Goal: Task Accomplishment & Management: Manage account settings

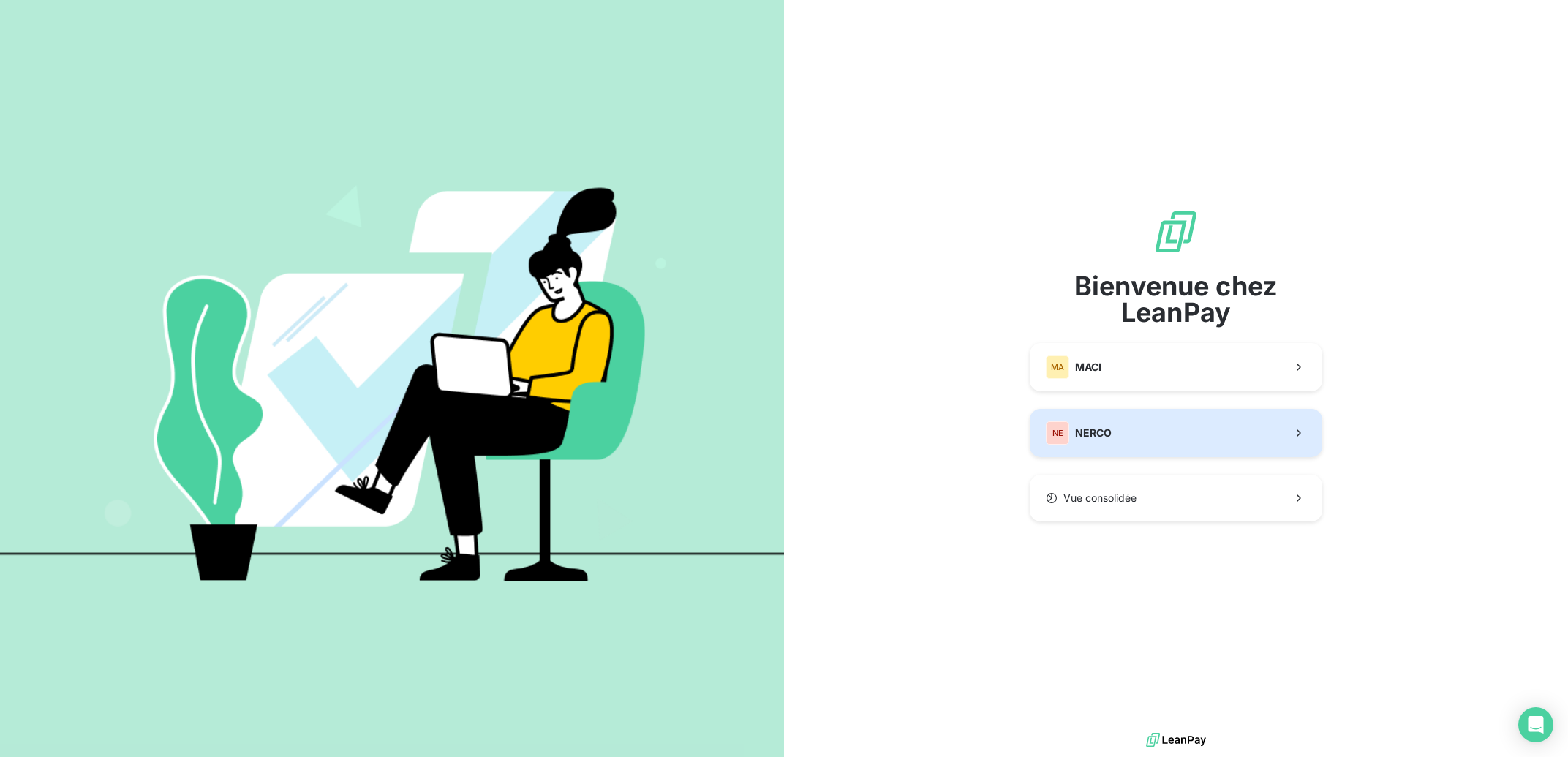
click at [1173, 425] on button "NE NERCO" at bounding box center [1176, 433] width 292 height 48
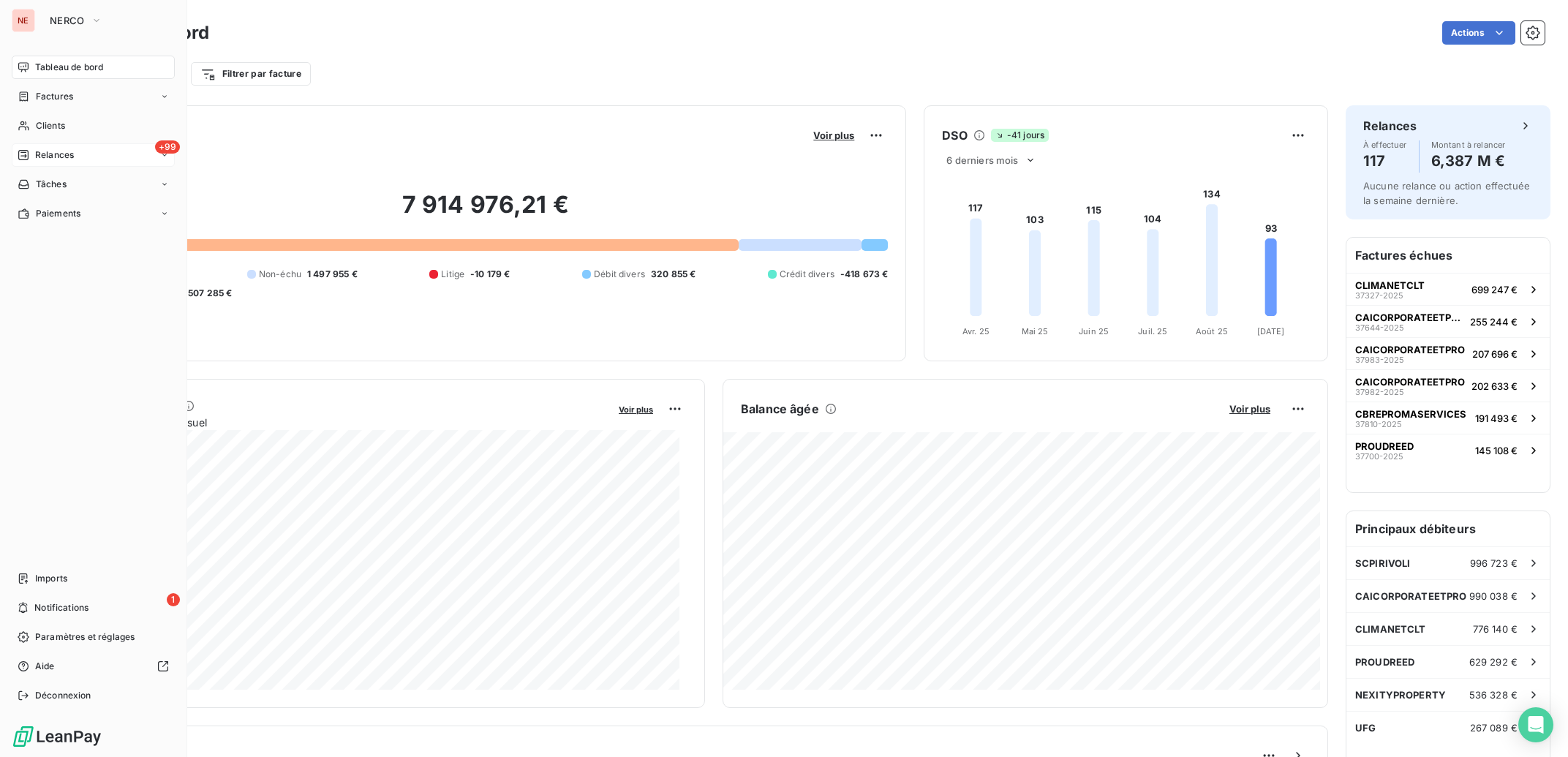
click at [34, 152] on div "Relances" at bounding box center [45, 155] width 56 height 13
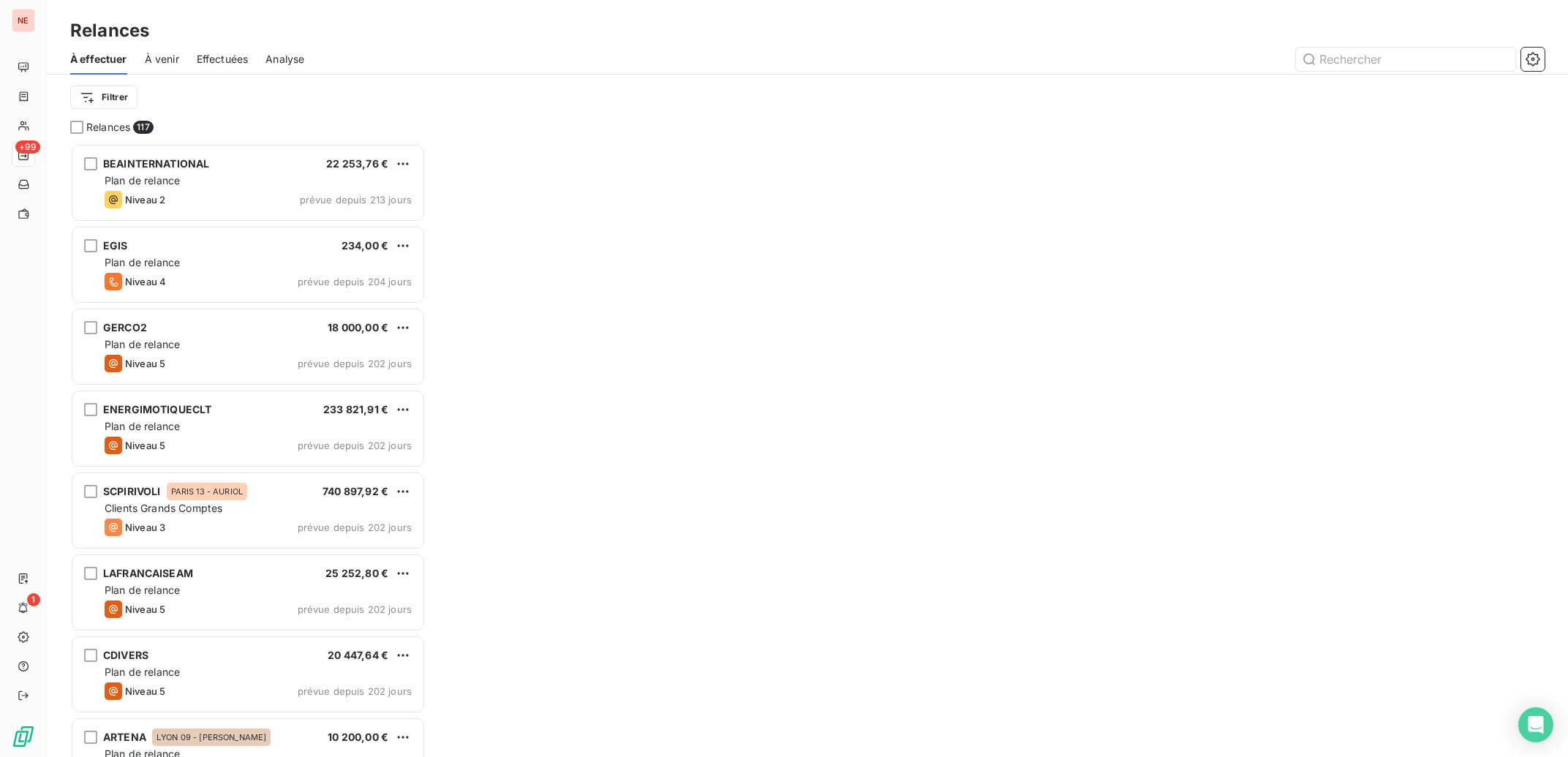
scroll to position [599, 341]
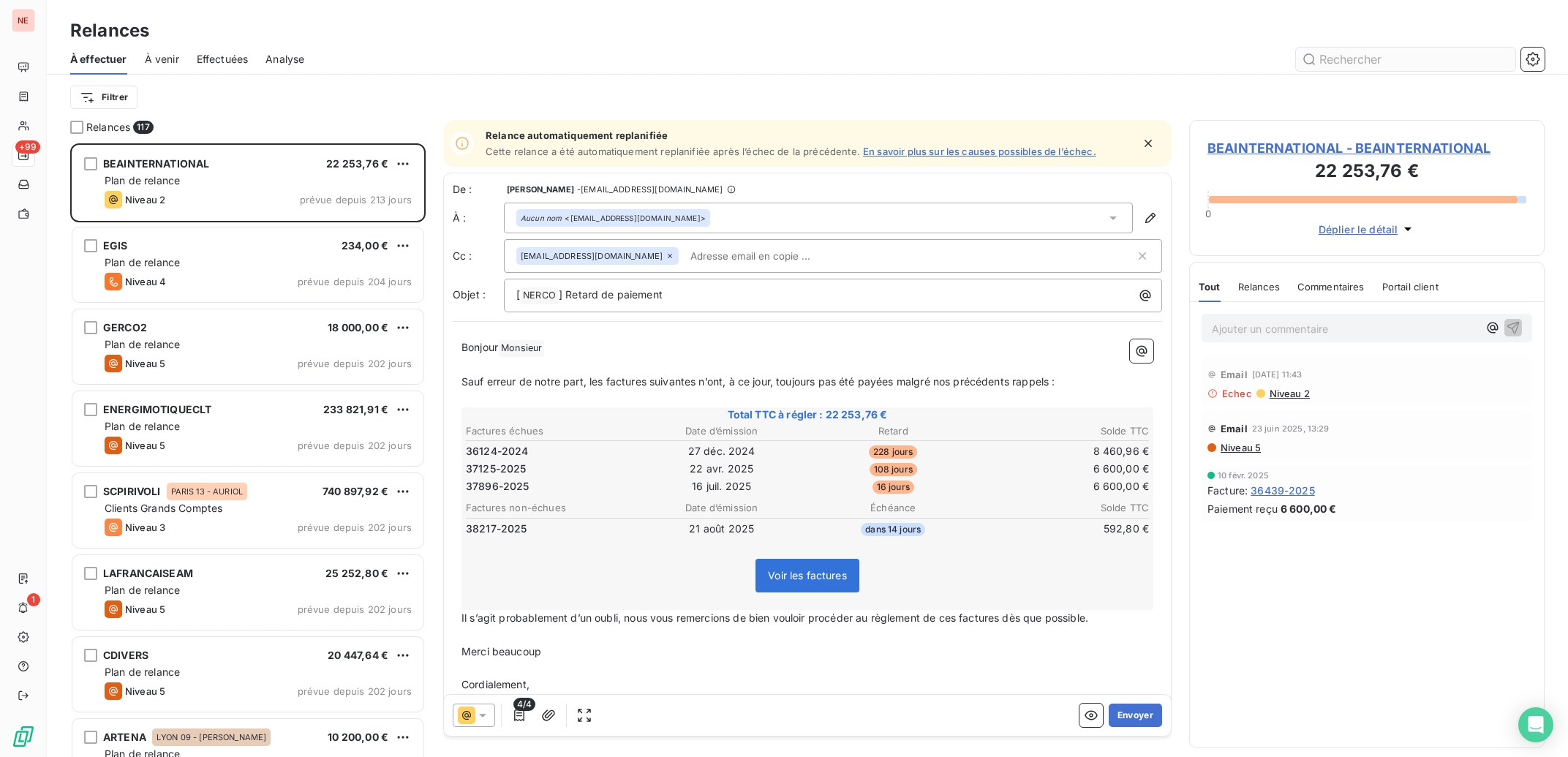
click at [1338, 57] on input "text" at bounding box center [1406, 59] width 220 height 23
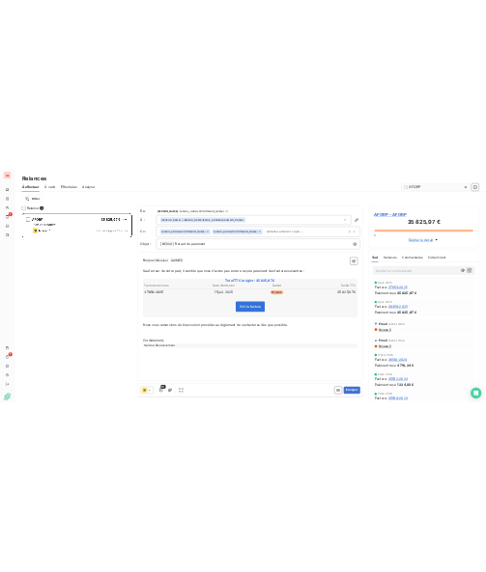
scroll to position [1, 1]
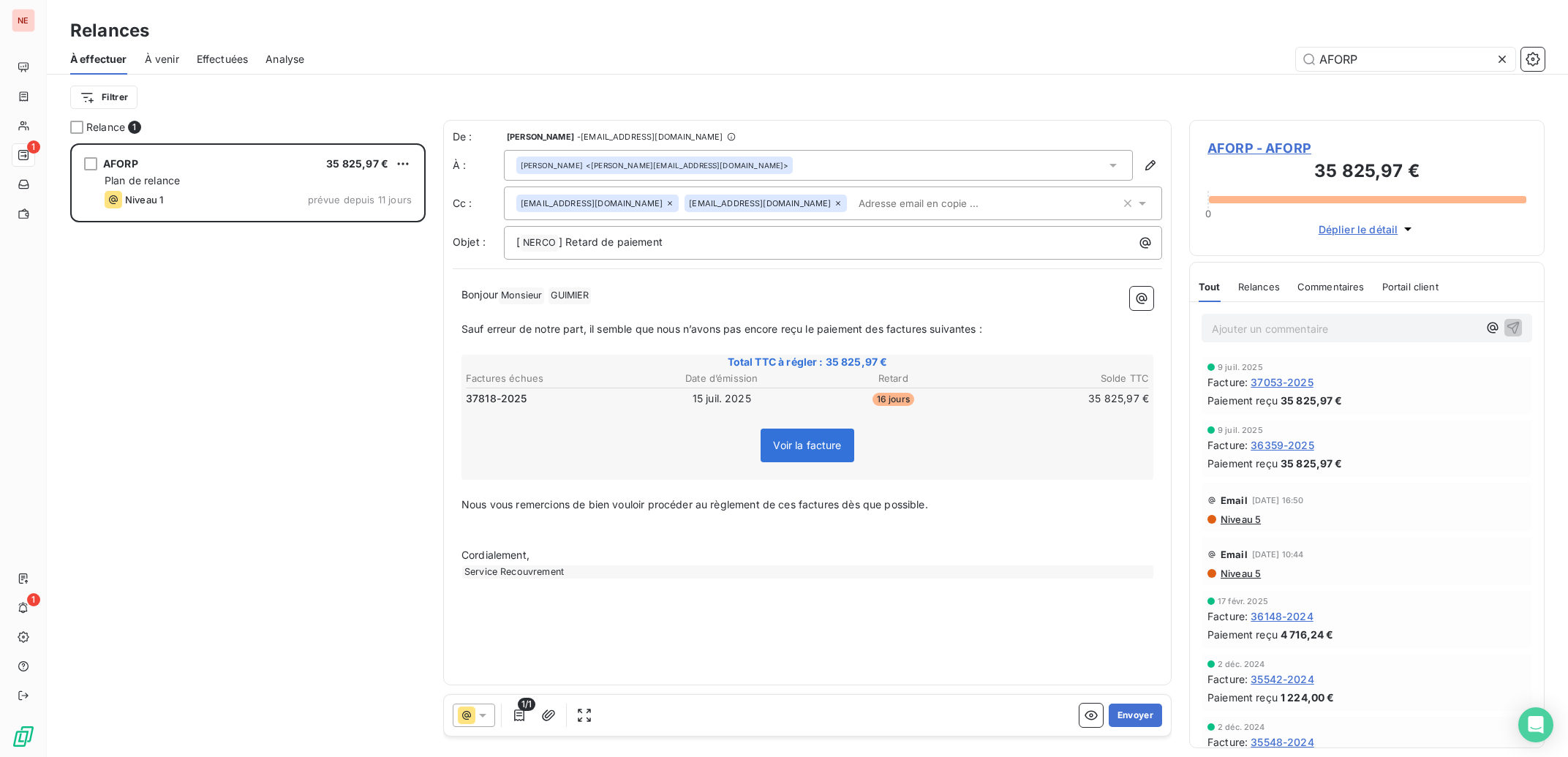
type input "AFORP"
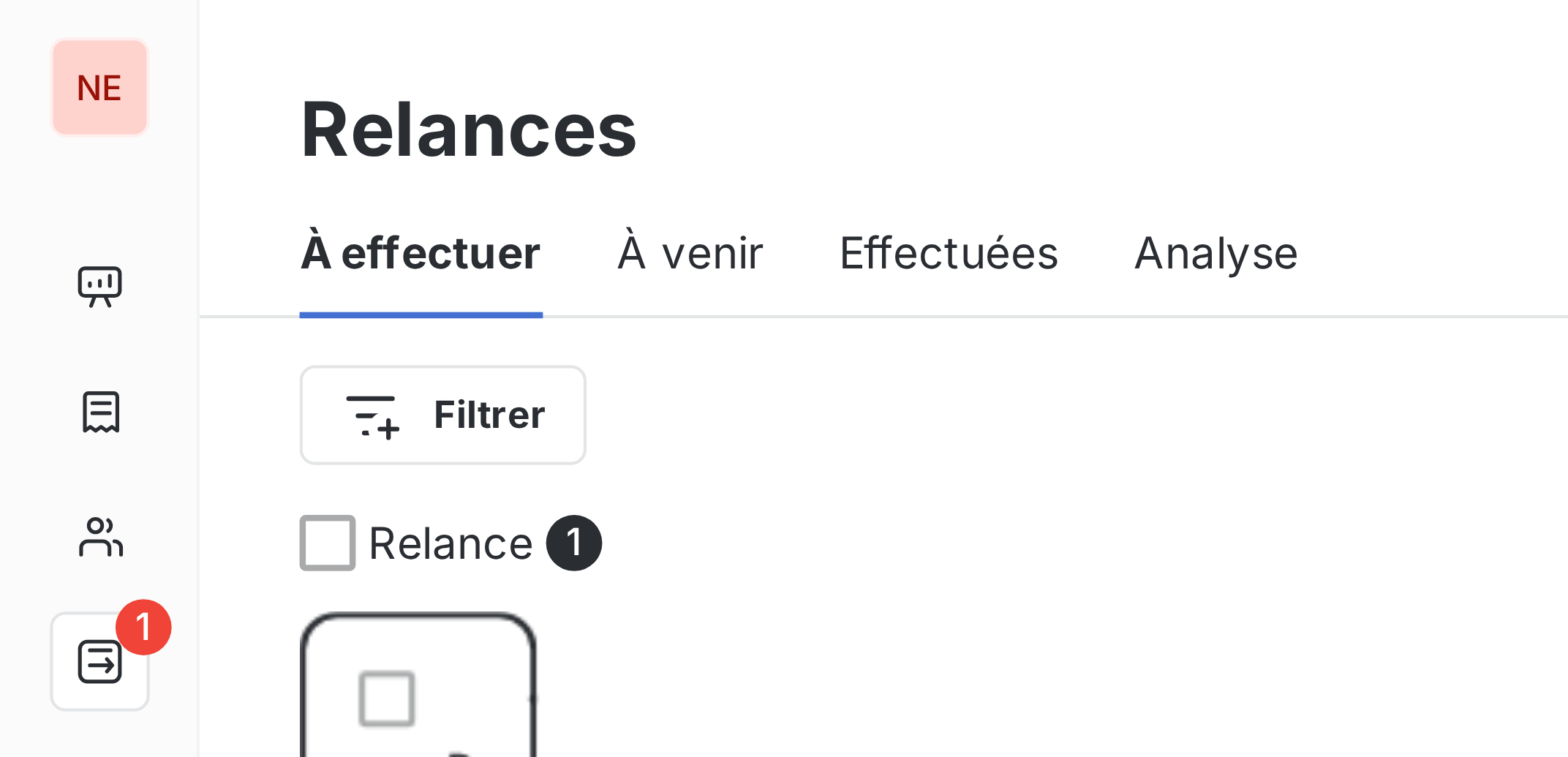
scroll to position [599, 341]
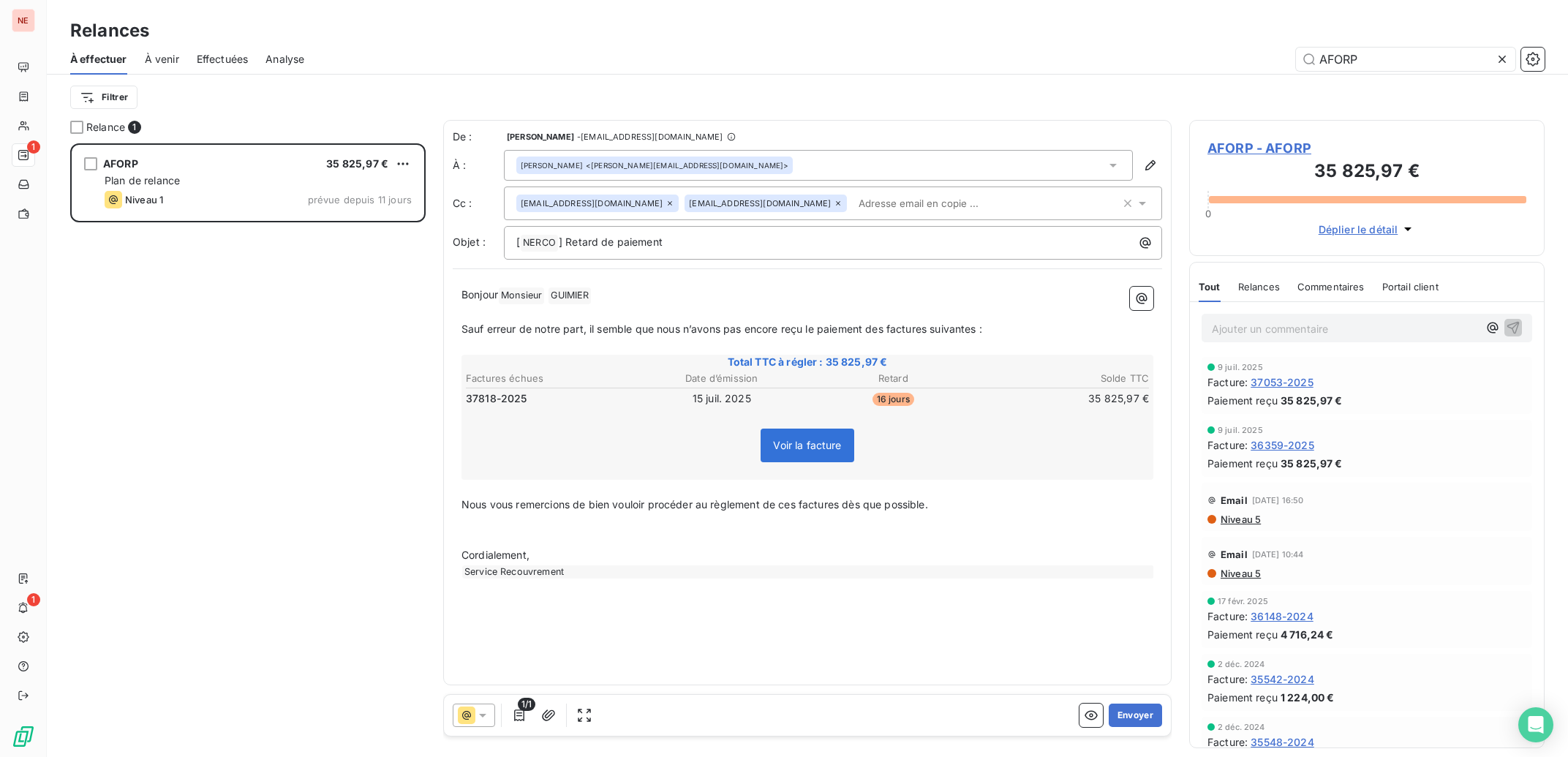
click at [853, 203] on input "text" at bounding box center [937, 203] width 169 height 22
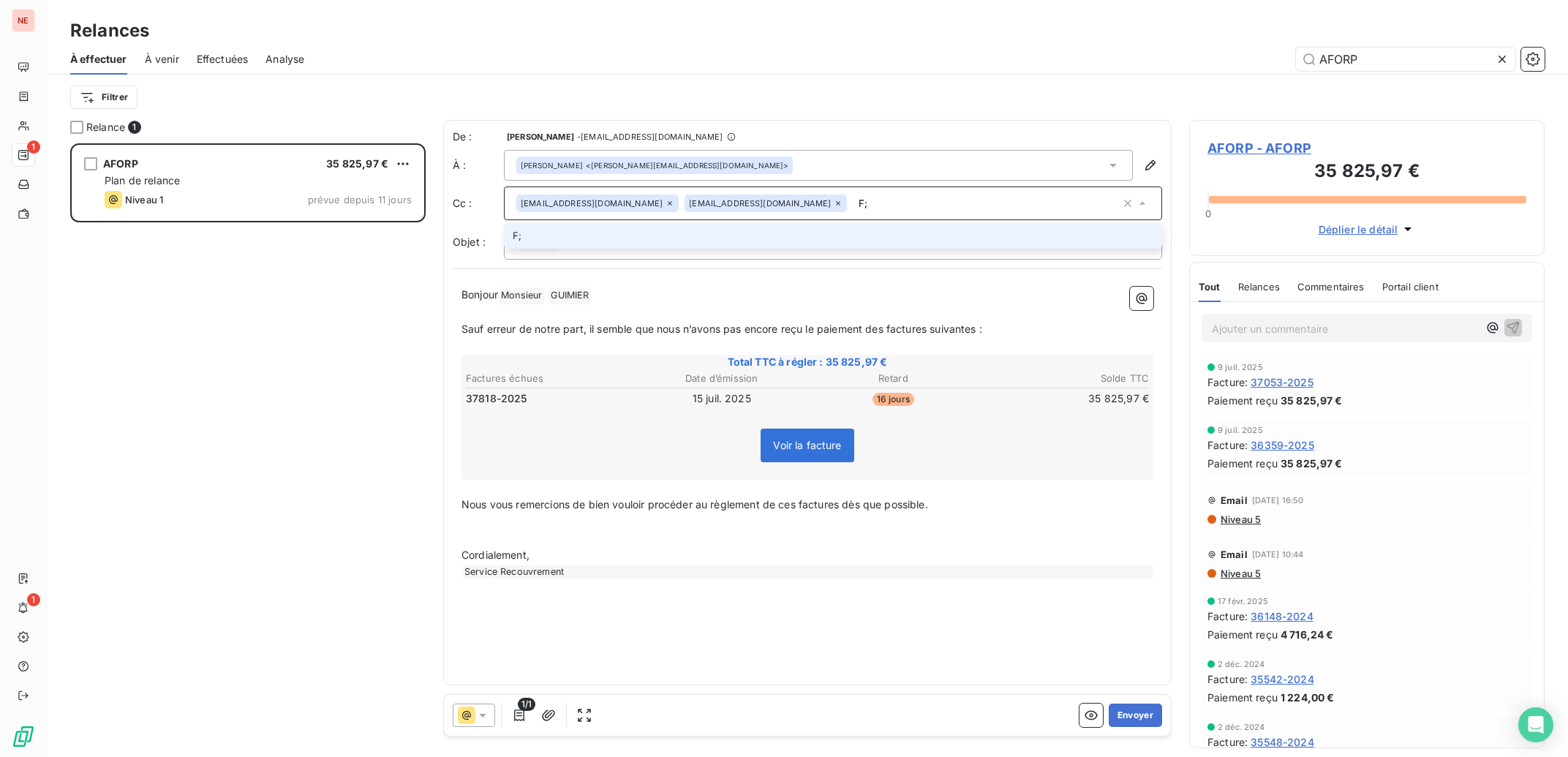
type input "F"
type input "g"
type input "[PERSON_NAME][EMAIL_ADDRESS][DOMAIN_NAME]"
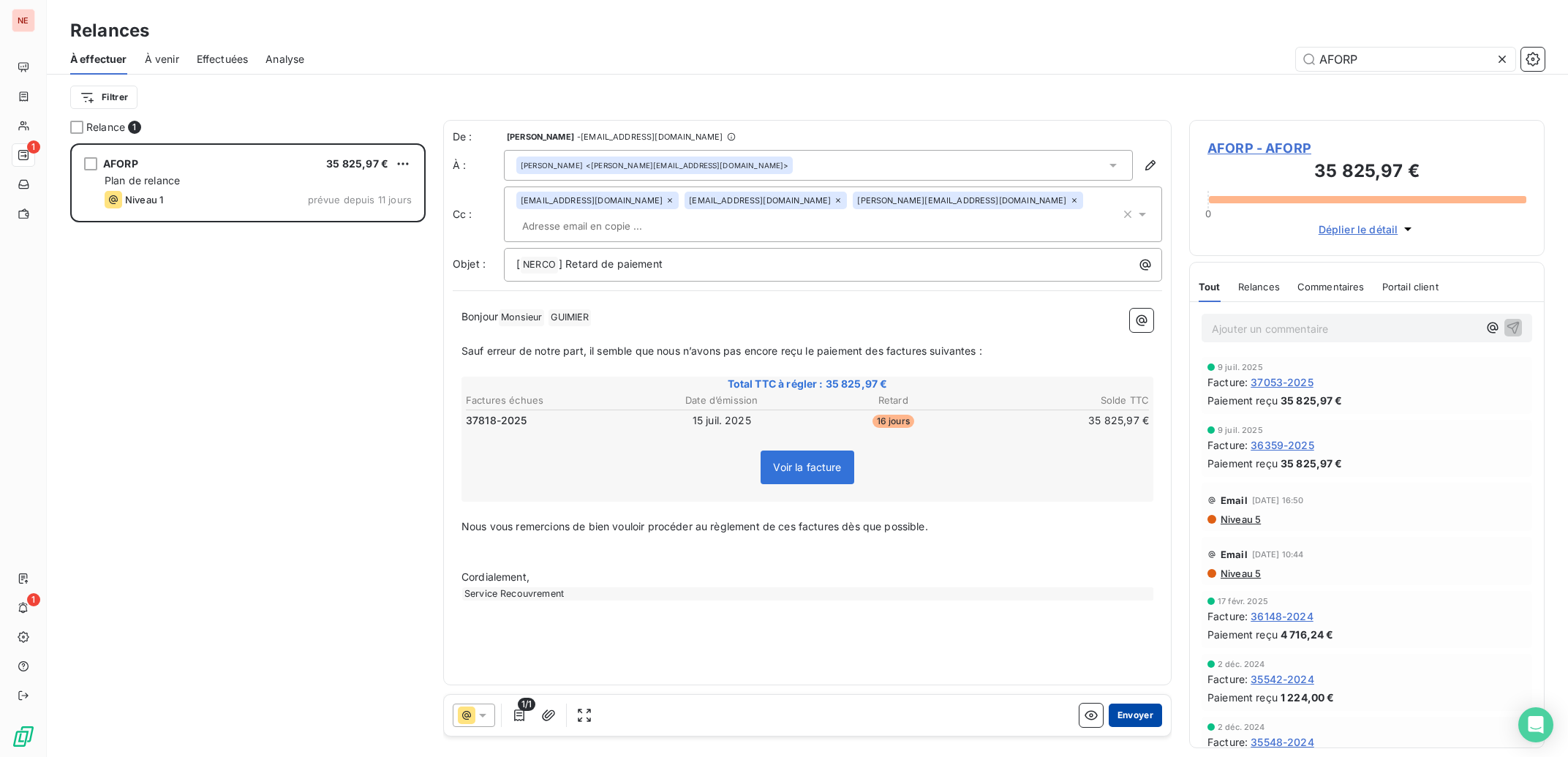
click at [1148, 709] on button "Envoyer" at bounding box center [1135, 715] width 53 height 23
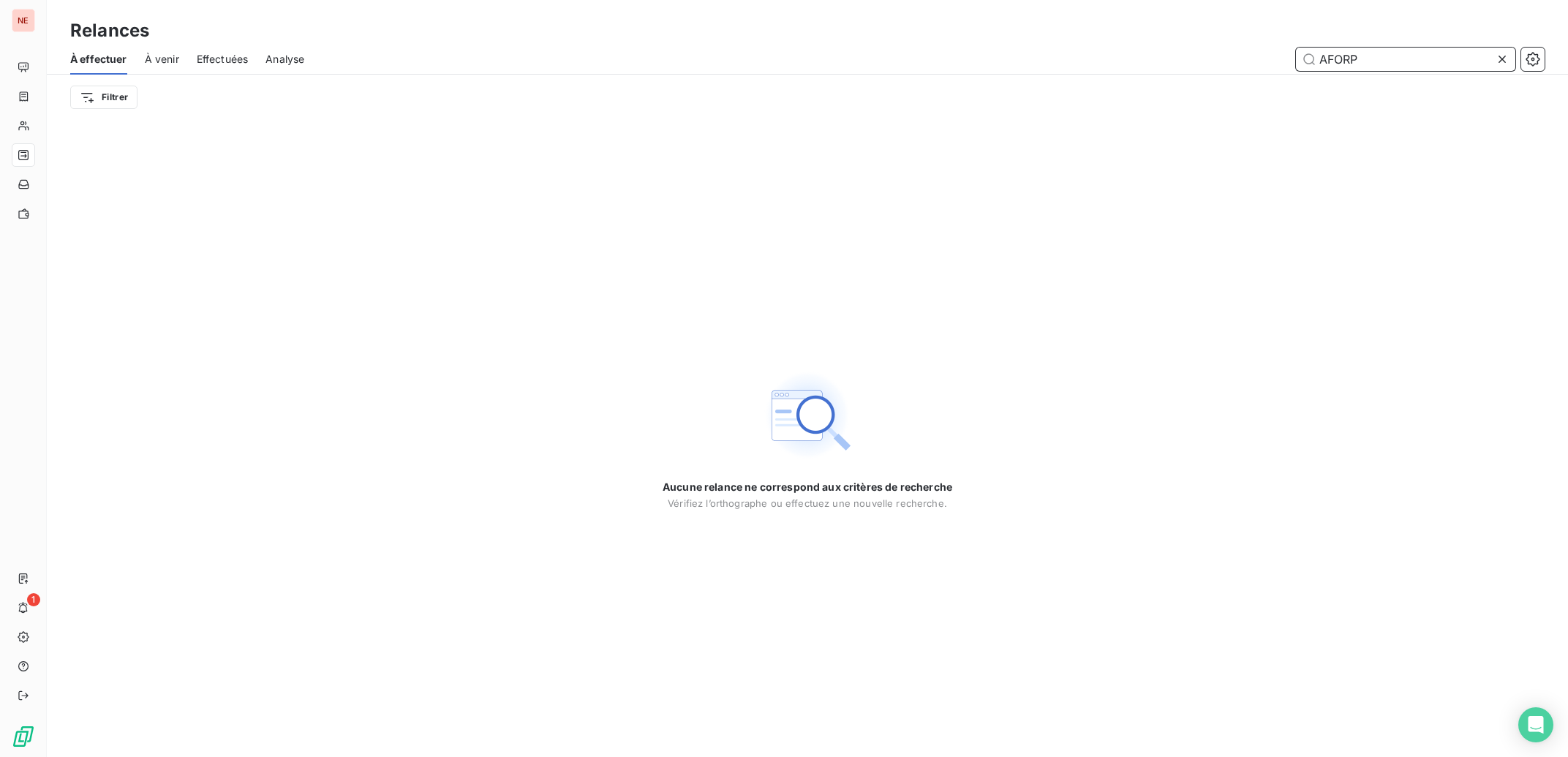
click at [1370, 58] on input "AFORP" at bounding box center [1406, 59] width 220 height 23
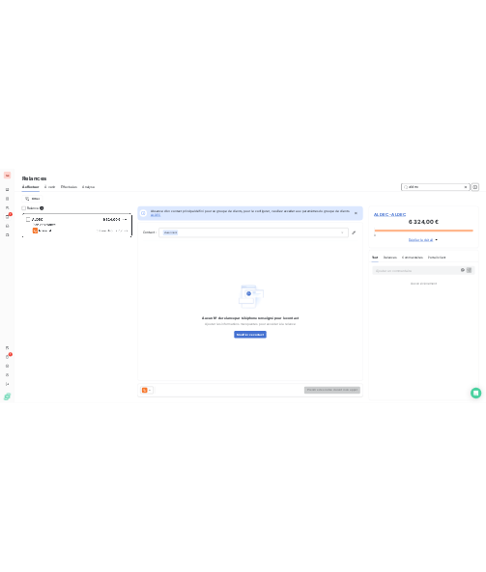
scroll to position [791, 450]
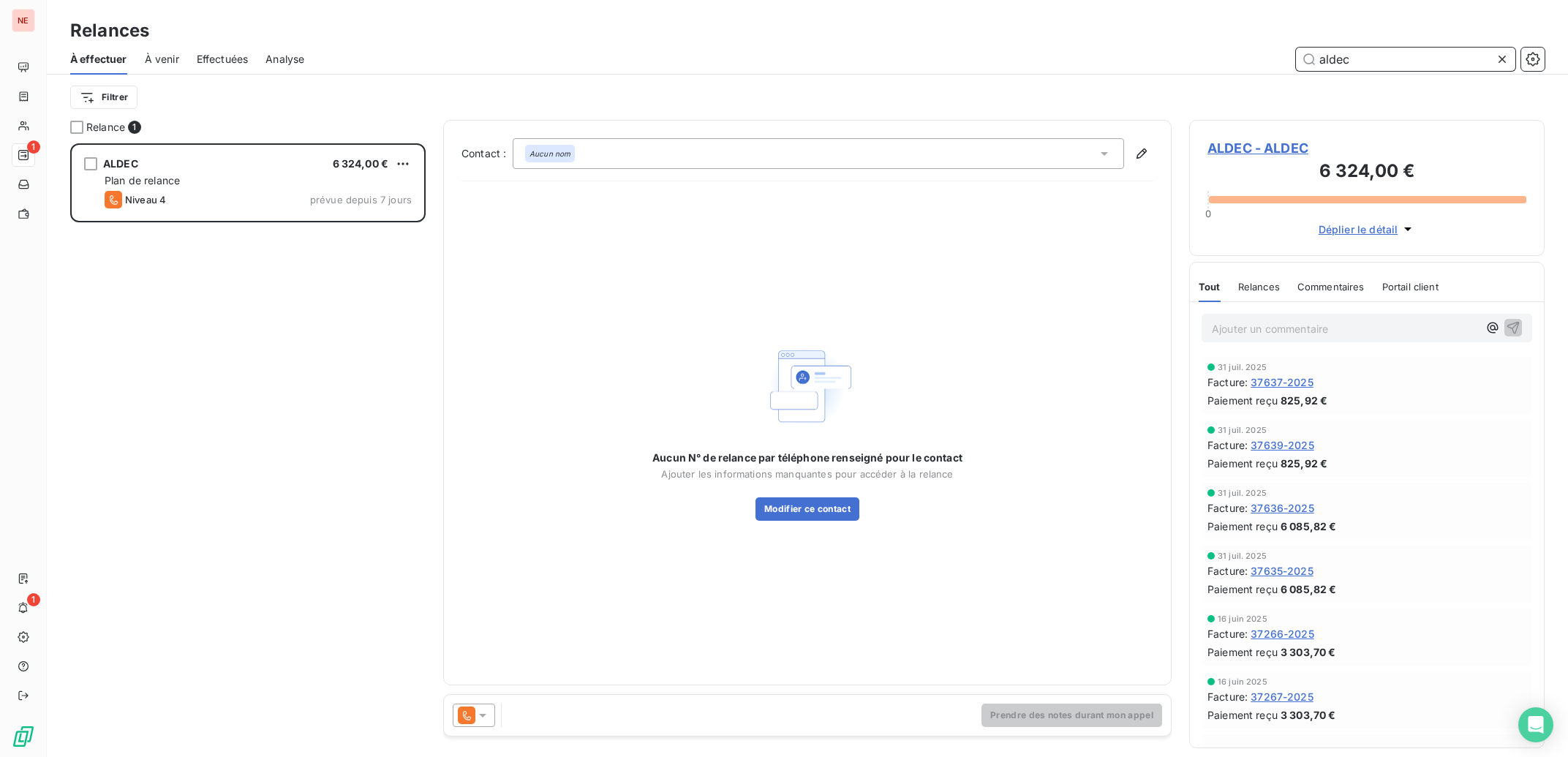
type input "aldec"
click at [1107, 149] on icon at bounding box center [1104, 153] width 14 height 14
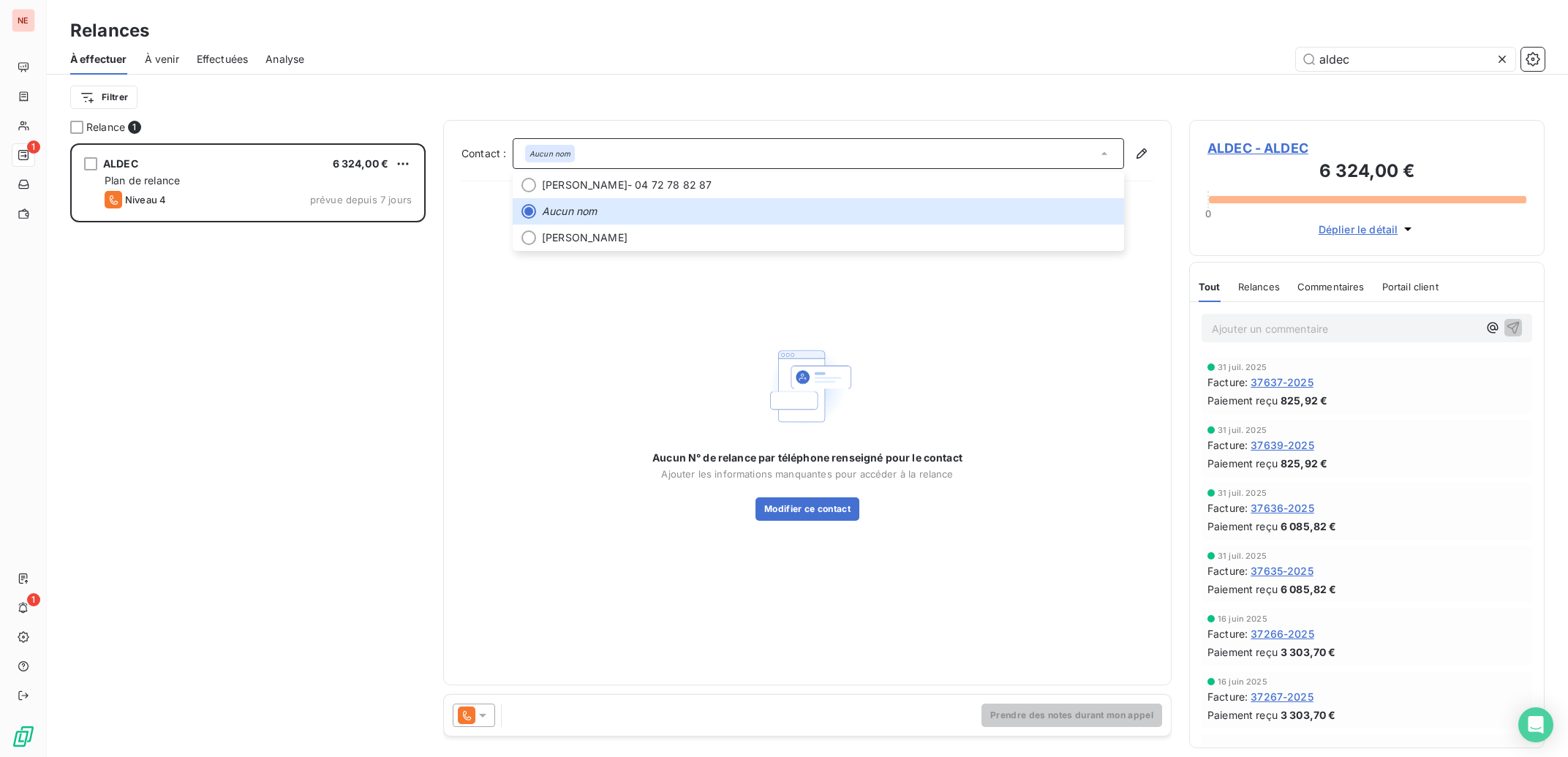
click at [477, 724] on div at bounding box center [474, 715] width 42 height 23
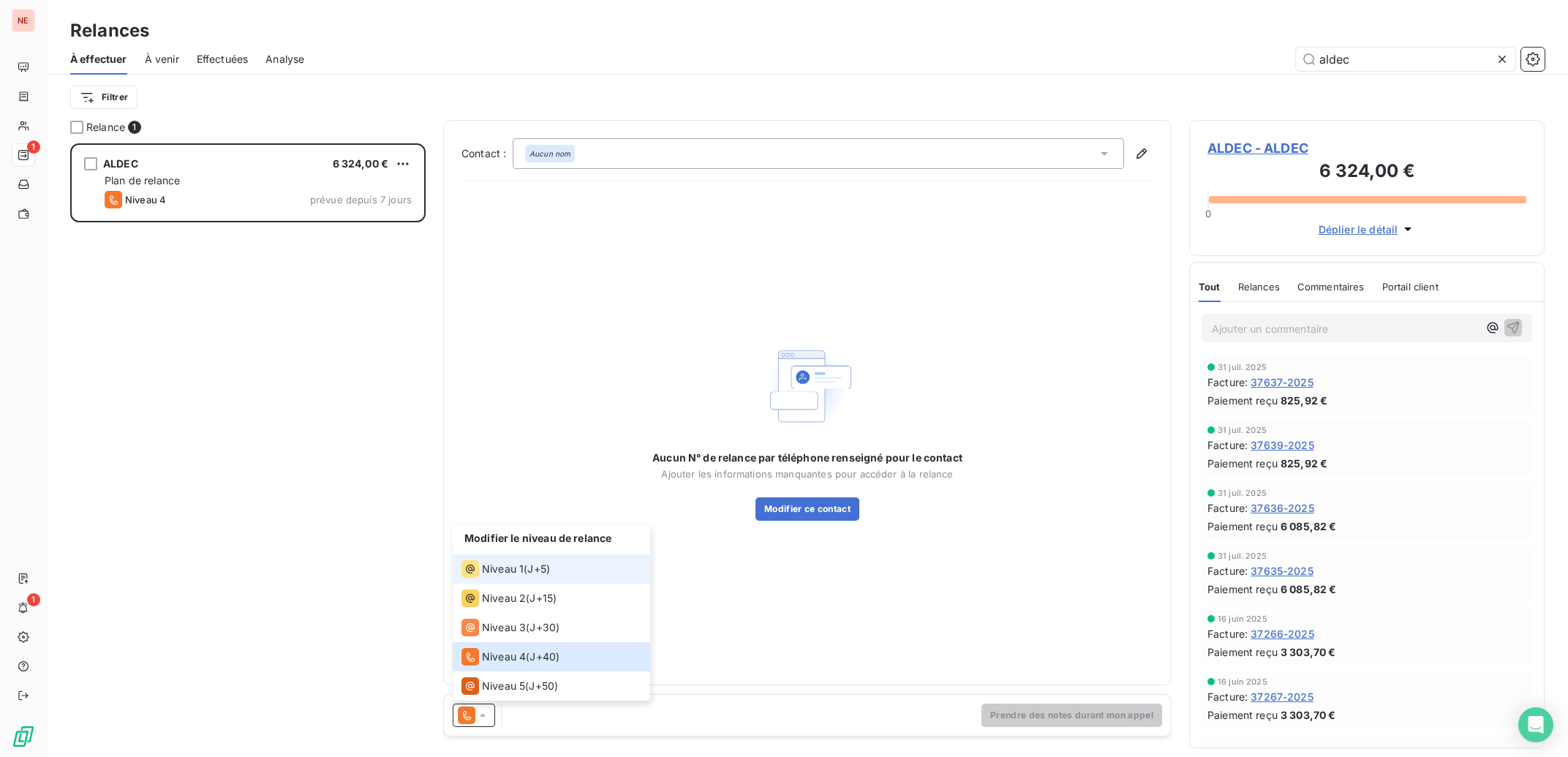
click at [486, 568] on span "Niveau 1" at bounding box center [502, 568] width 42 height 14
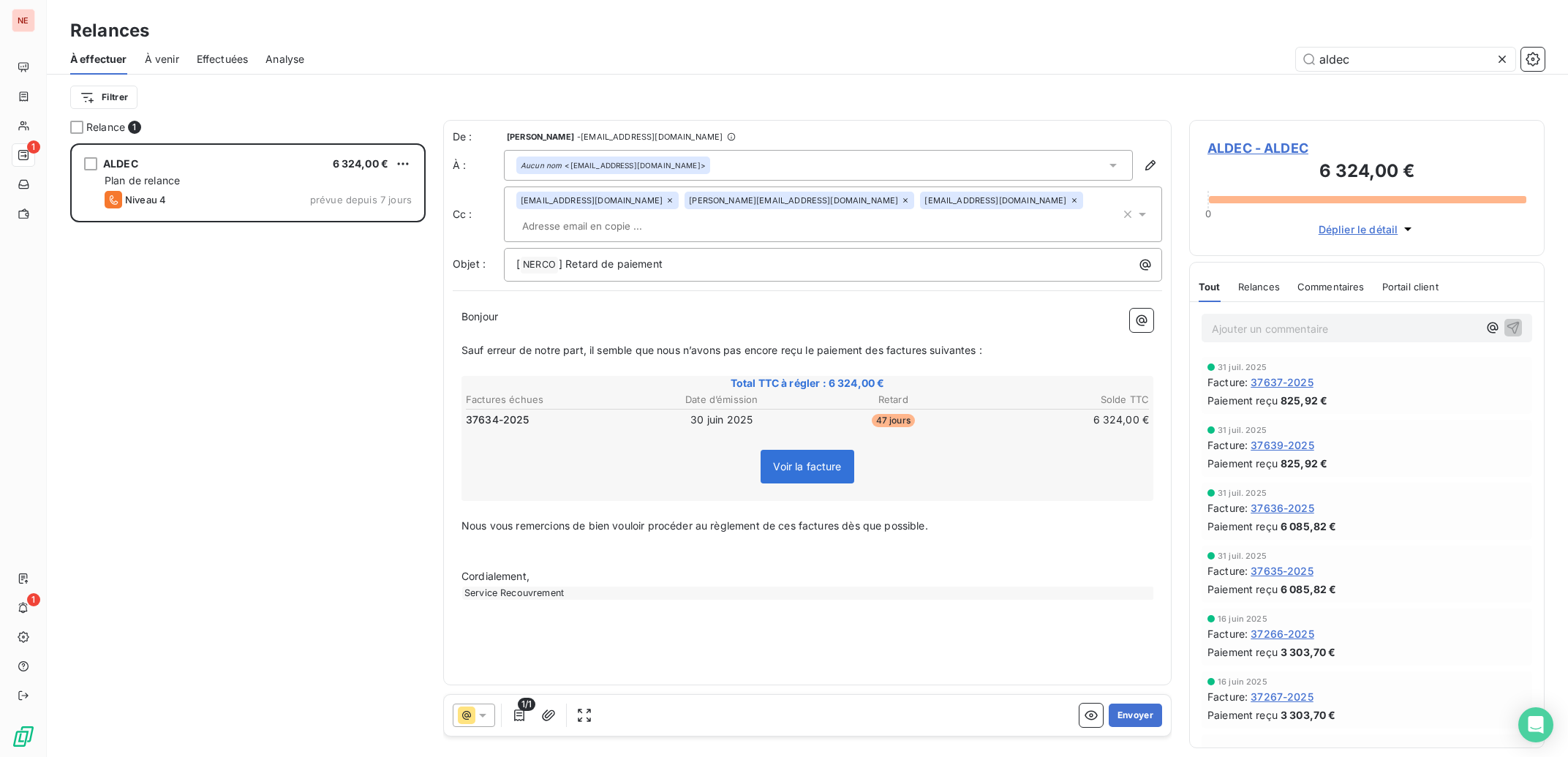
click at [686, 215] on input "text" at bounding box center [601, 226] width 169 height 22
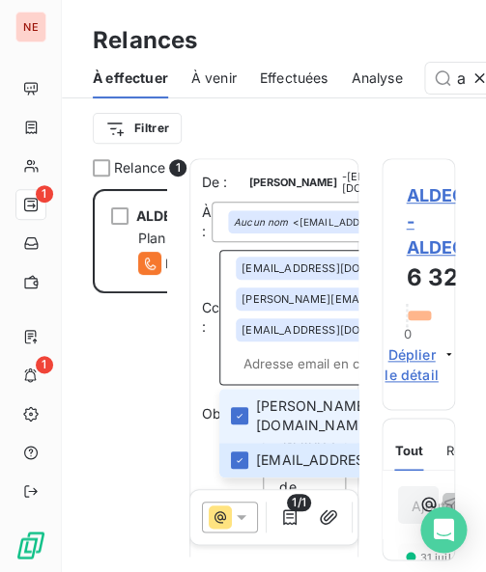
scroll to position [19, 19]
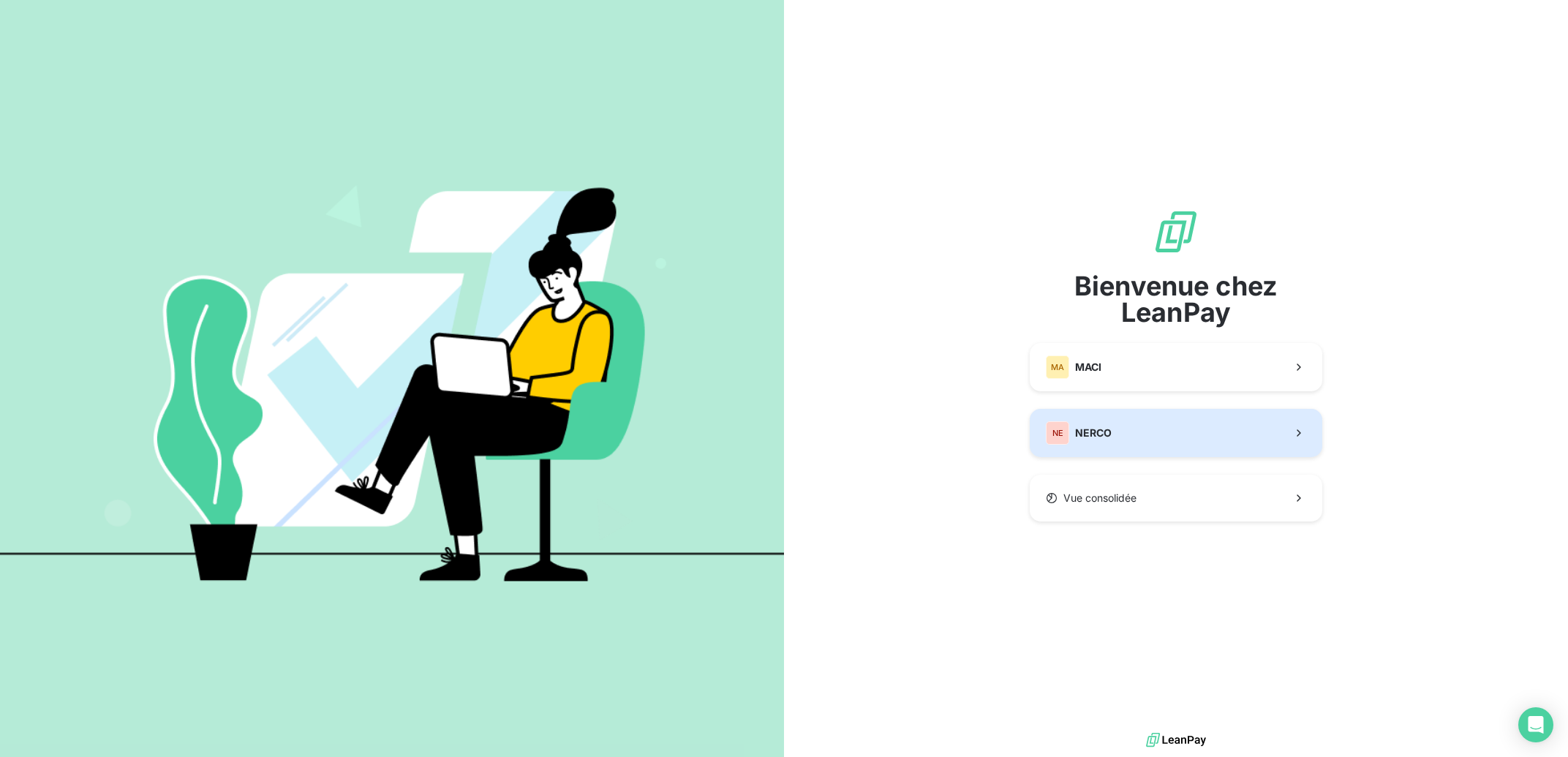
click at [1201, 442] on button "NE NERCO" at bounding box center [1176, 433] width 292 height 48
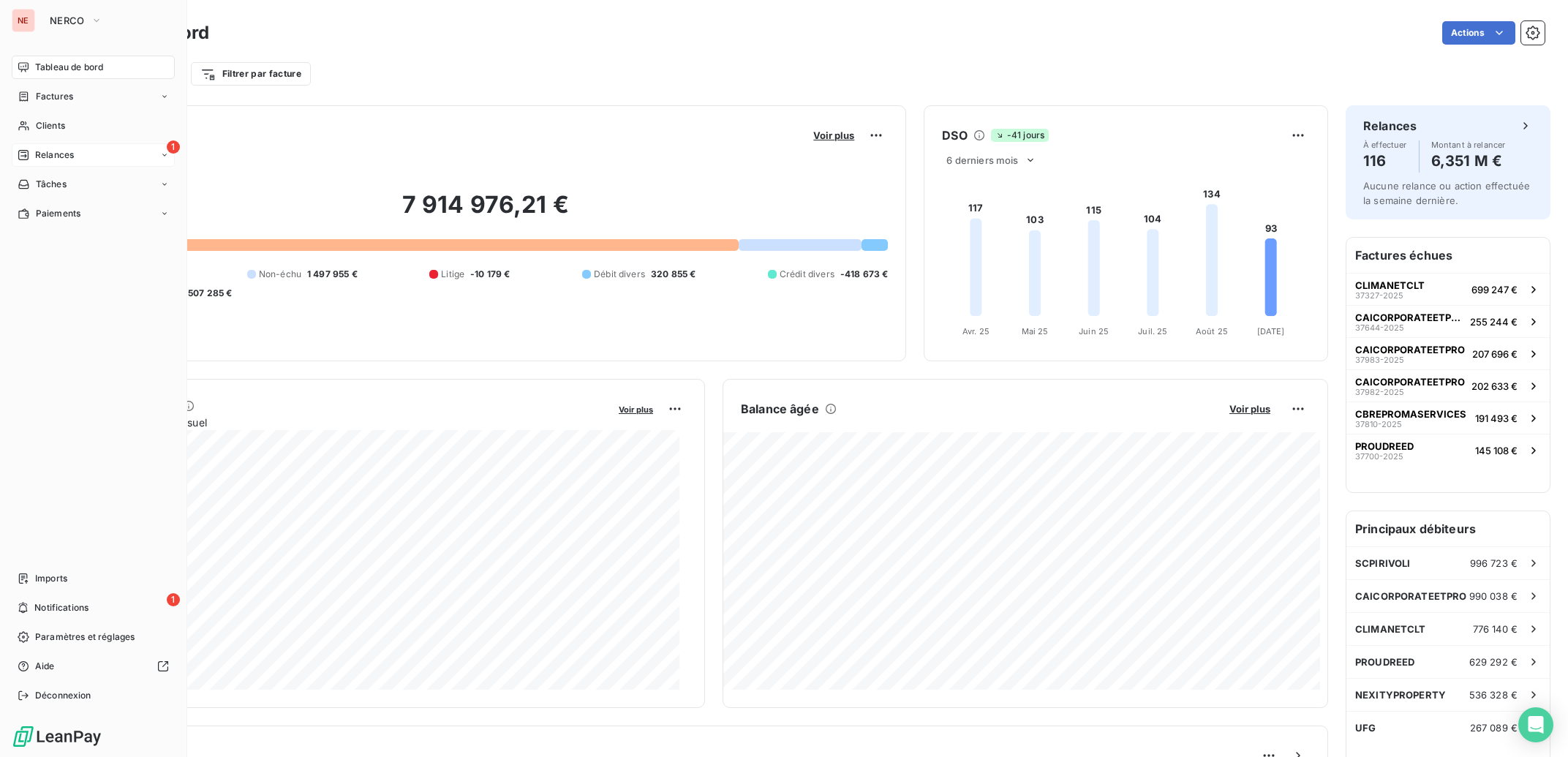
click at [34, 155] on div "Relances" at bounding box center [45, 155] width 56 height 13
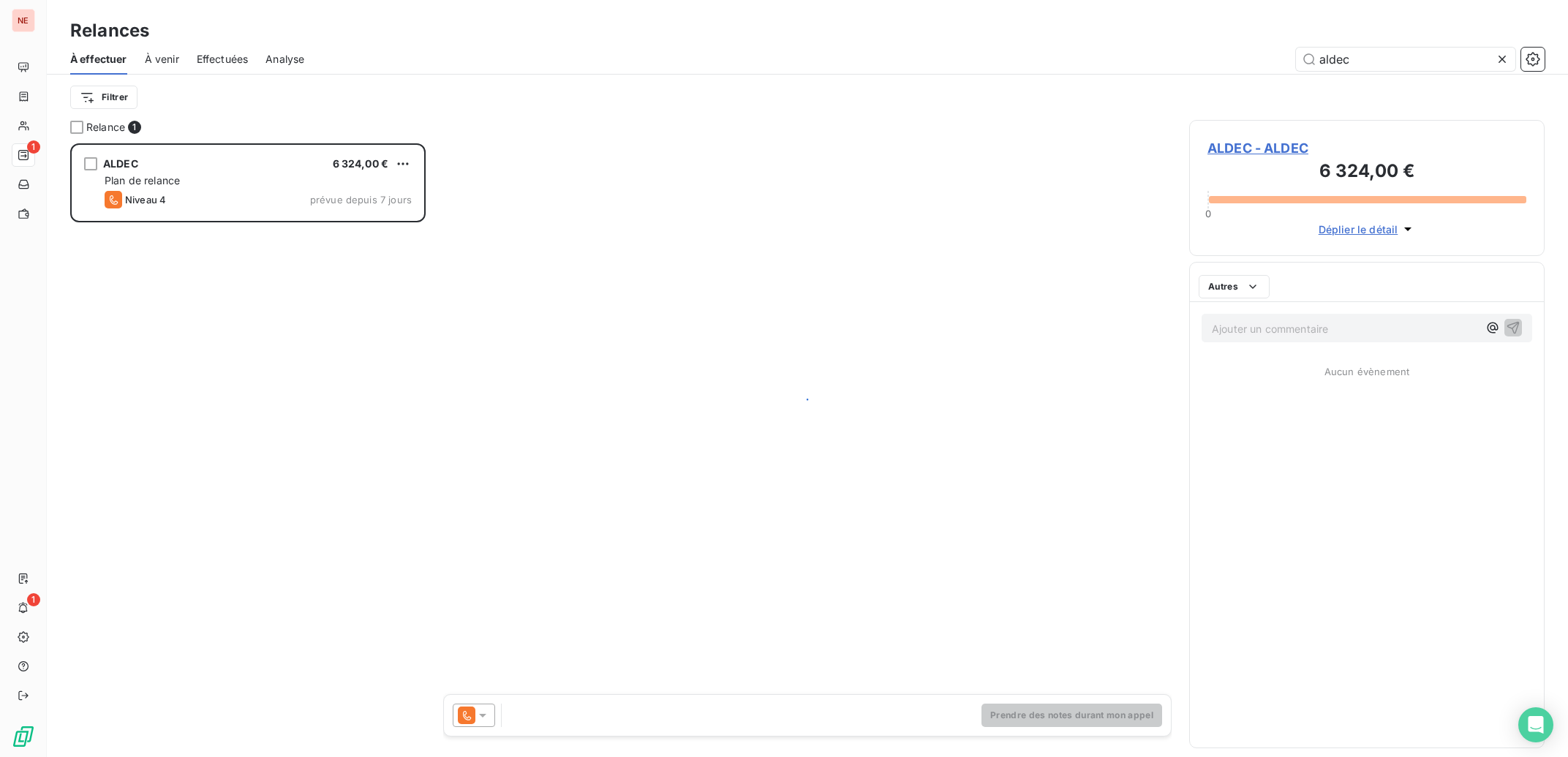
scroll to position [599, 341]
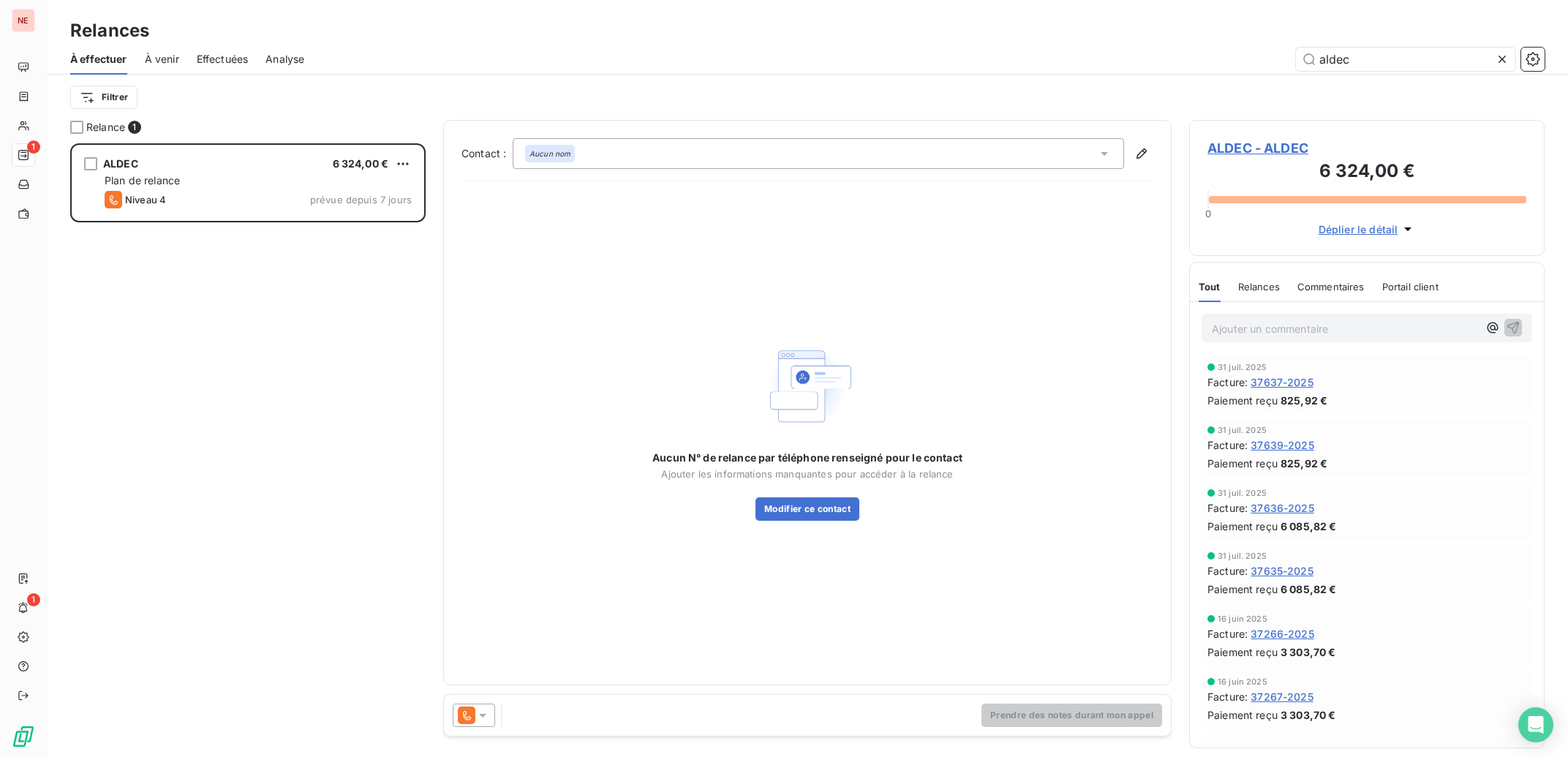
click at [473, 718] on icon at bounding box center [466, 715] width 17 height 17
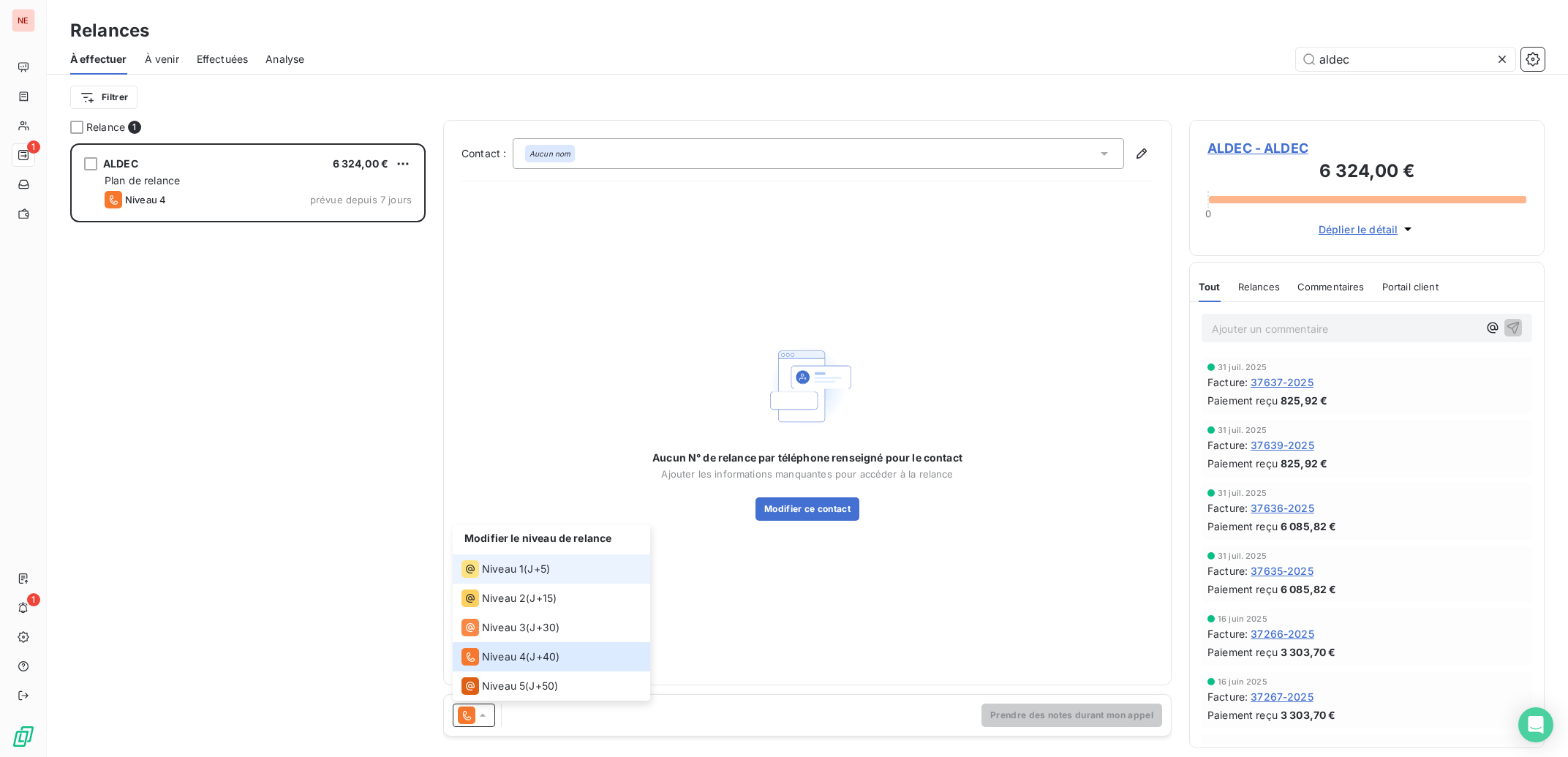
click at [492, 568] on span "Niveau 1" at bounding box center [502, 568] width 42 height 14
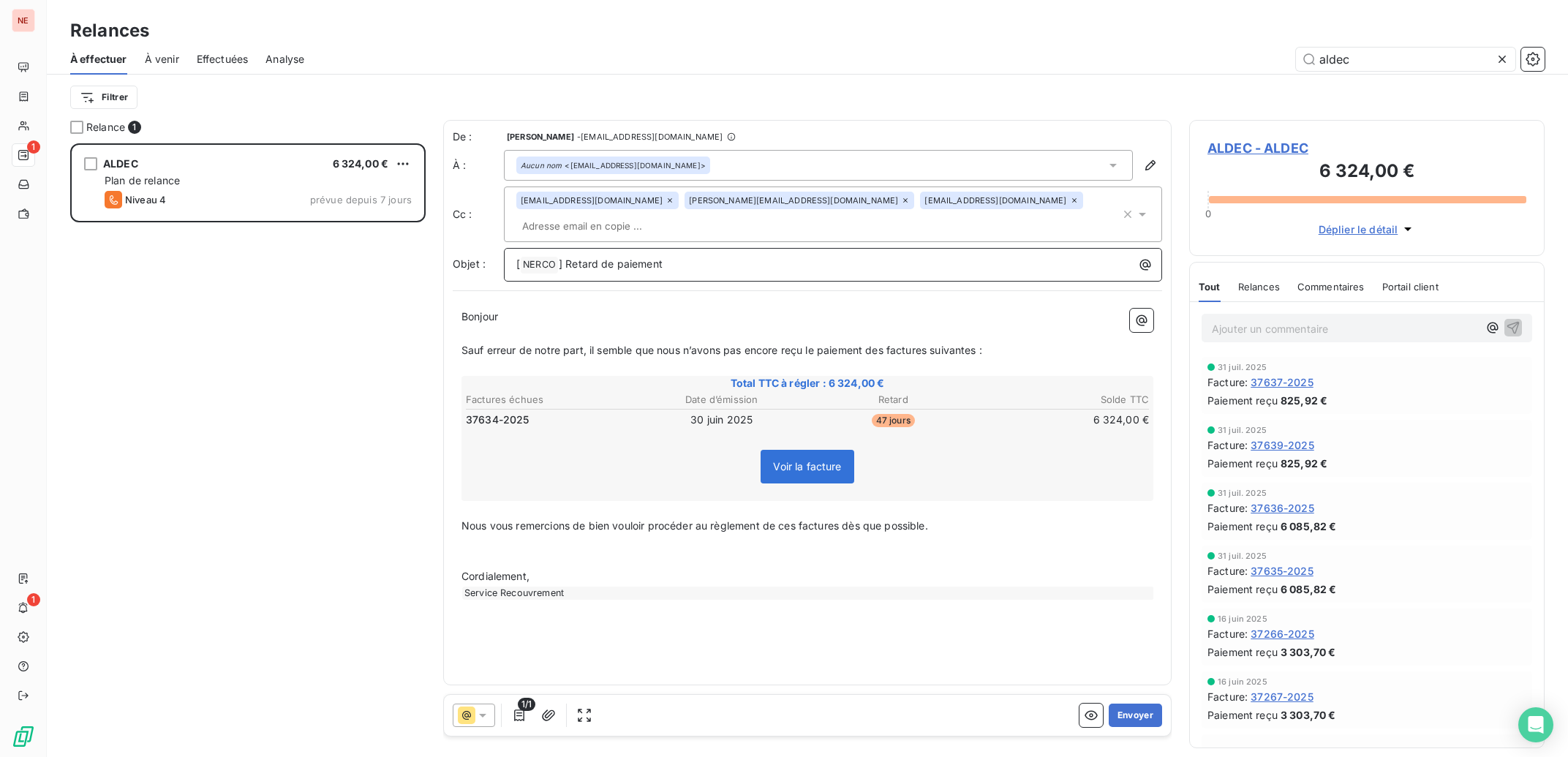
click at [754, 256] on p "[ NERCO ﻿ ] Retard de paiement" at bounding box center [837, 264] width 641 height 17
click at [686, 215] on input "text" at bounding box center [601, 226] width 169 height 22
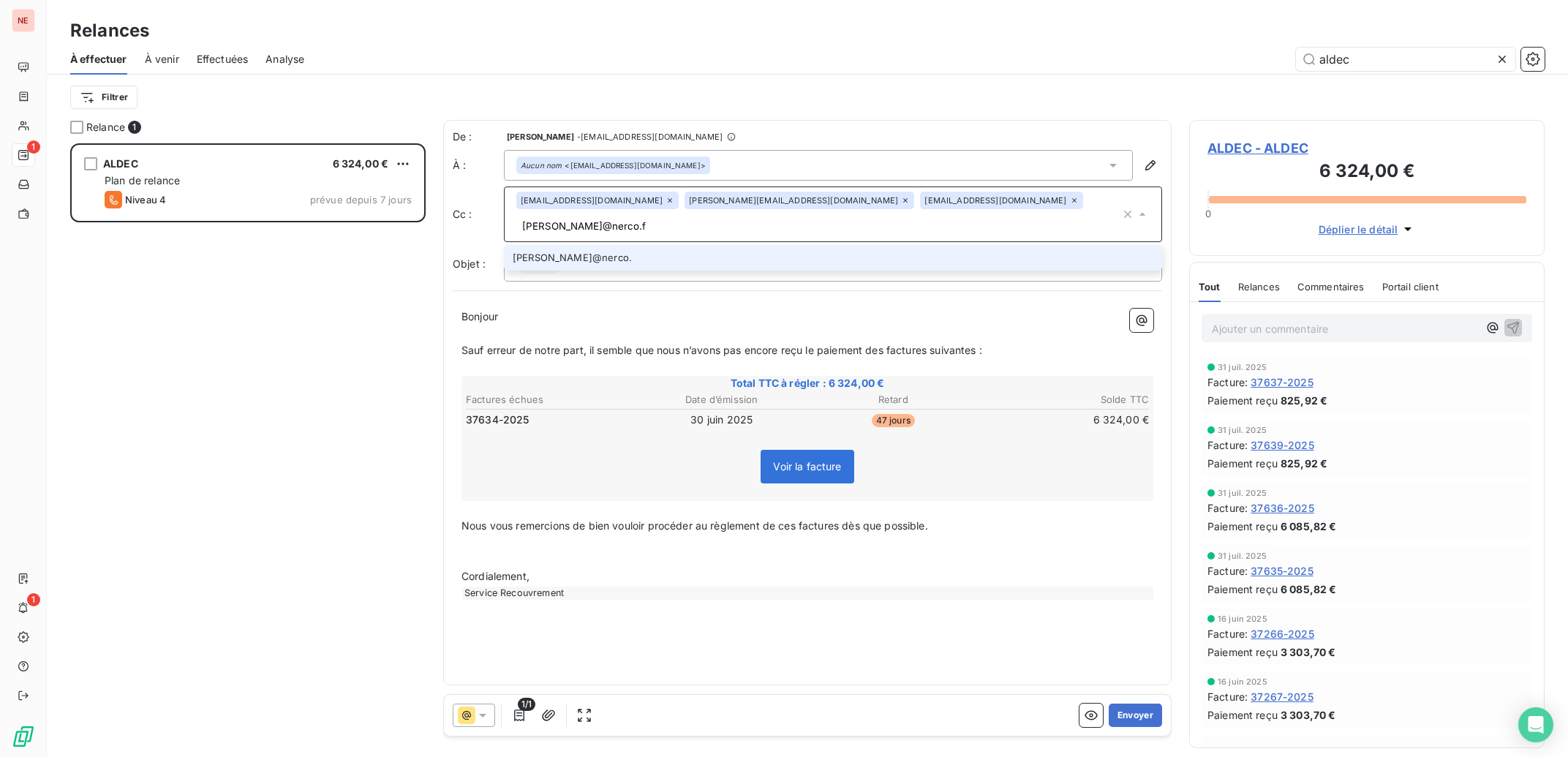
type input "[PERSON_NAME][EMAIL_ADDRESS][DOMAIN_NAME]"
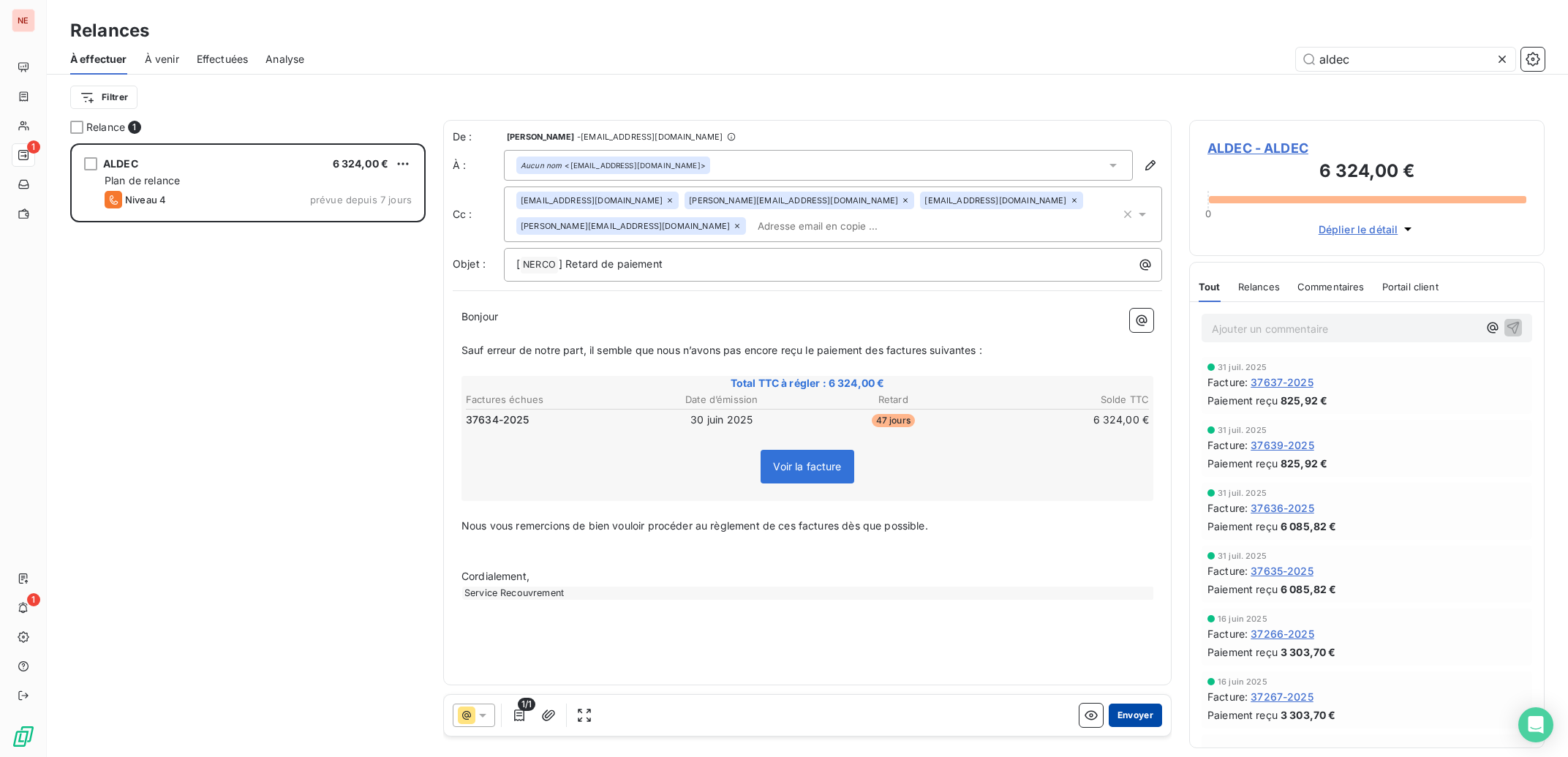
click at [1140, 715] on button "Envoyer" at bounding box center [1135, 715] width 53 height 23
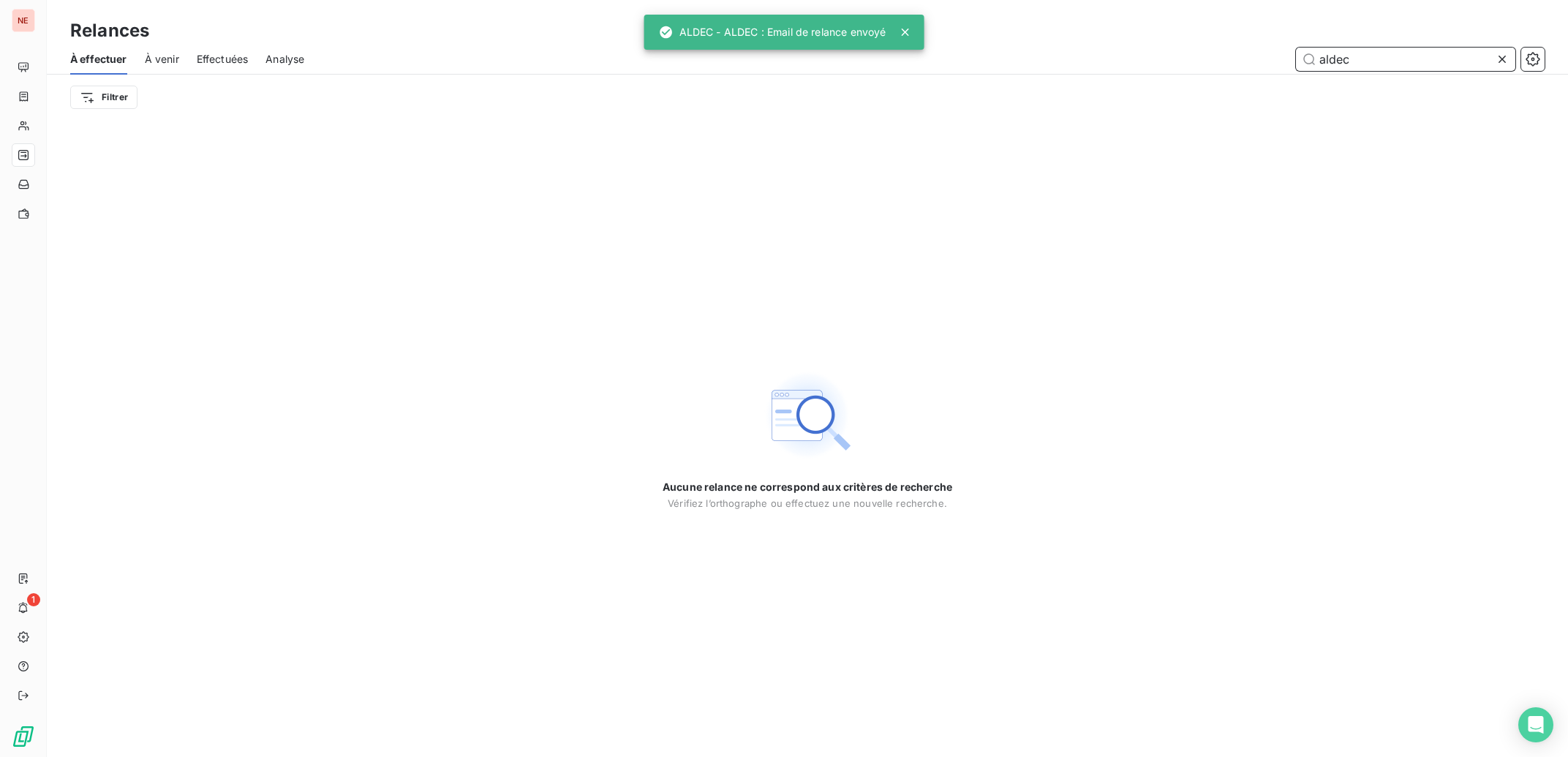
click at [1426, 57] on input "aldec" at bounding box center [1406, 59] width 220 height 23
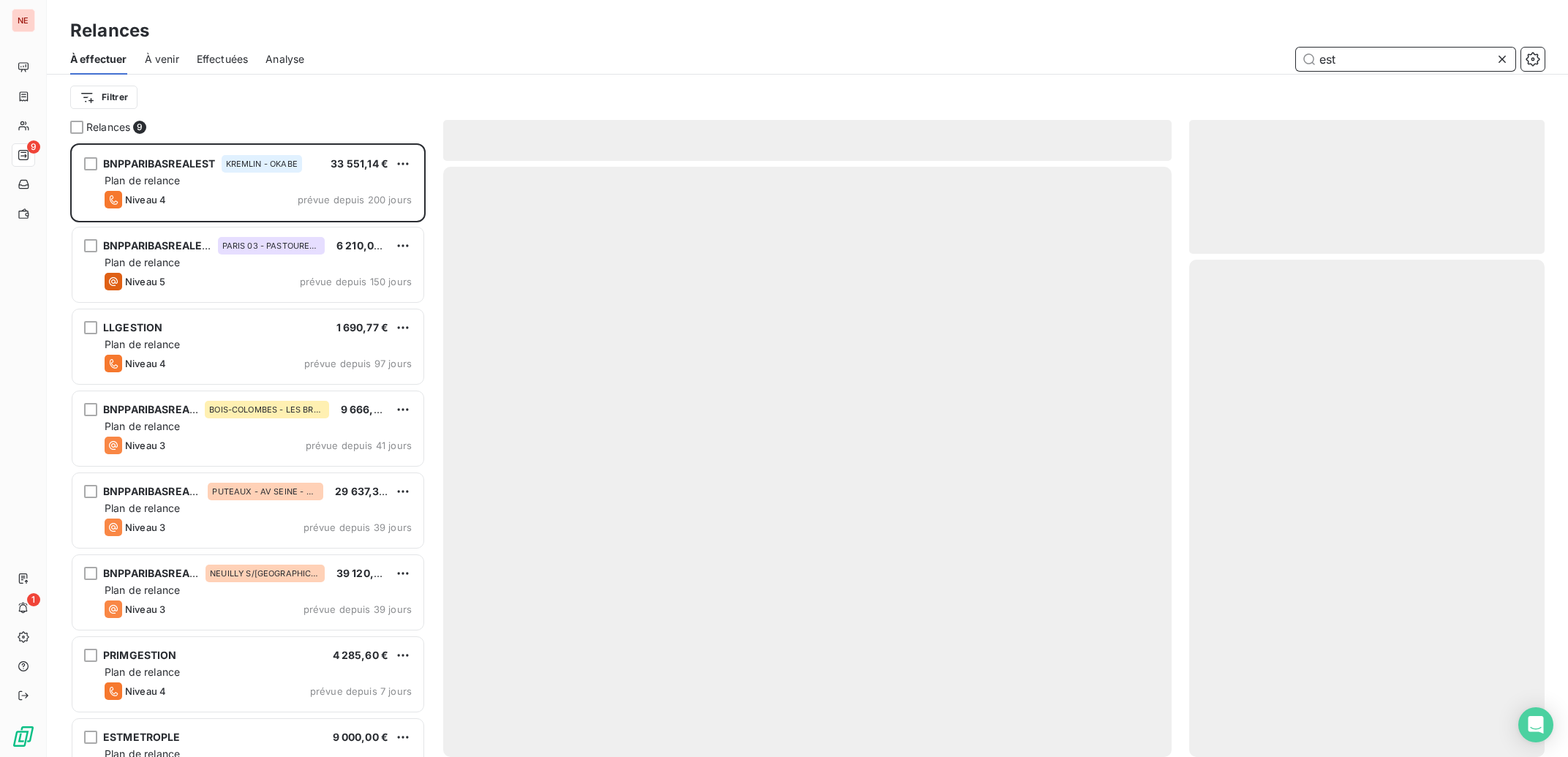
scroll to position [599, 341]
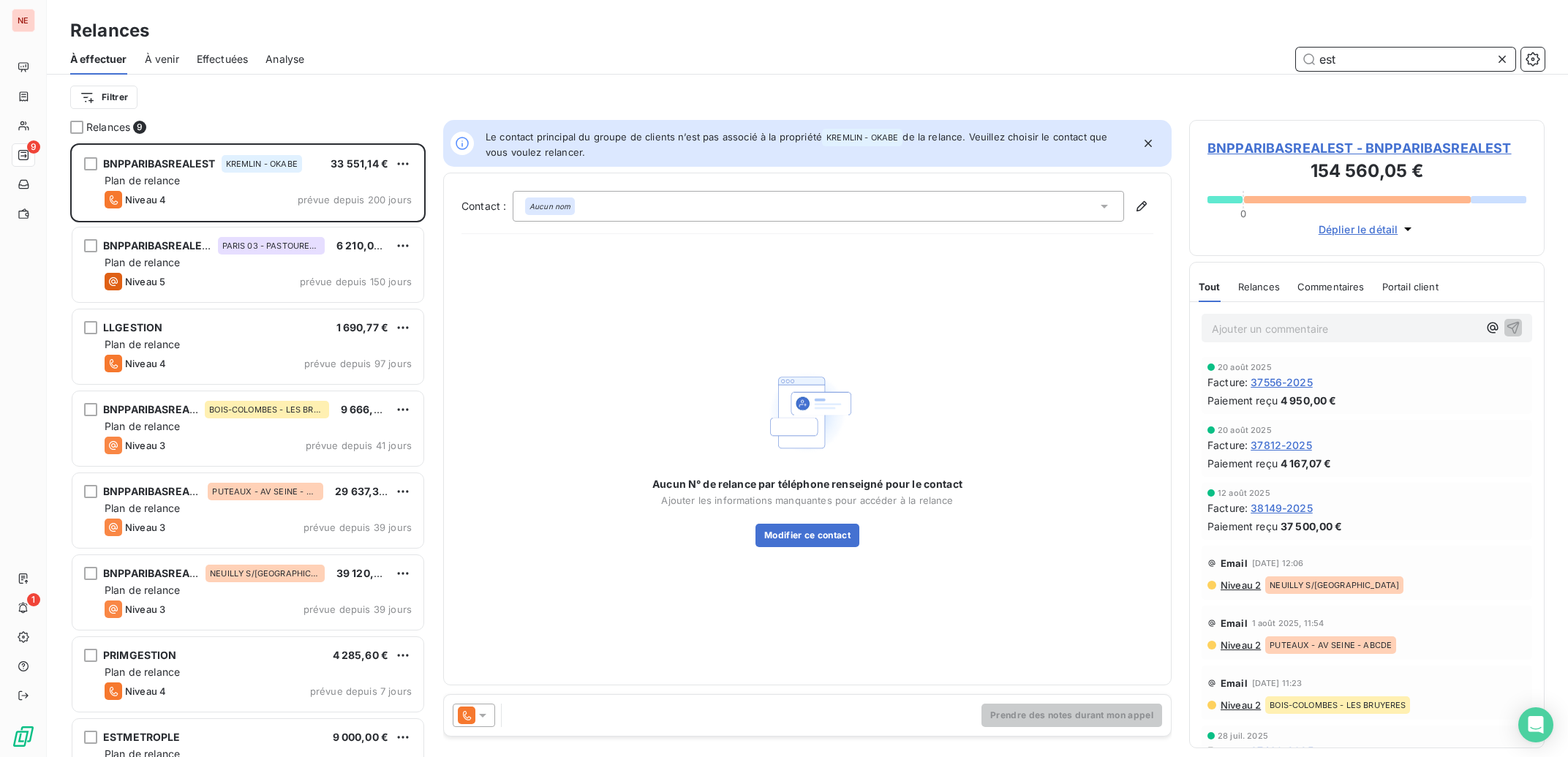
scroll to position [599, 341]
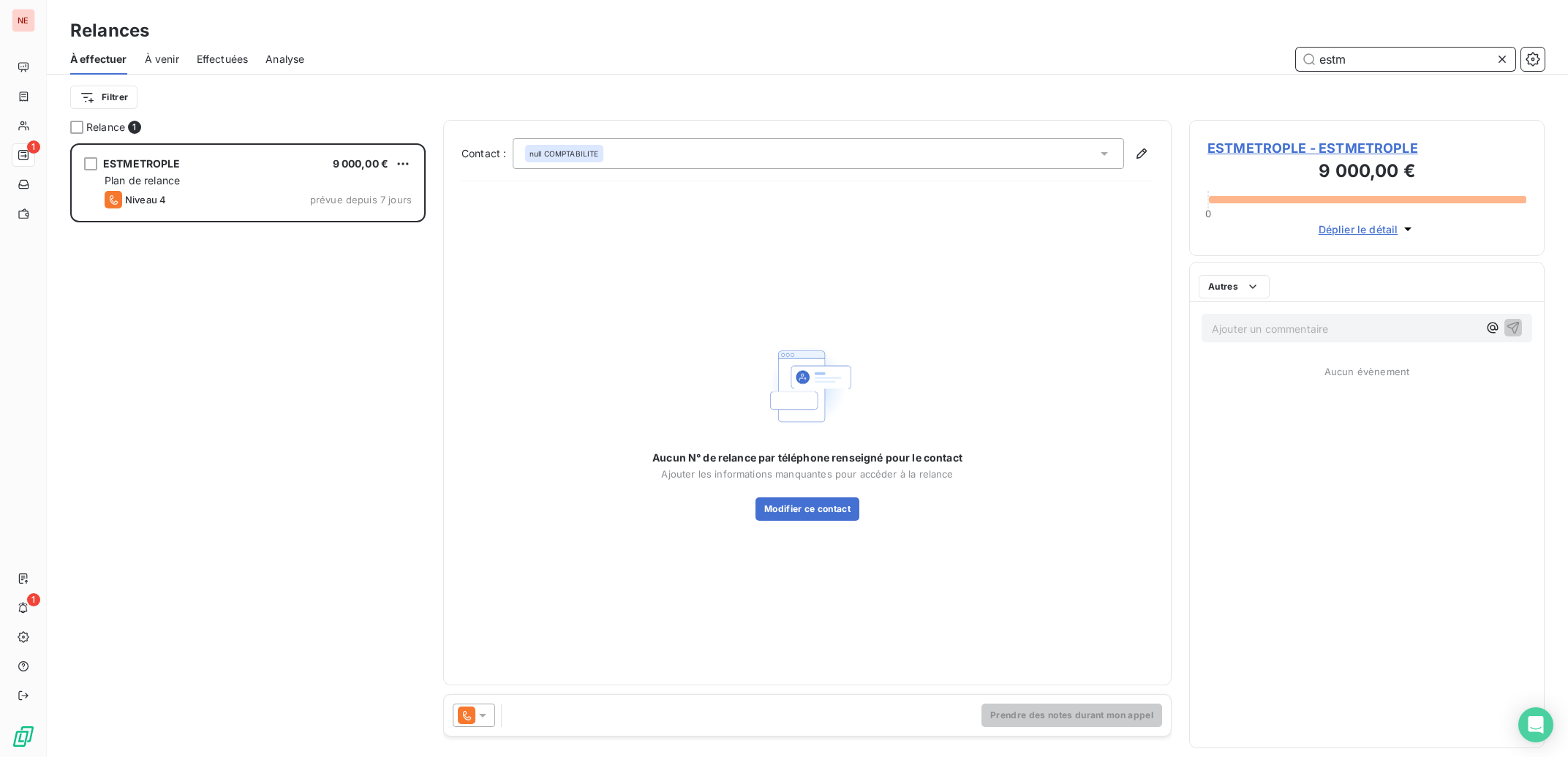
scroll to position [599, 341]
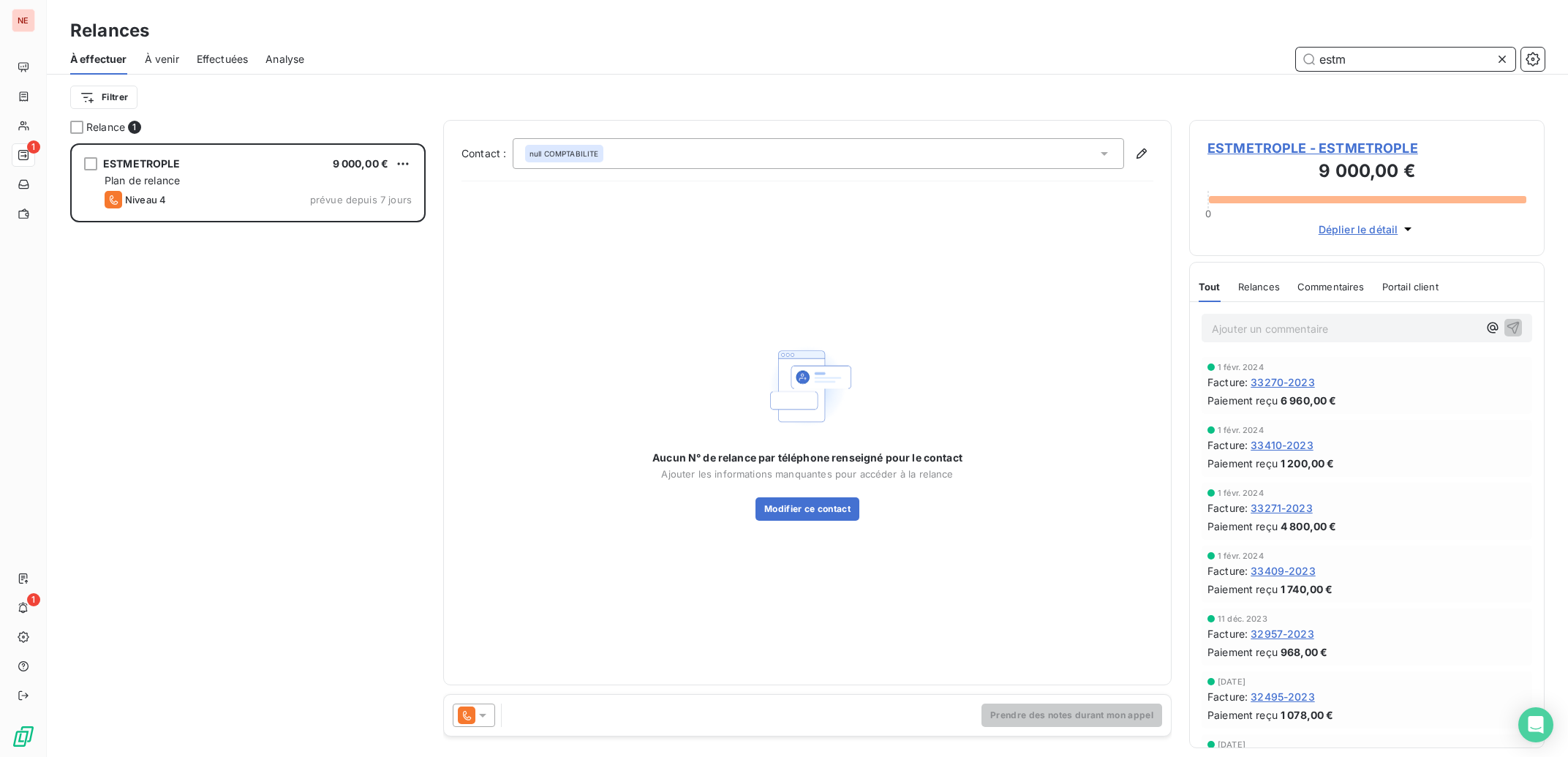
type input "estm"
click at [1323, 152] on span "ESTMETROPLE - ESTMETROPLE" at bounding box center [1367, 148] width 319 height 20
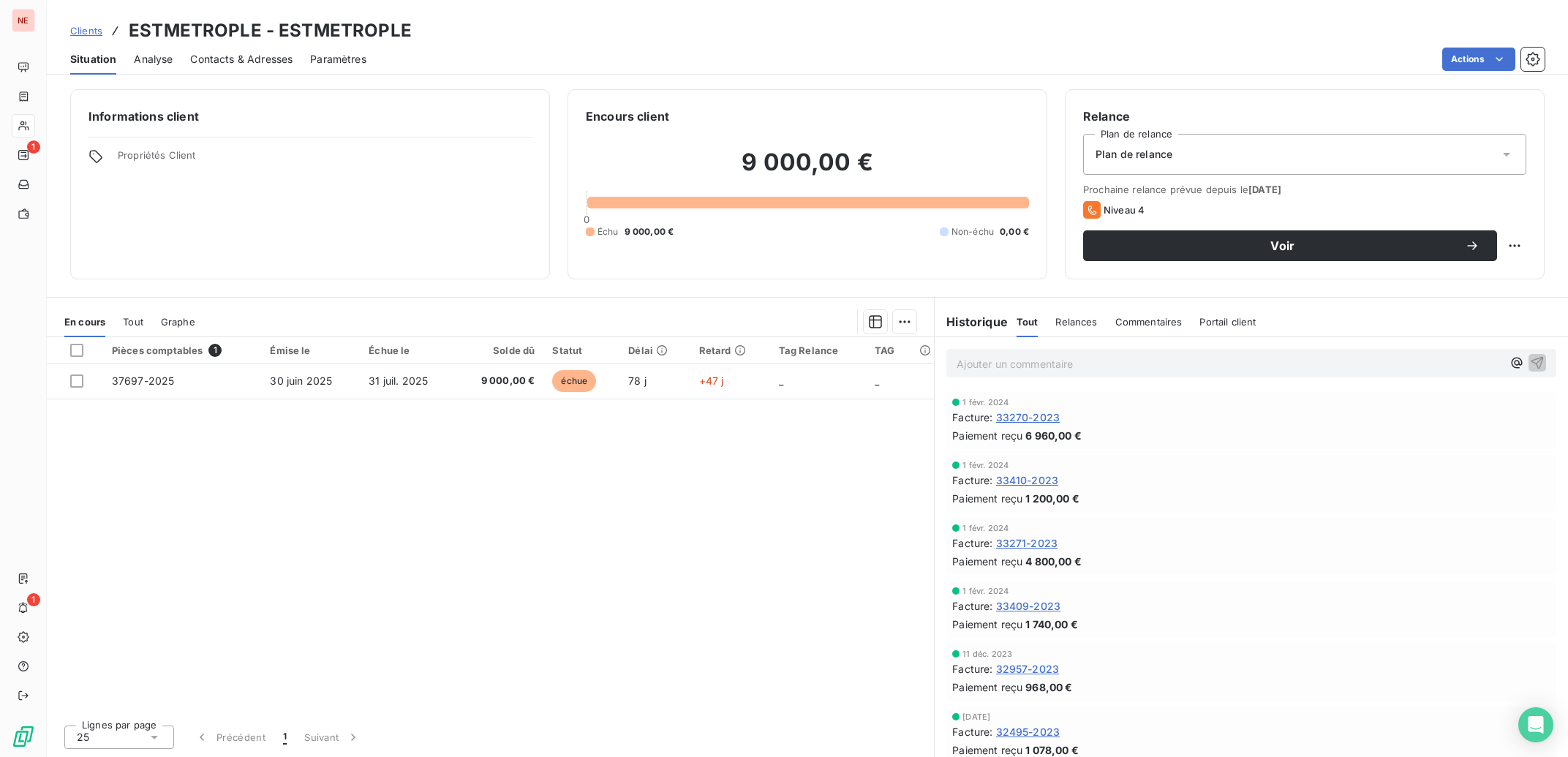
click at [245, 63] on span "Contacts & Adresses" at bounding box center [241, 59] width 102 height 14
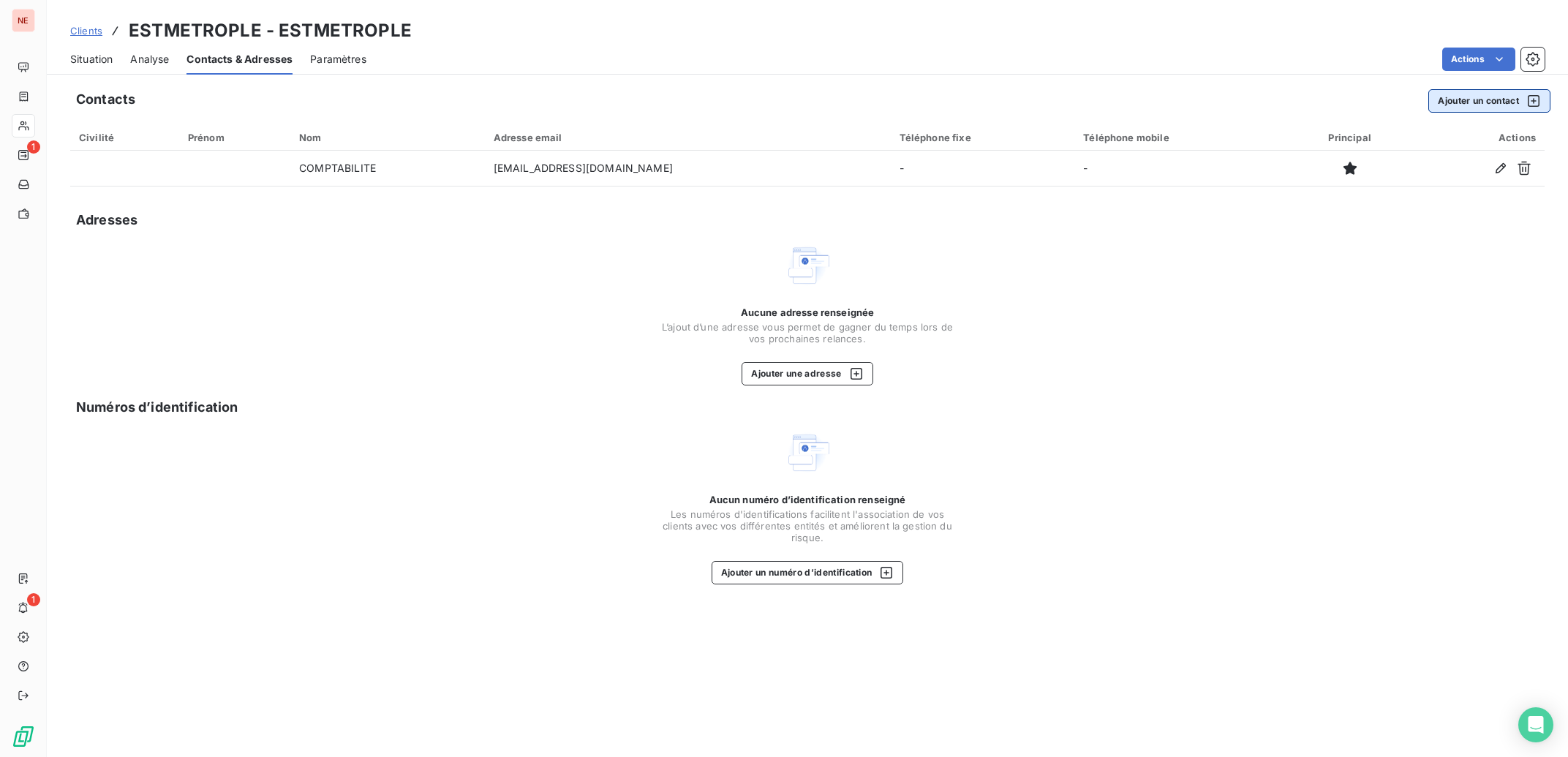
click at [1502, 97] on button "Ajouter un contact" at bounding box center [1488, 101] width 122 height 23
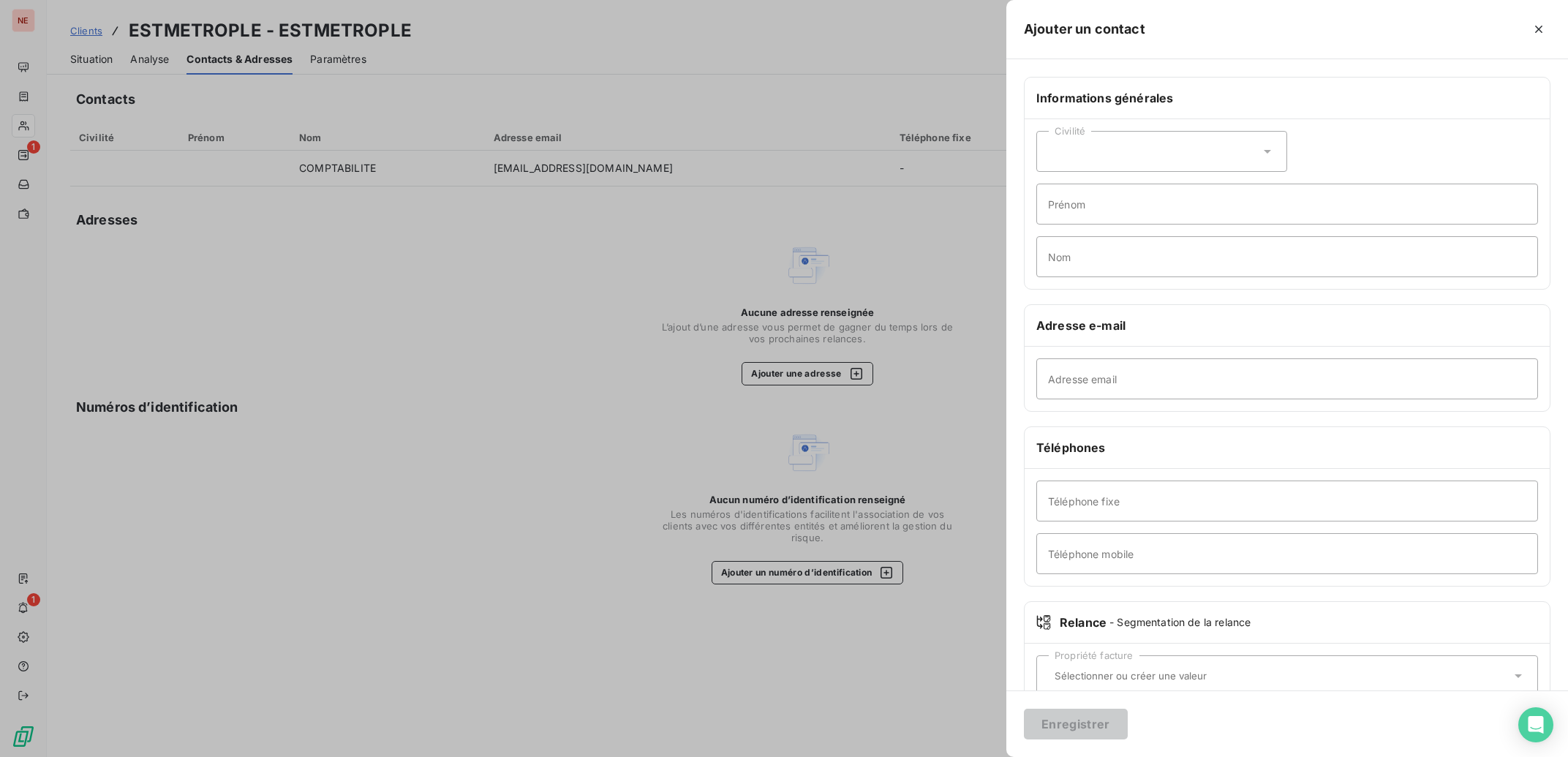
click at [1167, 160] on div "Civilité" at bounding box center [1161, 152] width 251 height 41
click at [1114, 213] on li "Monsieur" at bounding box center [1161, 214] width 251 height 27
click at [1115, 220] on input "Prénom" at bounding box center [1287, 204] width 501 height 41
type input "[PERSON_NAME]"
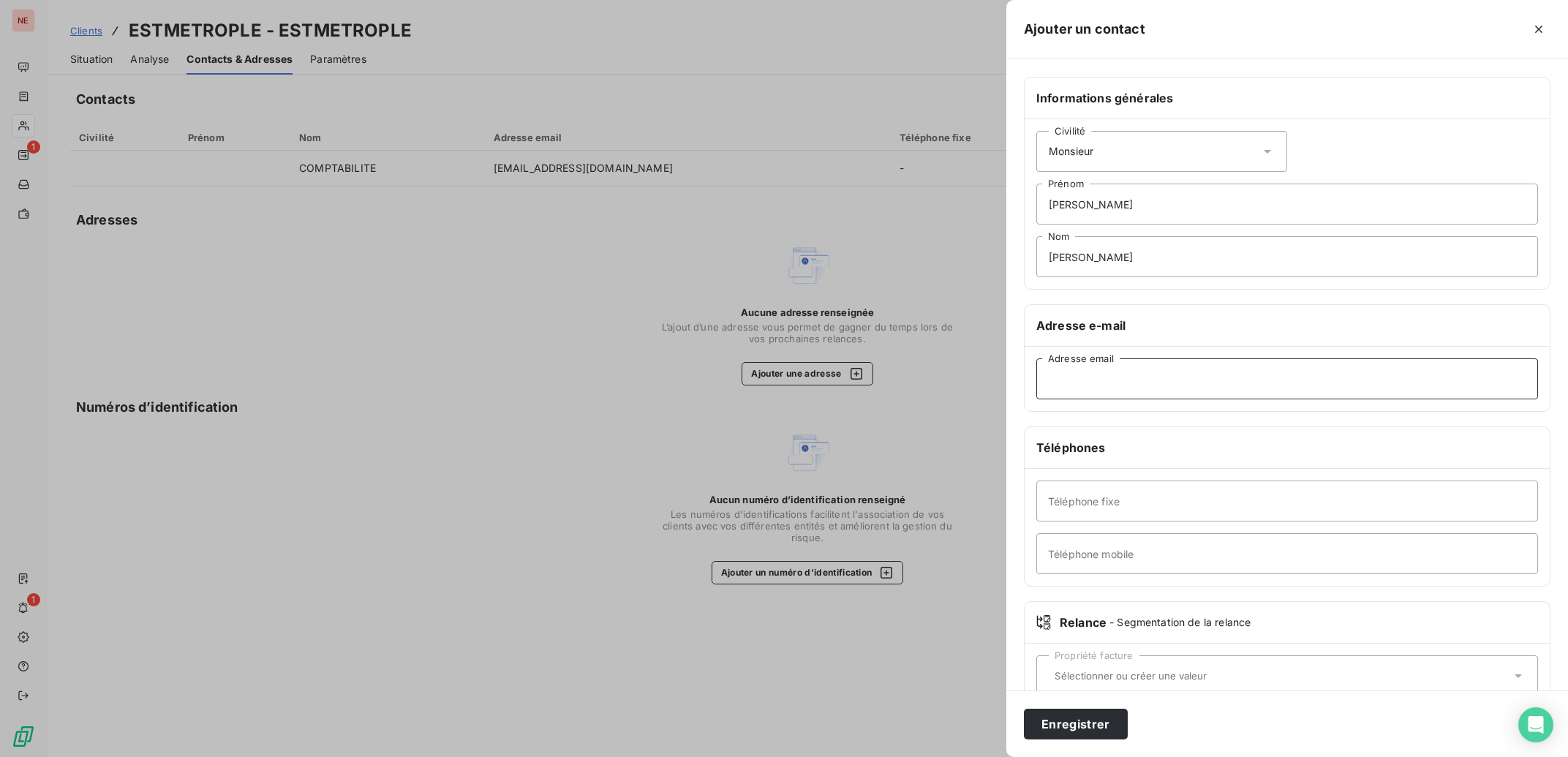
click at [1132, 377] on input "Adresse email" at bounding box center [1287, 379] width 501 height 41
type input "[PERSON_NAME][EMAIL_ADDRESS][DOMAIN_NAME]"
click at [1085, 729] on button "Enregistrer" at bounding box center [1076, 724] width 104 height 31
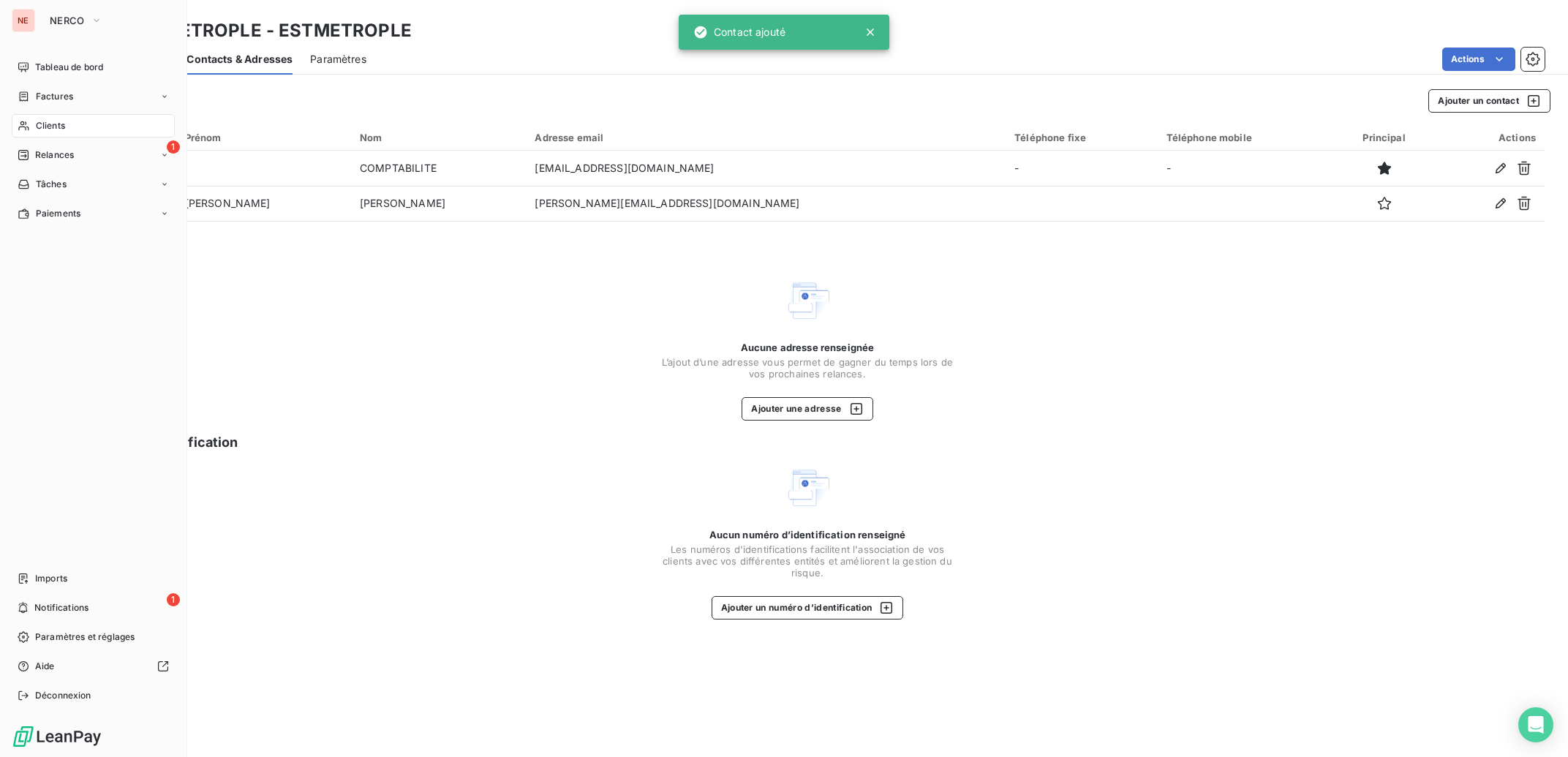
click at [33, 129] on div "Clients" at bounding box center [92, 126] width 163 height 23
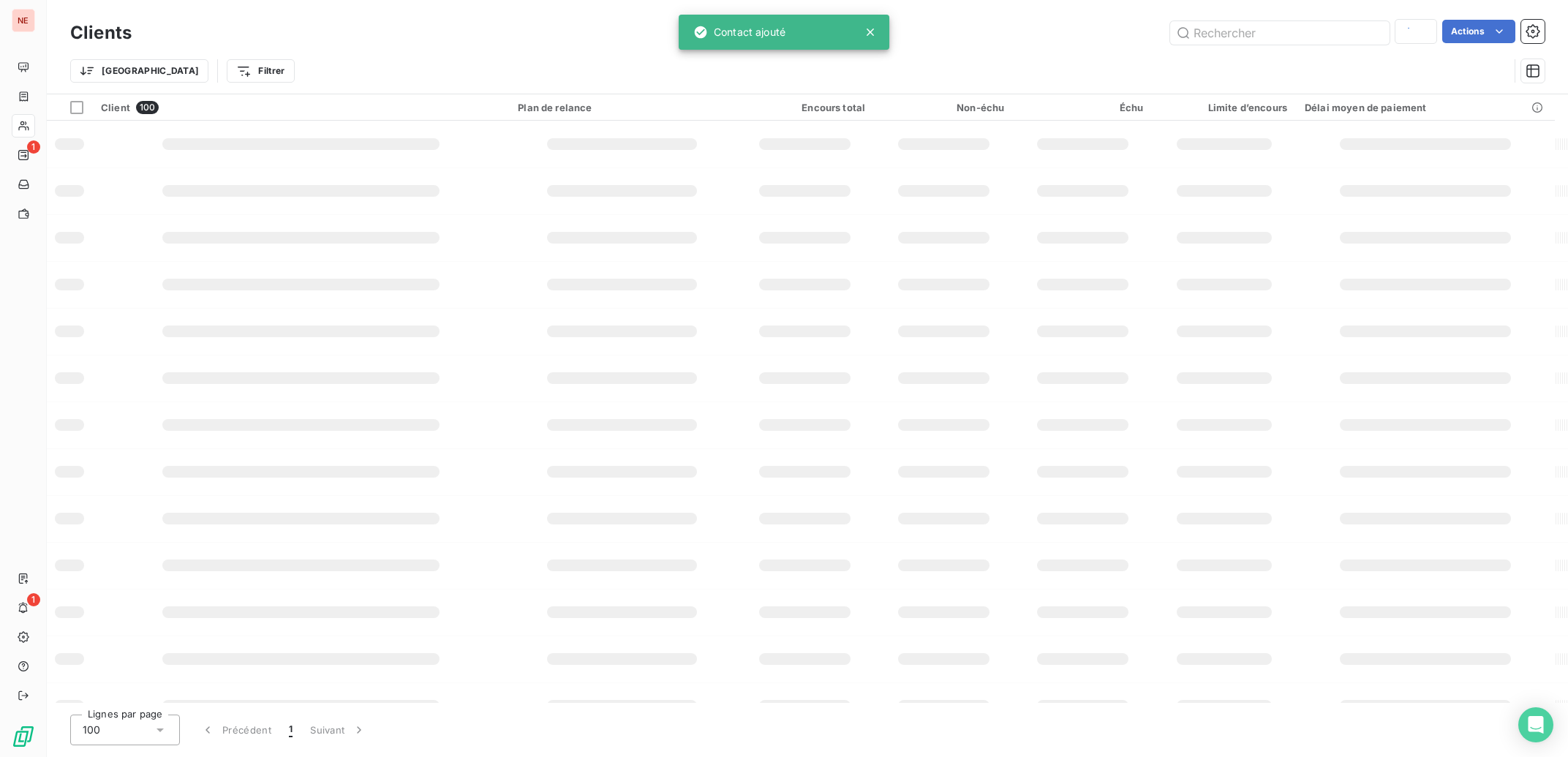
type input "cap"
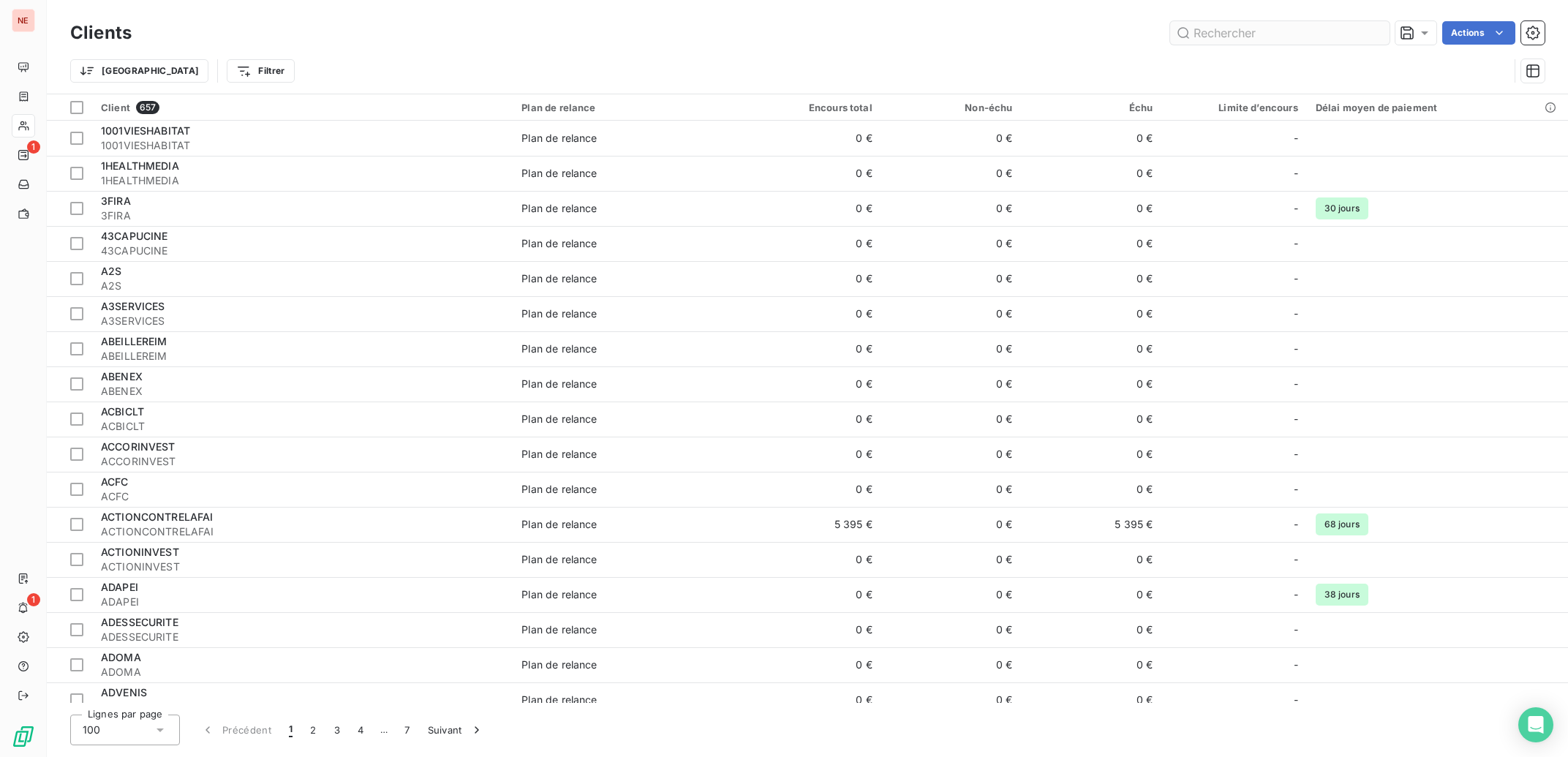
click at [1324, 29] on input "text" at bounding box center [1280, 33] width 220 height 23
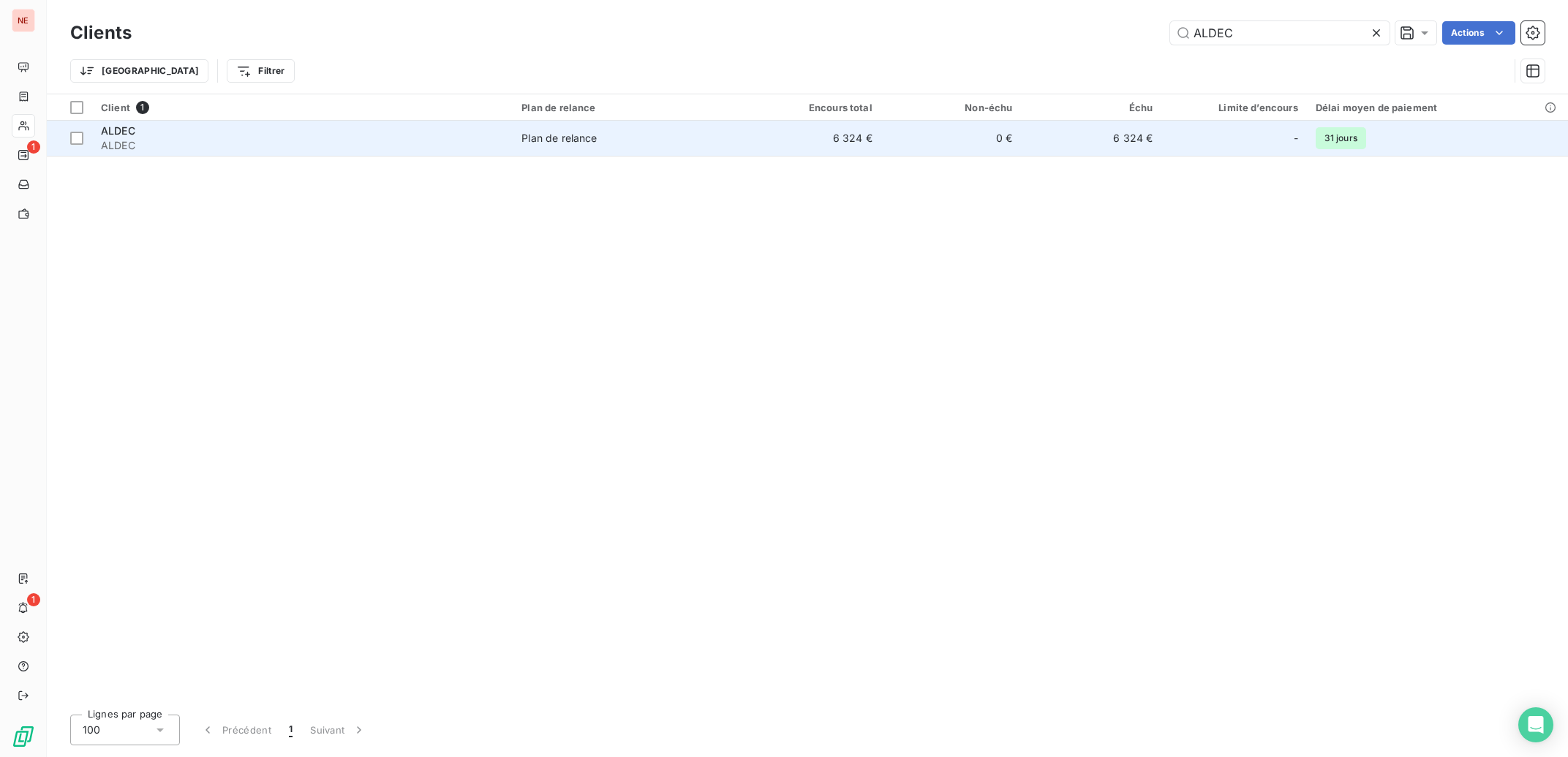
type input "ALDEC"
click at [919, 130] on td "0 €" at bounding box center [951, 138] width 140 height 35
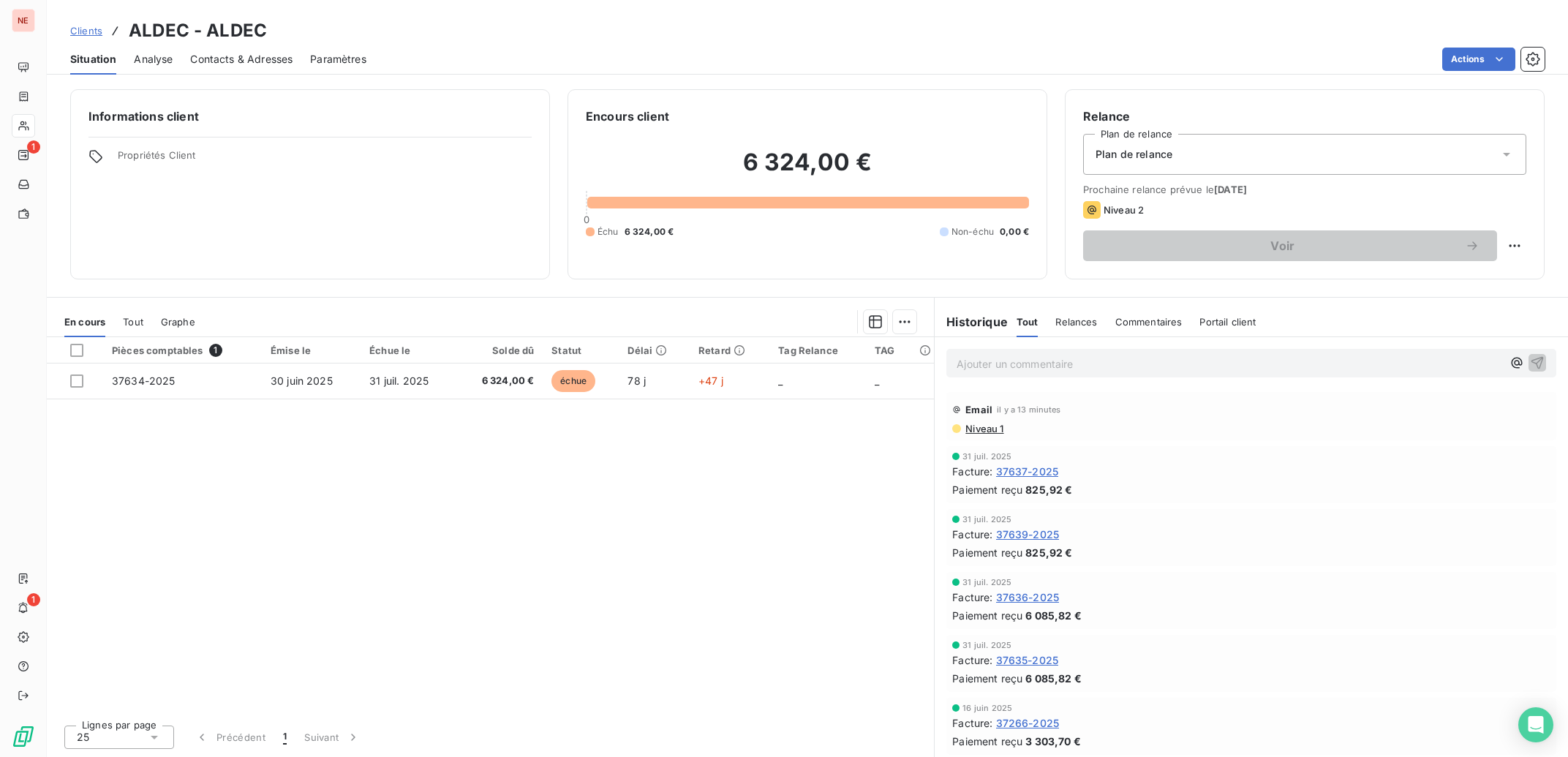
click at [246, 55] on span "Contacts & Adresses" at bounding box center [241, 59] width 102 height 14
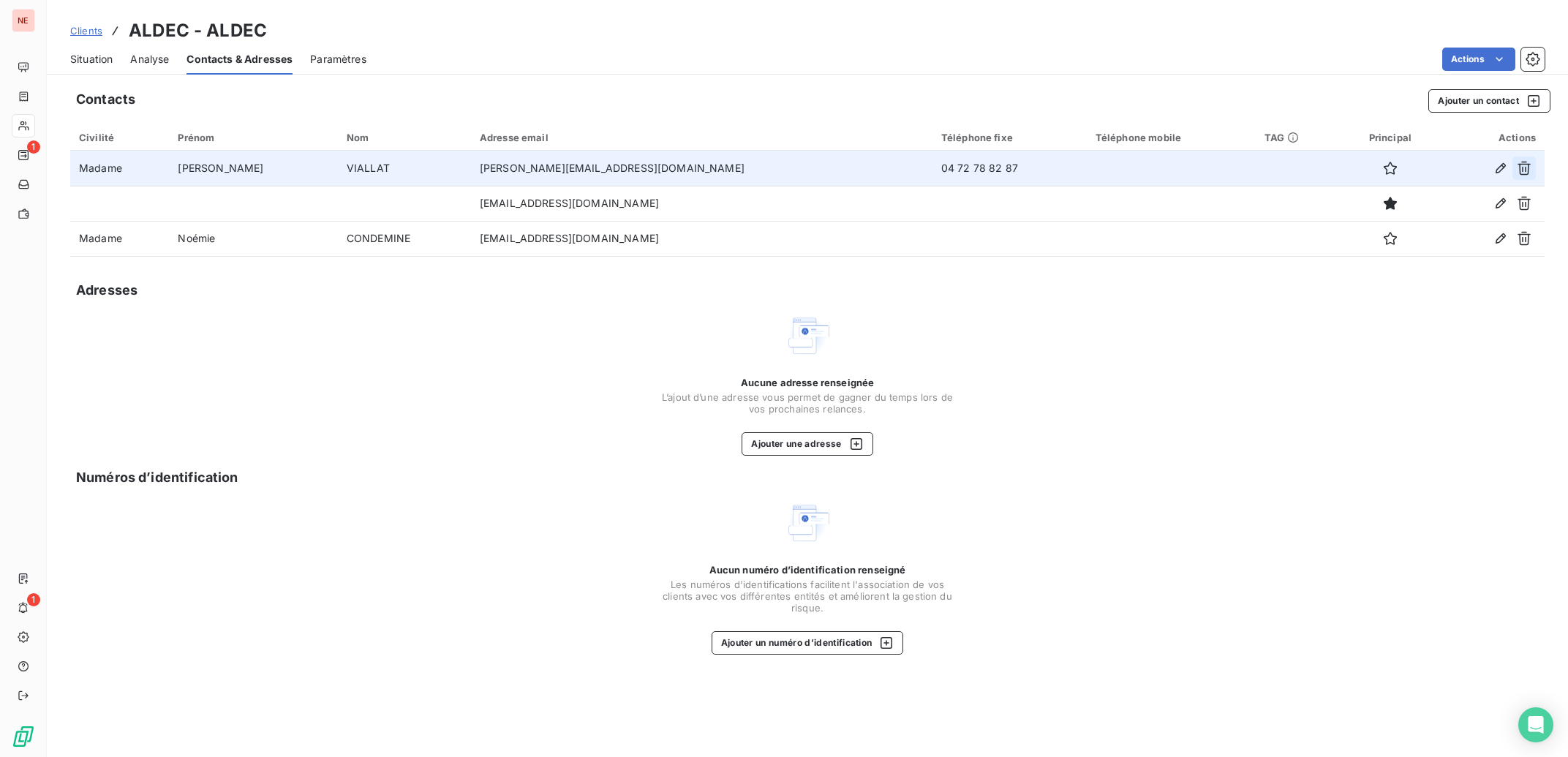
click at [1521, 163] on icon "button" at bounding box center [1523, 167] width 14 height 14
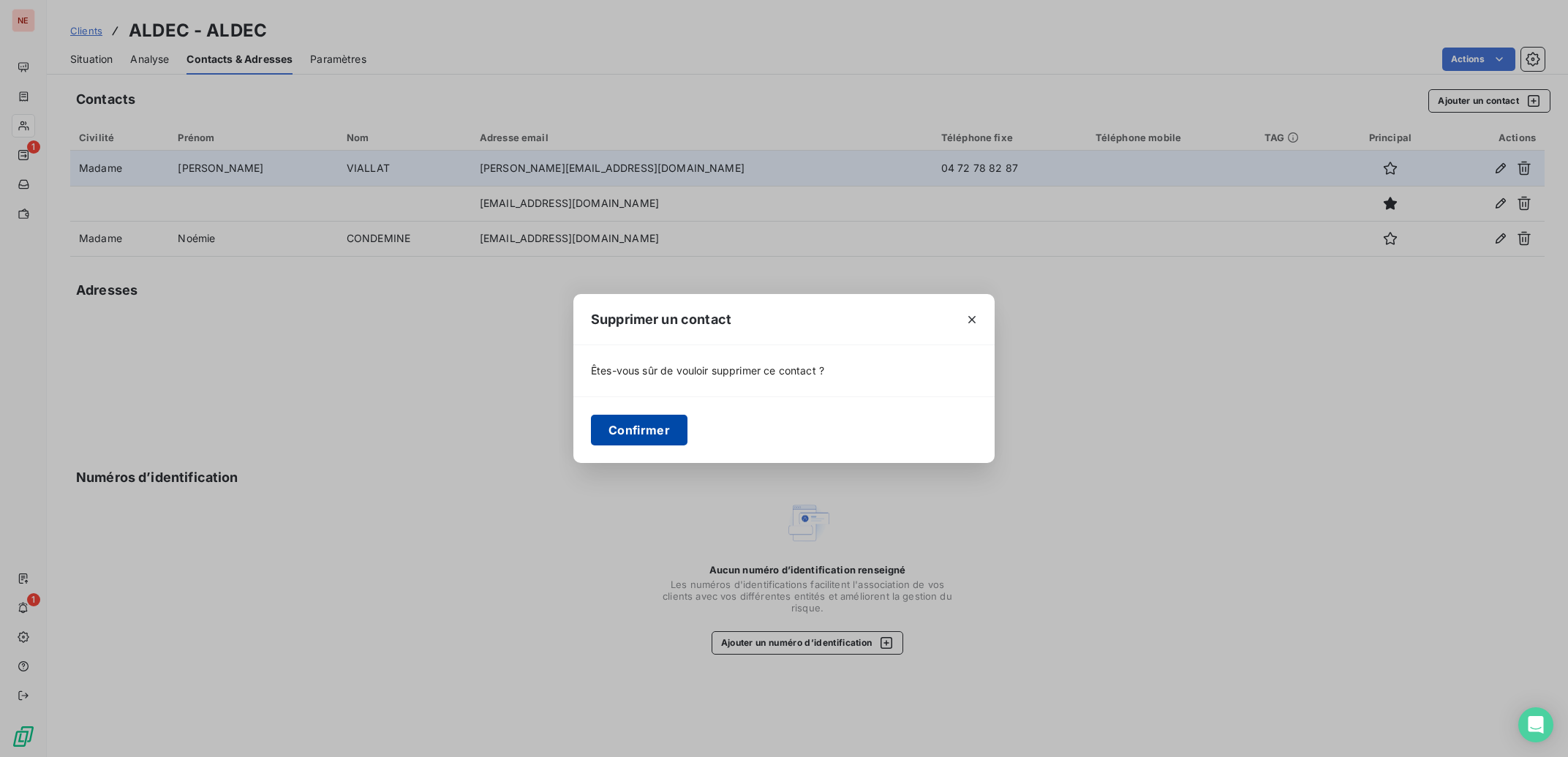
click at [643, 439] on button "Confirmer" at bounding box center [639, 430] width 96 height 31
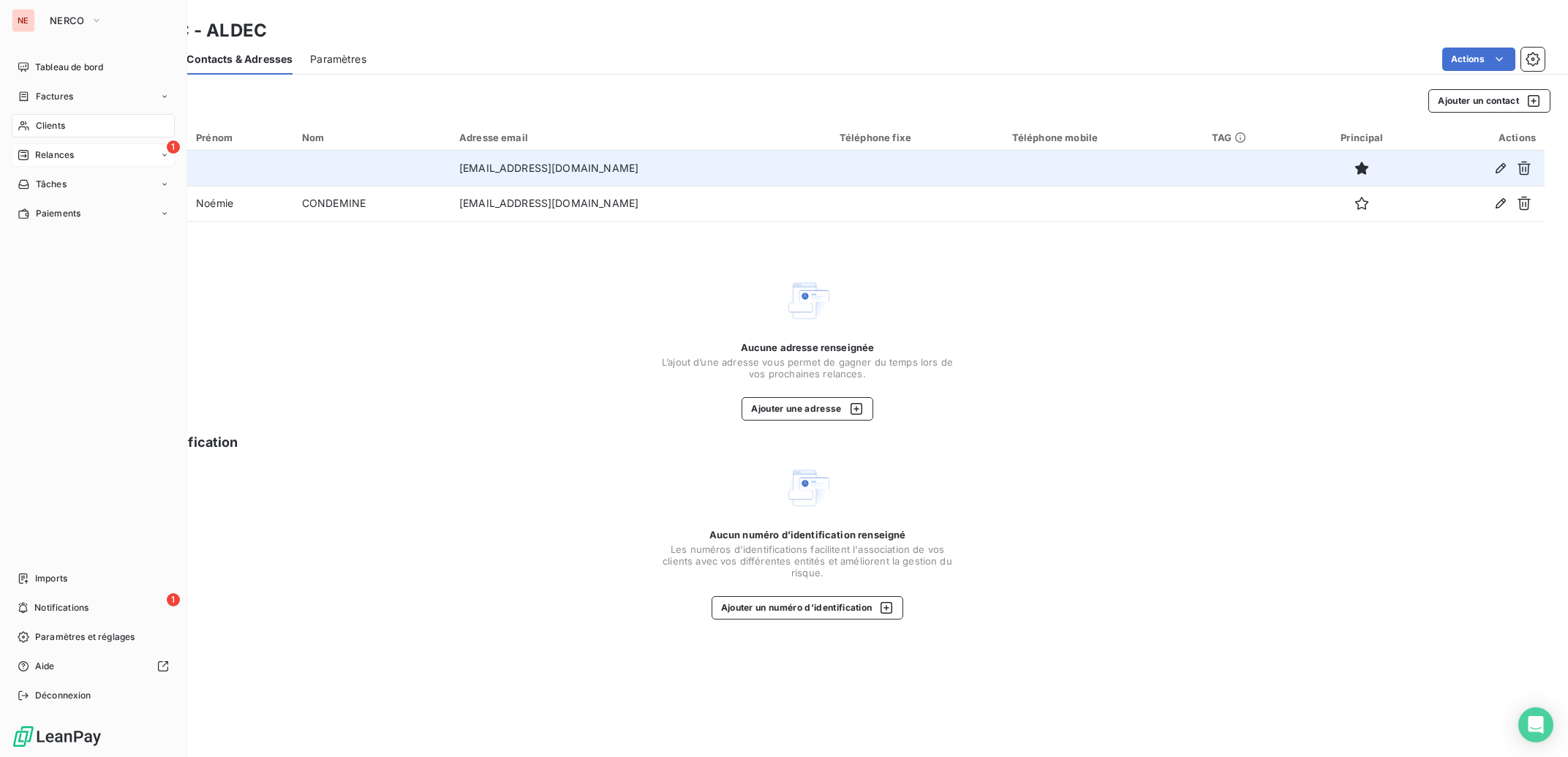
click at [32, 154] on div "Relances" at bounding box center [45, 155] width 56 height 13
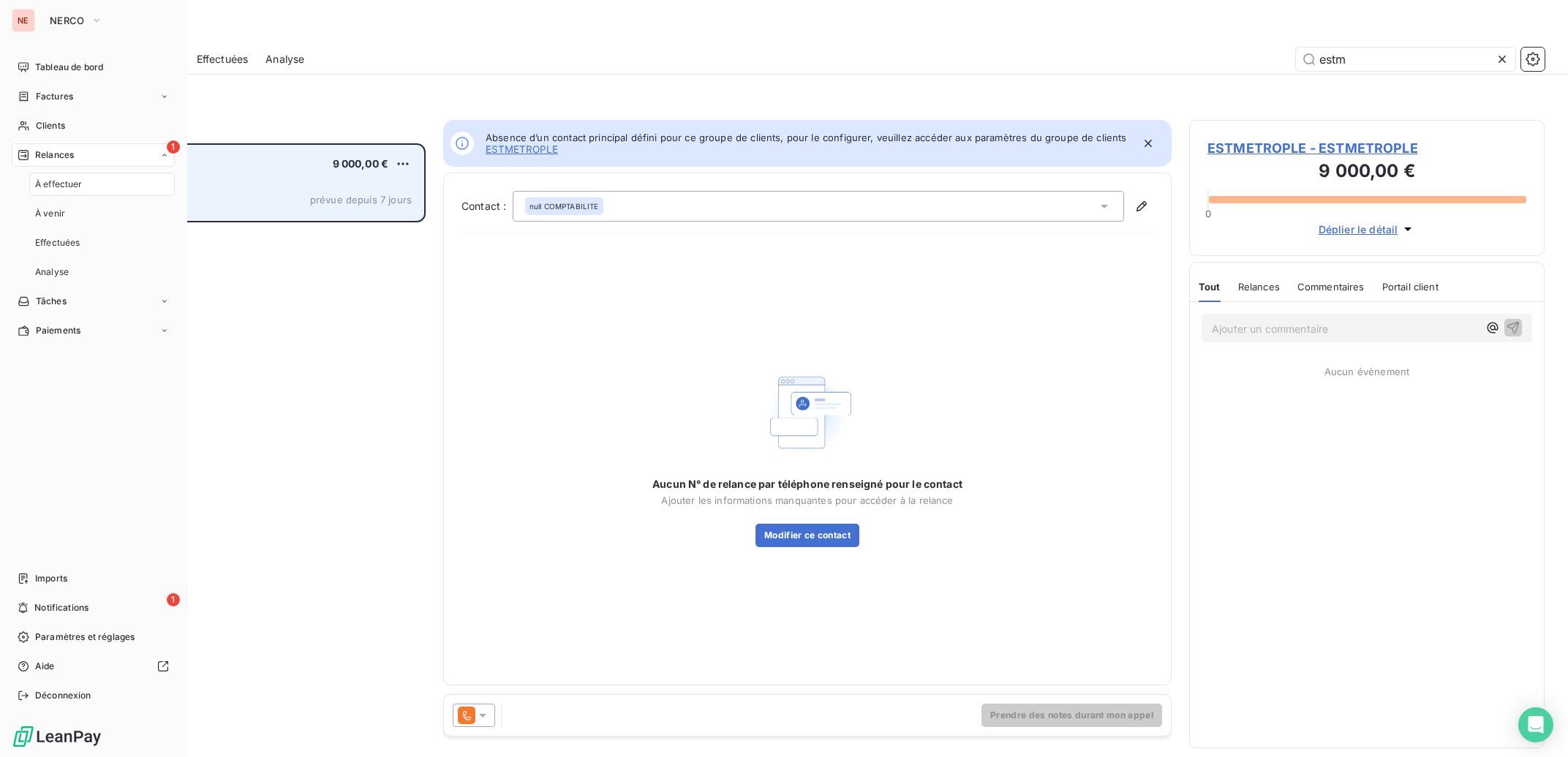
scroll to position [599, 341]
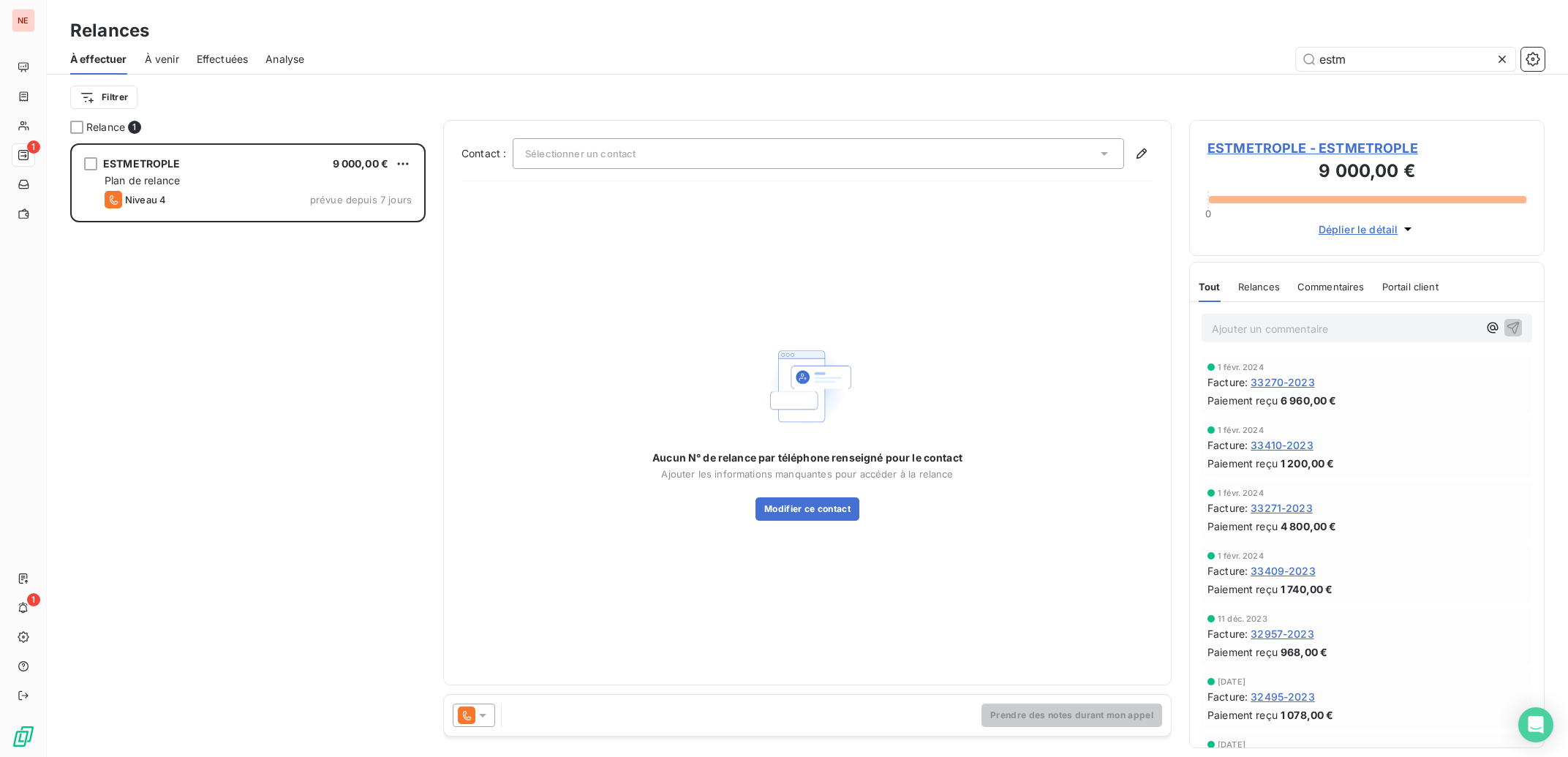
click at [1377, 145] on span "ESTMETROPLE - ESTMETROPLE" at bounding box center [1367, 148] width 319 height 20
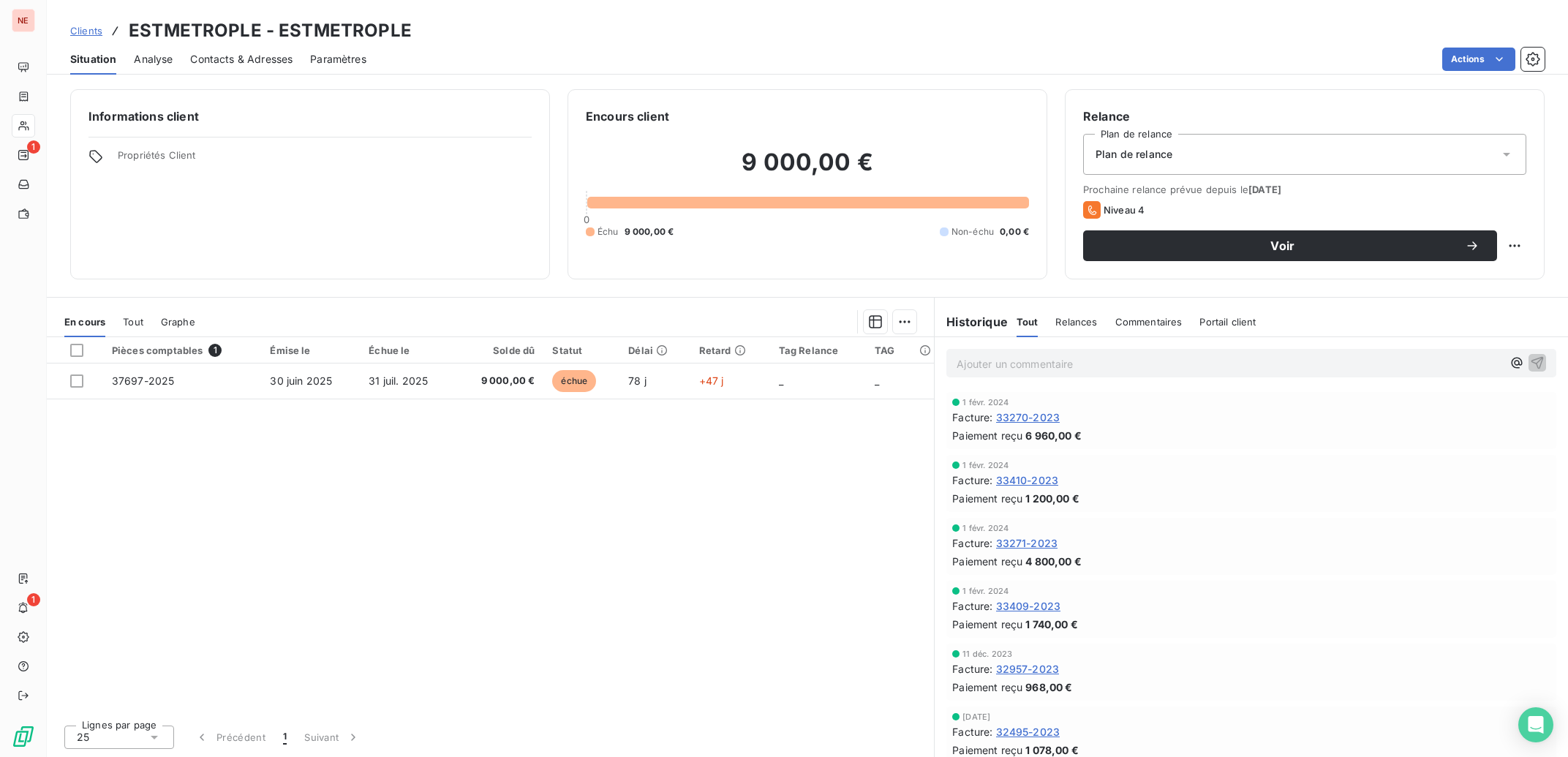
click at [223, 65] on span "Contacts & Adresses" at bounding box center [241, 59] width 102 height 14
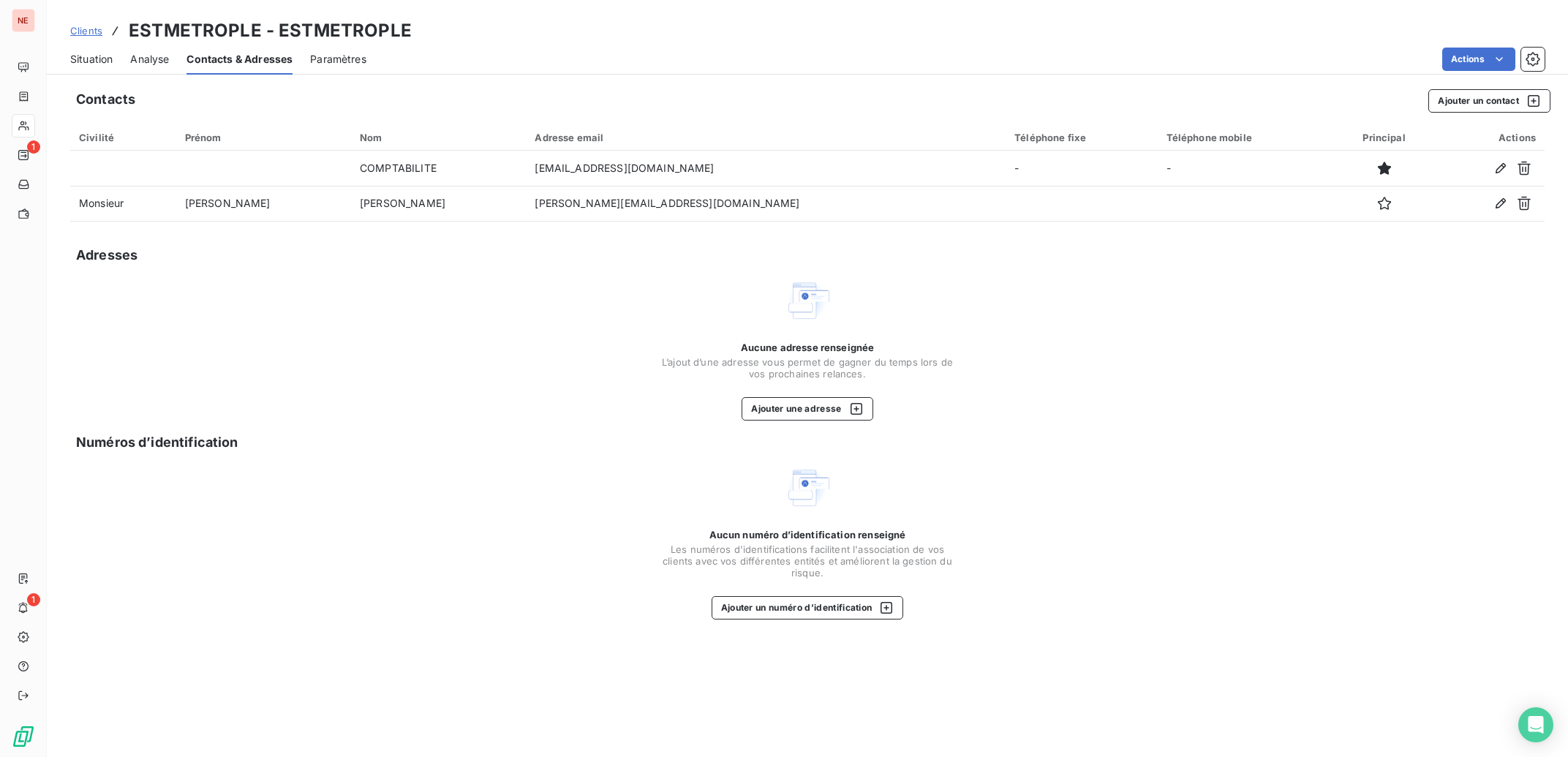
click at [98, 61] on span "Situation" at bounding box center [92, 59] width 42 height 14
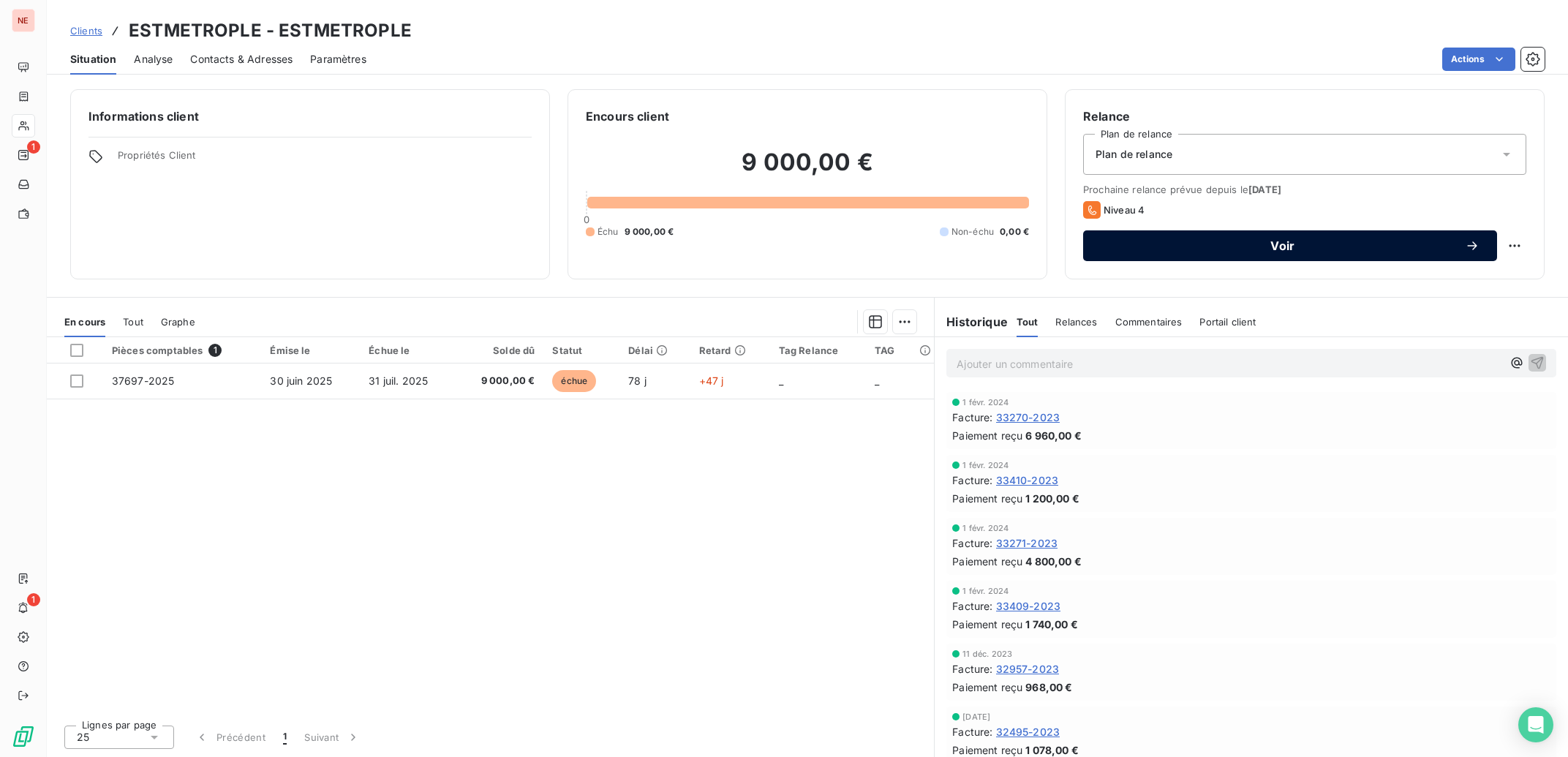
click at [1338, 248] on span "Voir" at bounding box center [1282, 246] width 364 height 11
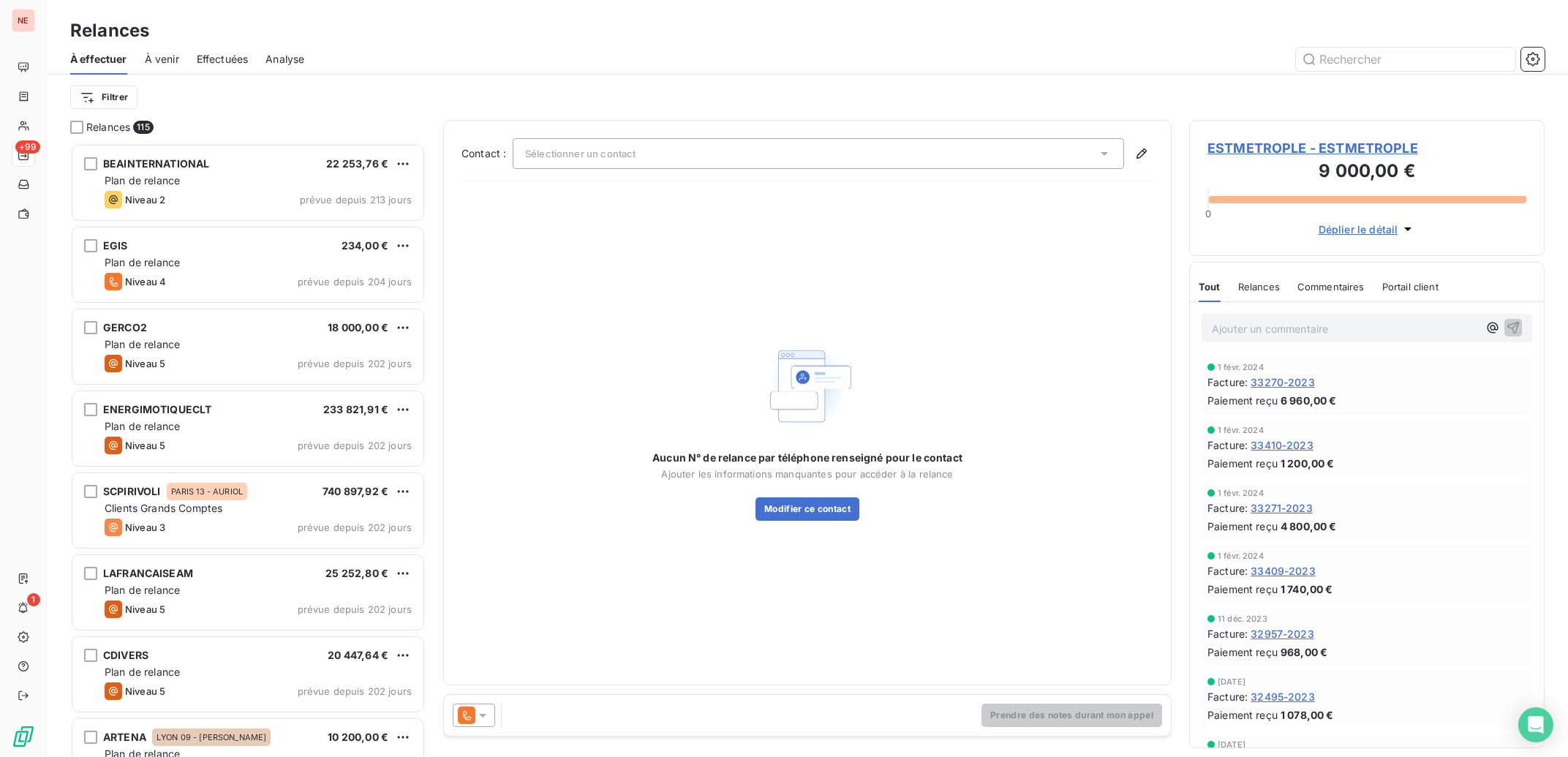
scroll to position [599, 341]
click at [1445, 54] on input "text" at bounding box center [1406, 59] width 220 height 23
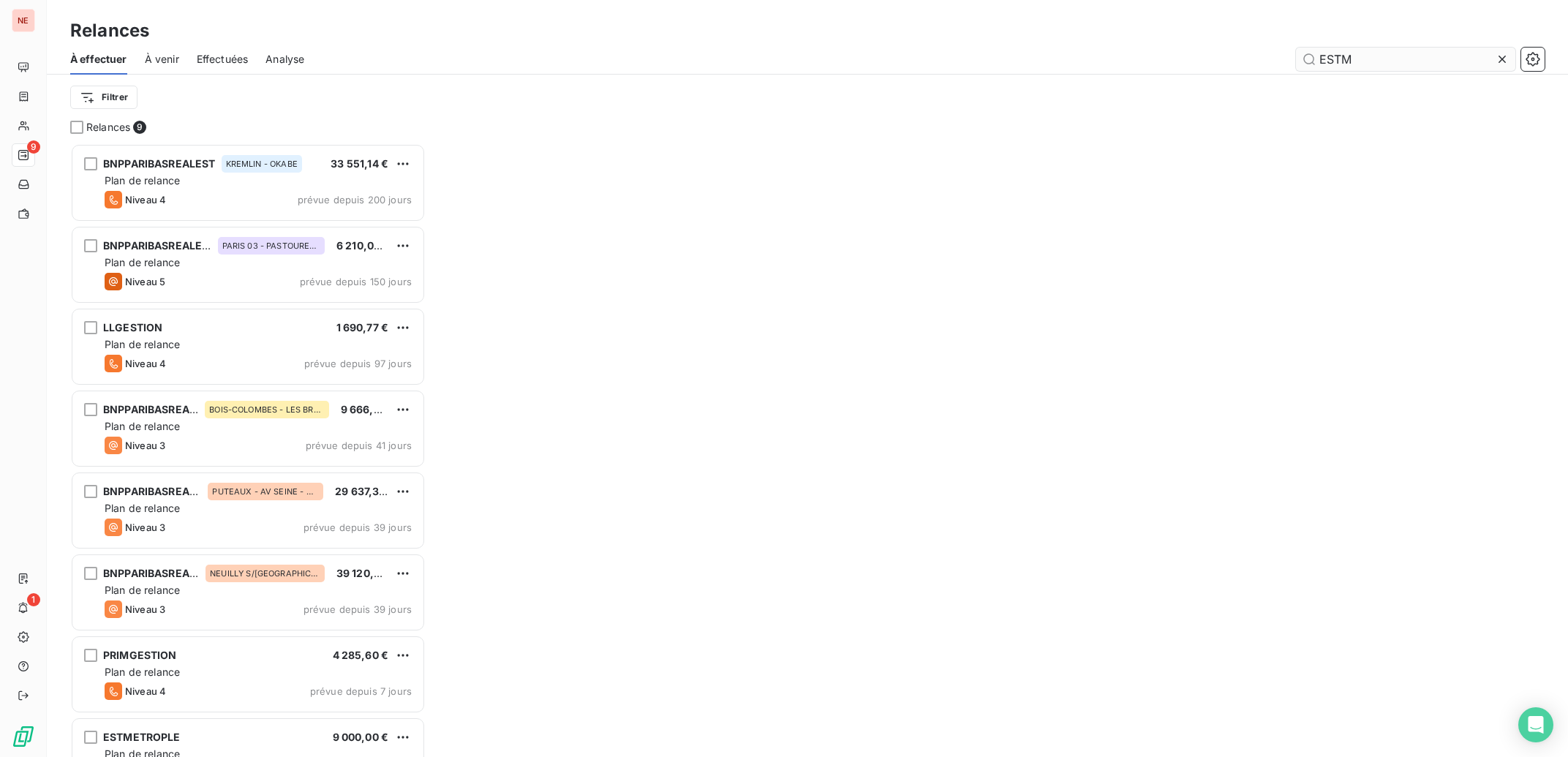
scroll to position [599, 341]
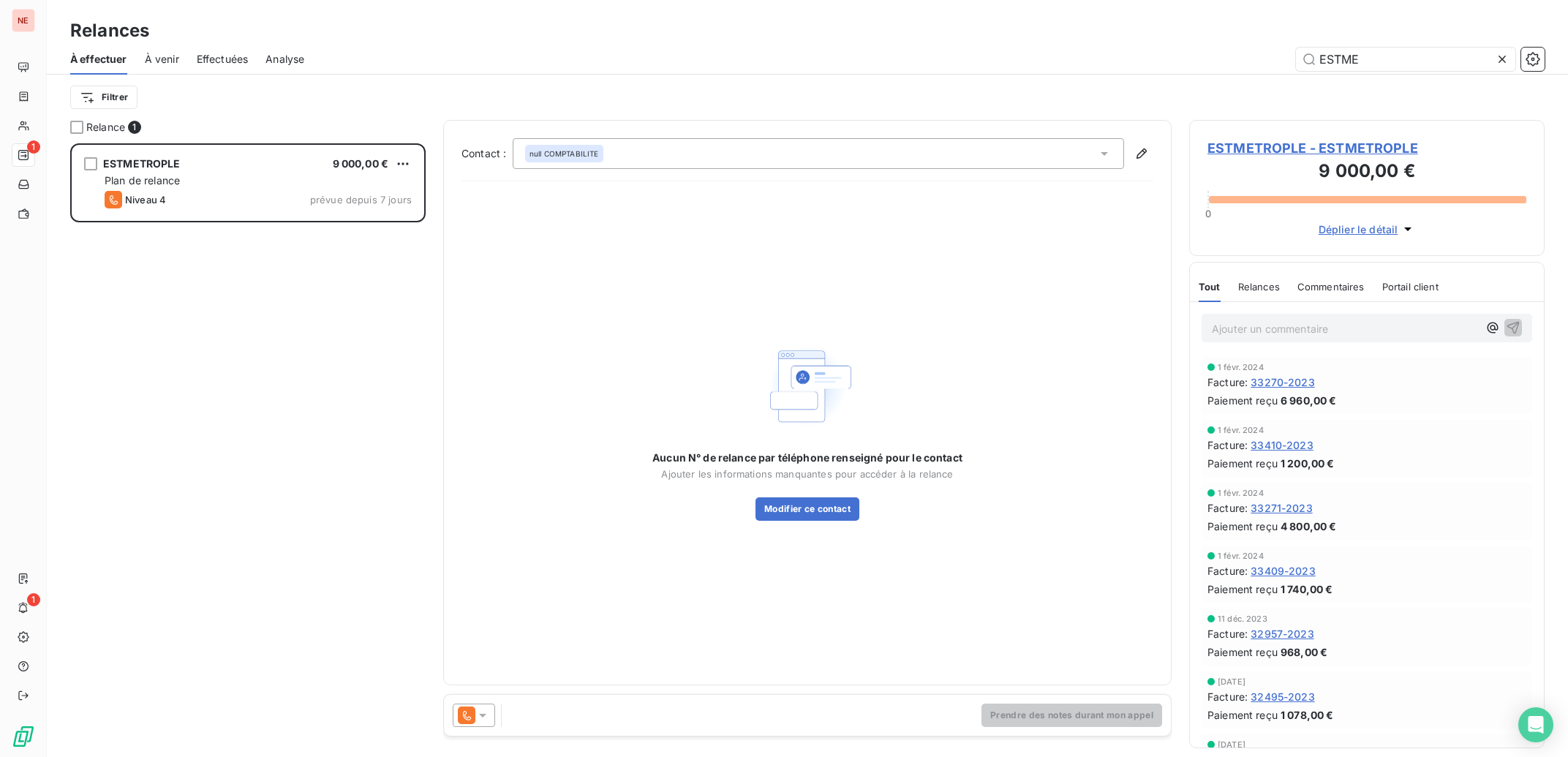
scroll to position [599, 341]
type input "ESTME"
click at [470, 721] on icon at bounding box center [466, 715] width 17 height 17
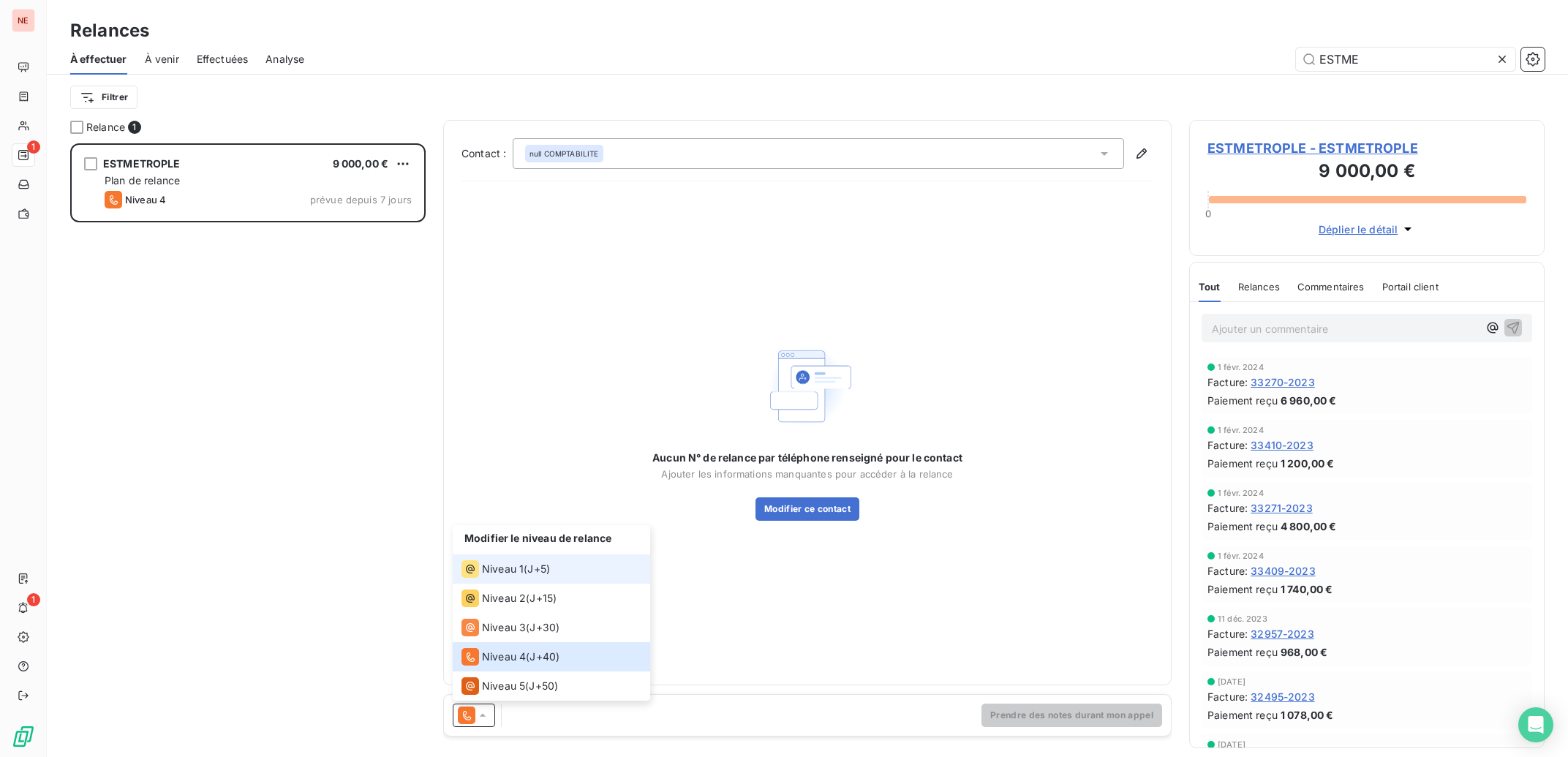
click at [495, 565] on span "Niveau 1" at bounding box center [502, 568] width 42 height 14
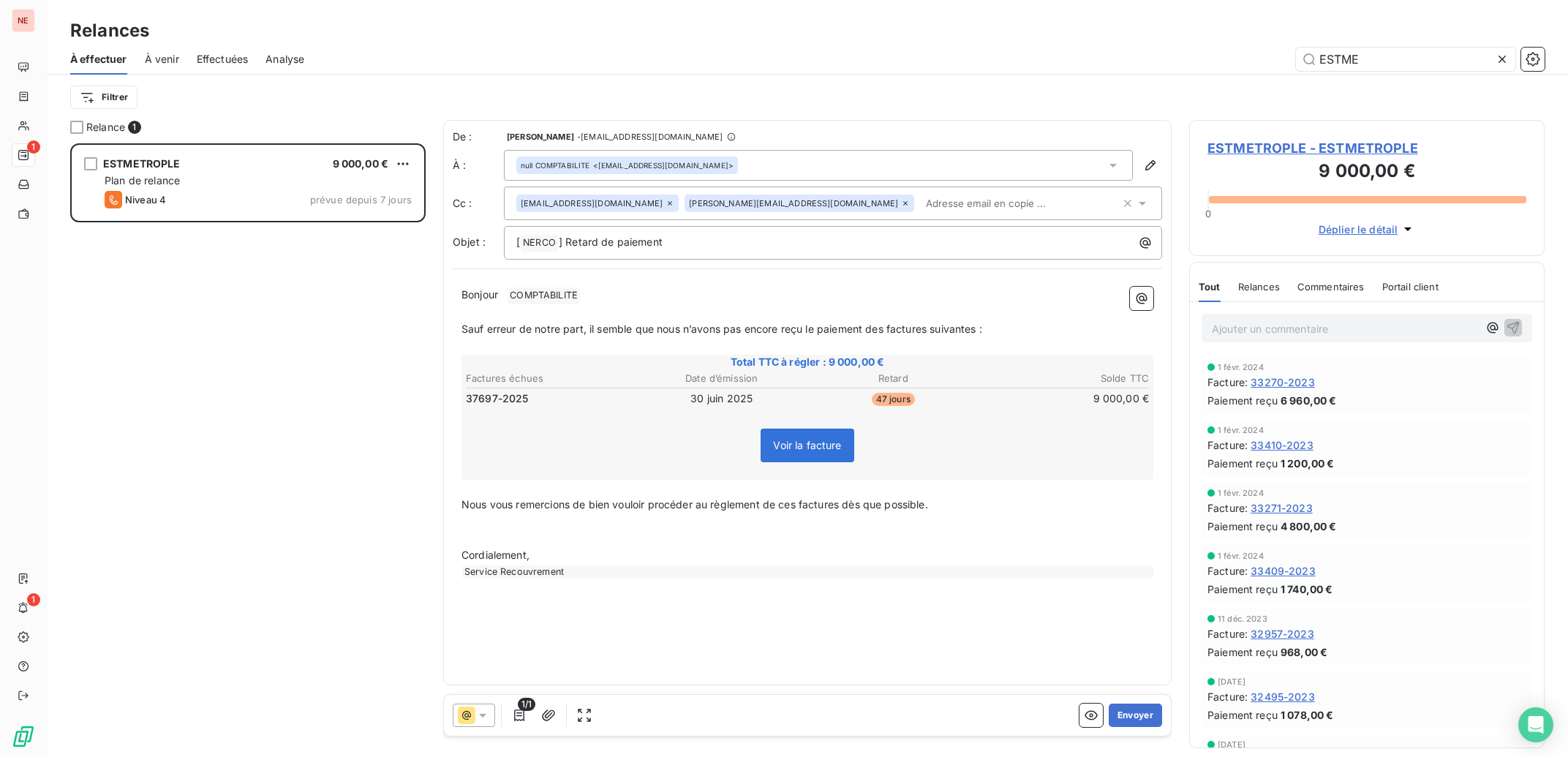
click at [632, 293] on p "Bonjour ﻿ COMPTABILITE ﻿ ﻿" at bounding box center [807, 295] width 692 height 17
click at [1133, 714] on button "Envoyer" at bounding box center [1135, 715] width 53 height 23
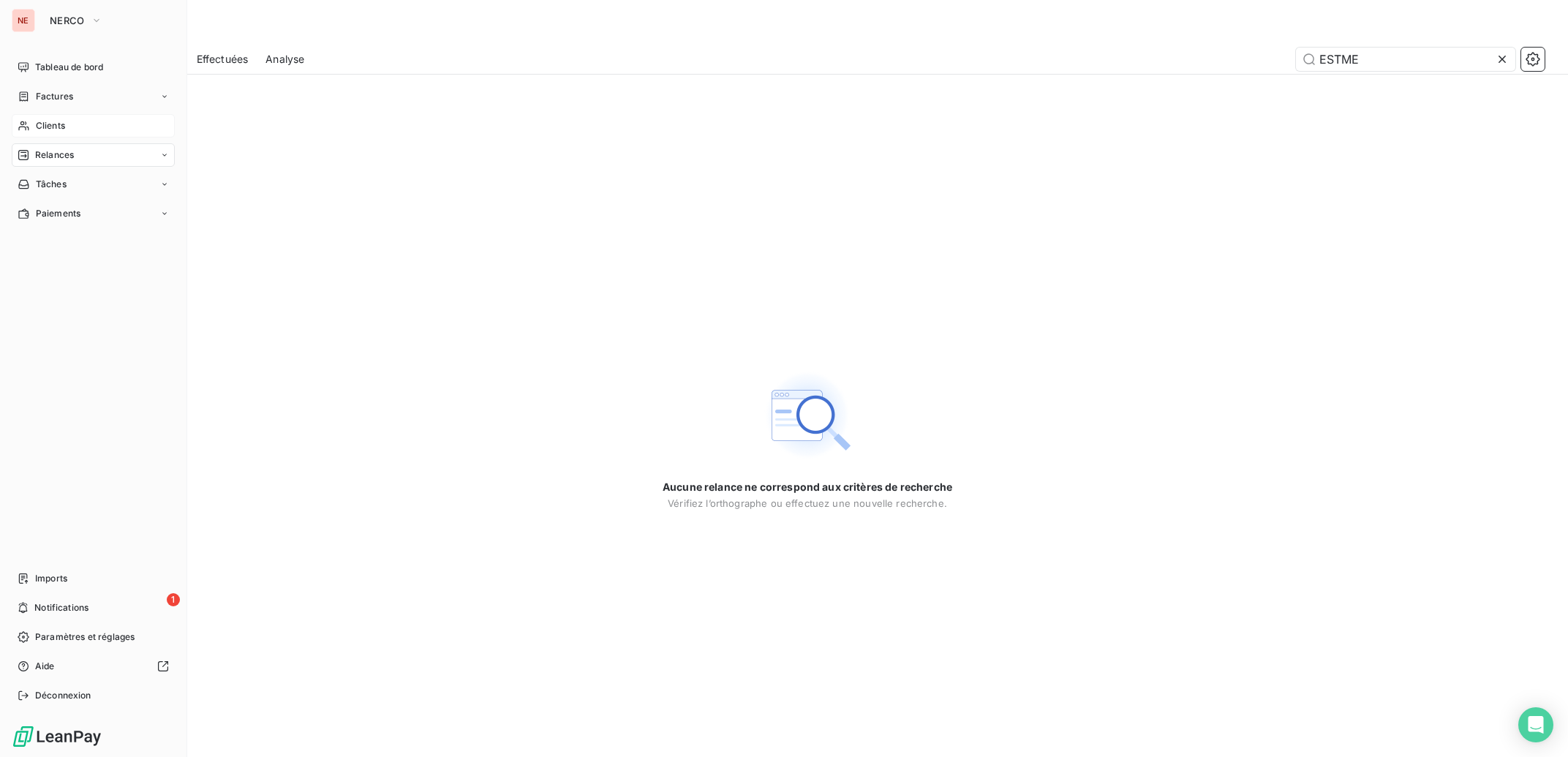
click at [33, 127] on div "Clients" at bounding box center [92, 126] width 163 height 23
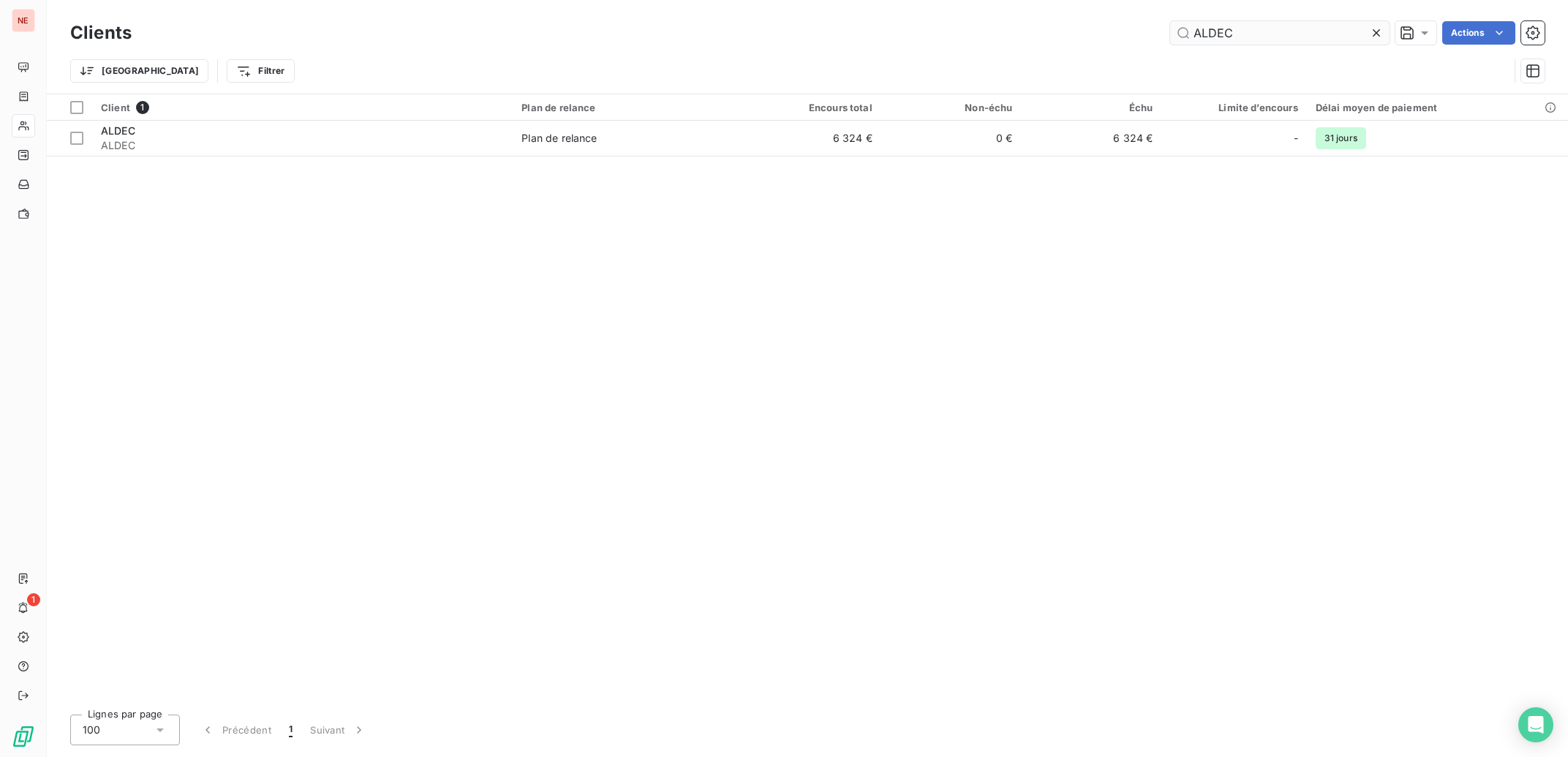
click at [1312, 38] on input "ALDEC" at bounding box center [1280, 33] width 220 height 23
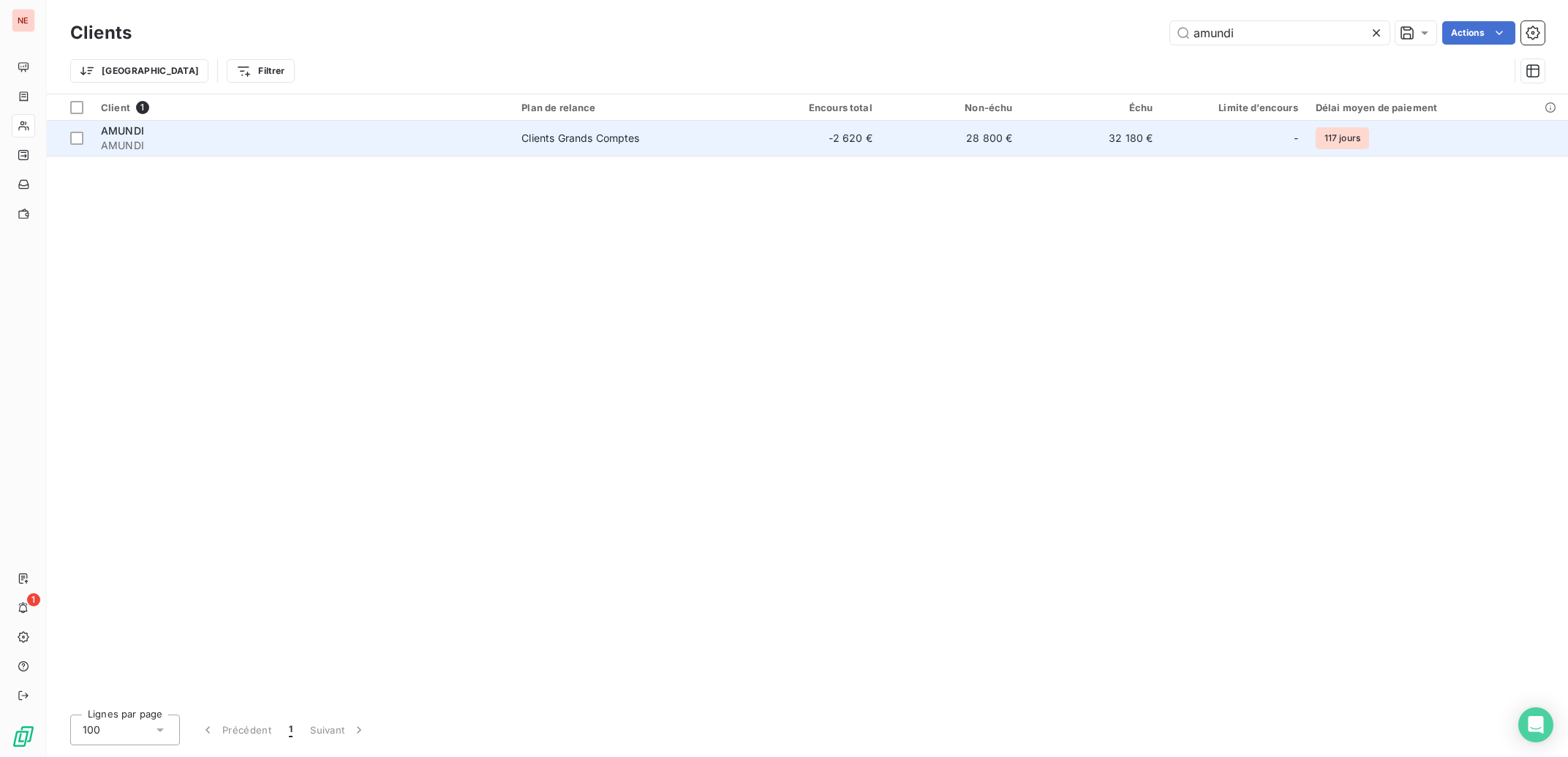
type input "amundi"
click at [690, 138] on span "Clients Grands Comptes" at bounding box center [626, 138] width 211 height 14
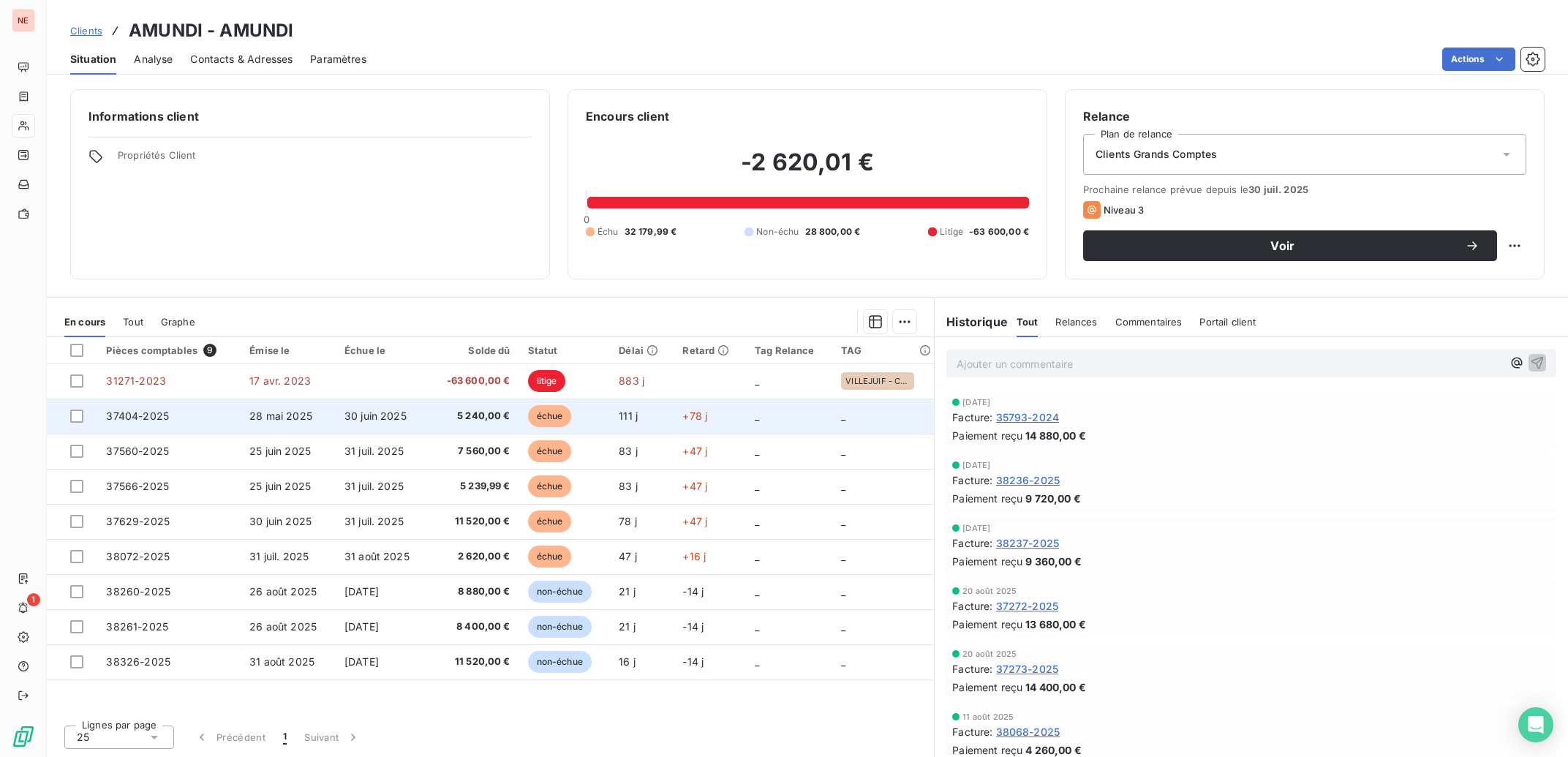
click at [497, 421] on span "5 240,00 €" at bounding box center [473, 416] width 73 height 14
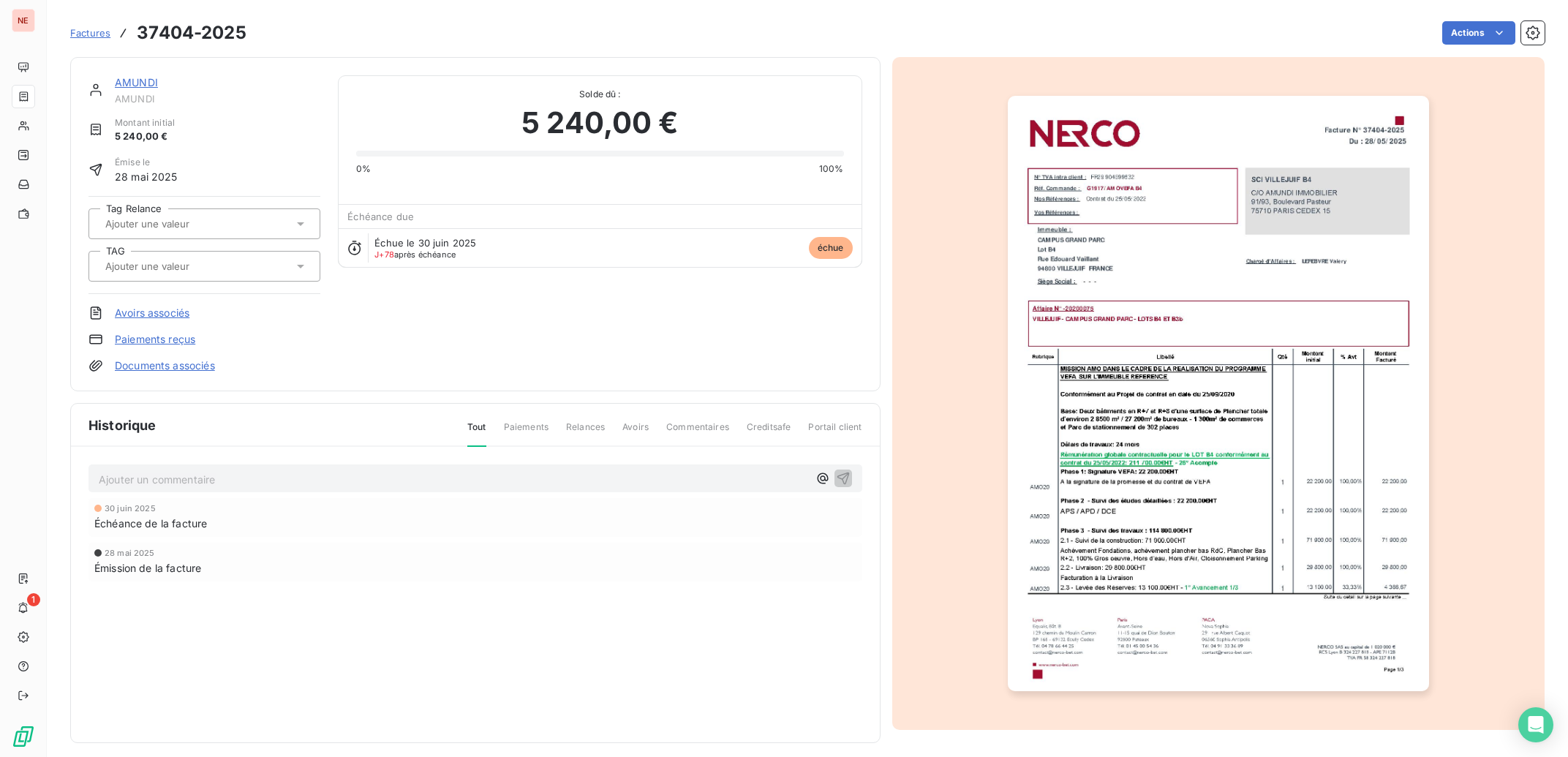
click at [130, 272] on input "text" at bounding box center [177, 266] width 147 height 13
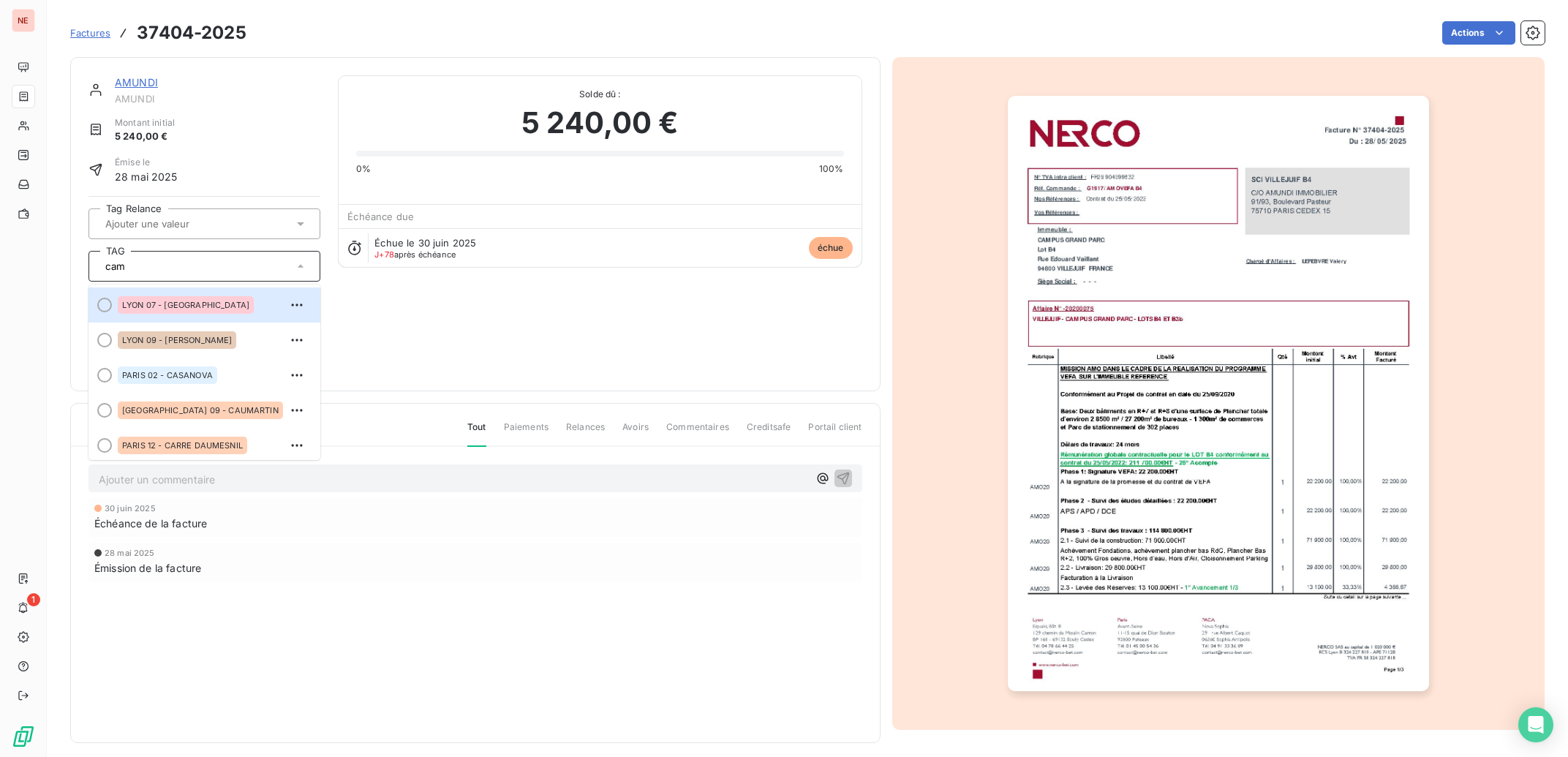
type input "camp"
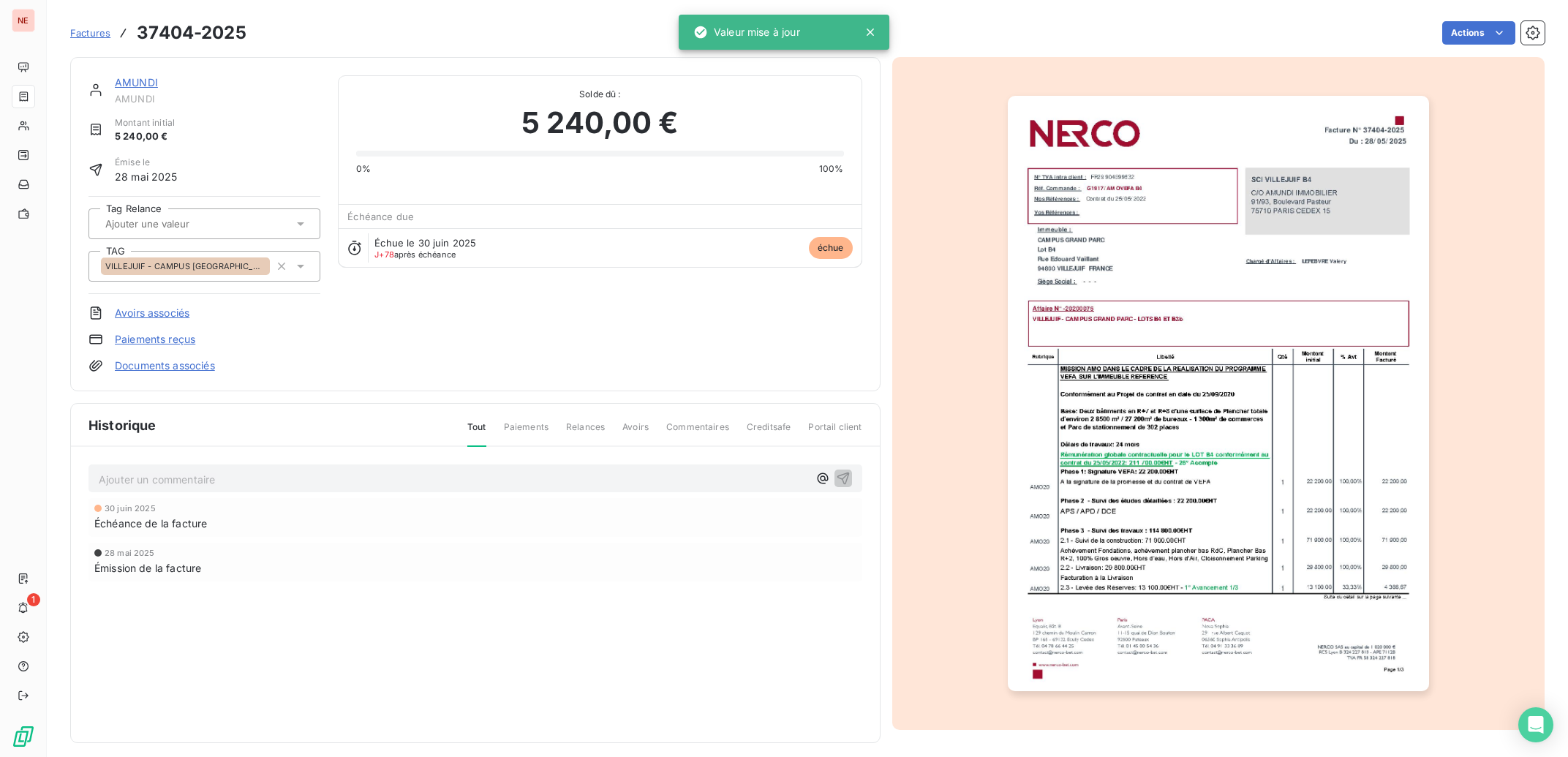
click at [127, 83] on link "AMUNDI" at bounding box center [136, 82] width 43 height 12
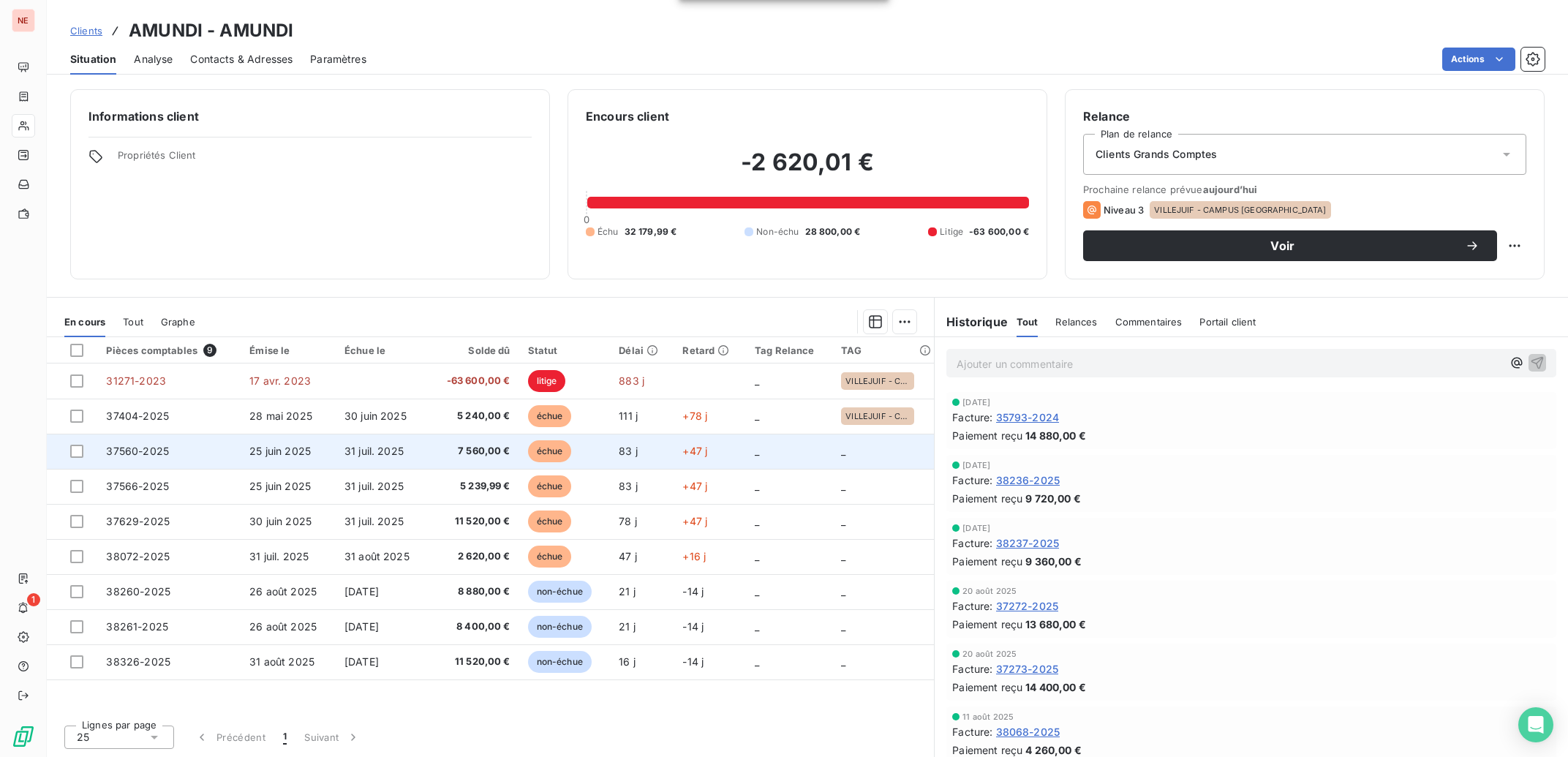
click at [470, 446] on span "7 560,00 €" at bounding box center [473, 451] width 73 height 14
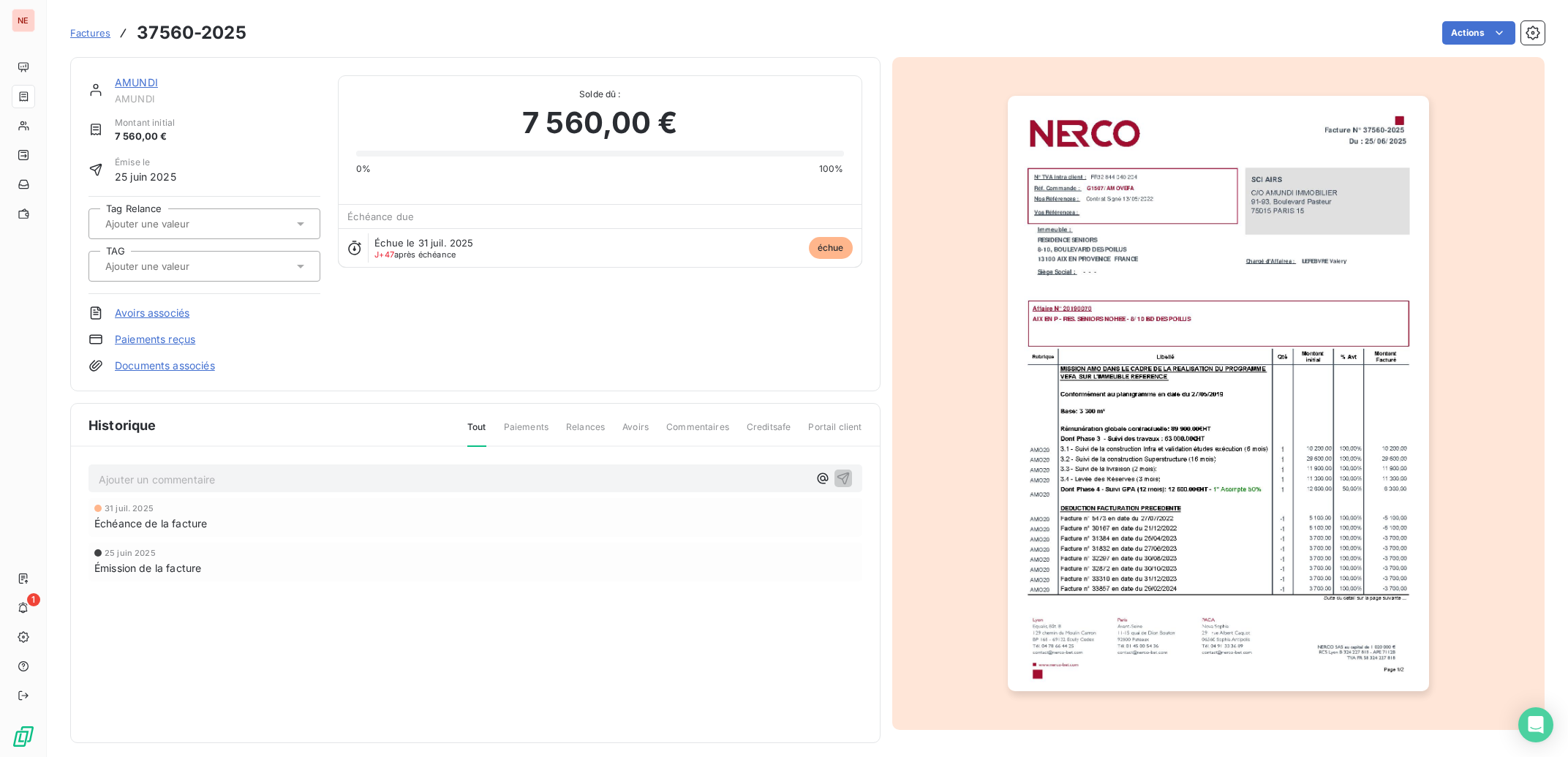
click at [177, 264] on input "text" at bounding box center [177, 266] width 147 height 13
type input "aix"
click at [213, 299] on div "AIX - RES. SENIORS" at bounding box center [213, 305] width 191 height 23
click at [127, 83] on link "AMUNDI" at bounding box center [136, 82] width 43 height 12
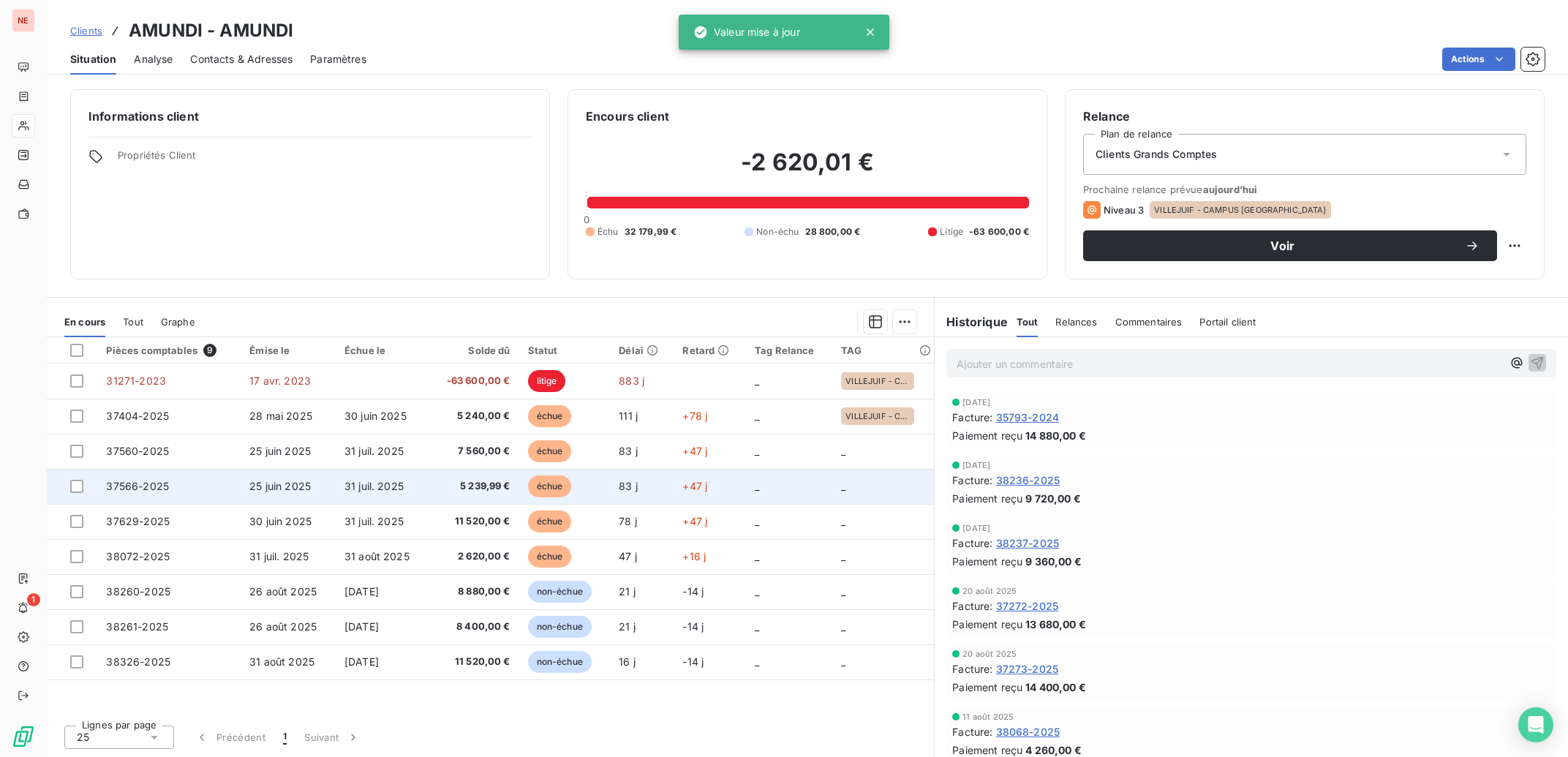
click at [586, 486] on td "échue" at bounding box center [564, 486] width 92 height 35
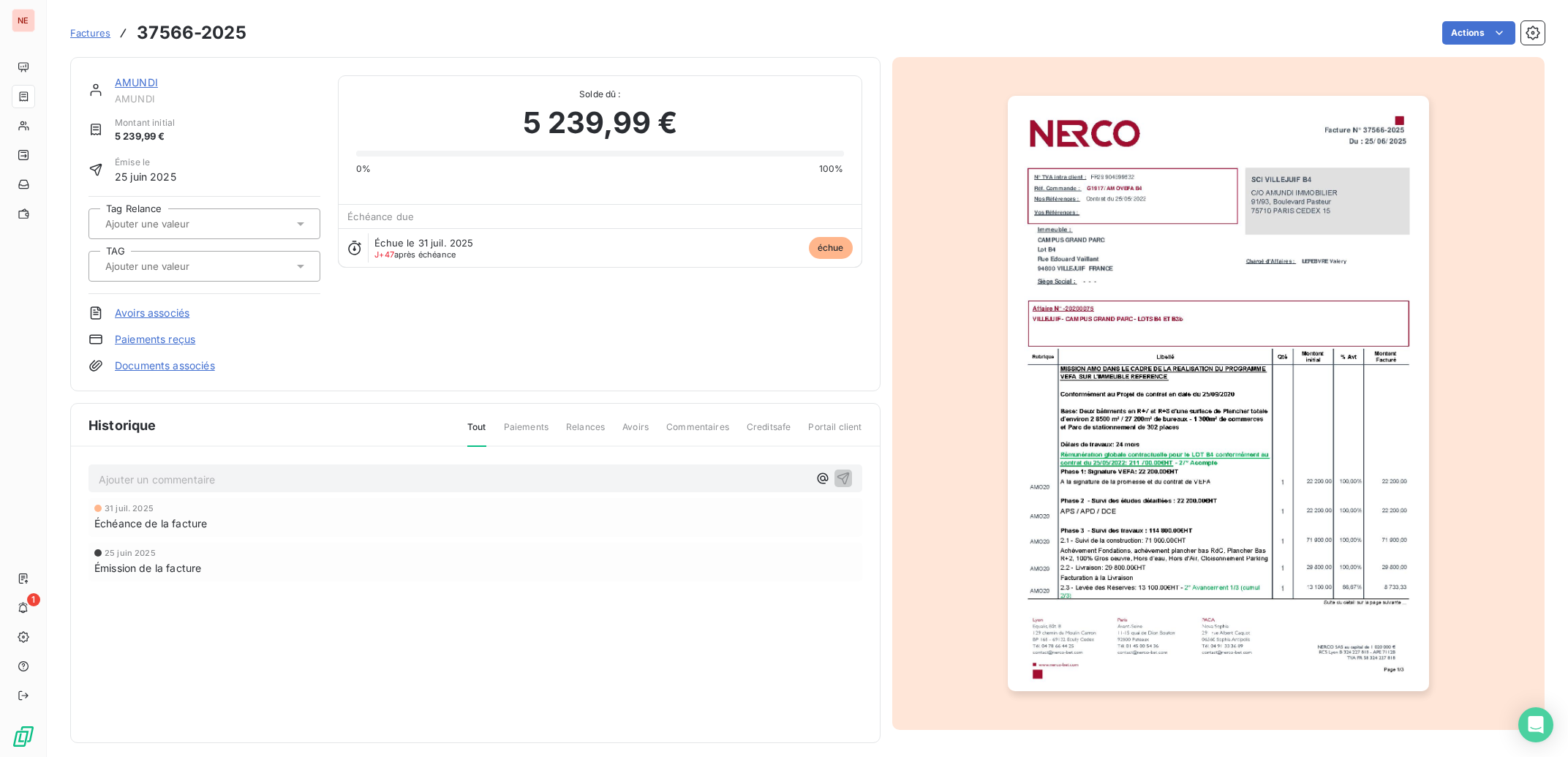
click at [194, 264] on input "text" at bounding box center [177, 266] width 147 height 13
type input "campu"
click at [222, 302] on span "VILLEJUIF - CAMPUS [GEOGRAPHIC_DATA]" at bounding box center [201, 305] width 158 height 9
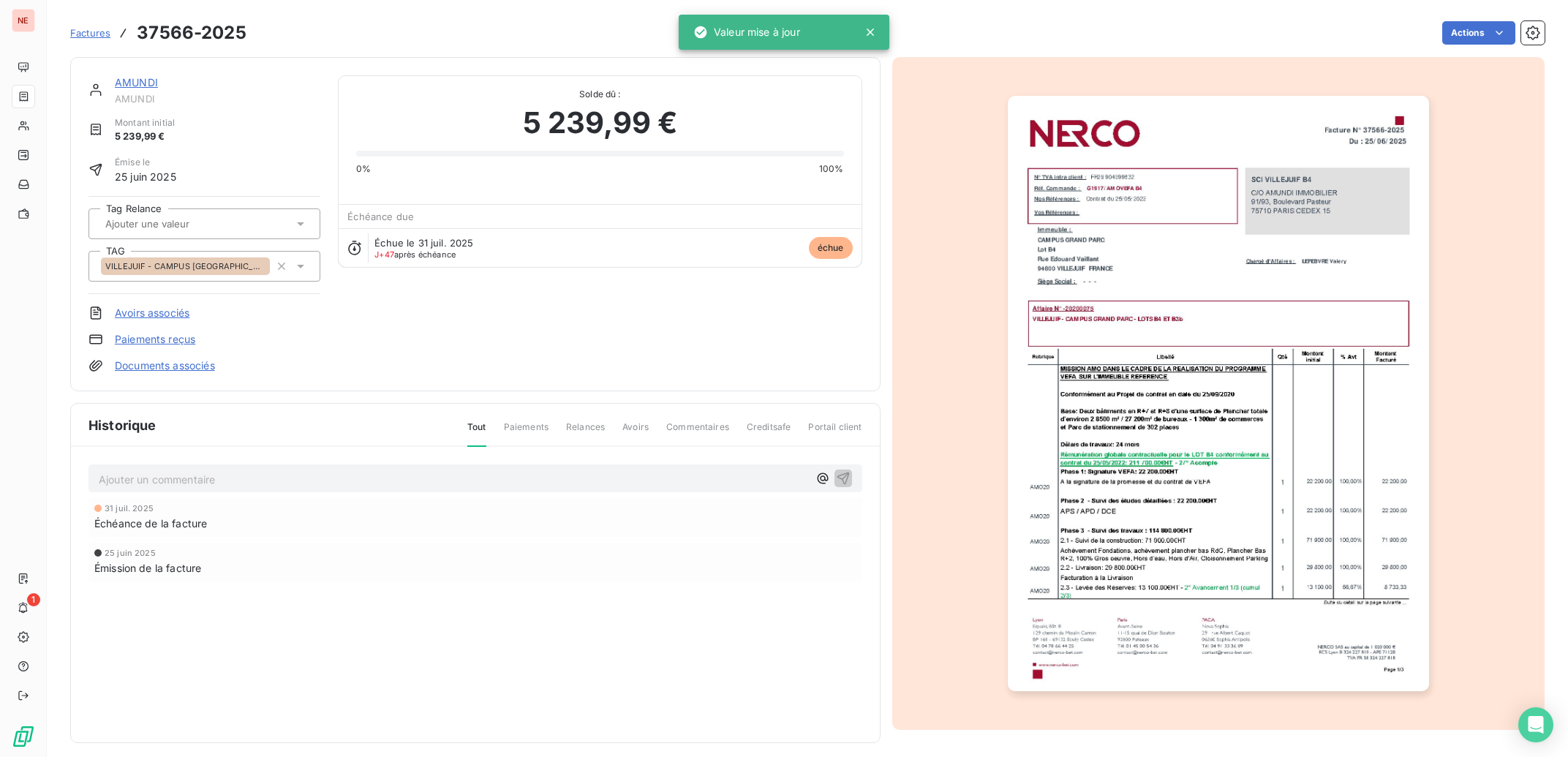
click at [142, 82] on link "AMUNDI" at bounding box center [136, 82] width 43 height 12
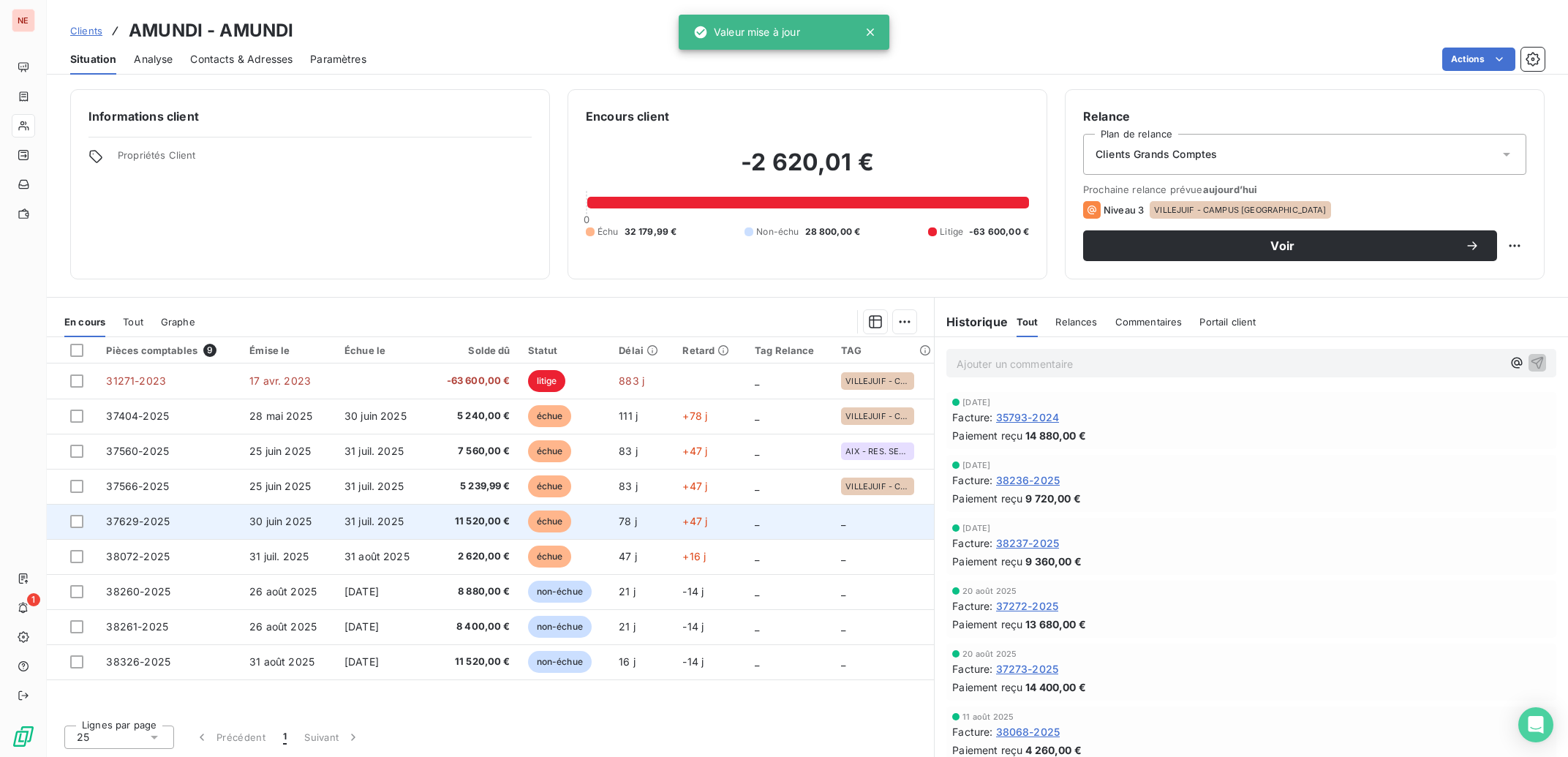
click at [495, 524] on span "11 520,00 €" at bounding box center [473, 521] width 73 height 14
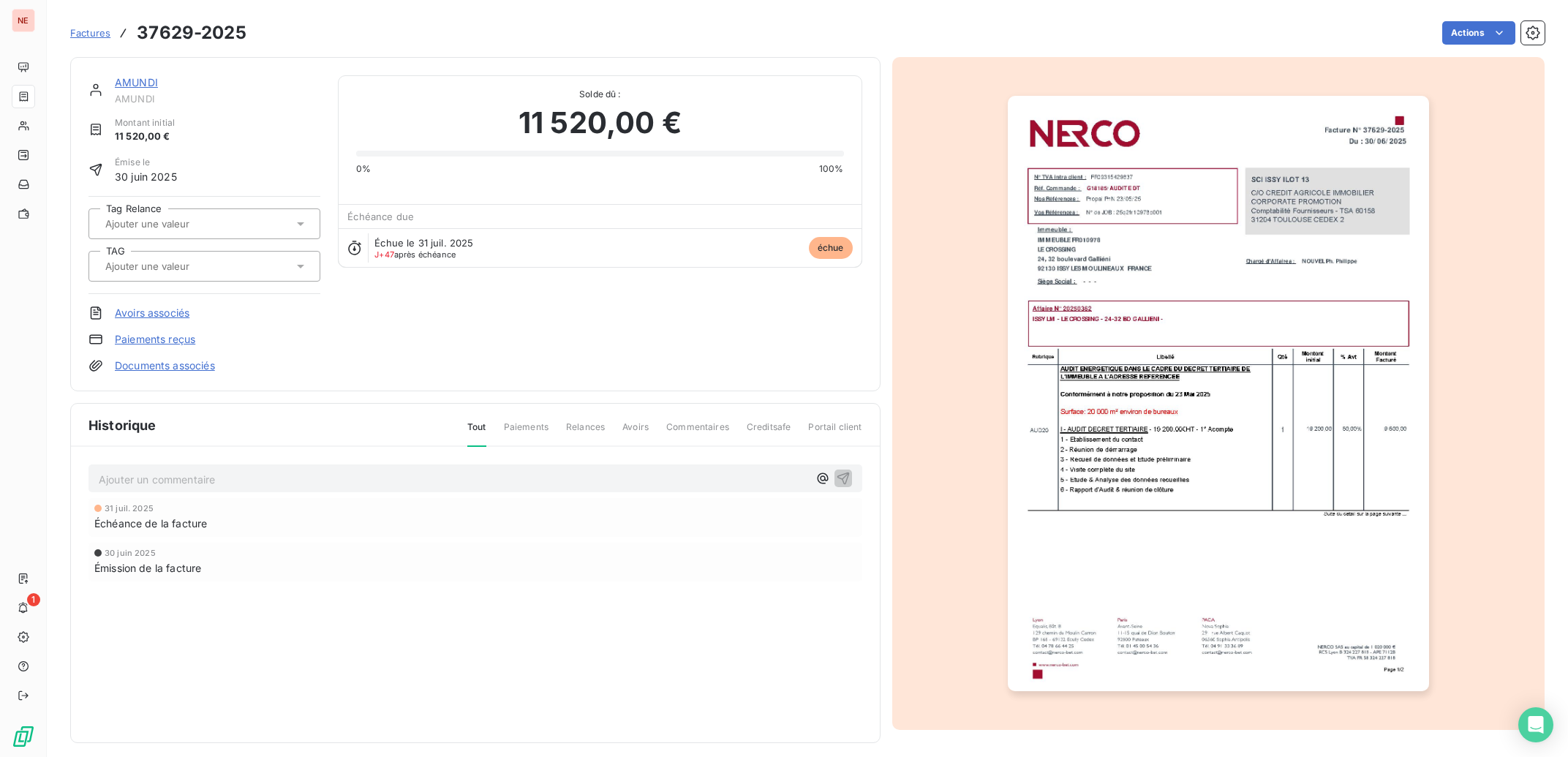
click at [136, 273] on input "text" at bounding box center [177, 266] width 147 height 13
type input "cro"
click at [145, 302] on span "ISSY LM - LE CROSSING" at bounding box center [169, 305] width 95 height 9
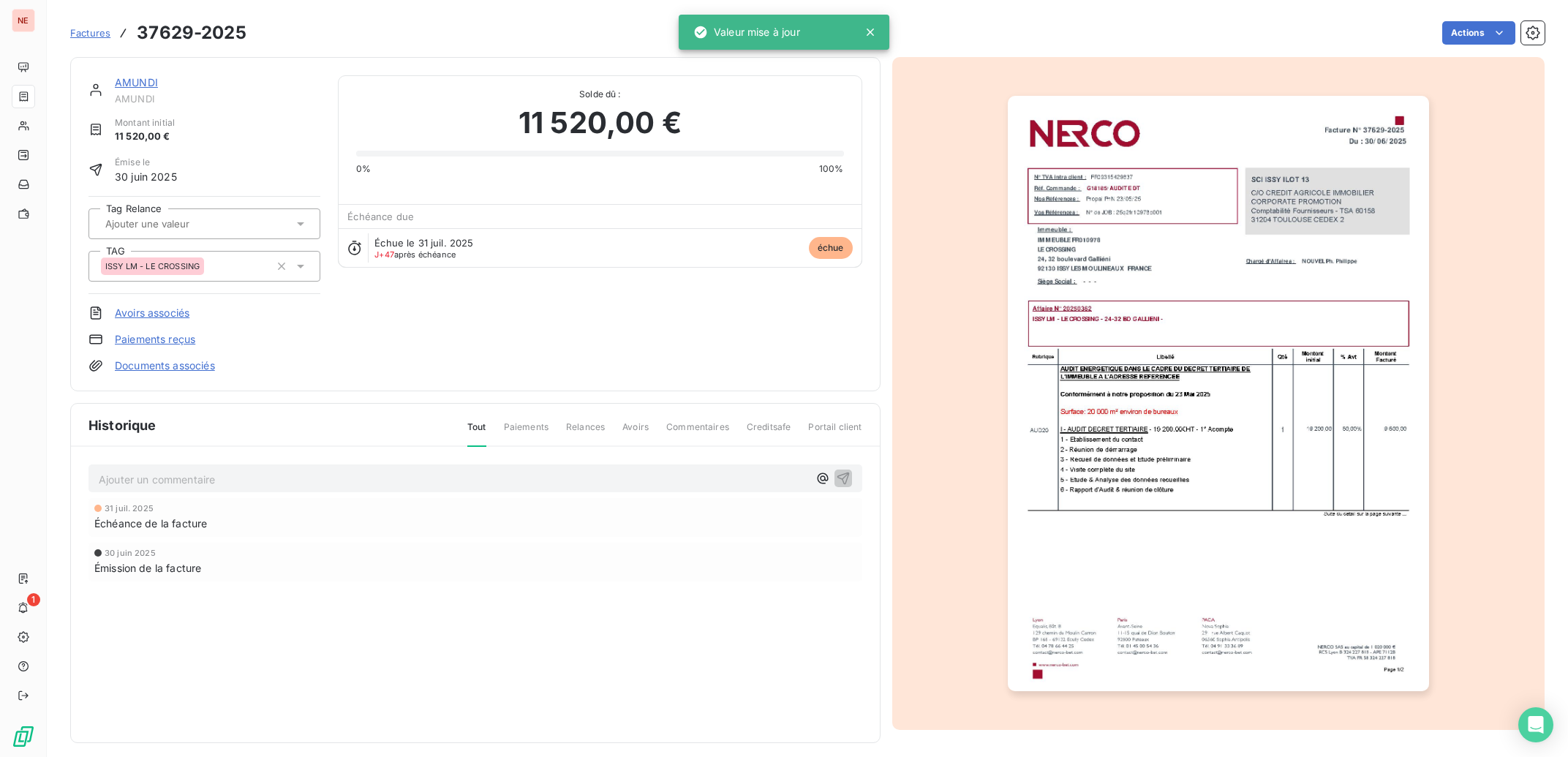
click at [136, 83] on link "AMUNDI" at bounding box center [136, 82] width 43 height 12
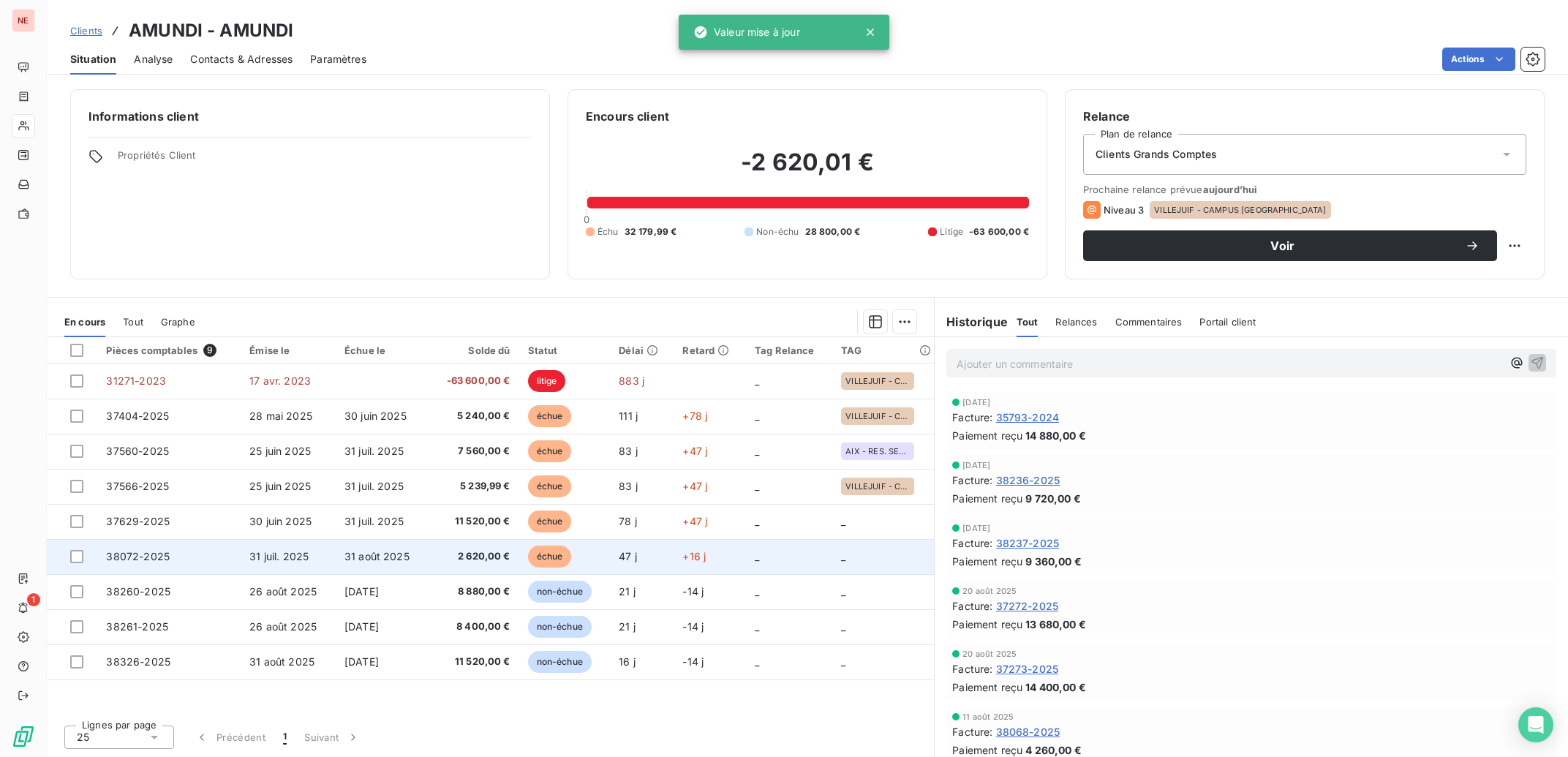
click at [570, 556] on span "échue" at bounding box center [550, 556] width 44 height 22
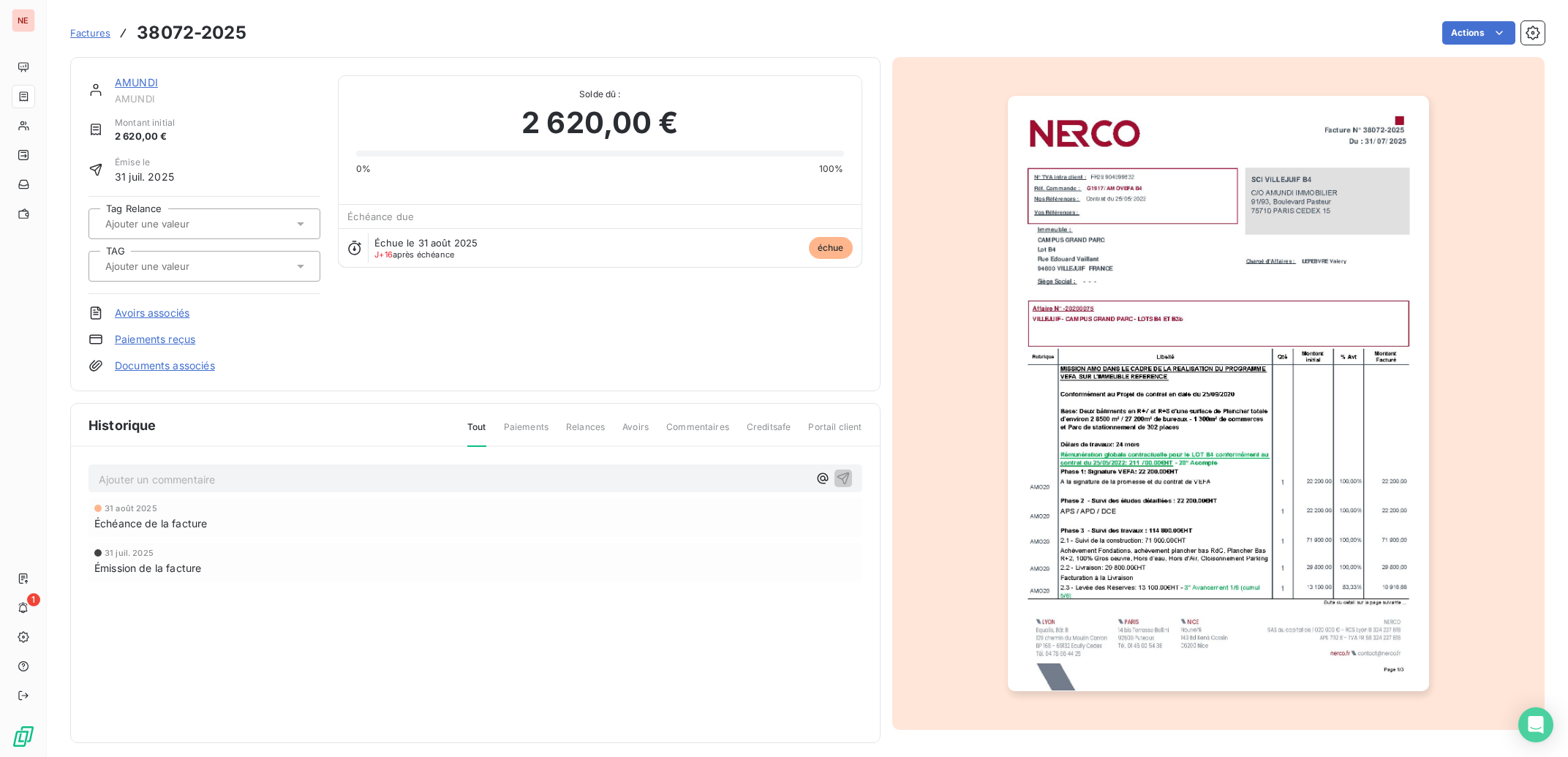
click at [167, 261] on input "text" at bounding box center [177, 266] width 147 height 13
type input "campu"
click at [205, 308] on span "VILLEJUIF - CAMPUS [GEOGRAPHIC_DATA]" at bounding box center [201, 305] width 158 height 9
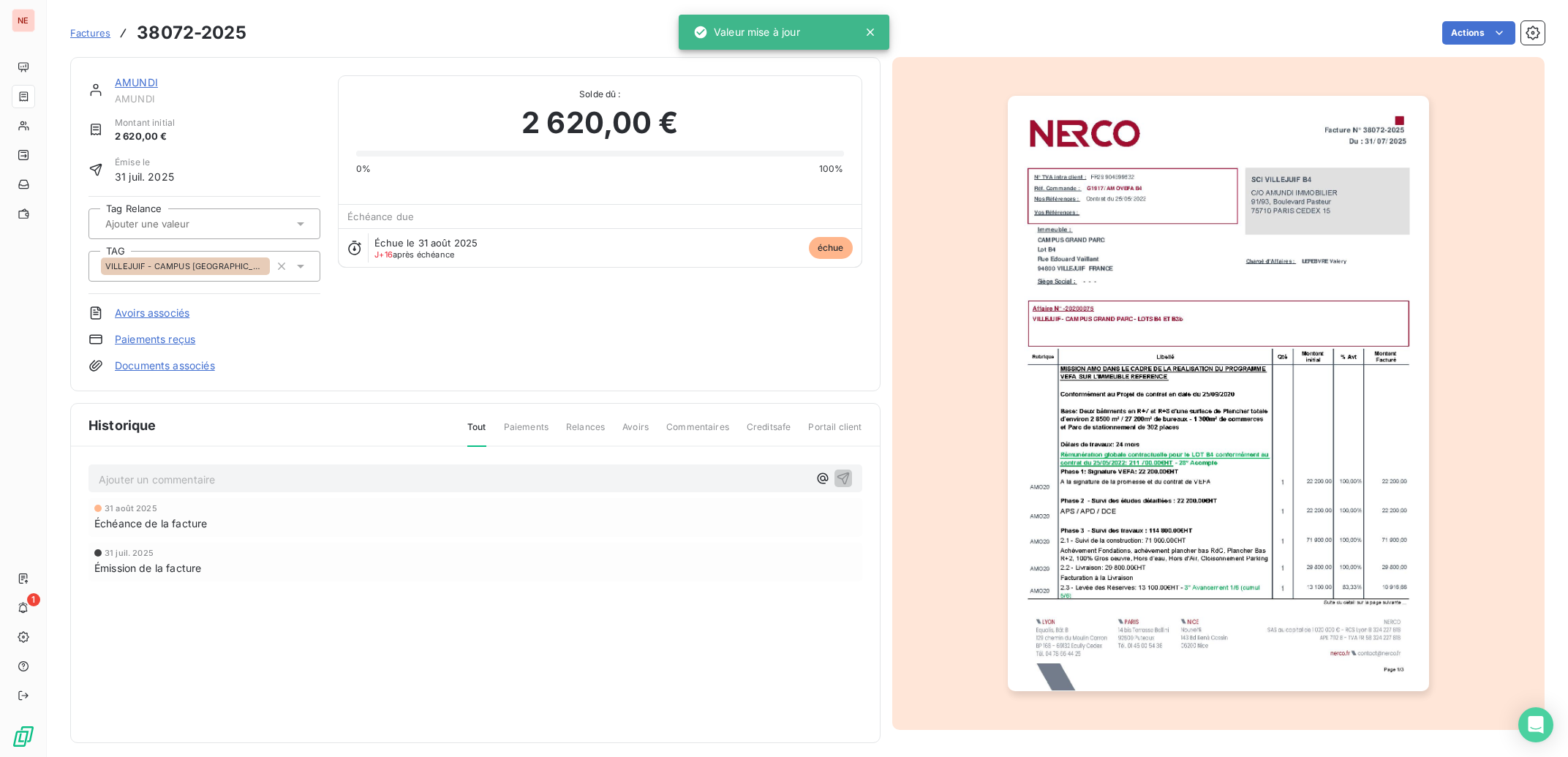
click at [140, 80] on link "AMUNDI" at bounding box center [136, 82] width 43 height 12
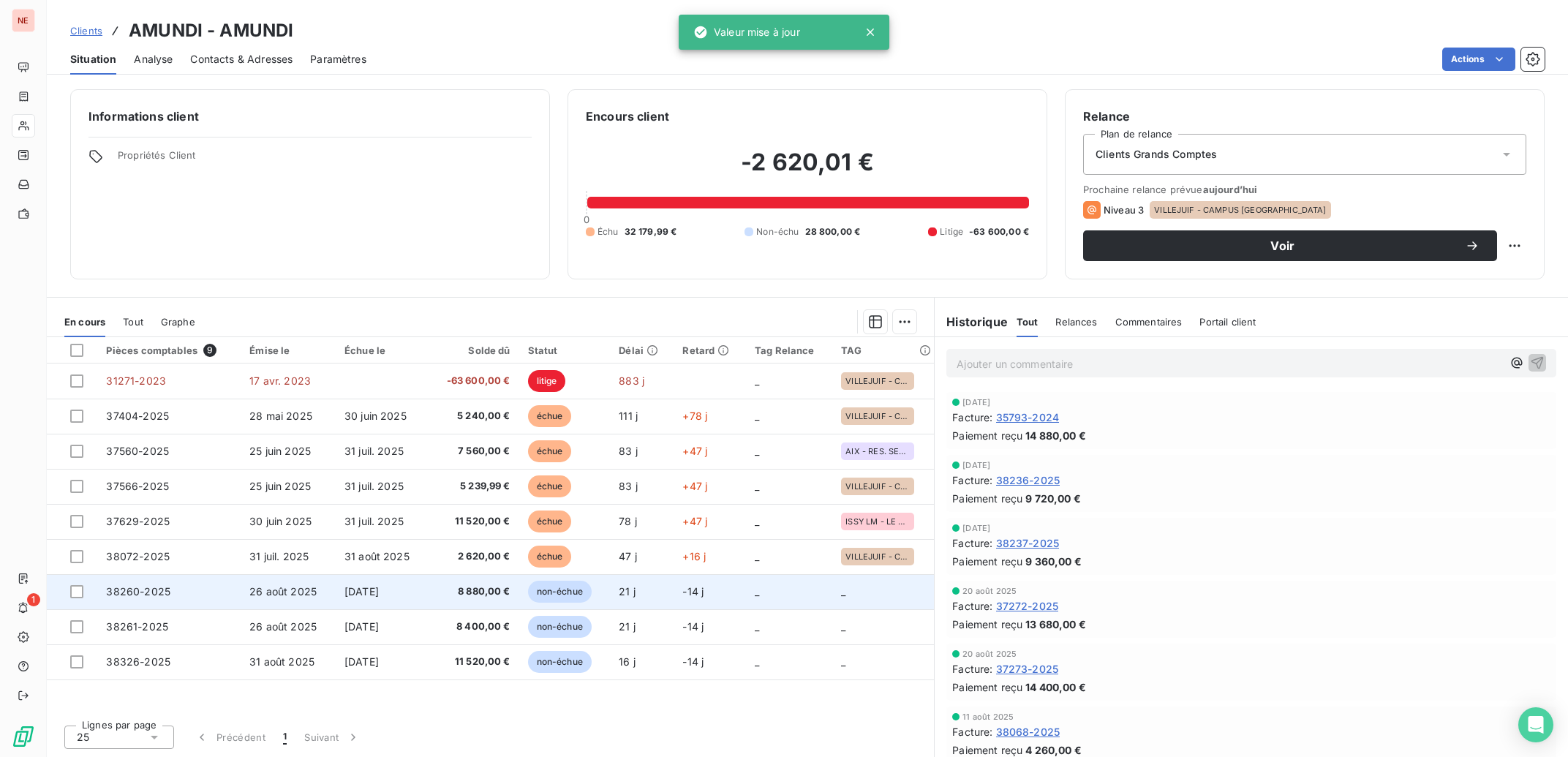
click at [379, 597] on span "[DATE]" at bounding box center [361, 591] width 34 height 12
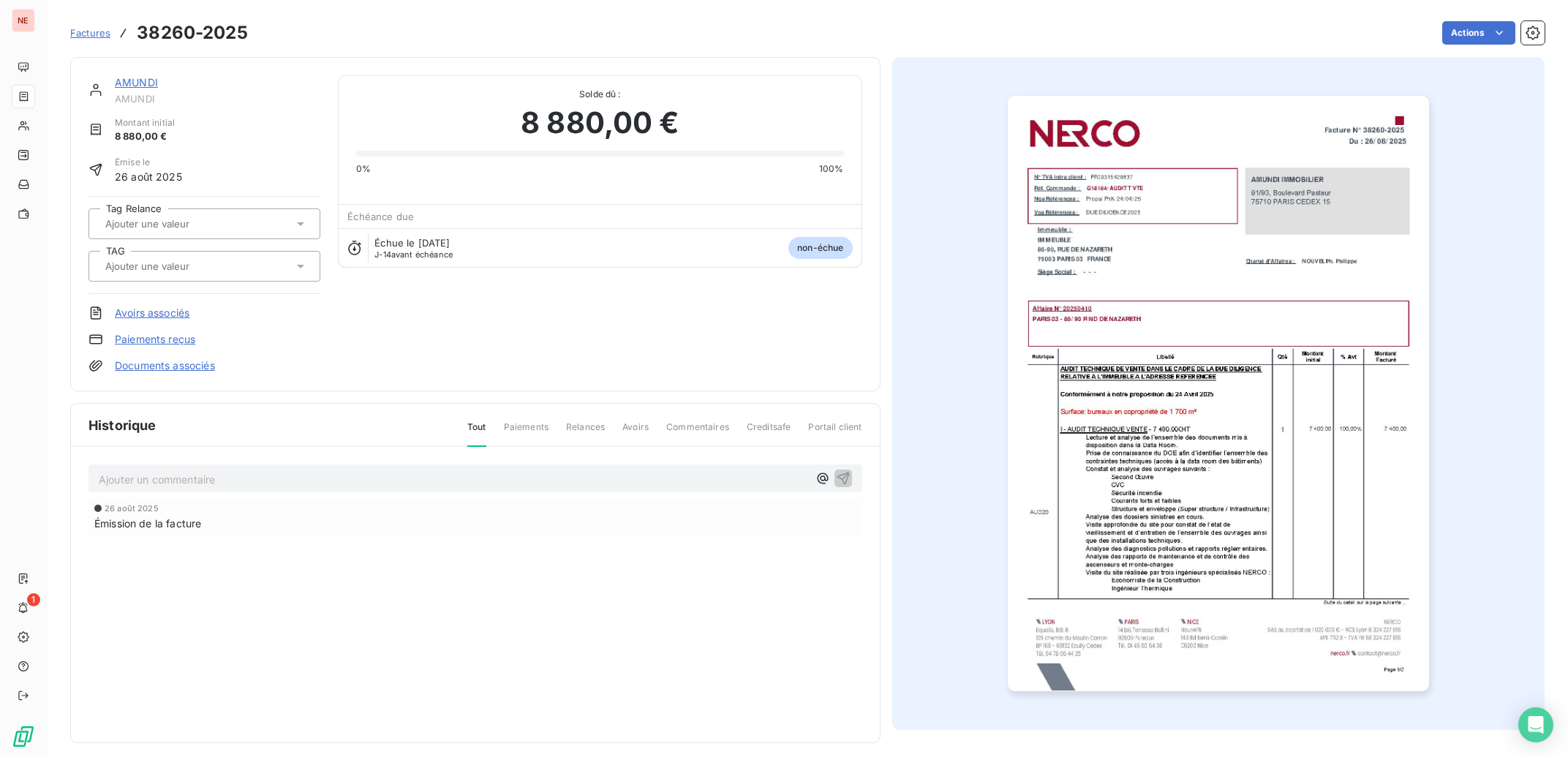
click at [223, 274] on div at bounding box center [197, 266] width 192 height 19
type input "naza"
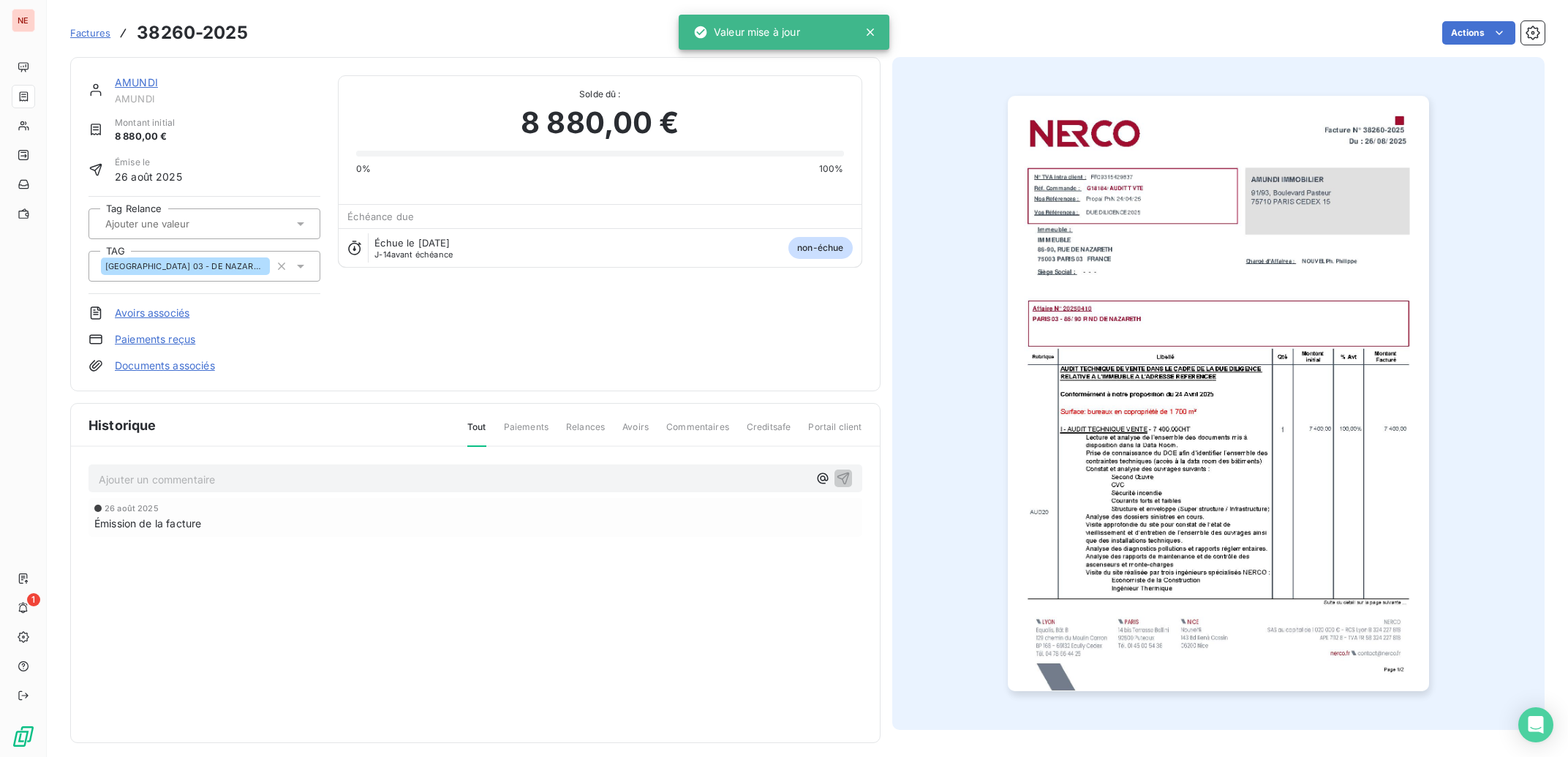
click at [139, 77] on link "AMUNDI" at bounding box center [136, 82] width 43 height 12
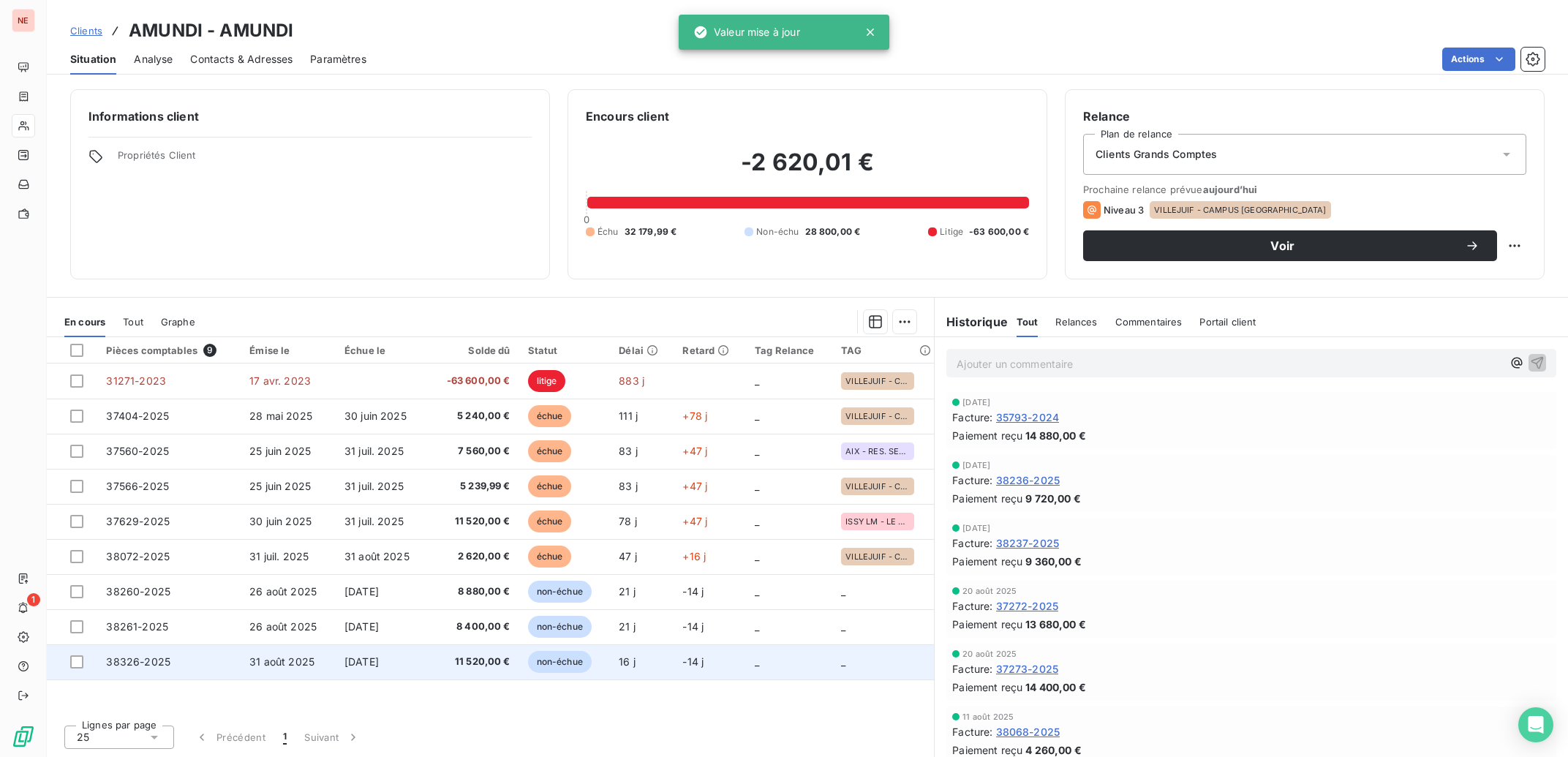
click at [553, 649] on td "non-échue" at bounding box center [564, 662] width 92 height 35
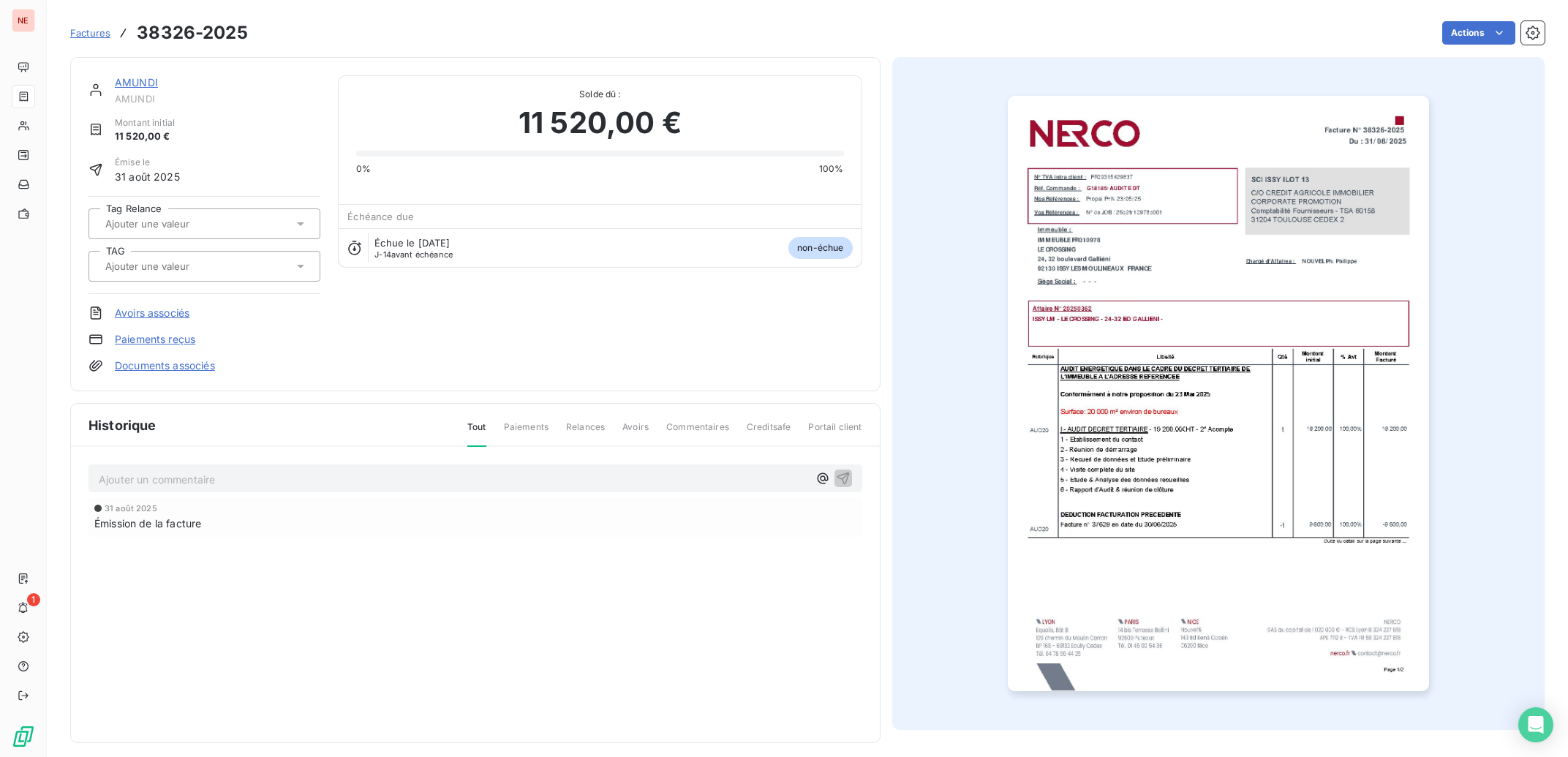
click at [183, 267] on input "text" at bounding box center [177, 266] width 147 height 13
type input "cros"
click at [180, 291] on li "ISSY LM - LE CROSSING" at bounding box center [205, 305] width 232 height 35
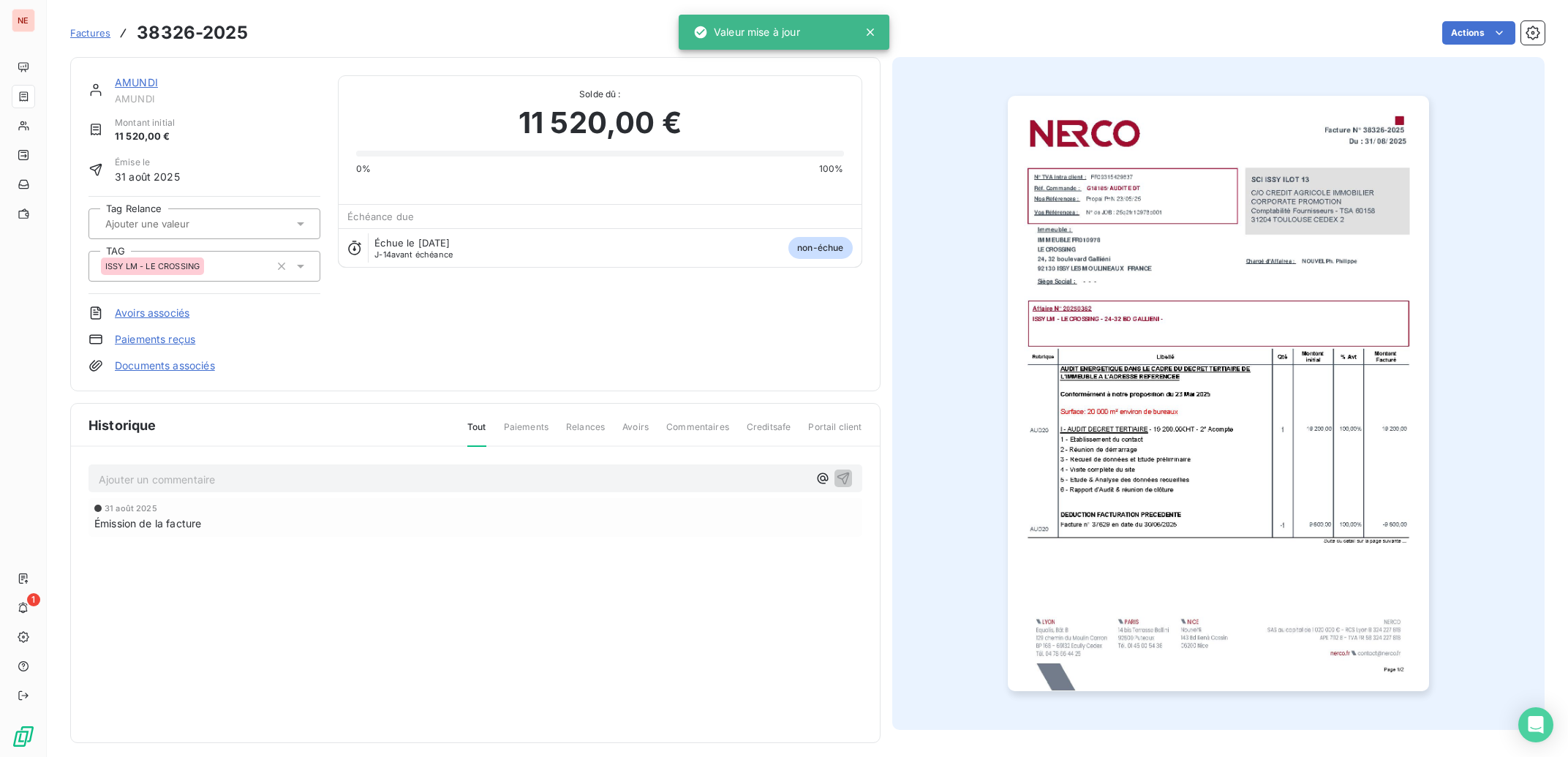
click at [133, 83] on link "AMUNDI" at bounding box center [136, 82] width 43 height 12
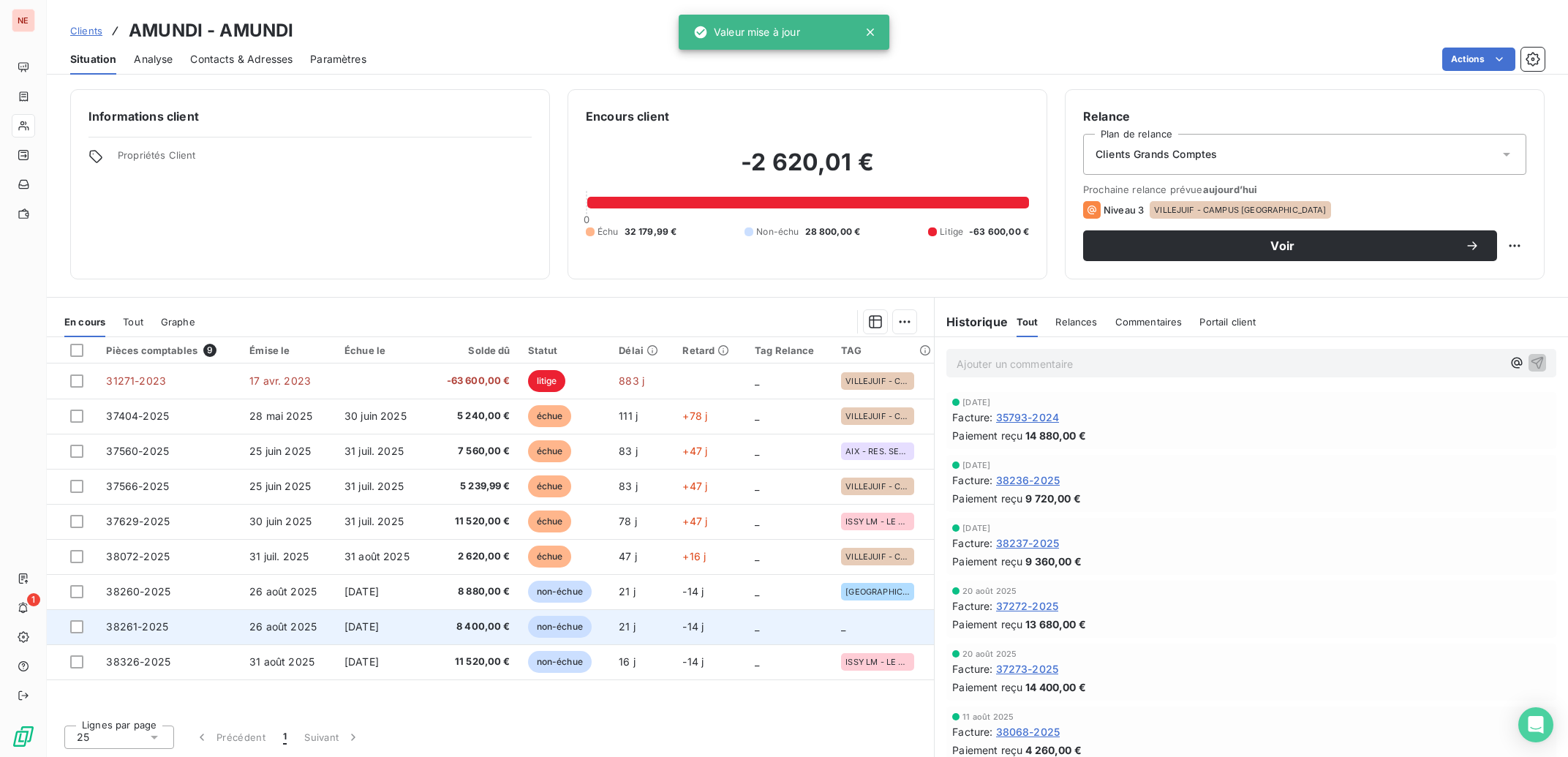
click at [492, 618] on td "8 400,00 €" at bounding box center [473, 627] width 91 height 35
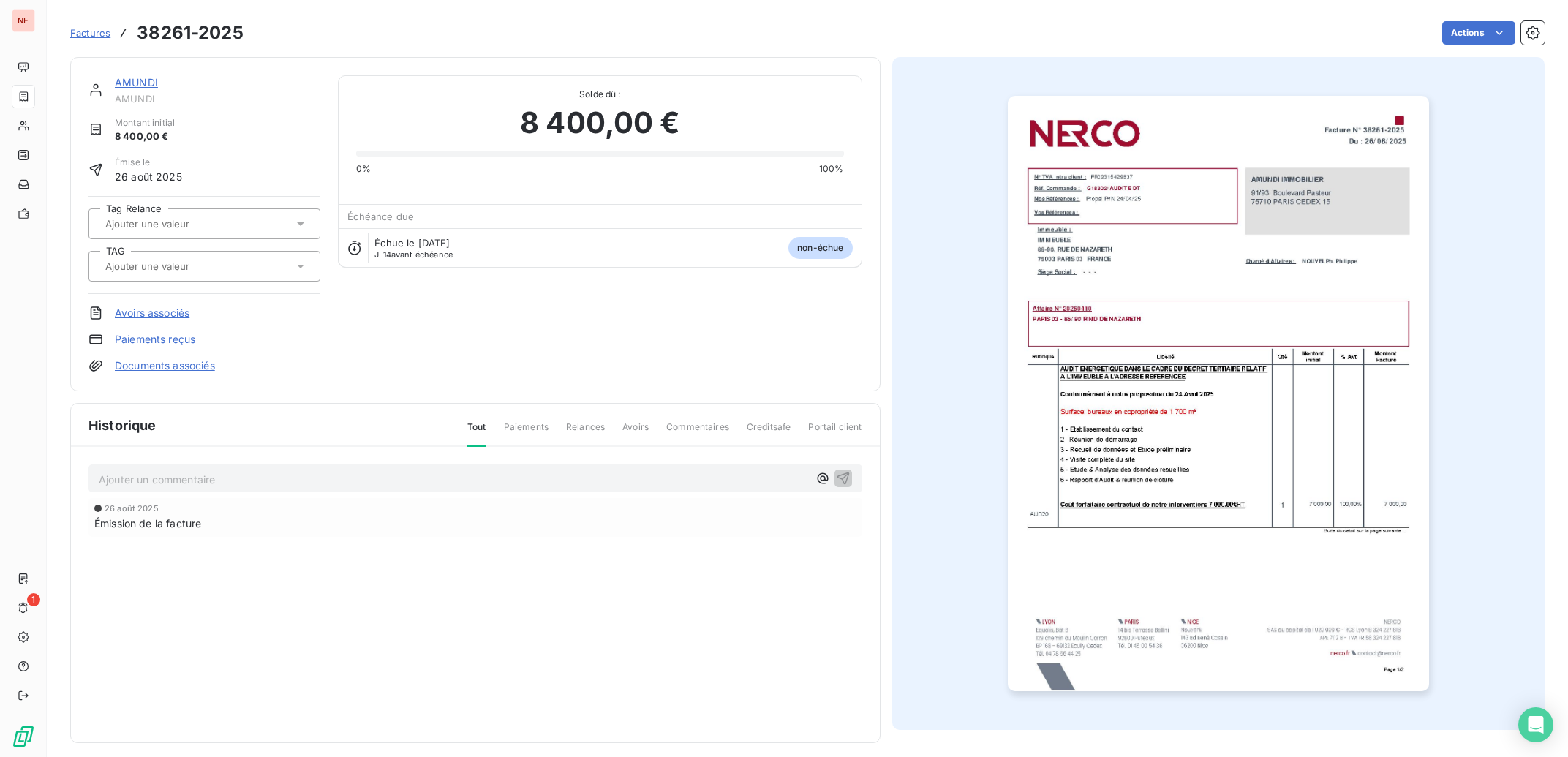
click at [187, 271] on input "text" at bounding box center [177, 266] width 147 height 13
type input "naza"
click at [197, 302] on span "[GEOGRAPHIC_DATA] 03 - DE NAZARETH" at bounding box center [201, 305] width 158 height 9
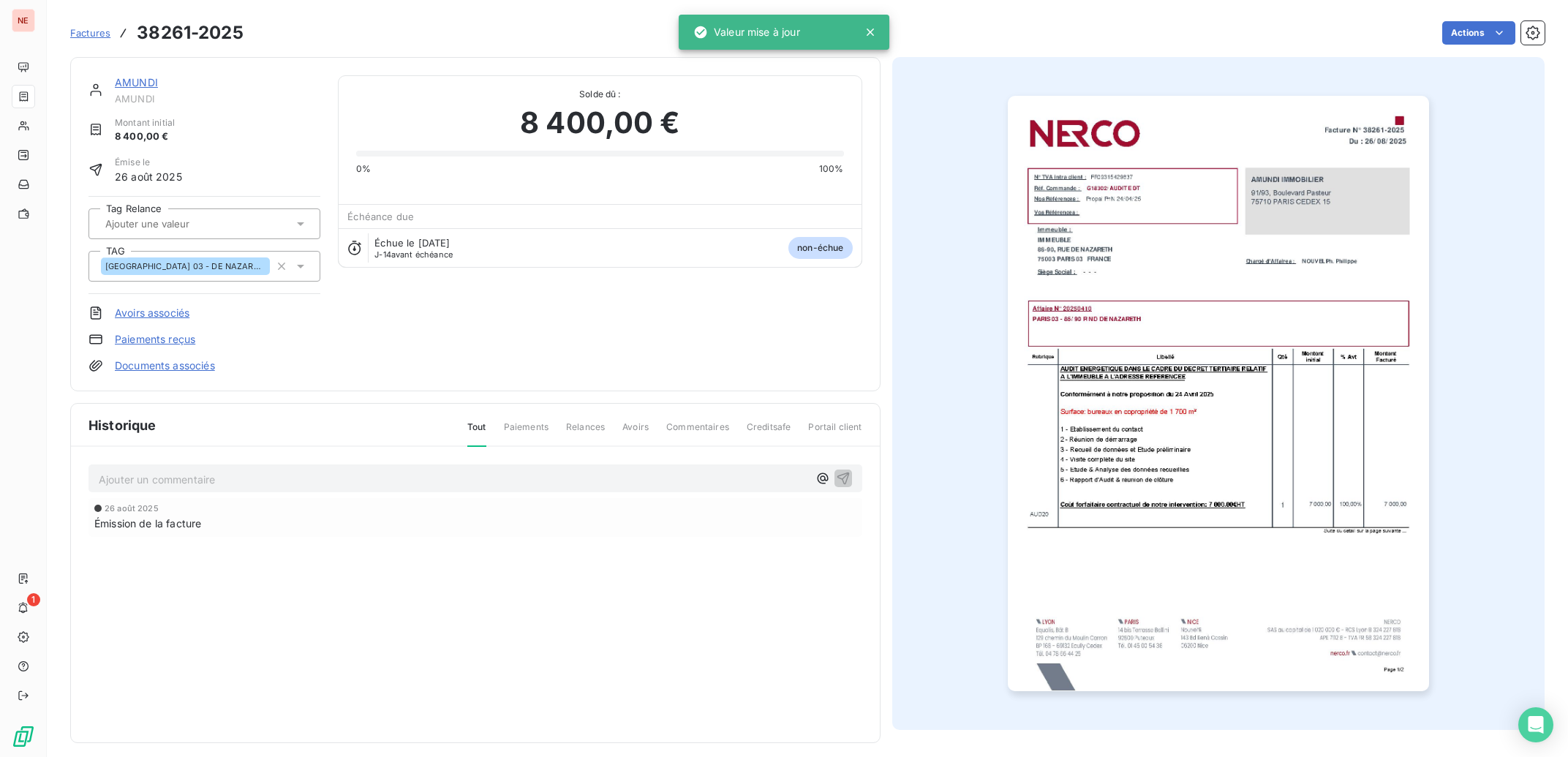
click at [124, 86] on link "AMUNDI" at bounding box center [136, 82] width 43 height 12
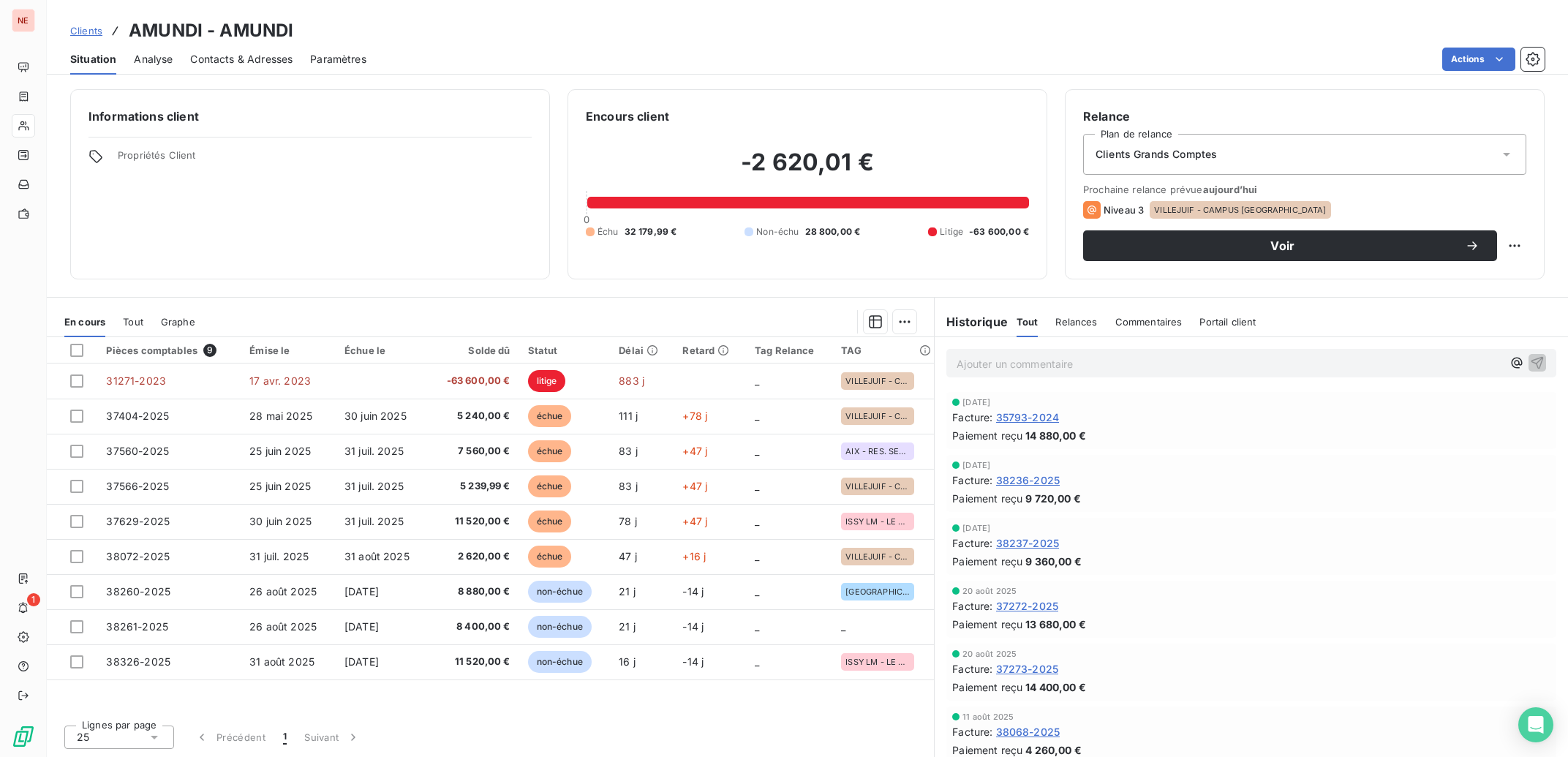
click at [254, 61] on span "Contacts & Adresses" at bounding box center [241, 59] width 102 height 14
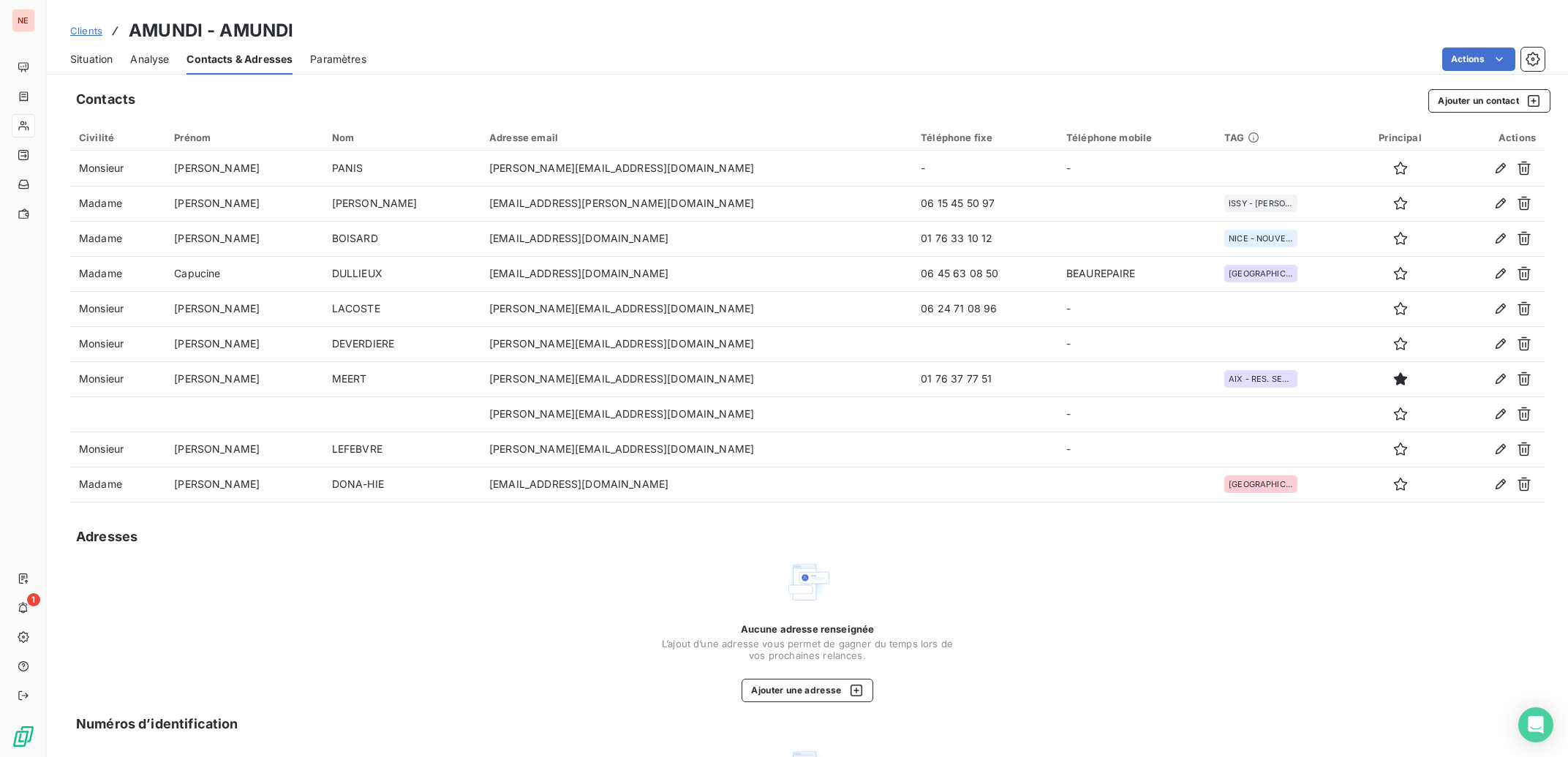
click at [84, 61] on span "Situation" at bounding box center [92, 59] width 42 height 14
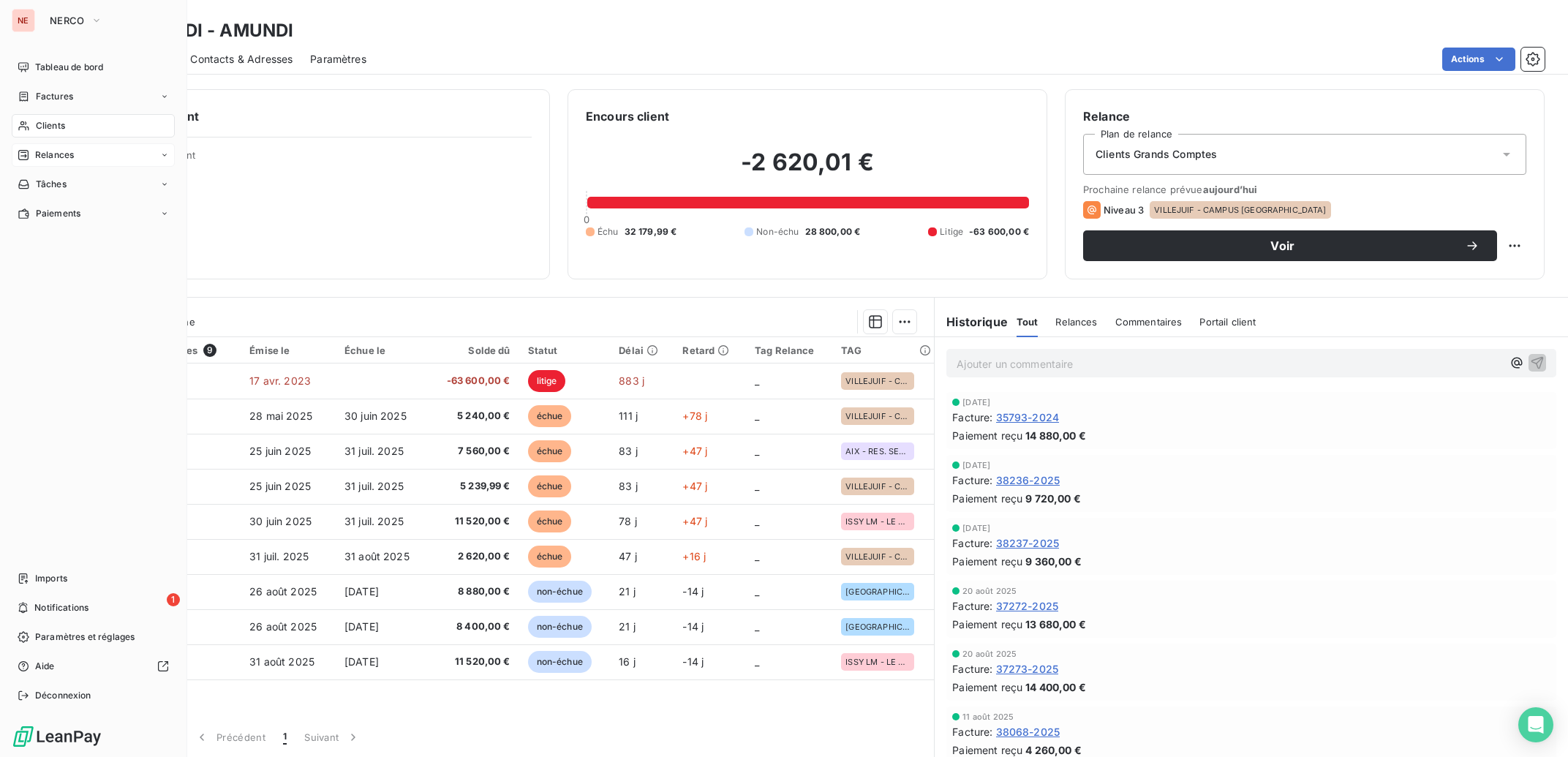
click at [29, 160] on icon at bounding box center [23, 155] width 11 height 11
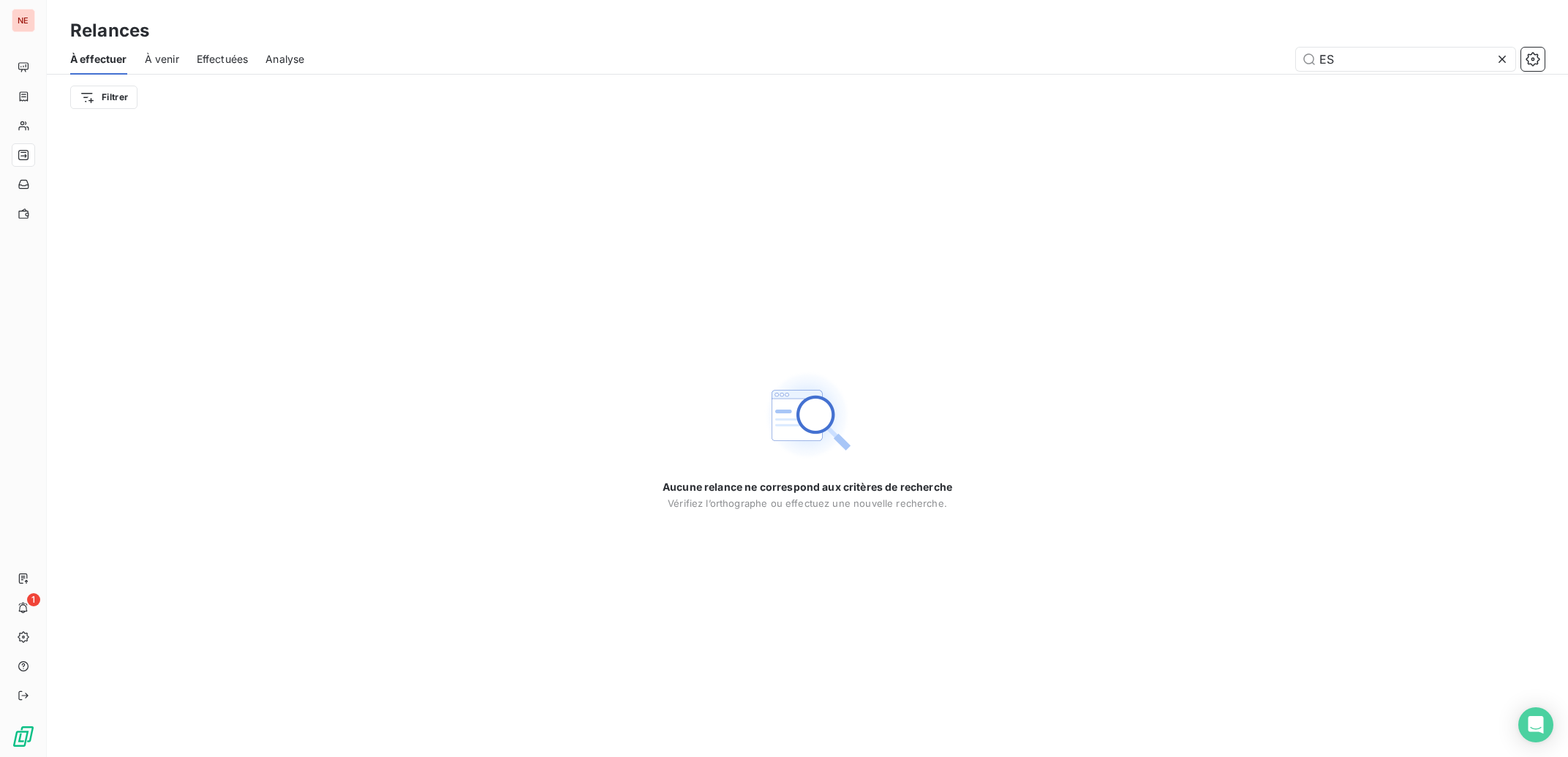
type input "E"
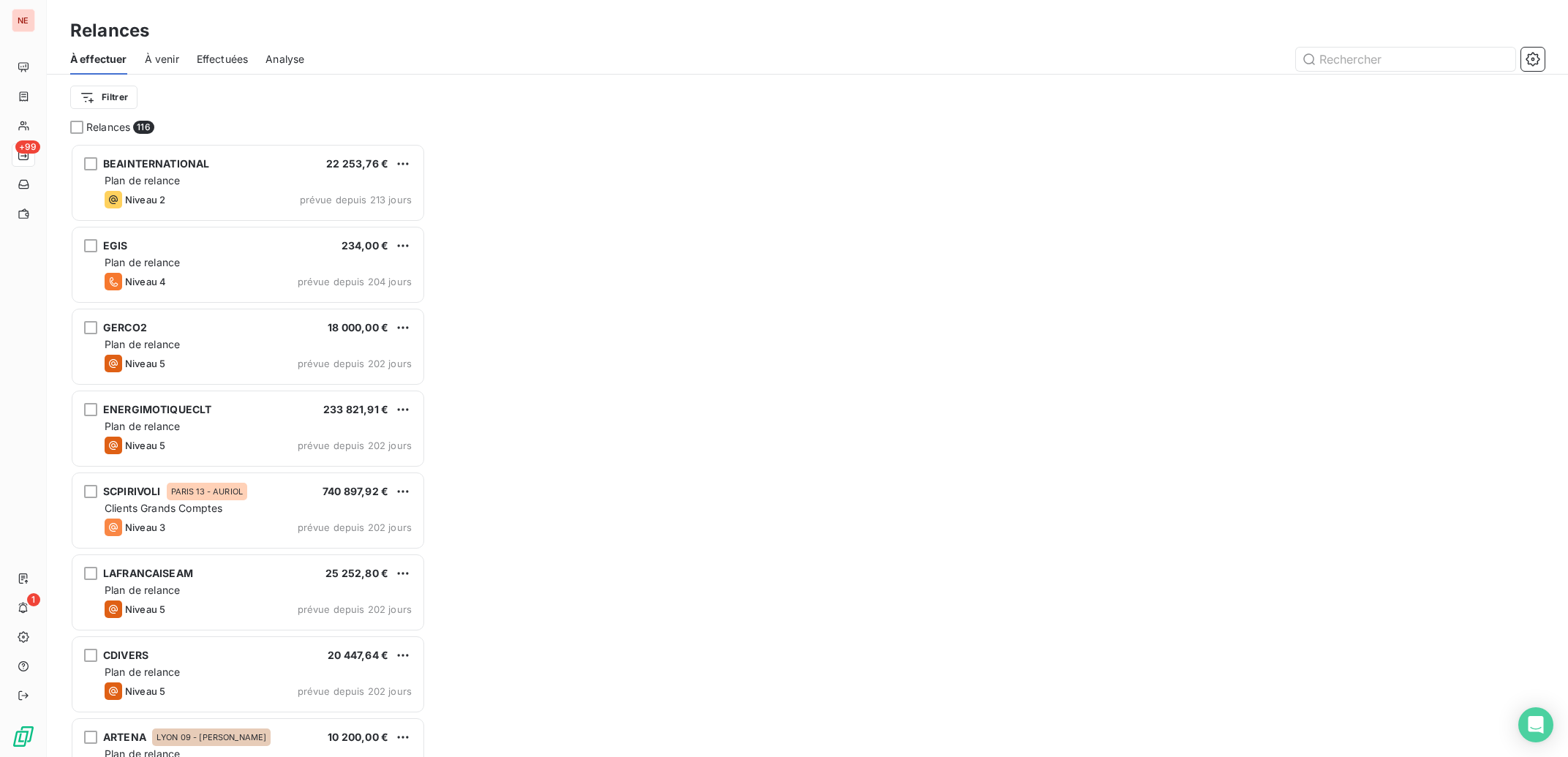
scroll to position [599, 341]
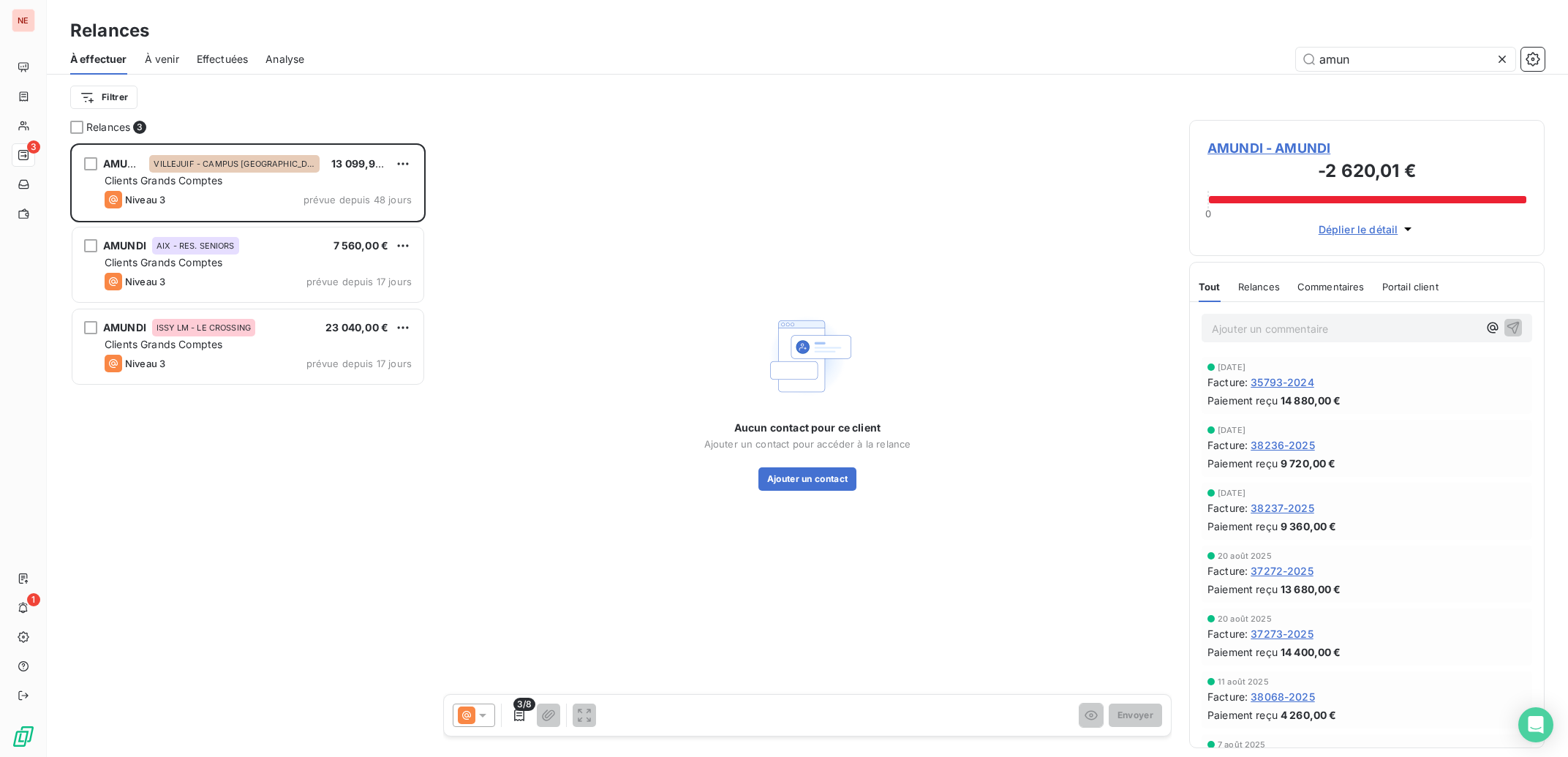
scroll to position [1, 1]
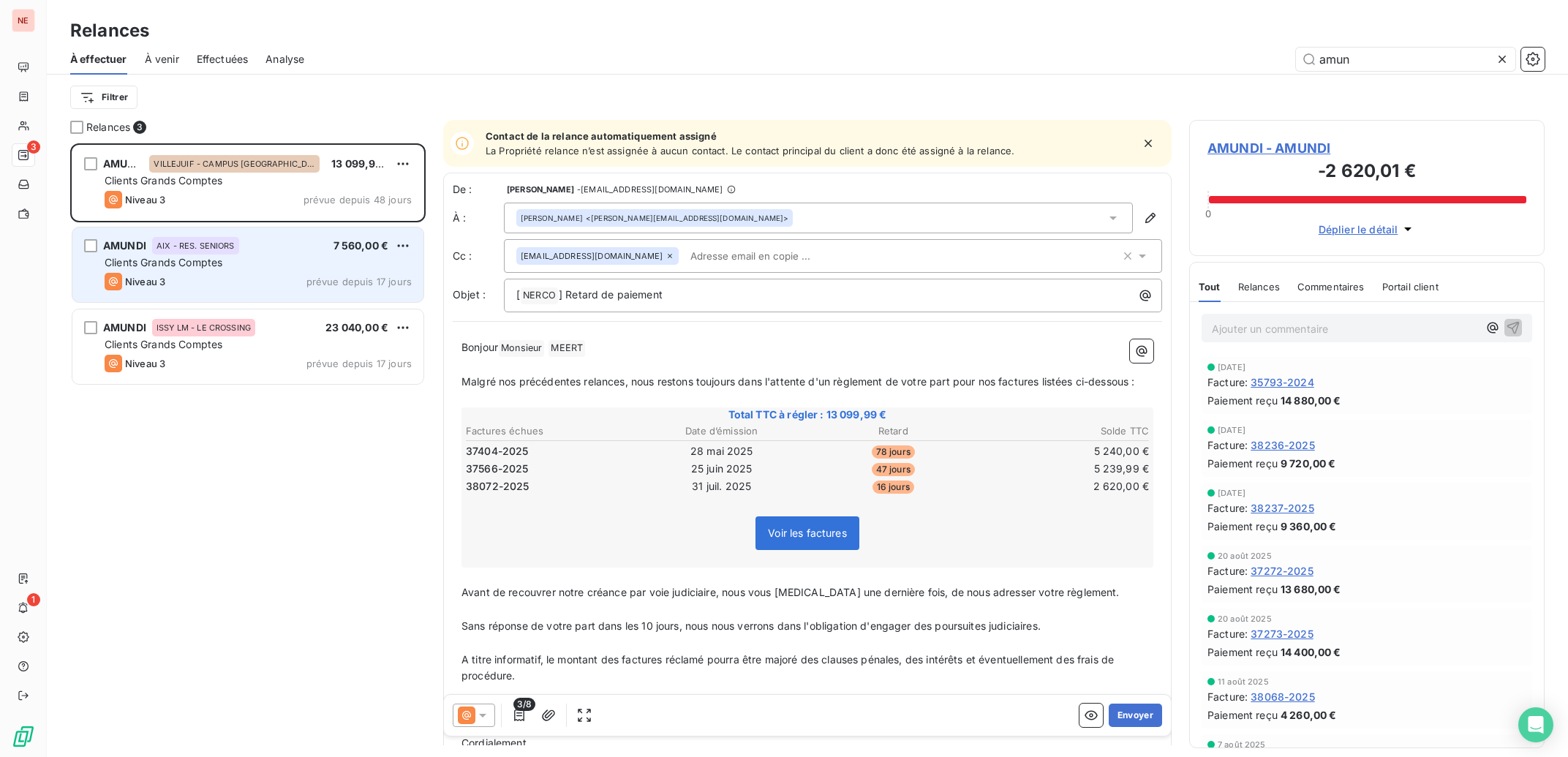
click at [275, 258] on div "Clients Grands Comptes" at bounding box center [258, 262] width 307 height 14
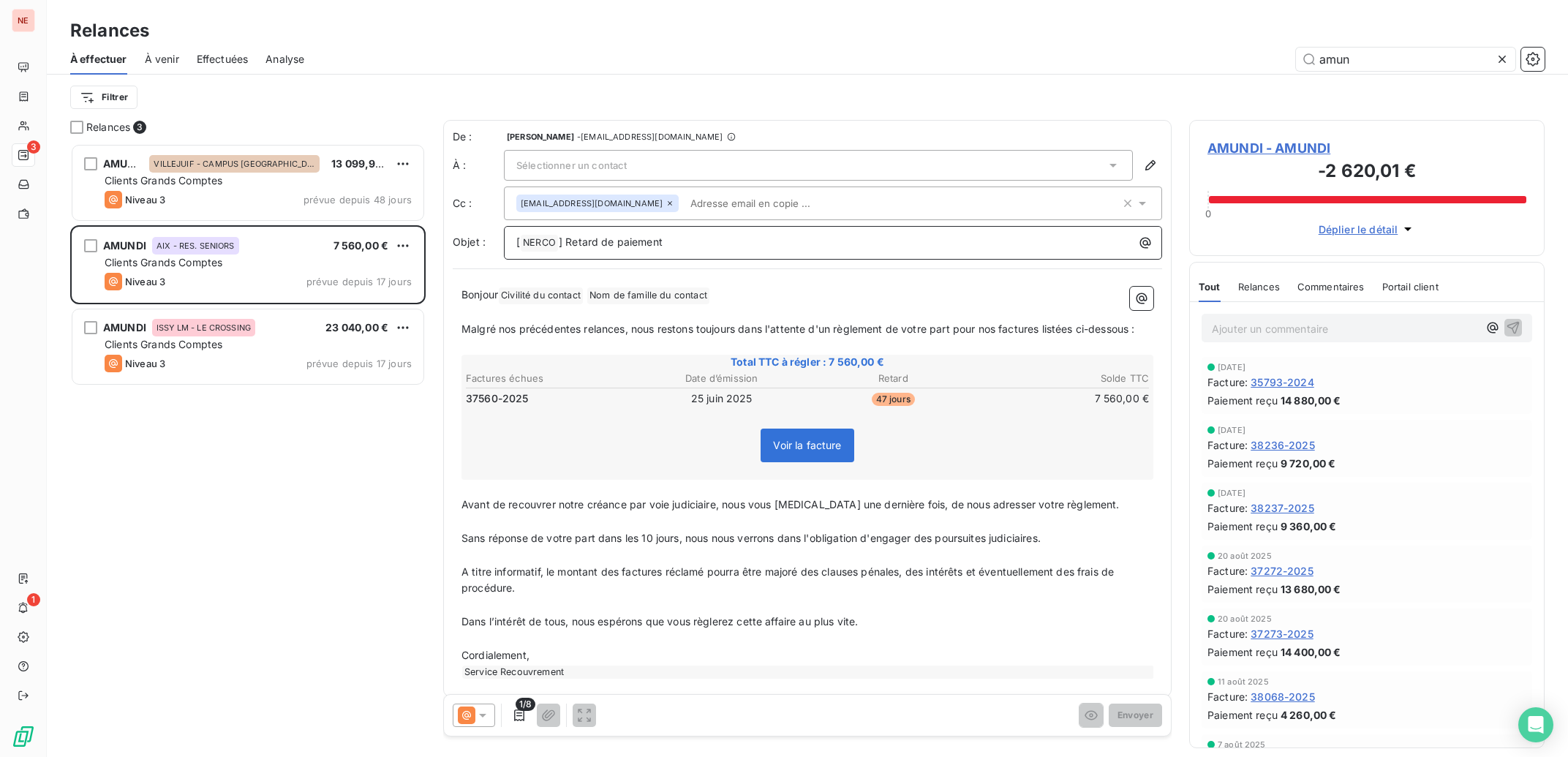
click at [890, 248] on p "[ NERCO ﻿ ] Retard de paiement" at bounding box center [837, 242] width 641 height 17
click at [735, 297] on p "Bonjour Civilité du contact ﻿ Nom de famille du contact ﻿ ﻿" at bounding box center [807, 295] width 692 height 17
click at [1106, 162] on icon at bounding box center [1113, 165] width 14 height 14
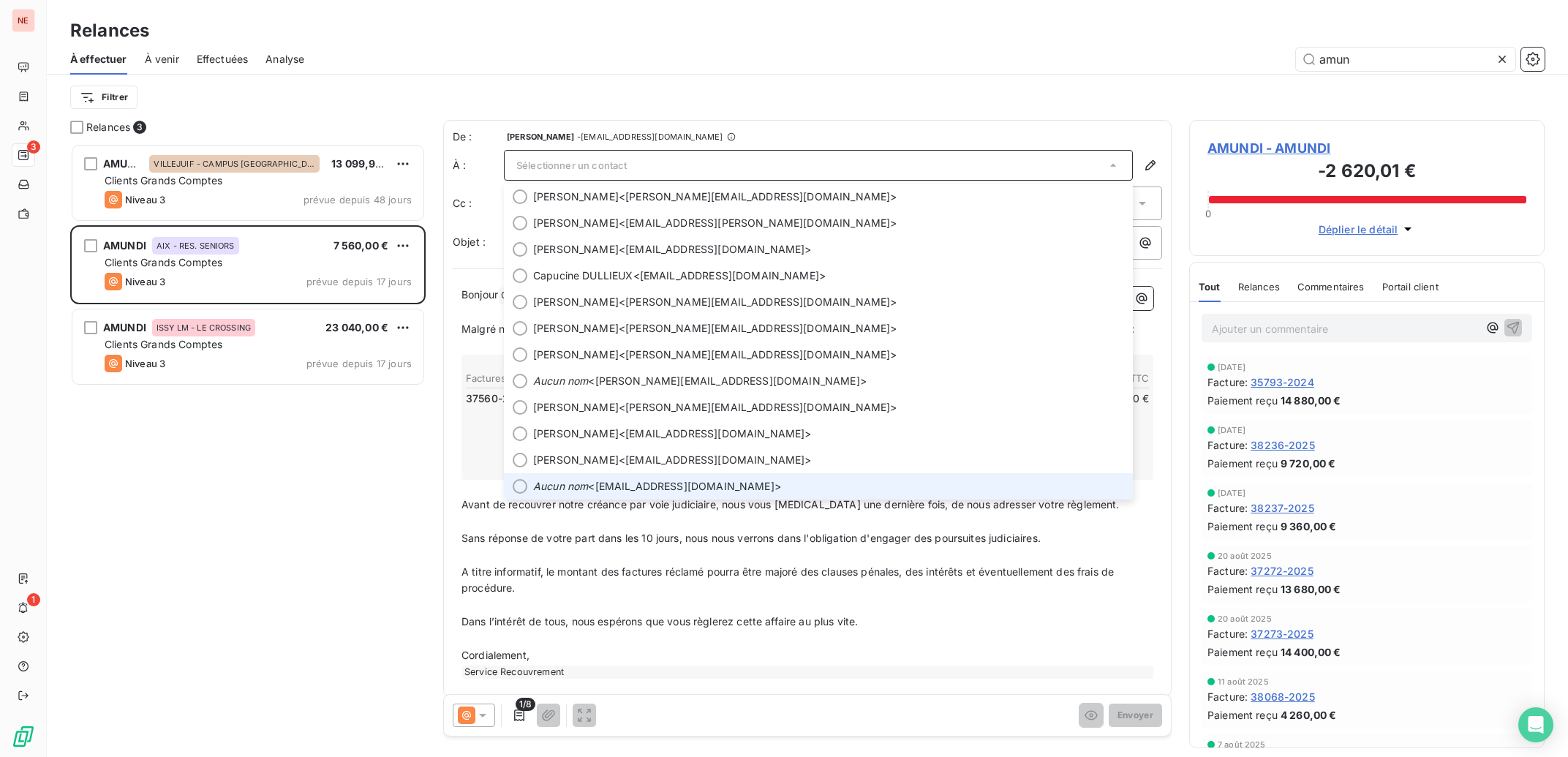
click at [672, 493] on span "Aucun nom <[EMAIL_ADDRESS][DOMAIN_NAME]>" at bounding box center [829, 486] width 591 height 14
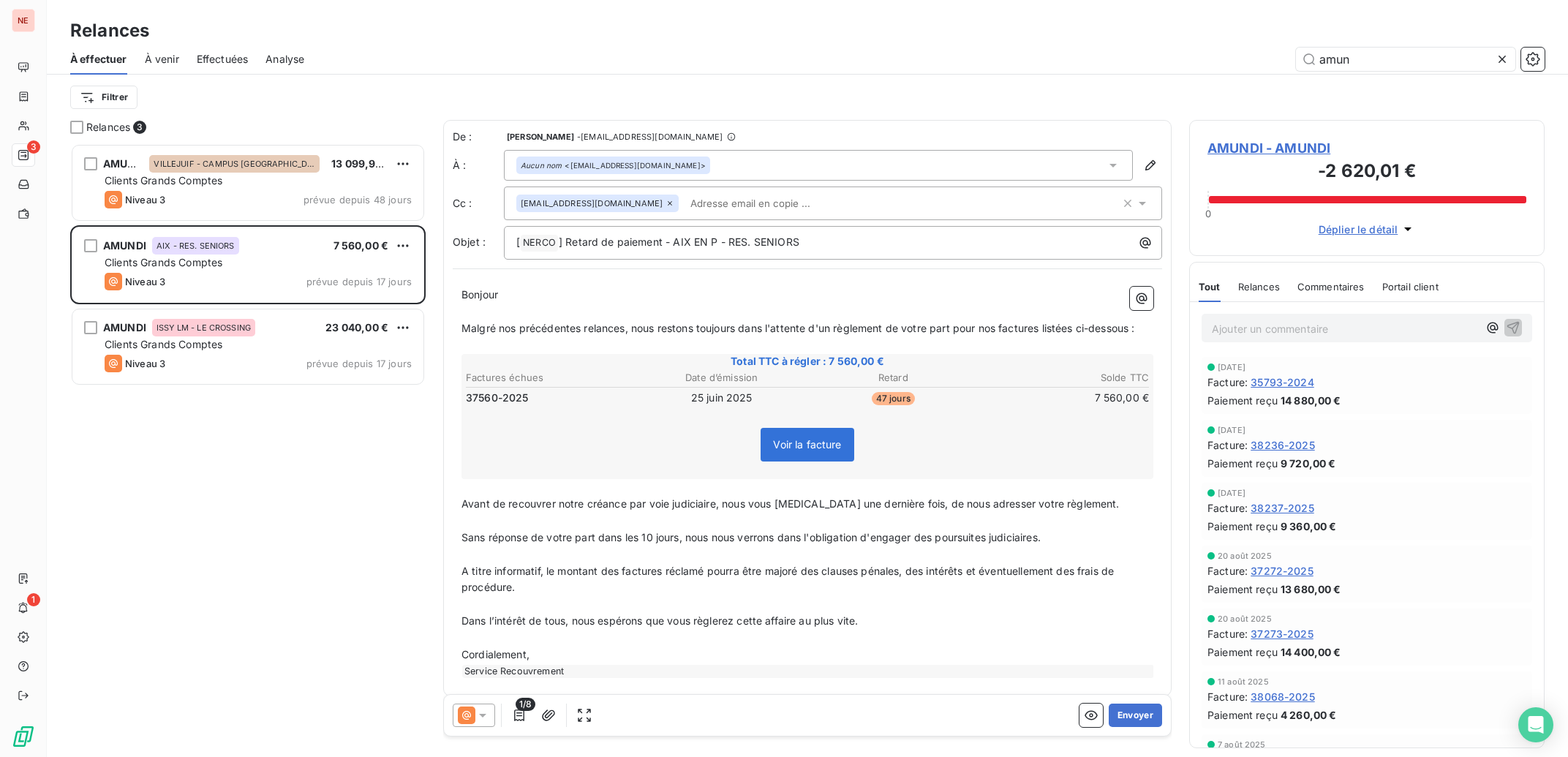
click at [489, 709] on icon at bounding box center [483, 715] width 14 height 14
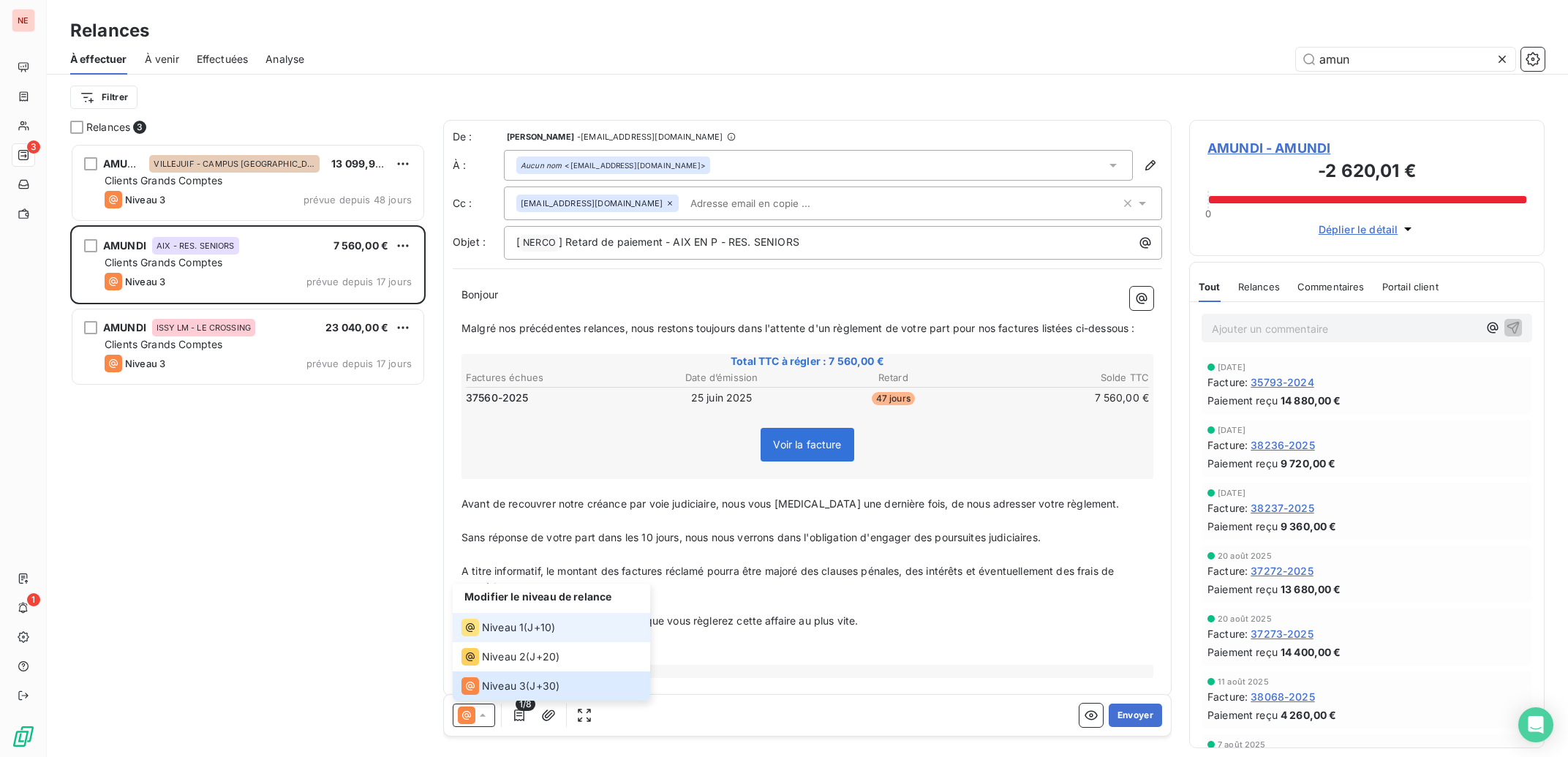
click at [493, 624] on span "Niveau 1" at bounding box center [502, 627] width 42 height 14
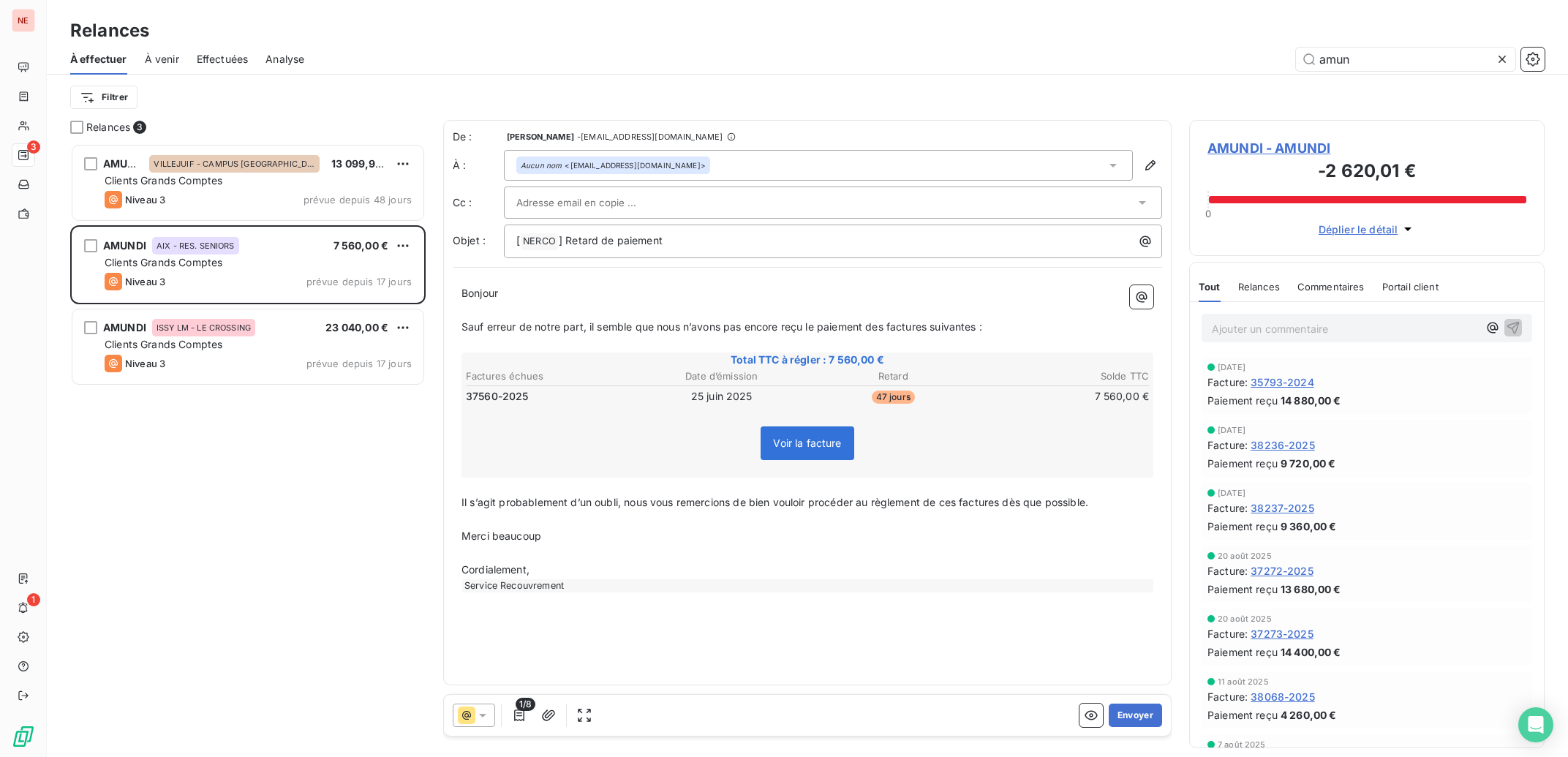
click at [476, 712] on icon at bounding box center [466, 715] width 17 height 17
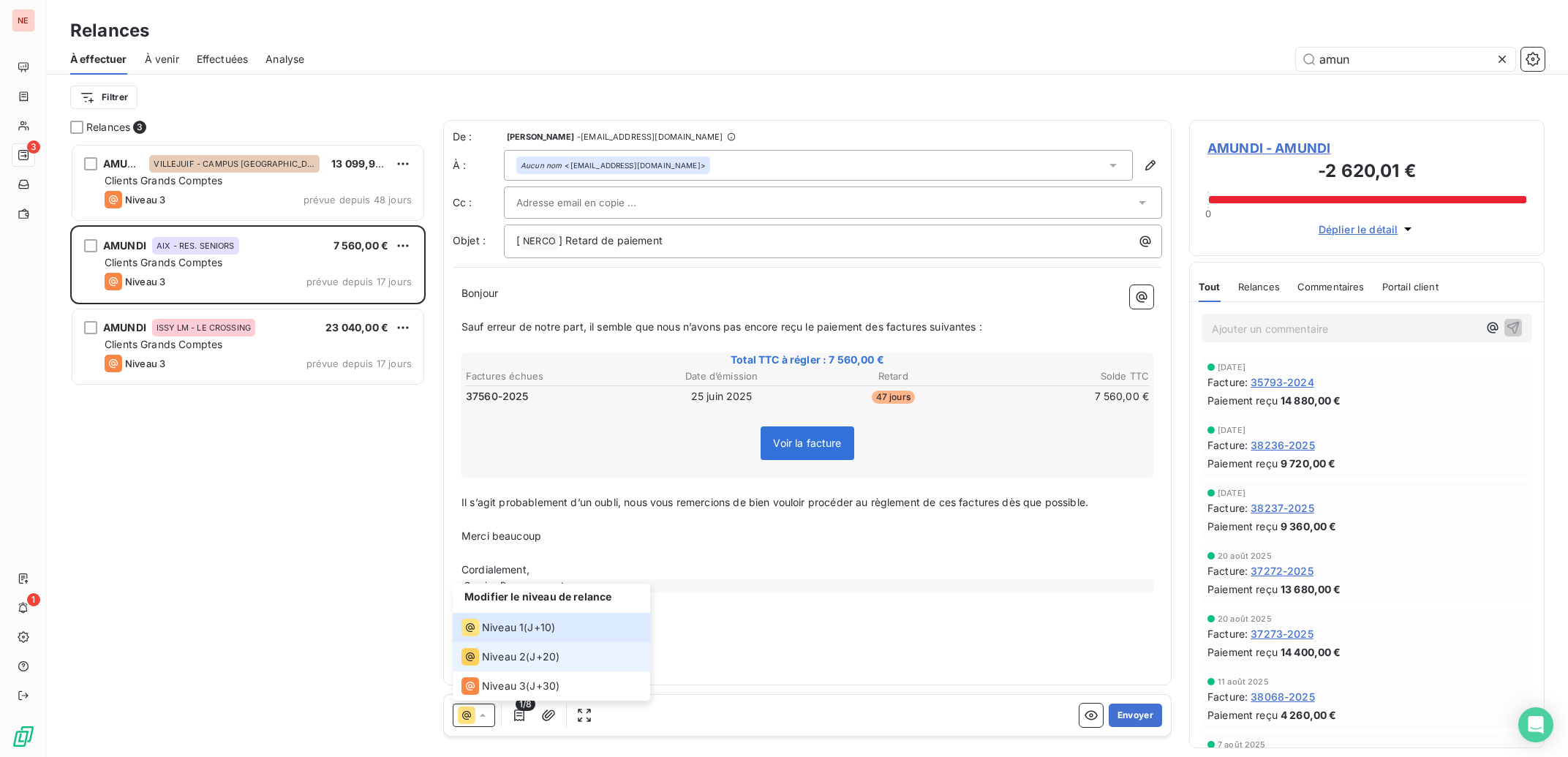
click at [480, 658] on div "Niveau 2" at bounding box center [493, 656] width 64 height 17
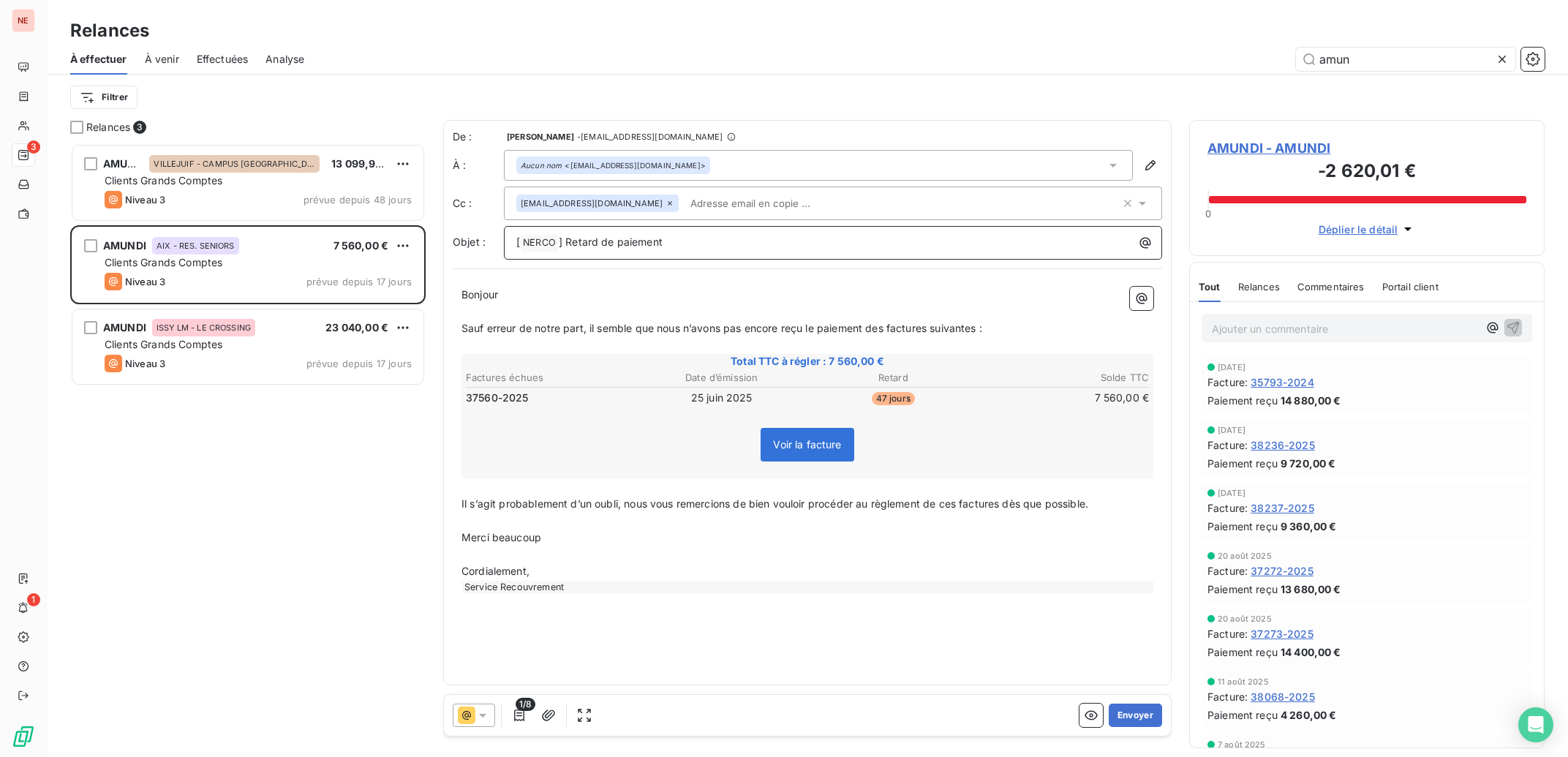
click at [776, 249] on p "[ NERCO ﻿ ] Retard de paiement" at bounding box center [837, 242] width 641 height 17
click at [920, 241] on p "[ NERCO ﻿ ] Retard de paiement" at bounding box center [837, 242] width 641 height 17
click at [593, 333] on span "Sauf erreur de notre part, il semble que nous n’avons pas encore reçu le paieme…" at bounding box center [721, 328] width 520 height 12
click at [1385, 69] on input "amun" at bounding box center [1406, 59] width 220 height 23
type input "a"
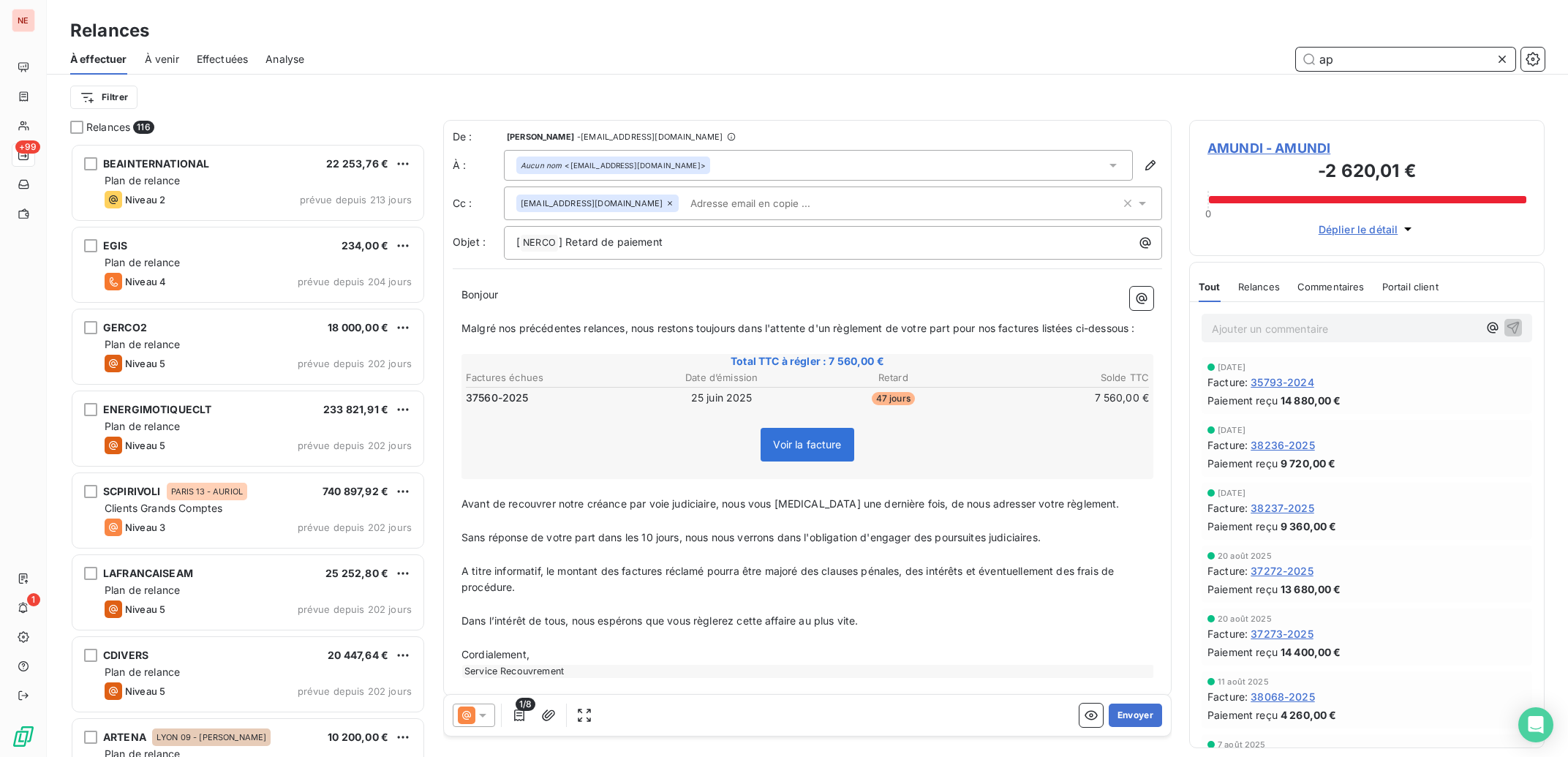
scroll to position [599, 341]
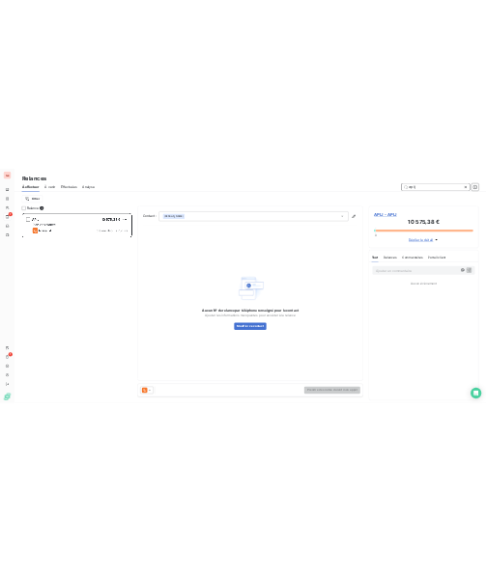
scroll to position [1, 1]
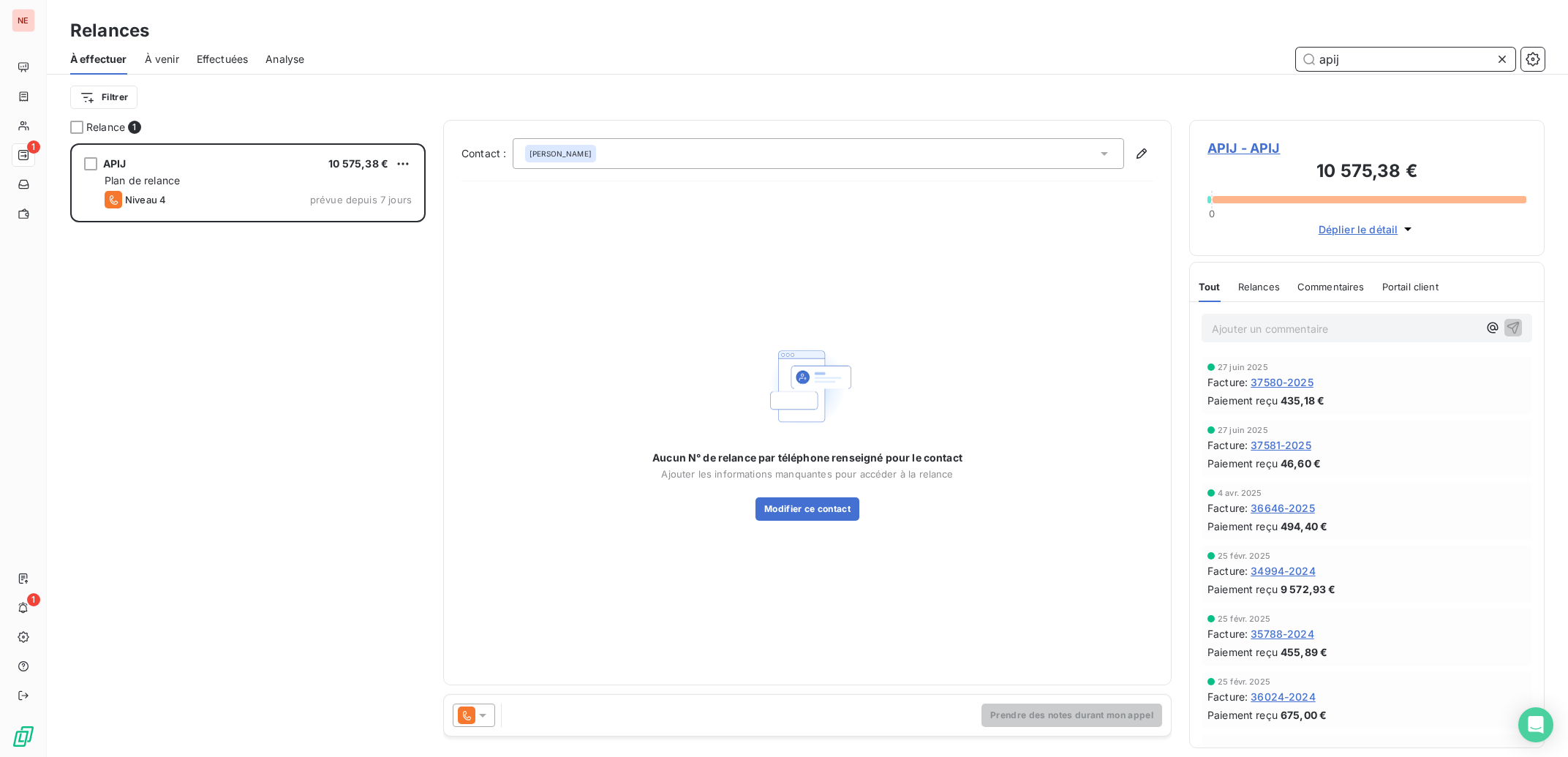
type input "apij"
click at [470, 715] on icon at bounding box center [466, 715] width 17 height 17
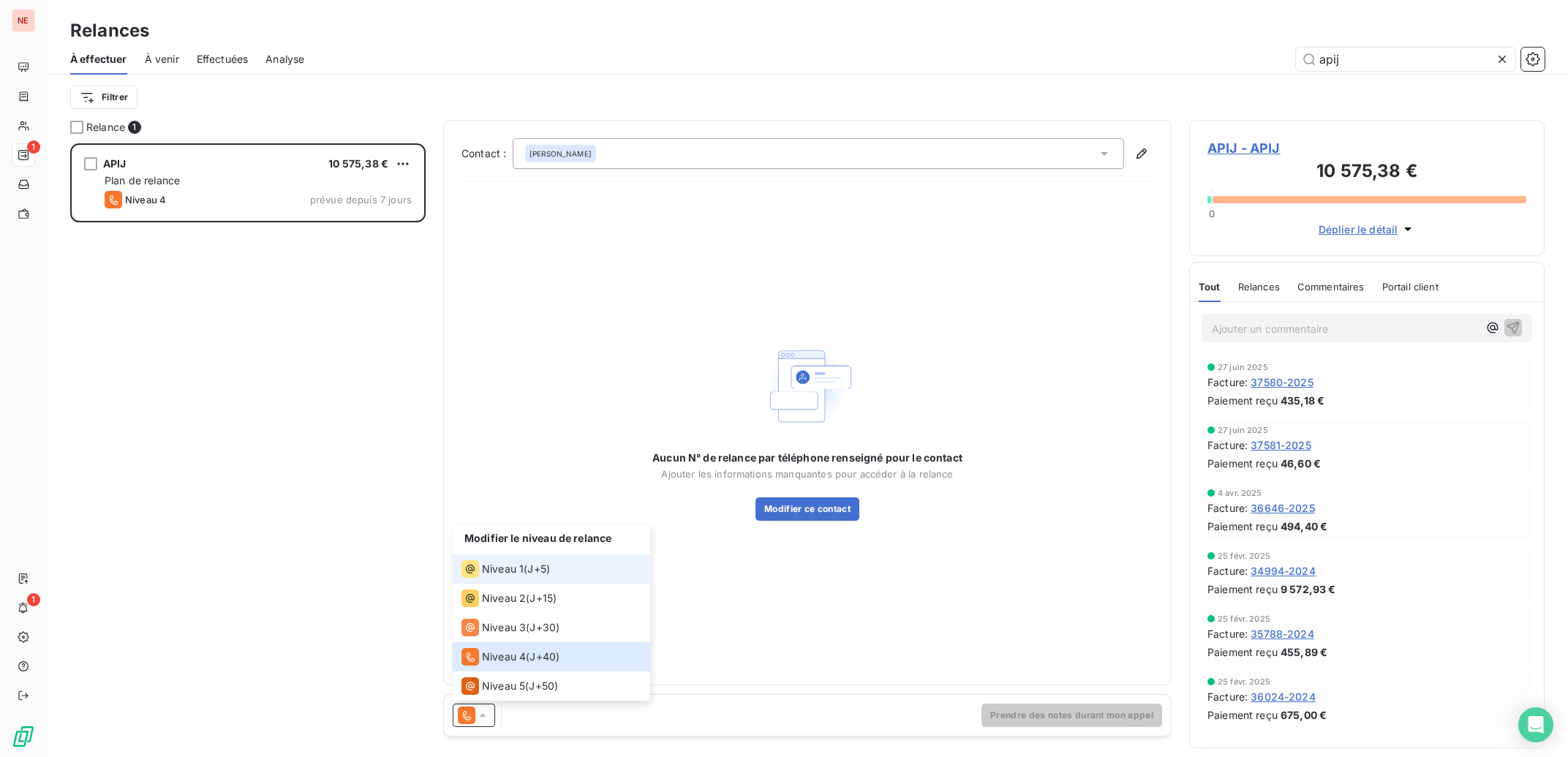
click at [492, 574] on span "Niveau 1" at bounding box center [502, 568] width 42 height 14
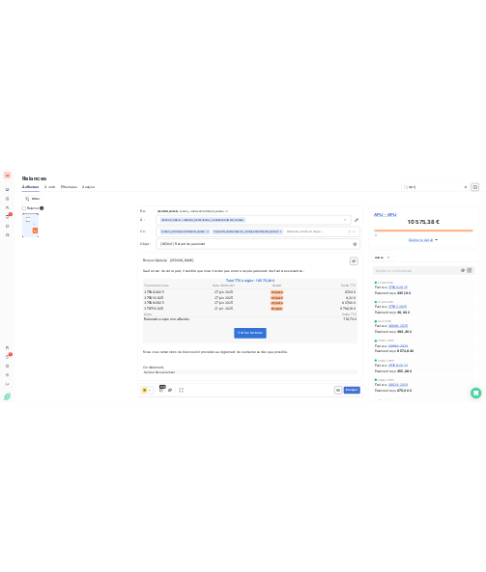
scroll to position [791, 450]
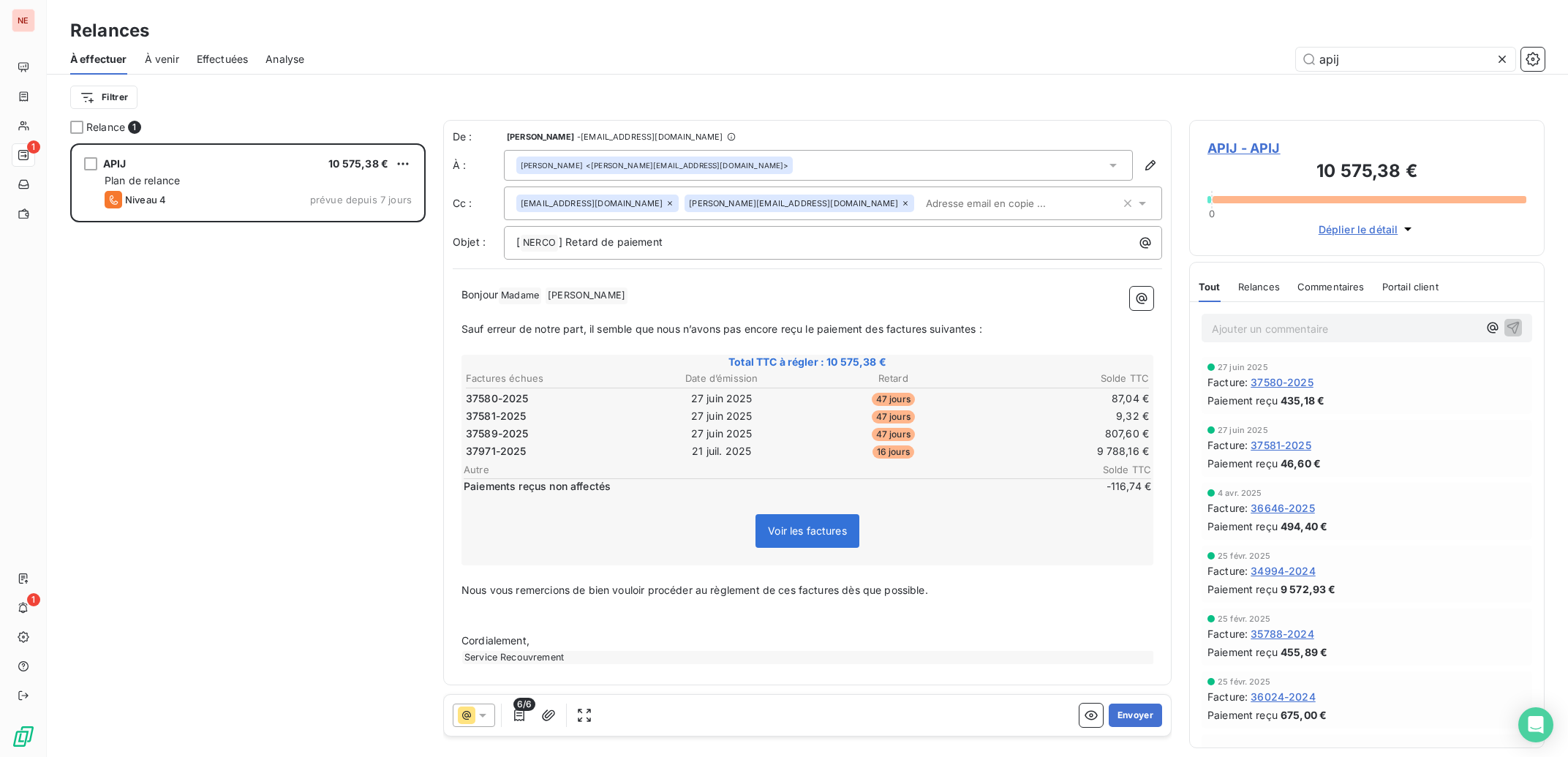
click at [523, 708] on span "6/6" at bounding box center [524, 704] width 22 height 13
click at [545, 715] on icon "button" at bounding box center [548, 715] width 14 height 14
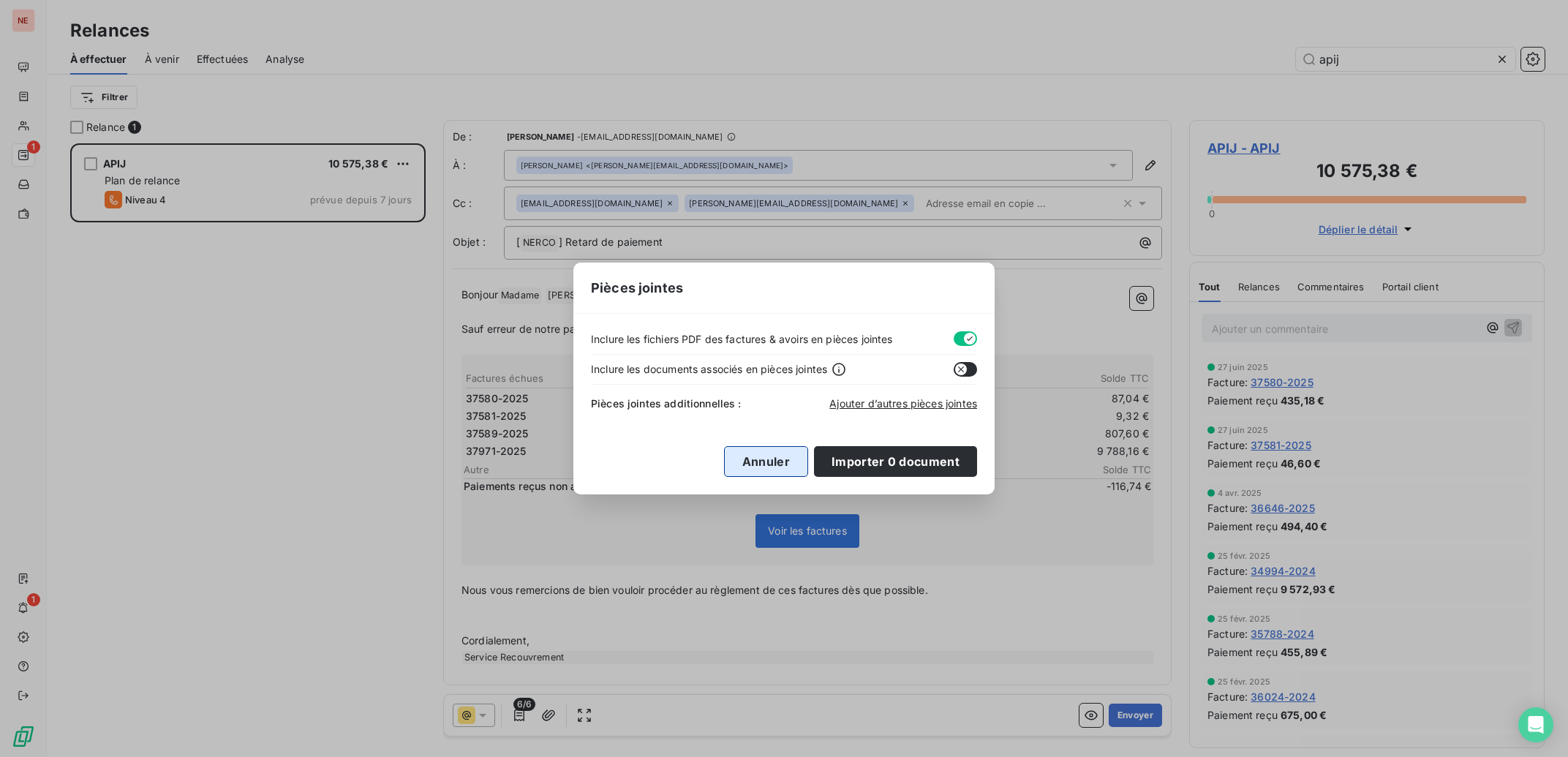
click at [773, 461] on button "Annuler" at bounding box center [766, 461] width 84 height 31
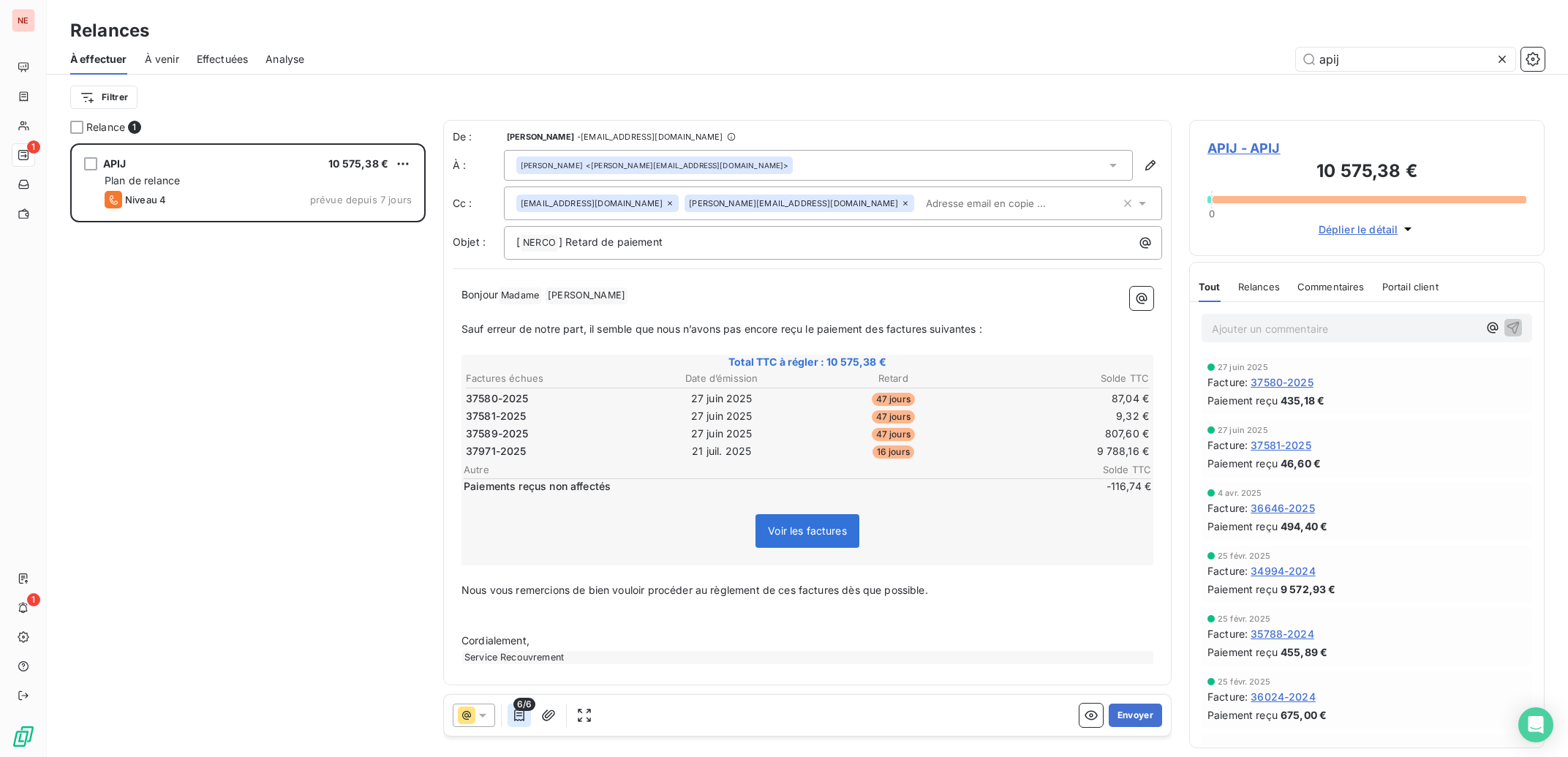
click at [516, 721] on icon "button" at bounding box center [520, 715] width 11 height 11
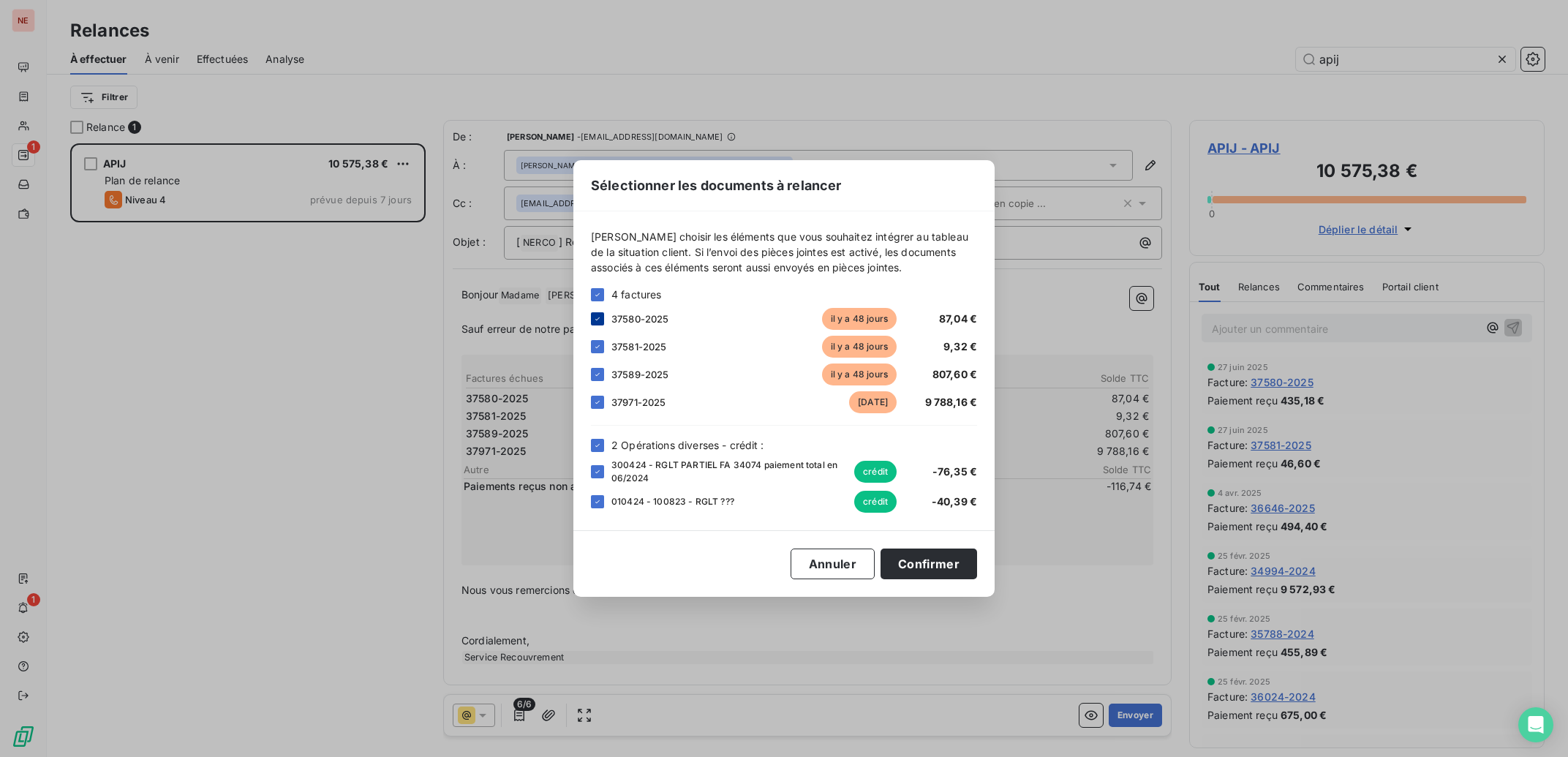
click at [601, 317] on icon at bounding box center [598, 319] width 9 height 9
click at [598, 346] on icon at bounding box center [598, 347] width 9 height 9
click at [599, 443] on icon at bounding box center [598, 446] width 9 height 9
click at [947, 565] on button "Confirmer" at bounding box center [928, 564] width 96 height 31
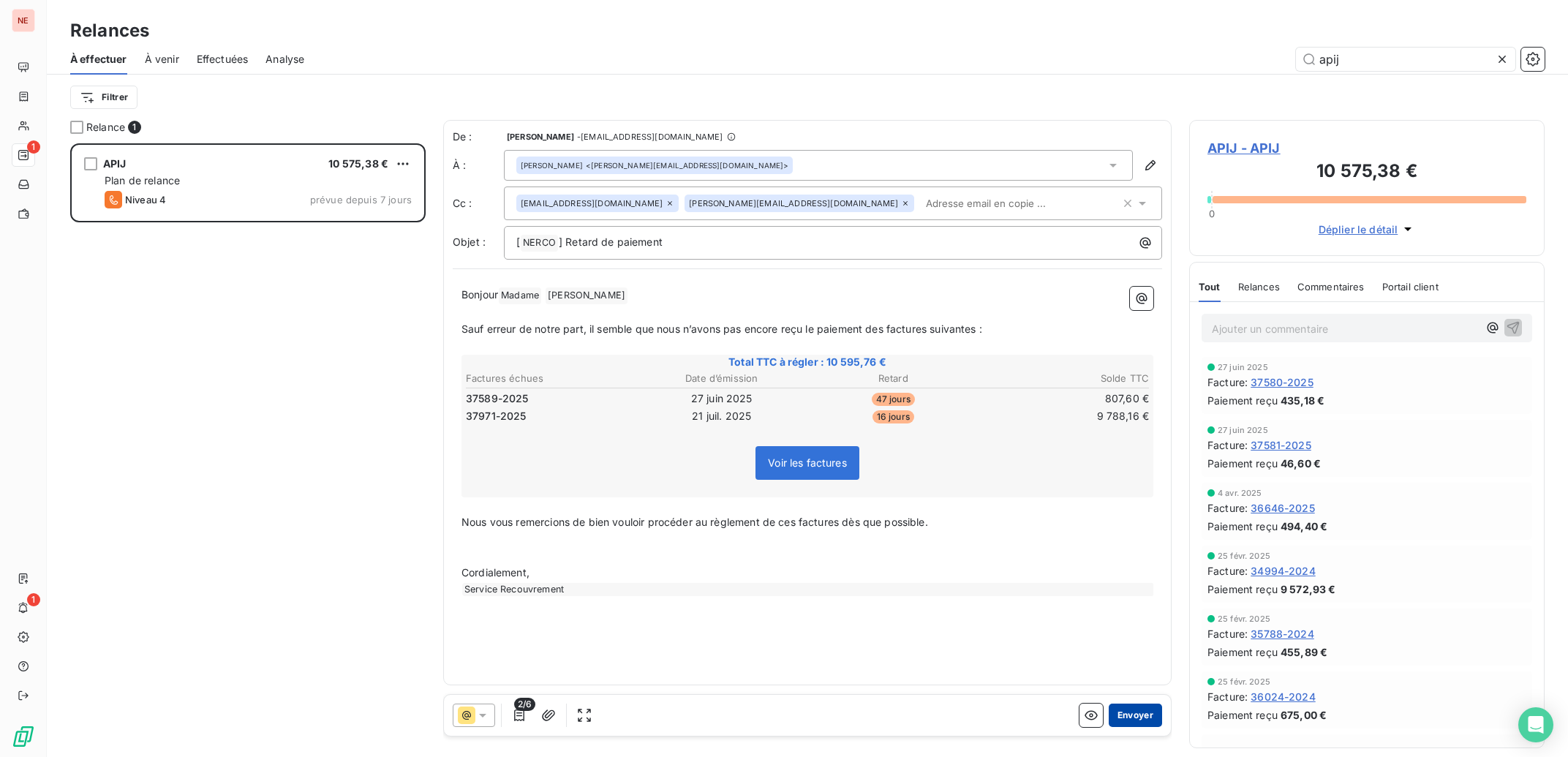
click at [1139, 711] on button "Envoyer" at bounding box center [1135, 715] width 53 height 23
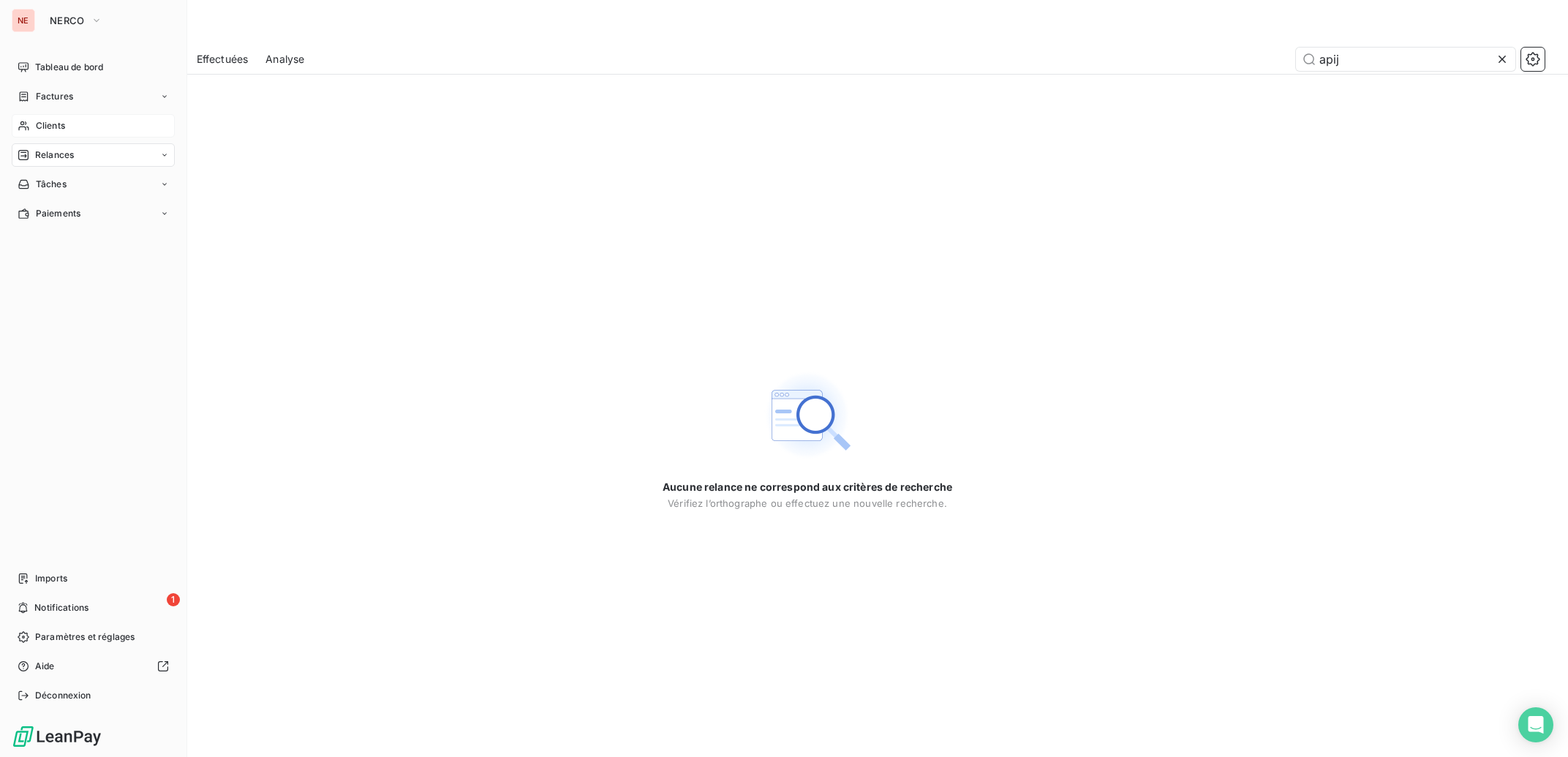
click at [31, 124] on div "Clients" at bounding box center [92, 126] width 163 height 23
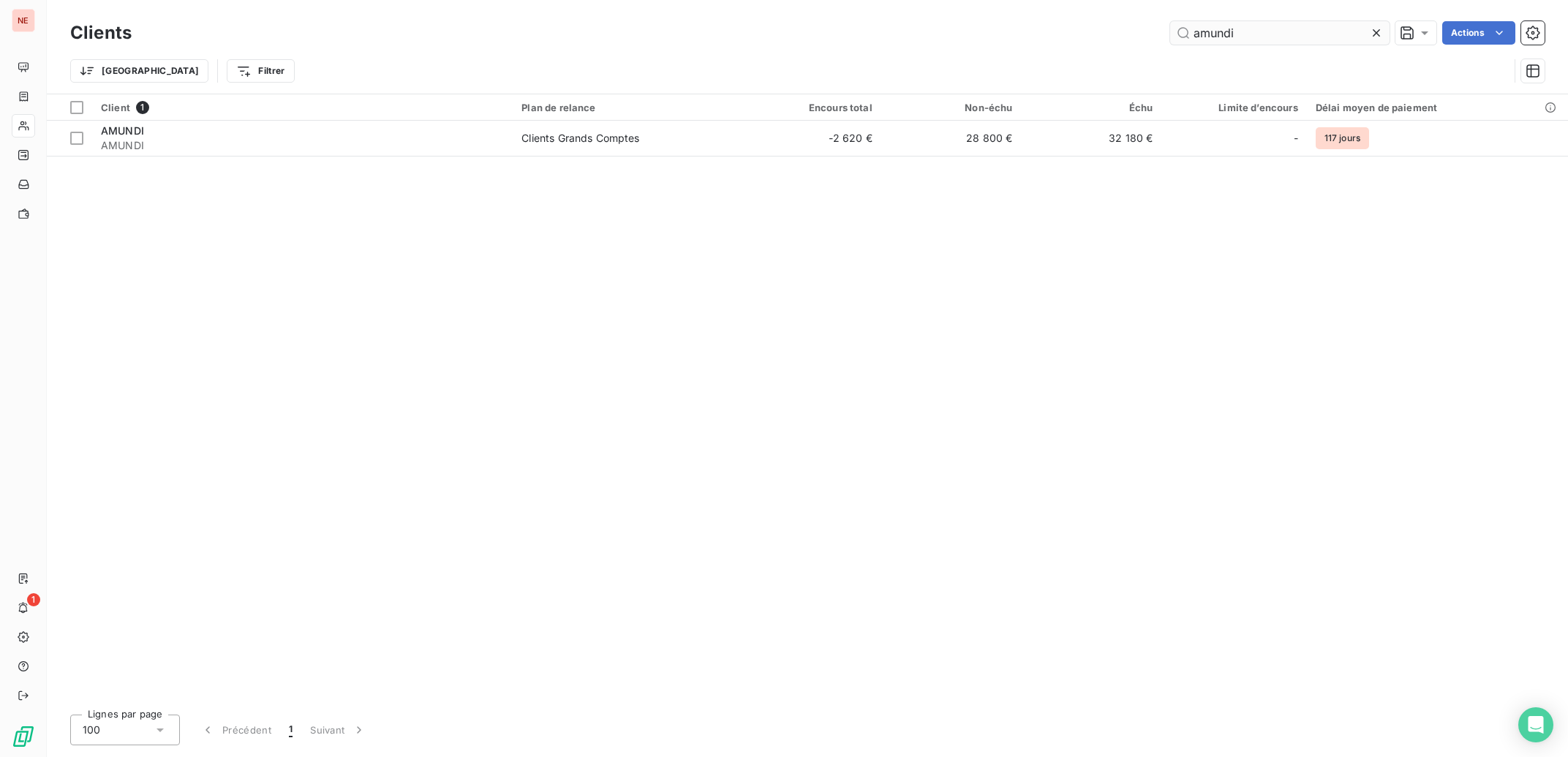
drag, startPoint x: 1294, startPoint y: 36, endPoint x: 1048, endPoint y: 47, distance: 246.2
click at [1170, 45] on input "amundi" at bounding box center [1280, 33] width 220 height 23
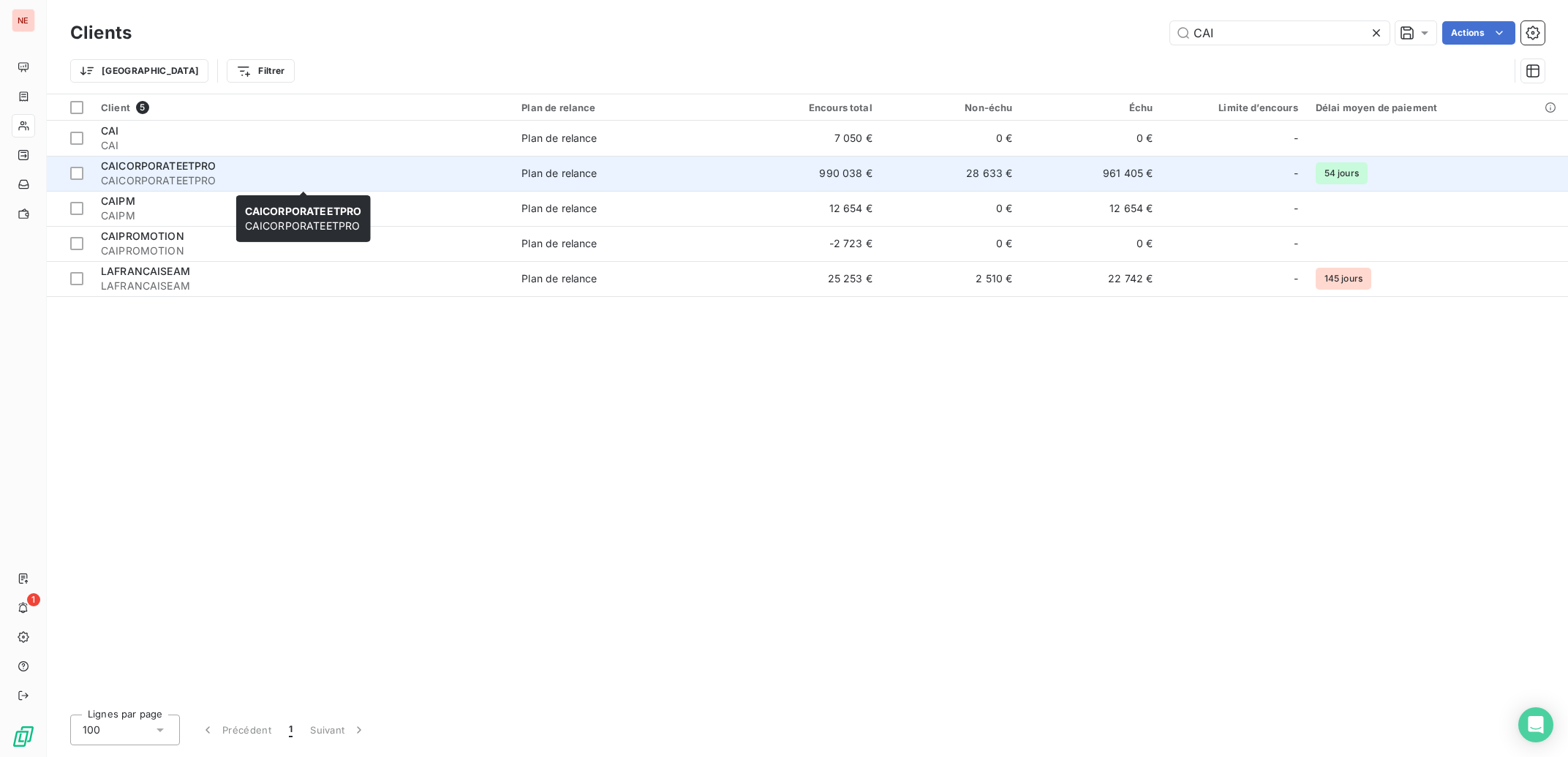
type input "CAI"
click at [142, 168] on span "CAICORPORATEETPRO" at bounding box center [158, 165] width 116 height 12
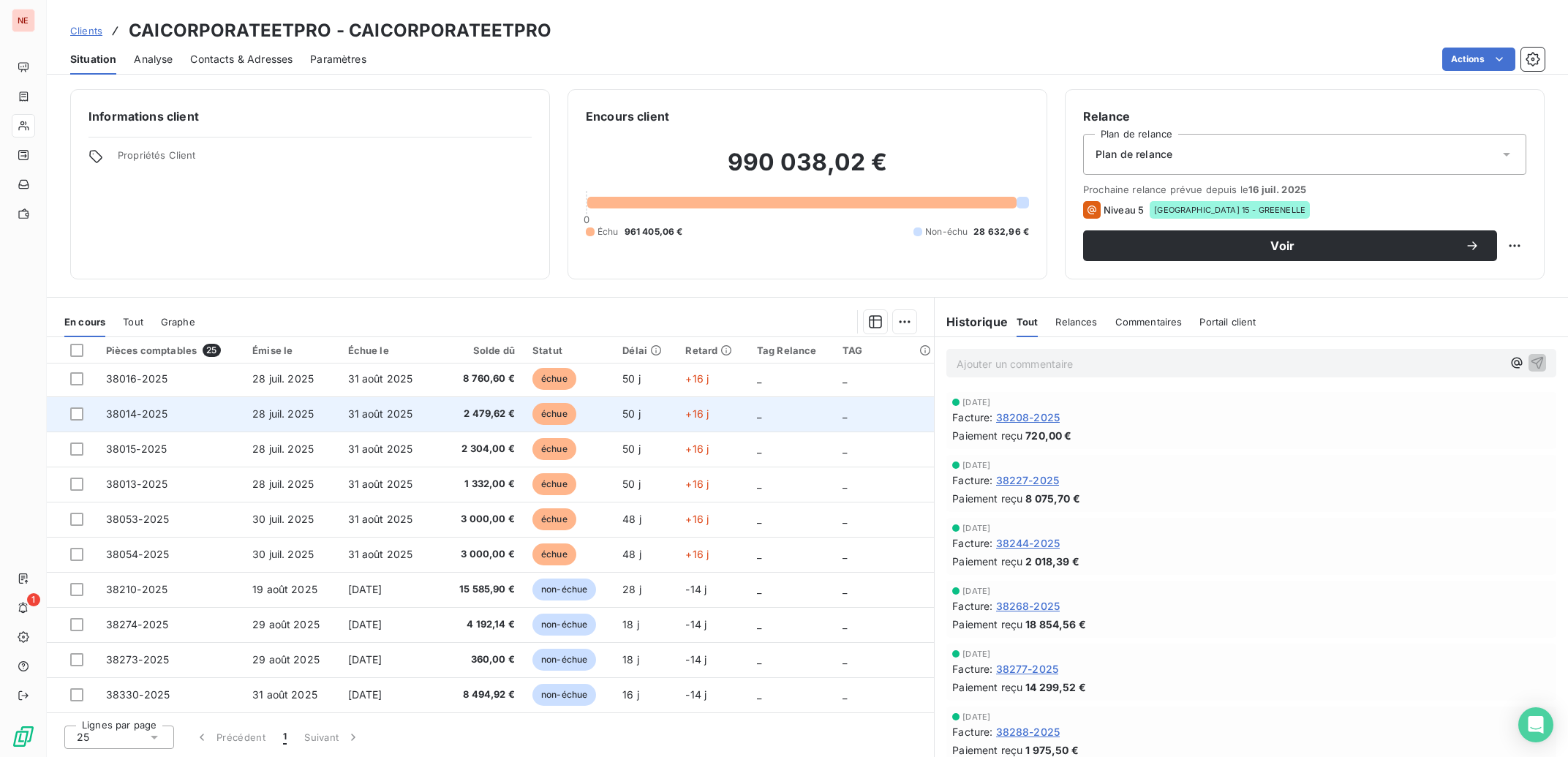
scroll to position [161, 0]
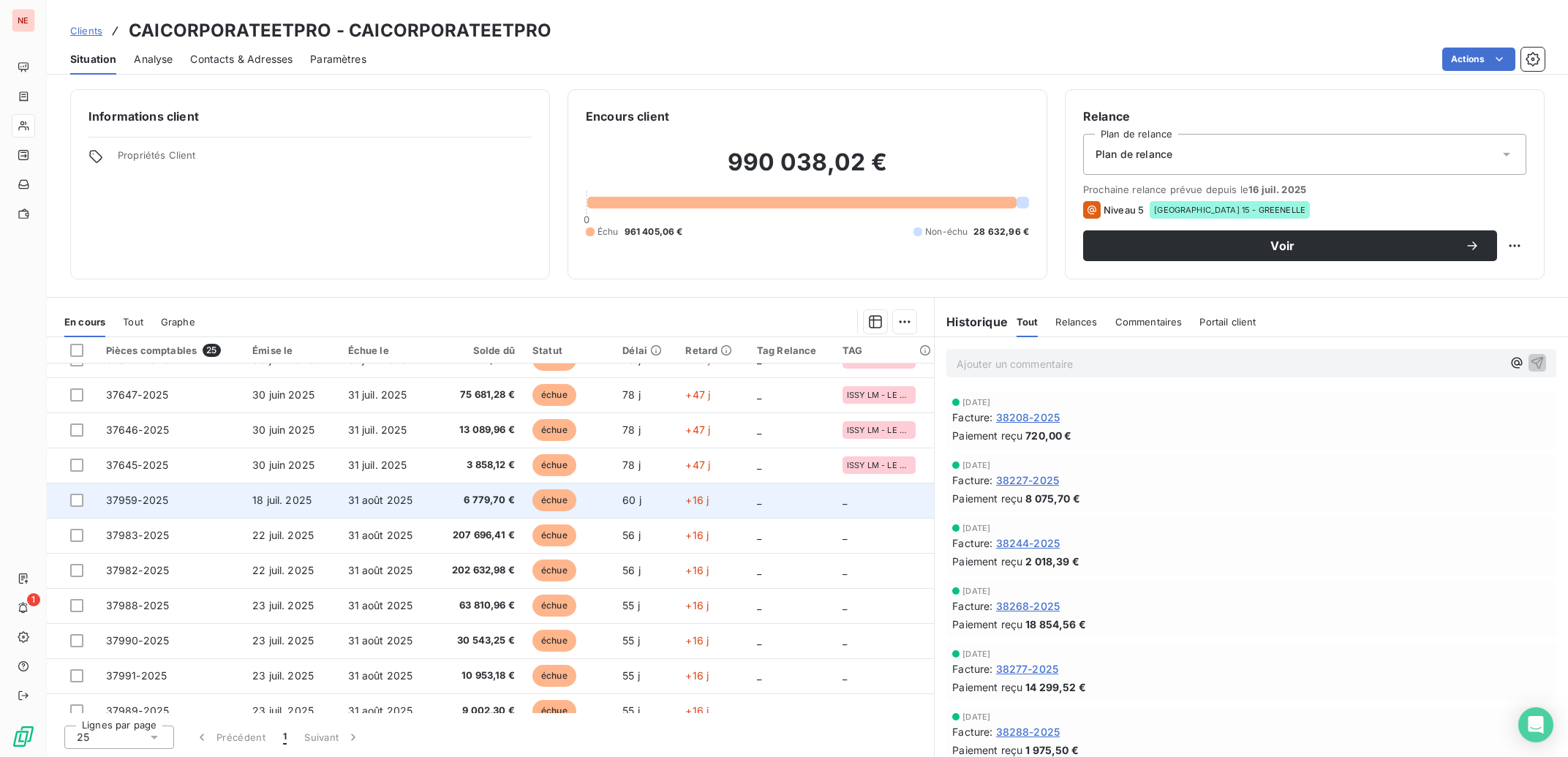
click at [592, 502] on td "échue" at bounding box center [568, 500] width 90 height 35
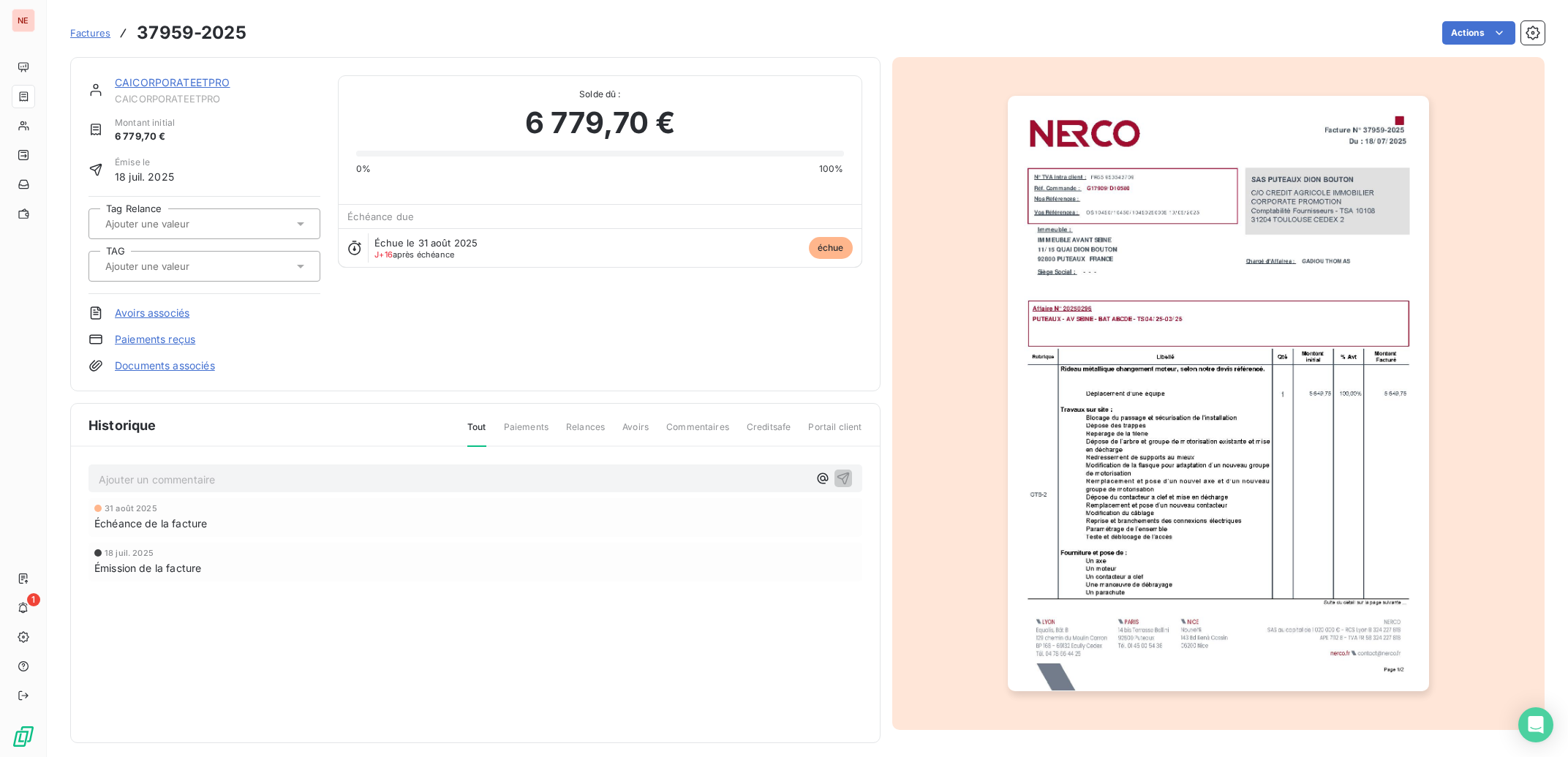
click at [165, 274] on div at bounding box center [197, 266] width 192 height 19
type input "SEINE"
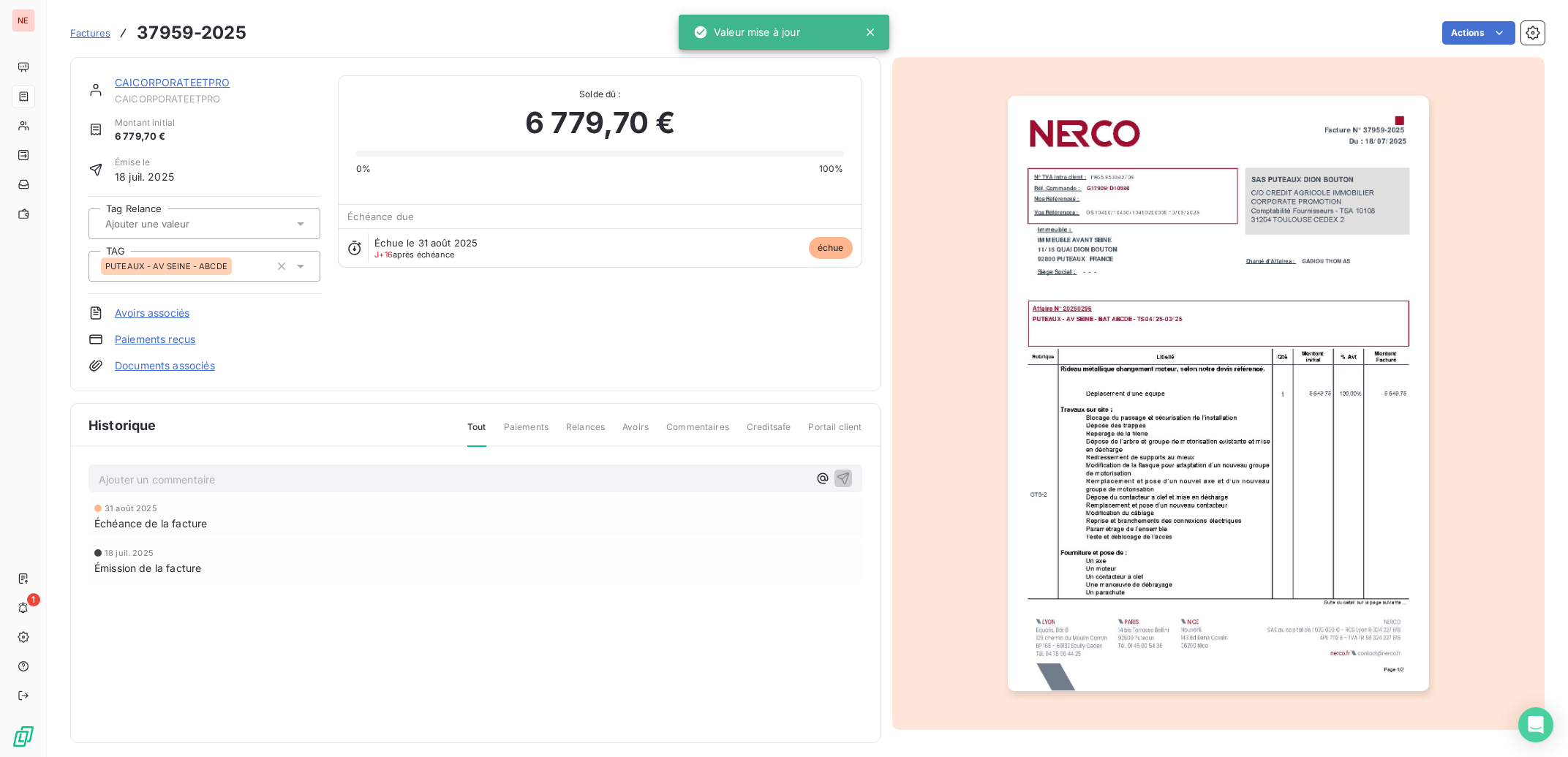
click at [142, 86] on link "CAICORPORATEETPRO" at bounding box center [173, 82] width 116 height 12
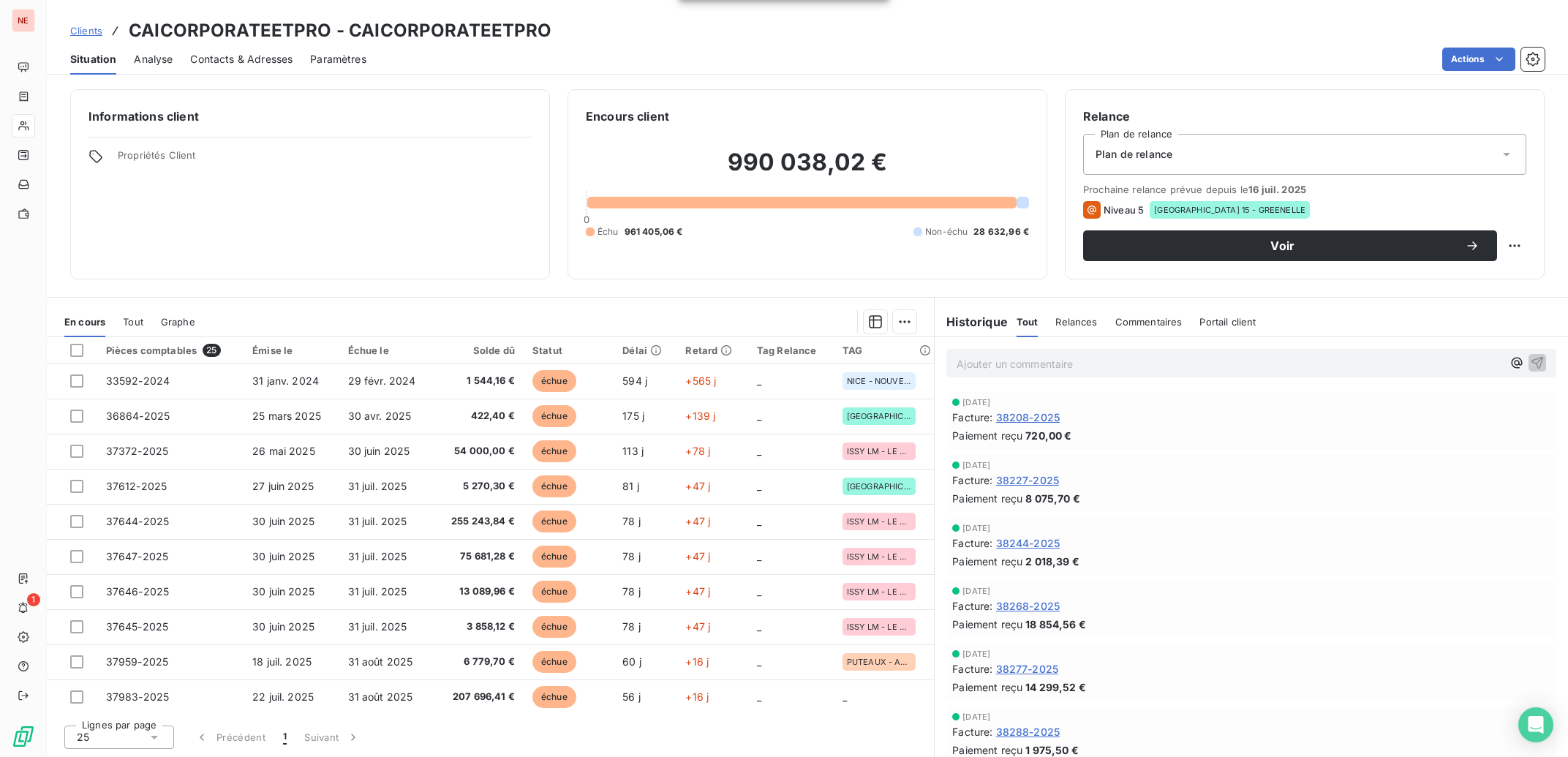
scroll to position [529, 0]
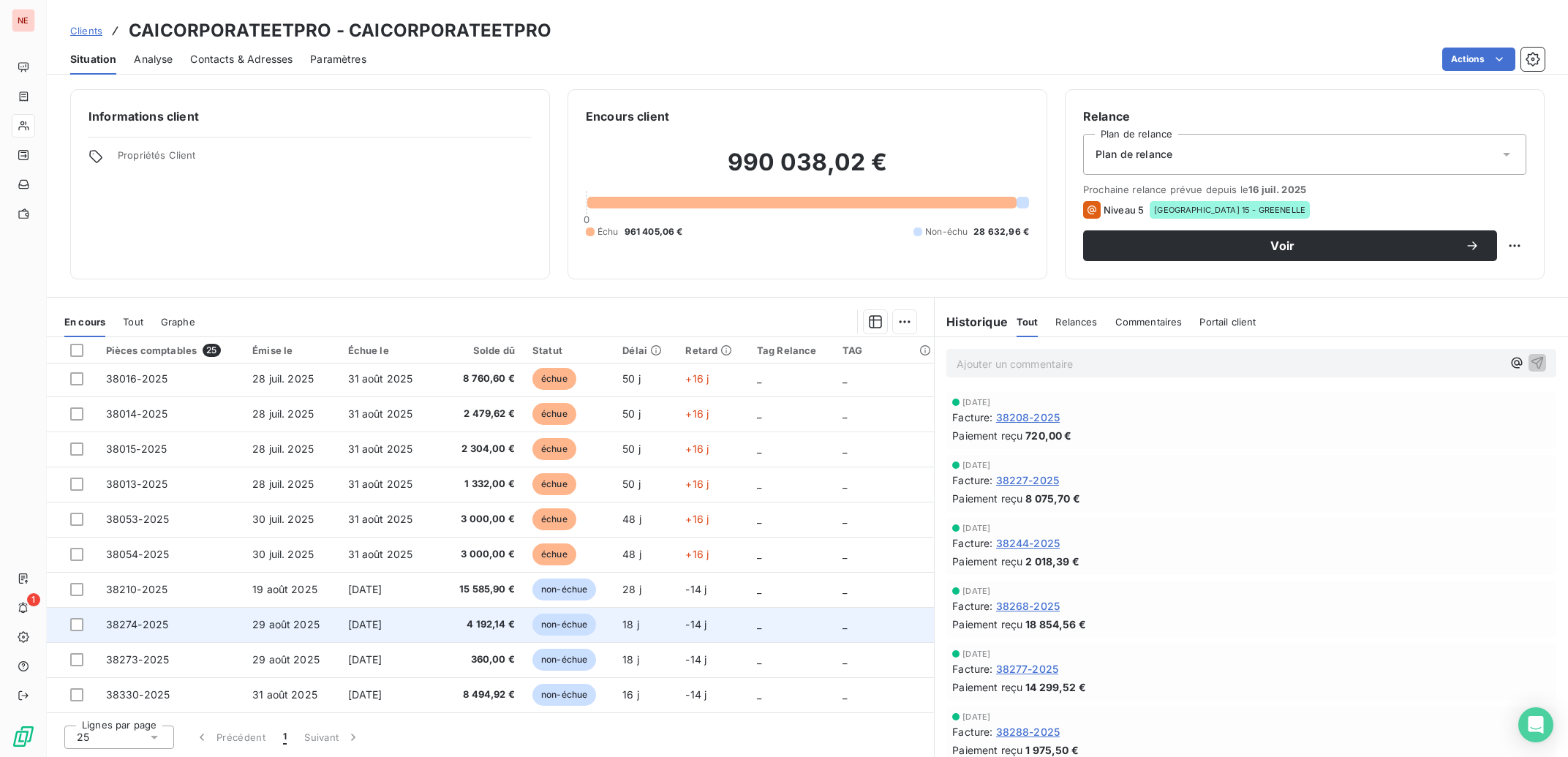
click at [517, 624] on td "4 192,14 €" at bounding box center [478, 624] width 90 height 35
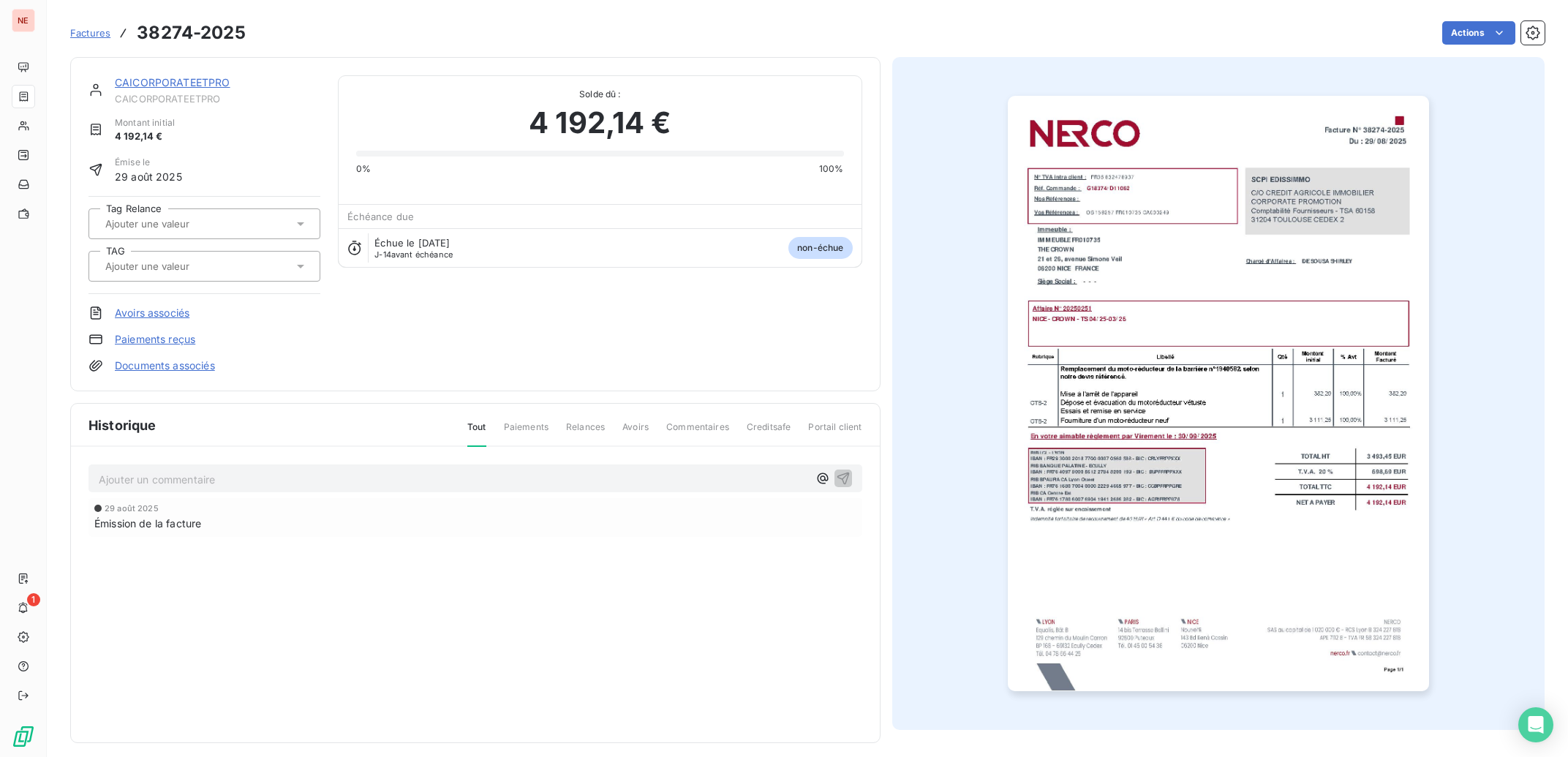
click at [135, 272] on input "text" at bounding box center [177, 266] width 147 height 13
type input "CROWN"
click at [127, 301] on span "NICE - CROWN" at bounding box center [151, 305] width 59 height 9
click at [154, 87] on link "CAICORPORATEETPRO" at bounding box center [173, 82] width 116 height 12
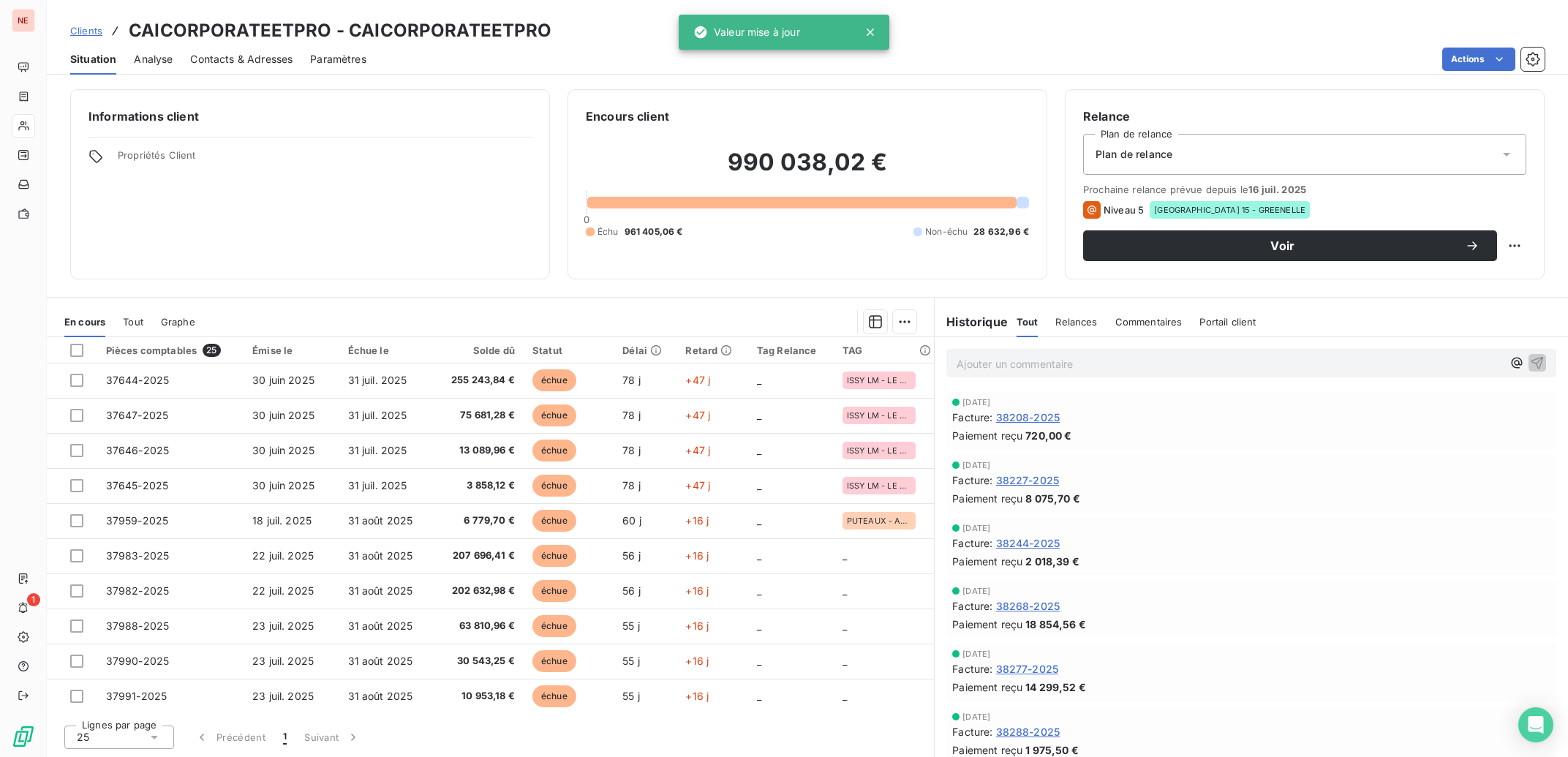
scroll to position [147, 0]
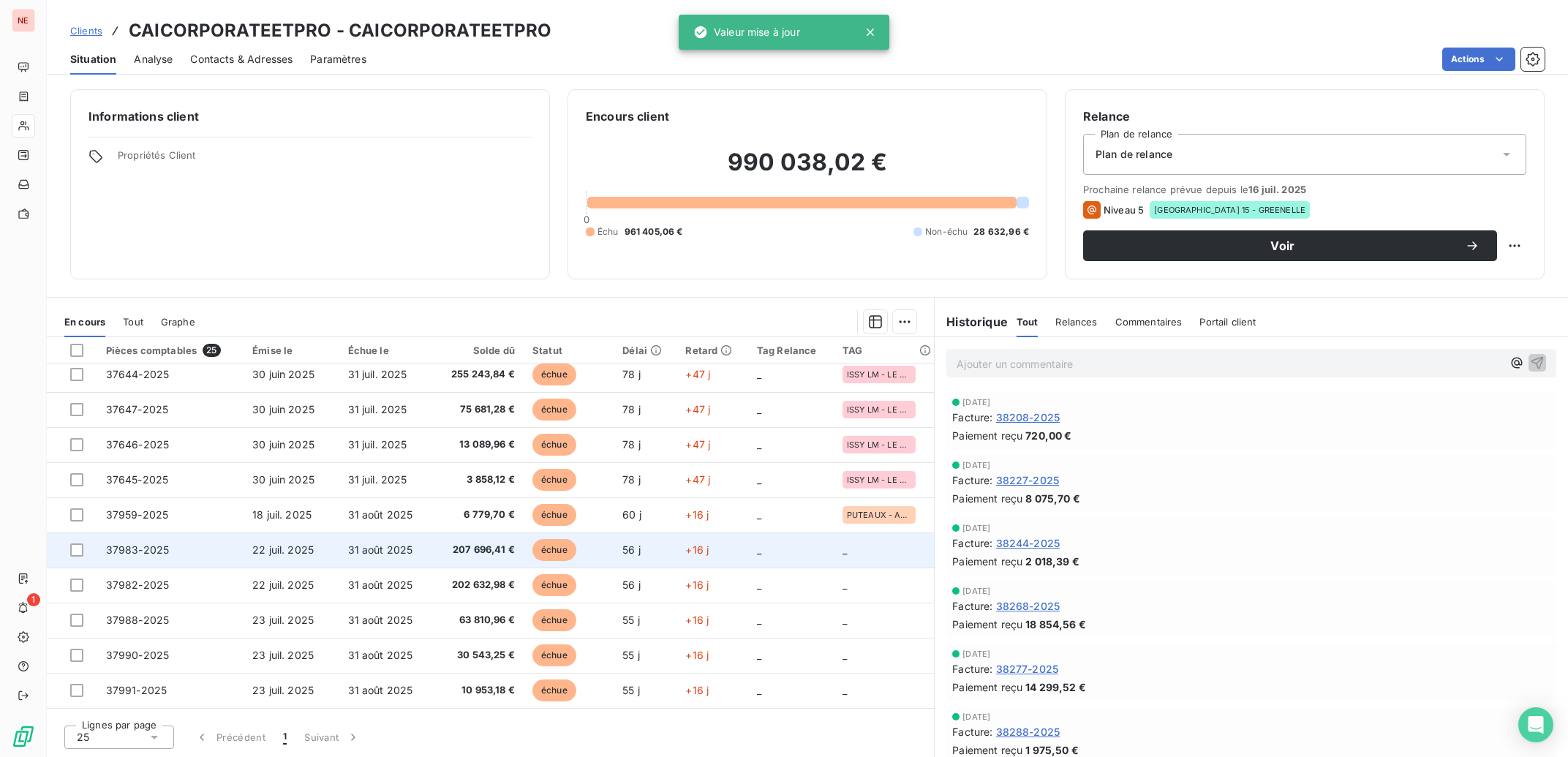
click at [467, 546] on span "207 696,41 €" at bounding box center [479, 549] width 73 height 14
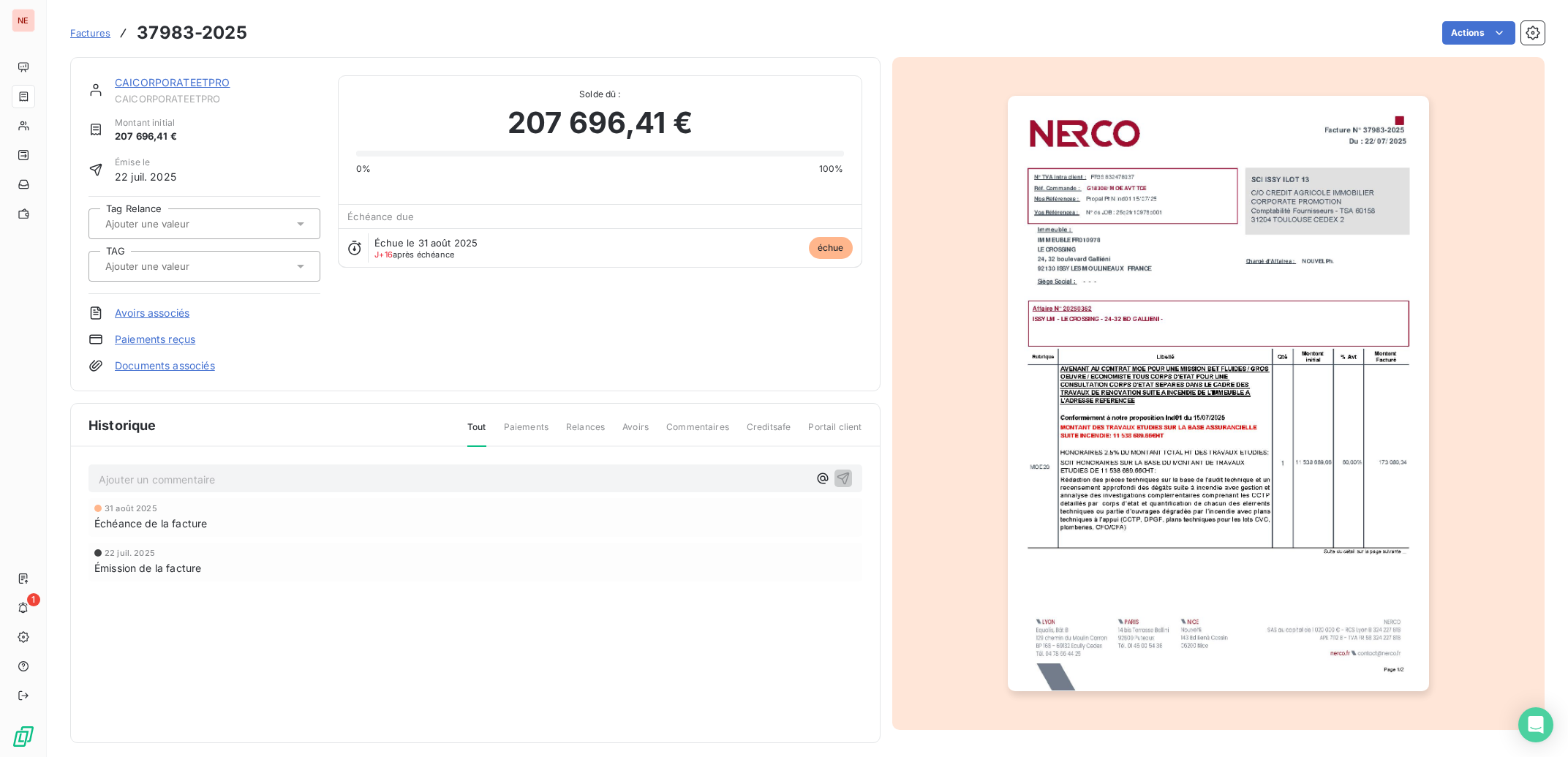
click at [148, 264] on input "text" at bounding box center [177, 266] width 147 height 13
type input "CROS"
click at [169, 302] on span "ISSY LM - LE CROSSING" at bounding box center [169, 305] width 95 height 9
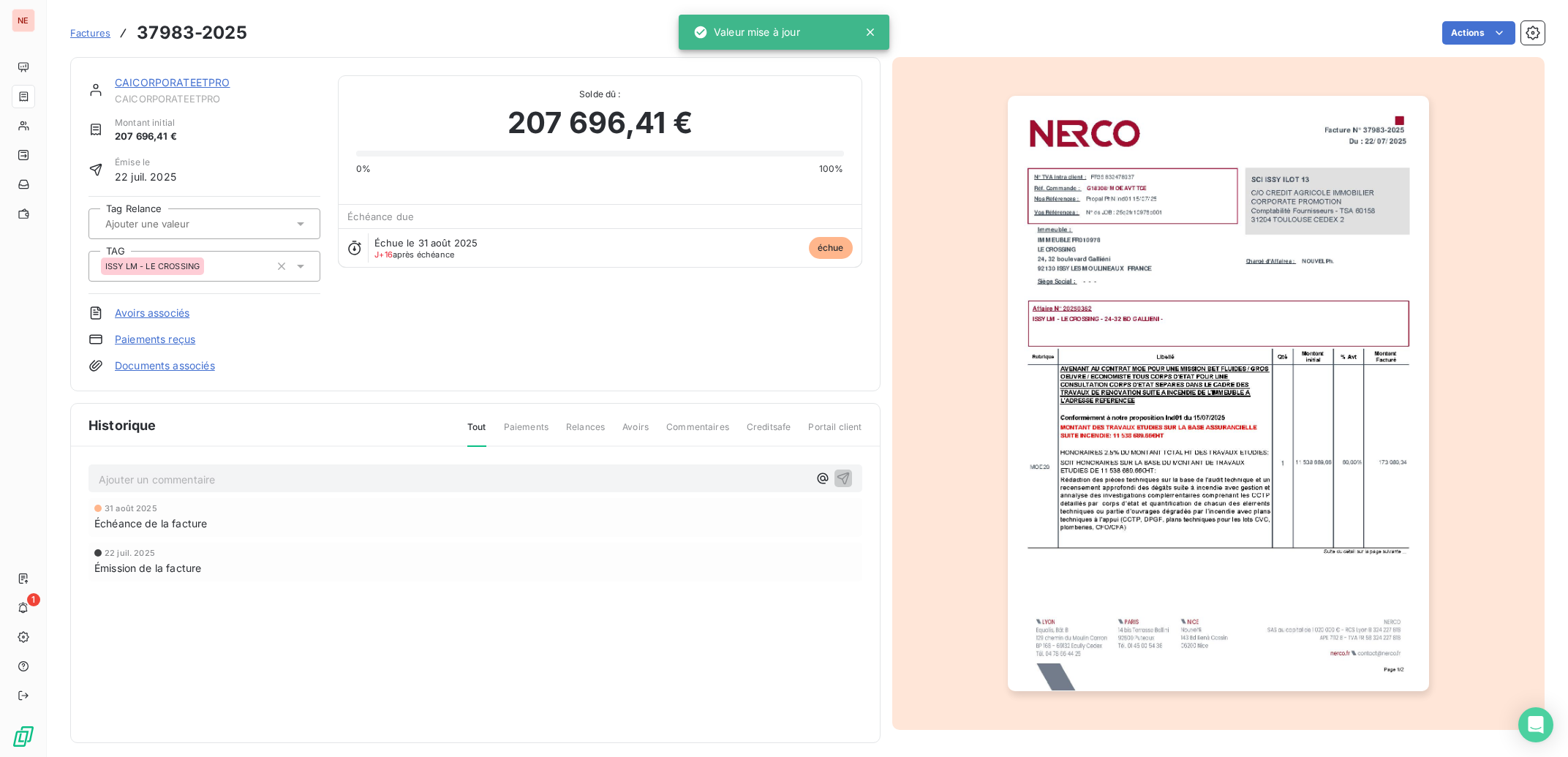
click at [176, 85] on link "CAICORPORATEETPRO" at bounding box center [173, 82] width 116 height 12
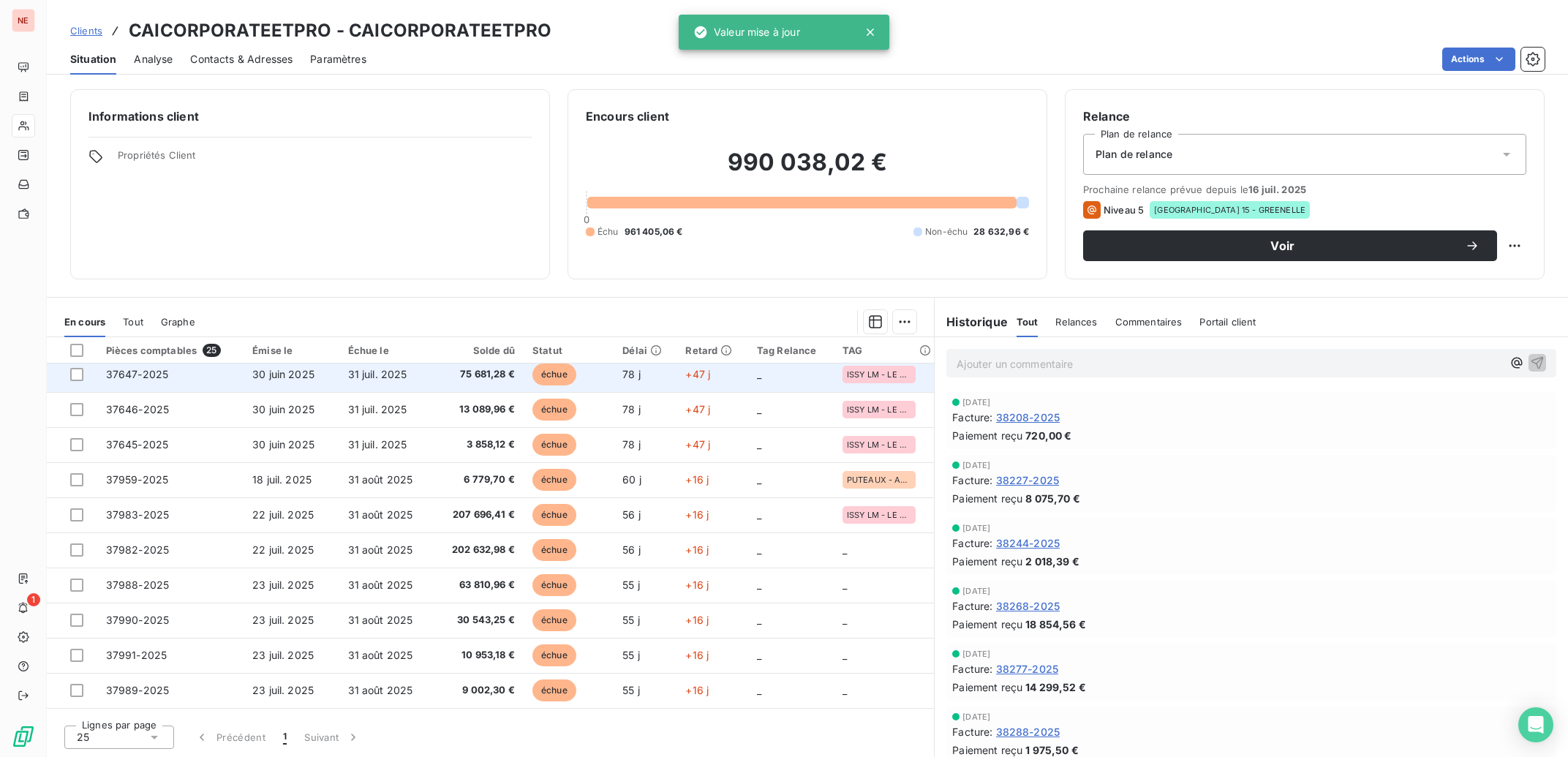
scroll to position [221, 0]
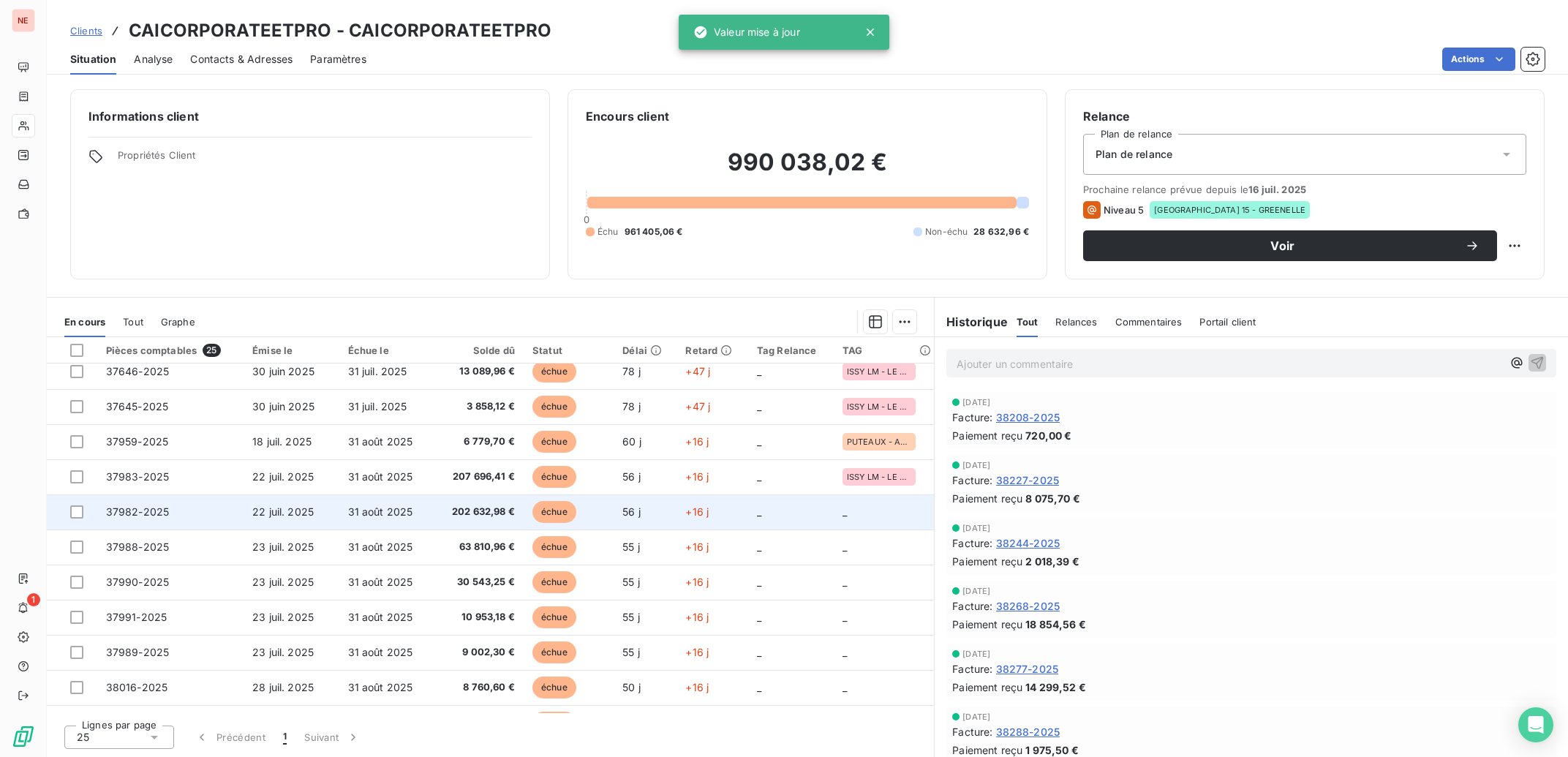
click at [407, 515] on span "31 août 2025" at bounding box center [381, 511] width 65 height 12
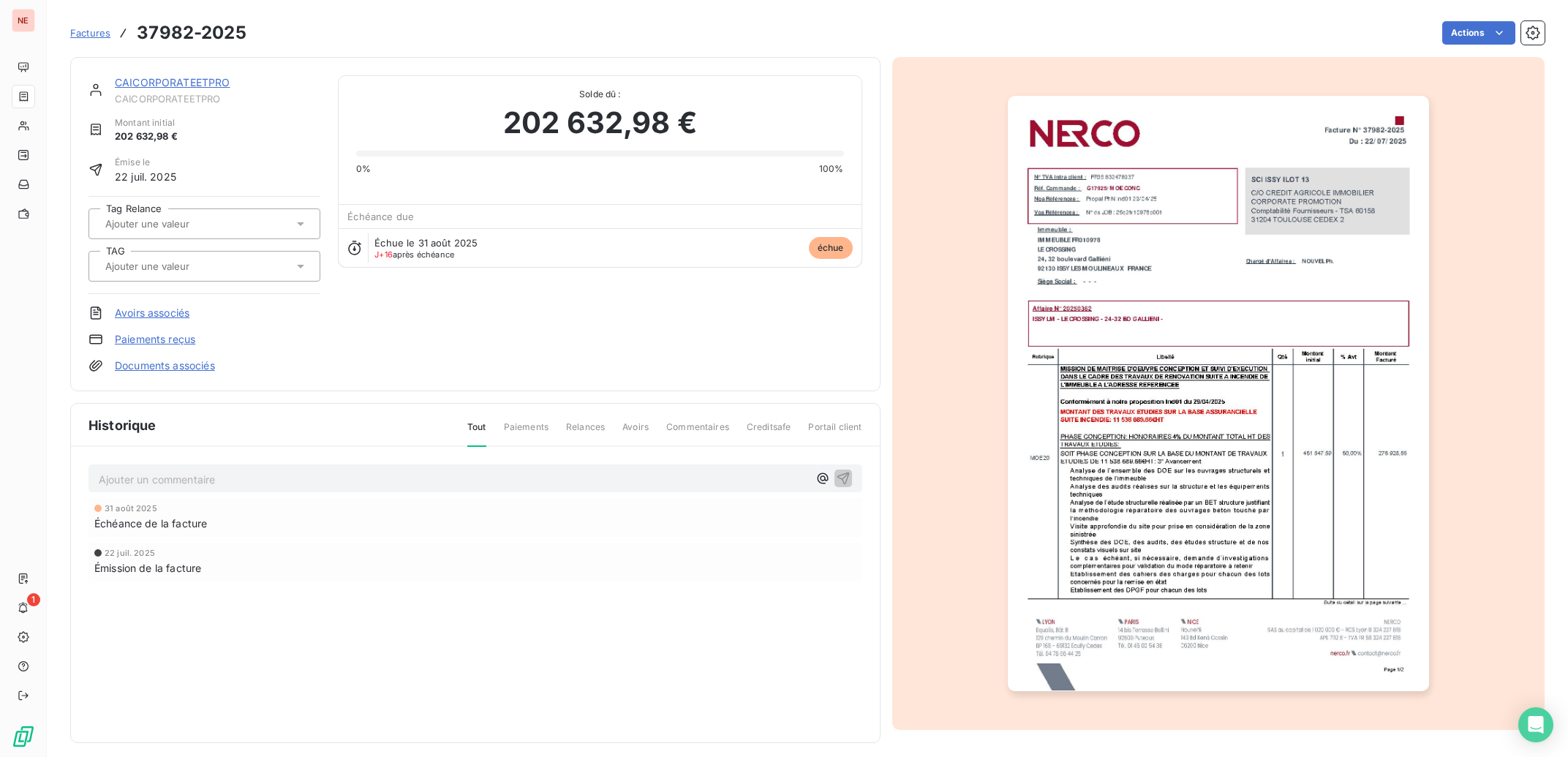
click at [152, 266] on input "text" at bounding box center [177, 266] width 147 height 13
type input "CROS"
click at [167, 307] on span "ISSY LM - LE CROSSING" at bounding box center [169, 305] width 95 height 9
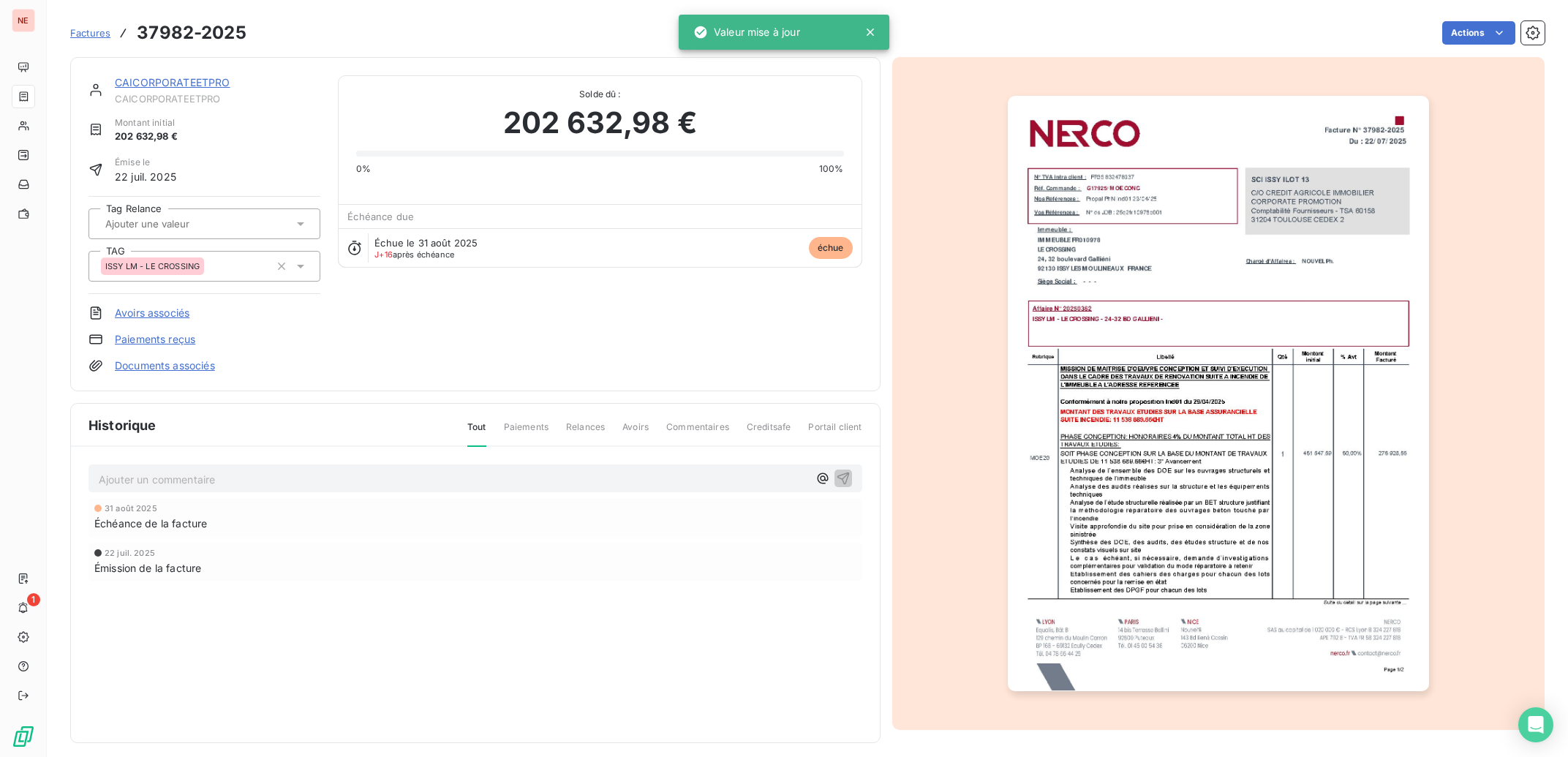
click at [160, 76] on div "CAICORPORATEETPRO" at bounding box center [217, 82] width 205 height 14
click at [189, 84] on link "CAICORPORATEETPRO" at bounding box center [173, 82] width 116 height 12
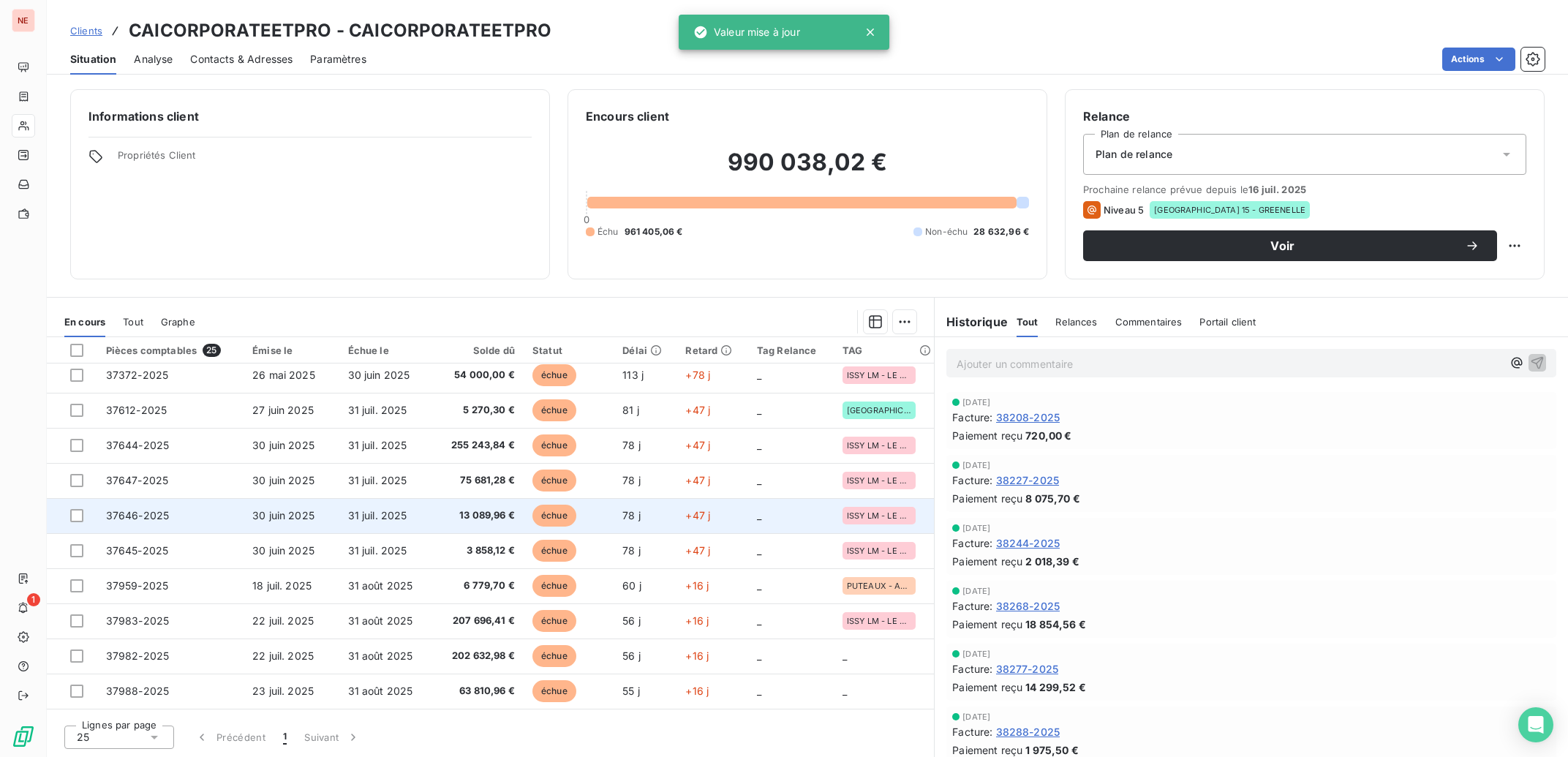
scroll to position [147, 0]
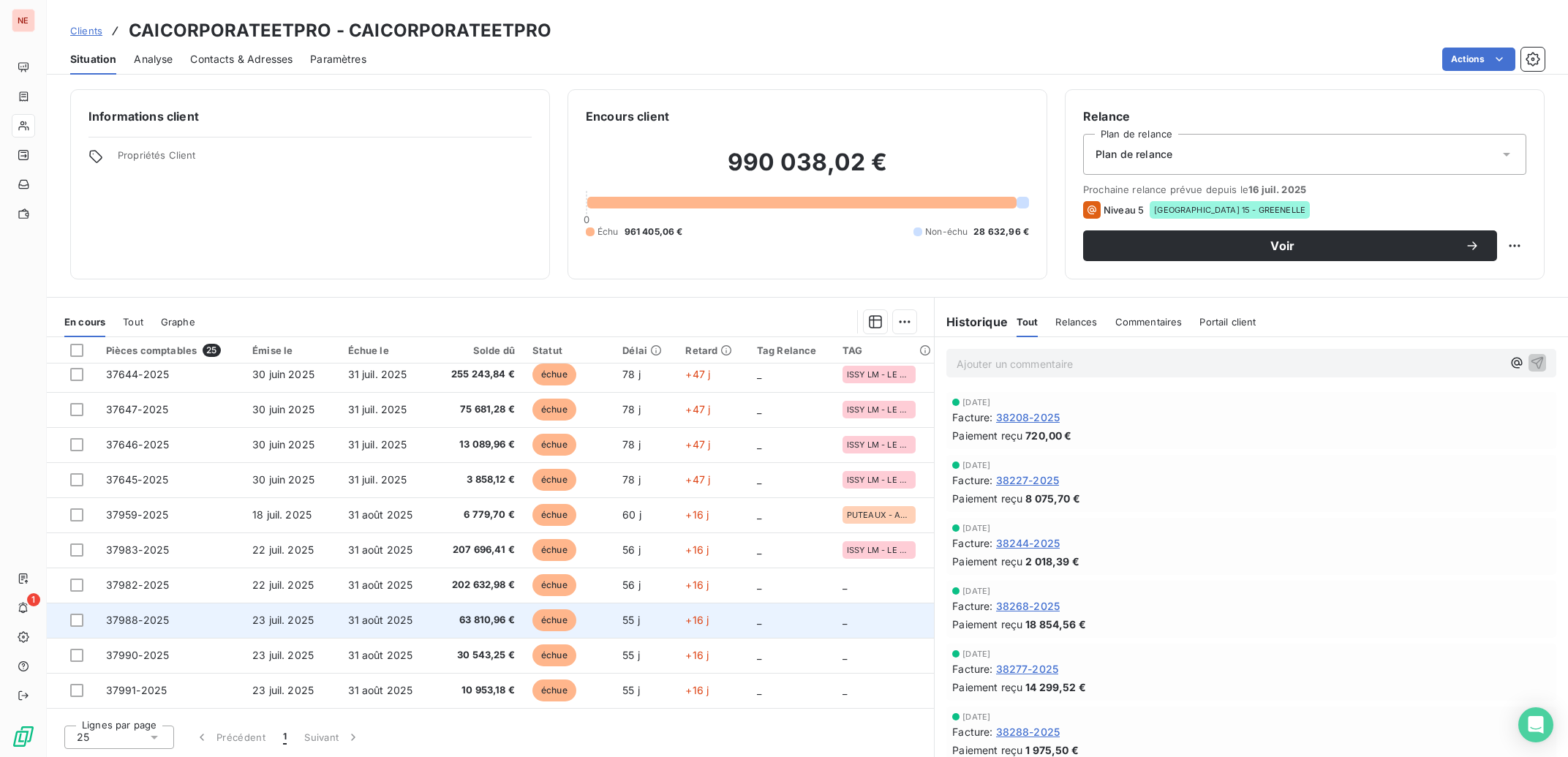
click at [433, 621] on td "63 810,96 €" at bounding box center [478, 620] width 90 height 35
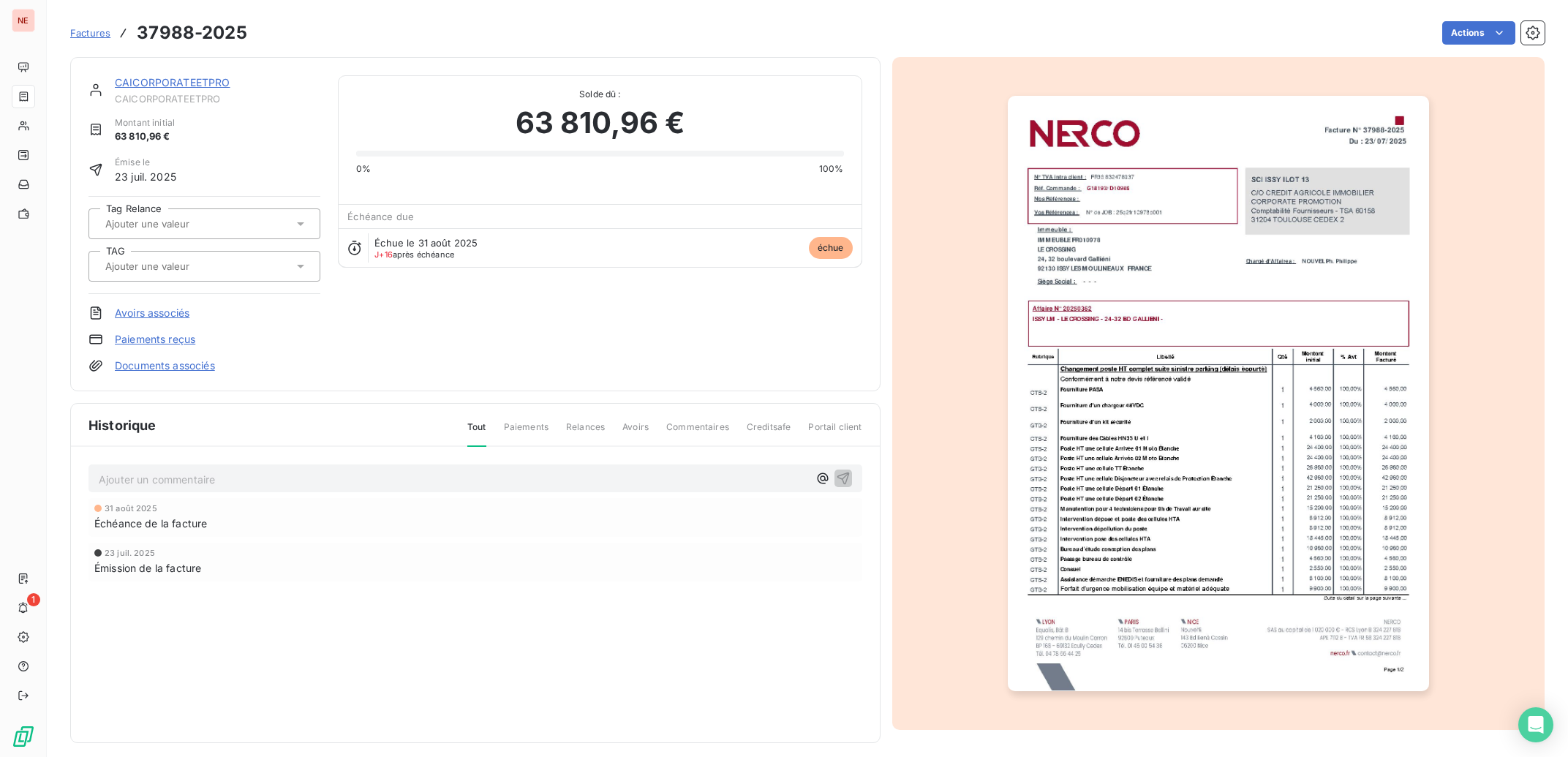
click at [223, 274] on div at bounding box center [197, 266] width 192 height 19
type input "CROSS"
click at [226, 299] on div "ISSY LM - LE CROSSING" at bounding box center [213, 305] width 191 height 23
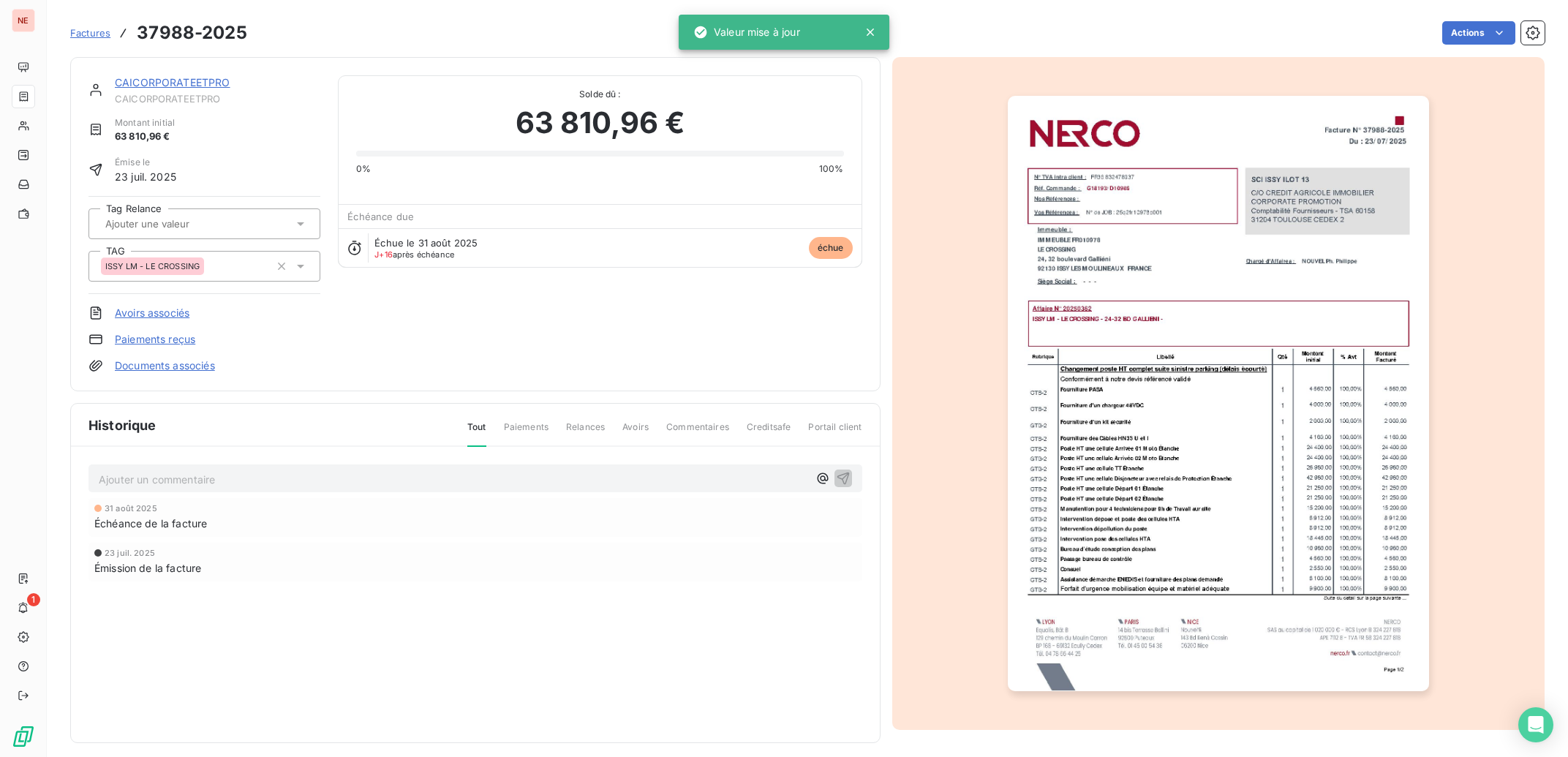
click at [182, 82] on link "CAICORPORATEETPRO" at bounding box center [173, 82] width 116 height 12
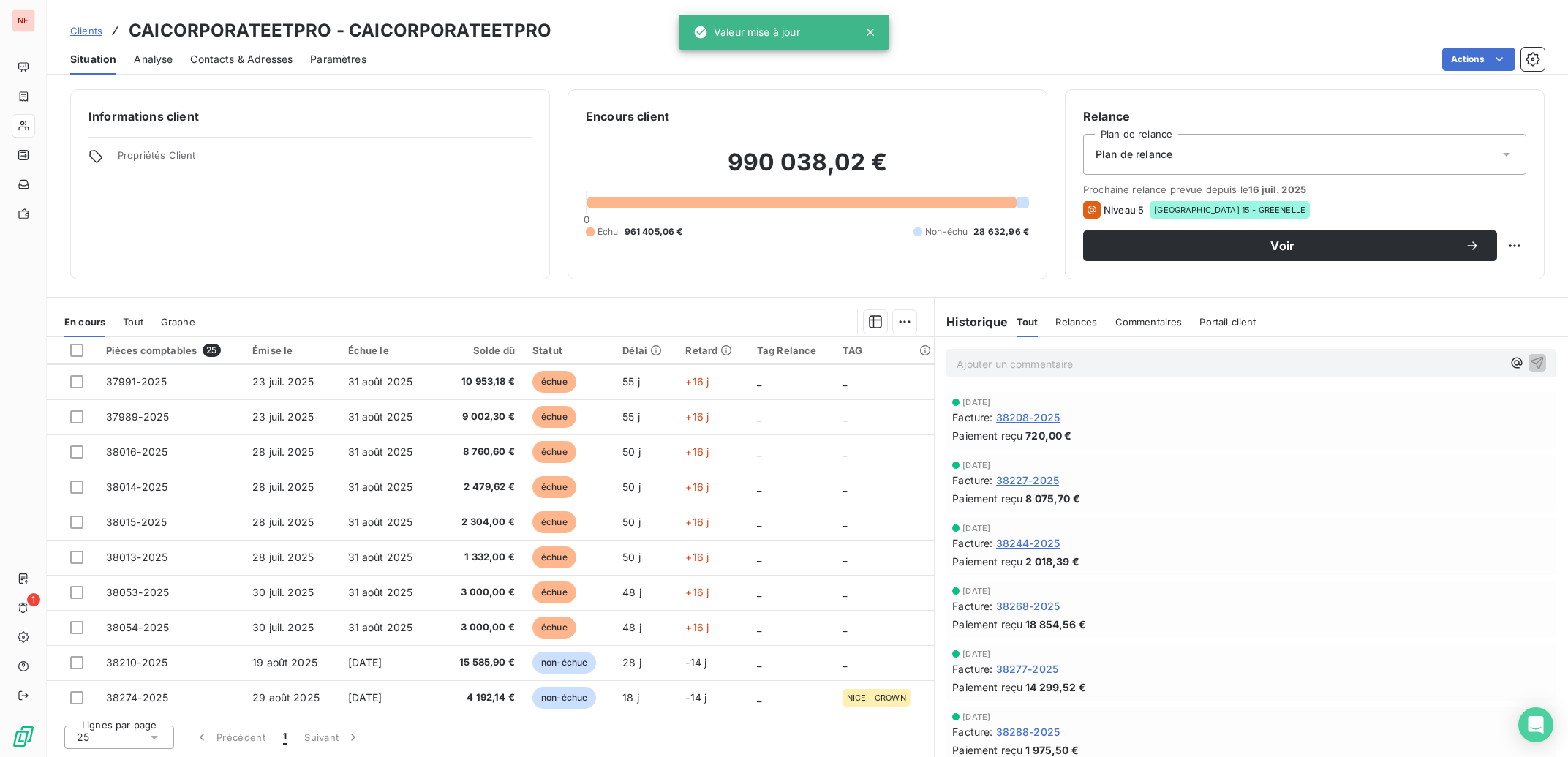
scroll to position [529, 0]
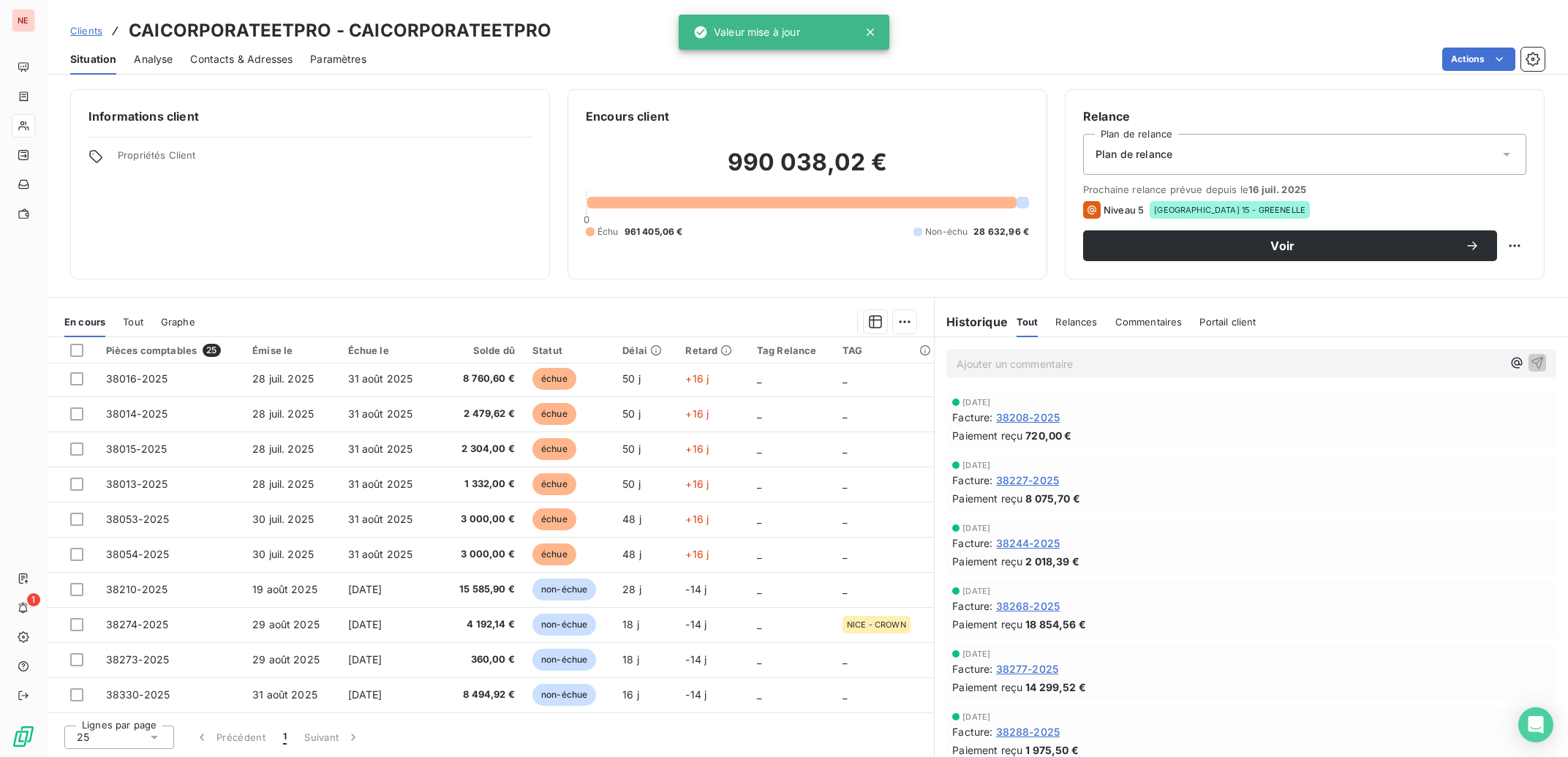
click at [411, 552] on td "31 août 2025" at bounding box center [387, 555] width 95 height 35
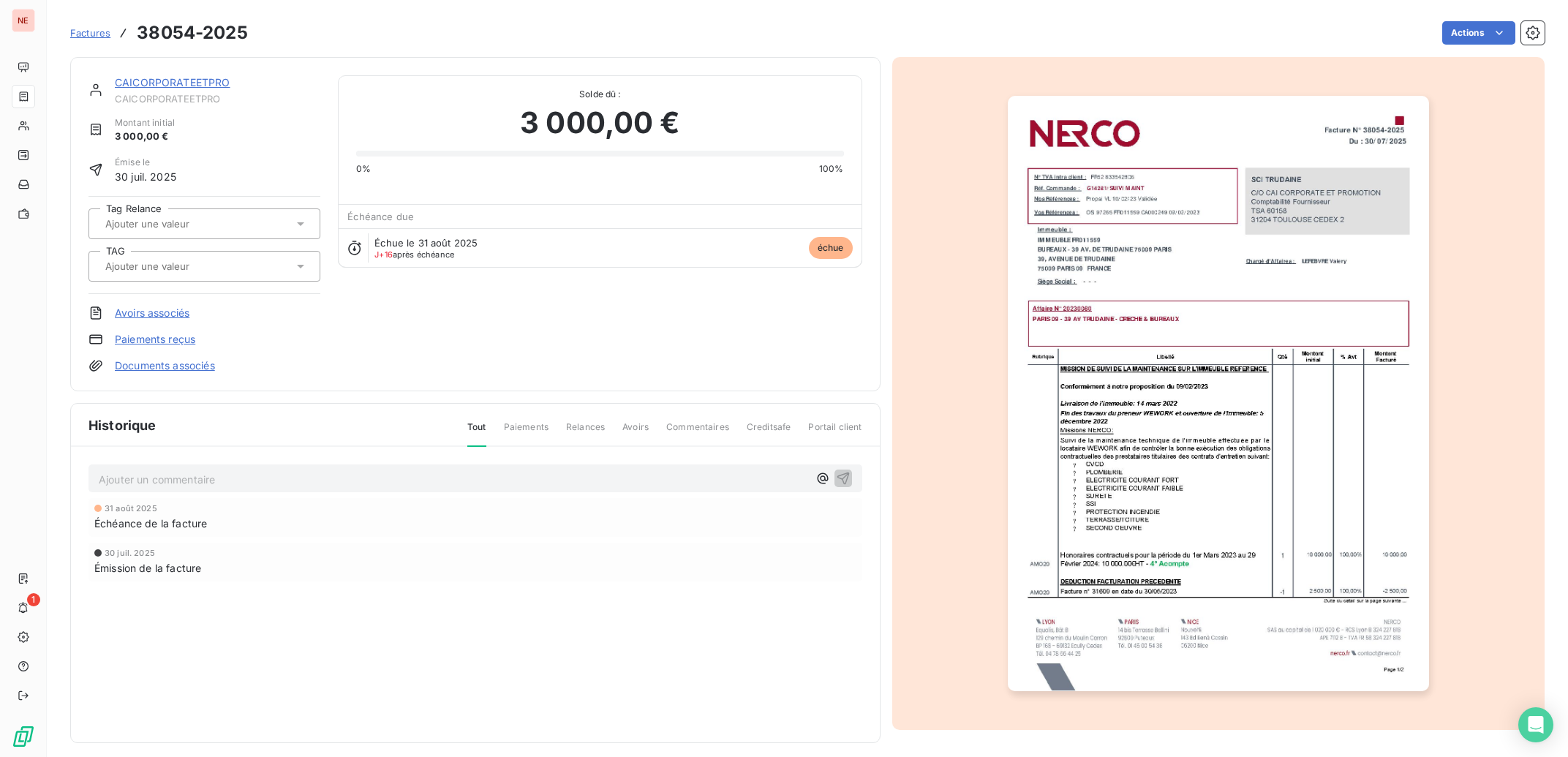
click at [173, 272] on input "text" at bounding box center [177, 266] width 147 height 13
type input "TRUDAI"
click at [188, 311] on div "PARIS 09 - TRUDAINE" at bounding box center [165, 305] width 95 height 17
click at [187, 81] on link "CAICORPORATEETPRO" at bounding box center [173, 82] width 116 height 12
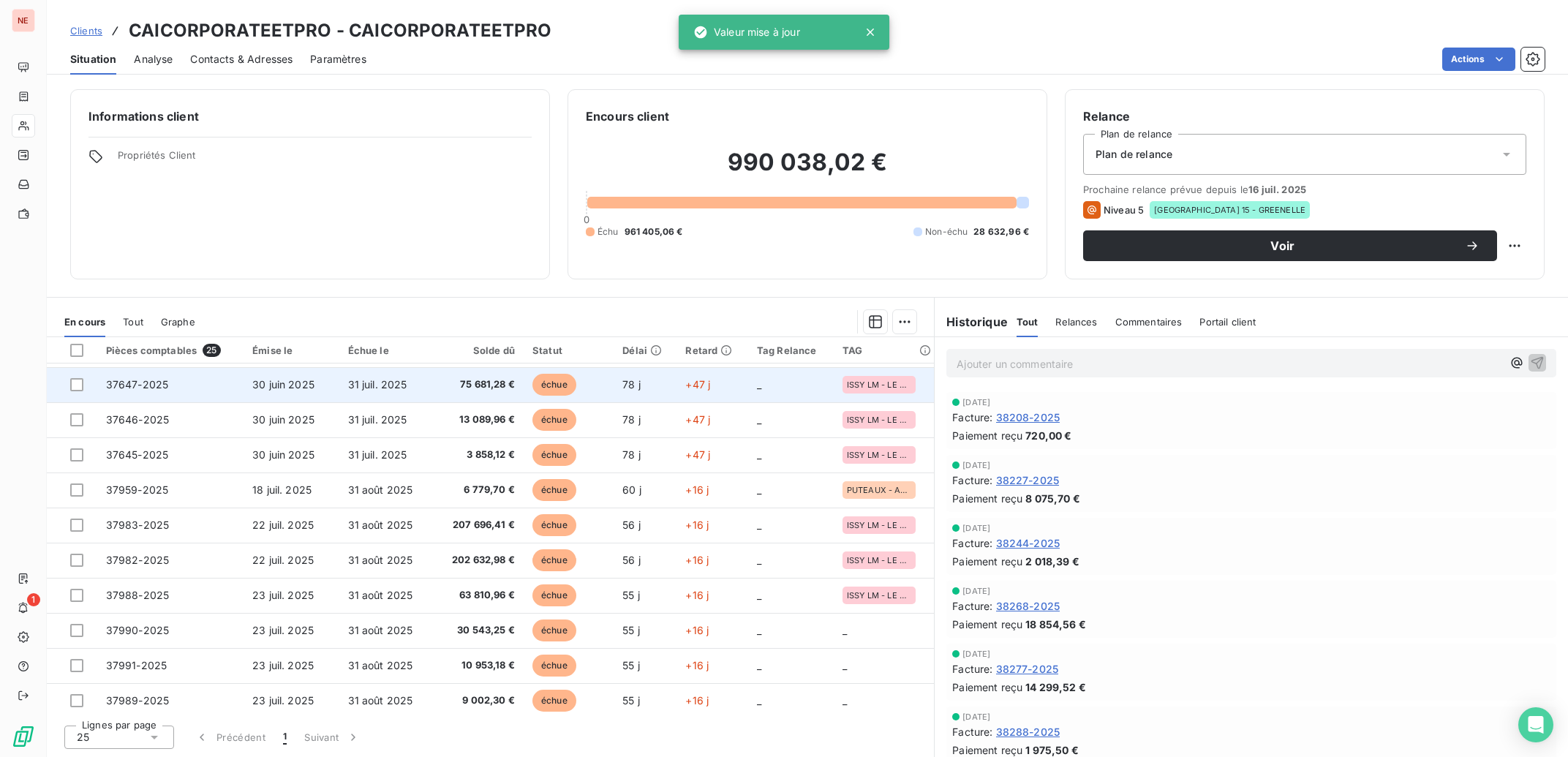
scroll to position [221, 0]
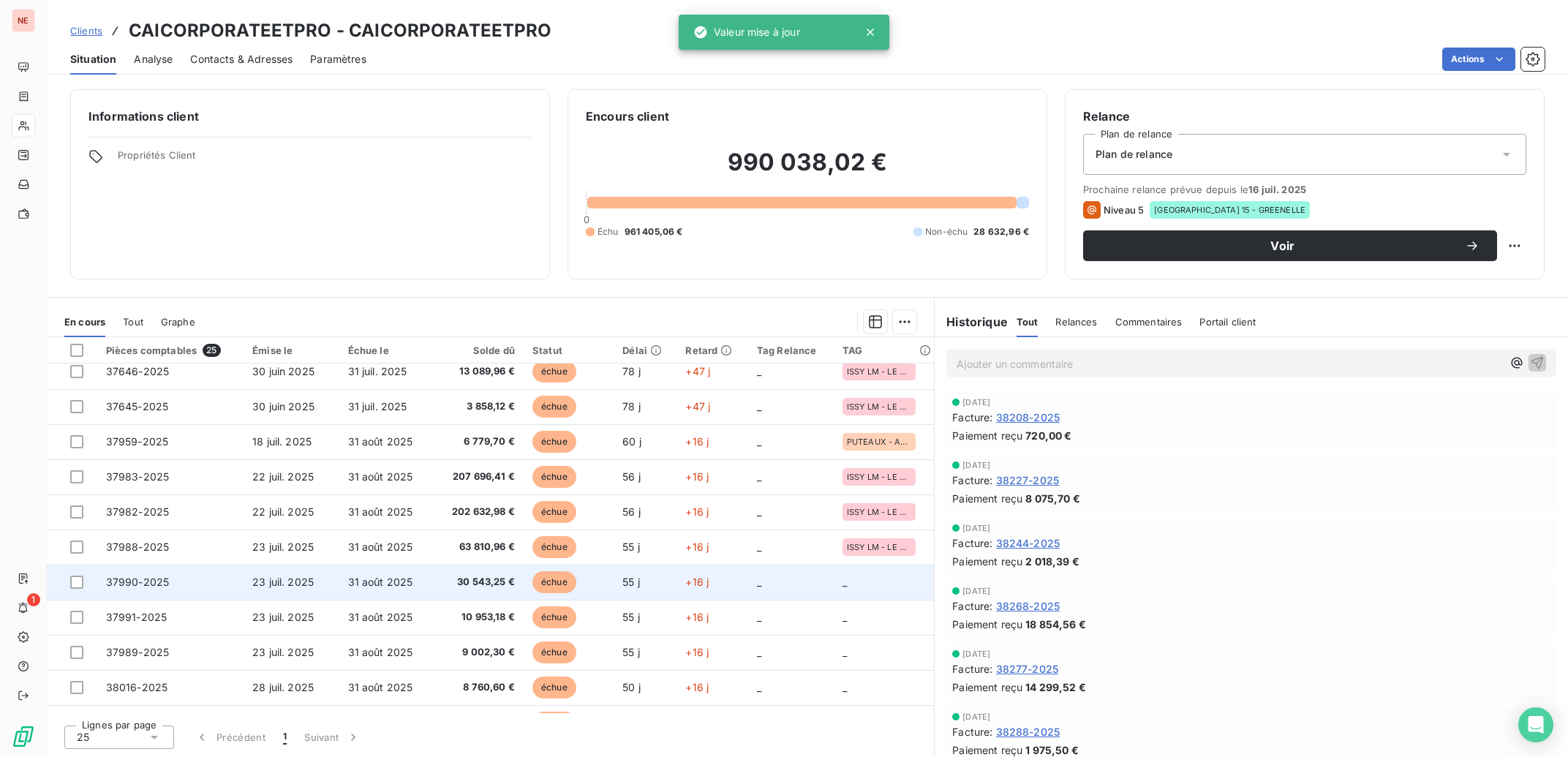
click at [506, 590] on td "30 543,25 €" at bounding box center [478, 582] width 90 height 35
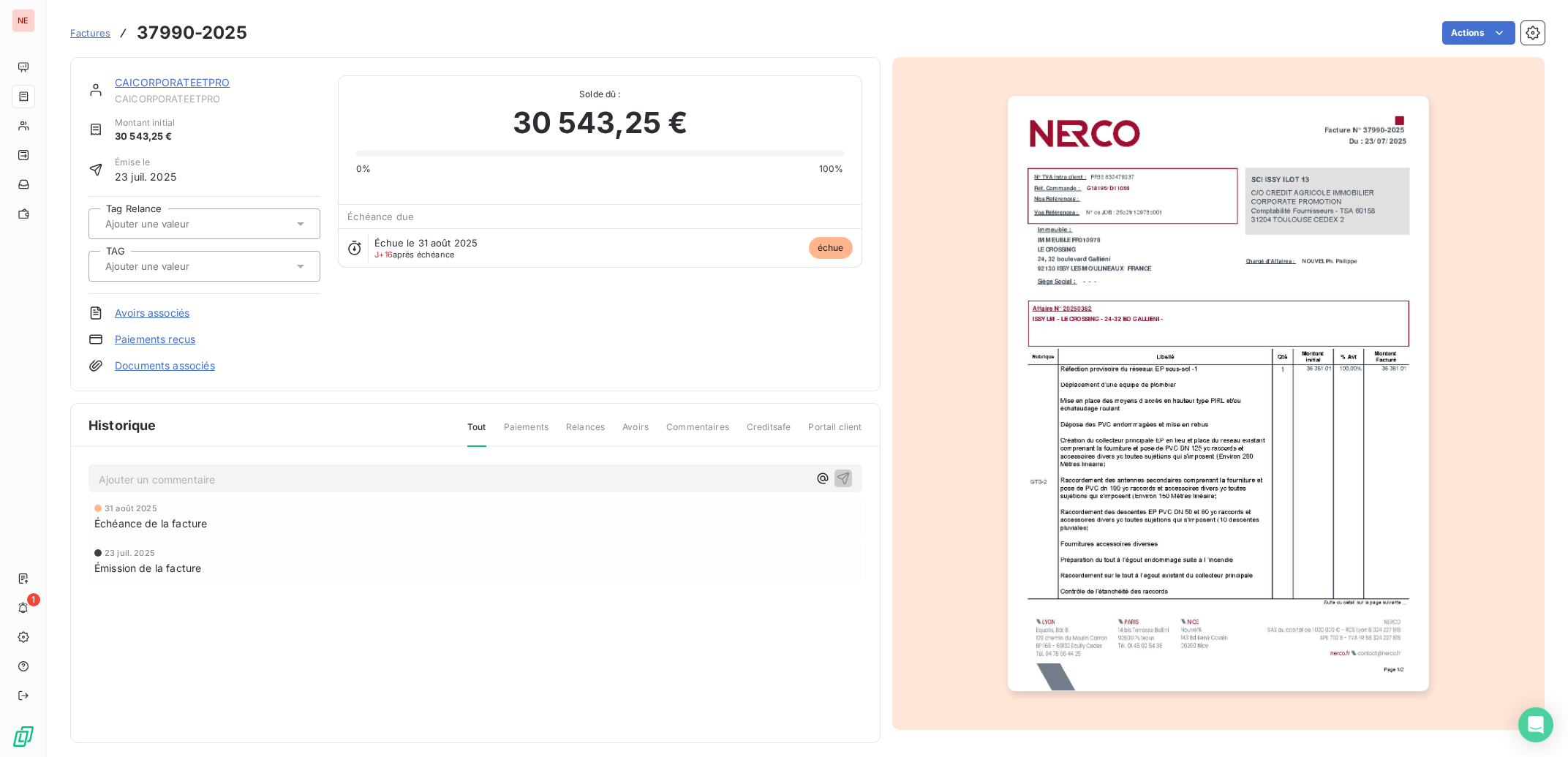
click at [178, 264] on input "text" at bounding box center [177, 266] width 147 height 13
type input "CROSSI"
click at [188, 310] on div "ISSY LM - LE CROSSING" at bounding box center [169, 305] width 103 height 17
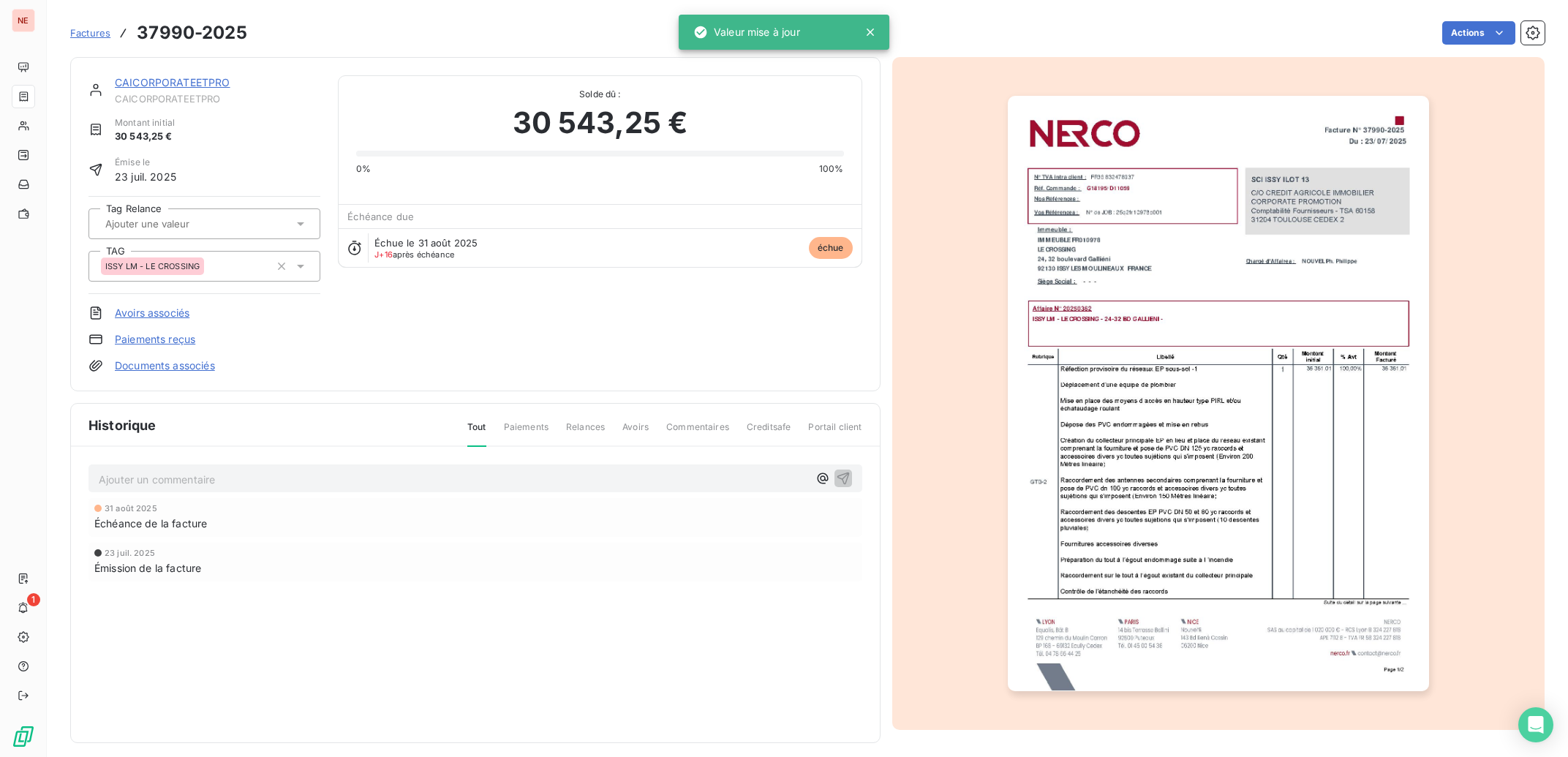
click at [172, 79] on link "CAICORPORATEETPRO" at bounding box center [173, 82] width 116 height 12
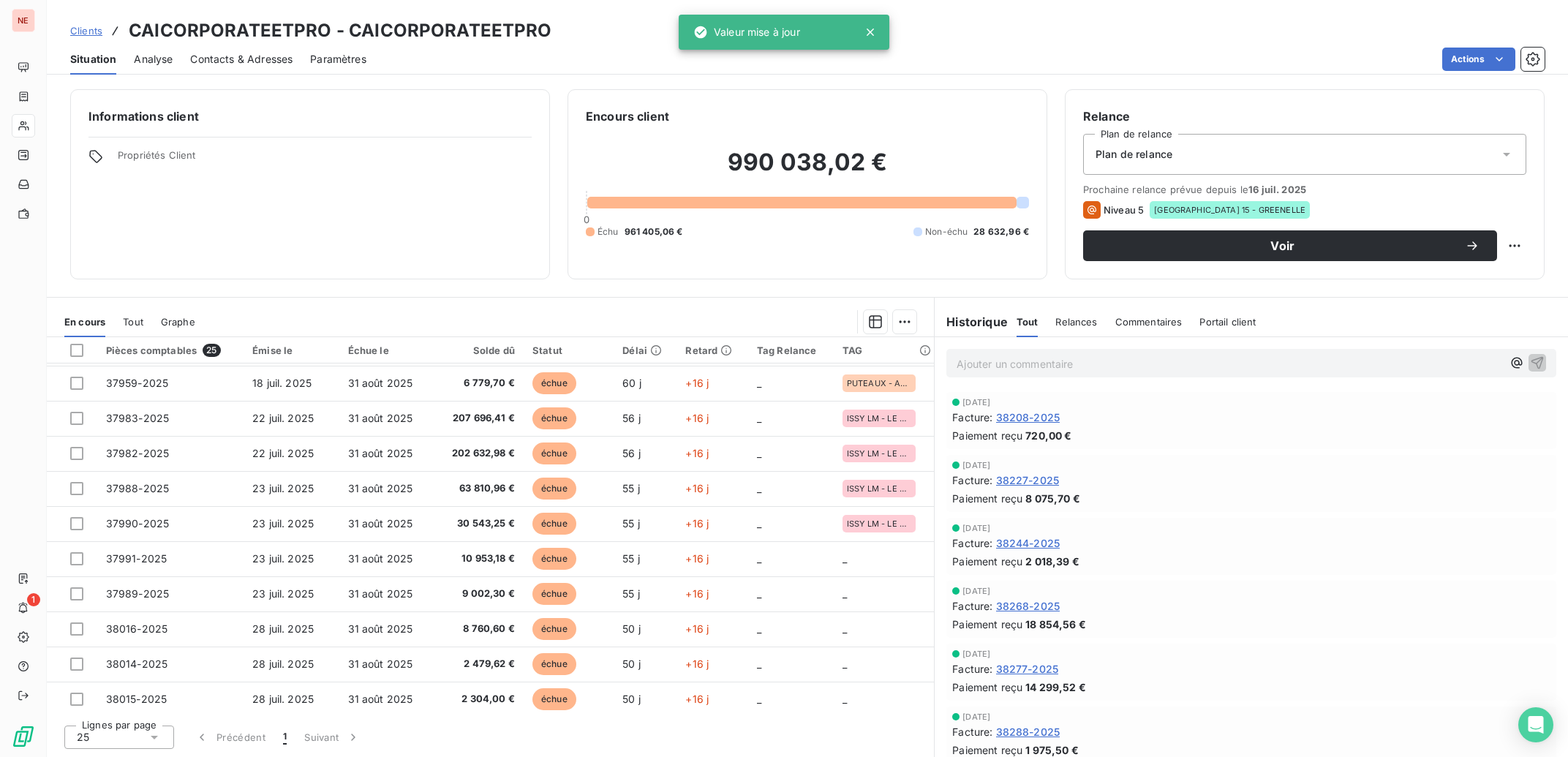
scroll to position [368, 0]
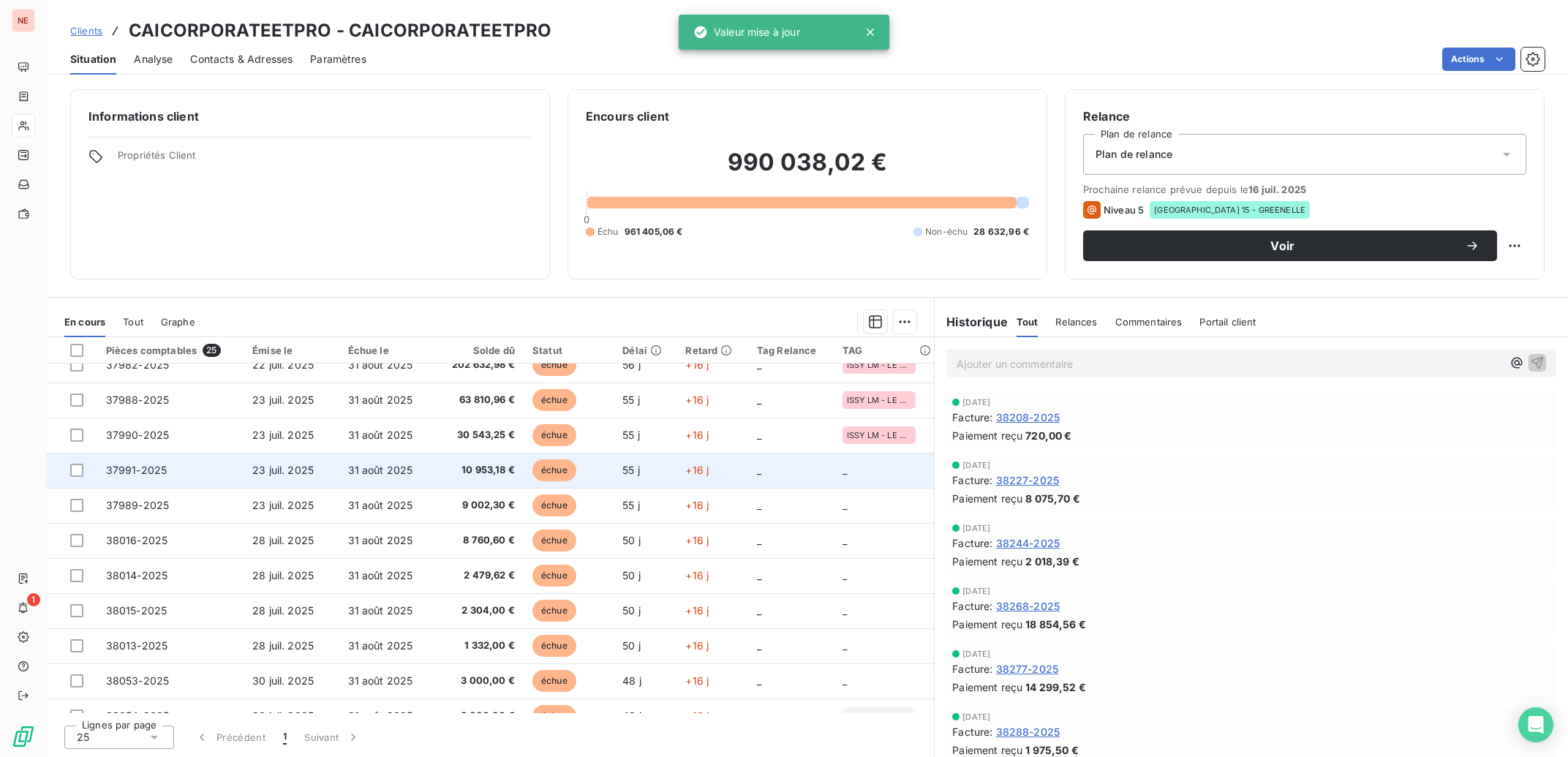
click at [455, 471] on span "10 953,18 €" at bounding box center [479, 470] width 73 height 14
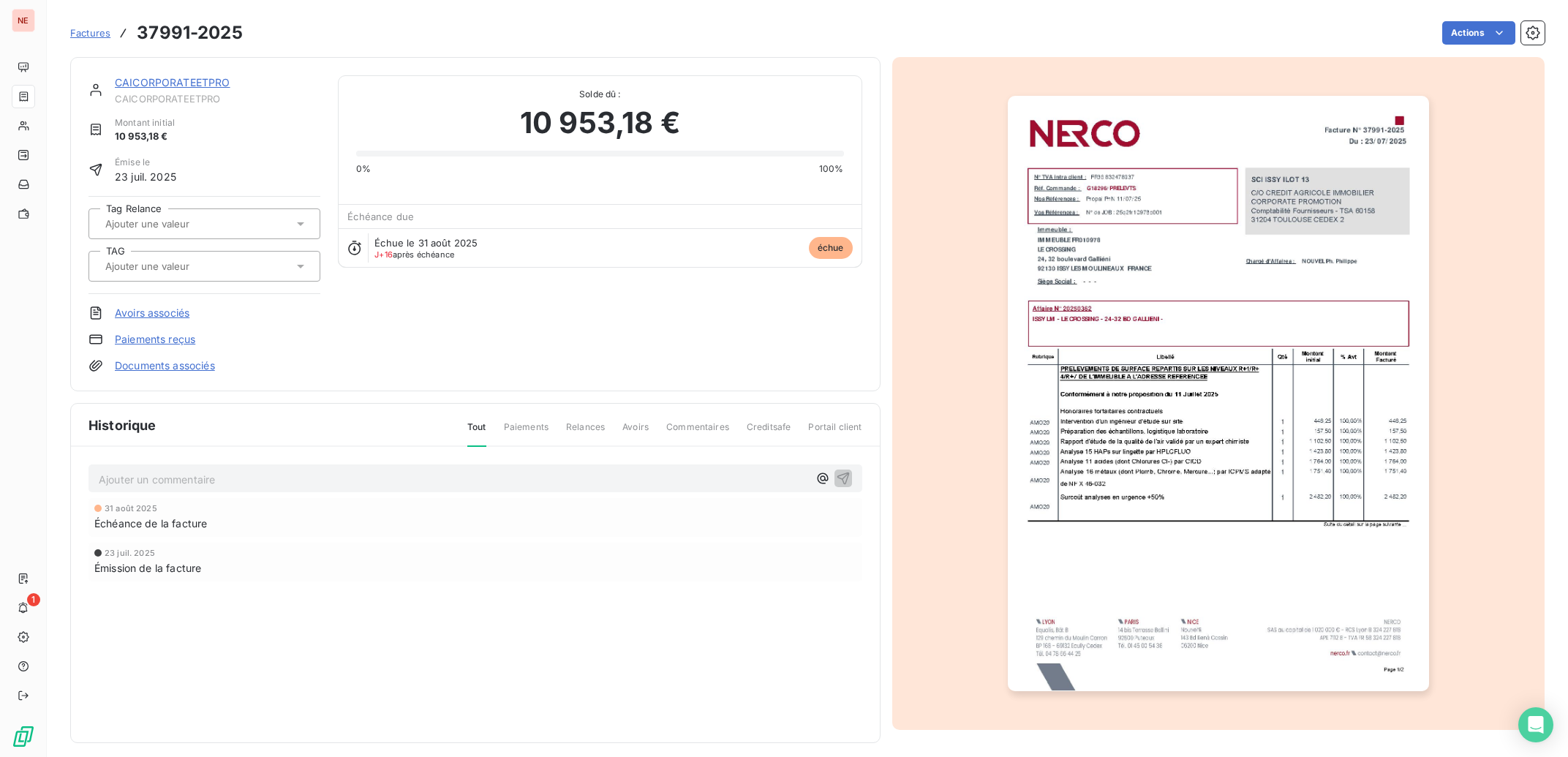
click at [214, 265] on input "text" at bounding box center [177, 266] width 147 height 13
type input "CROSSI"
click at [218, 320] on li "ISSY LM - LE CROSSING" at bounding box center [205, 305] width 232 height 35
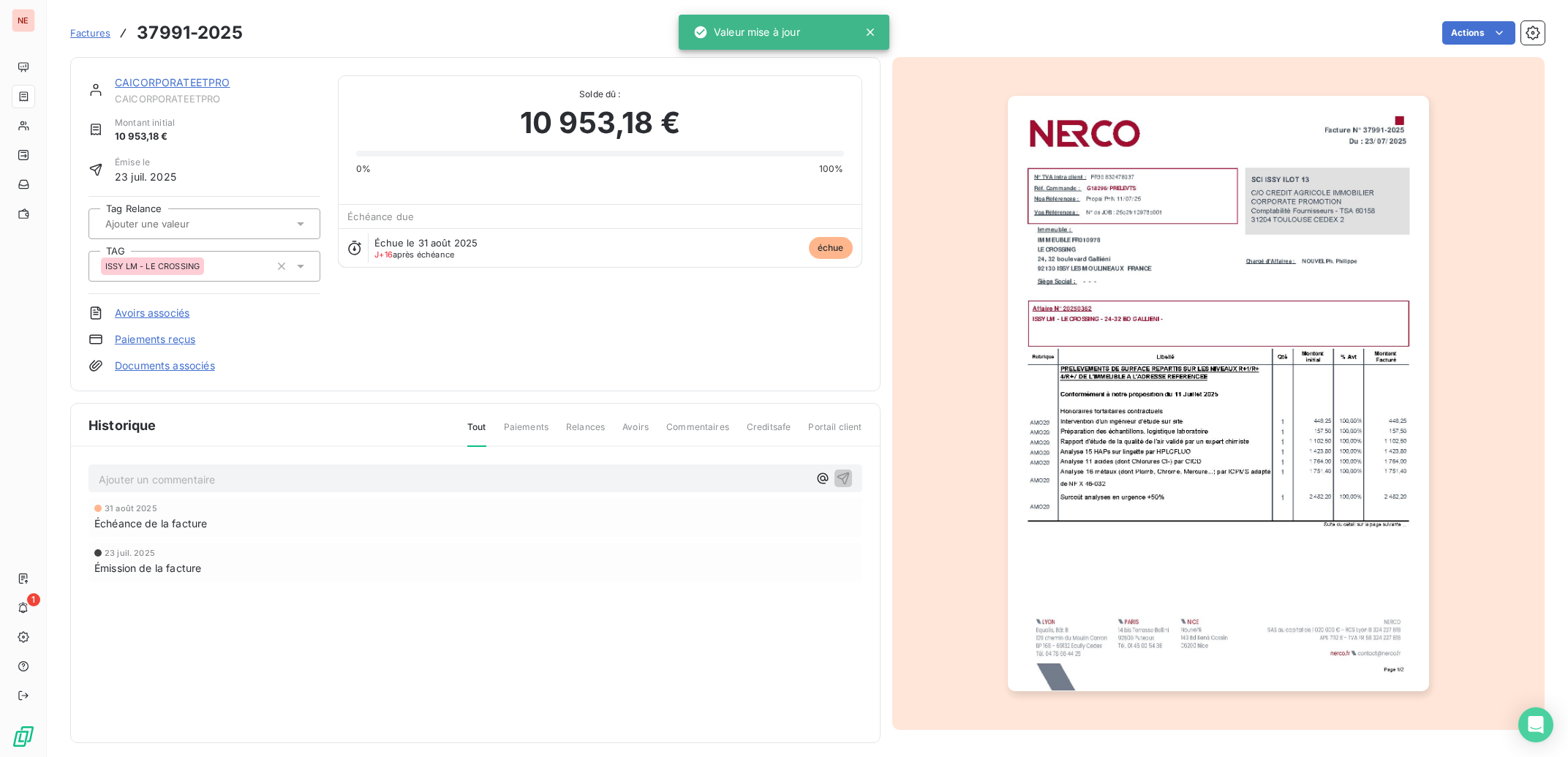
click at [158, 77] on link "CAICORPORATEETPRO" at bounding box center [173, 82] width 116 height 12
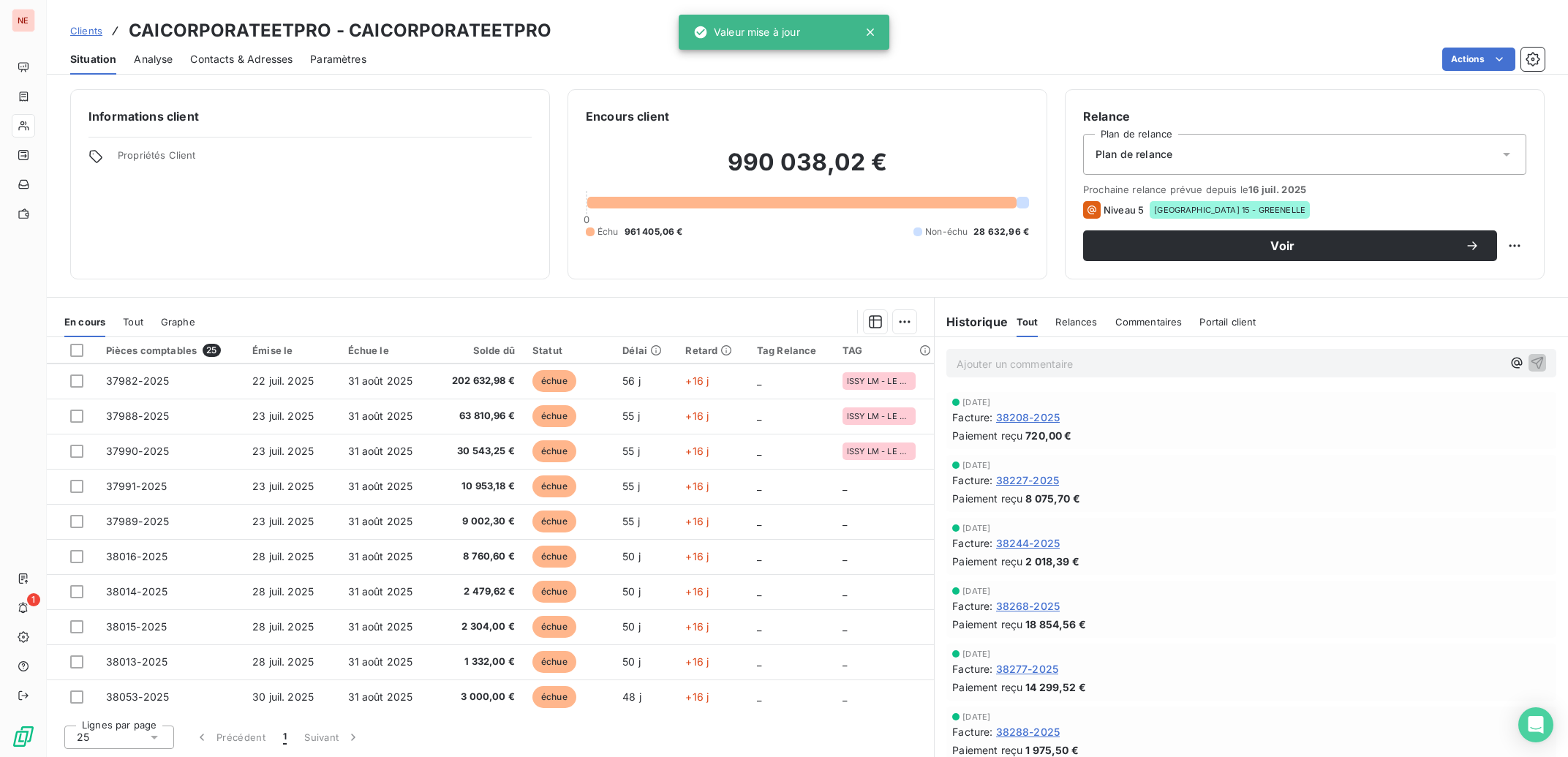
scroll to position [368, 0]
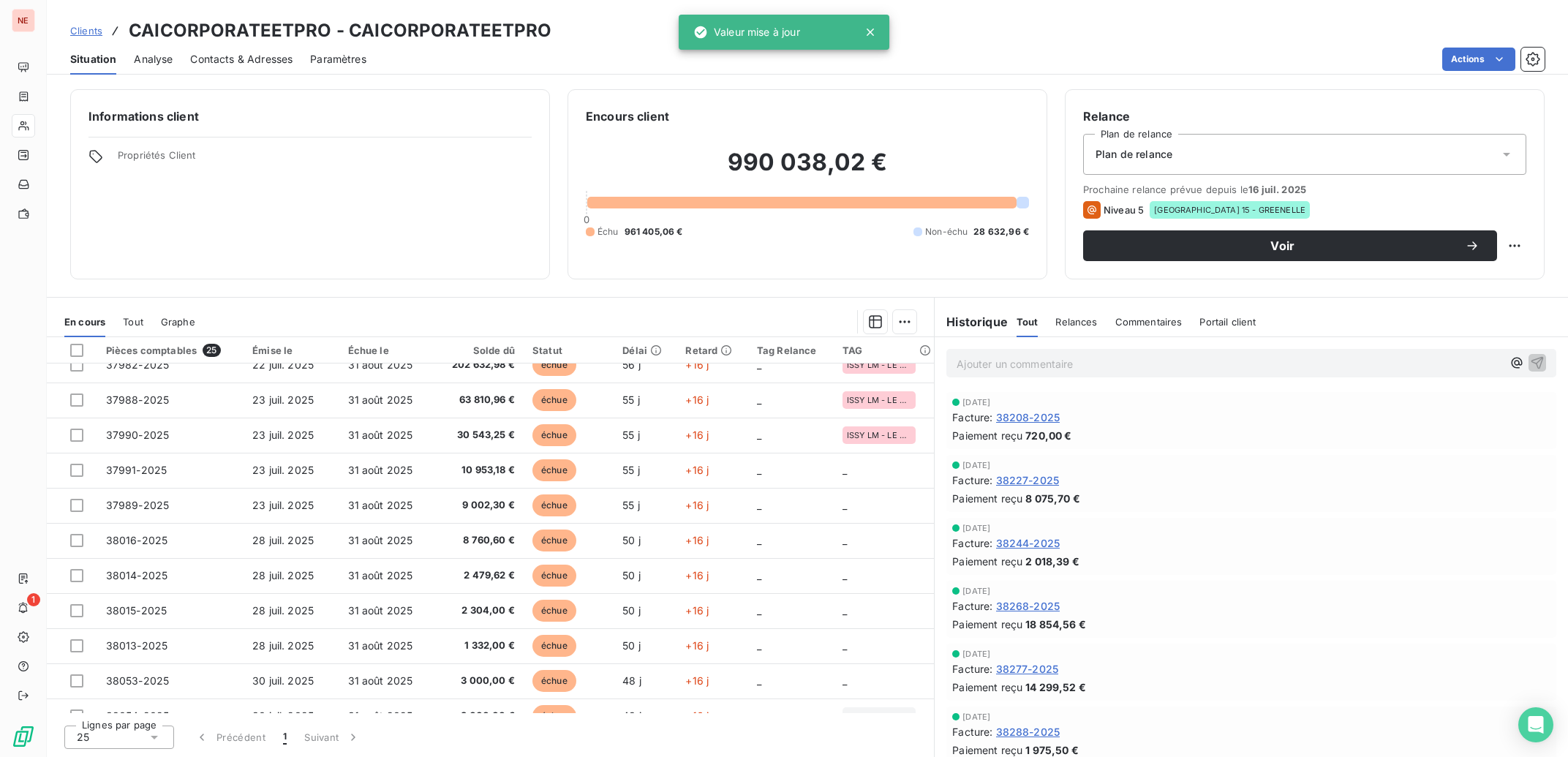
click at [448, 560] on td "2 479,62 €" at bounding box center [478, 576] width 90 height 35
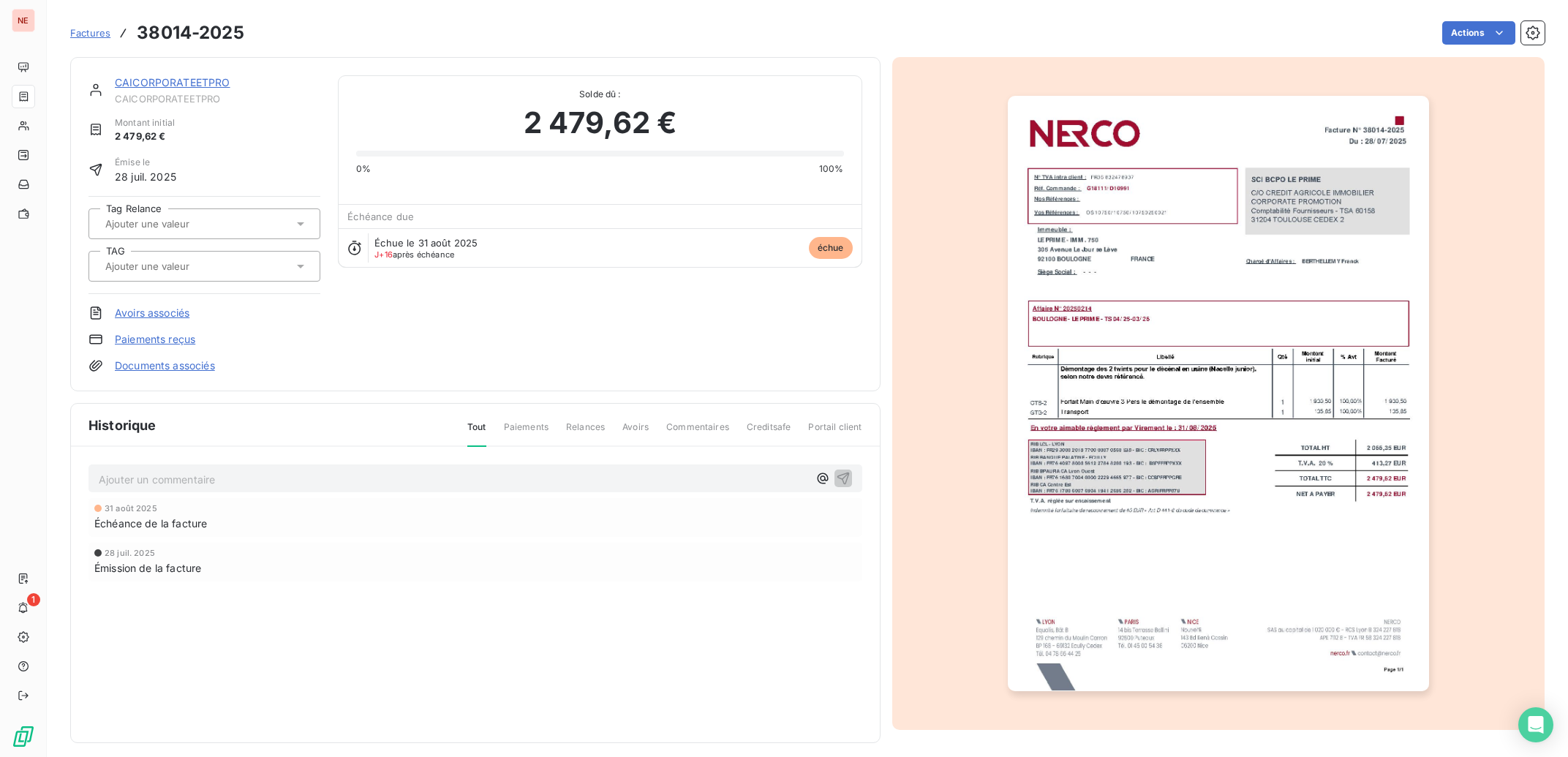
click at [186, 268] on input "text" at bounding box center [177, 266] width 147 height 13
type input "PRIM"
click at [196, 300] on div "BOULOGNE - LE PRIME" at bounding box center [167, 305] width 99 height 17
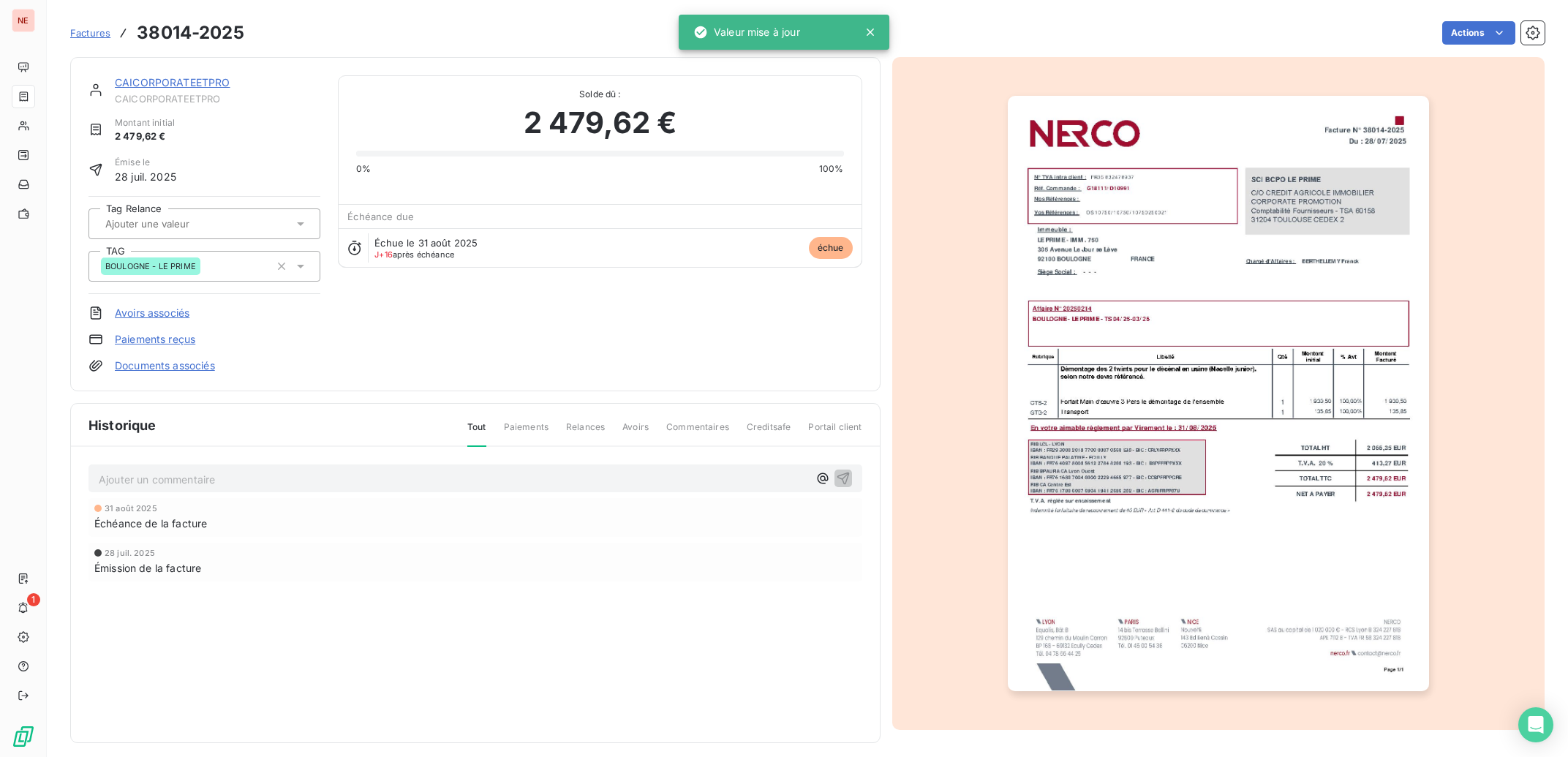
click at [166, 84] on link "CAICORPORATEETPRO" at bounding box center [173, 82] width 116 height 12
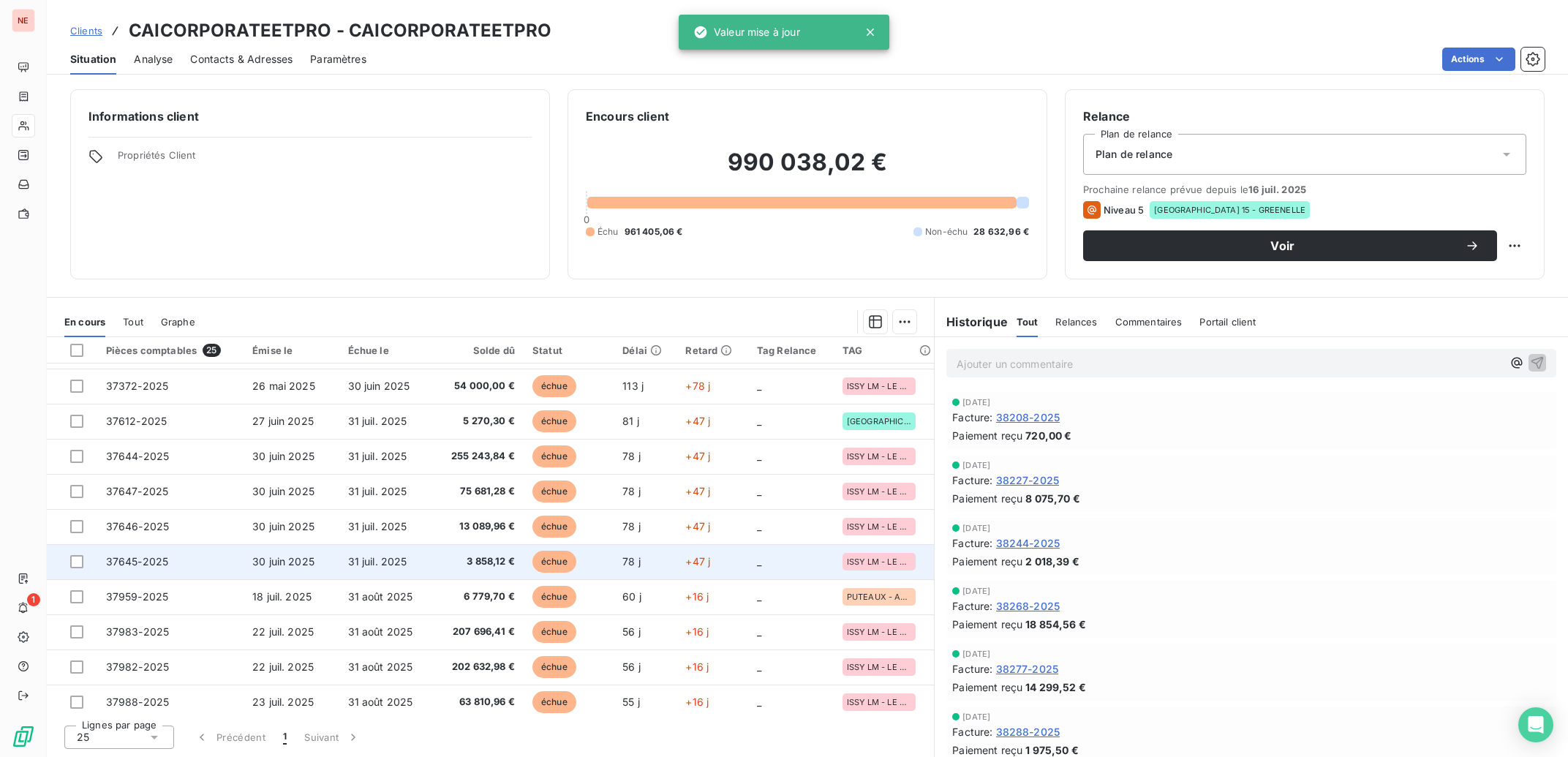
scroll to position [294, 0]
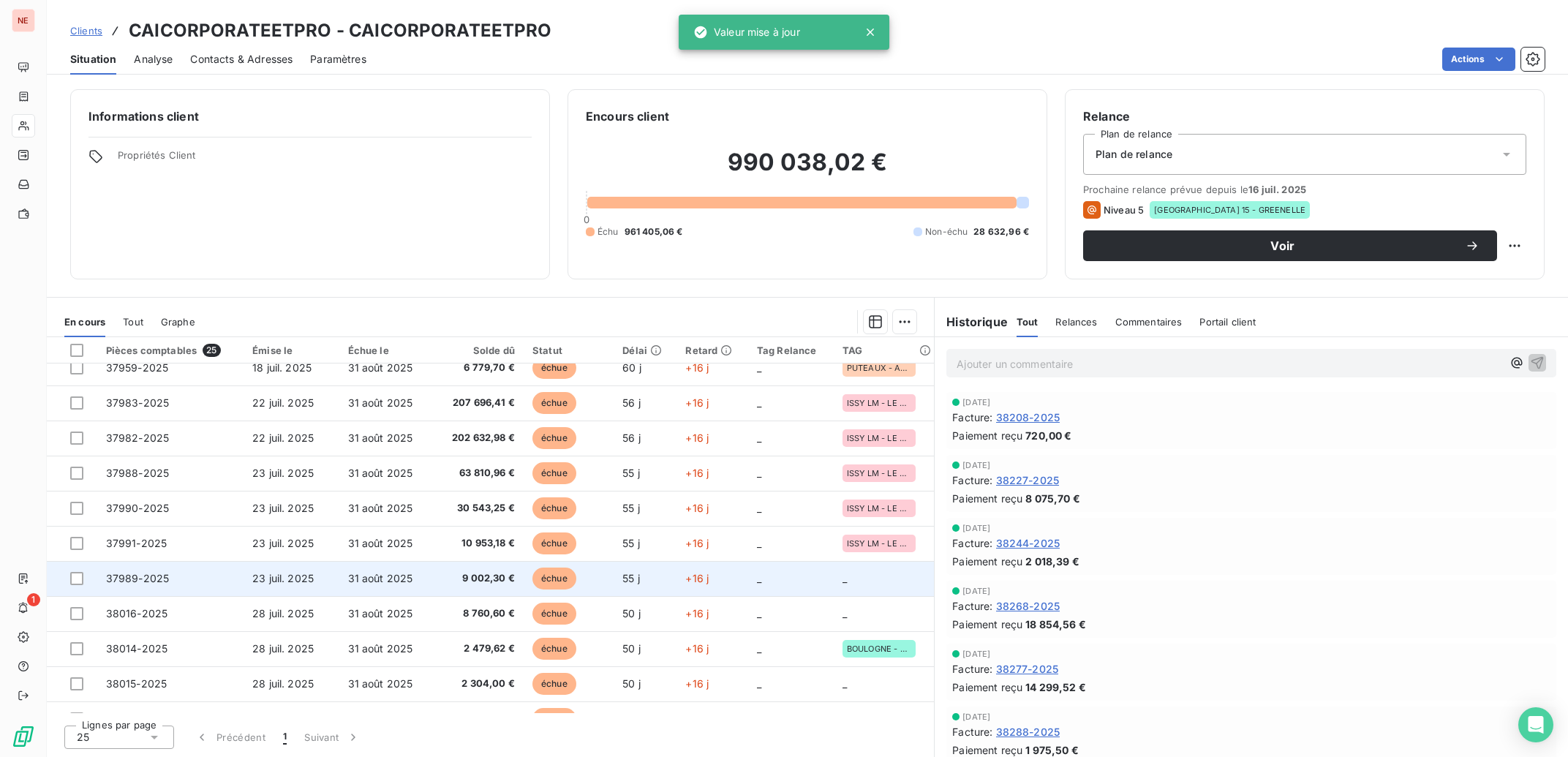
click at [350, 581] on span "31 août 2025" at bounding box center [381, 578] width 65 height 12
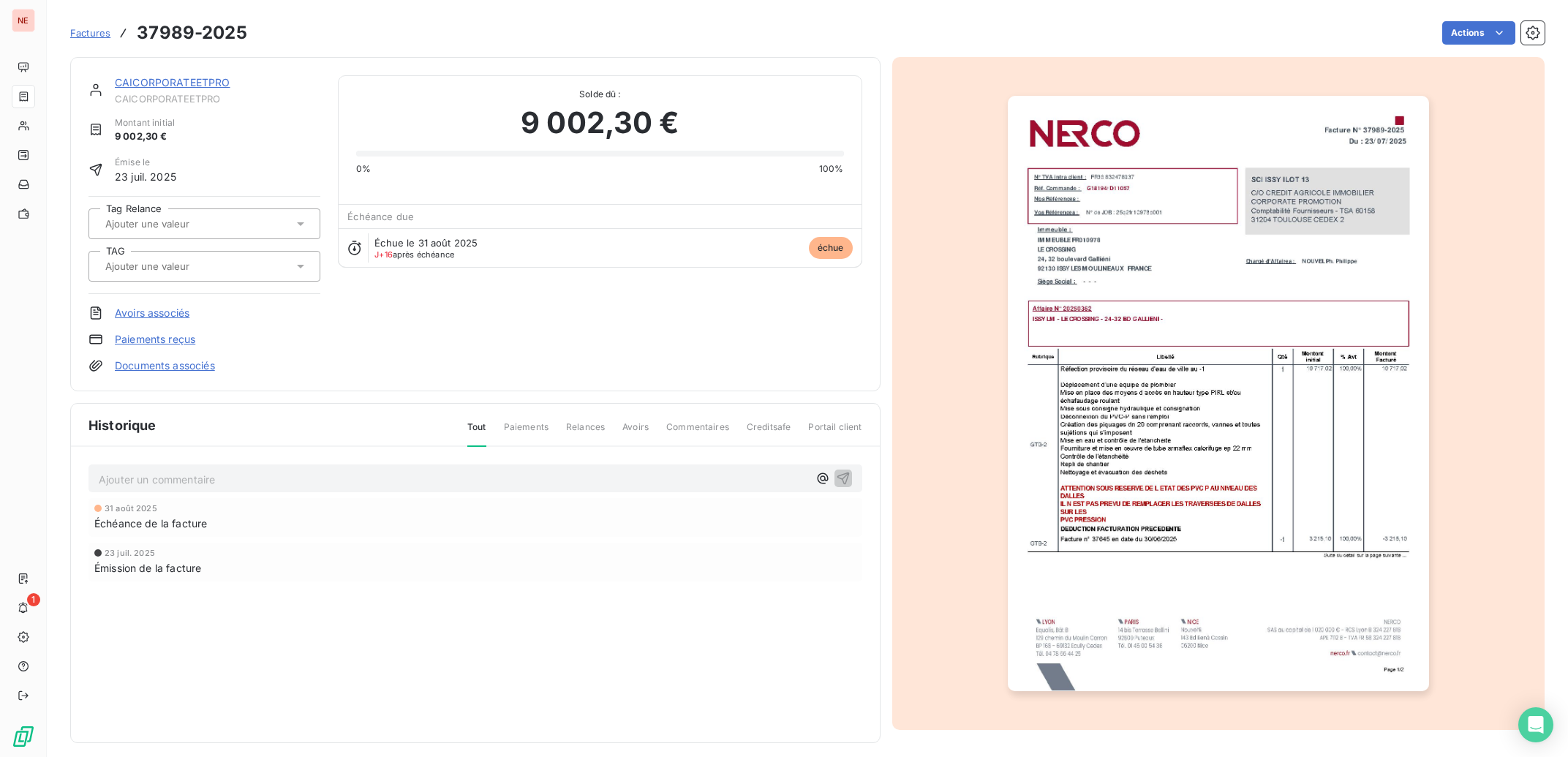
click at [188, 268] on input "text" at bounding box center [177, 266] width 147 height 13
type input "CROS"
click at [205, 314] on div "ISSY LM - LE CROSSING" at bounding box center [213, 305] width 191 height 23
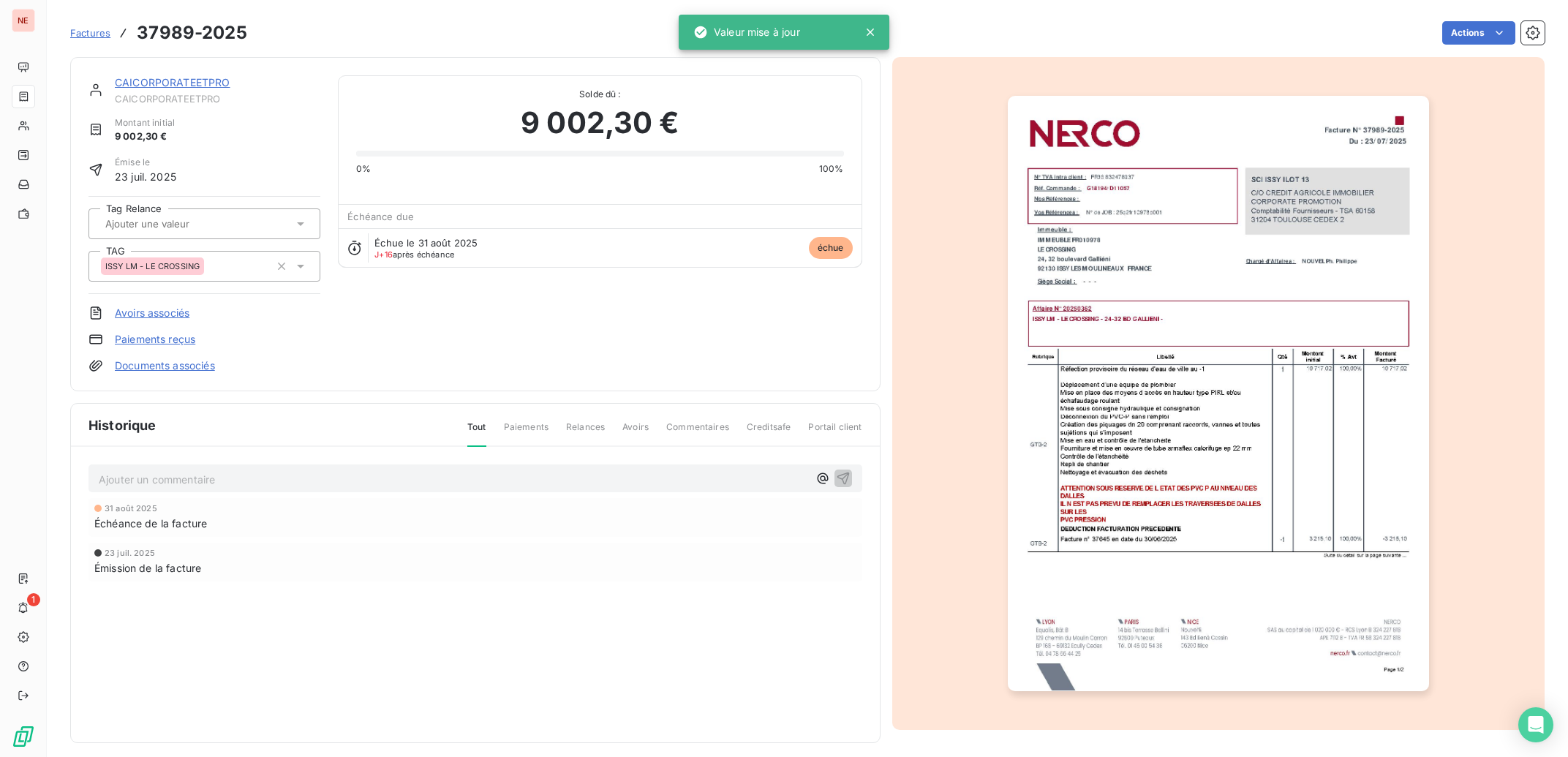
click at [181, 76] on div "CAICORPORATEETPRO" at bounding box center [217, 82] width 205 height 14
click at [183, 83] on link "CAICORPORATEETPRO" at bounding box center [173, 82] width 116 height 12
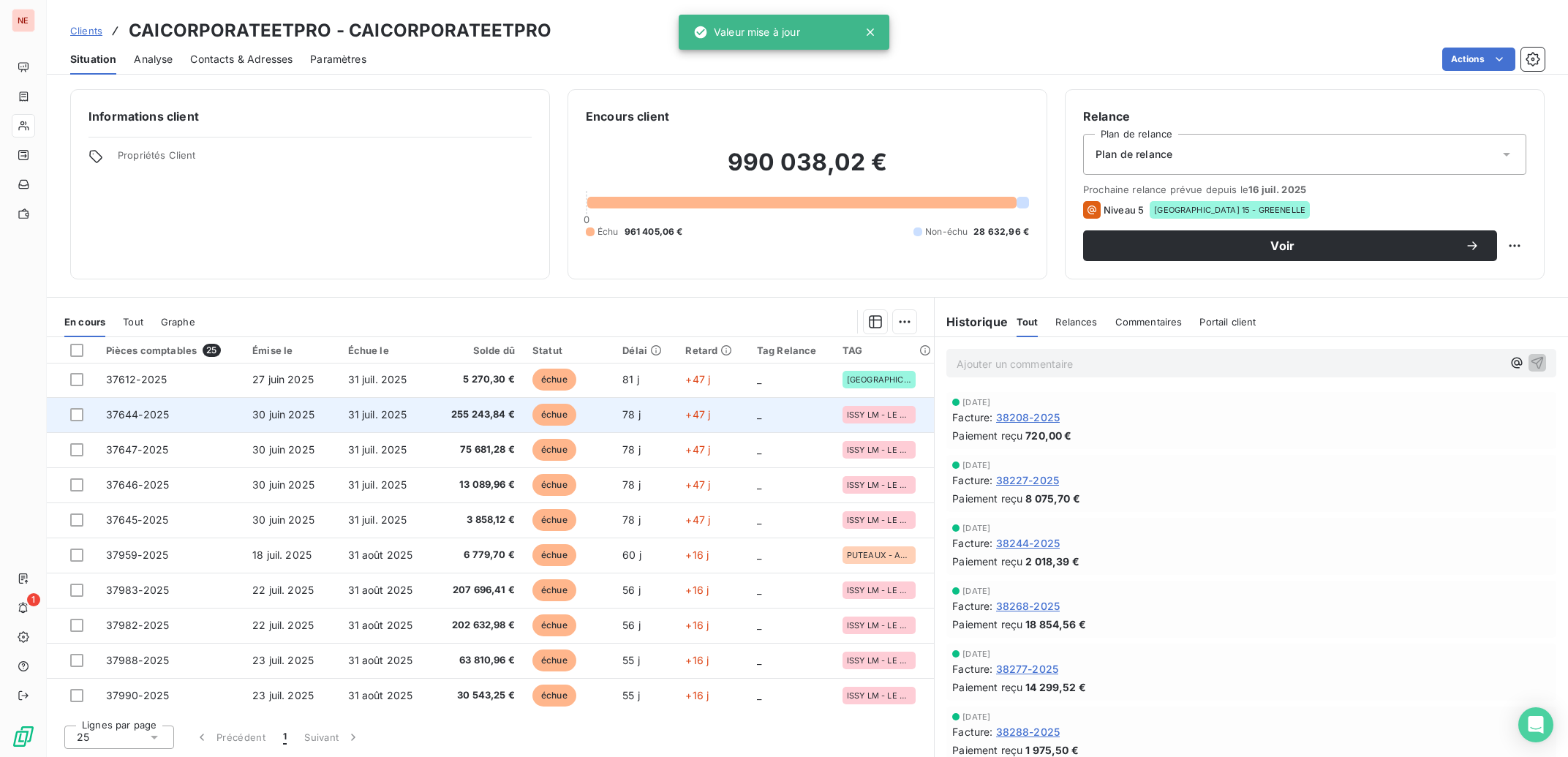
scroll to position [294, 0]
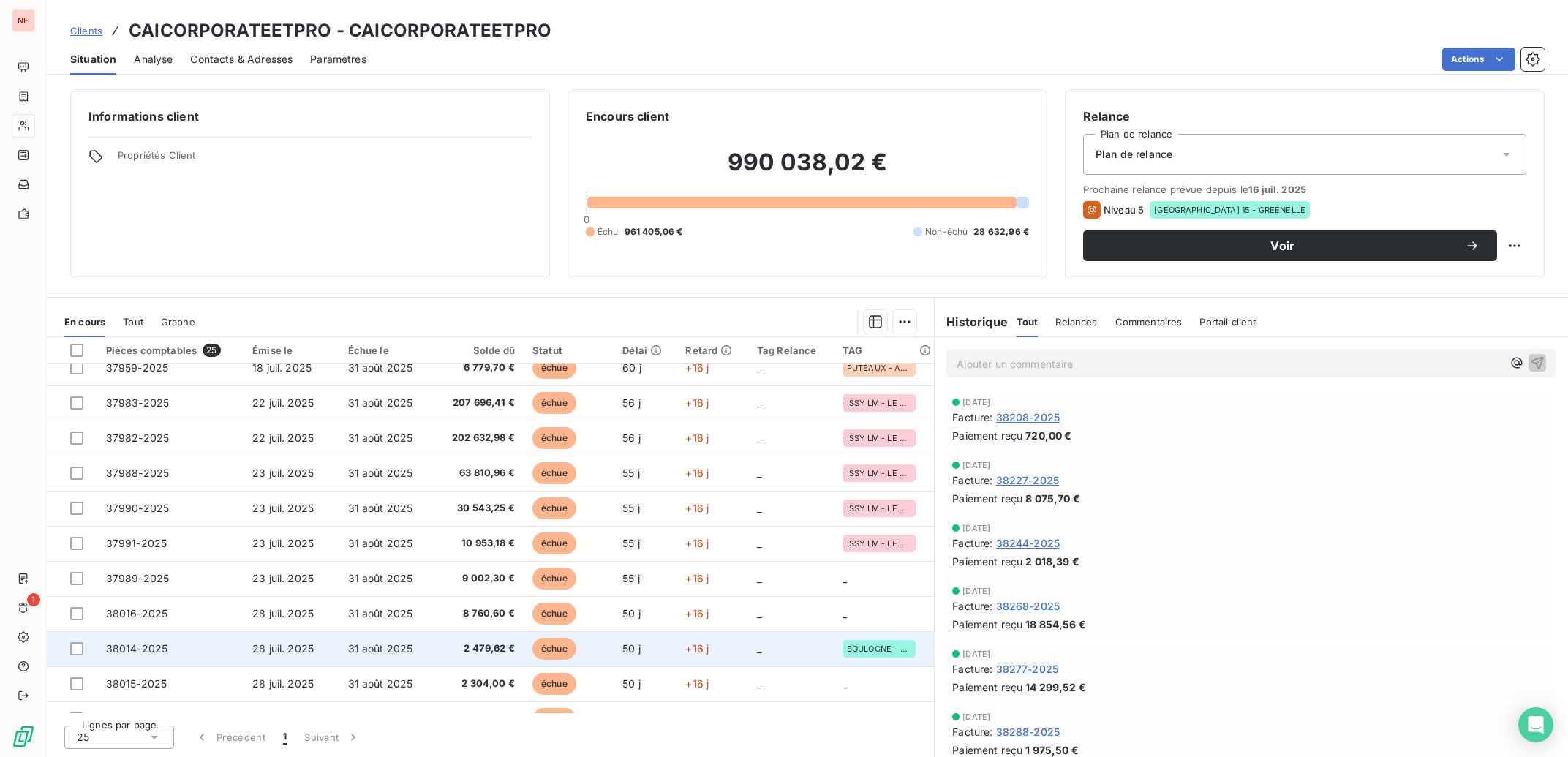
click at [507, 638] on td "2 479,62 €" at bounding box center [478, 649] width 90 height 35
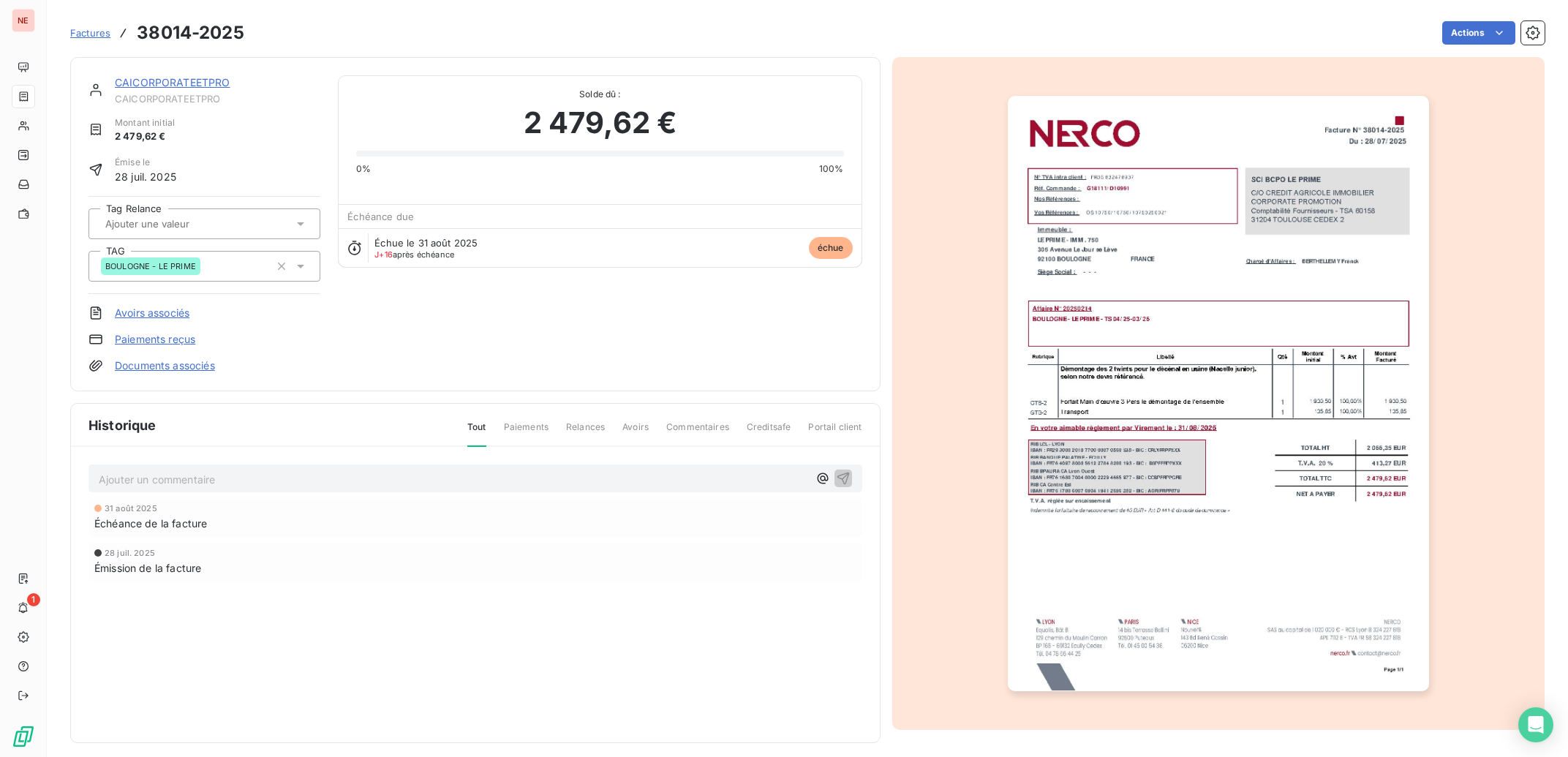
click at [129, 79] on link "CAICORPORATEETPRO" at bounding box center [173, 82] width 116 height 12
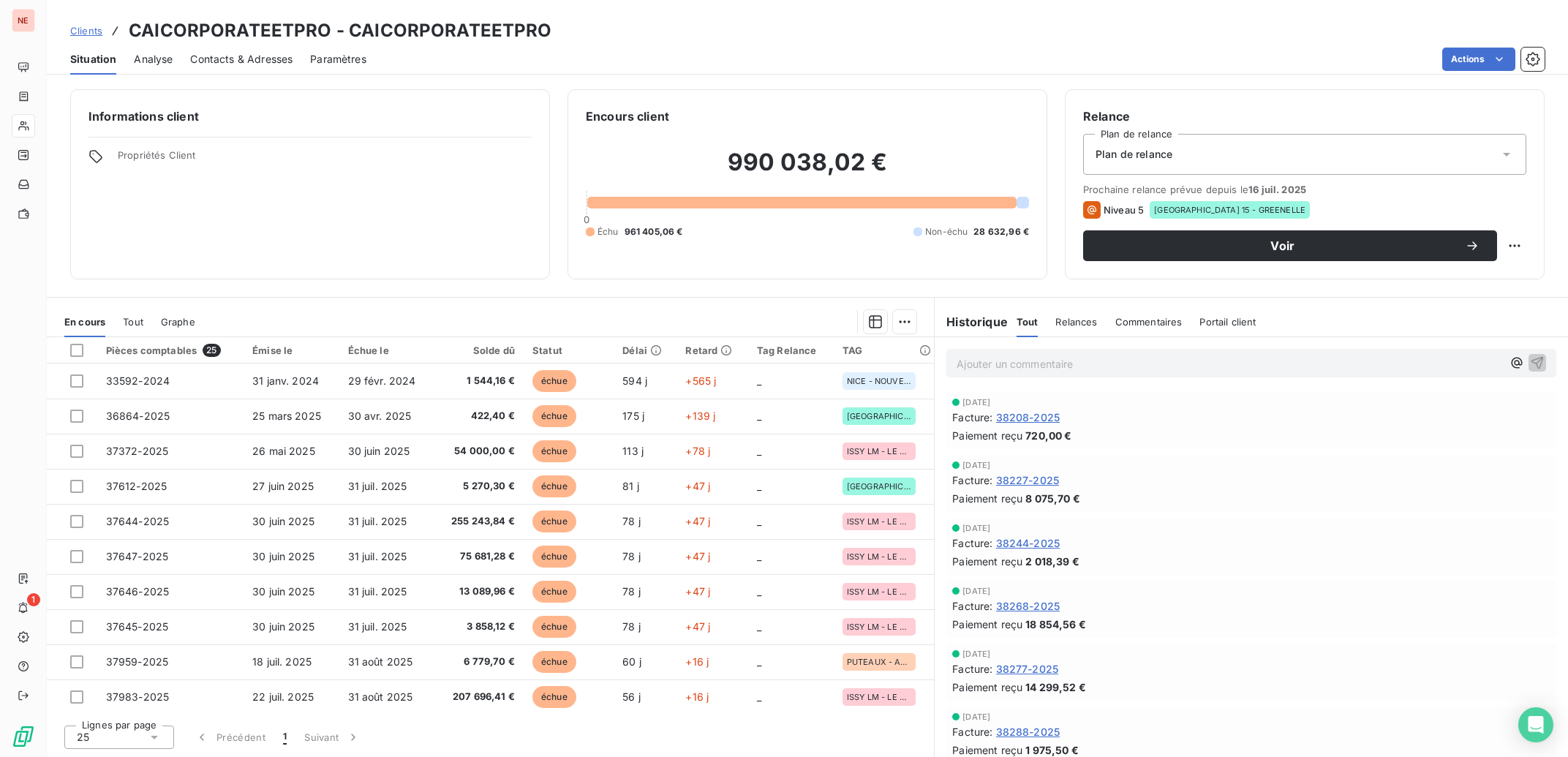
scroll to position [529, 0]
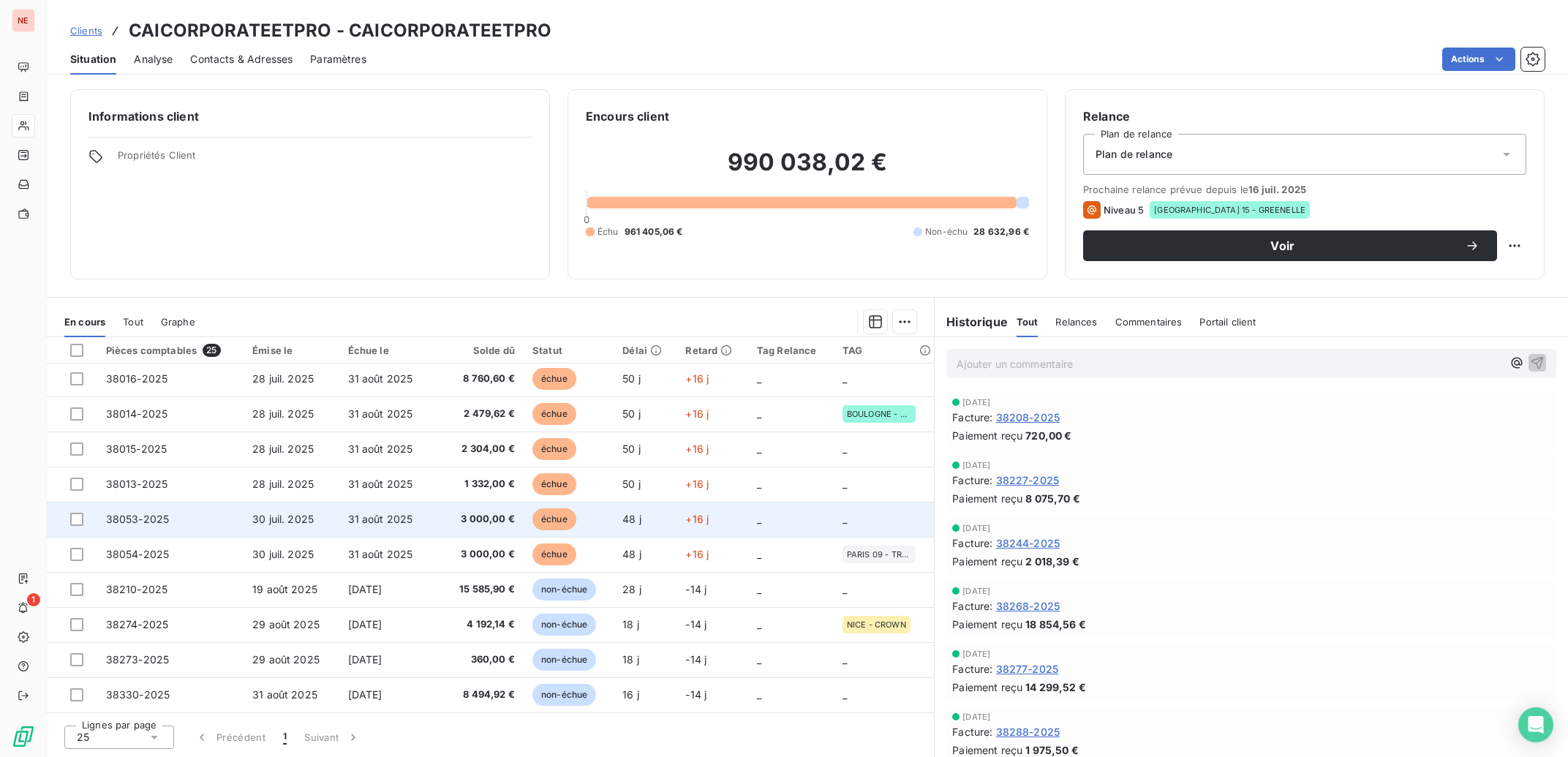
click at [436, 533] on td "3 000,00 €" at bounding box center [478, 519] width 90 height 35
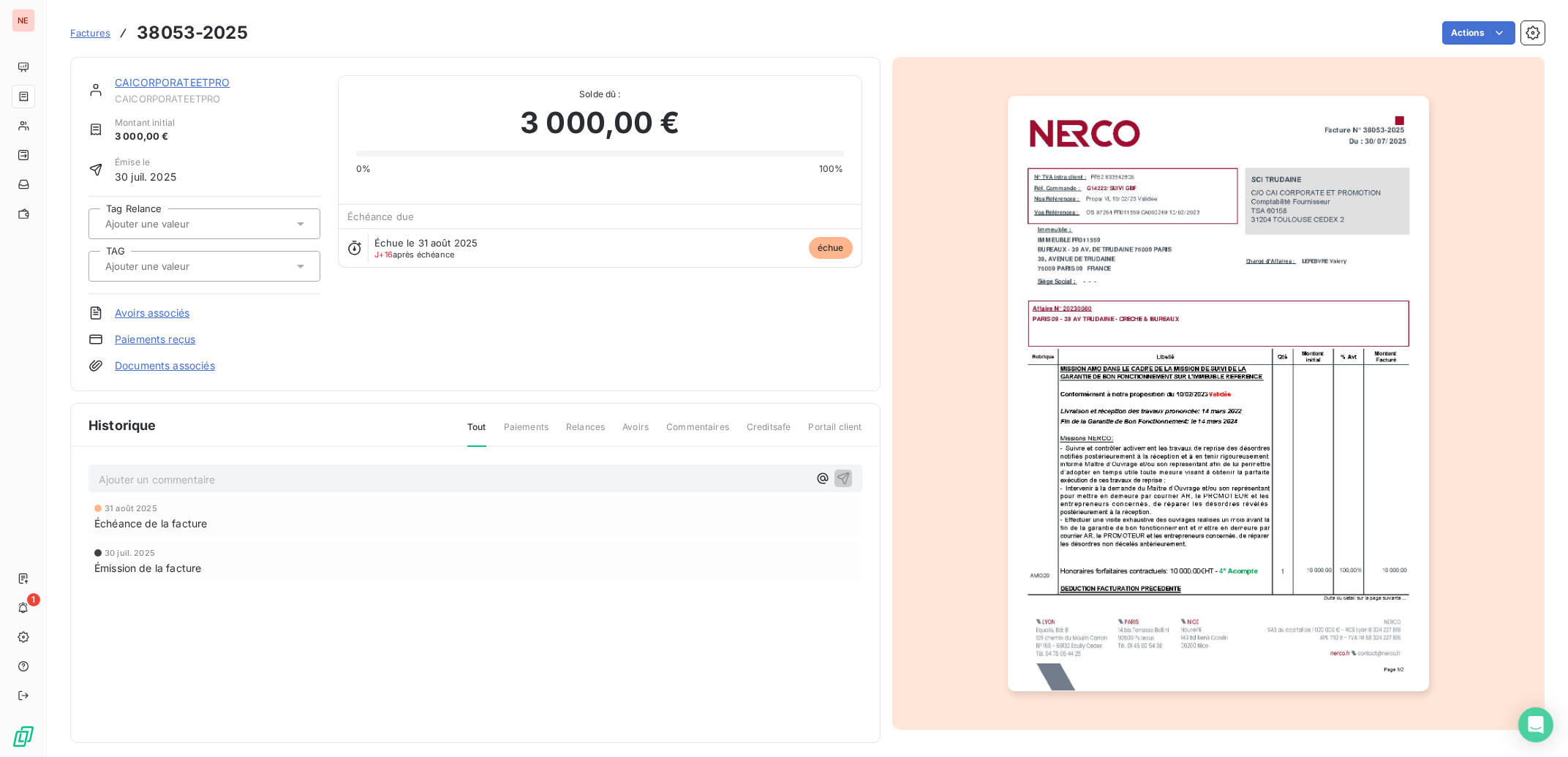
click at [217, 267] on input "text" at bounding box center [177, 266] width 147 height 13
type input "TRU"
click at [221, 293] on li "PARIS 09 - TRUDAINE" at bounding box center [205, 305] width 232 height 35
click at [170, 78] on link "CAICORPORATEETPRO" at bounding box center [173, 82] width 116 height 12
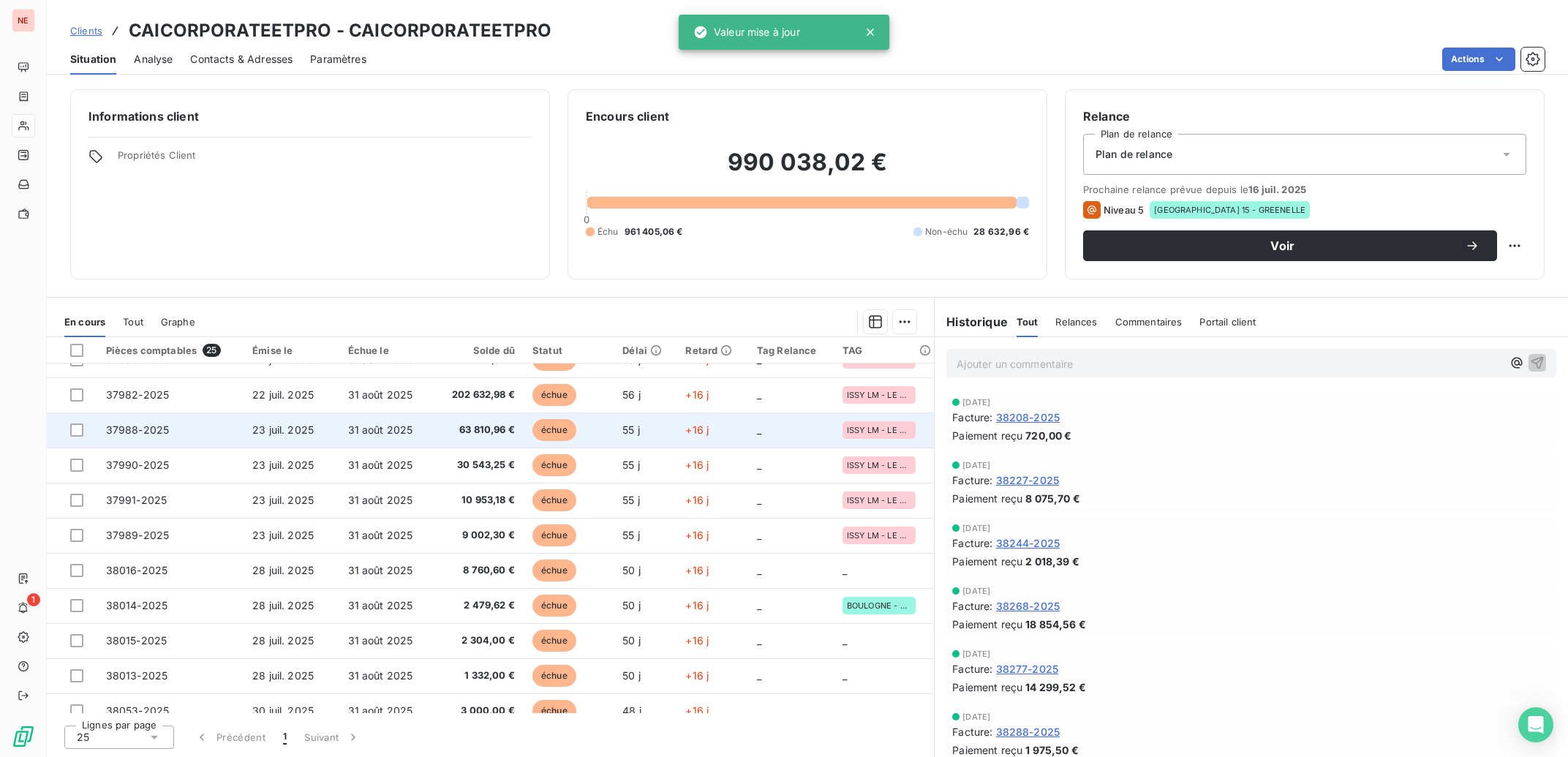
scroll to position [368, 0]
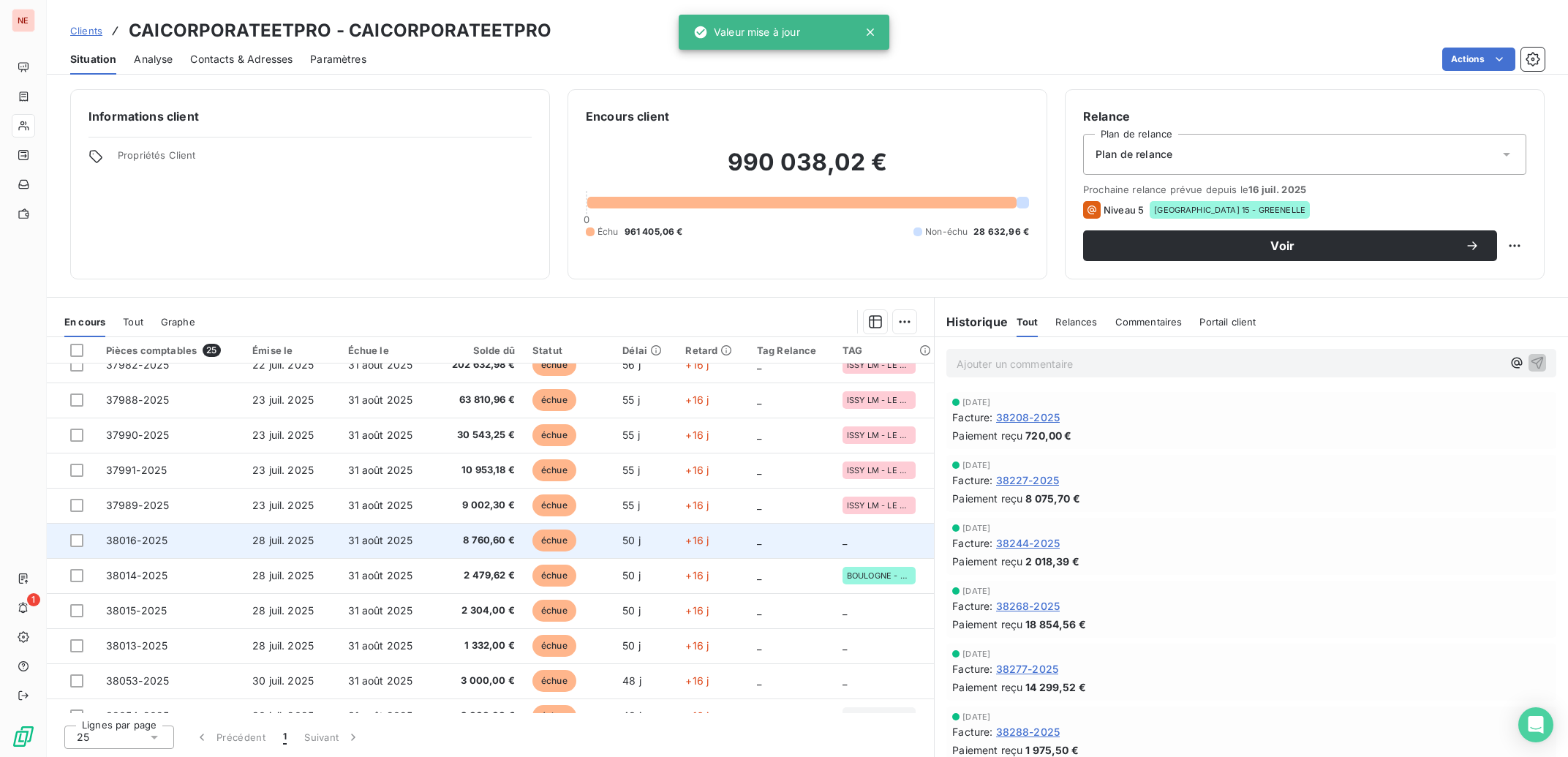
click at [560, 535] on span "échue" at bounding box center [554, 540] width 44 height 22
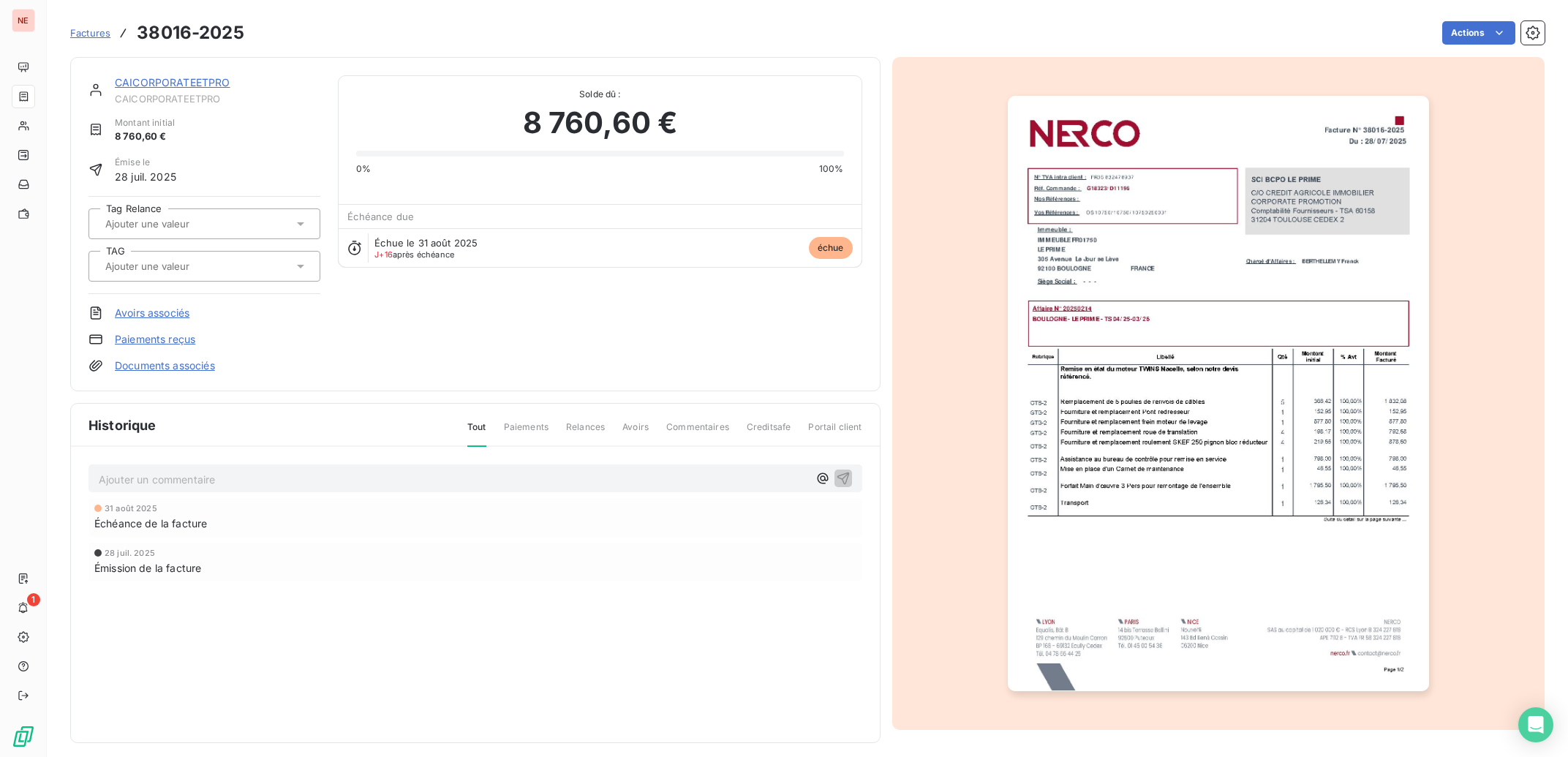
click at [169, 276] on div at bounding box center [205, 266] width 232 height 31
type input "PRIME"
click at [175, 307] on span "BOULOGNE - LE PRIME" at bounding box center [167, 305] width 91 height 9
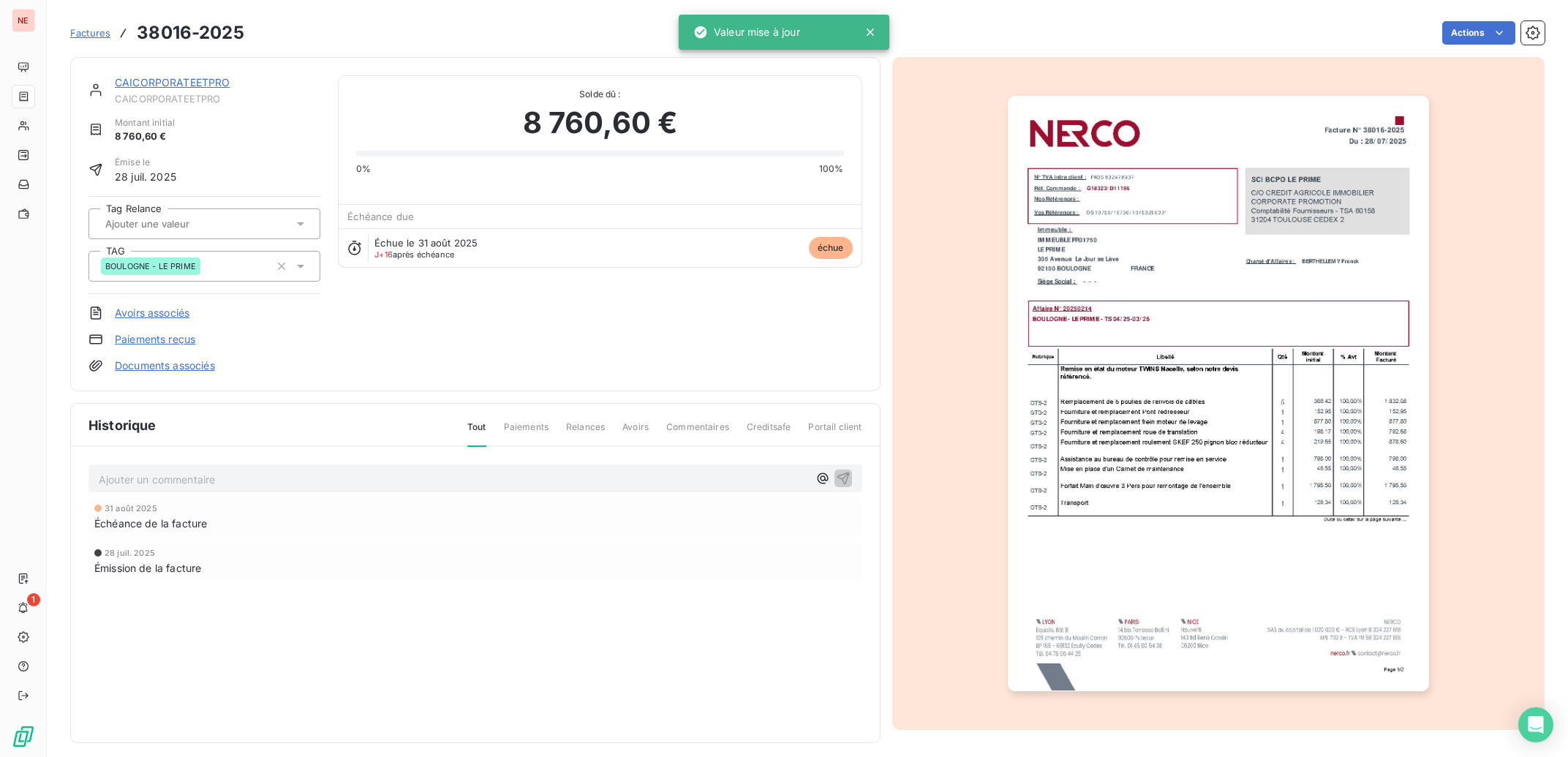
click at [177, 81] on link "CAICORPORATEETPRO" at bounding box center [173, 82] width 116 height 12
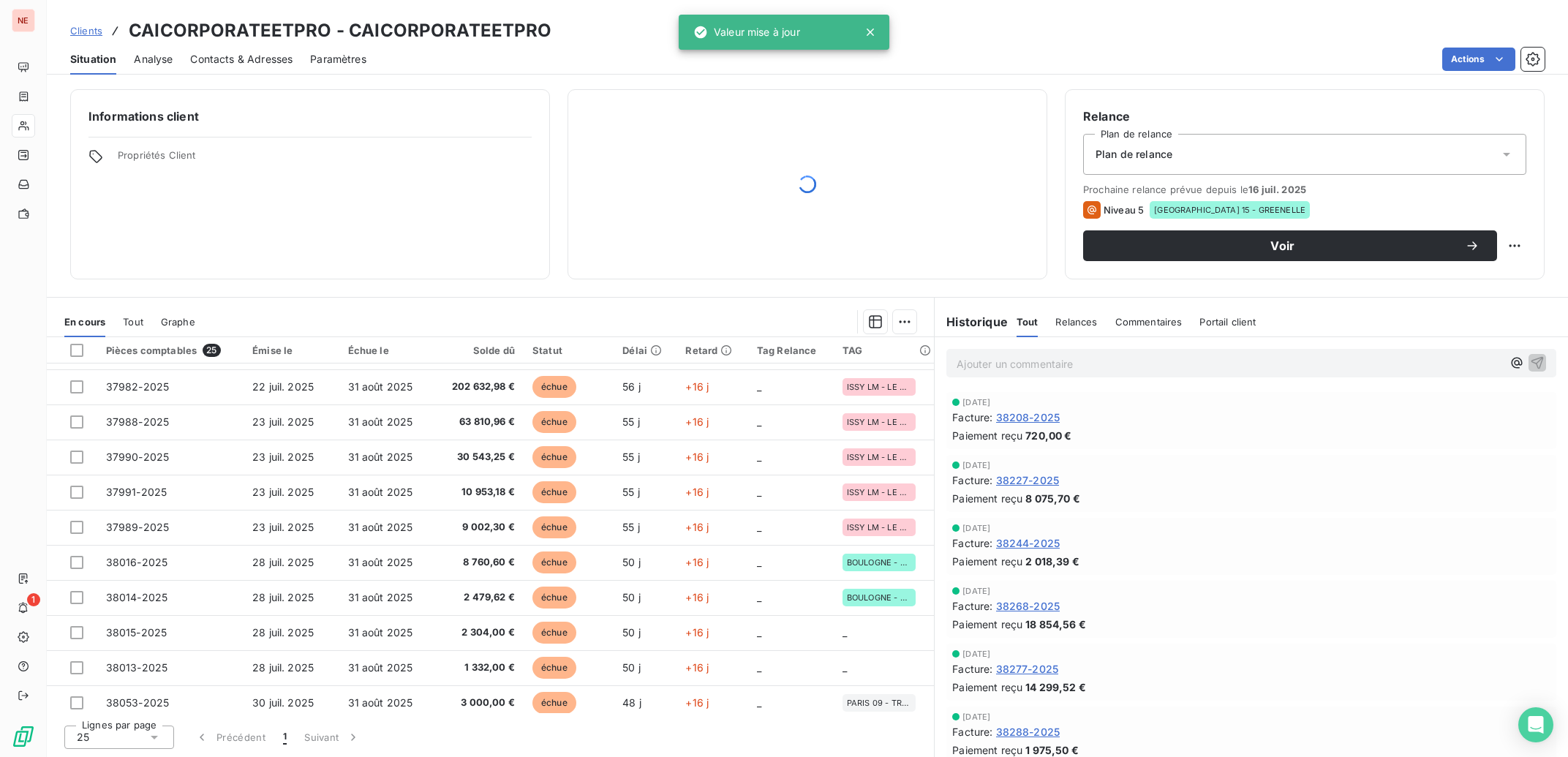
scroll to position [441, 0]
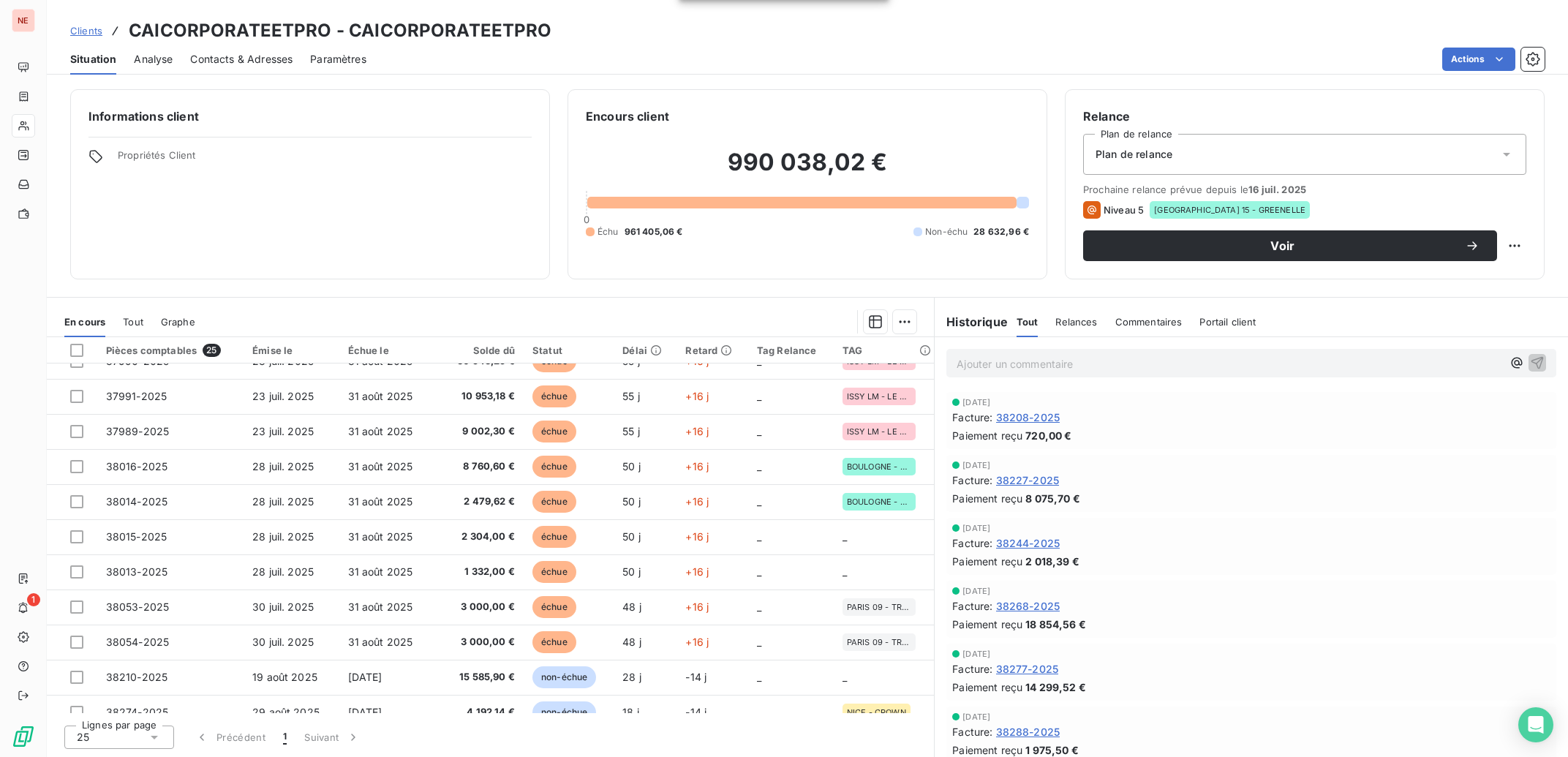
click at [452, 524] on td "2 304,00 €" at bounding box center [478, 536] width 90 height 35
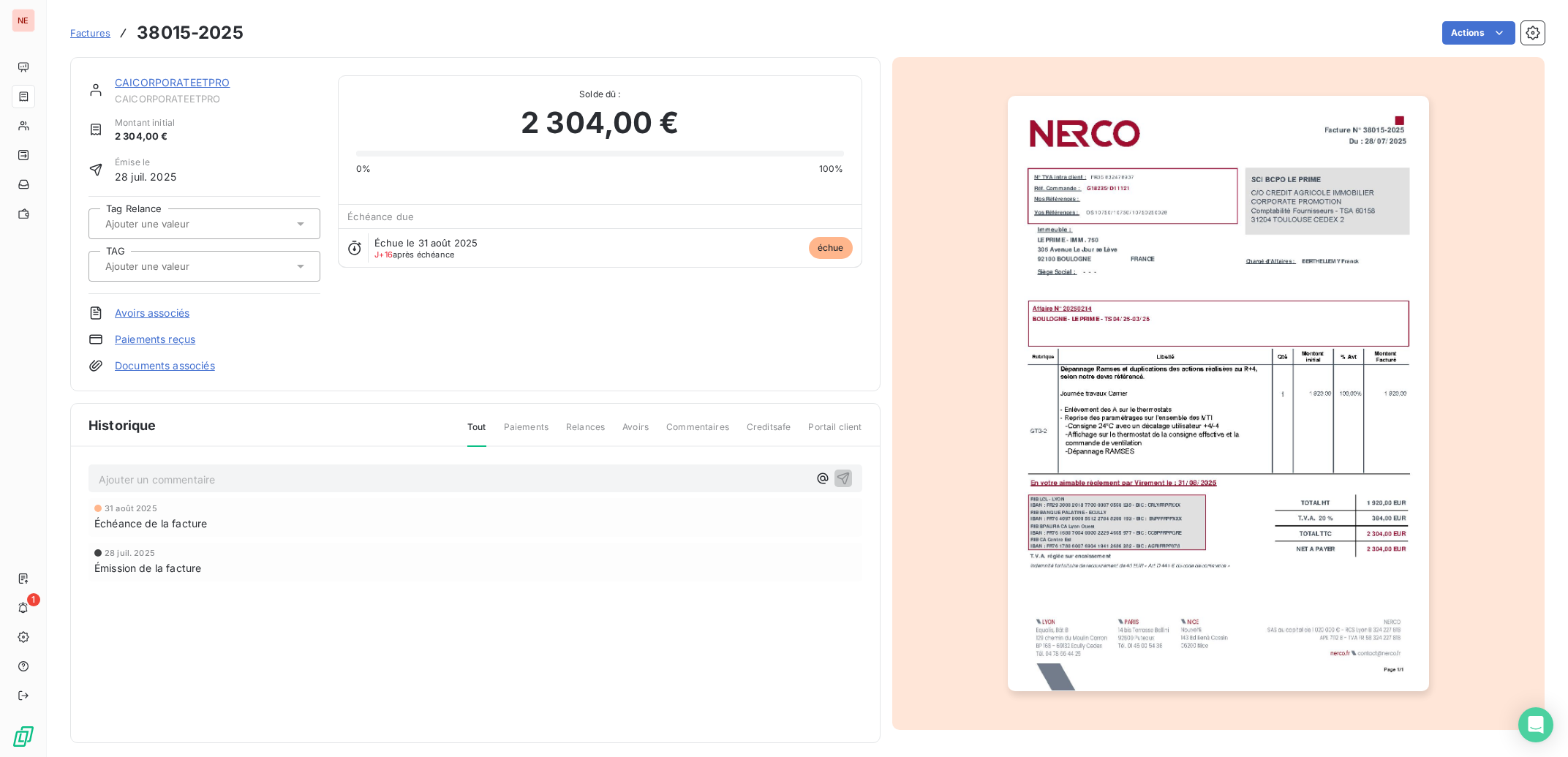
click at [226, 265] on input "text" at bounding box center [177, 266] width 147 height 13
type input "PRIM"
click at [236, 299] on div "BOULOGNE - LE PRIME" at bounding box center [213, 305] width 191 height 23
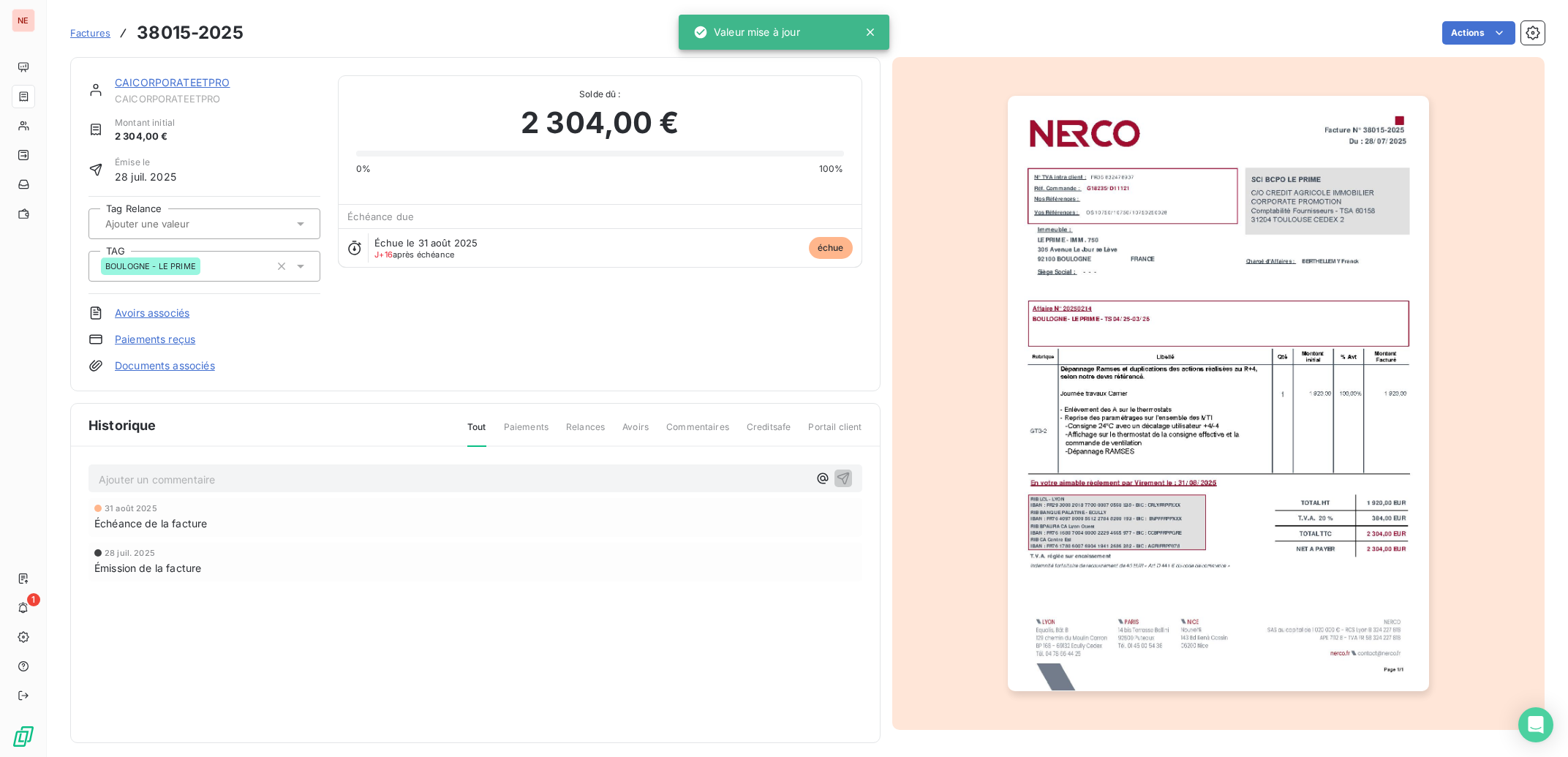
click at [169, 77] on link "CAICORPORATEETPRO" at bounding box center [173, 82] width 116 height 12
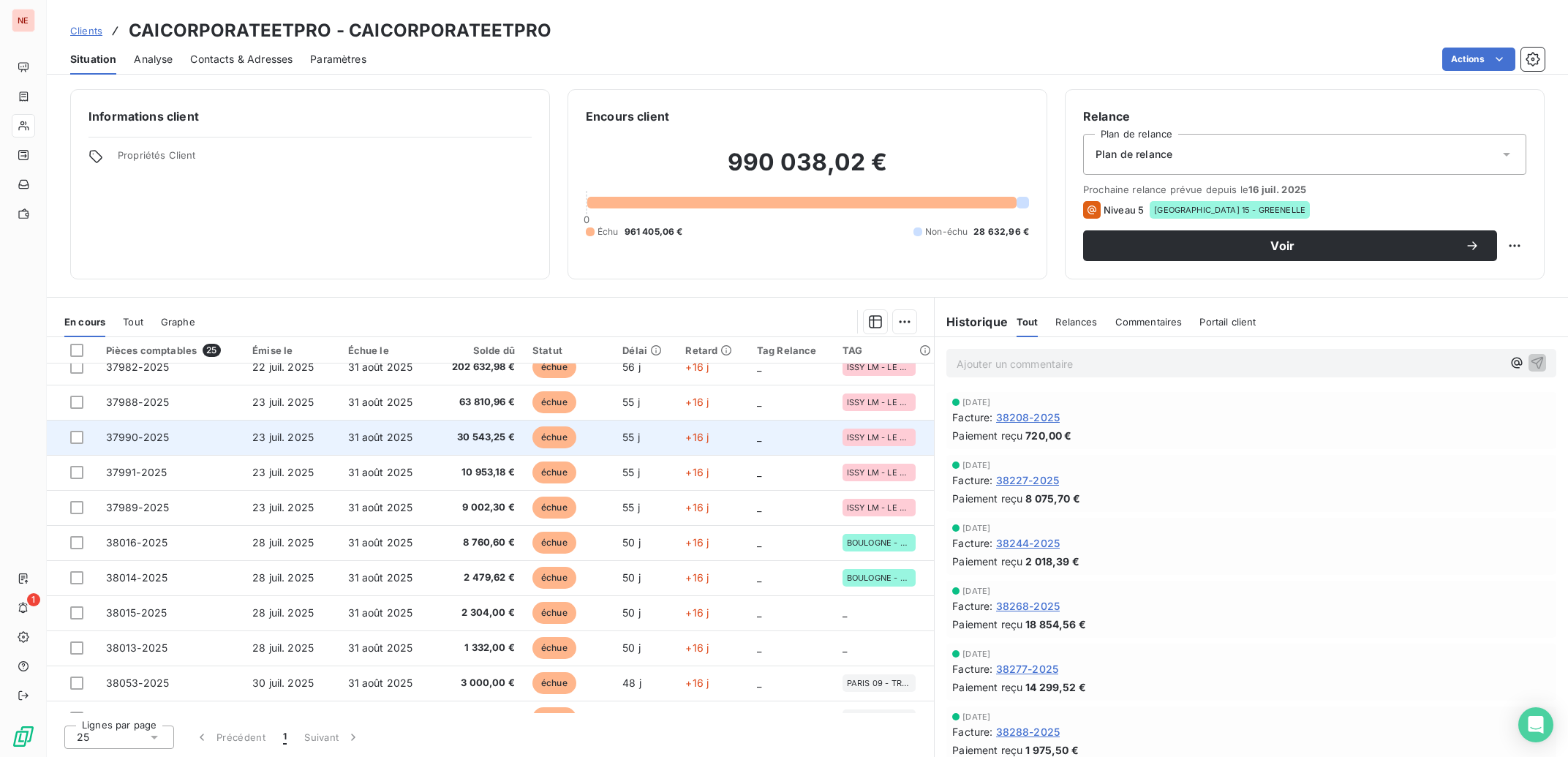
scroll to position [441, 0]
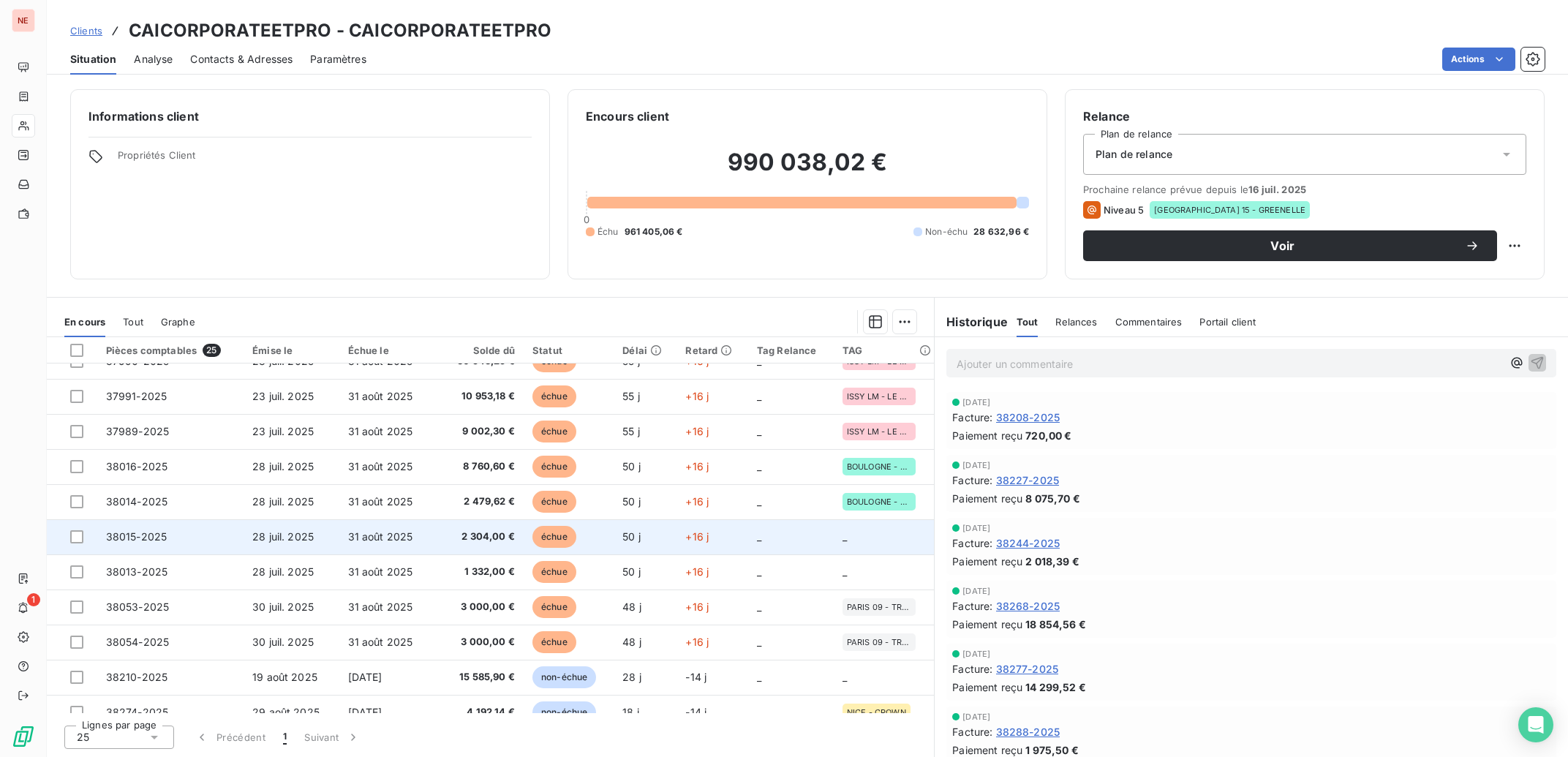
click at [701, 537] on td "+16 j" at bounding box center [712, 536] width 71 height 35
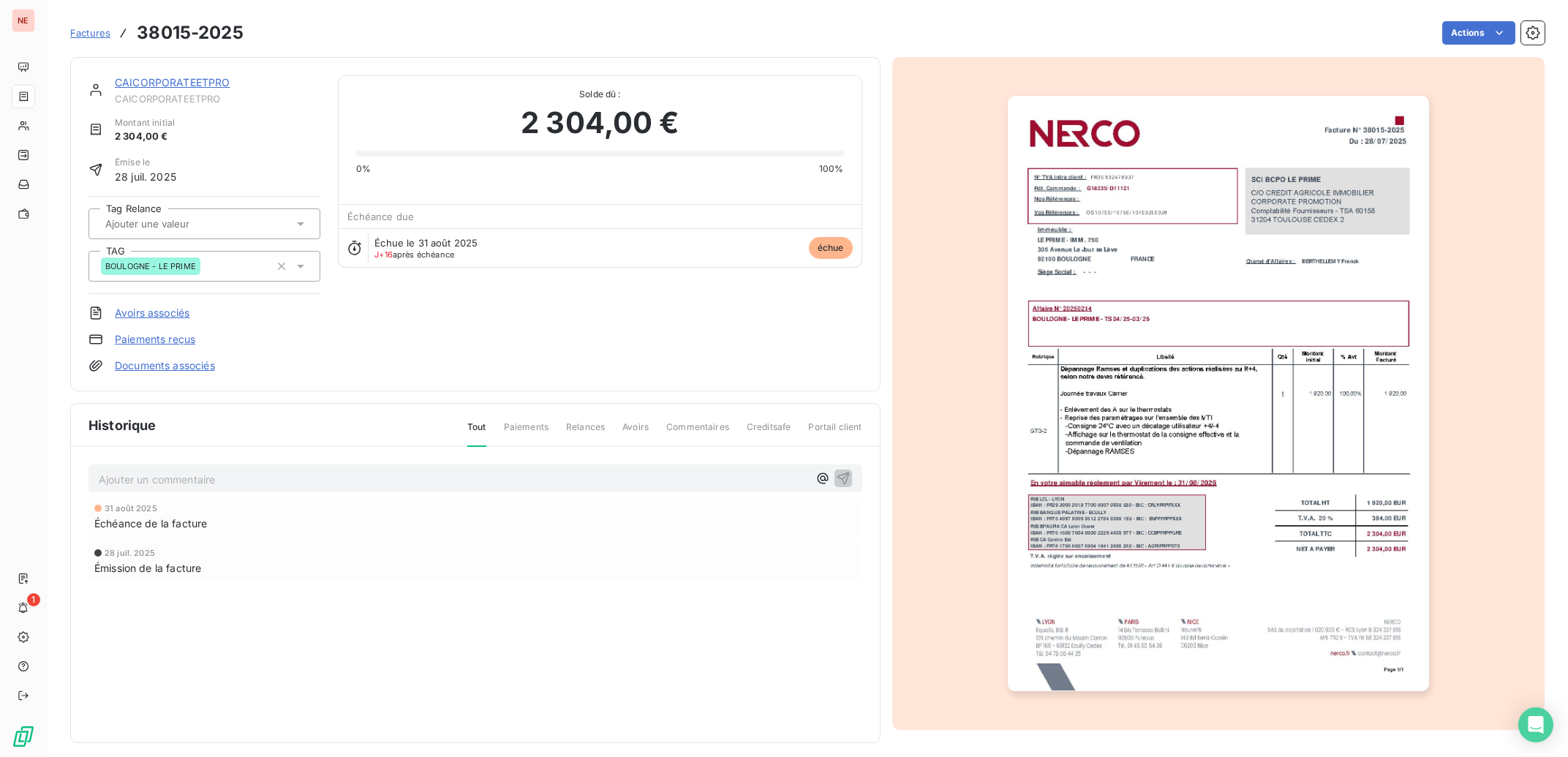
click at [205, 83] on link "CAICORPORATEETPRO" at bounding box center [173, 82] width 116 height 12
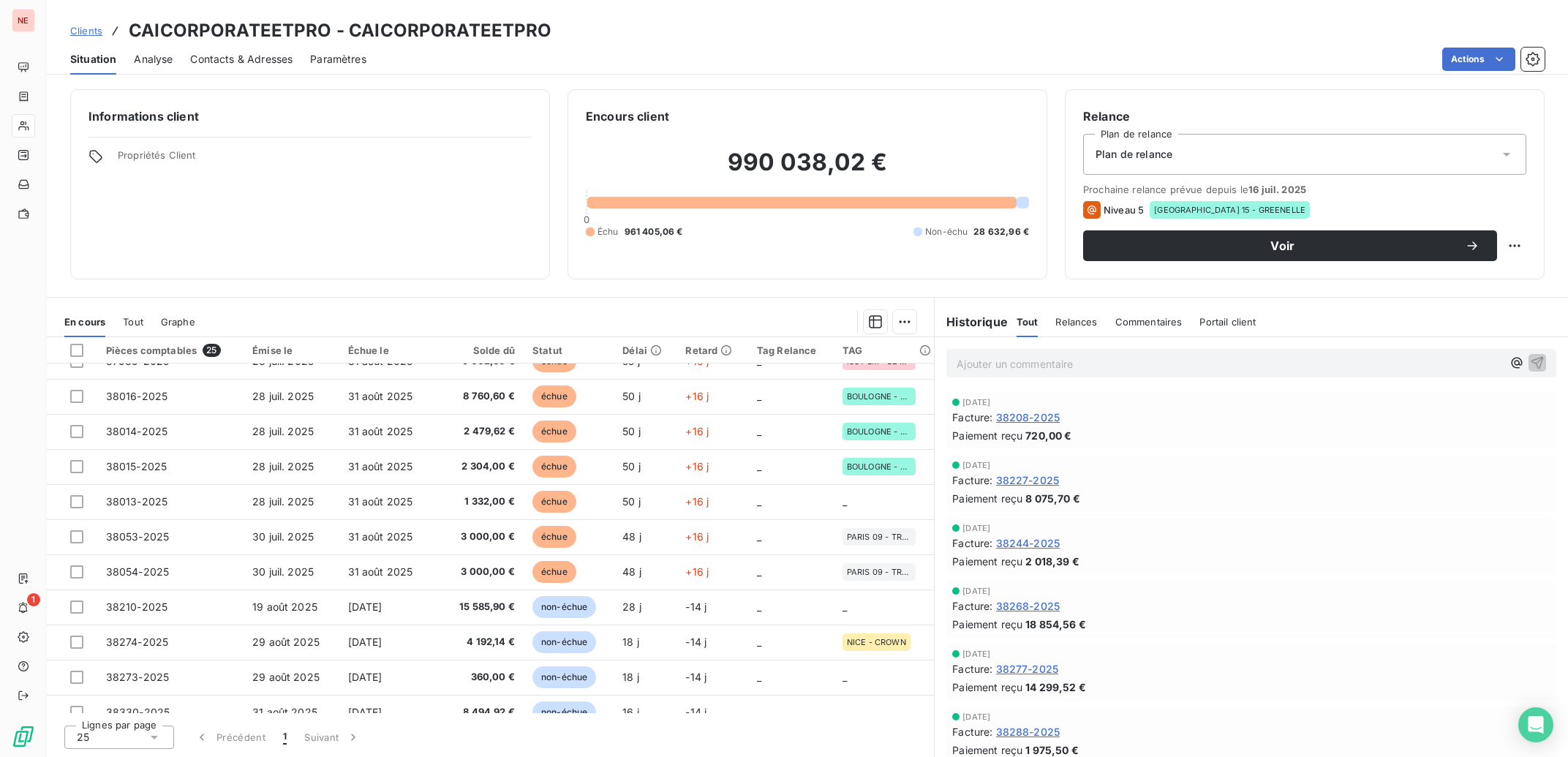
scroll to position [515, 0]
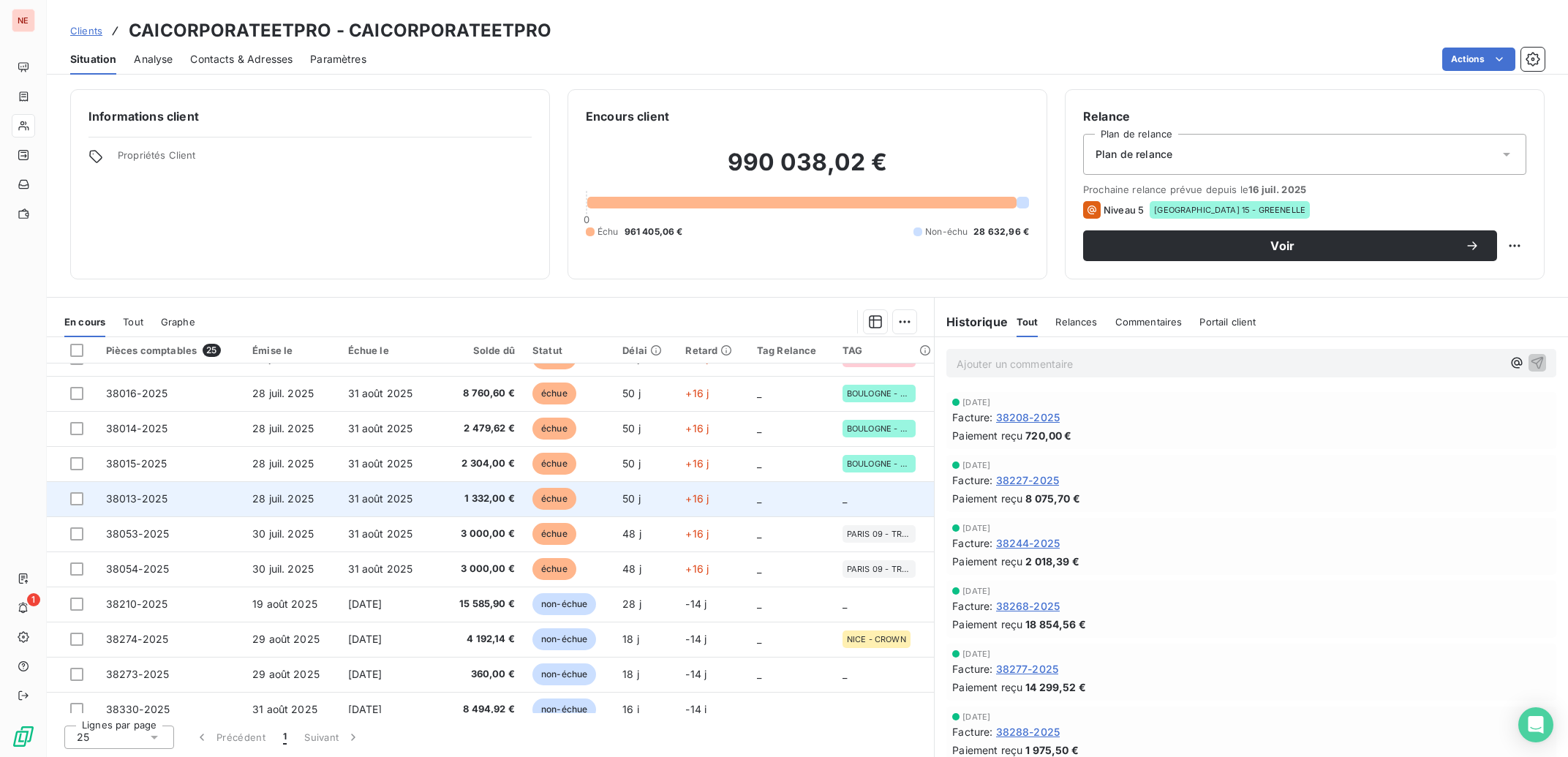
click at [602, 504] on td "échue" at bounding box center [568, 499] width 90 height 35
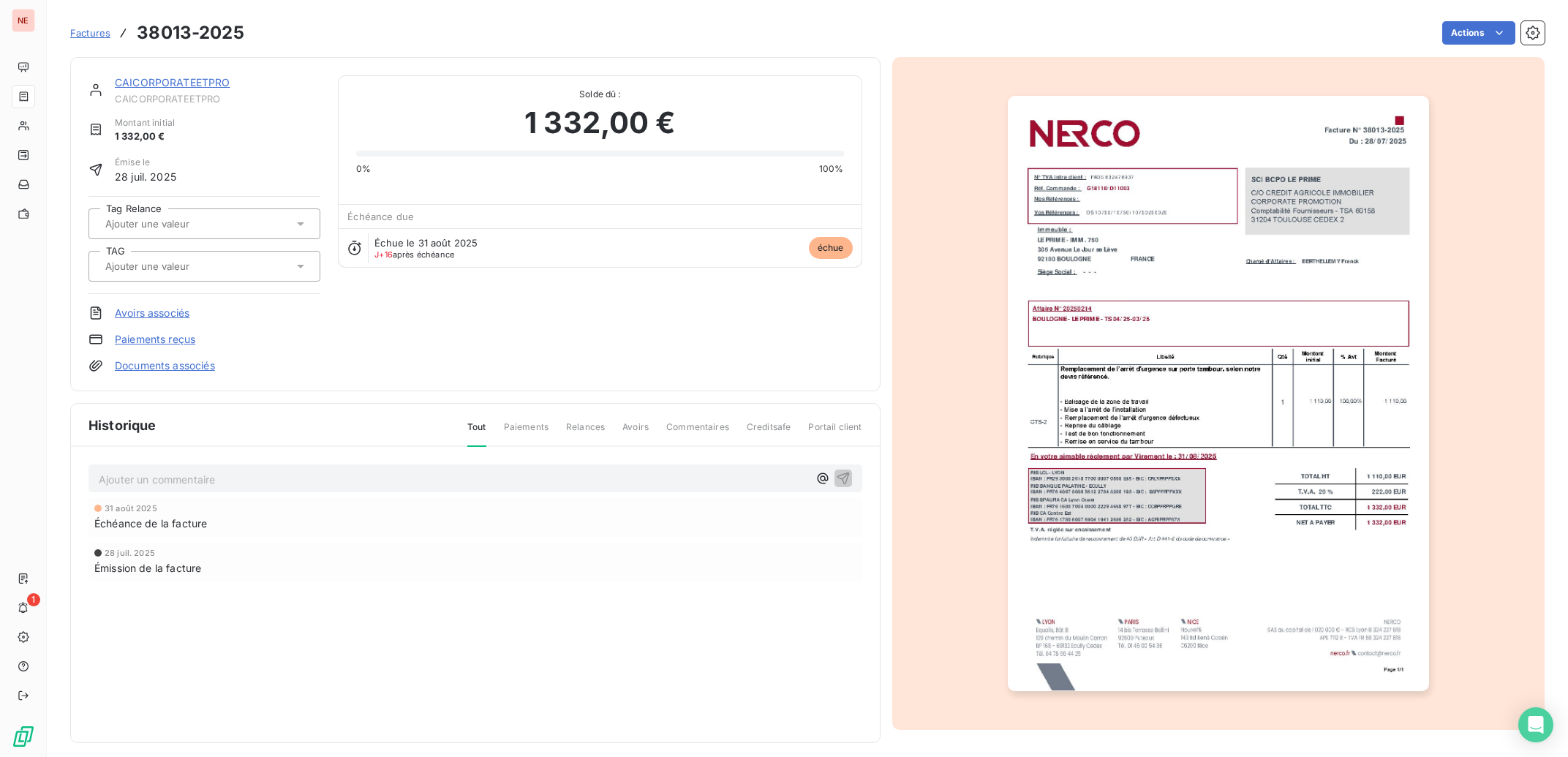
click at [161, 270] on input "text" at bounding box center [177, 266] width 147 height 13
type input "PRIME"
click at [176, 303] on span "BOULOGNE - LE PRIME" at bounding box center [167, 305] width 91 height 9
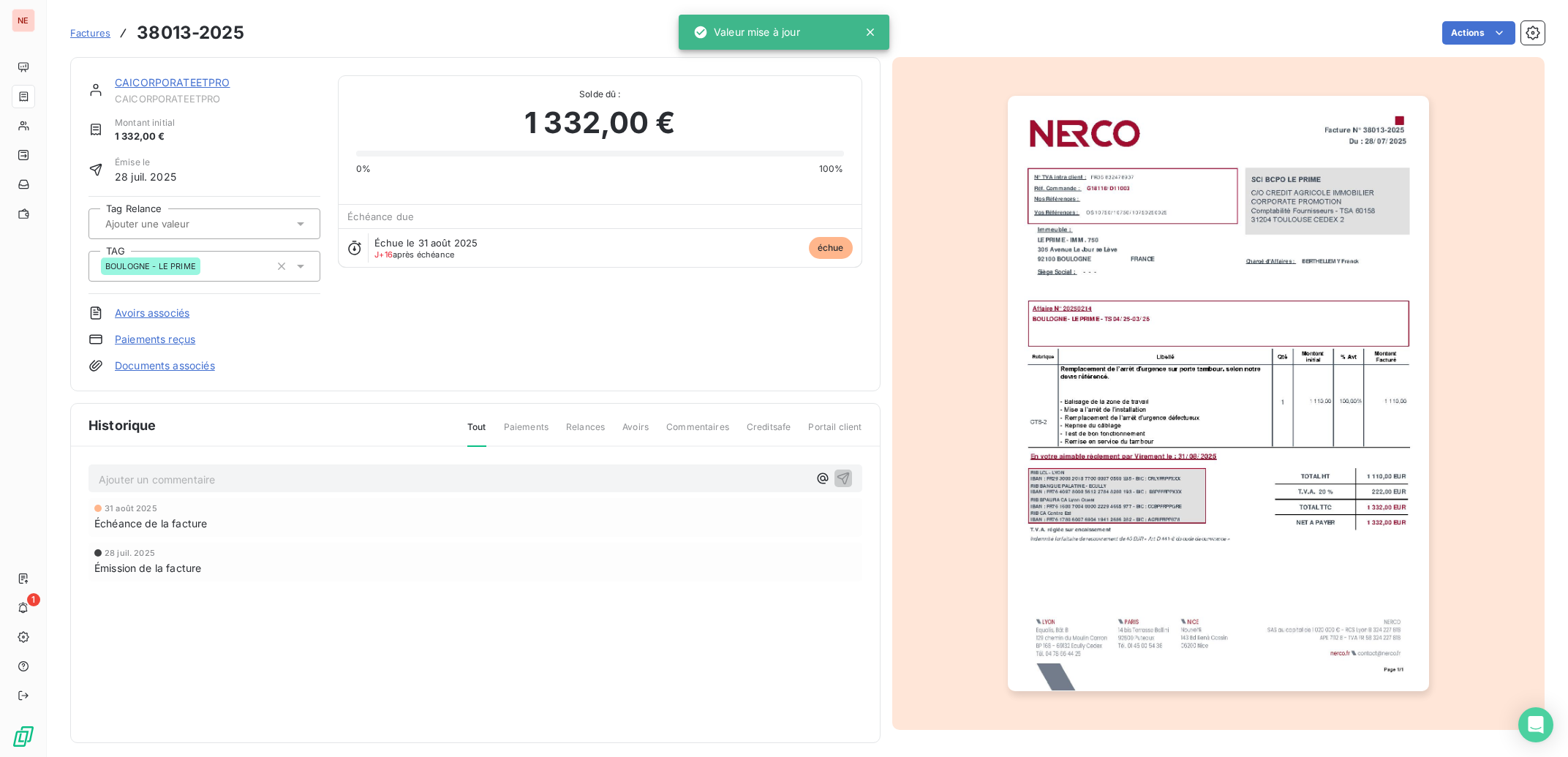
click at [188, 84] on link "CAICORPORATEETPRO" at bounding box center [173, 82] width 116 height 12
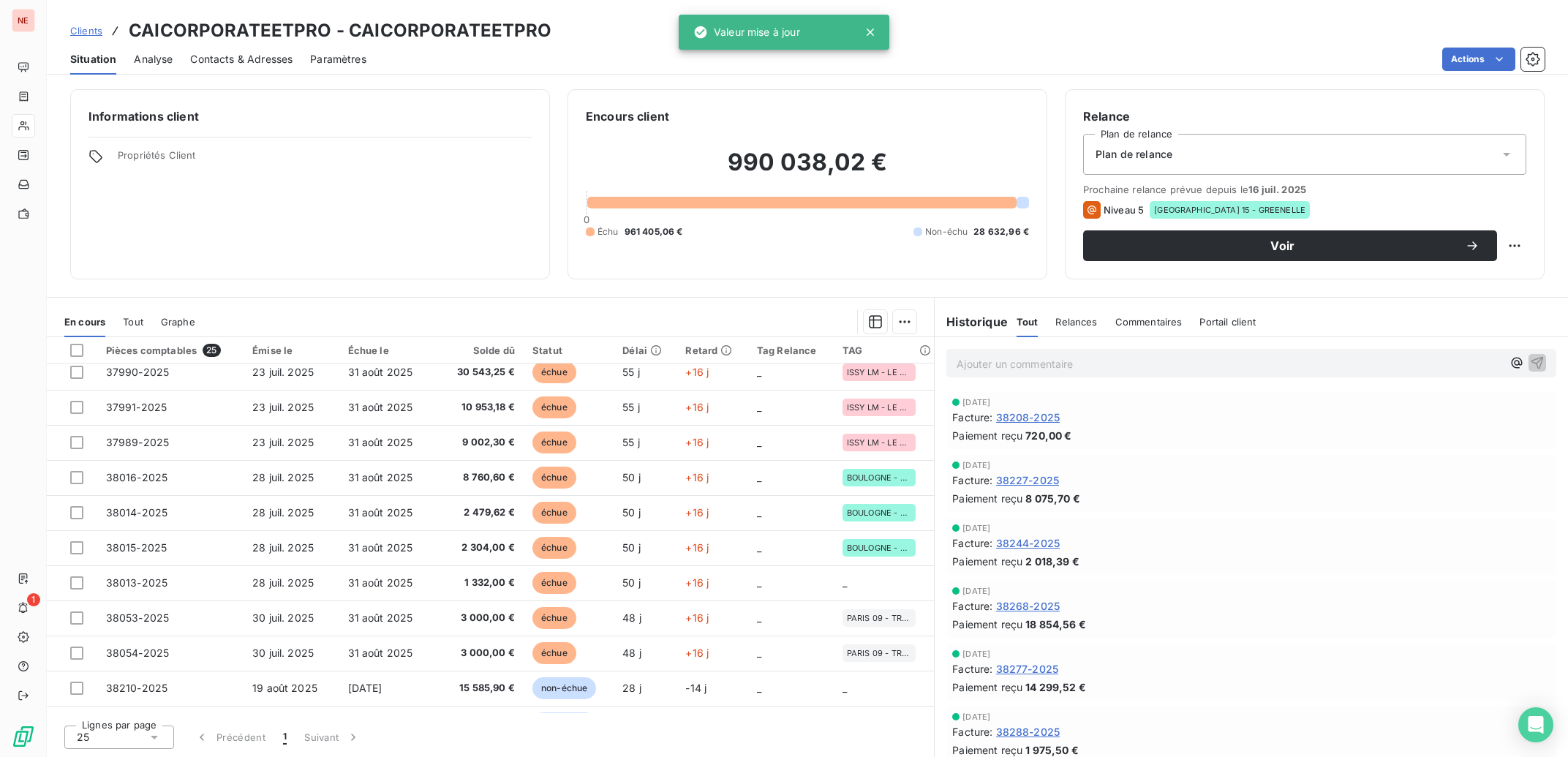
scroll to position [515, 0]
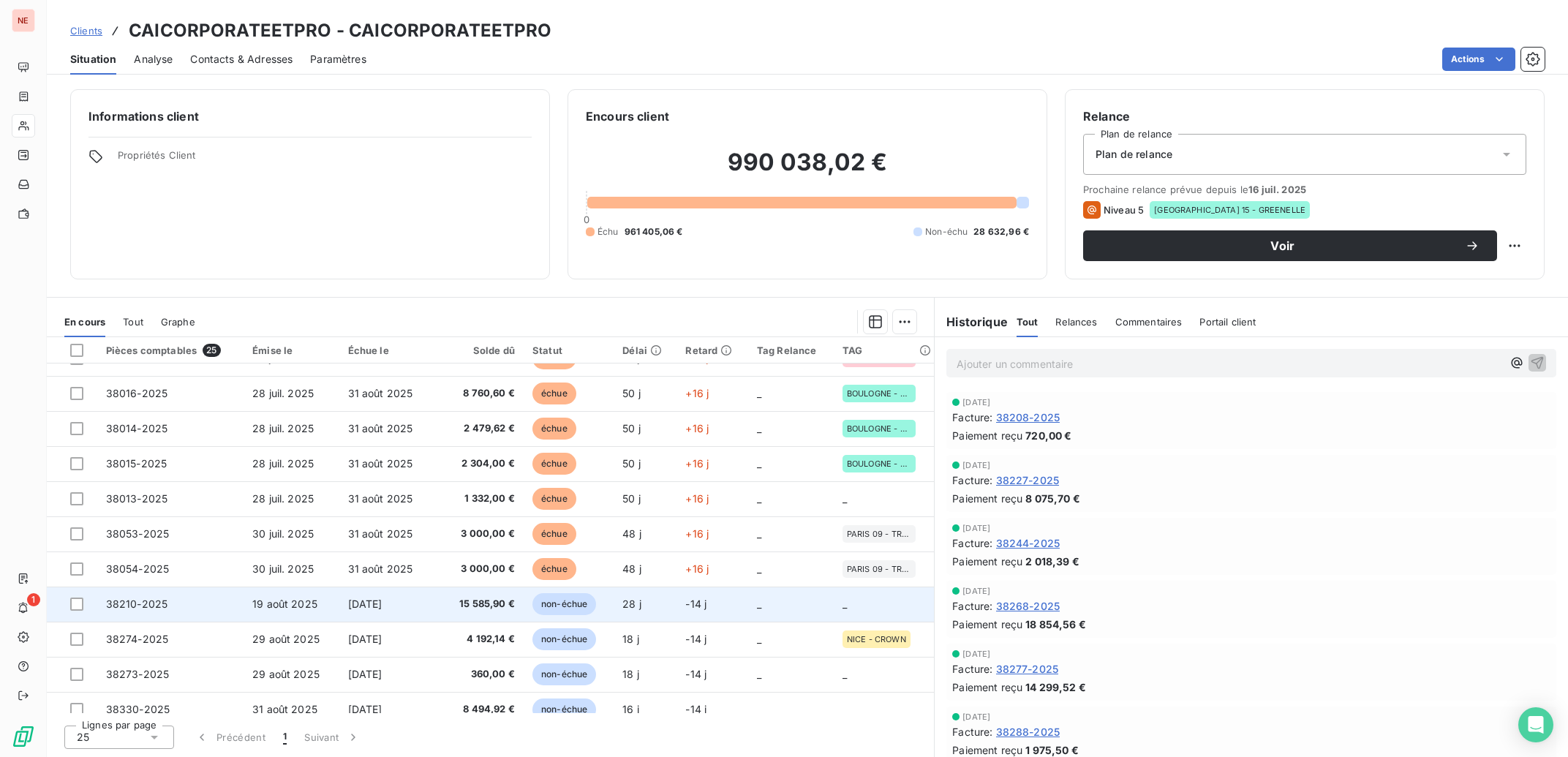
click at [676, 613] on td "-14 j" at bounding box center [712, 604] width 71 height 35
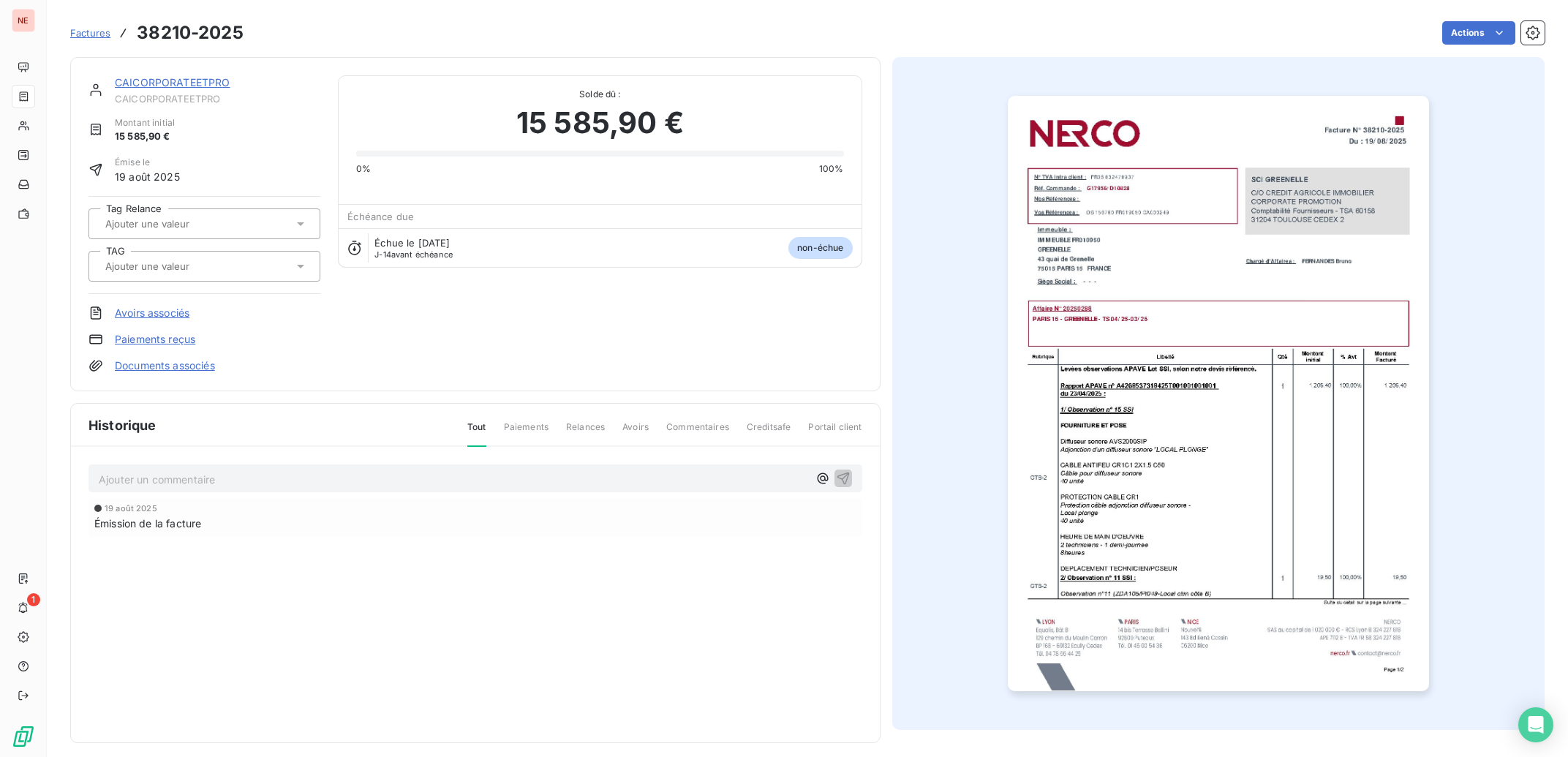
click at [165, 264] on input "text" at bounding box center [177, 266] width 147 height 13
type input "GREE"
click at [167, 294] on div "[GEOGRAPHIC_DATA] 15 - GREENELLE" at bounding box center [213, 305] width 191 height 23
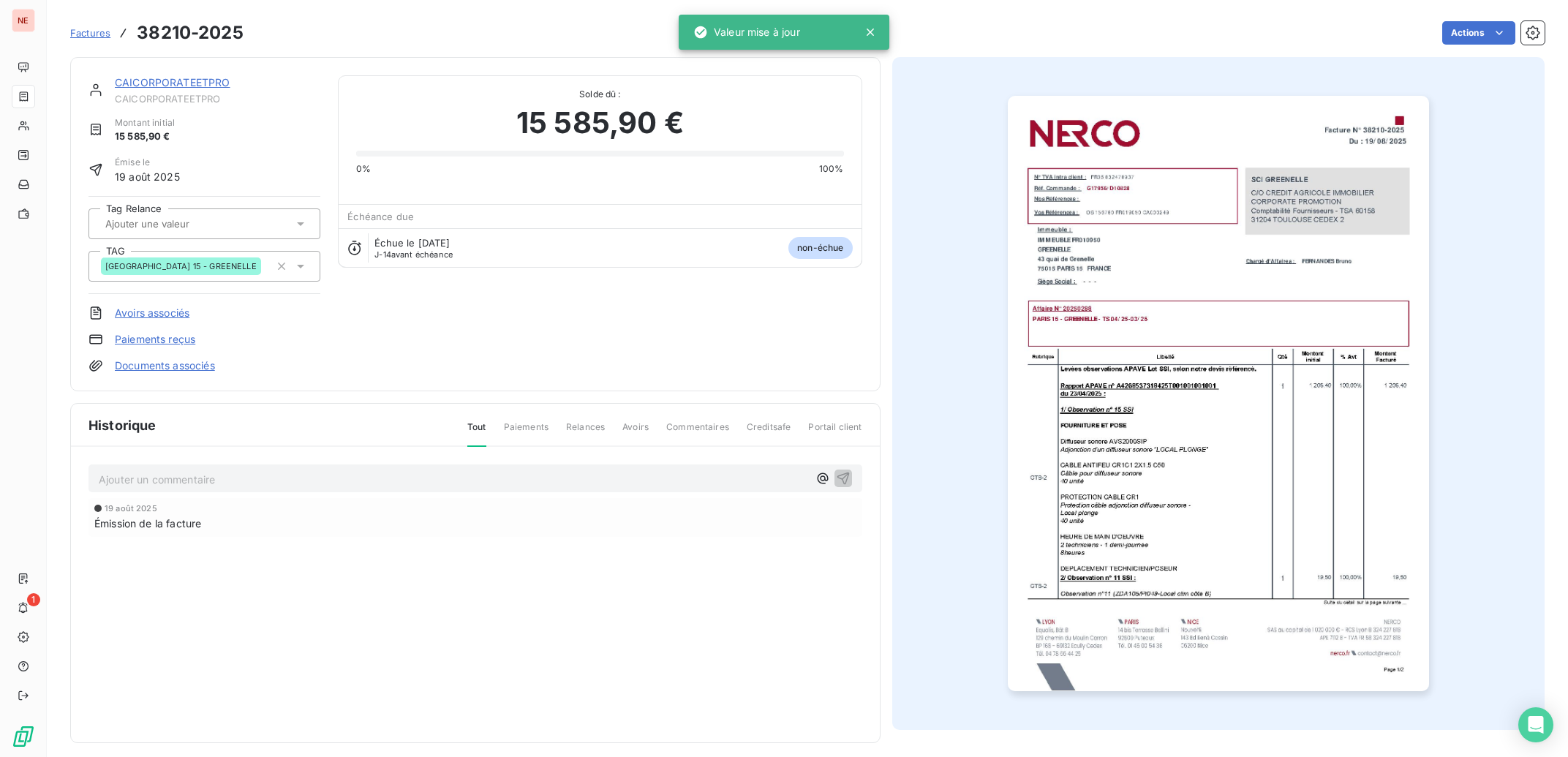
click at [162, 77] on link "CAICORPORATEETPRO" at bounding box center [173, 82] width 116 height 12
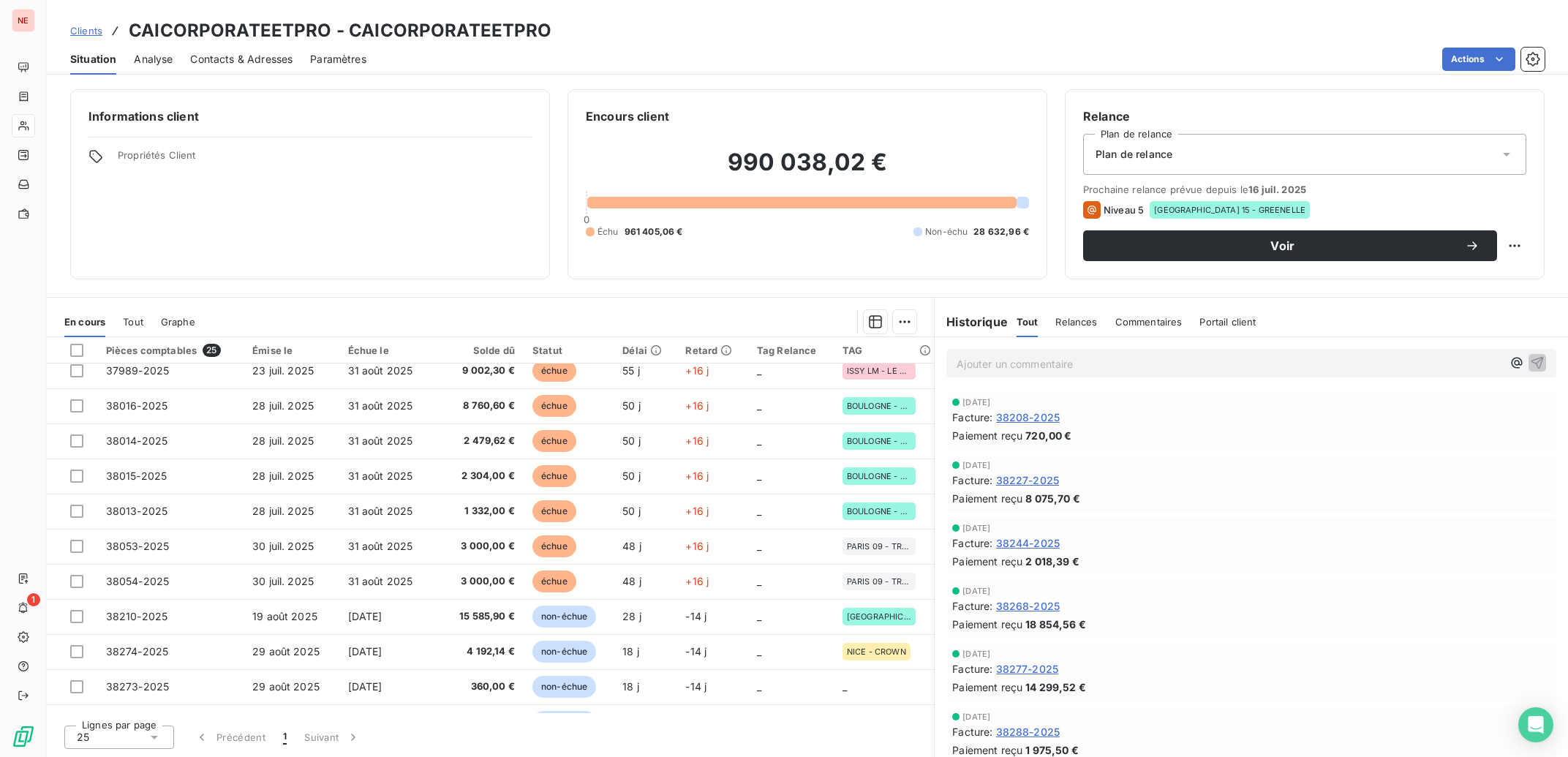
scroll to position [529, 0]
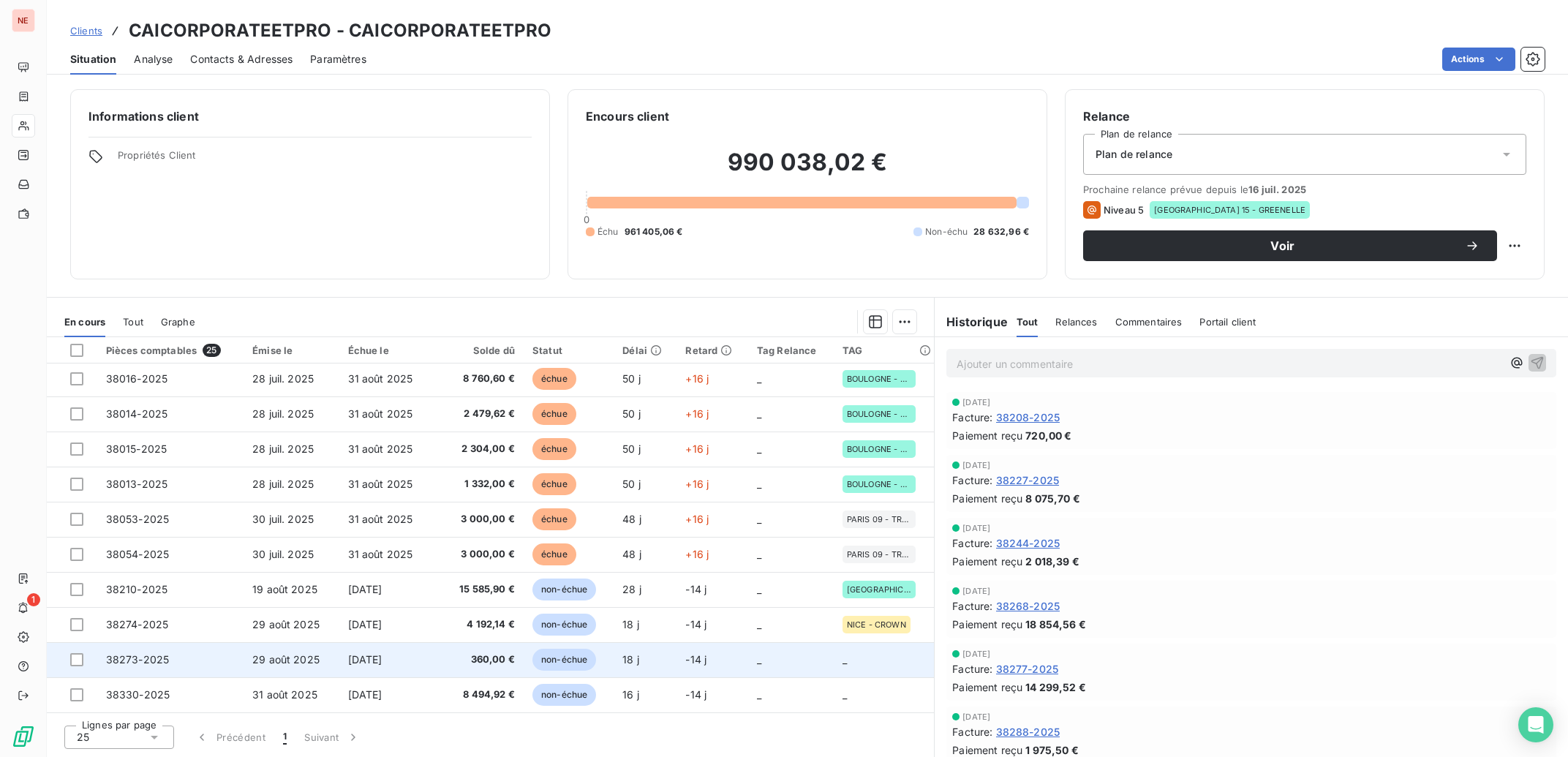
click at [551, 670] on span "non-échue" at bounding box center [564, 659] width 64 height 22
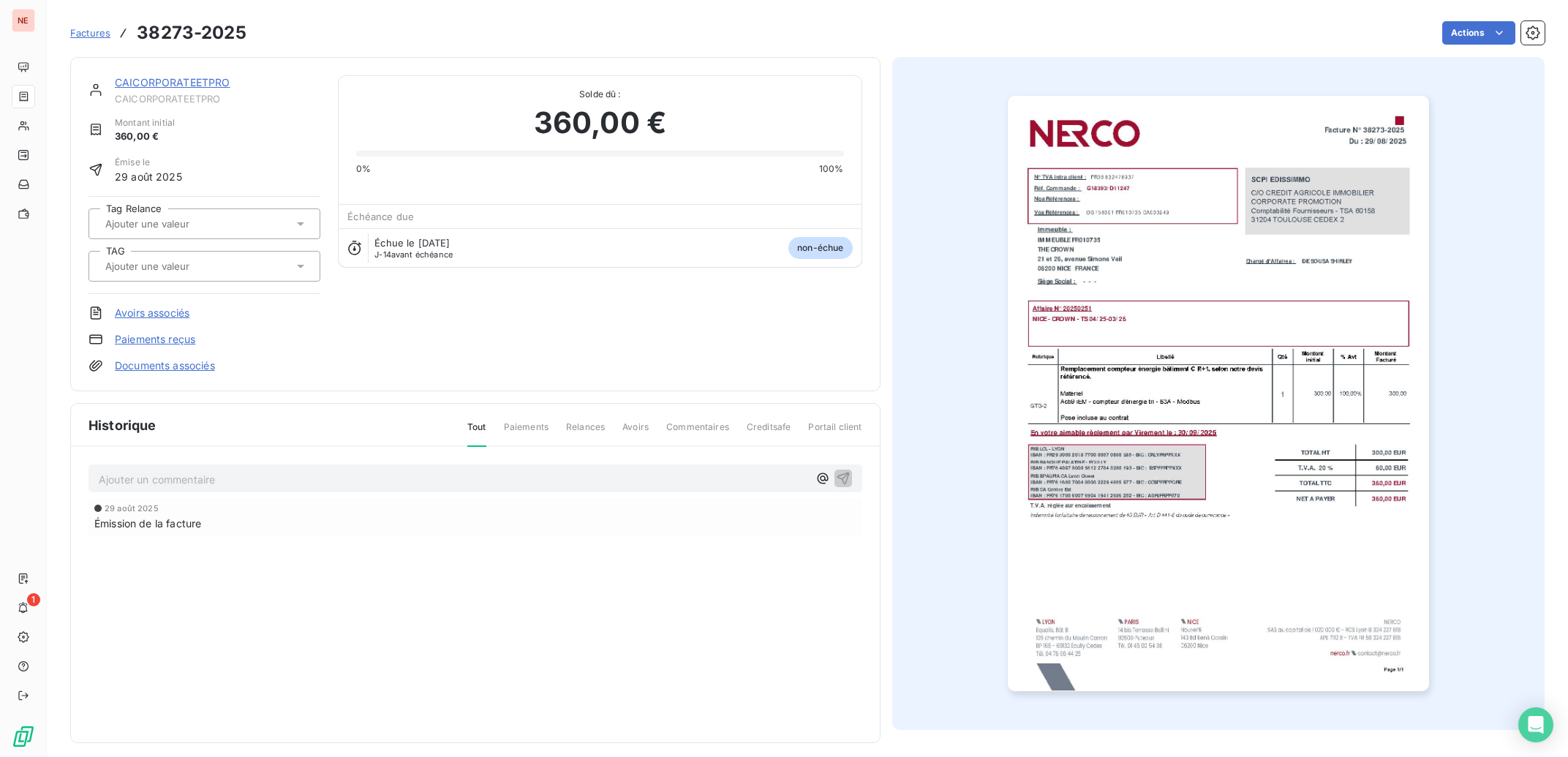
click at [258, 264] on div at bounding box center [197, 266] width 192 height 19
type input "CROWN"
click at [264, 296] on div "NICE - CROWN" at bounding box center [213, 305] width 191 height 23
click at [159, 77] on link "CAICORPORATEETPRO" at bounding box center [173, 82] width 116 height 12
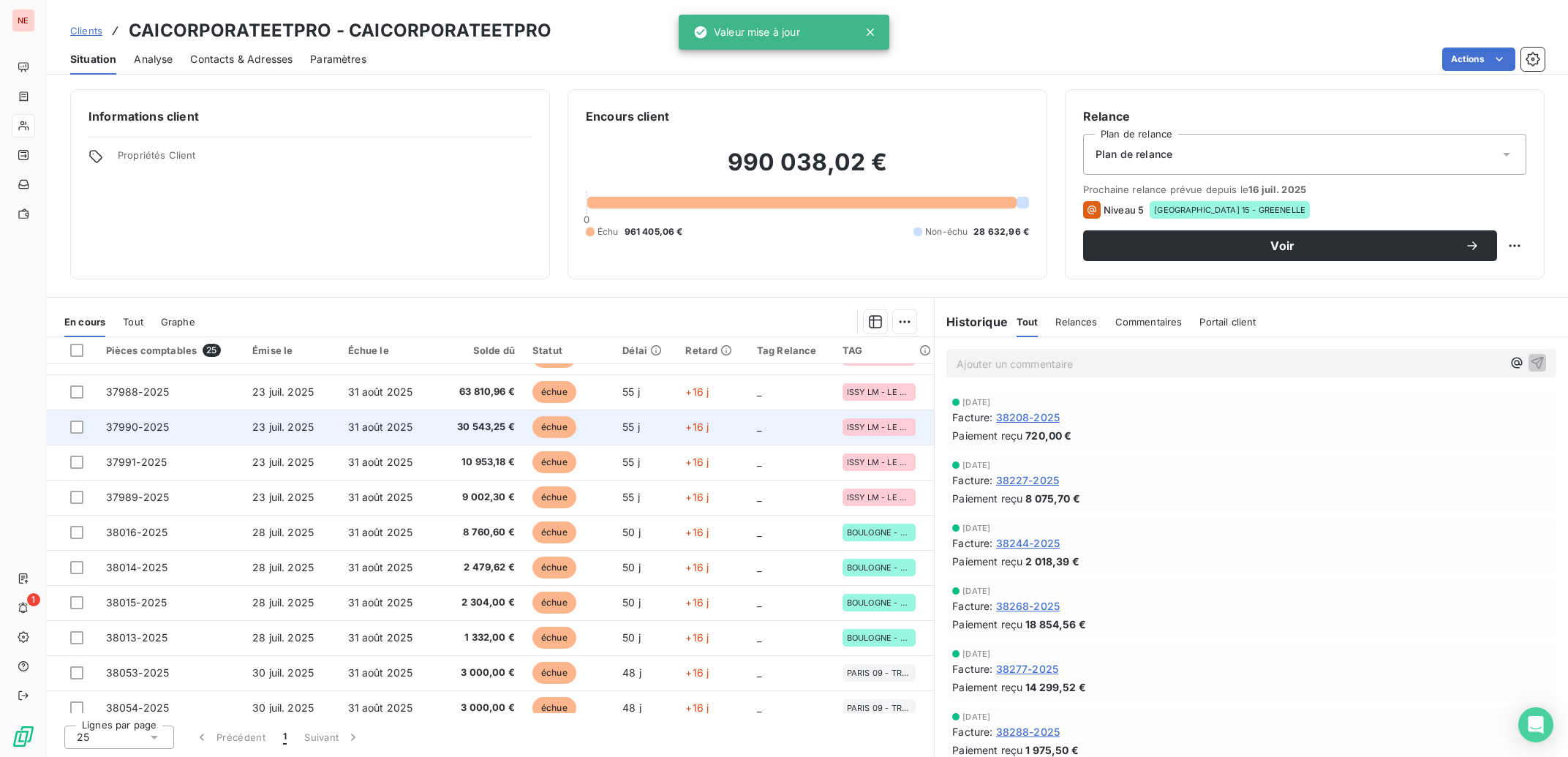
scroll to position [529, 0]
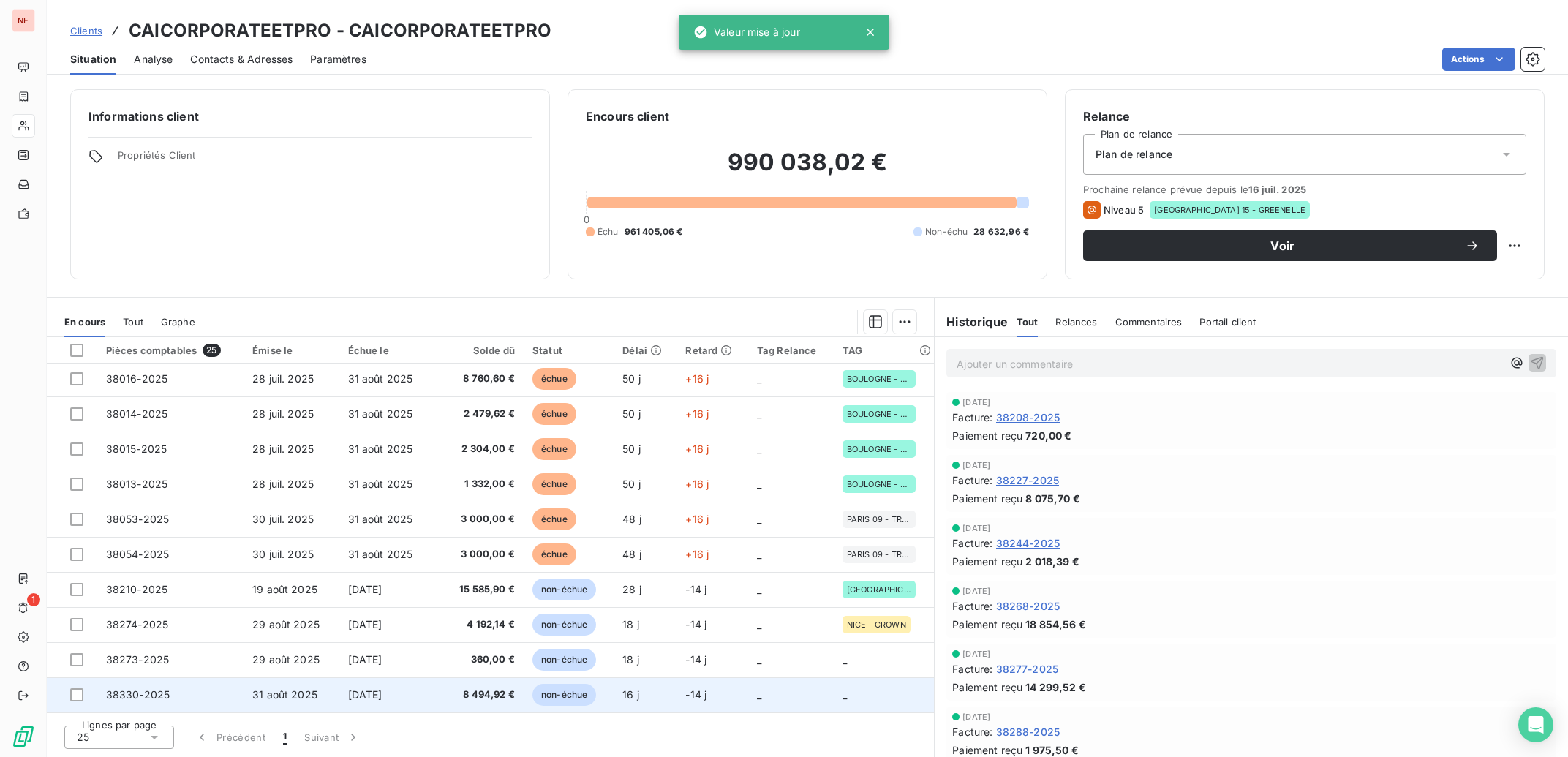
click at [594, 688] on td "non-échue" at bounding box center [568, 695] width 90 height 35
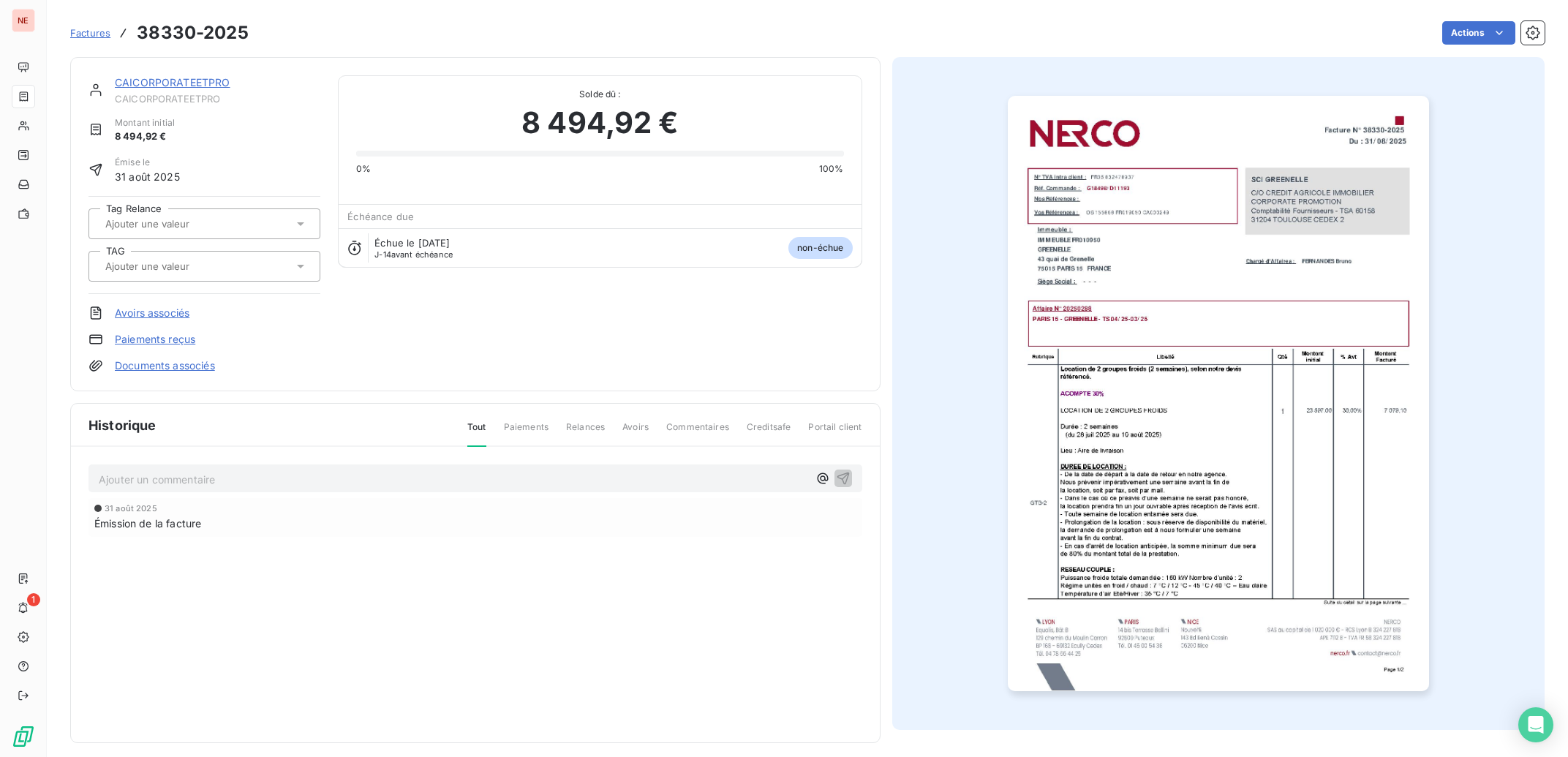
click at [225, 265] on input "text" at bounding box center [177, 266] width 147 height 13
type input "GREEN"
click at [242, 307] on div "[GEOGRAPHIC_DATA] 15 - GREENELLE" at bounding box center [213, 305] width 191 height 23
click at [164, 83] on link "CAICORPORATEETPRO" at bounding box center [173, 82] width 116 height 12
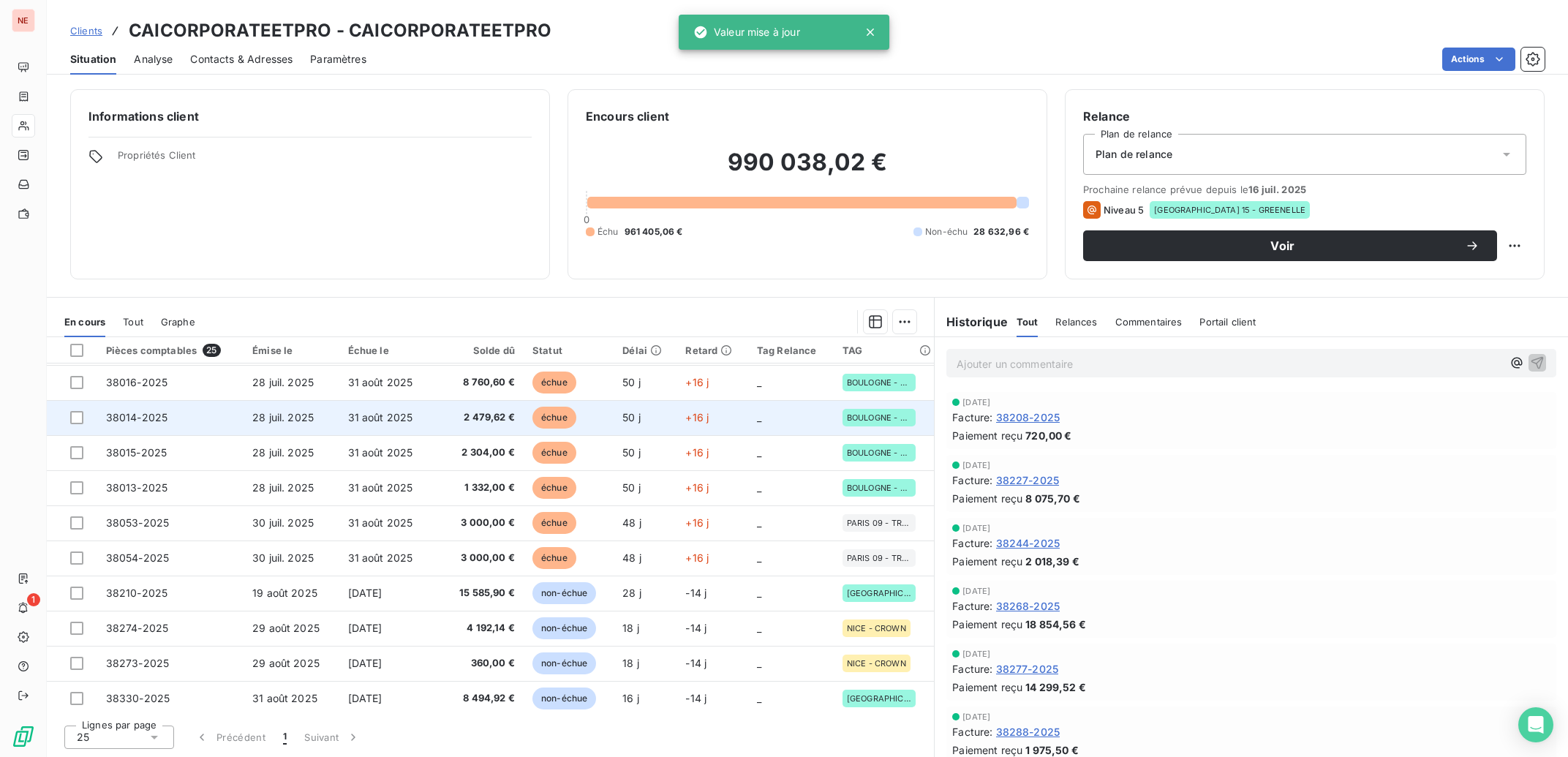
scroll to position [529, 0]
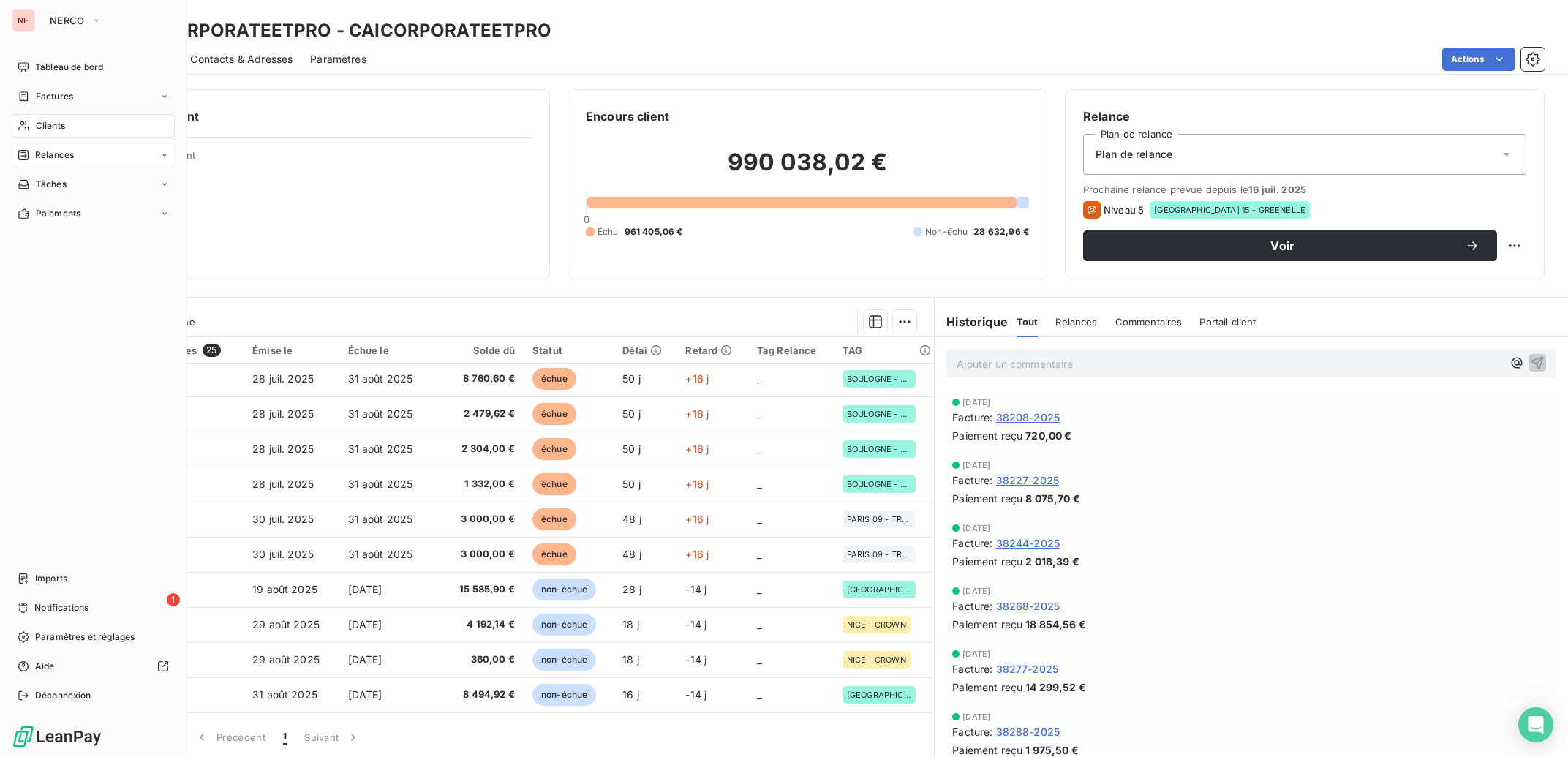
click at [40, 165] on div "Relances" at bounding box center [92, 155] width 163 height 23
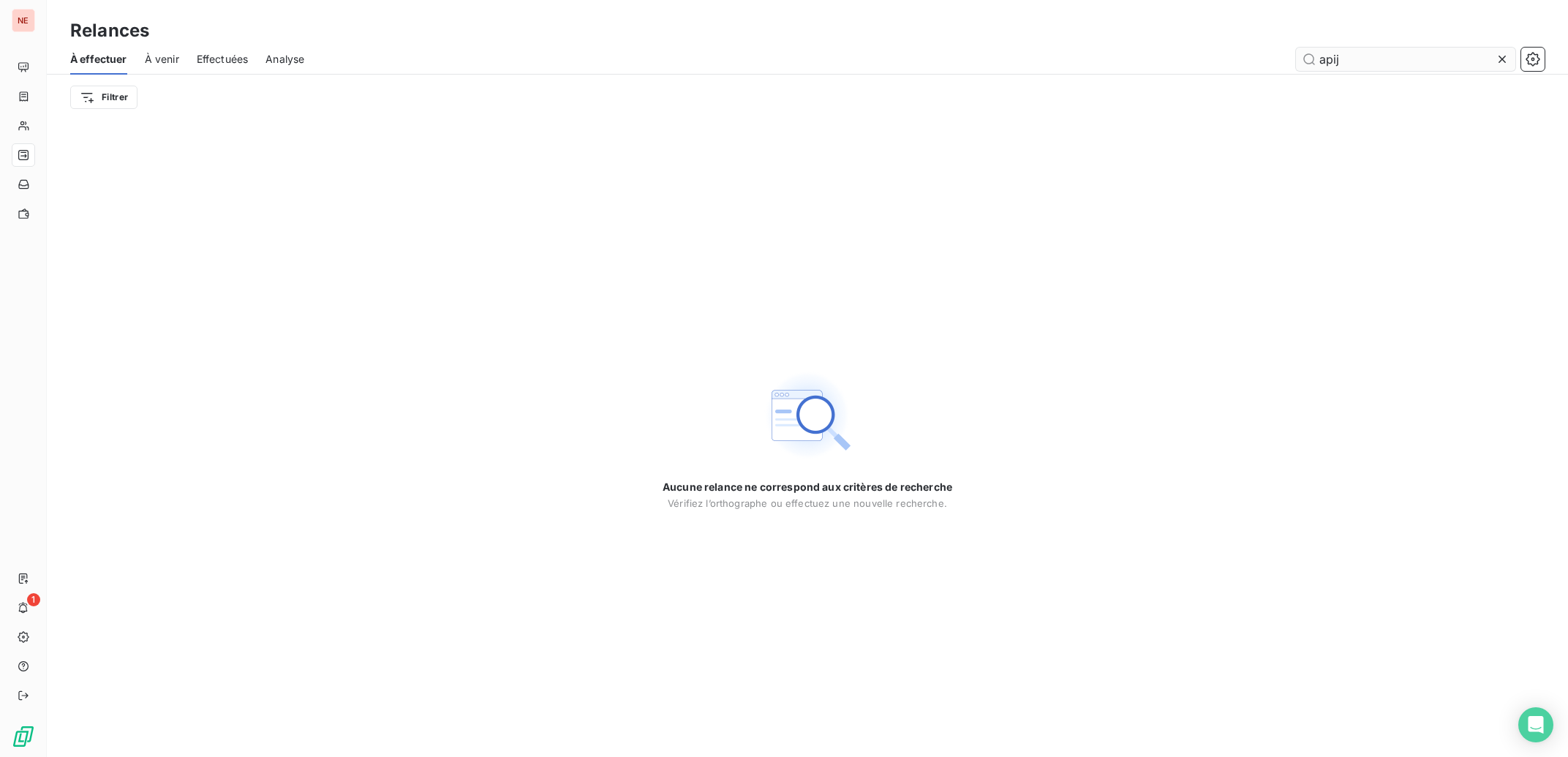
drag, startPoint x: 1398, startPoint y: 65, endPoint x: 1177, endPoint y: 66, distance: 221.0
click at [1296, 66] on input "apij" at bounding box center [1406, 59] width 220 height 23
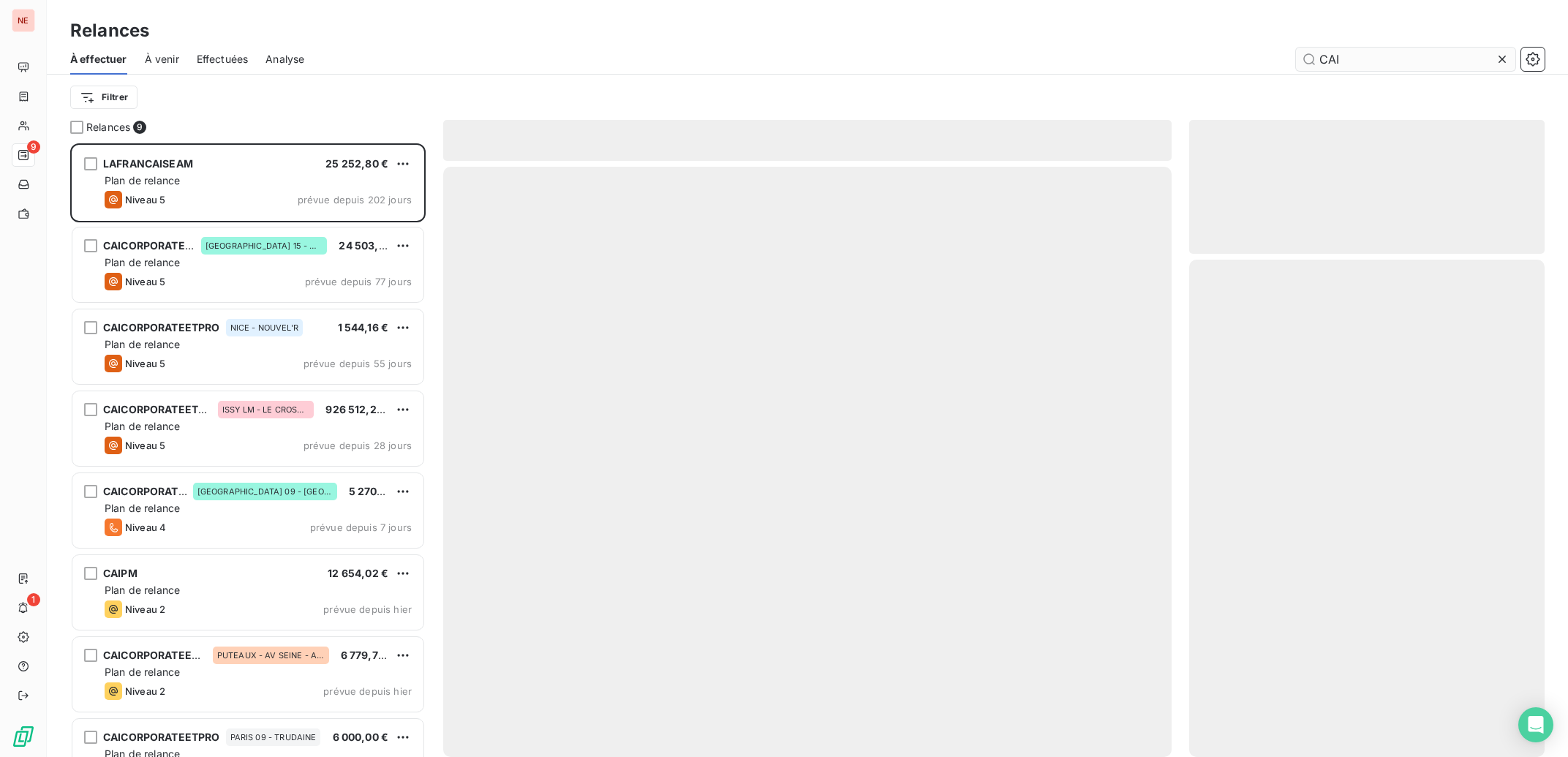
scroll to position [599, 341]
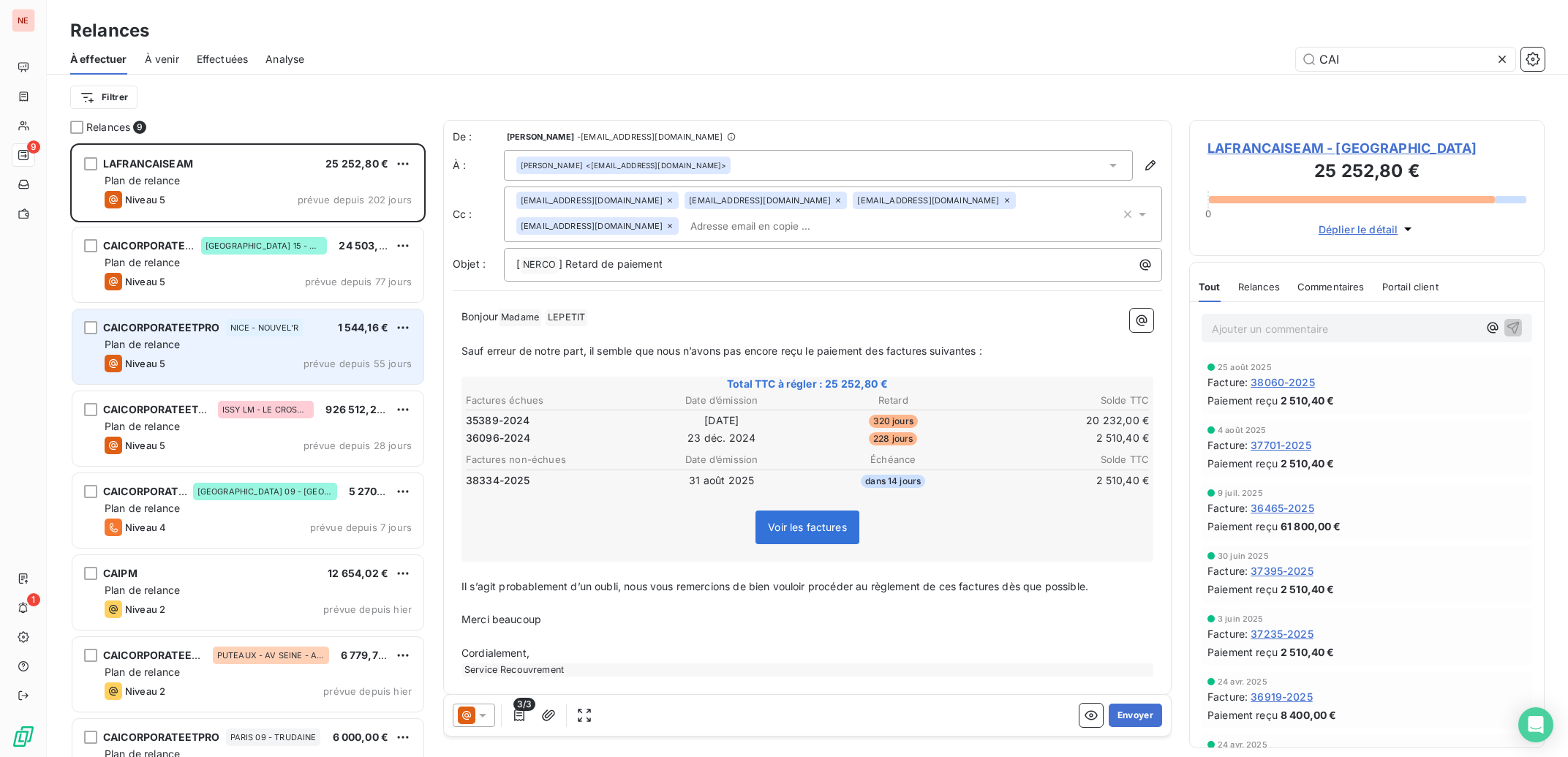
type input "CAI"
click at [161, 346] on span "Plan de relance" at bounding box center [142, 344] width 75 height 12
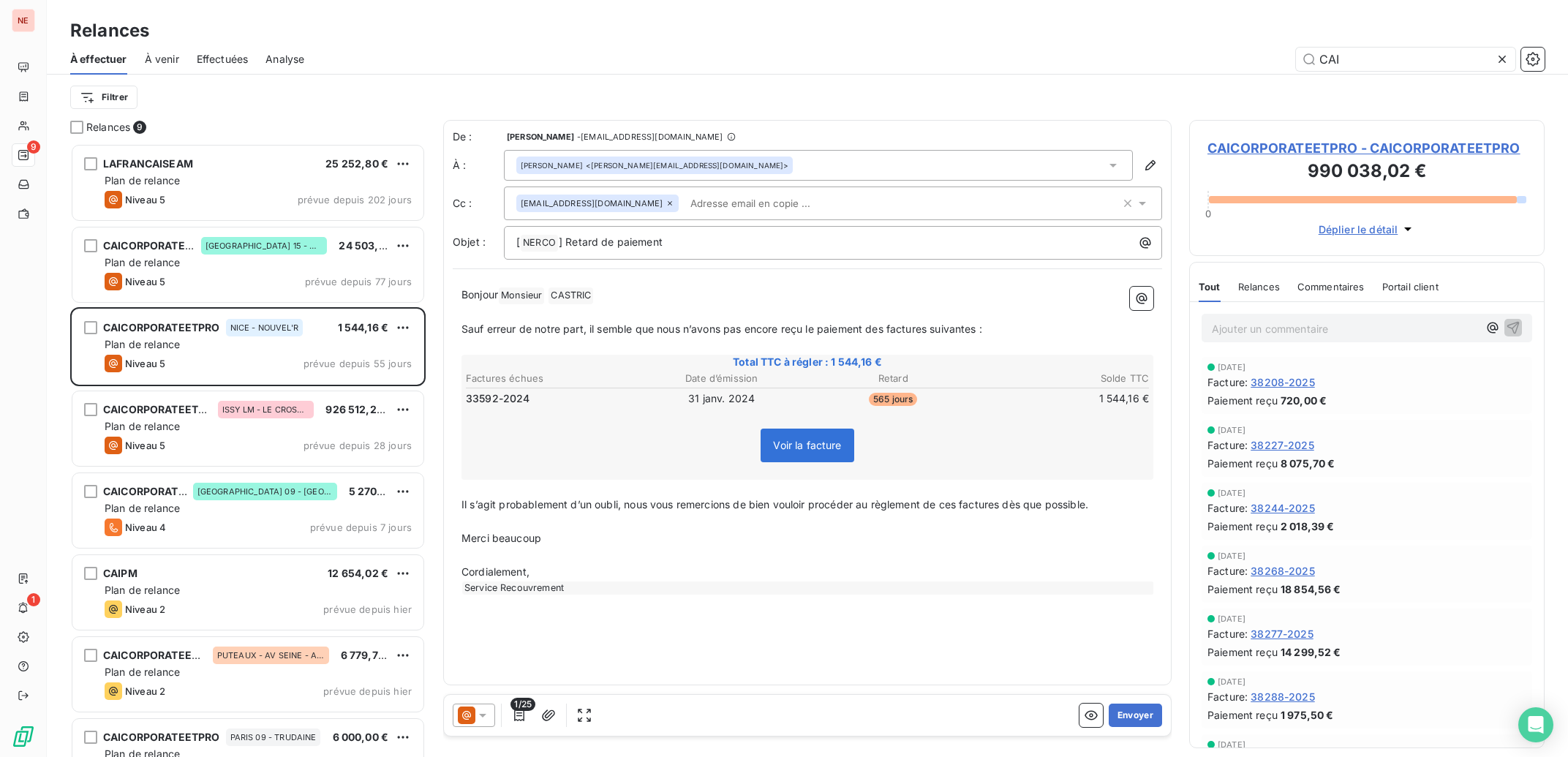
click at [945, 160] on div "[PERSON_NAME] <[PERSON_NAME][EMAIL_ADDRESS][DOMAIN_NAME]>" at bounding box center [818, 165] width 629 height 31
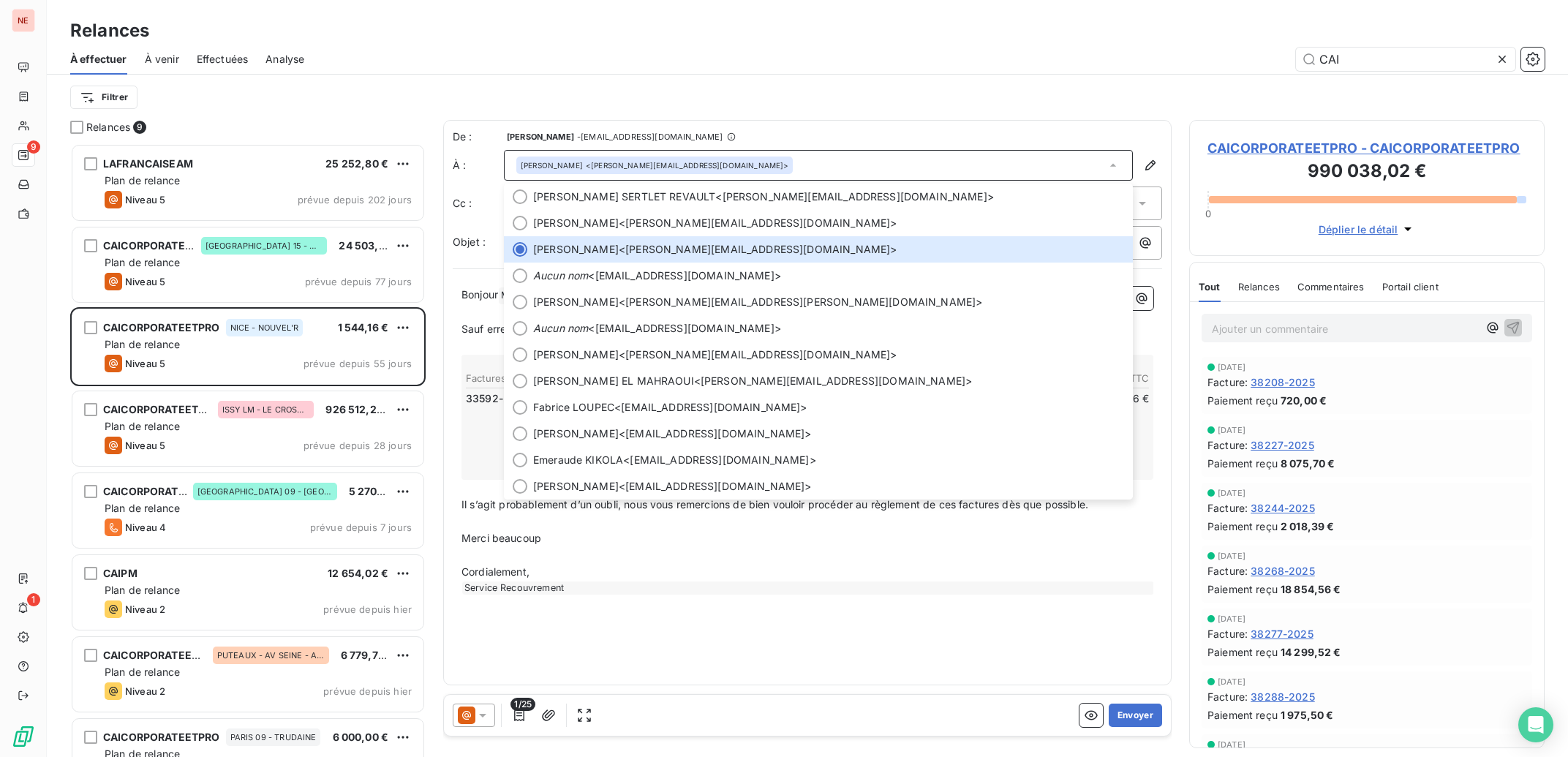
click at [789, 565] on p "Cordialement," at bounding box center [807, 572] width 692 height 17
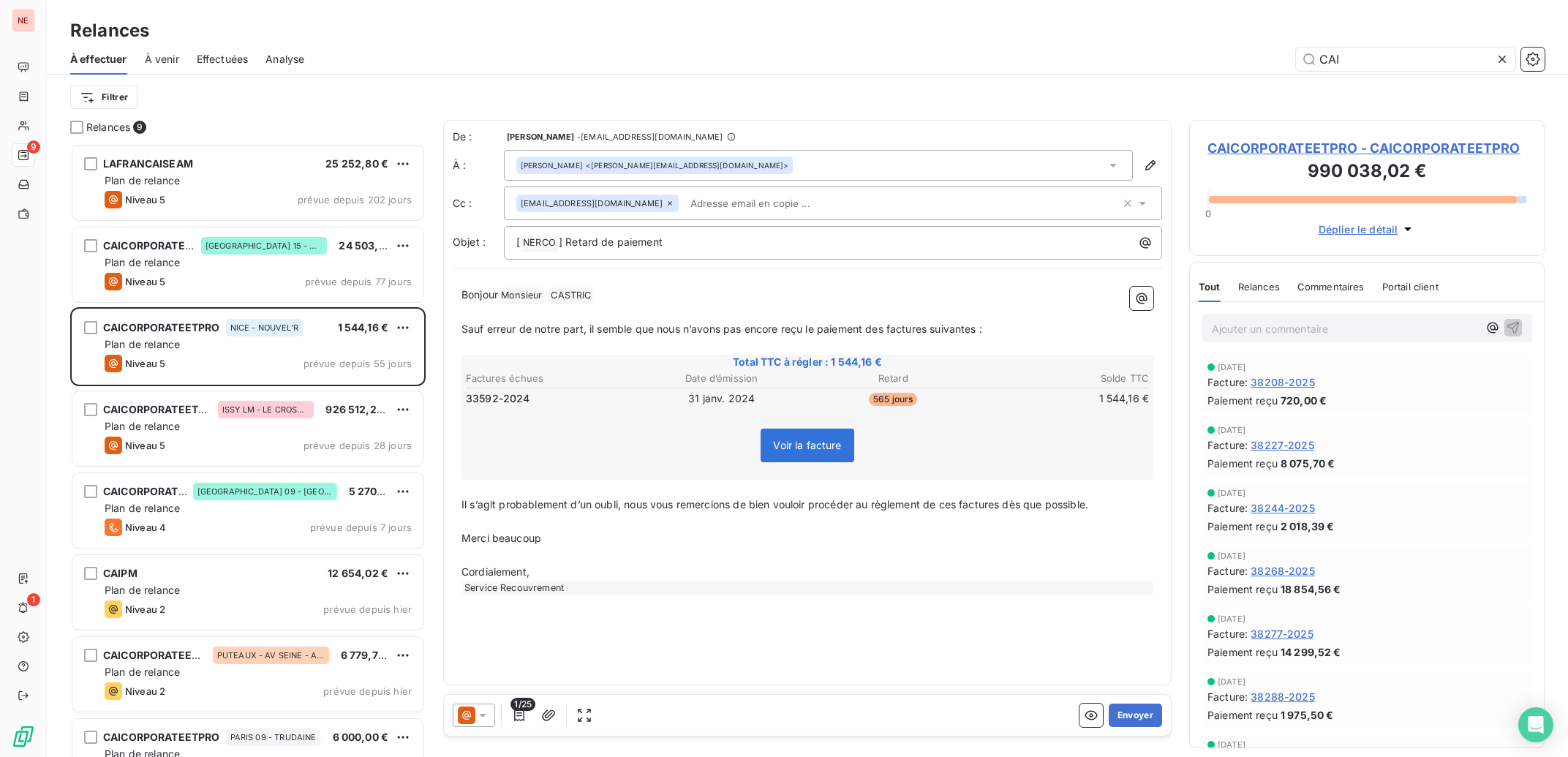
click at [1112, 164] on icon at bounding box center [1113, 165] width 14 height 14
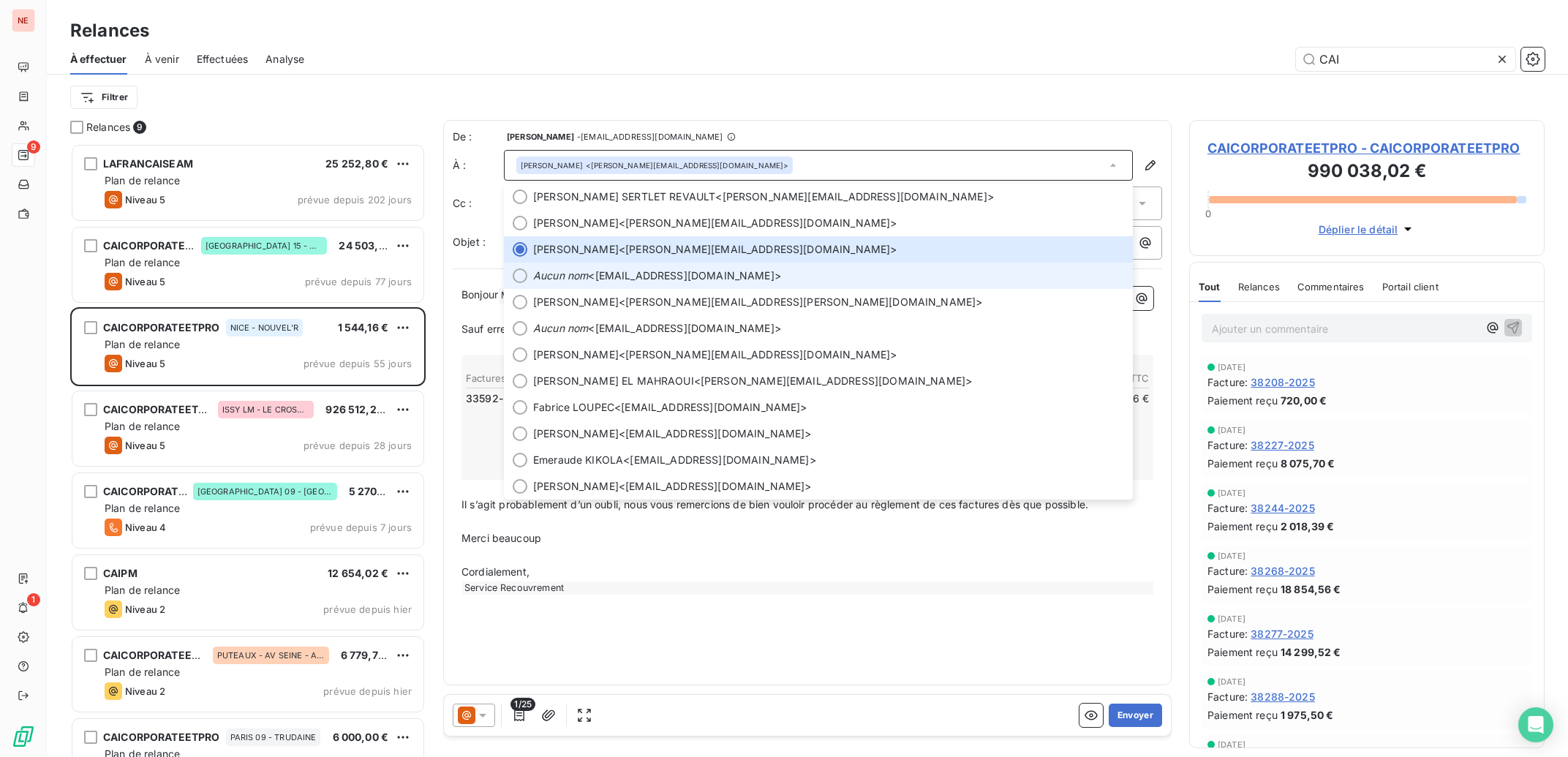
click at [654, 274] on span "Aucun nom <[EMAIL_ADDRESS][DOMAIN_NAME]>" at bounding box center [829, 275] width 591 height 14
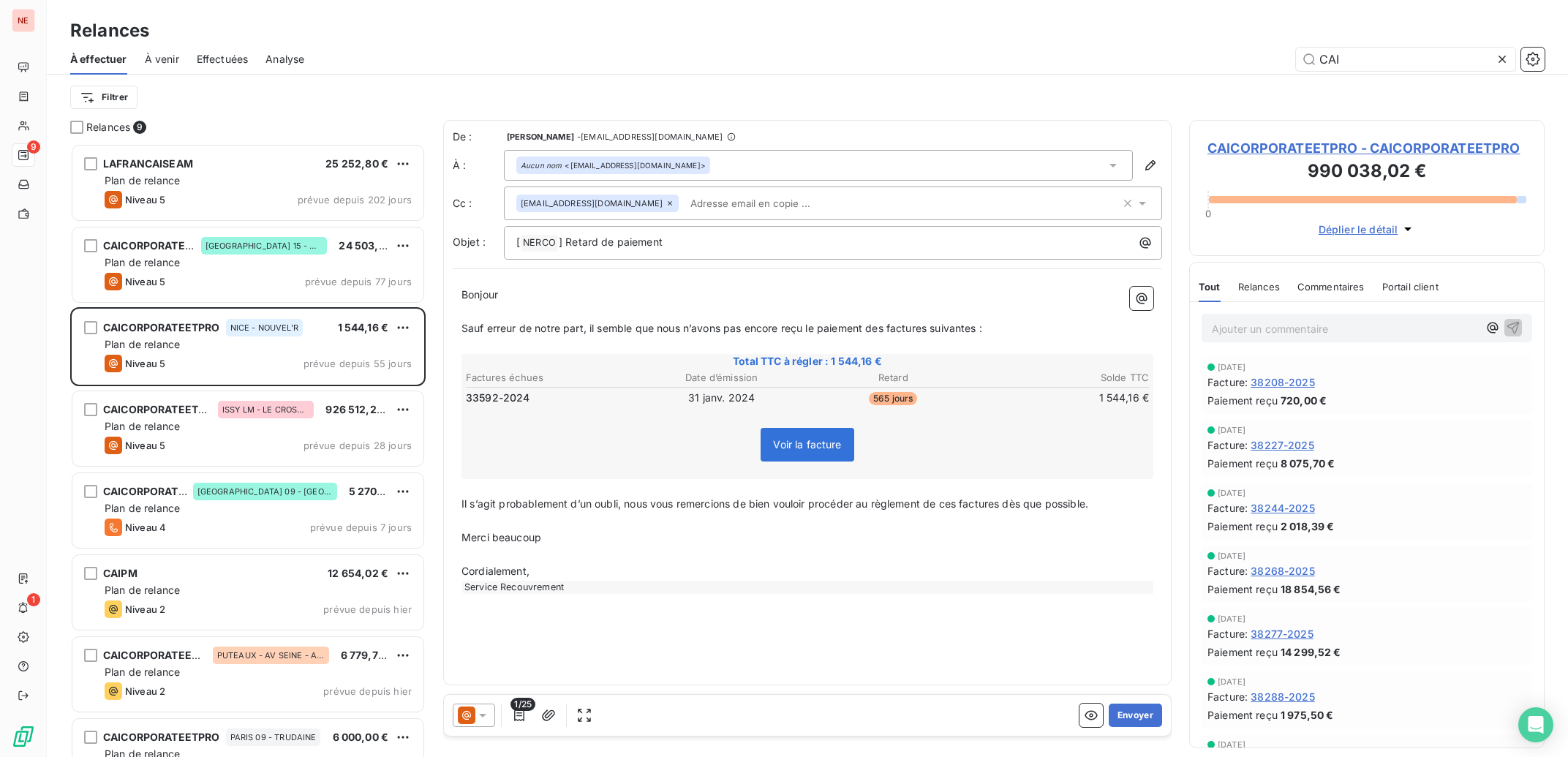
drag, startPoint x: 467, startPoint y: 328, endPoint x: 542, endPoint y: 355, distance: 79.7
click at [467, 328] on span "Sauf erreur de notre part, il semble que nous n’avons pas encore reçu le paieme…" at bounding box center [721, 328] width 520 height 12
click at [470, 324] on span "MSauf erreur de notre part, il semble que nous n’avons pas [MEDICAL_DATA] reçu …" at bounding box center [752, 328] width 583 height 12
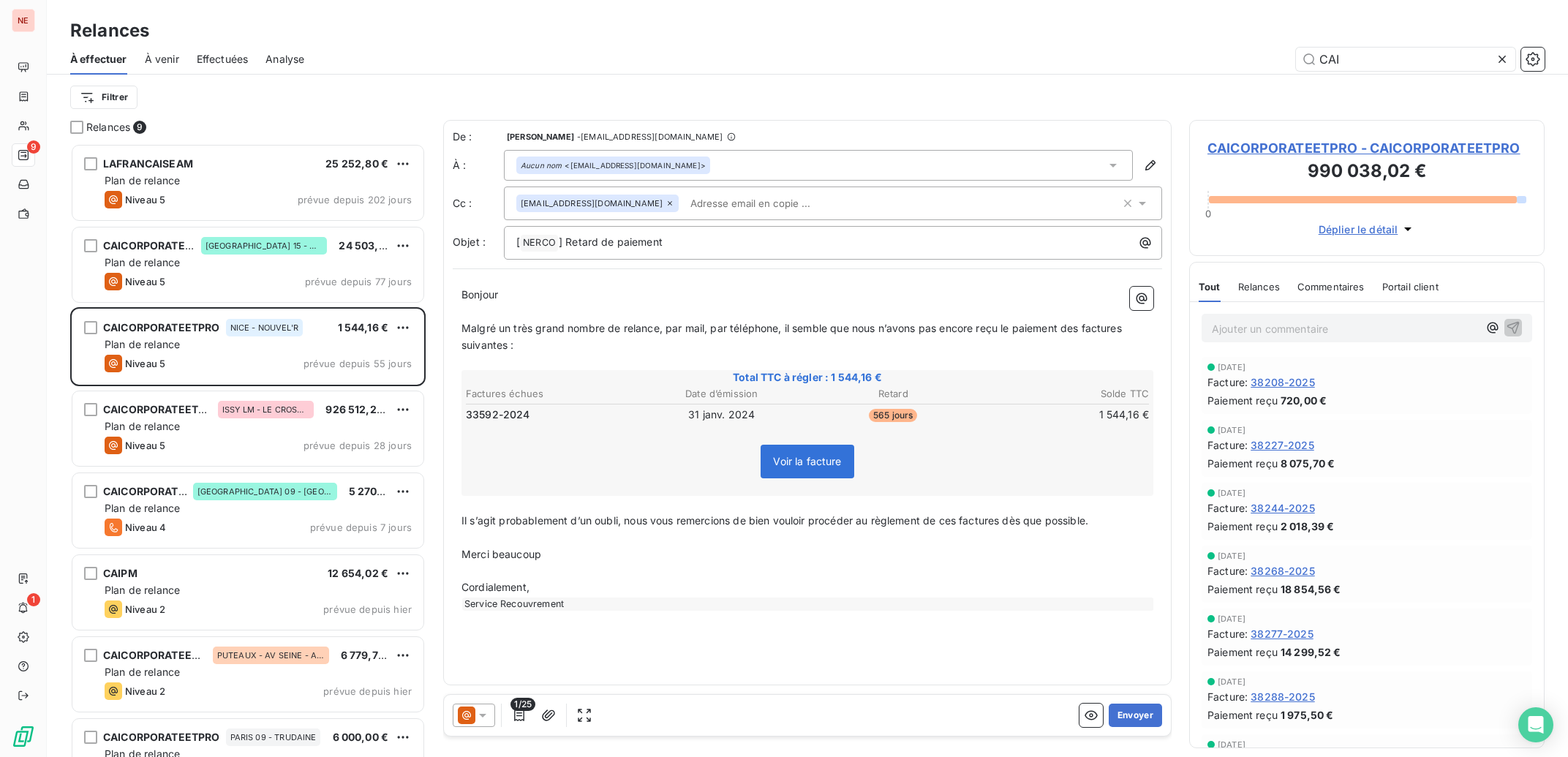
click at [461, 523] on div "Bonjour ﻿ ﻿ ﻿ ﻿ Malgré un très grand nombre de relance, par mail, par téléphone…" at bounding box center [807, 449] width 709 height 342
click at [467, 518] on span "Il s’agit probablement d’un oubli, nous vous remercions de bien vouloir procéde…" at bounding box center [774, 521] width 626 height 12
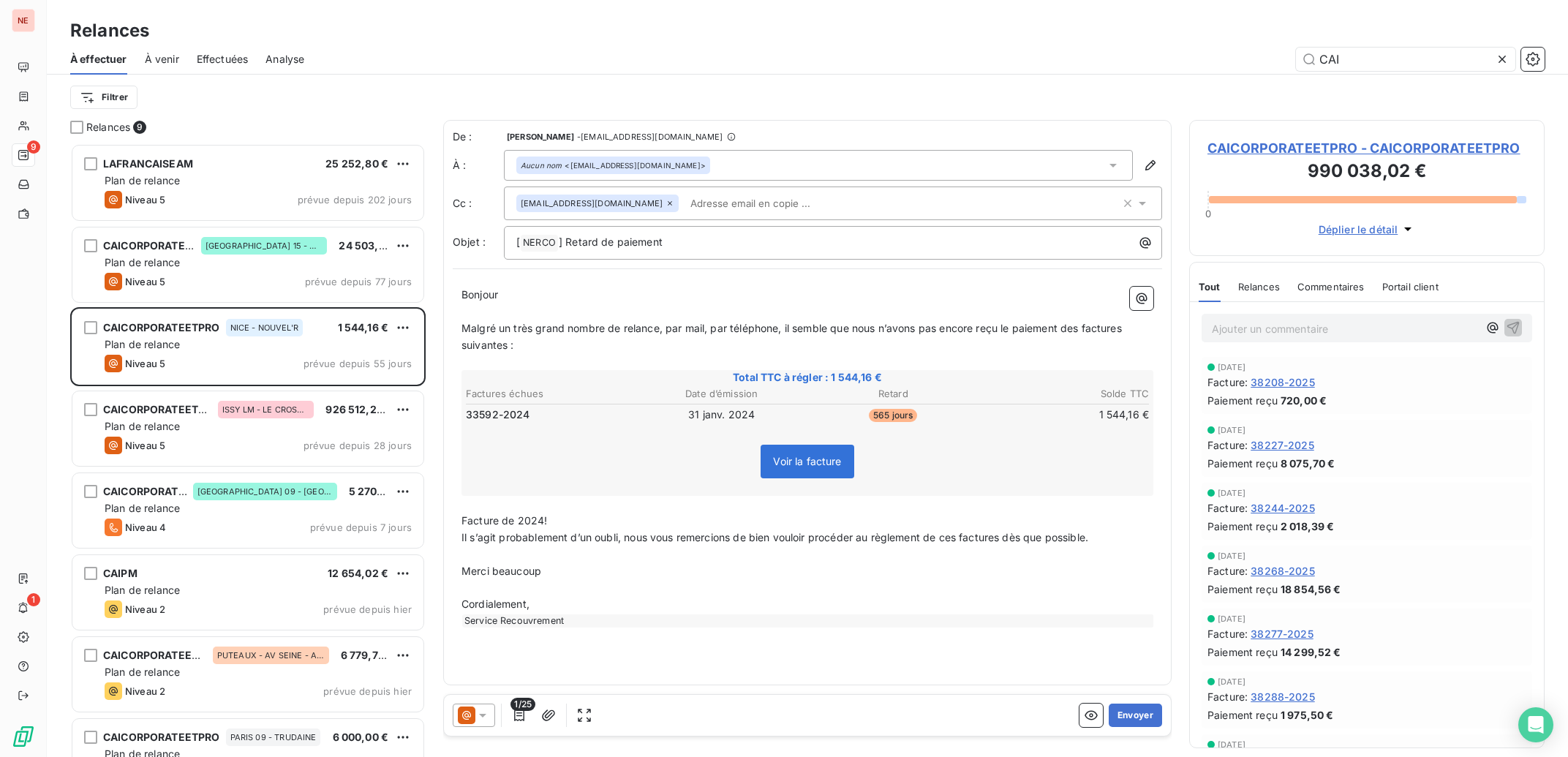
click at [629, 539] on span "Il s’agit probablement d’un oubli, nous vous remercions de bien vouloir procéde…" at bounding box center [774, 537] width 626 height 12
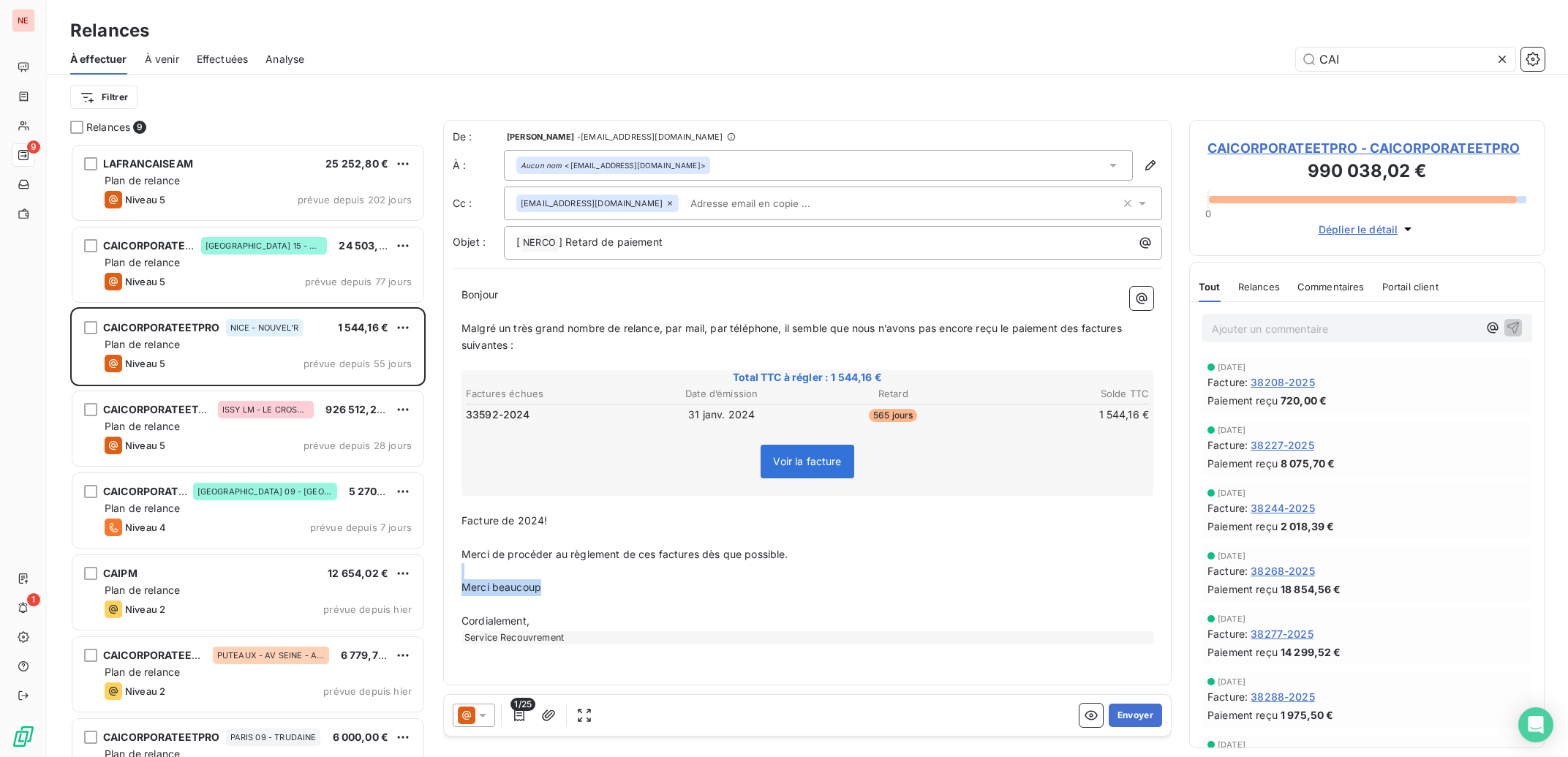
drag, startPoint x: 562, startPoint y: 575, endPoint x: 606, endPoint y: 588, distance: 45.9
click at [599, 590] on div "Bonjour ﻿ ﻿ ﻿ ﻿ Malgré un très grand nombre de relance, par mail, par téléphone…" at bounding box center [807, 465] width 692 height 358
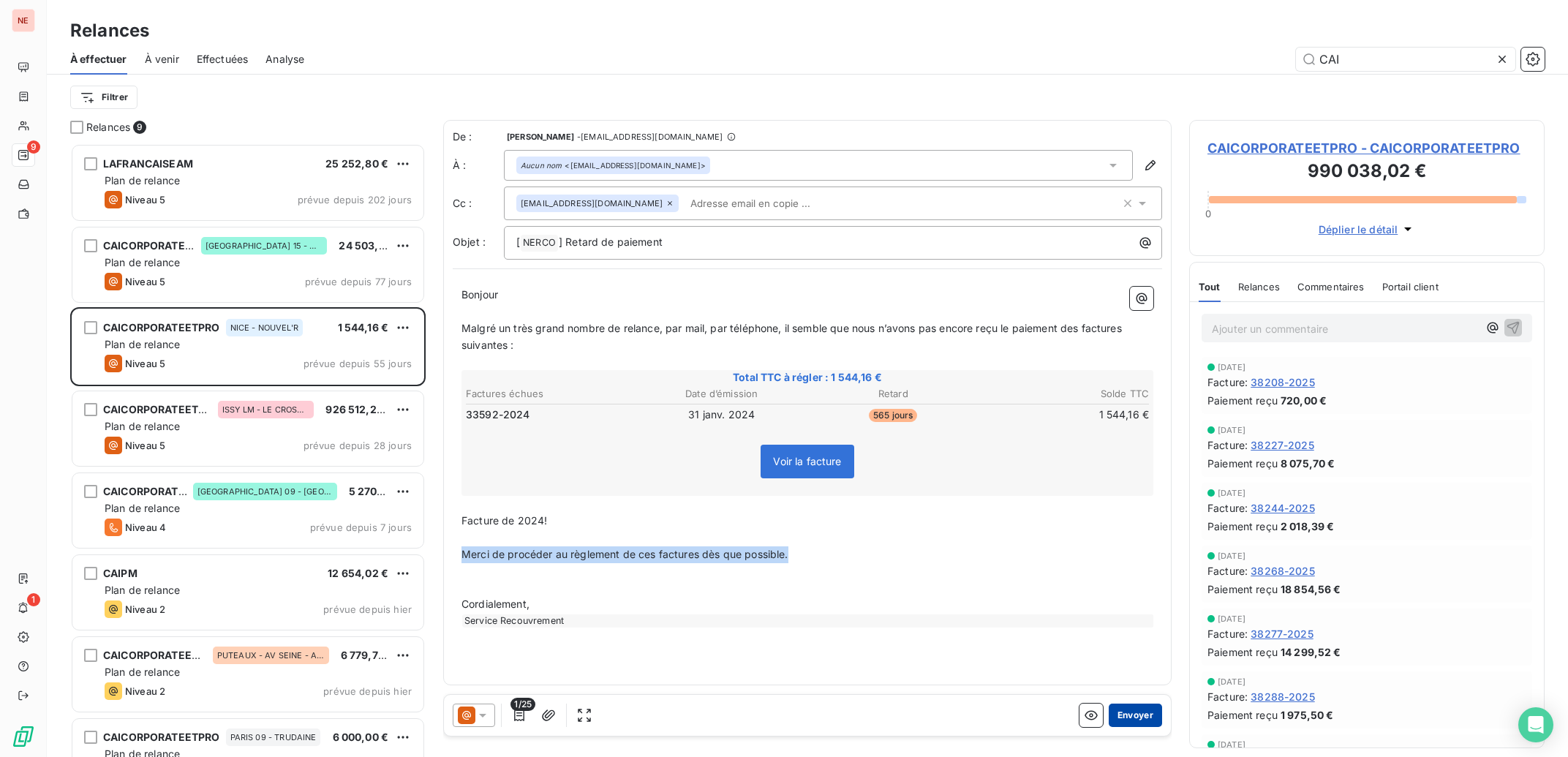
click at [1132, 721] on button "Envoyer" at bounding box center [1135, 715] width 53 height 23
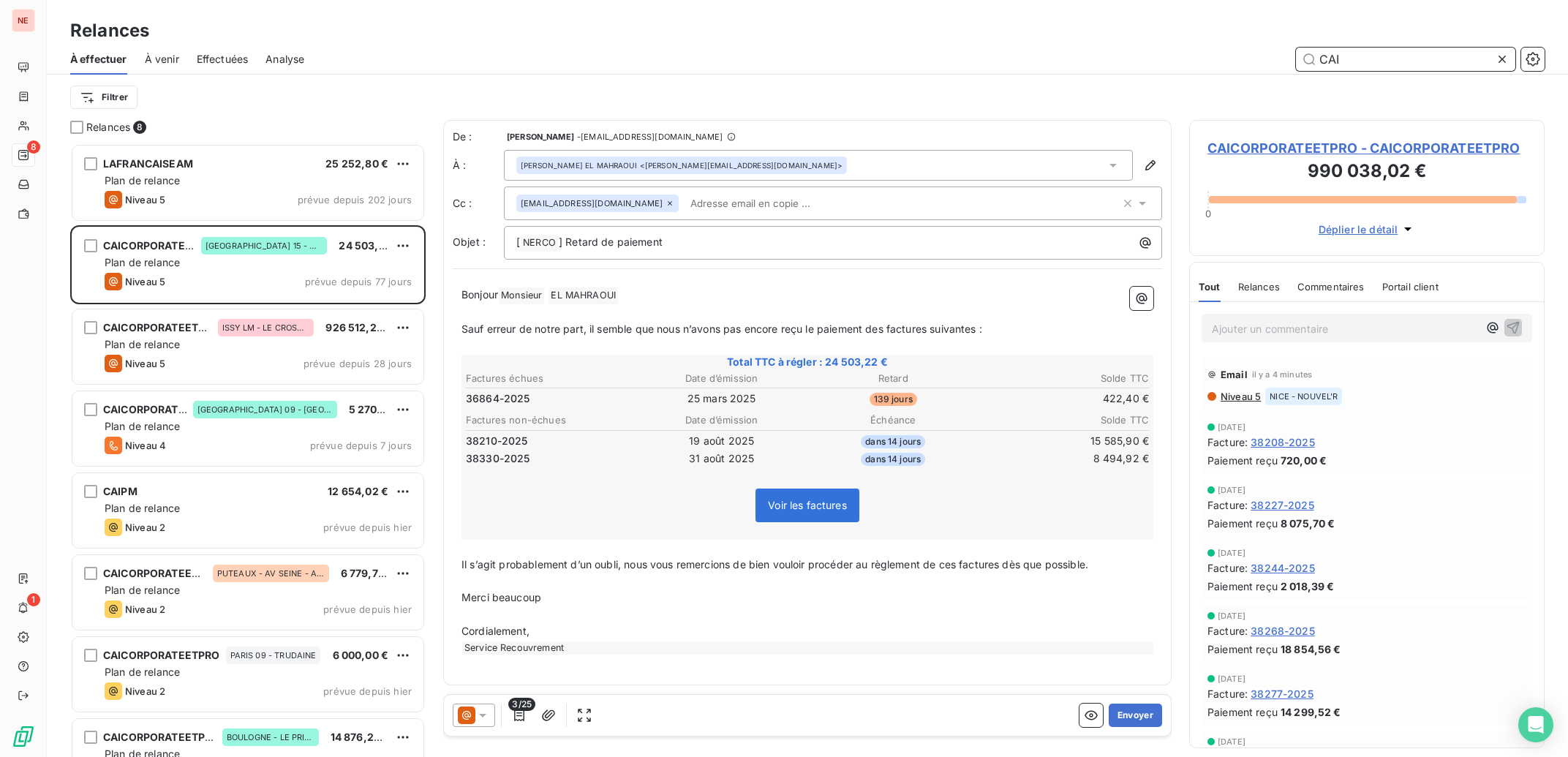
click at [1383, 58] on input "CAI" at bounding box center [1406, 59] width 220 height 23
type input "C"
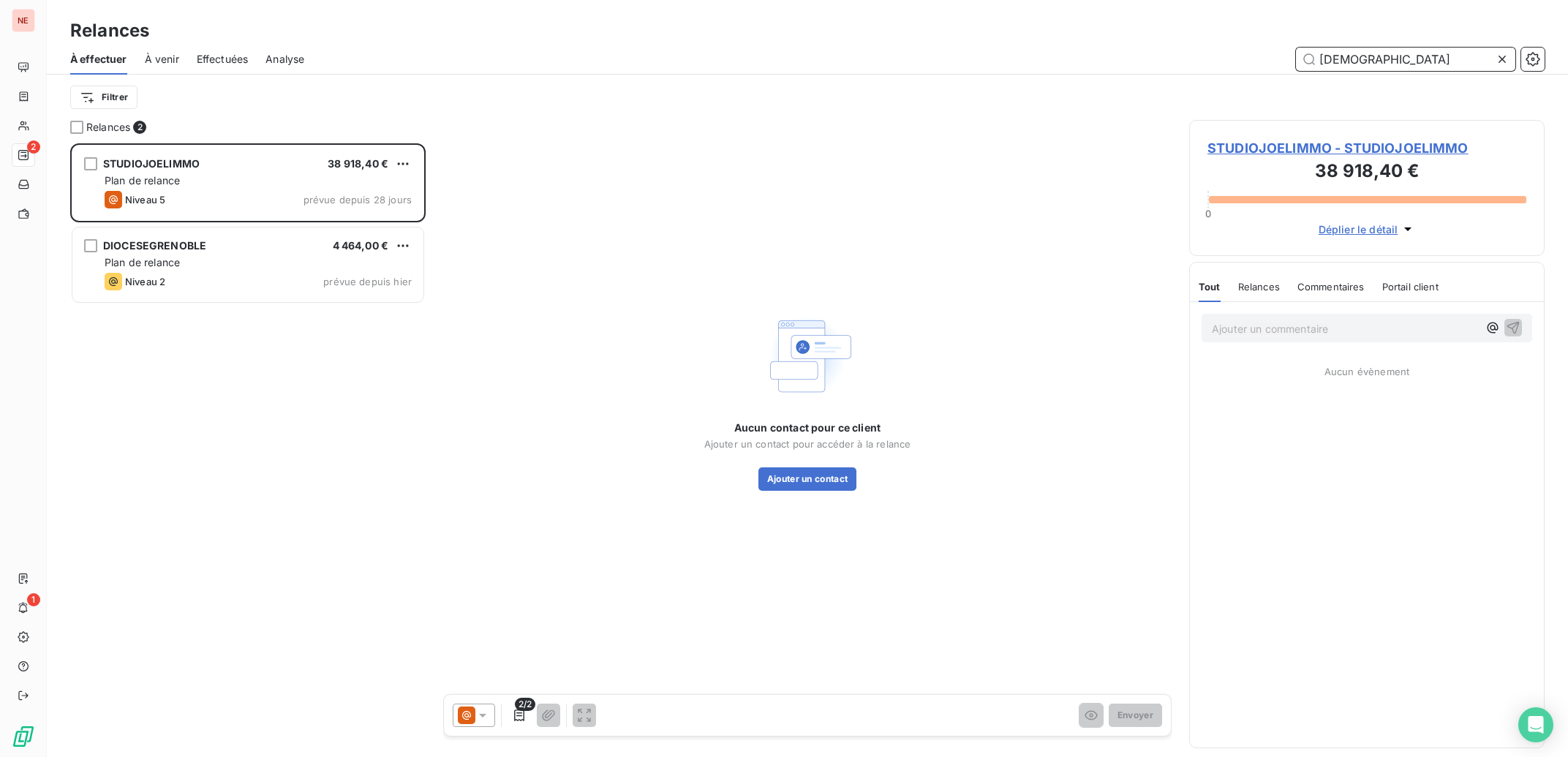
scroll to position [599, 341]
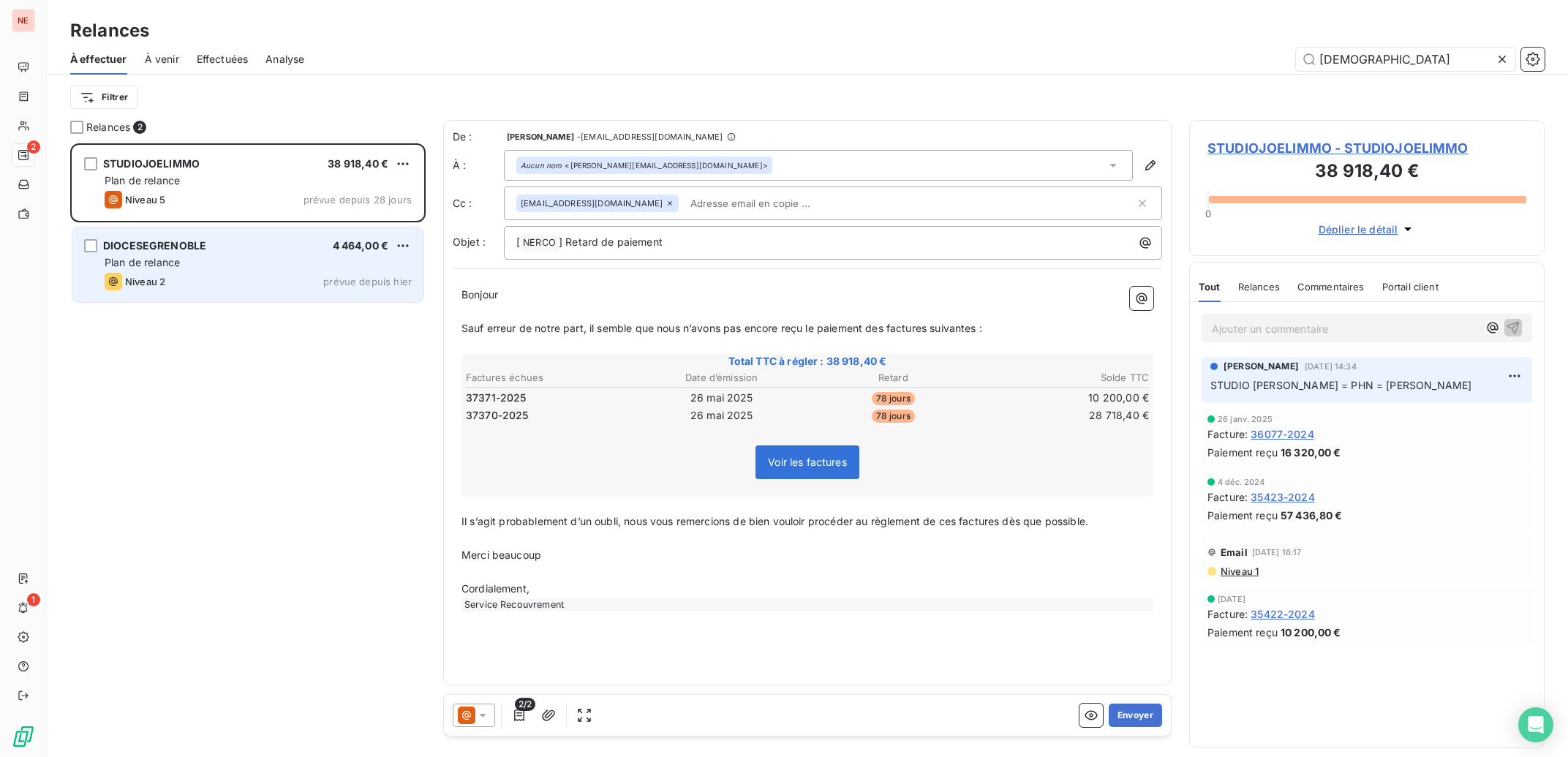
click at [146, 272] on div "DIOCESEGRENOBLE 4 464,00 € Plan de relance Niveau 2 prévue depuis [DATE]" at bounding box center [248, 264] width 351 height 74
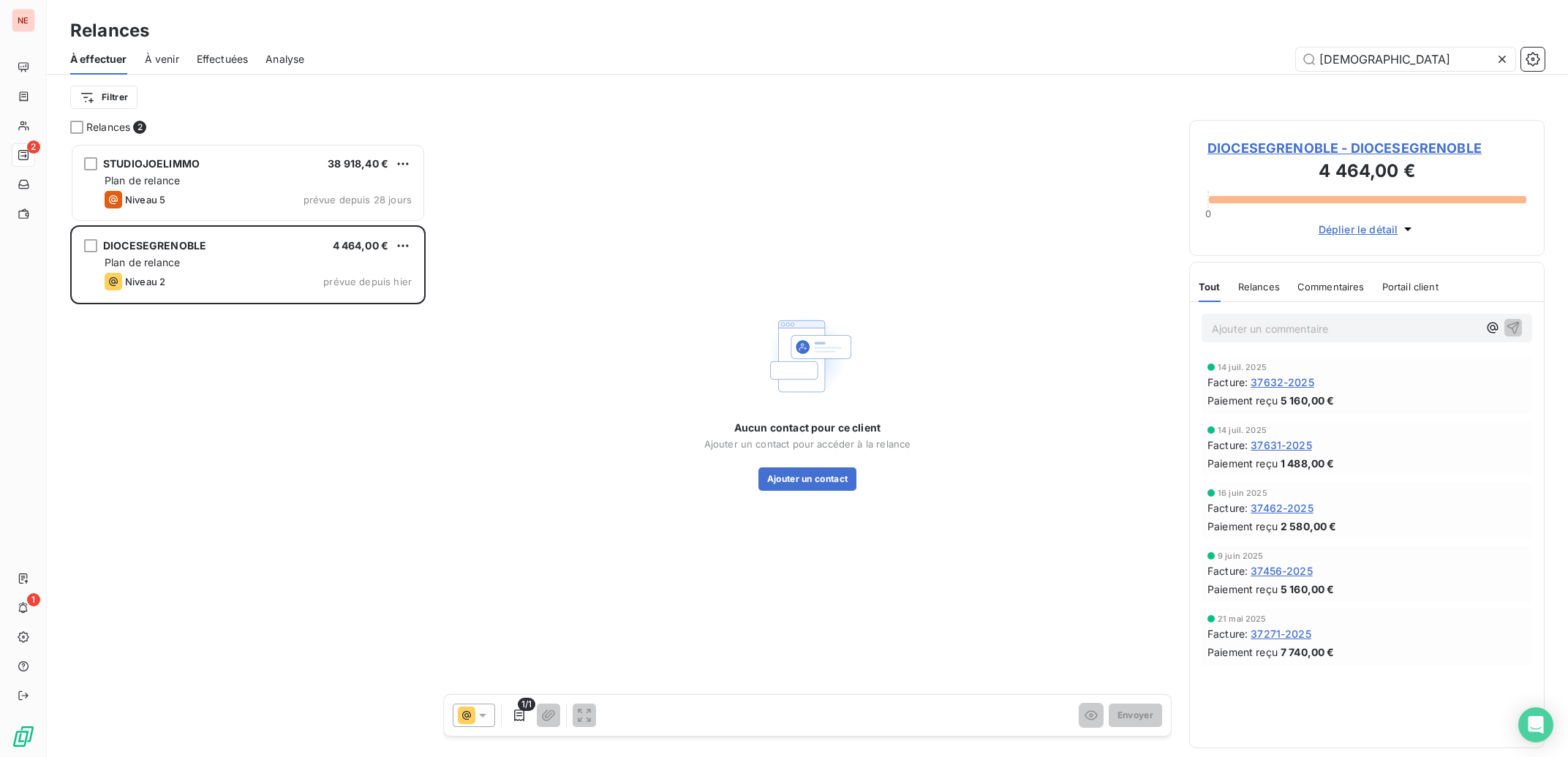
click at [486, 715] on icon at bounding box center [483, 715] width 14 height 14
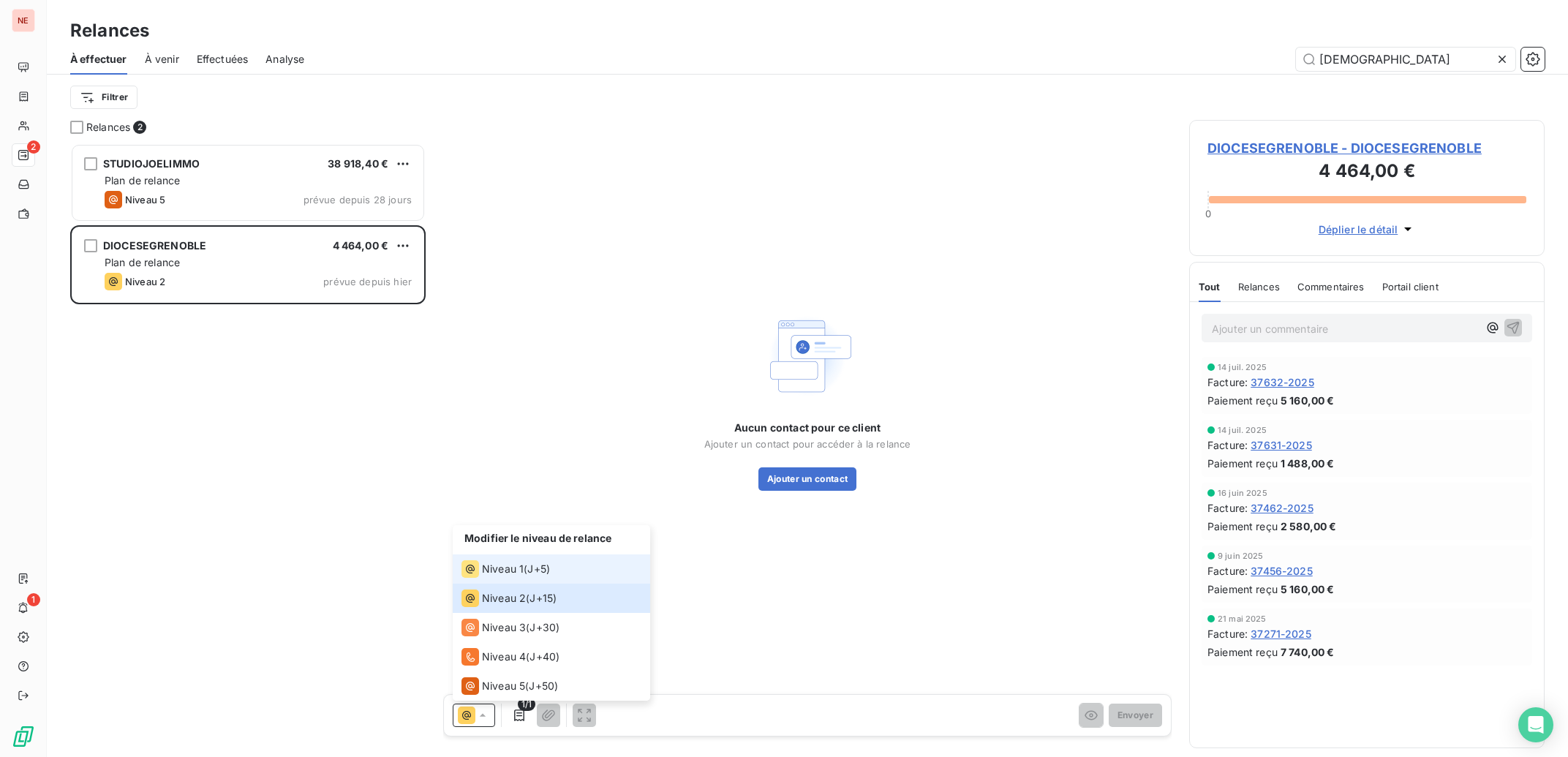
click at [480, 562] on div "Niveau 1" at bounding box center [492, 569] width 62 height 17
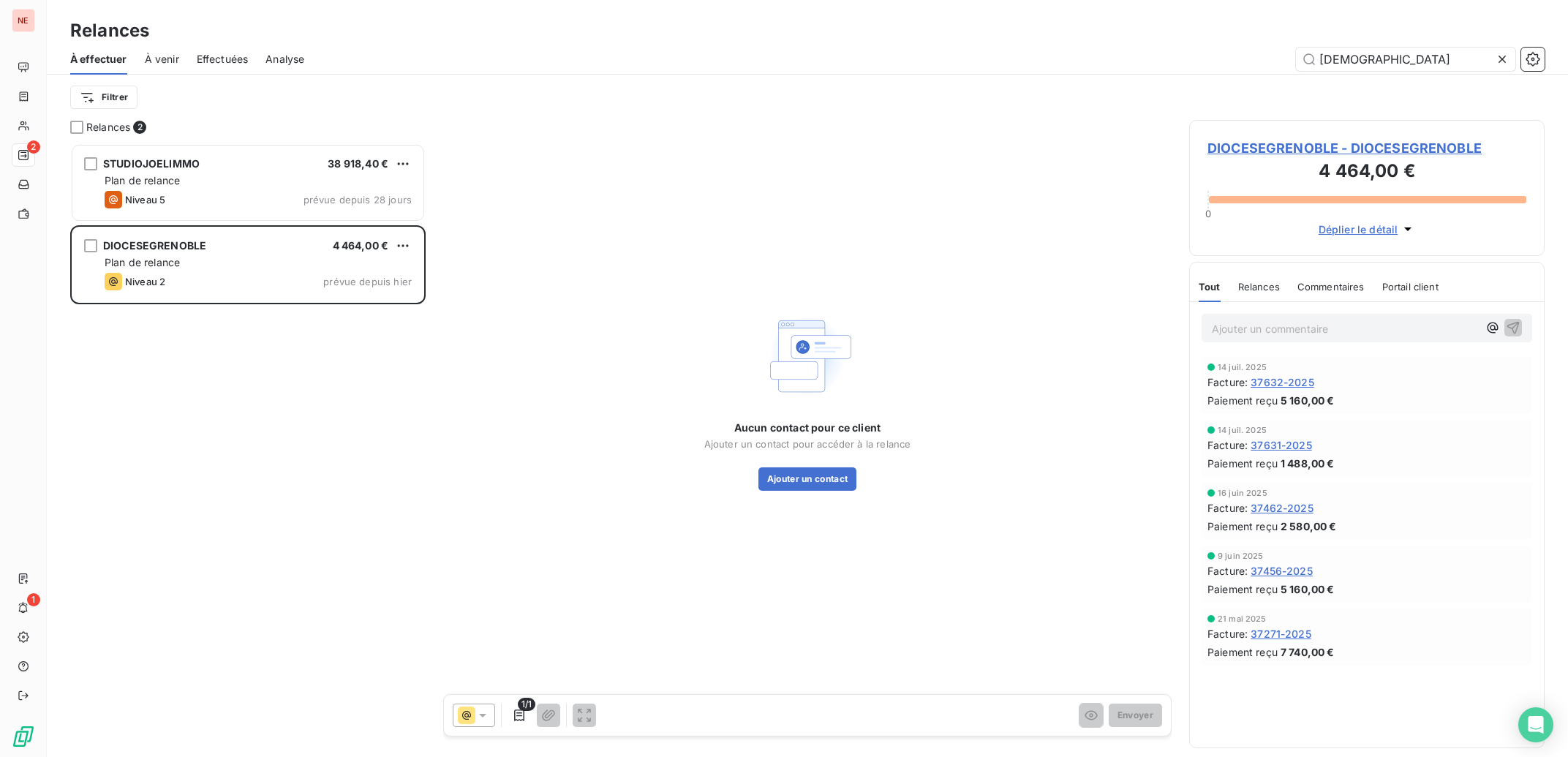
click at [1403, 74] on div "À effectuer À venir Effectuées Analyse dio" at bounding box center [807, 59] width 1521 height 31
click at [1403, 67] on input "[DEMOGRAPHIC_DATA]" at bounding box center [1406, 59] width 220 height 23
type input "d"
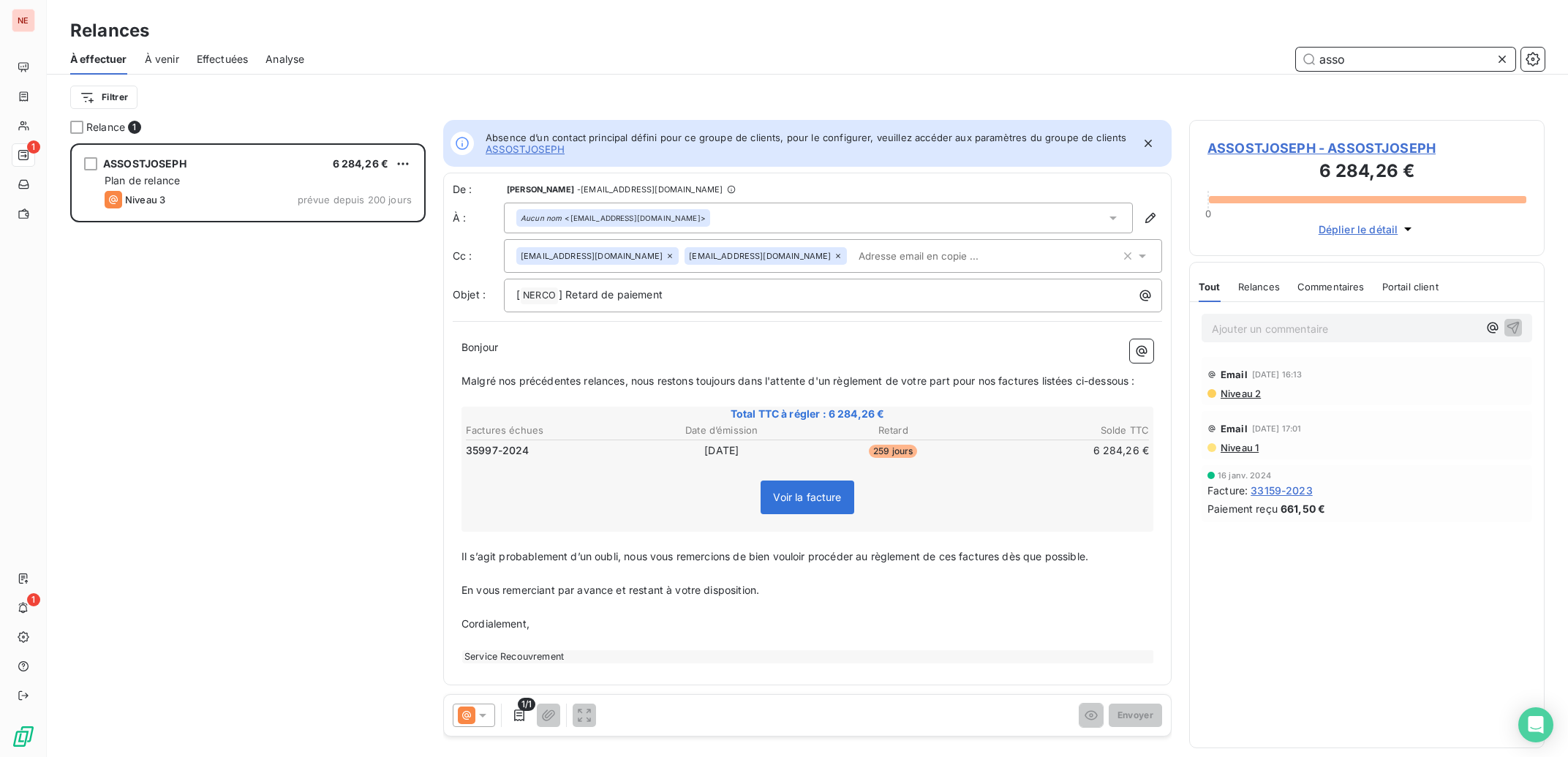
scroll to position [599, 341]
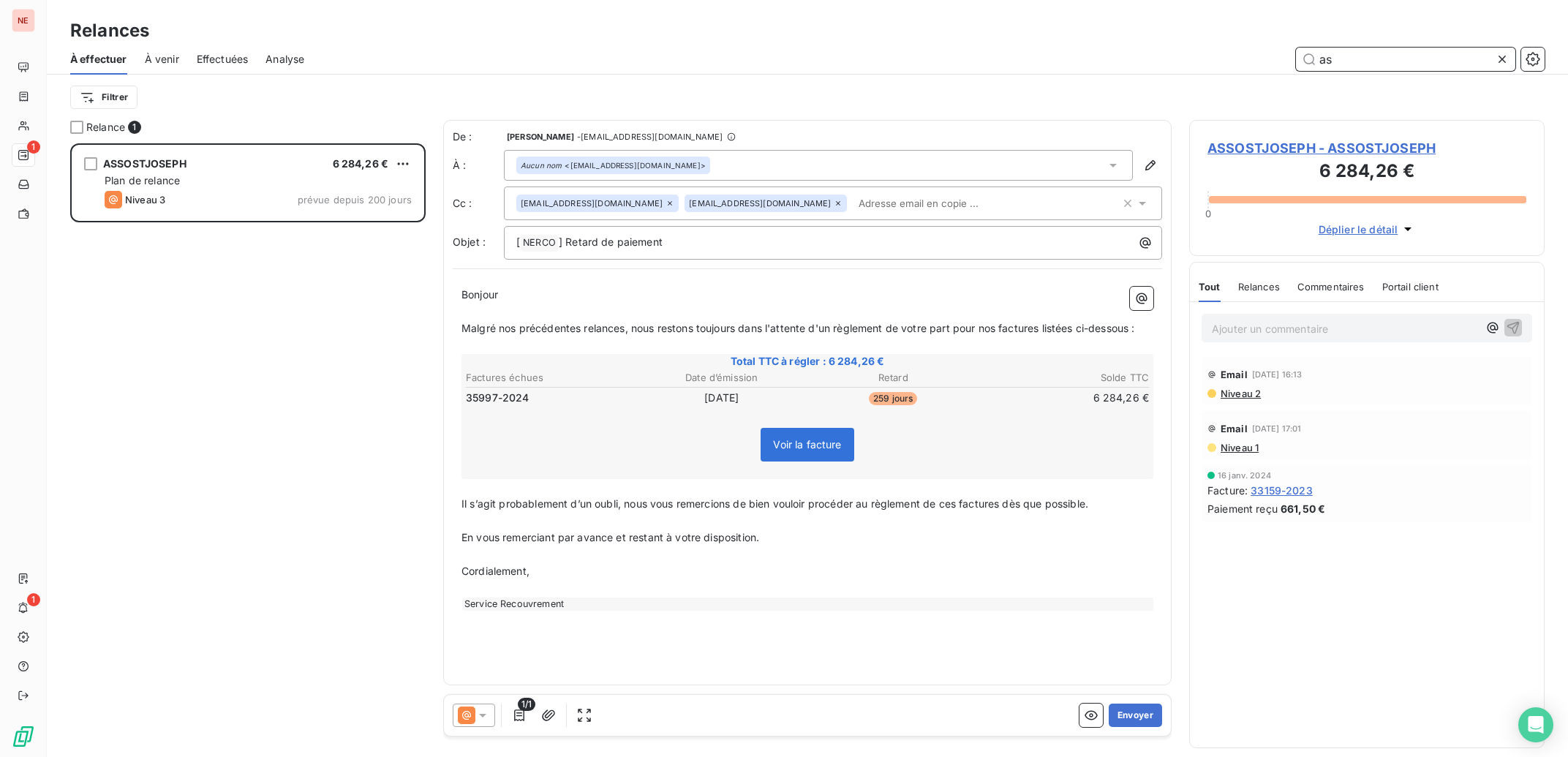
type input "a"
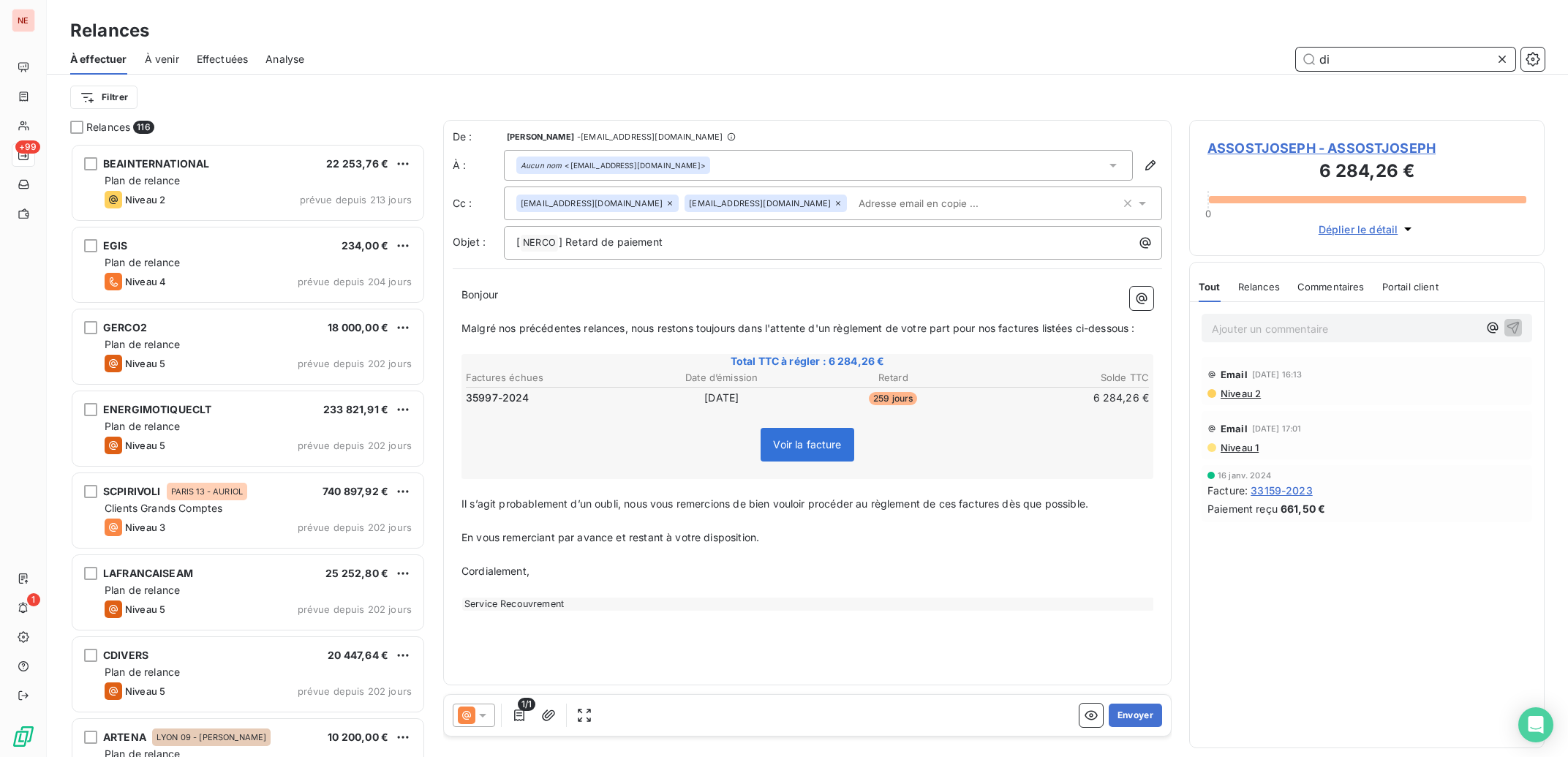
type input "[DEMOGRAPHIC_DATA]"
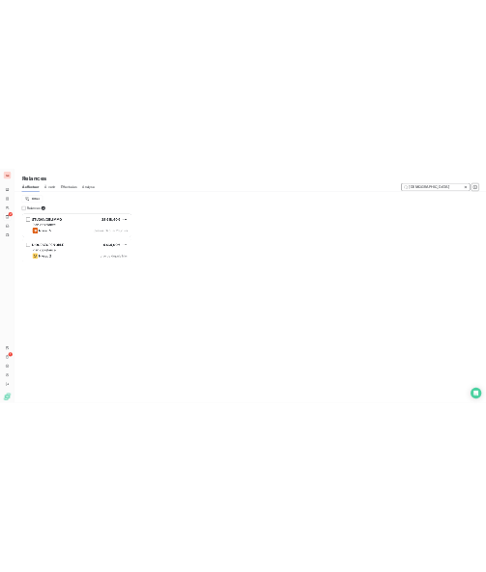
scroll to position [1, 1]
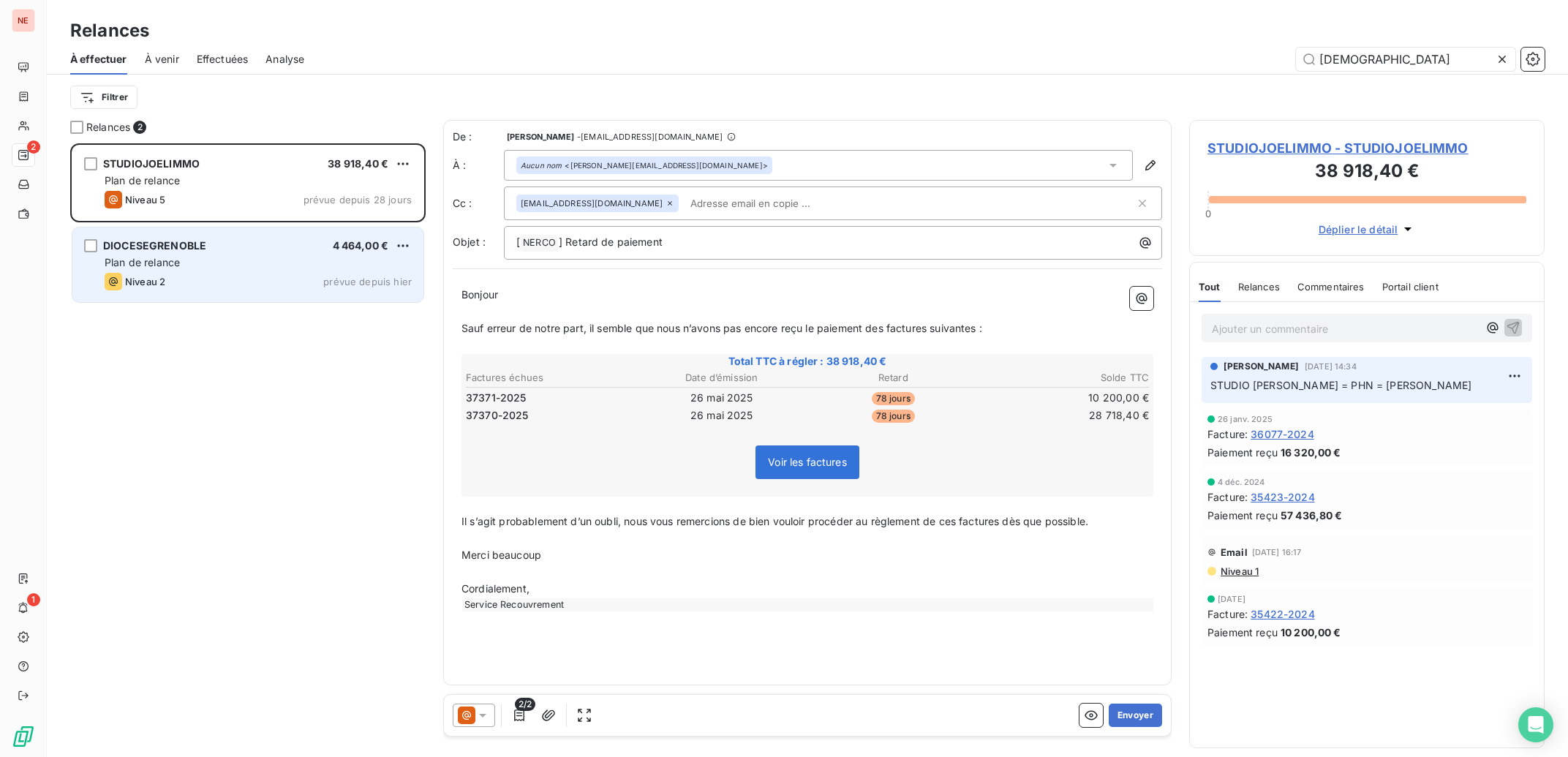
click at [145, 274] on div "Niveau 2" at bounding box center [135, 281] width 61 height 17
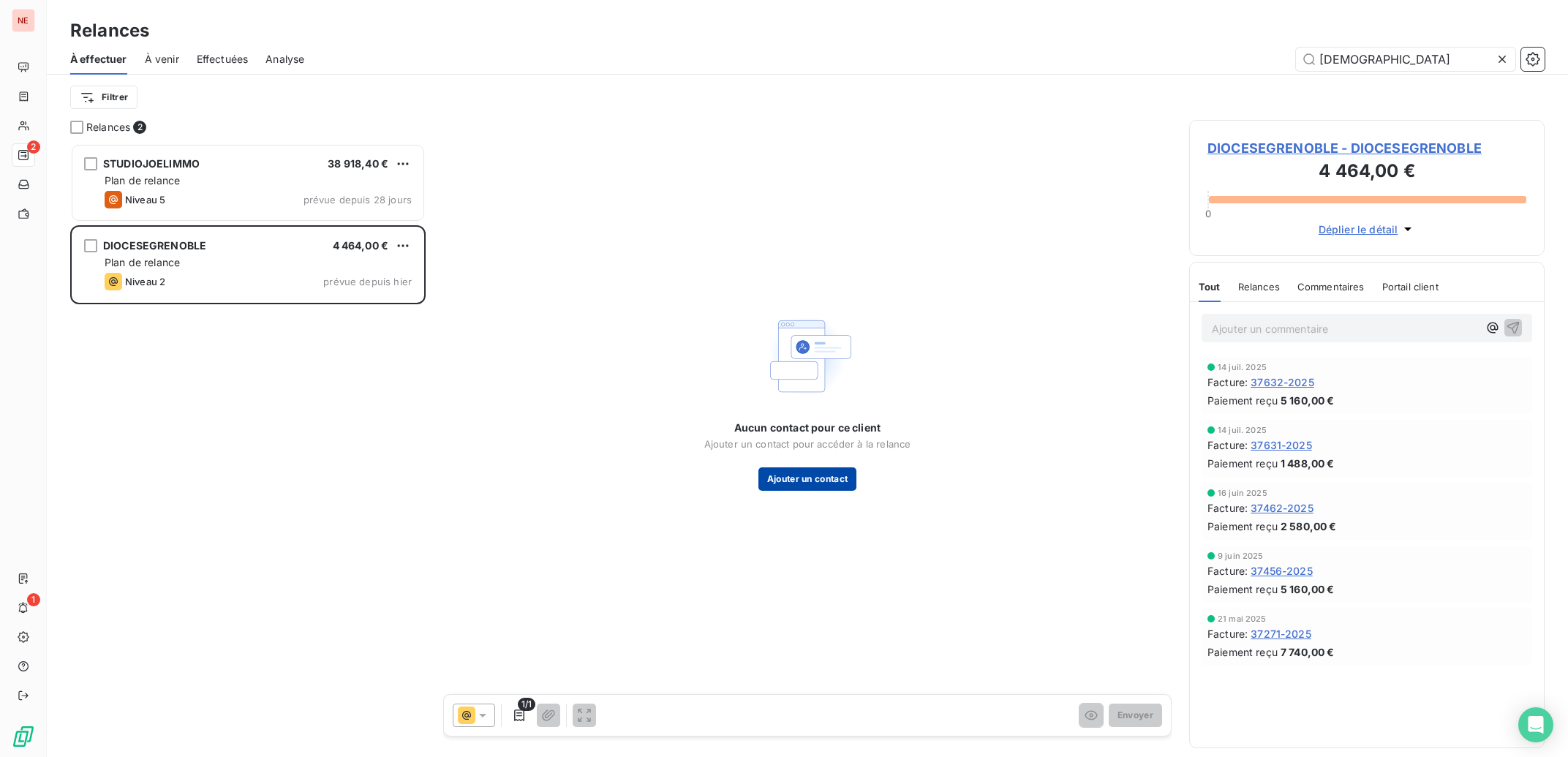
click at [778, 475] on button "Ajouter un contact" at bounding box center [807, 479] width 98 height 23
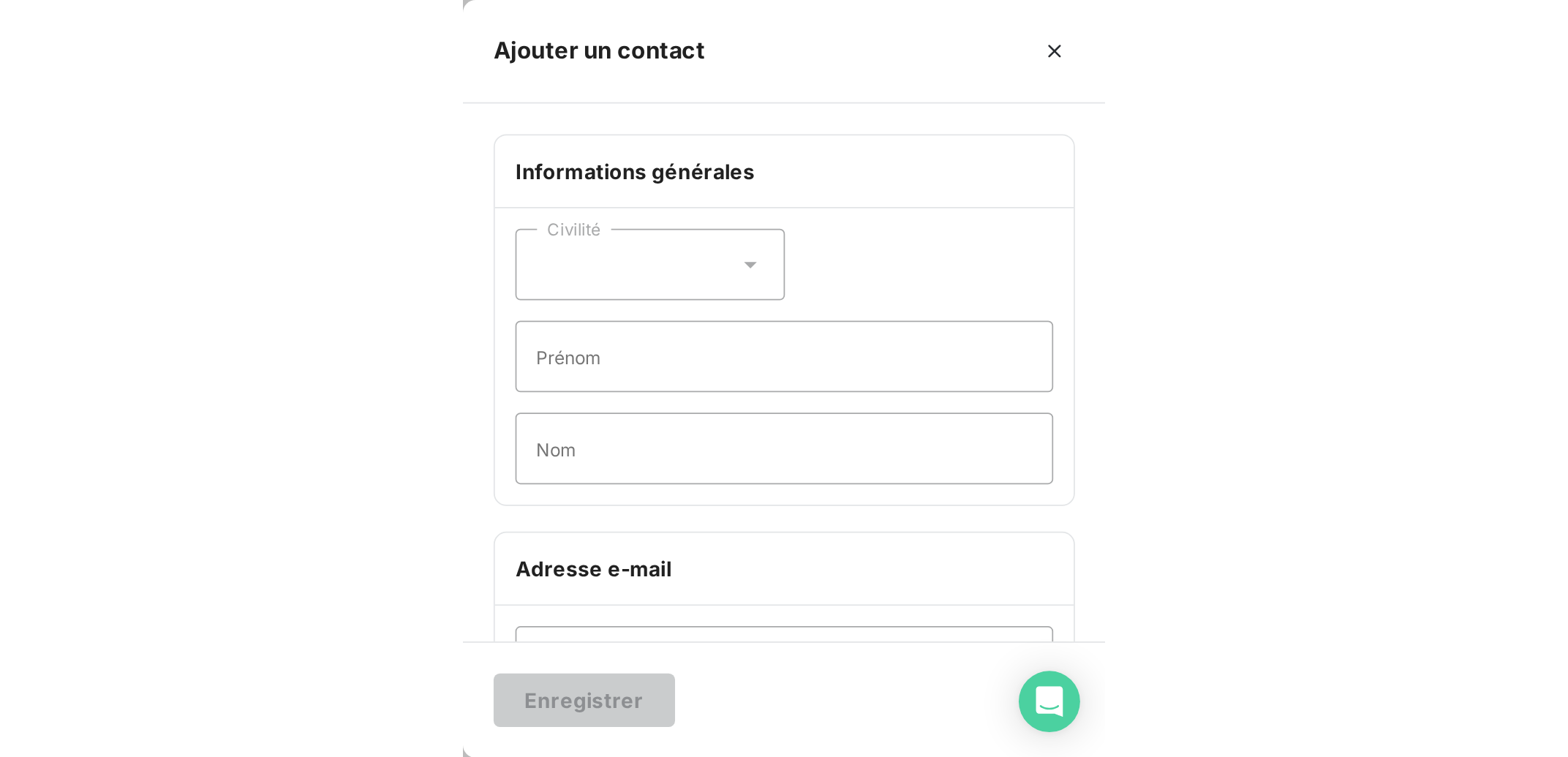
scroll to position [599, 341]
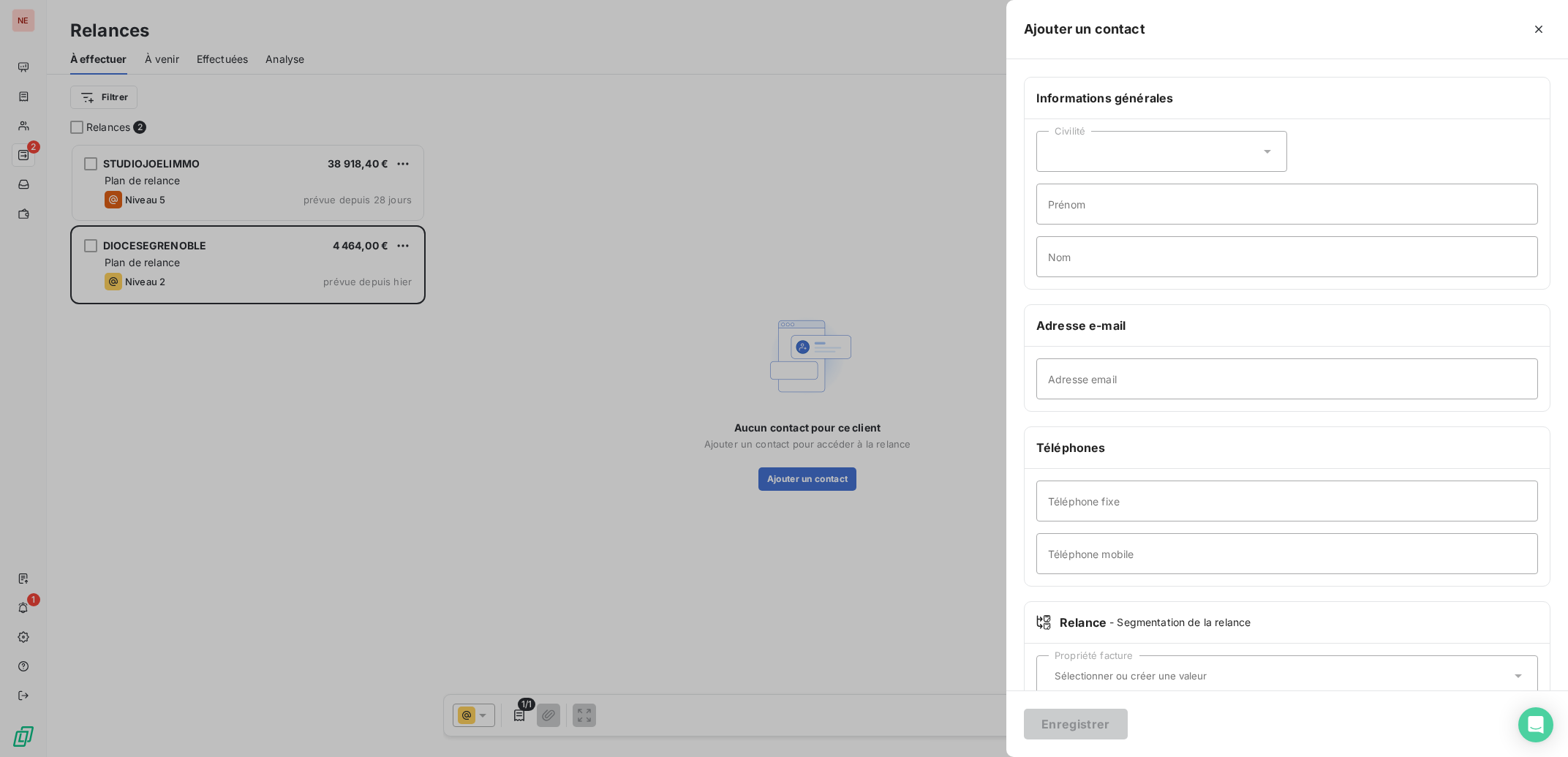
click at [1150, 149] on div "Civilité" at bounding box center [1161, 152] width 251 height 41
click at [1135, 216] on li "Monsieur" at bounding box center [1161, 214] width 251 height 27
click at [1135, 212] on input "Prénom" at bounding box center [1287, 204] width 501 height 41
type input "[PERSON_NAME]"
click at [1245, 261] on input "Nom" at bounding box center [1287, 257] width 501 height 41
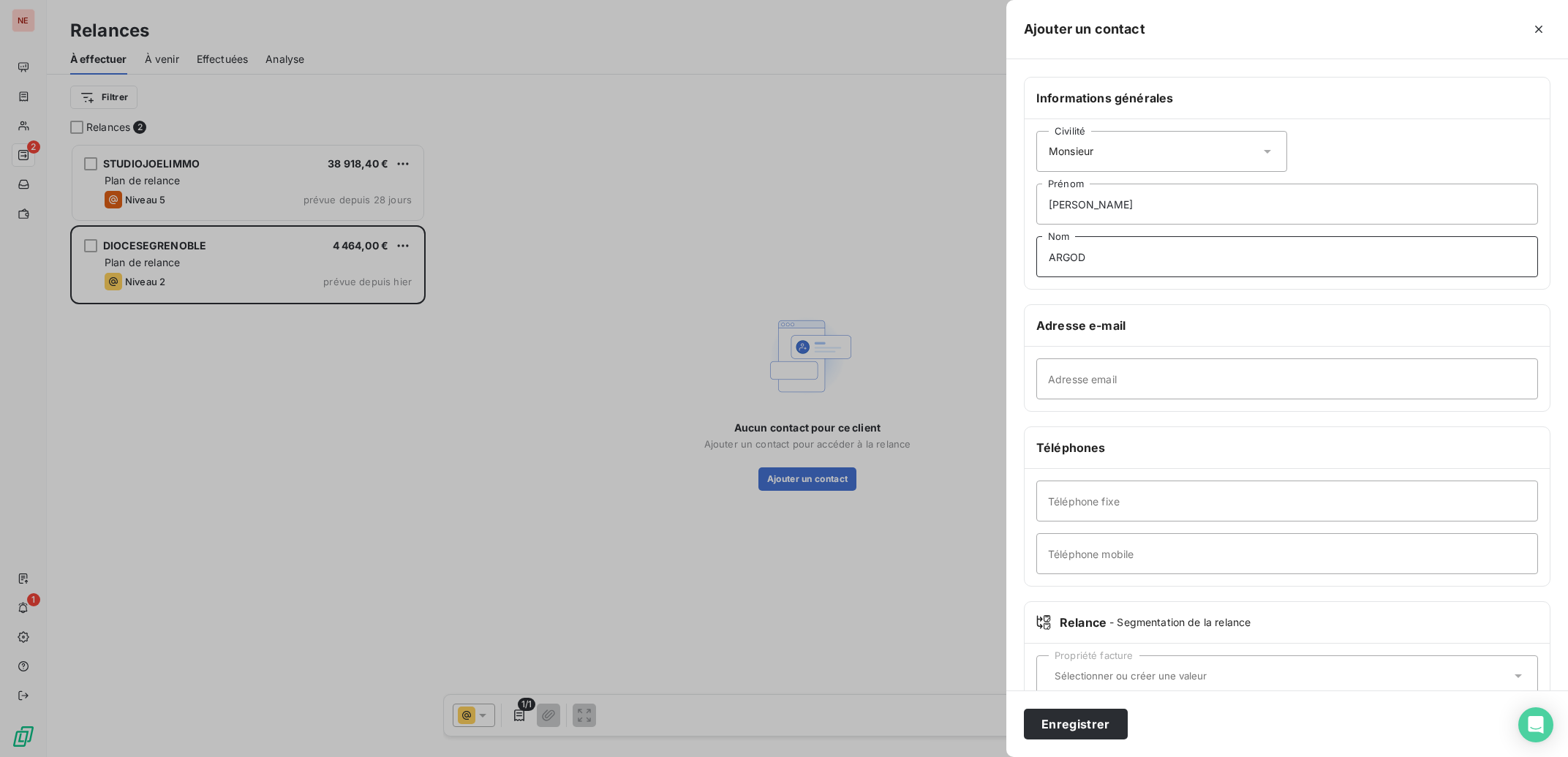
type input "ARGOD"
click at [1245, 360] on input "Adresse email" at bounding box center [1287, 379] width 501 height 41
type input "[EMAIL_ADDRESS][DOMAIN_NAME]"
click at [1168, 507] on input "Téléphone fixe" at bounding box center [1287, 501] width 501 height 41
type input "04 38 38 00 18"
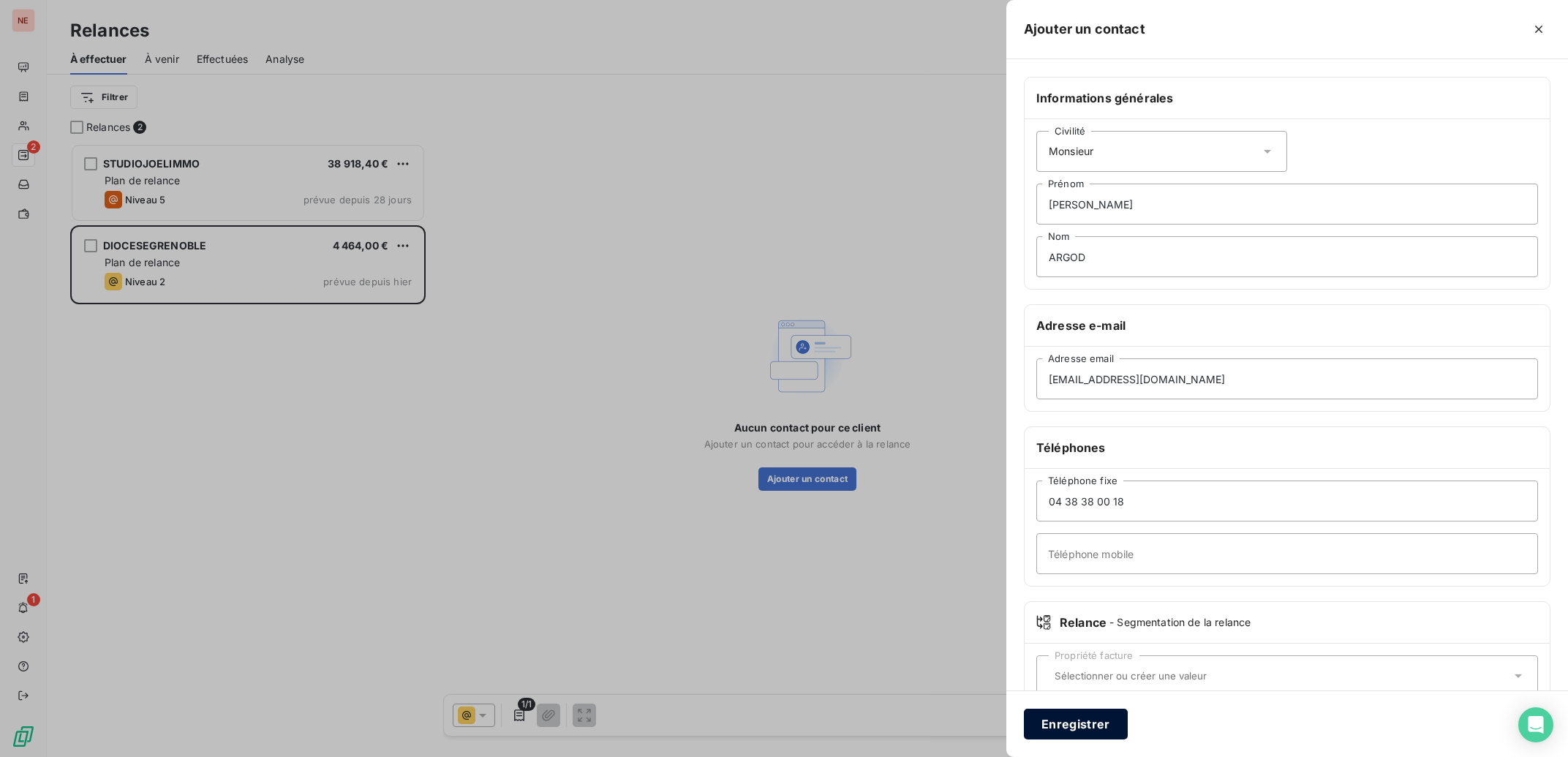
click at [1125, 727] on button "Enregistrer" at bounding box center [1076, 724] width 104 height 31
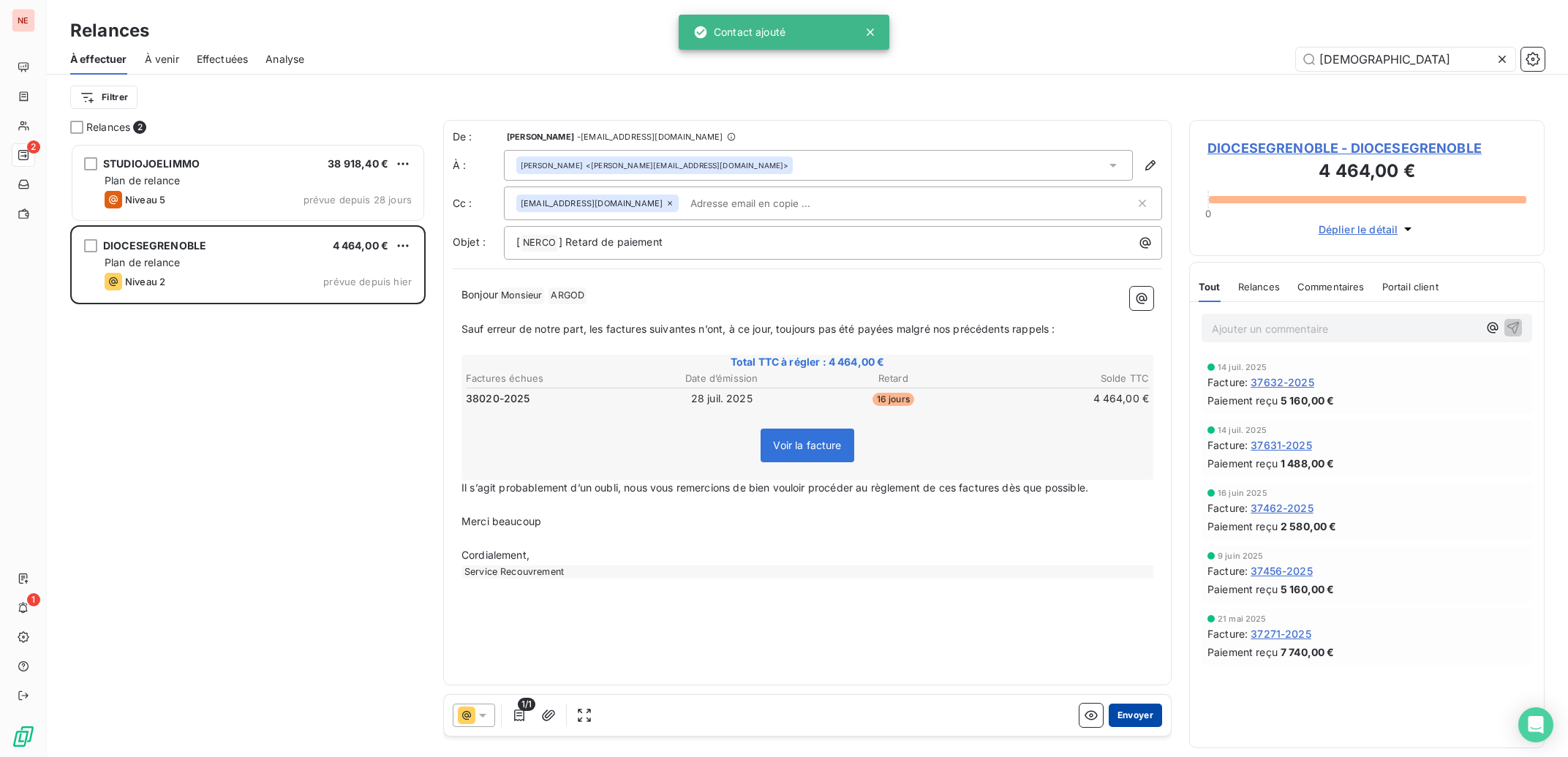
click at [1114, 724] on button "Envoyer" at bounding box center [1135, 715] width 53 height 23
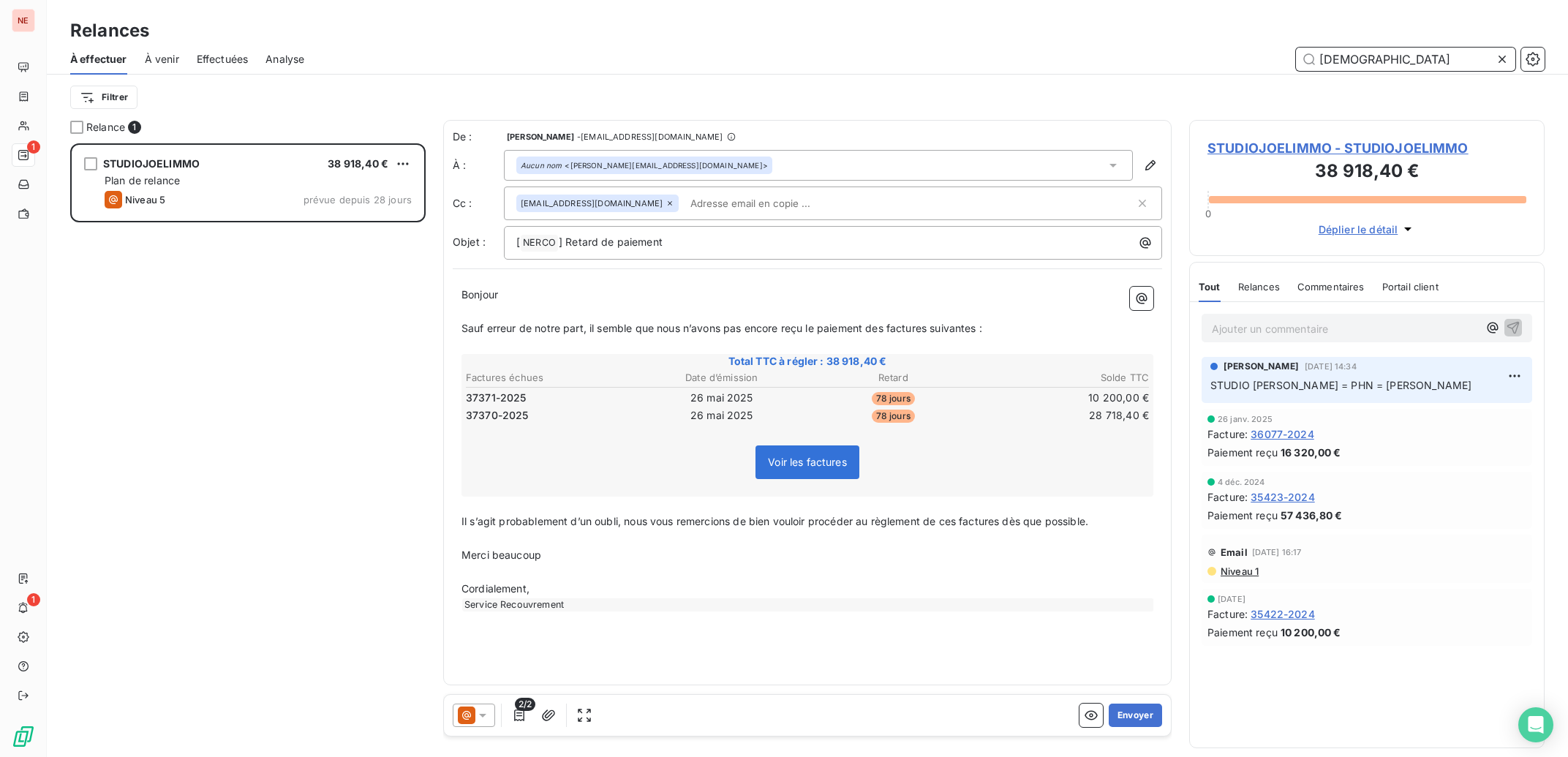
click at [1387, 61] on input "[DEMOGRAPHIC_DATA]" at bounding box center [1406, 59] width 220 height 23
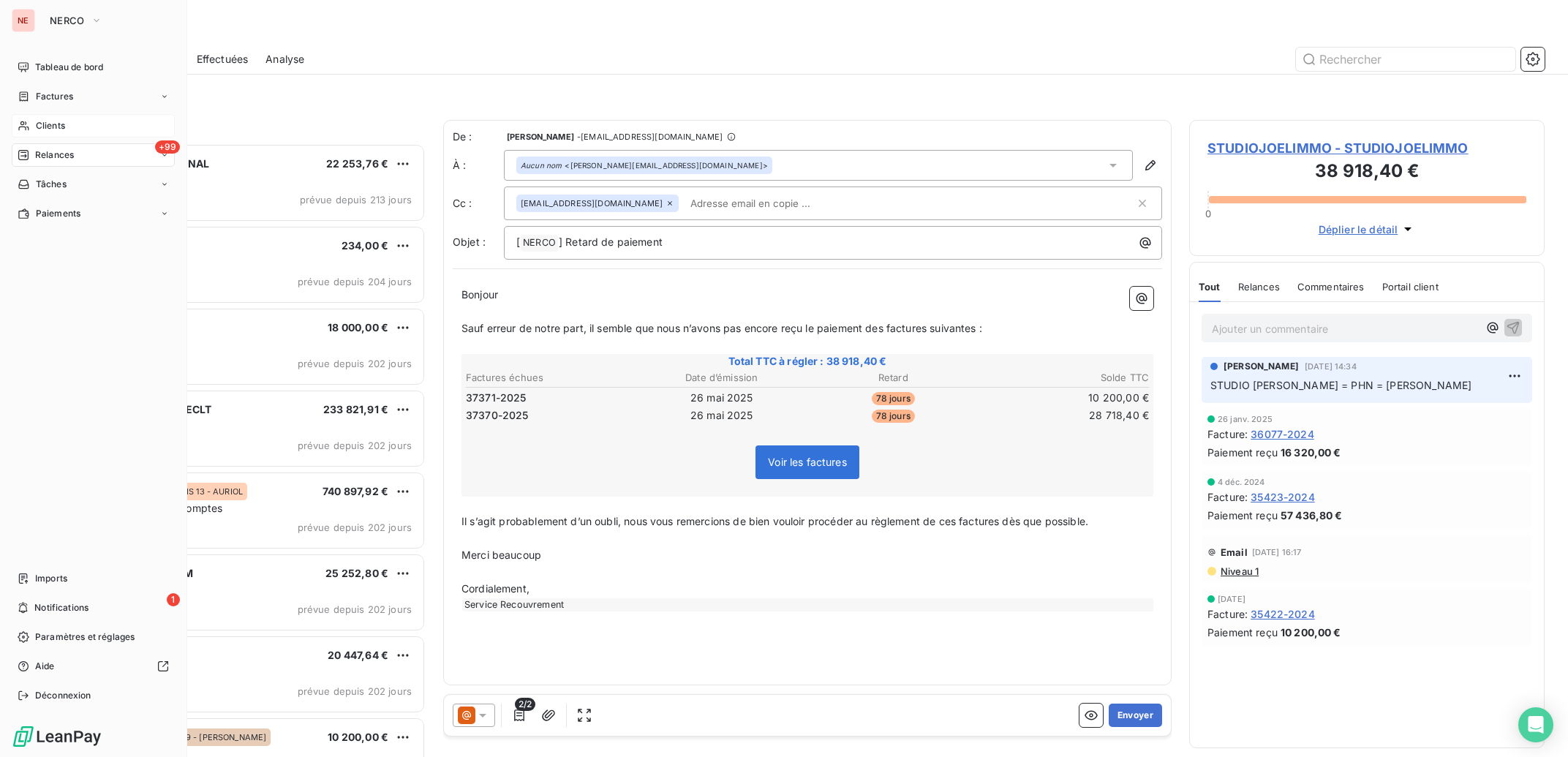
click at [36, 129] on span "Clients" at bounding box center [50, 125] width 30 height 13
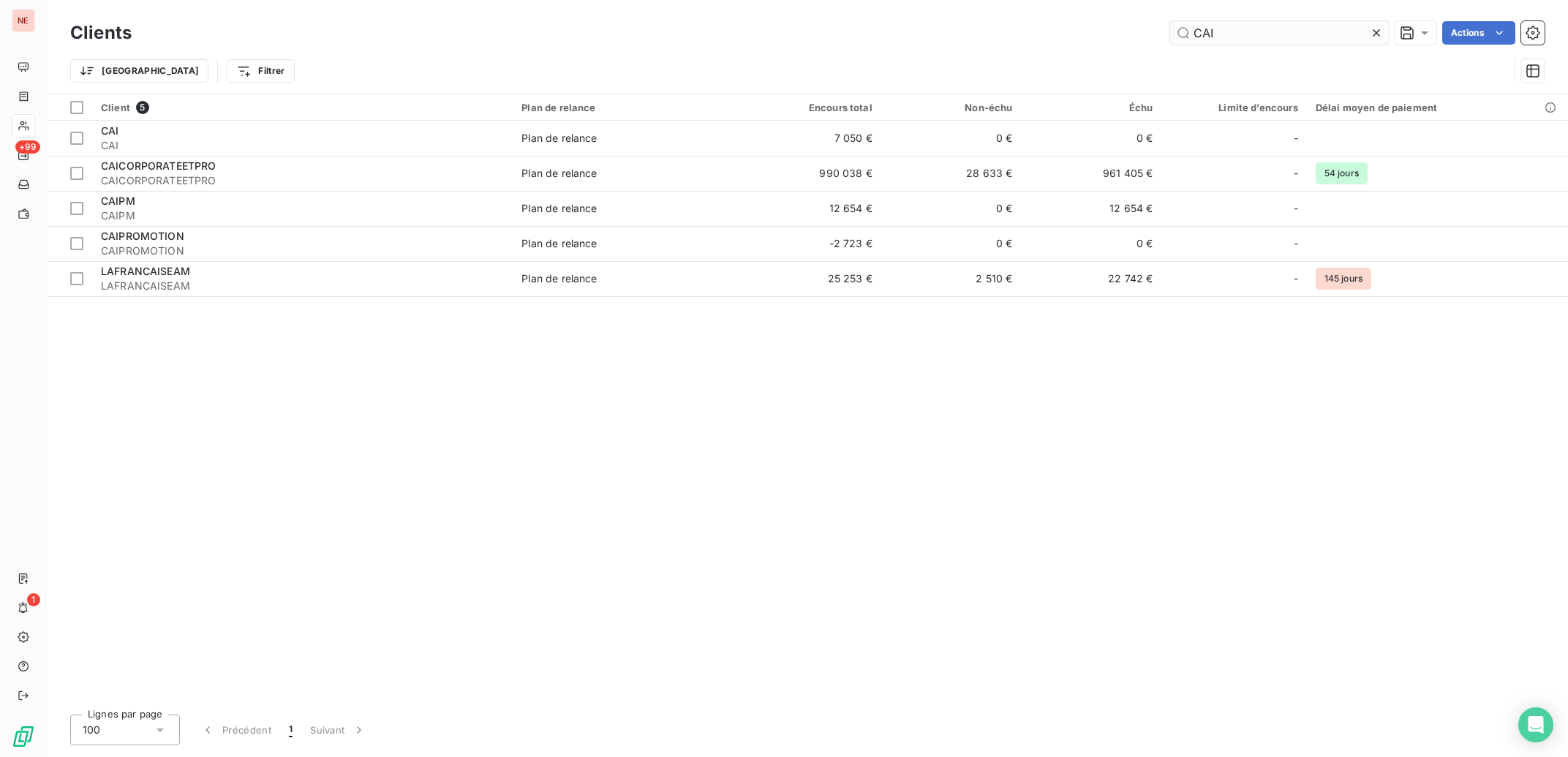
click at [1220, 33] on input "CAI" at bounding box center [1280, 33] width 220 height 23
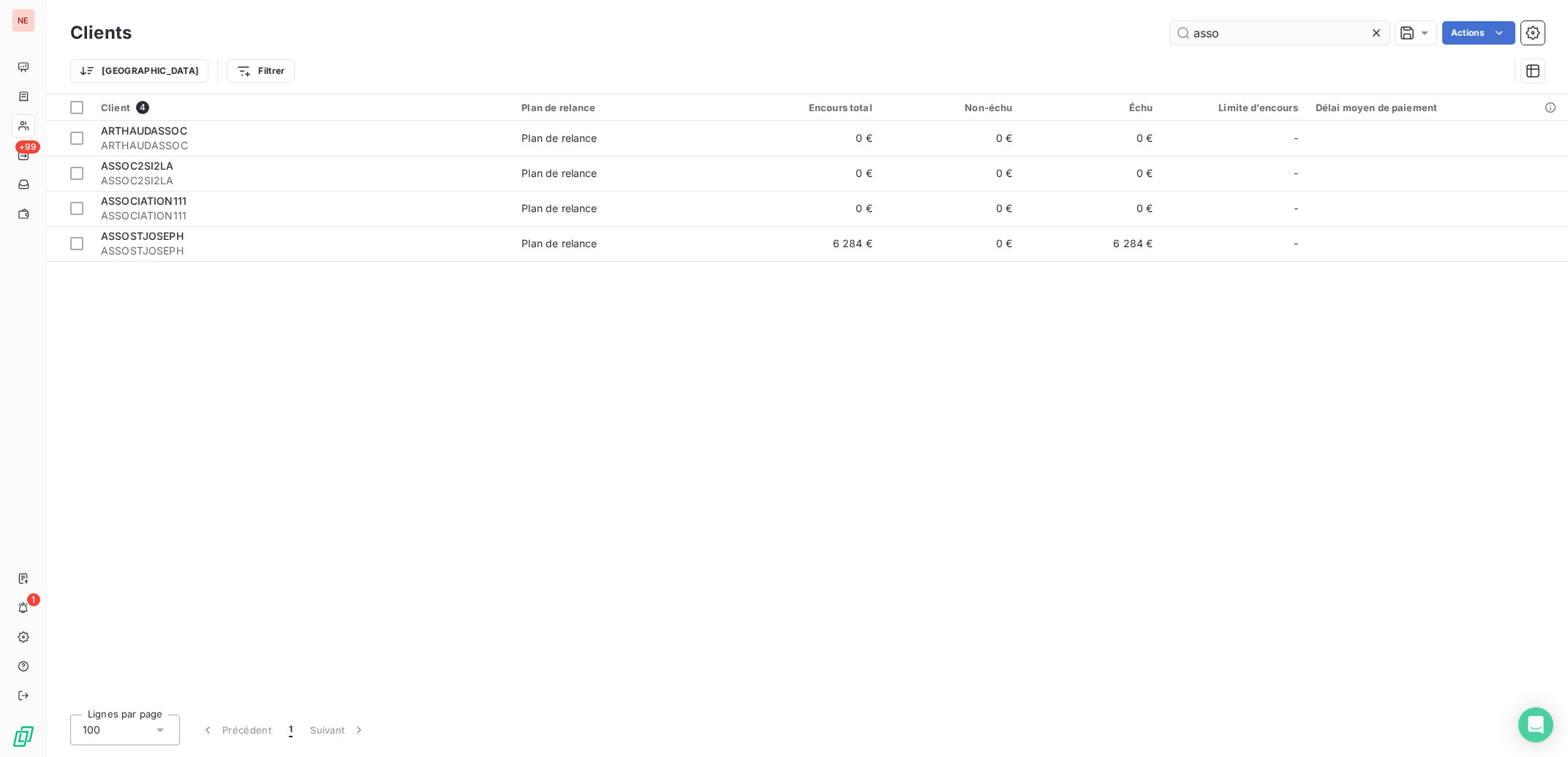
click at [1270, 29] on input "asso" at bounding box center [1280, 33] width 220 height 23
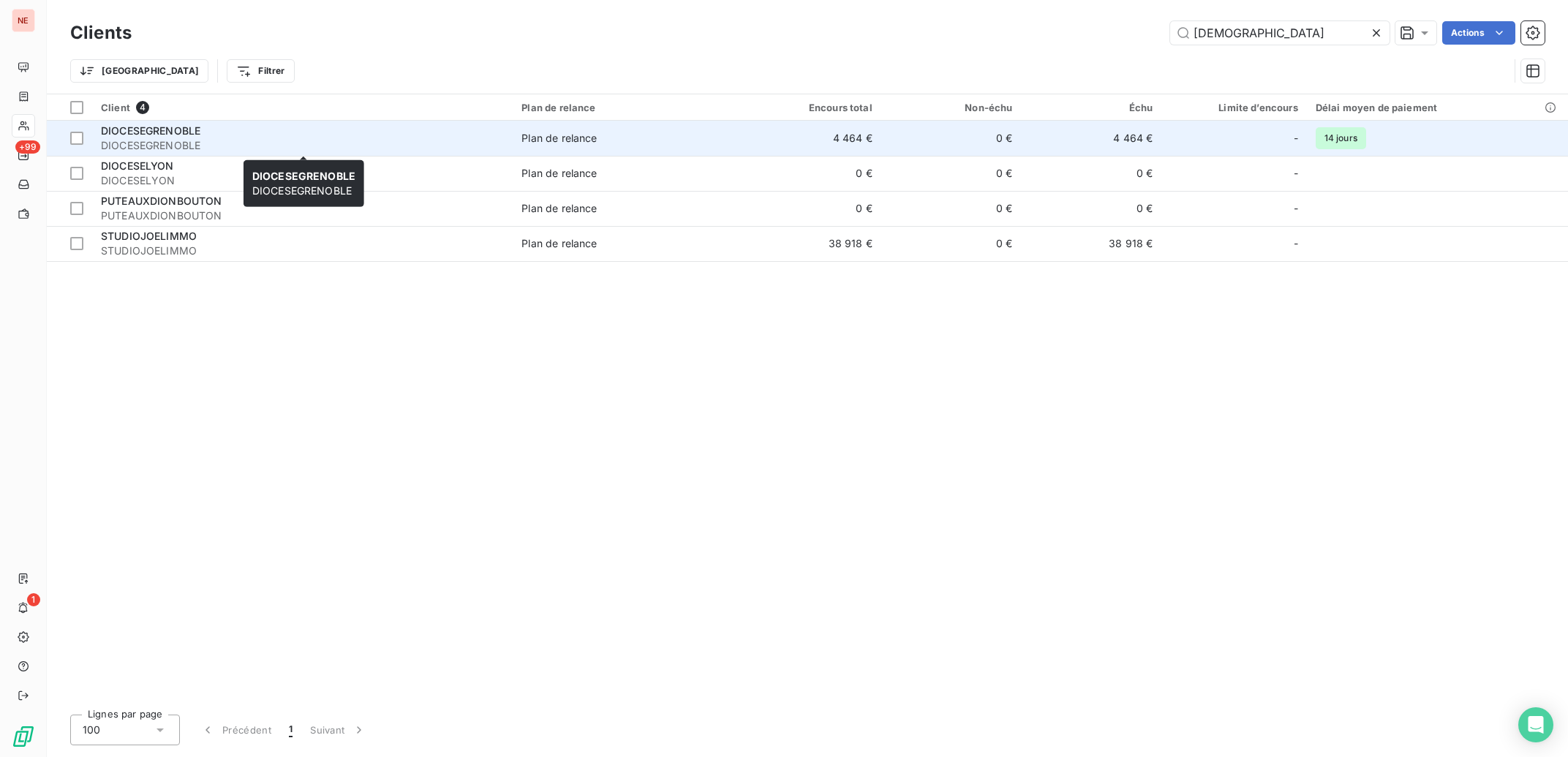
type input "[DEMOGRAPHIC_DATA]"
click at [201, 139] on span "DIOCESEGRENOBLE" at bounding box center [302, 145] width 403 height 14
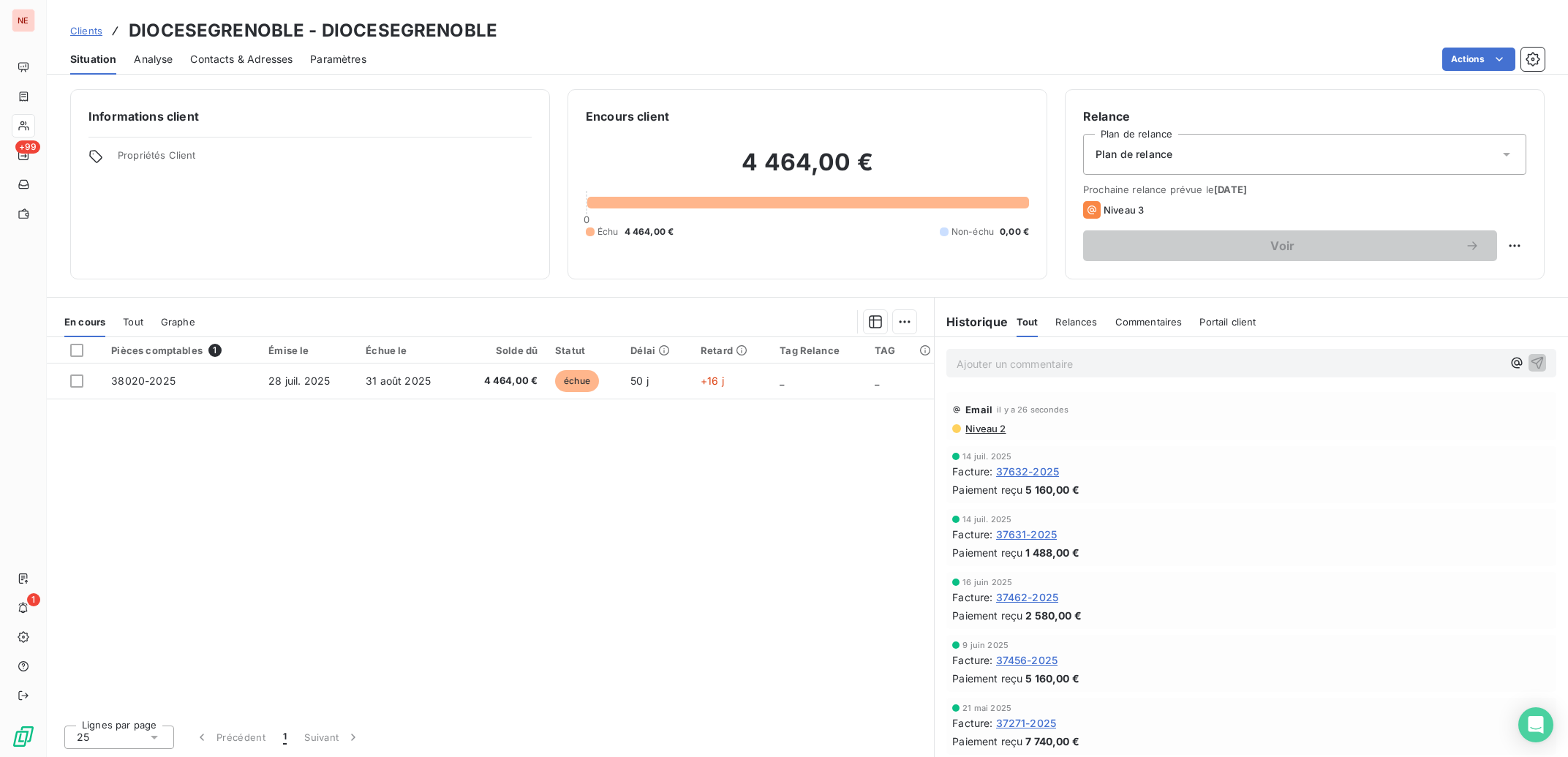
click at [996, 433] on span "Niveau 2" at bounding box center [984, 428] width 42 height 11
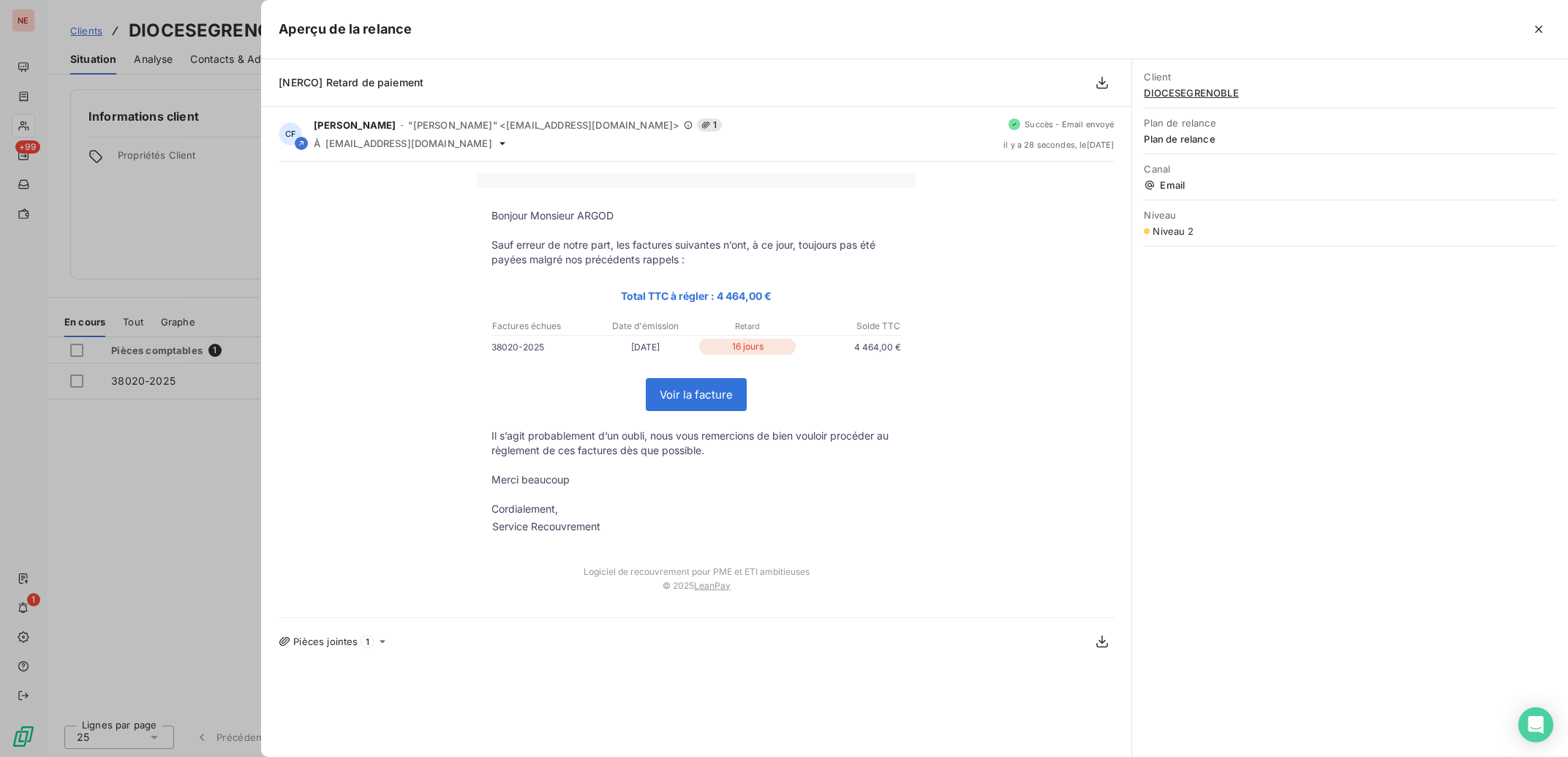
click at [220, 237] on div at bounding box center [784, 378] width 1568 height 757
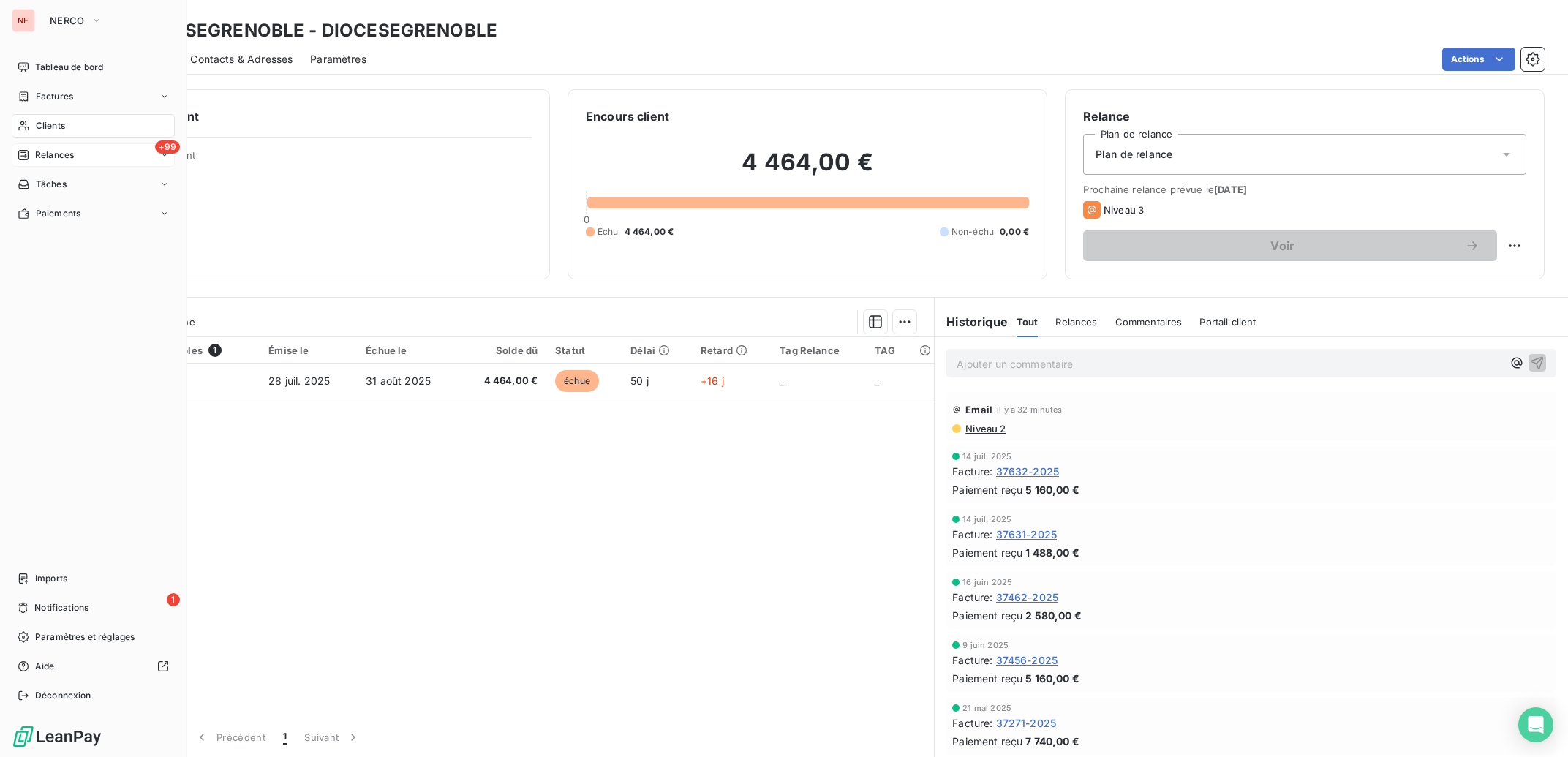
click at [39, 155] on span "Relances" at bounding box center [54, 155] width 39 height 13
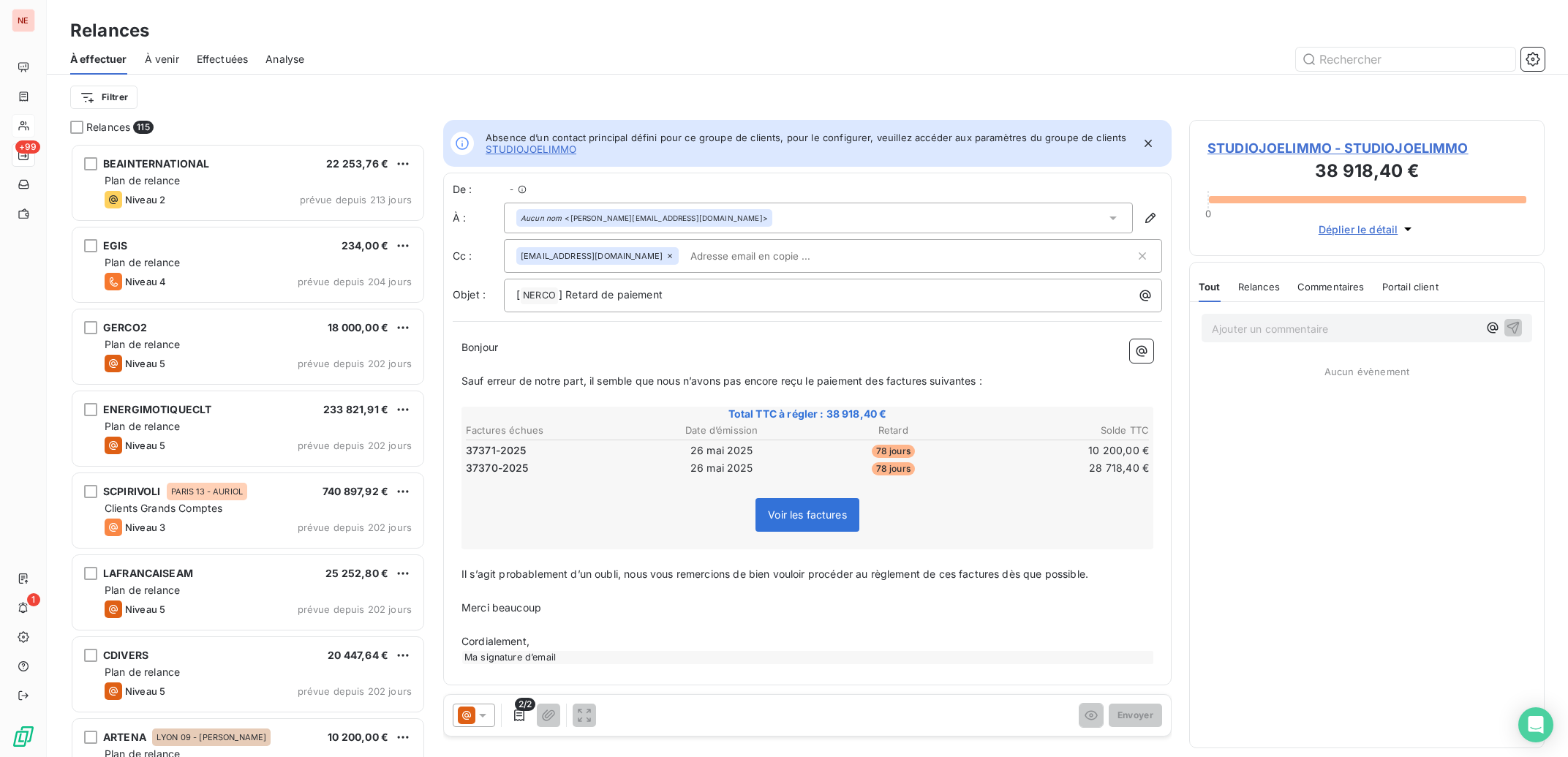
scroll to position [599, 341]
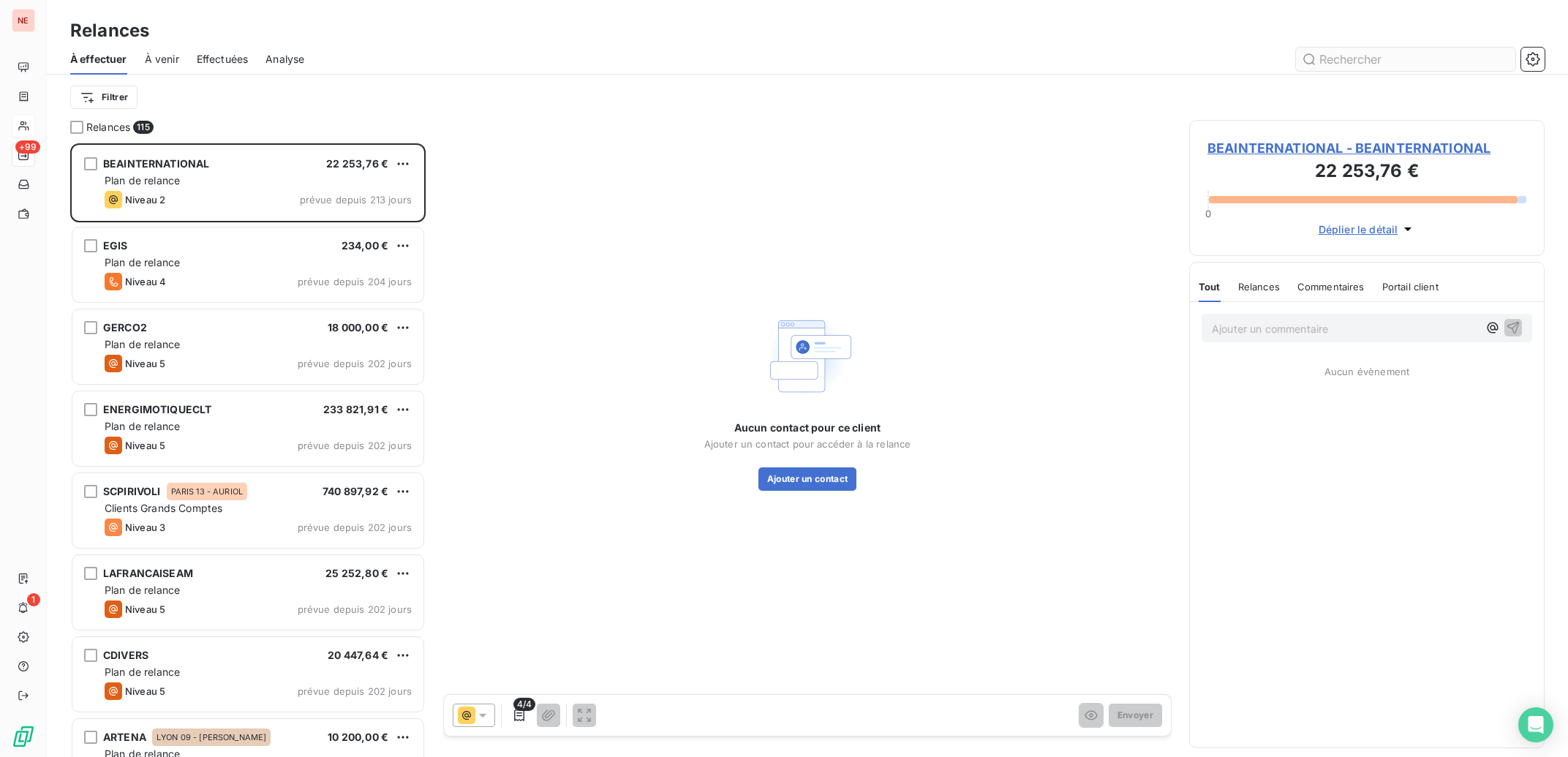
click at [1349, 70] on input "text" at bounding box center [1406, 59] width 220 height 23
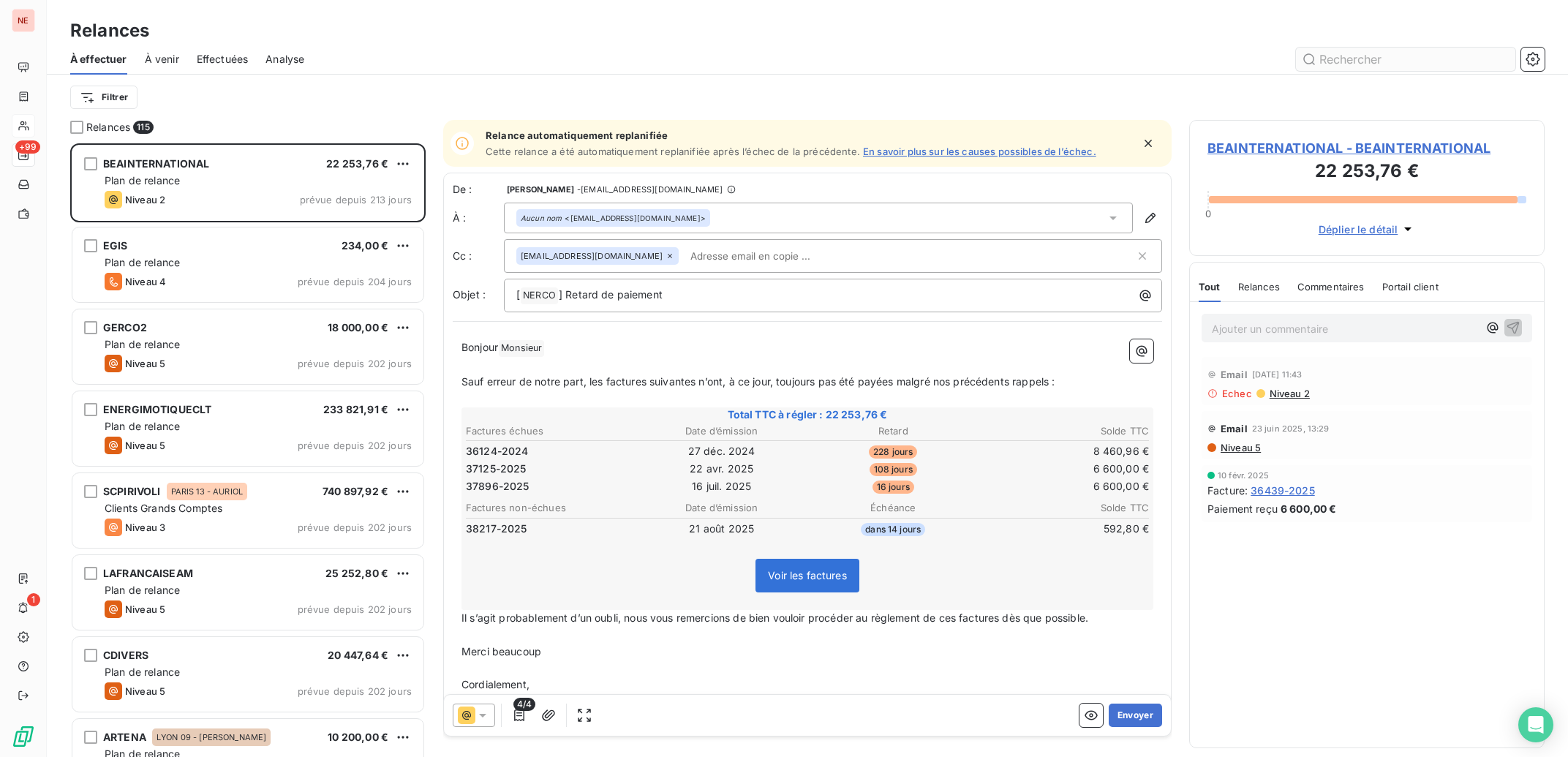
click at [1349, 66] on input "text" at bounding box center [1406, 59] width 220 height 23
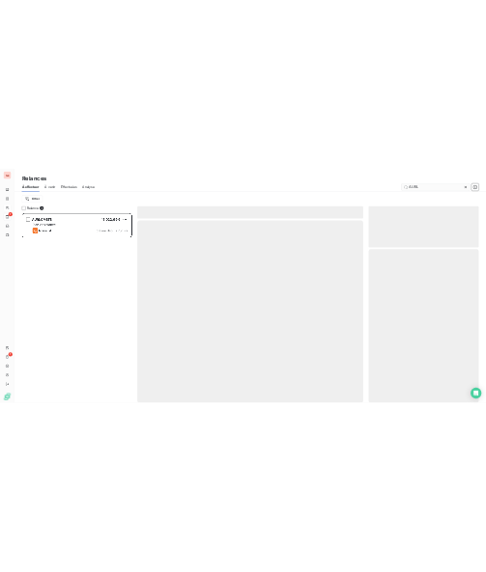
scroll to position [791, 450]
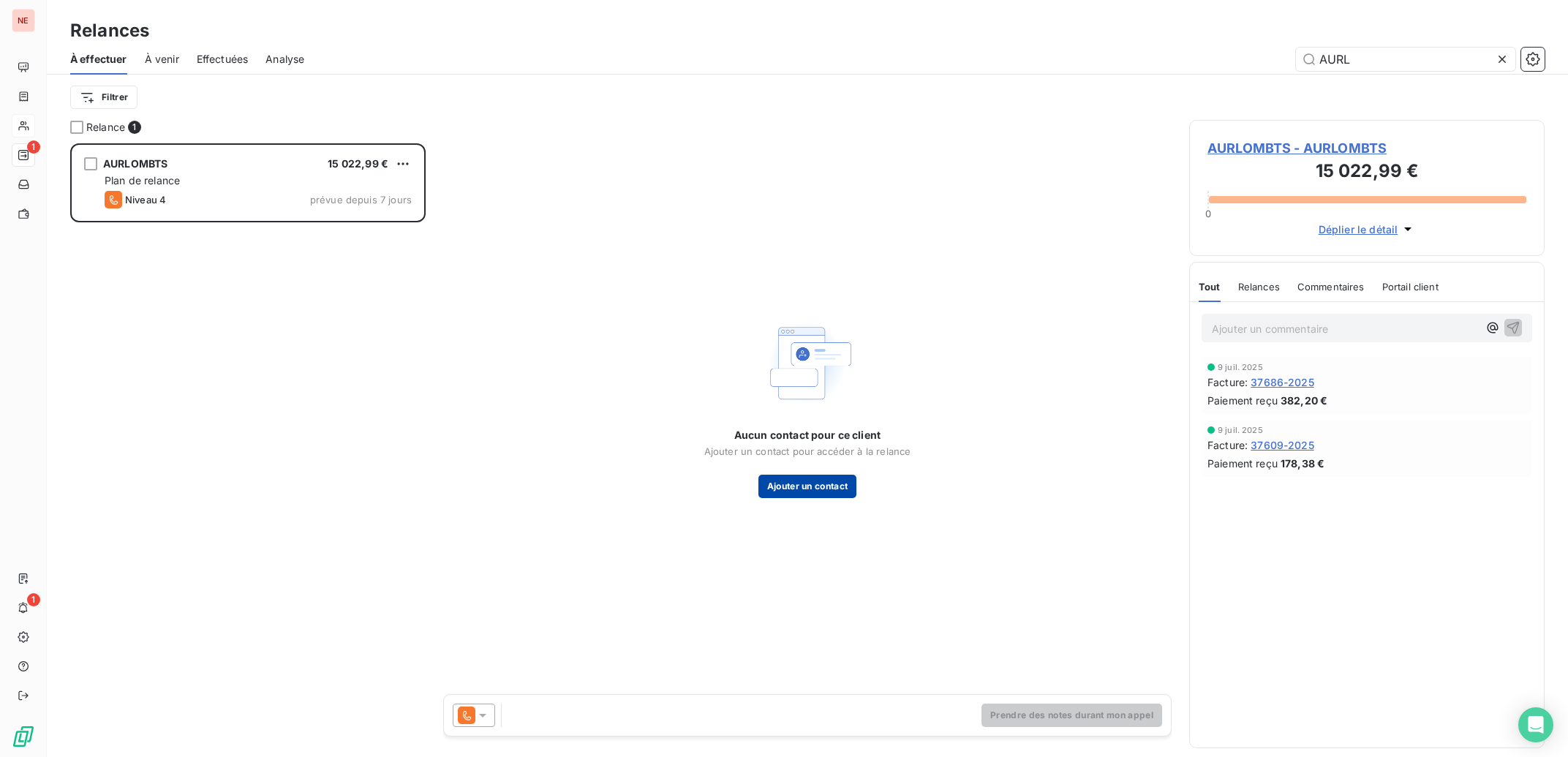
type input "AURL"
click at [798, 486] on button "Ajouter un contact" at bounding box center [807, 486] width 98 height 23
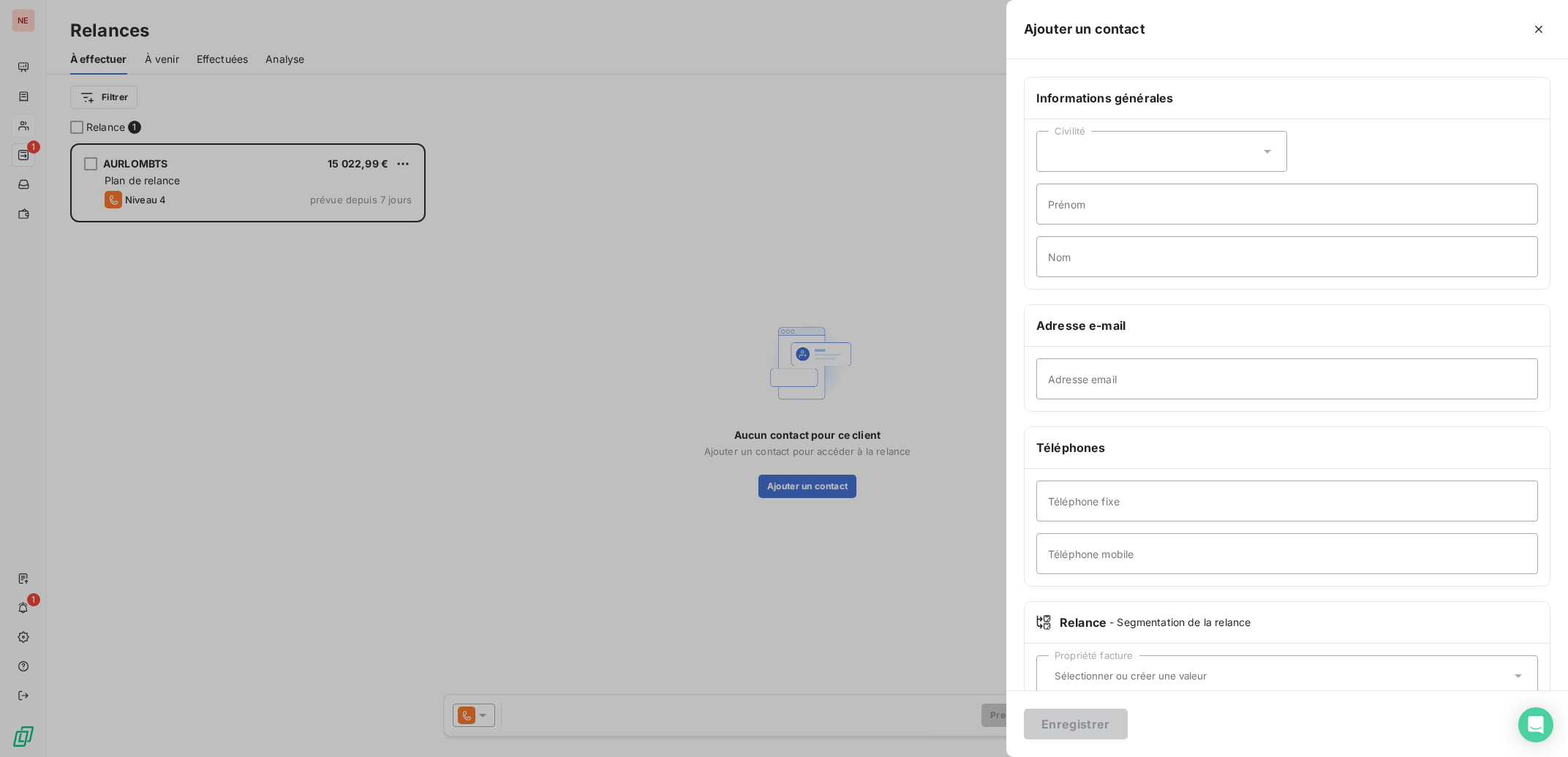
click at [1078, 157] on div "Civilité" at bounding box center [1161, 152] width 251 height 41
click at [1088, 194] on span "Madame" at bounding box center [1085, 188] width 39 height 14
click at [1088, 201] on input "Prénom" at bounding box center [1287, 204] width 501 height 41
type input "m"
type input "Maïwenn"
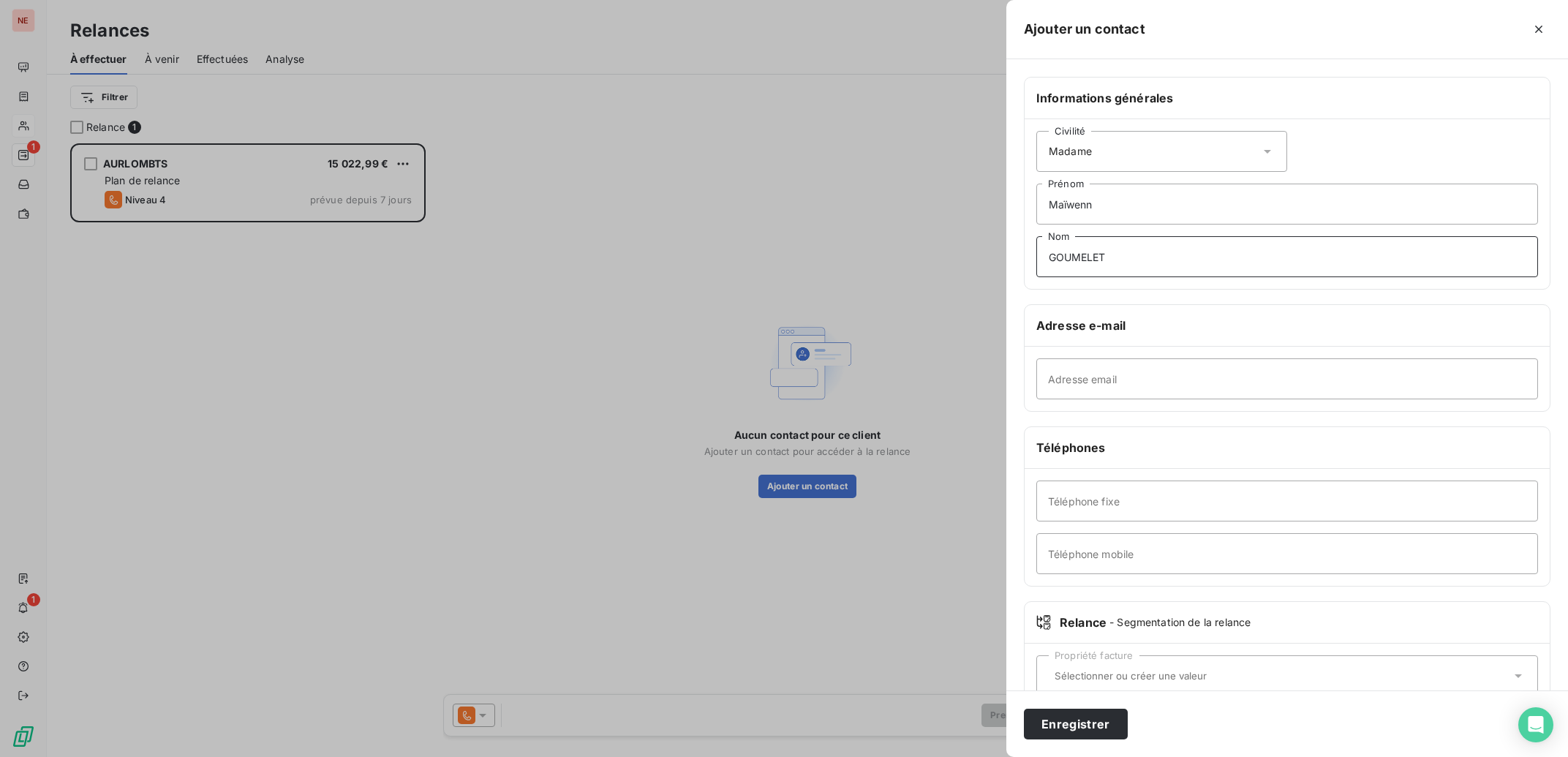
type input "GOUMELET"
type input "[EMAIL_ADDRESS][DOMAIN_NAME]"
click at [1097, 558] on input "Téléphone mobile" at bounding box center [1287, 554] width 501 height 41
type input "07 45 01 75 43"
click at [1105, 729] on button "Enregistrer" at bounding box center [1076, 724] width 104 height 31
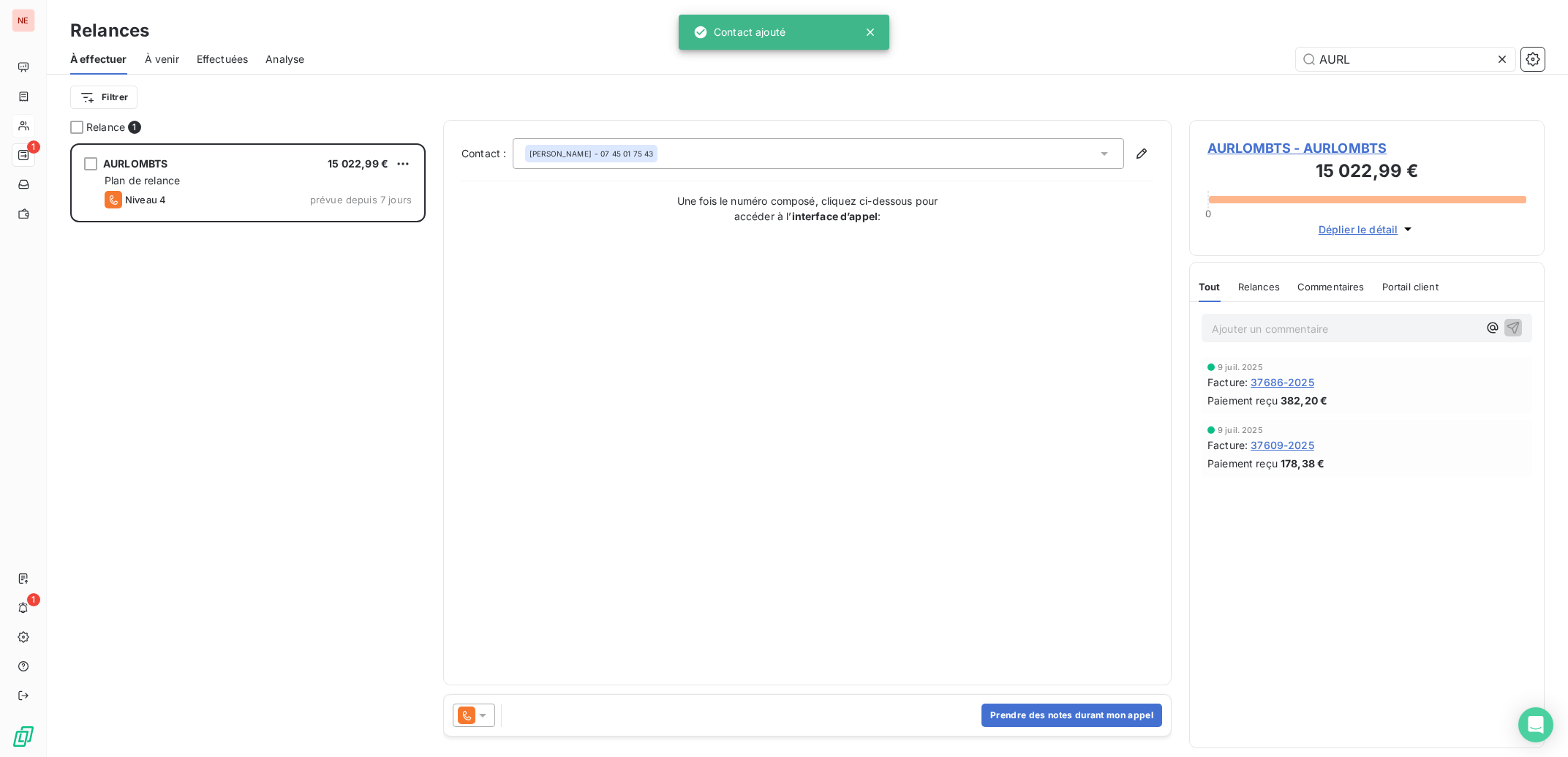
click at [483, 712] on icon at bounding box center [483, 715] width 14 height 14
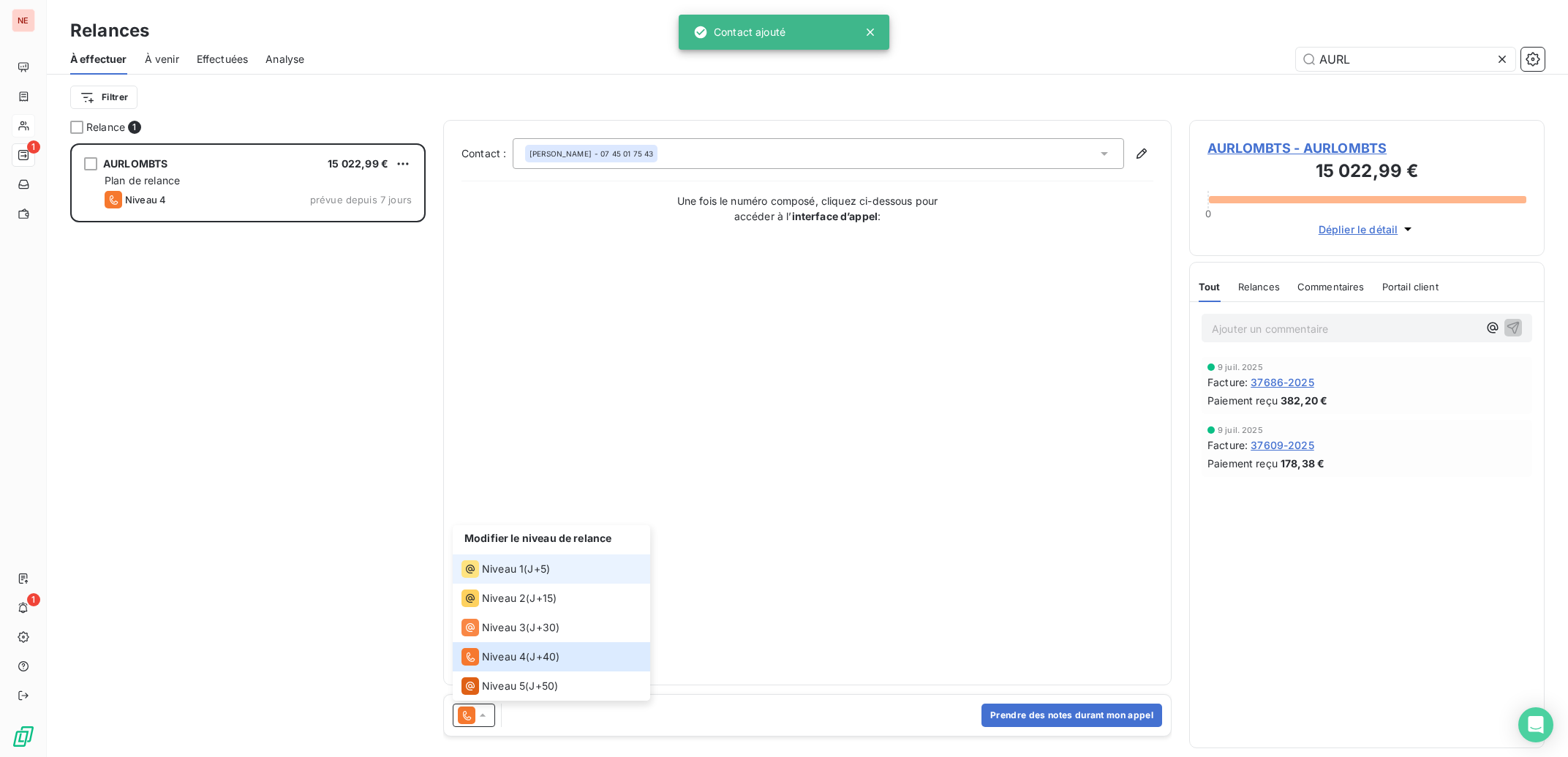
click at [486, 571] on span "Niveau 1" at bounding box center [502, 568] width 42 height 14
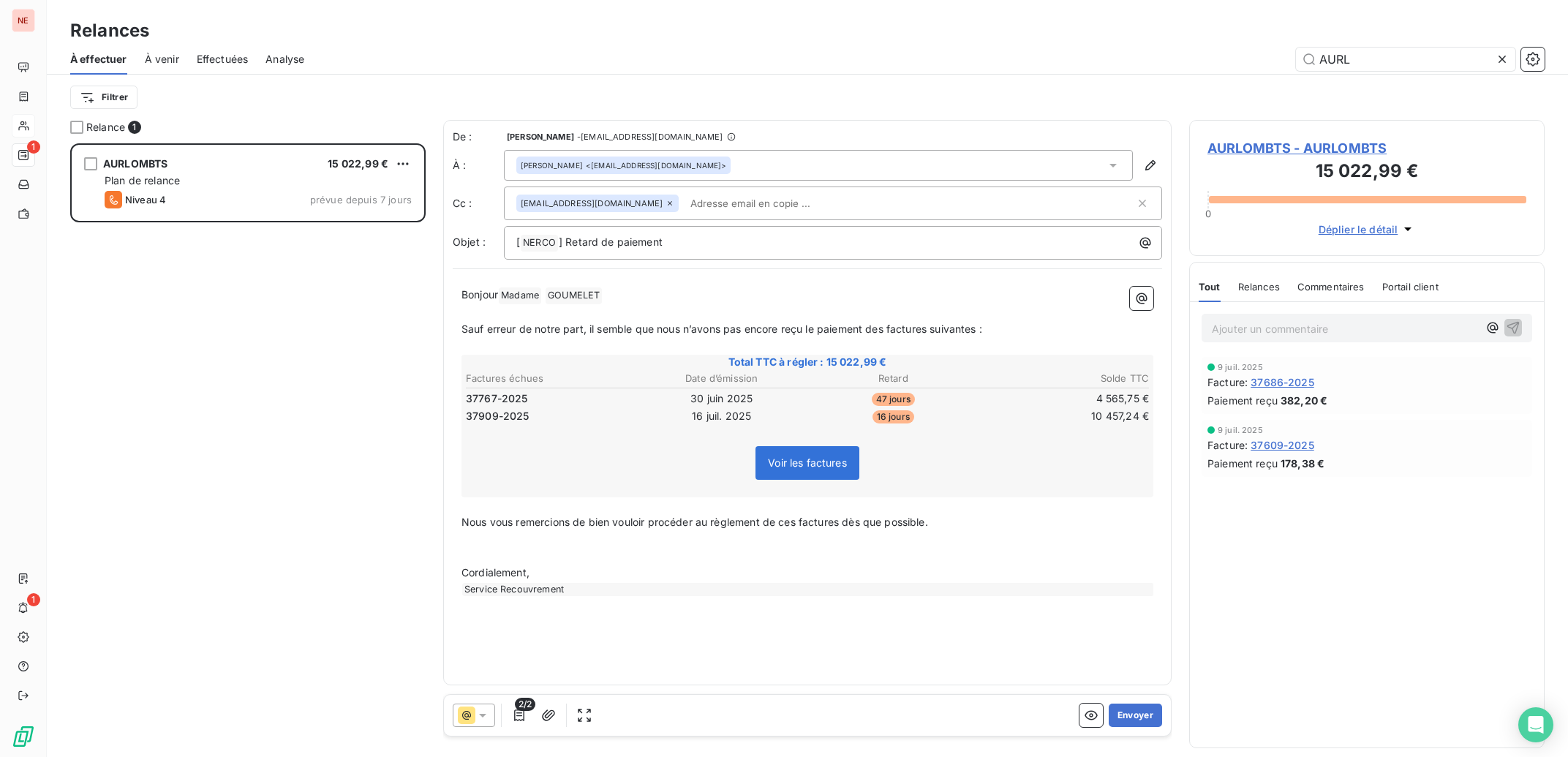
click at [714, 212] on input "text" at bounding box center [769, 203] width 169 height 22
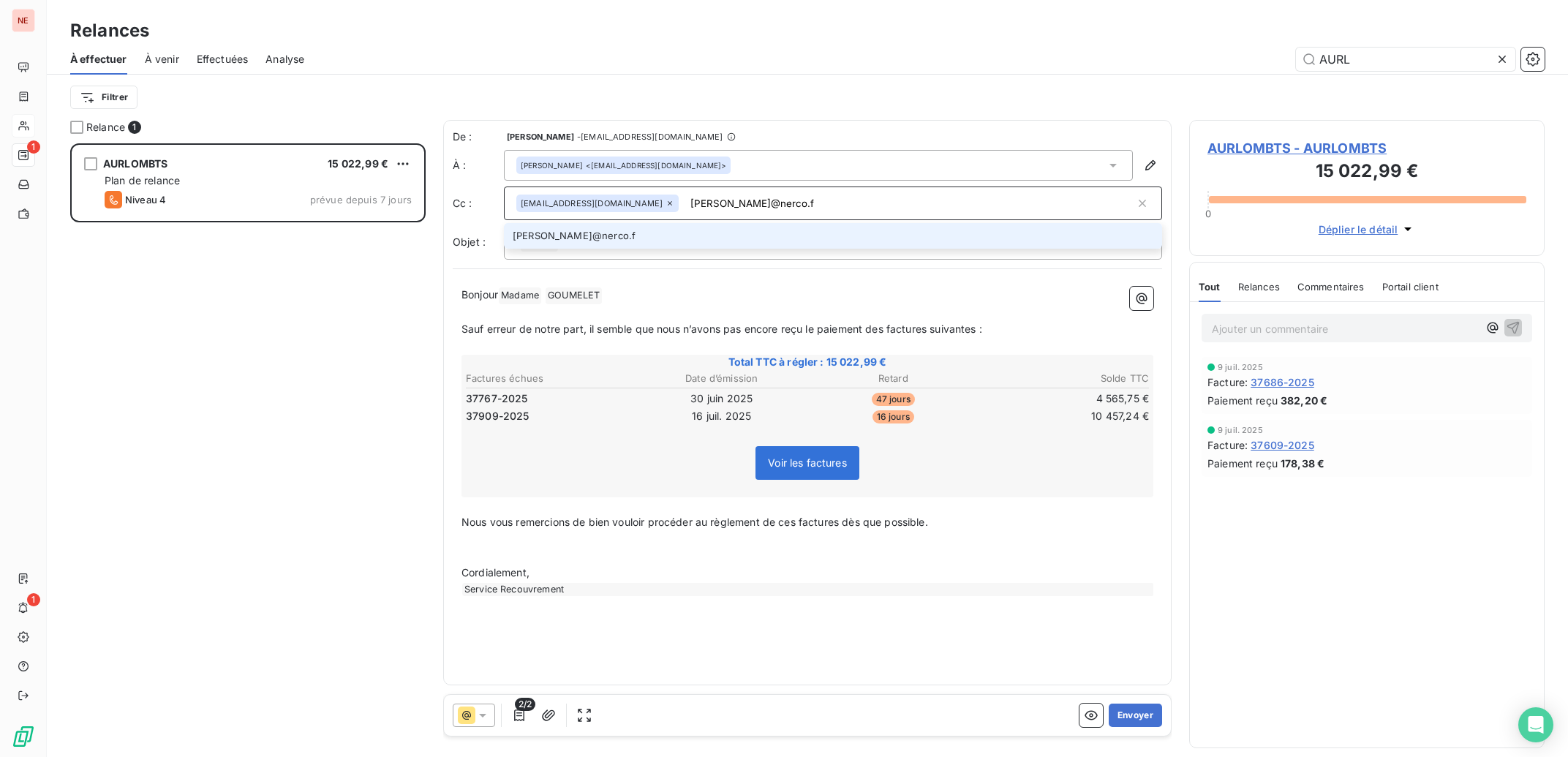
type input "[PERSON_NAME][EMAIL_ADDRESS][DOMAIN_NAME]"
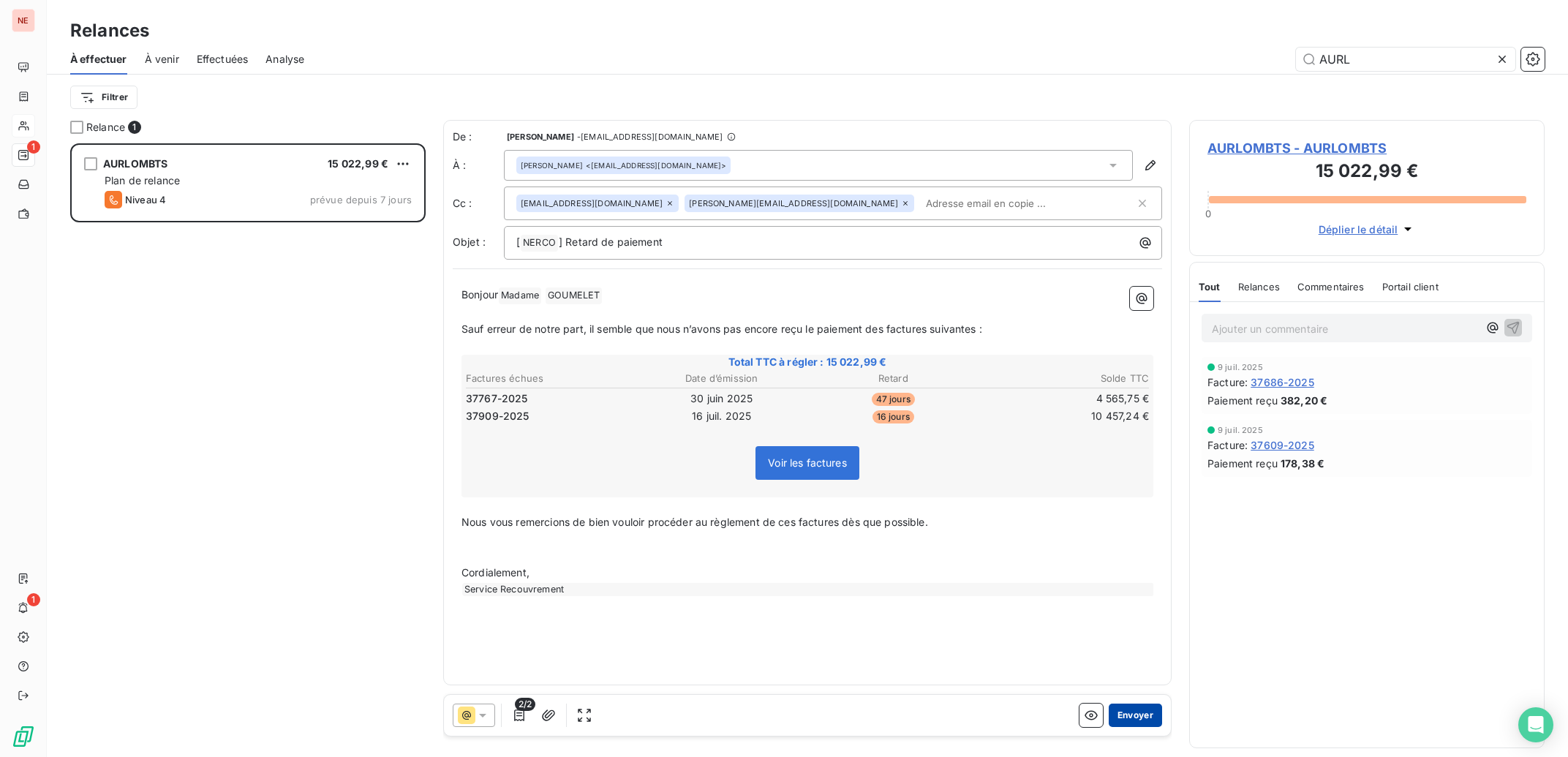
click at [1124, 717] on button "Envoyer" at bounding box center [1135, 715] width 53 height 23
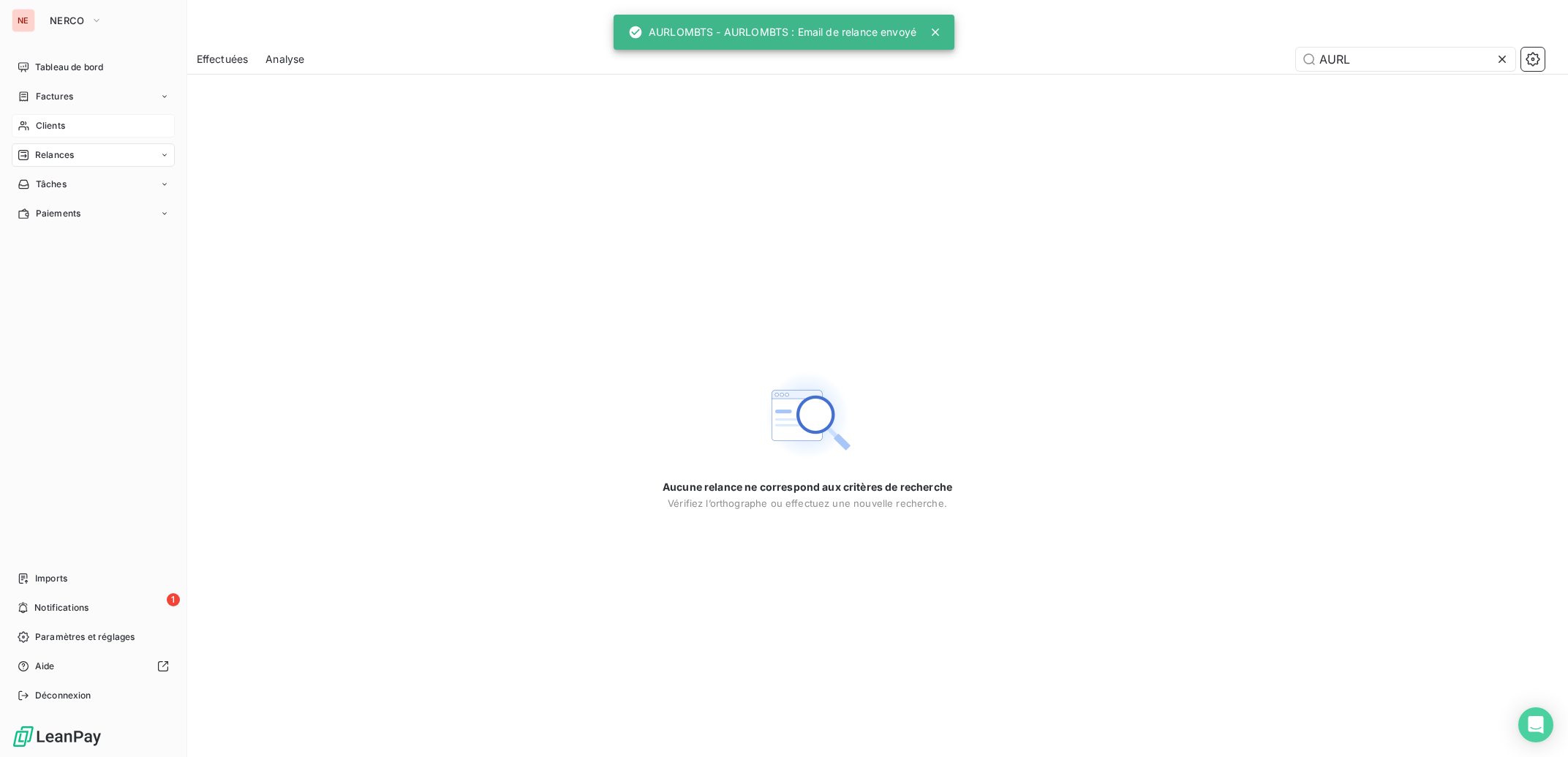
click at [20, 128] on icon at bounding box center [23, 125] width 12 height 11
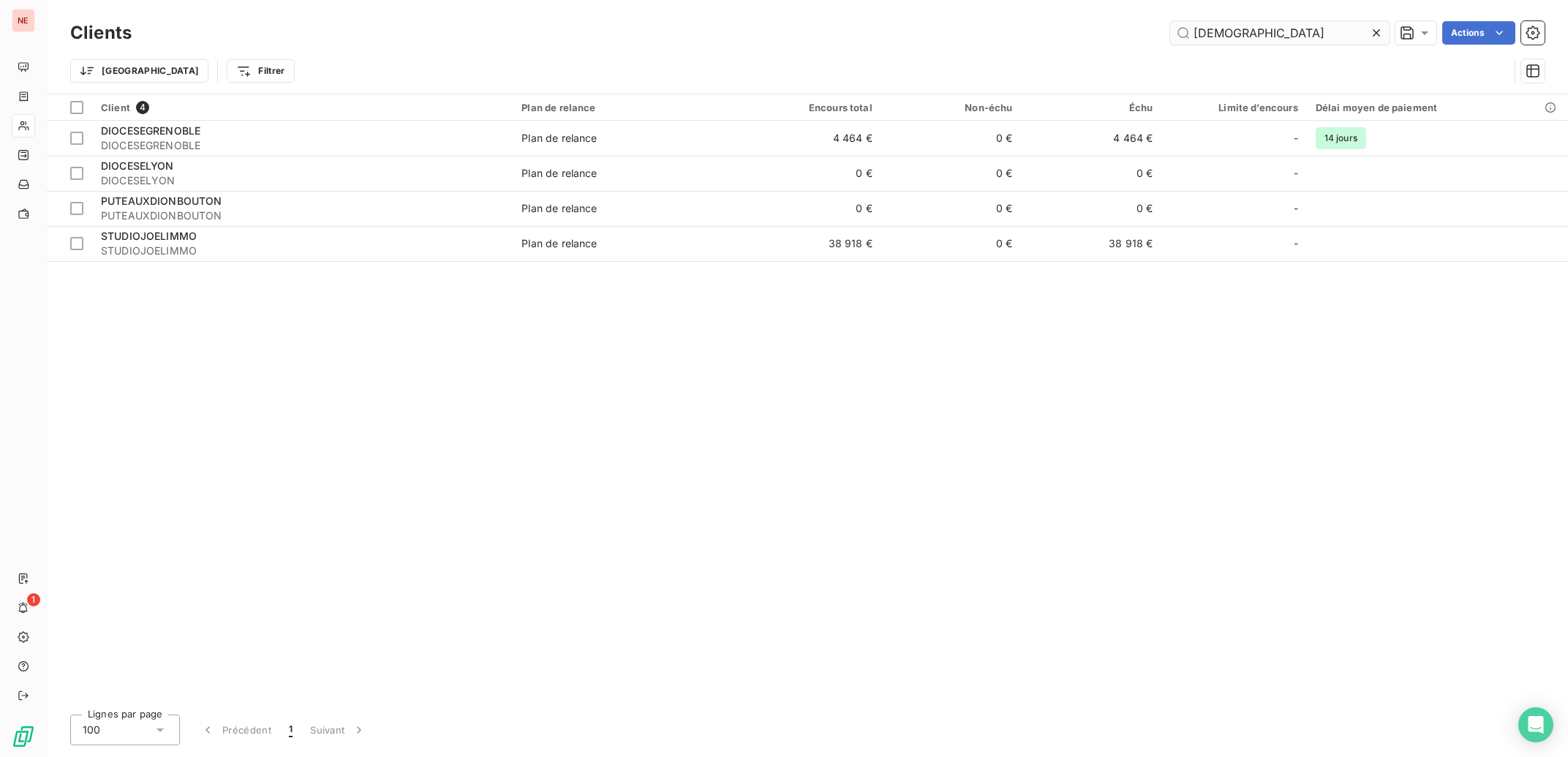
click at [1234, 36] on input "[DEMOGRAPHIC_DATA]" at bounding box center [1280, 33] width 220 height 23
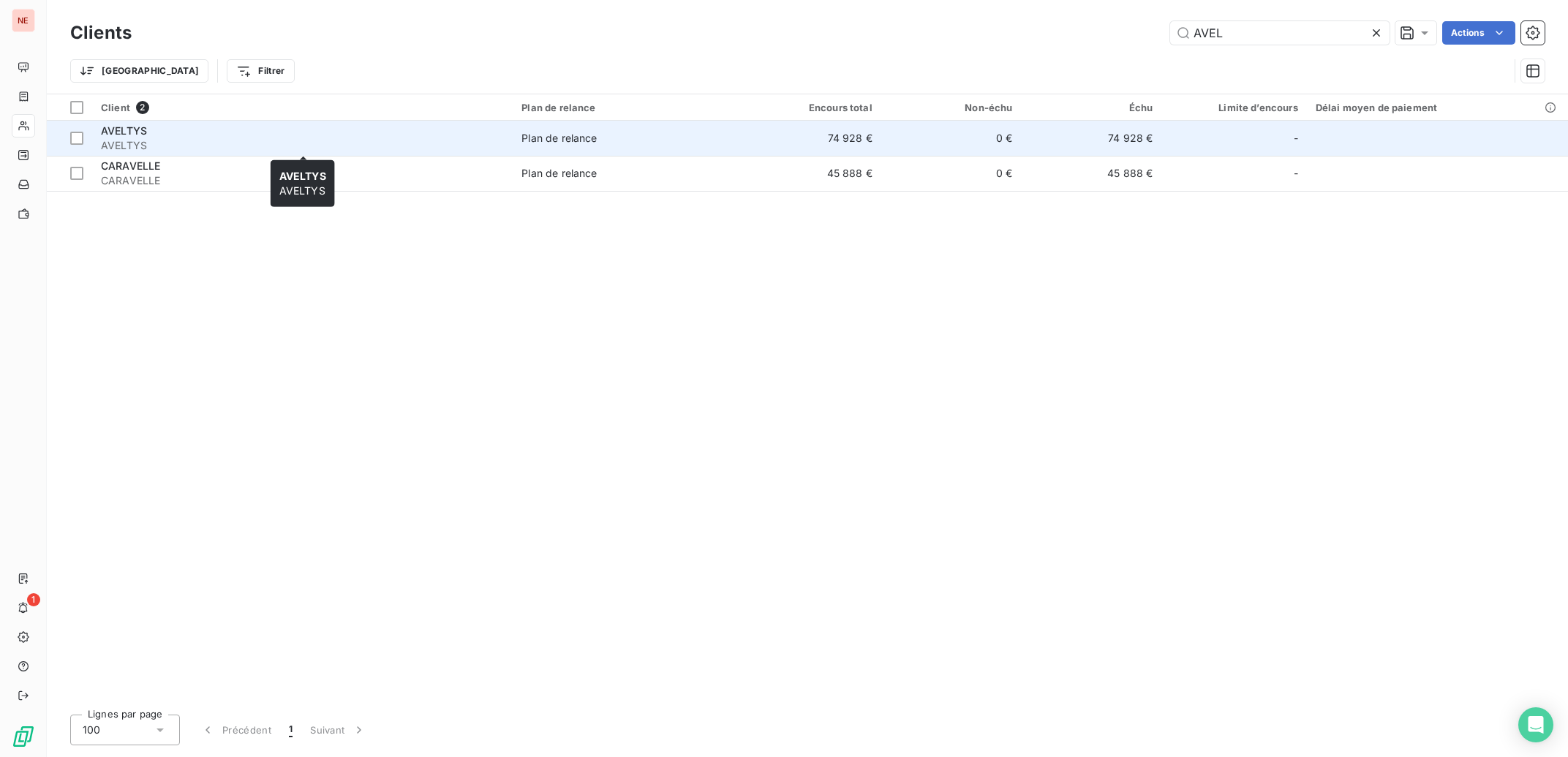
type input "AVEL"
click at [226, 147] on span "AVELTYS" at bounding box center [302, 145] width 403 height 14
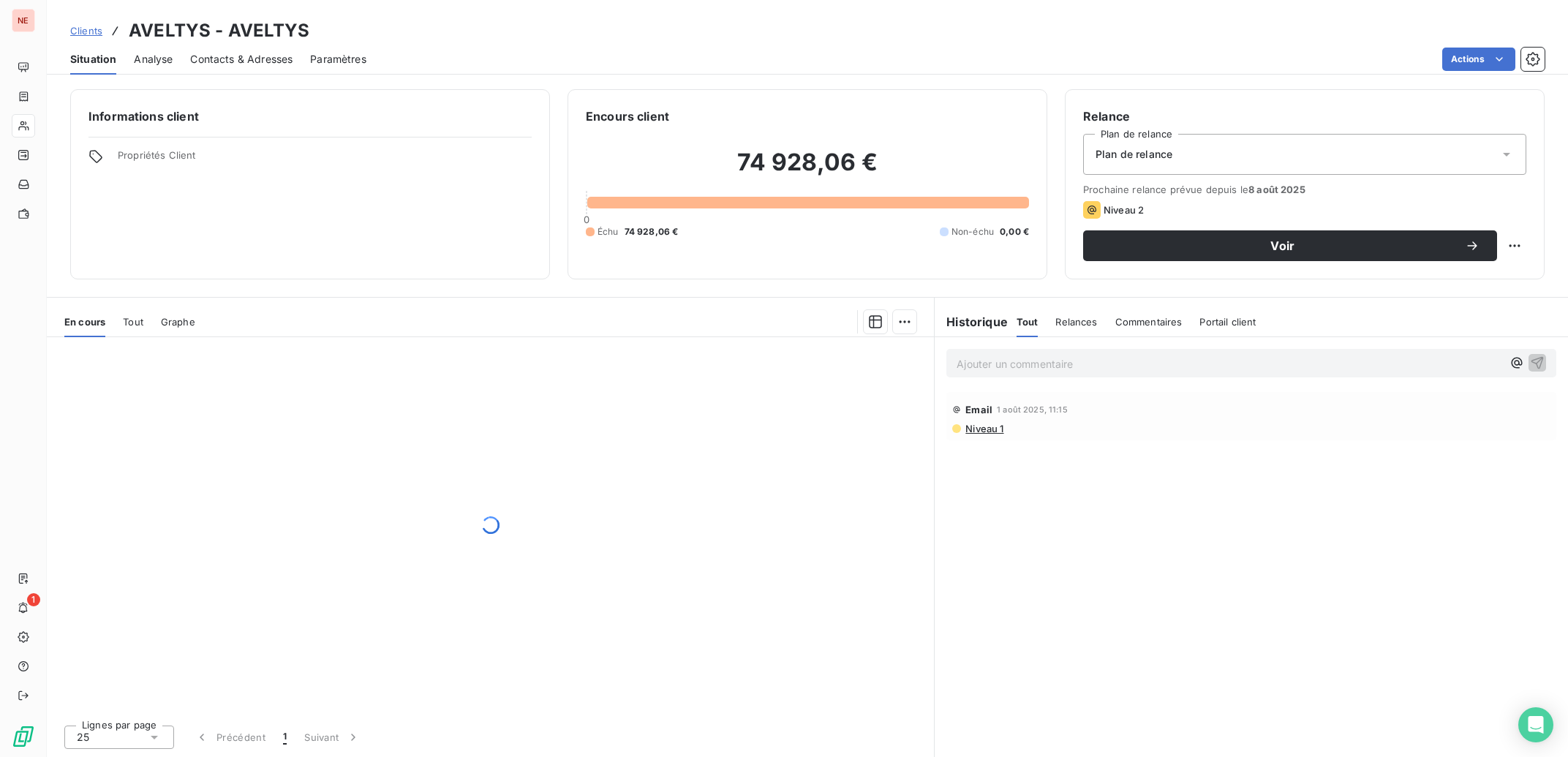
click at [230, 62] on span "Contacts & Adresses" at bounding box center [241, 59] width 102 height 14
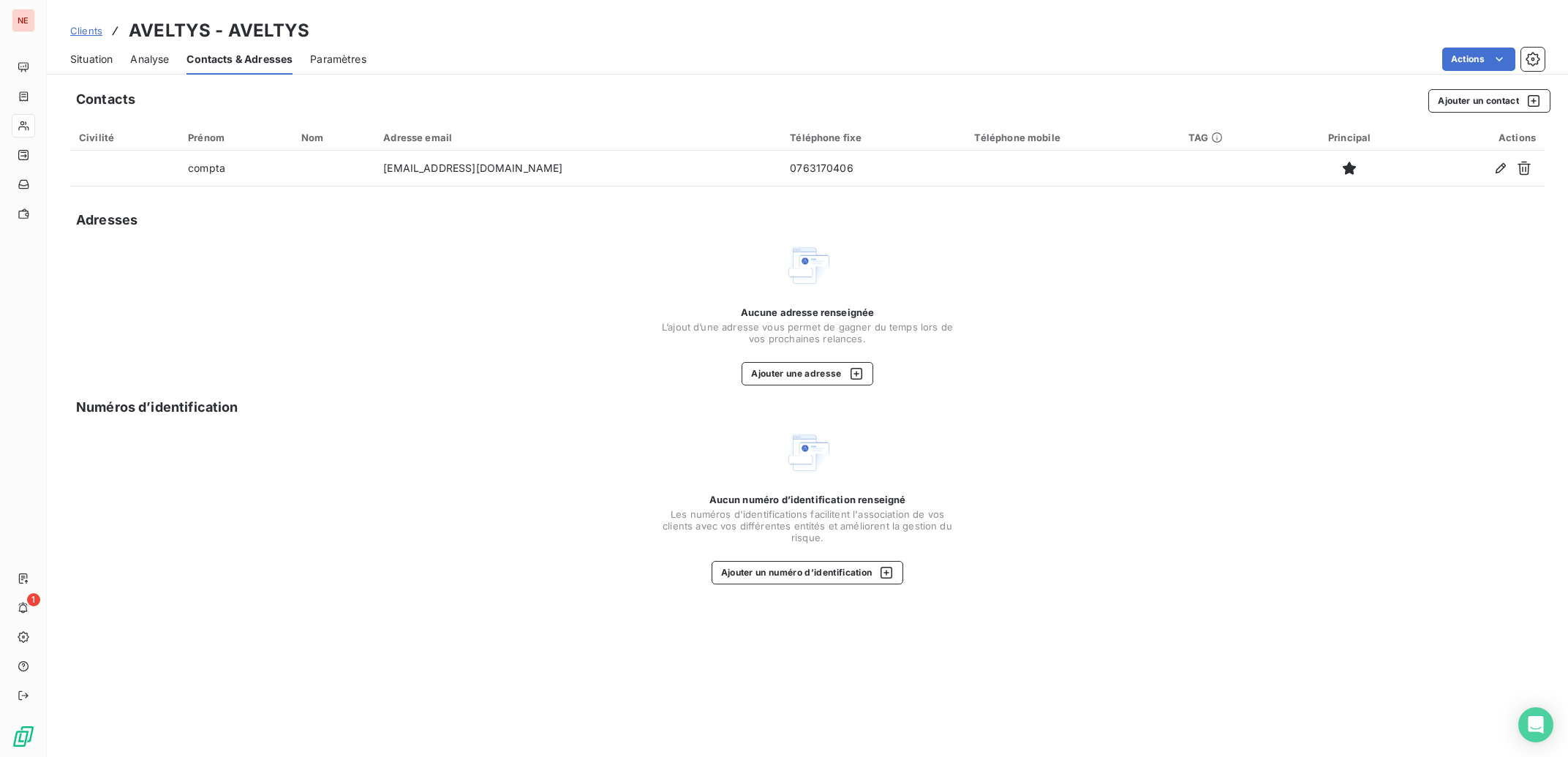
click at [90, 54] on span "Situation" at bounding box center [92, 59] width 42 height 14
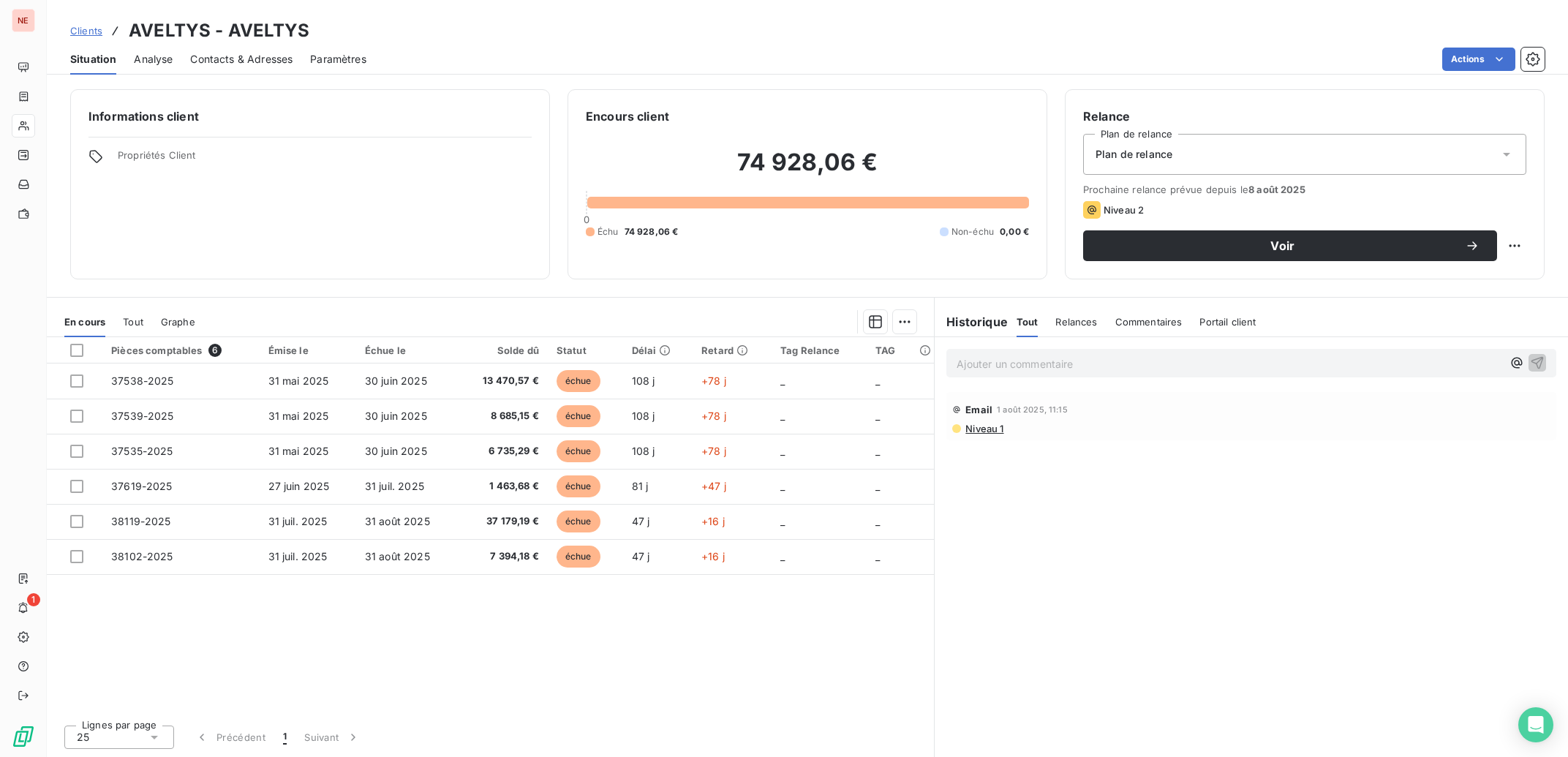
click at [992, 430] on span "Niveau 1" at bounding box center [983, 428] width 39 height 11
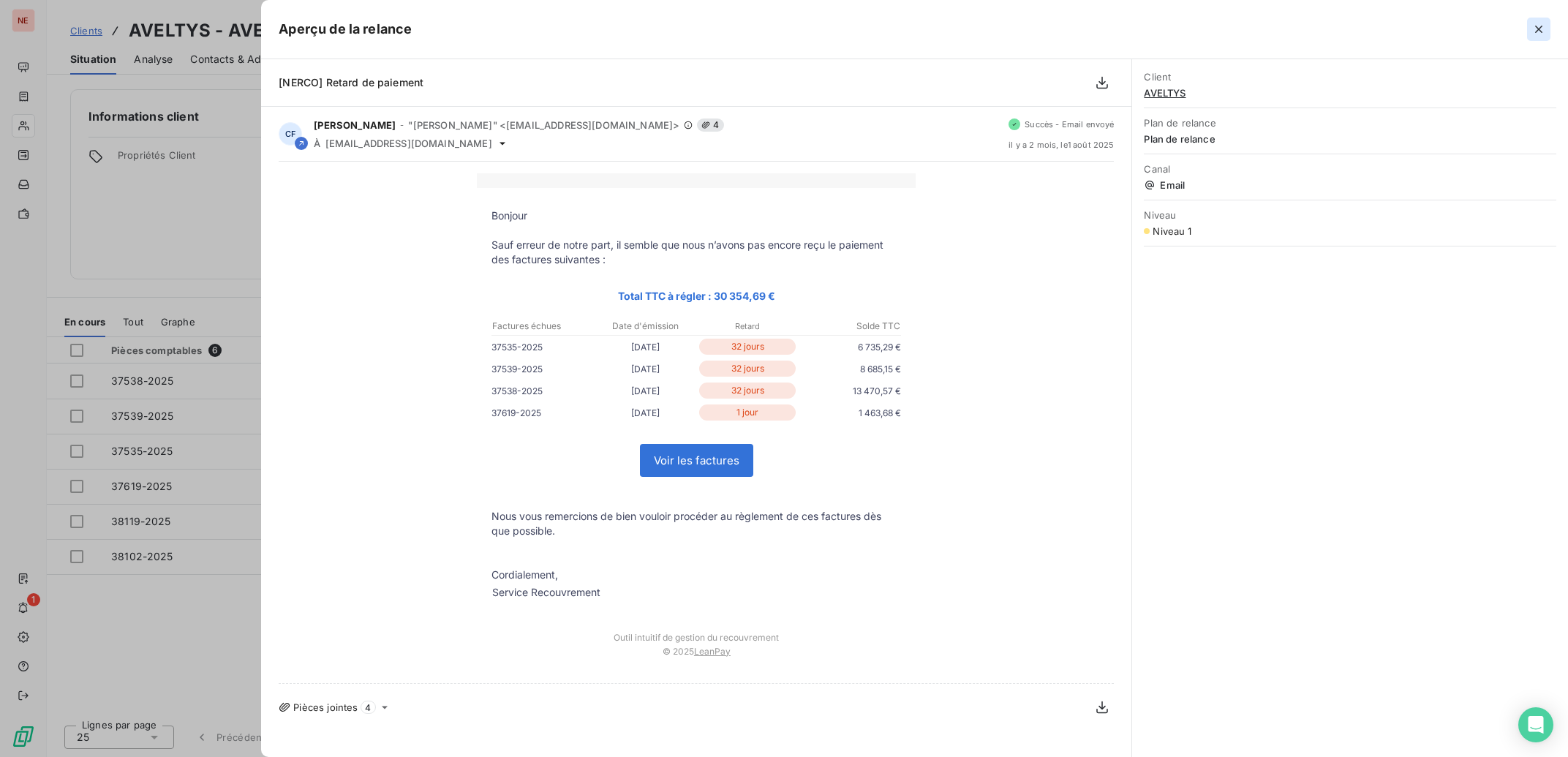
click at [1534, 33] on icon "button" at bounding box center [1538, 29] width 14 height 14
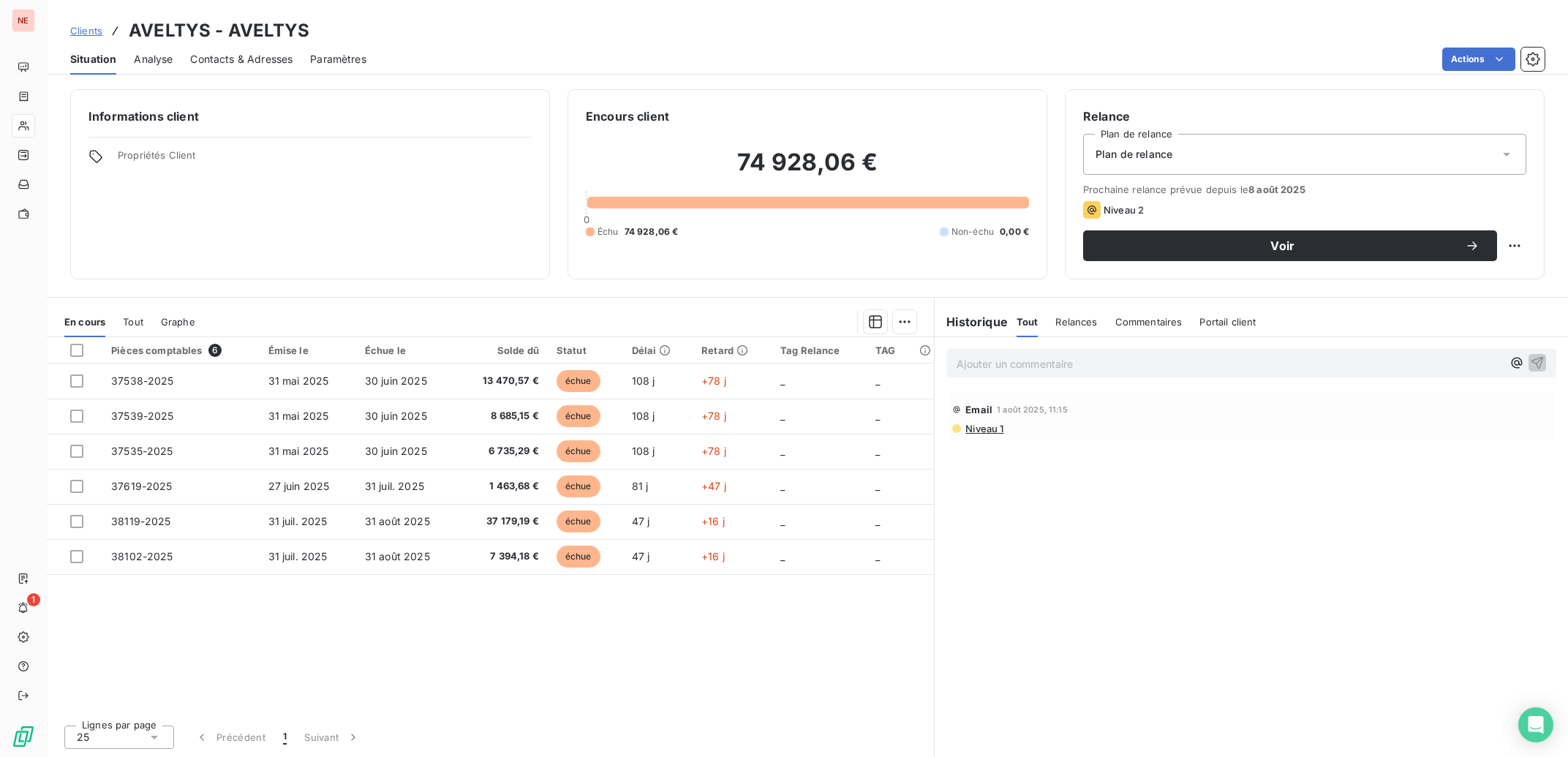
click at [239, 63] on span "Contacts & Adresses" at bounding box center [241, 59] width 102 height 14
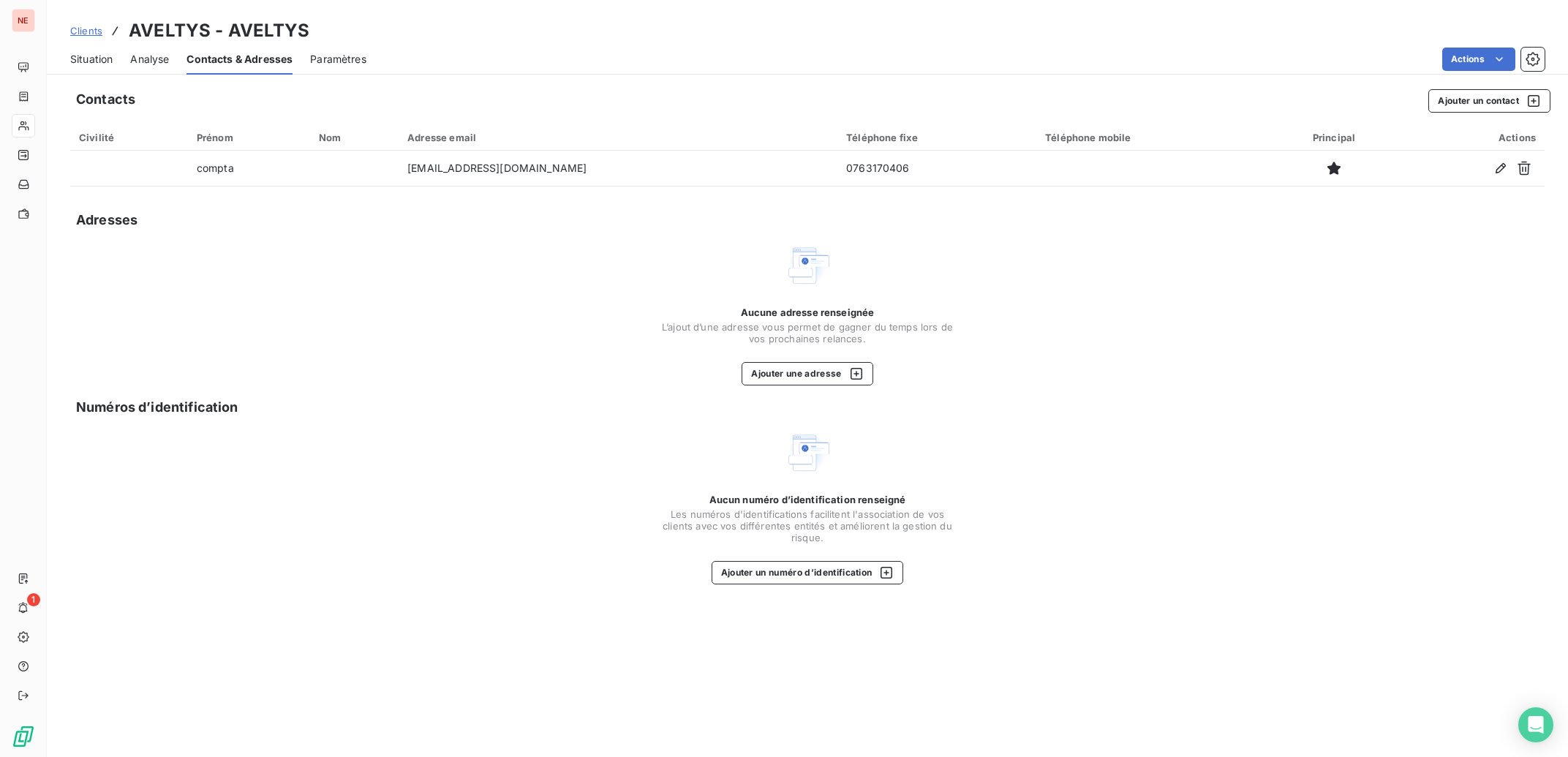
click at [91, 61] on span "Situation" at bounding box center [92, 59] width 42 height 14
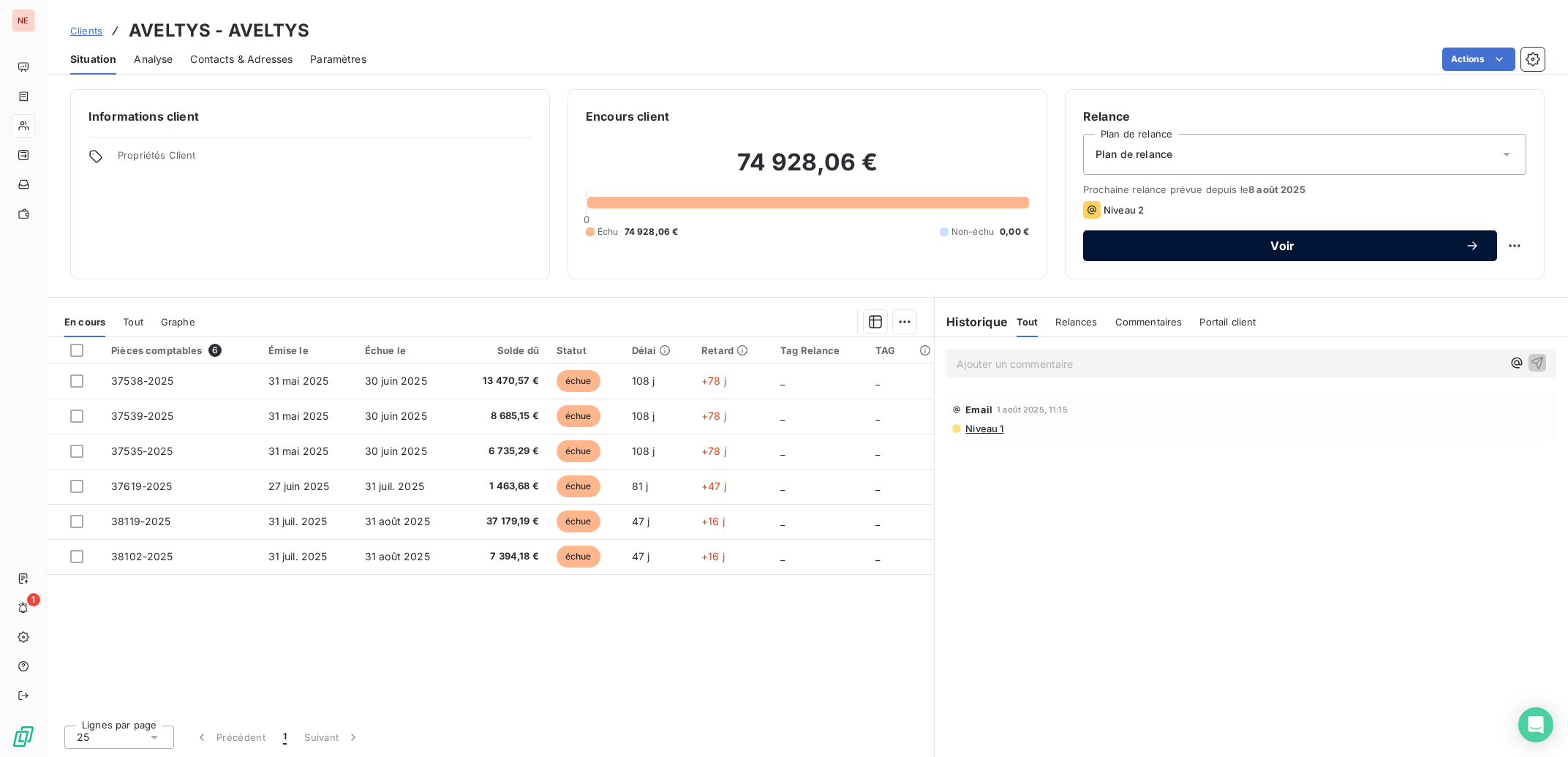
click at [1310, 246] on span "Voir" at bounding box center [1282, 246] width 364 height 11
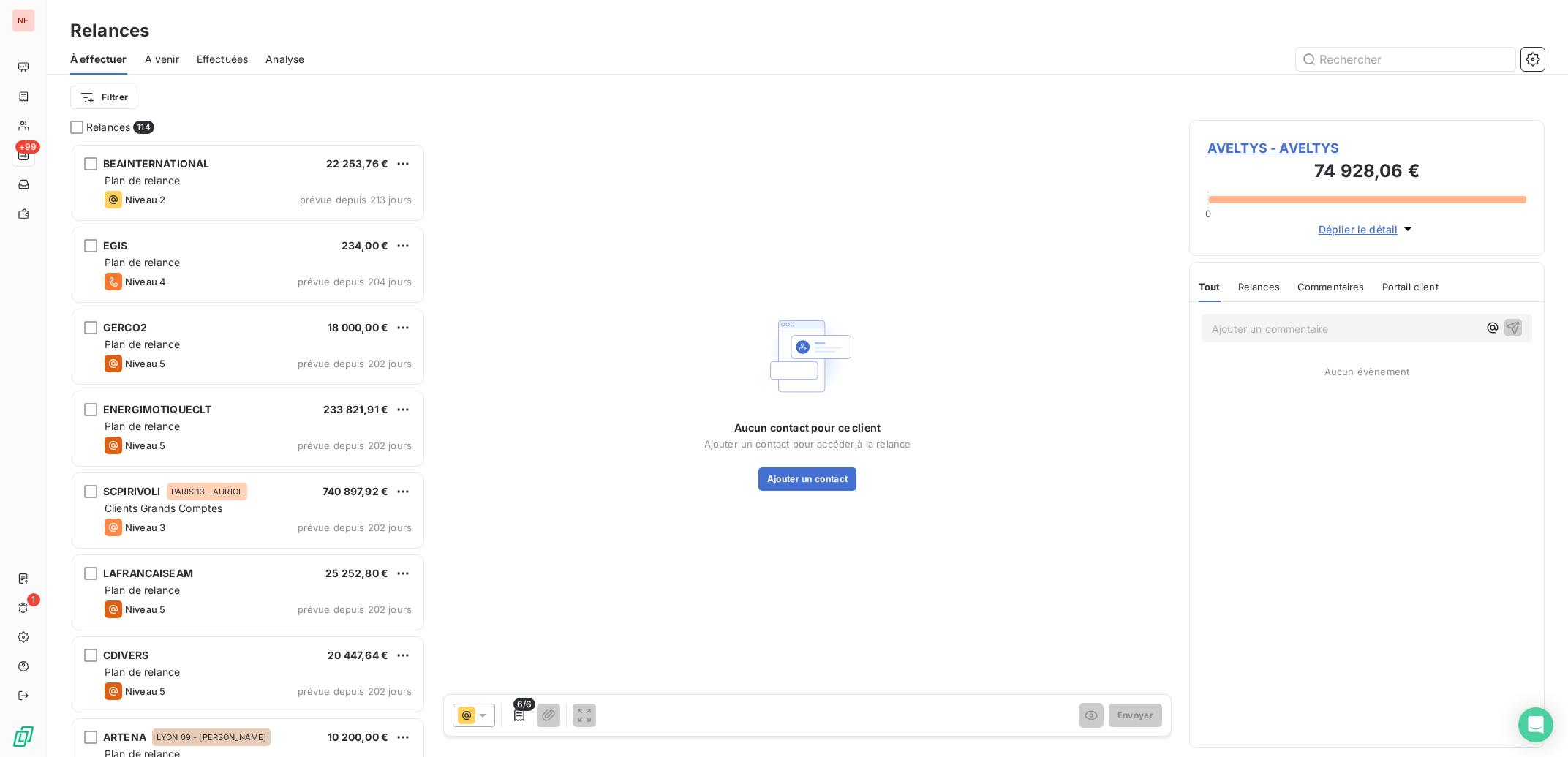
scroll to position [599, 341]
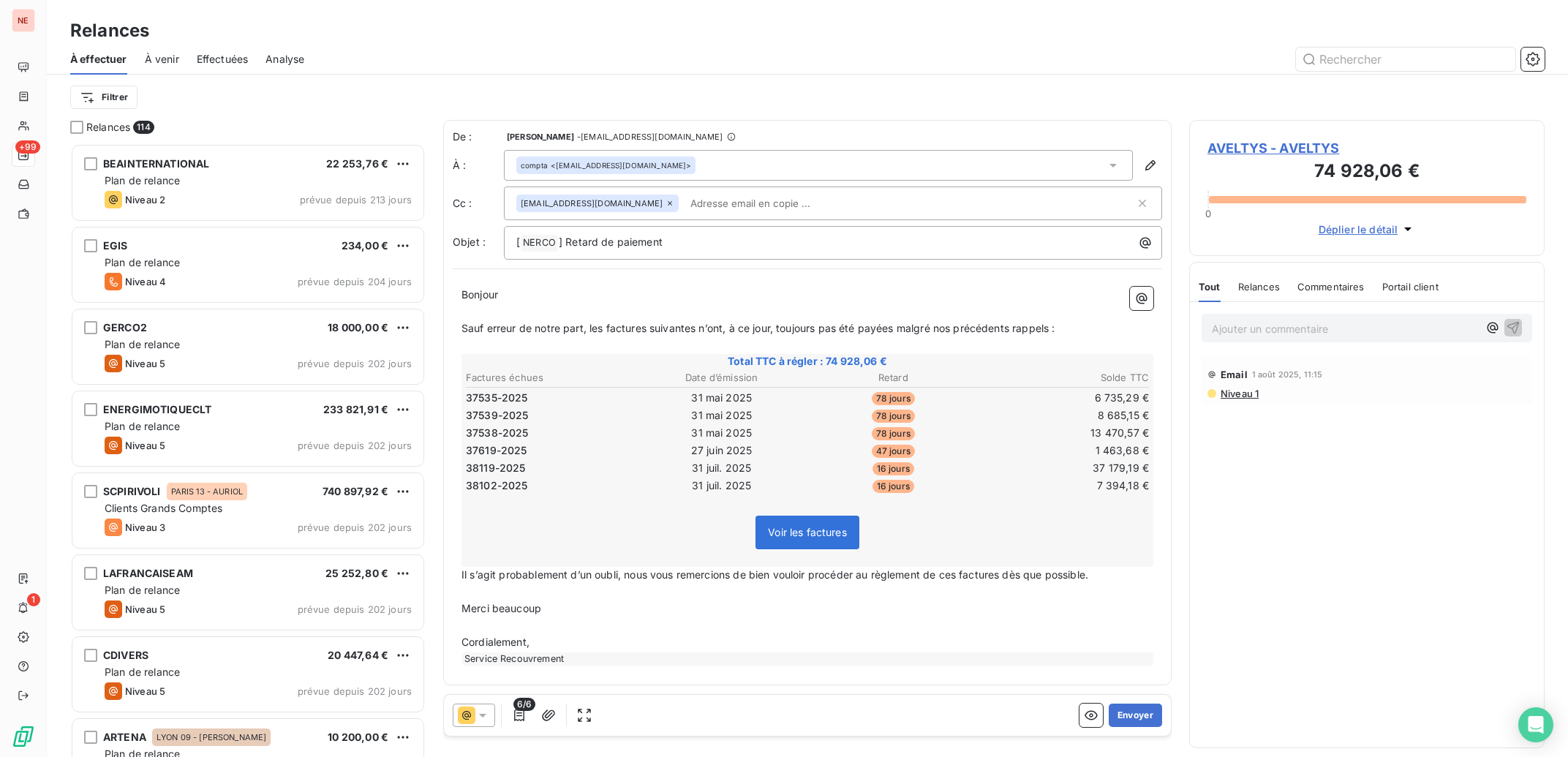
click at [631, 579] on span "Il s’agit probablement d’un oubli, nous vous remercions de bien vouloir procéde…" at bounding box center [774, 574] width 626 height 12
drag, startPoint x: 551, startPoint y: 609, endPoint x: 433, endPoint y: 622, distance: 118.7
click at [443, 622] on div "De : [PERSON_NAME] - [EMAIL_ADDRESS][DOMAIN_NAME] À : compta <[EMAIL_ADDRESS][D…" at bounding box center [807, 432] width 729 height 625
click at [779, 202] on input "text" at bounding box center [769, 203] width 169 height 22
type input "G"
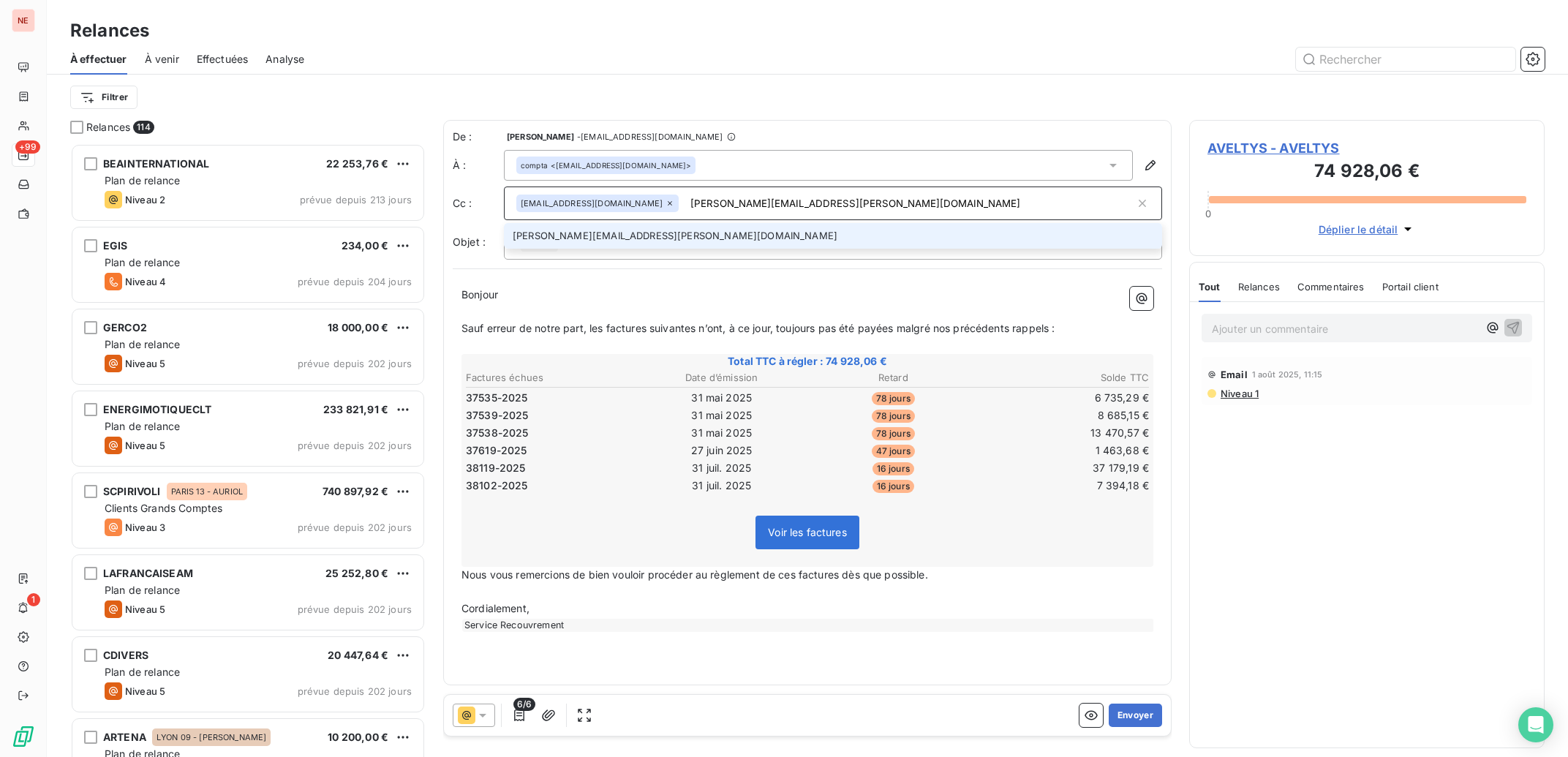
type input "[PERSON_NAME][EMAIL_ADDRESS][PERSON_NAME][DOMAIN_NAME]"
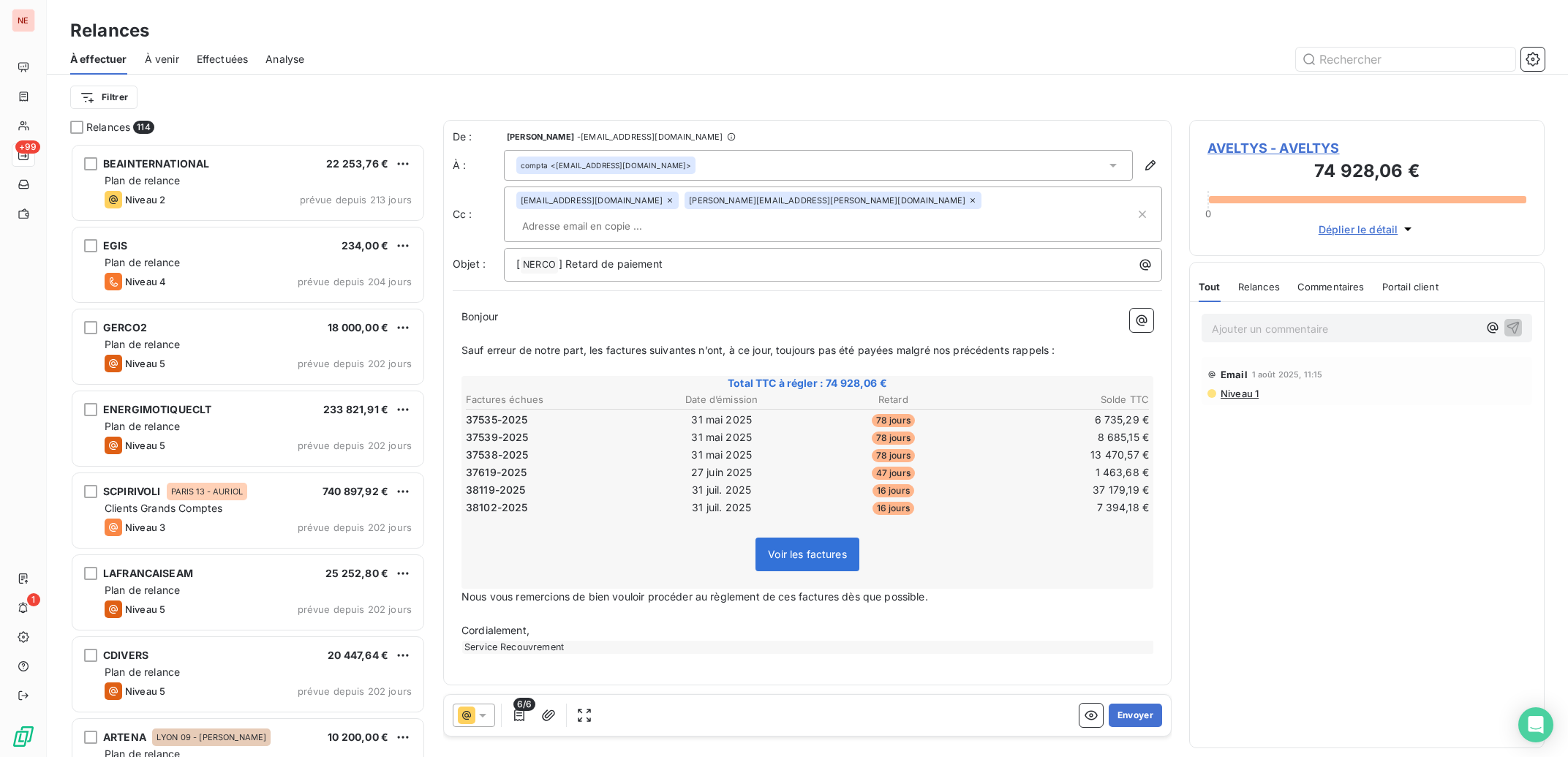
click at [686, 215] on input "text" at bounding box center [601, 226] width 169 height 22
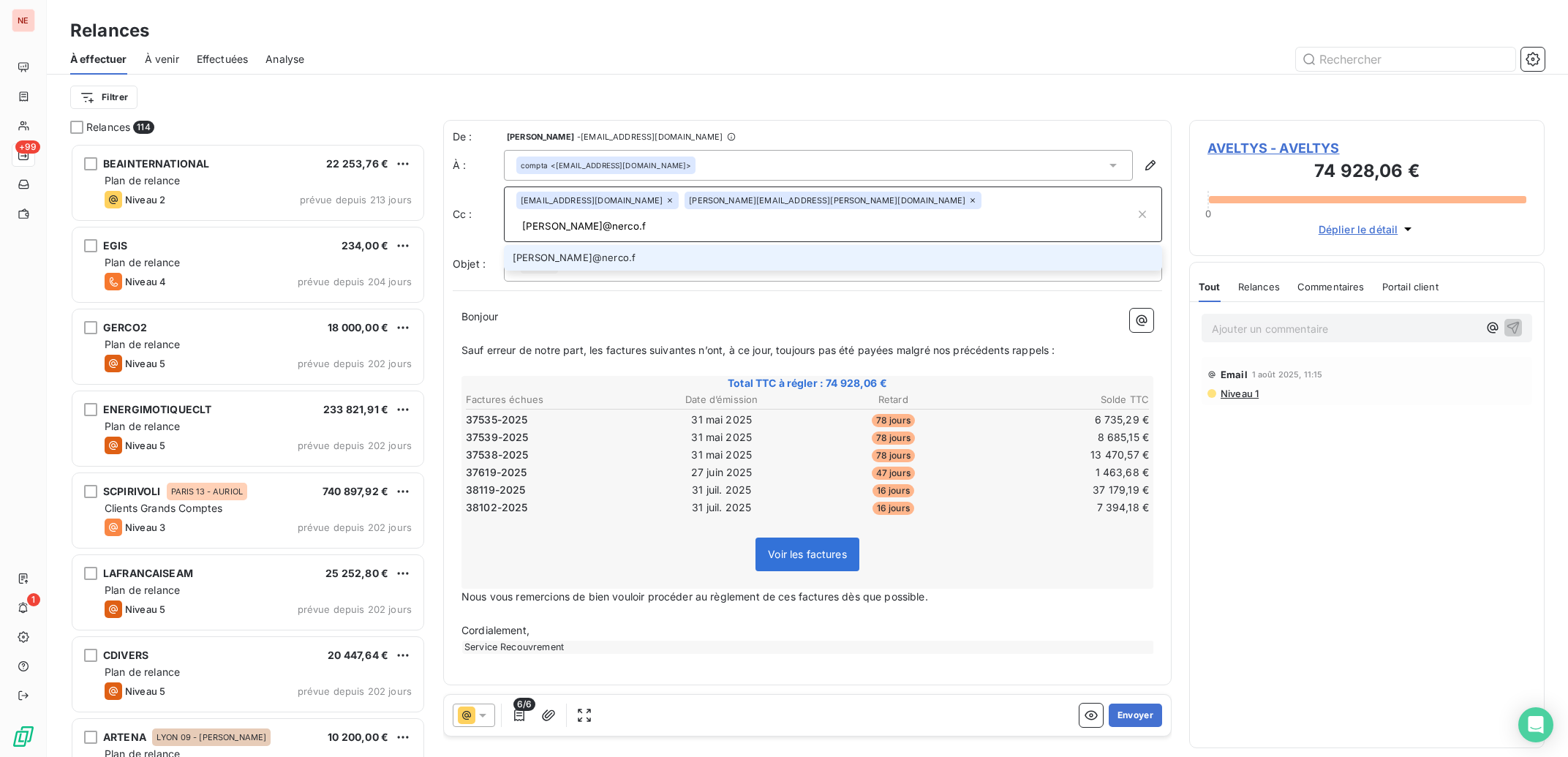
type input "[PERSON_NAME][EMAIL_ADDRESS][DOMAIN_NAME]"
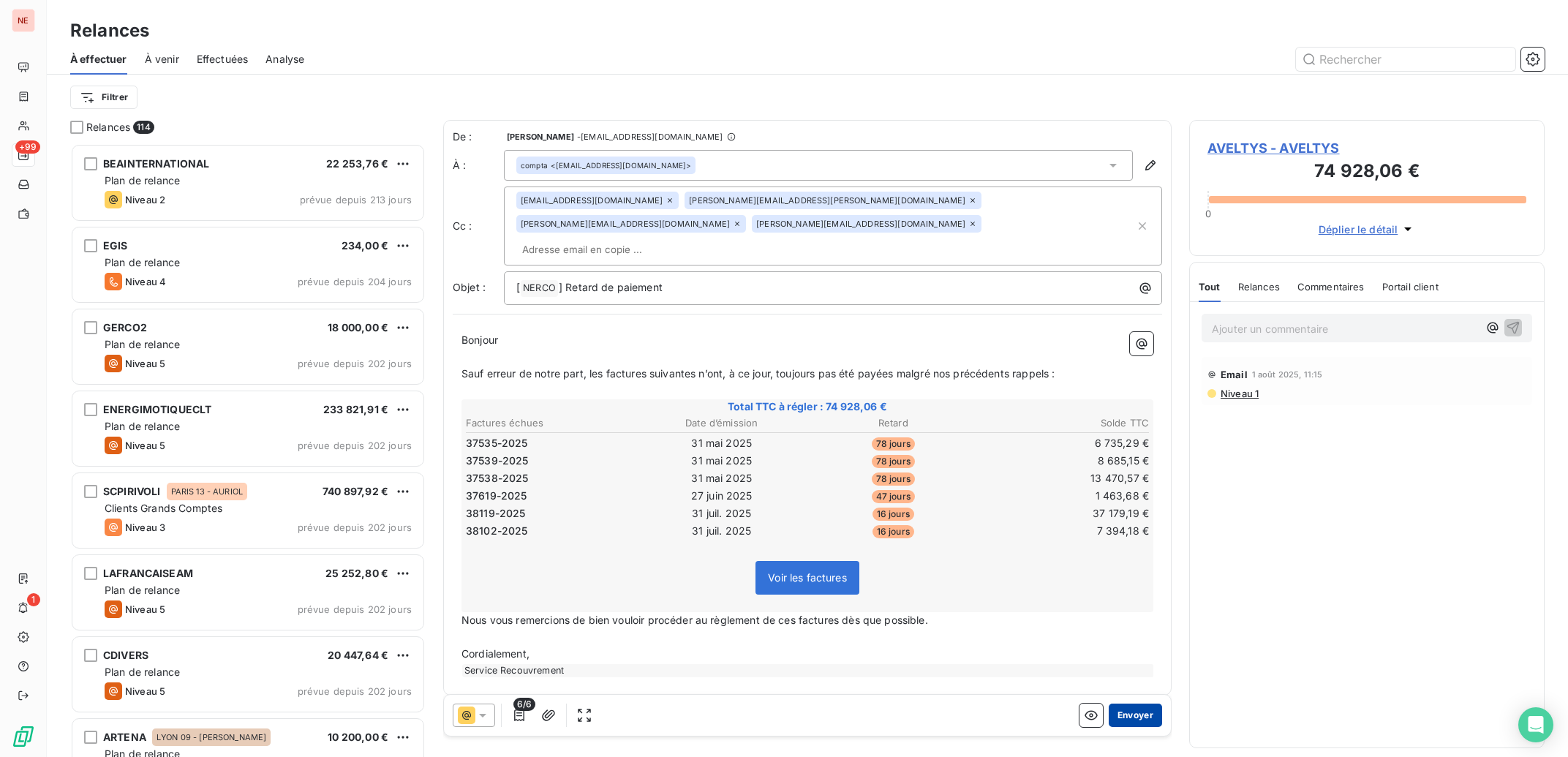
click at [1140, 707] on button "Envoyer" at bounding box center [1135, 715] width 53 height 23
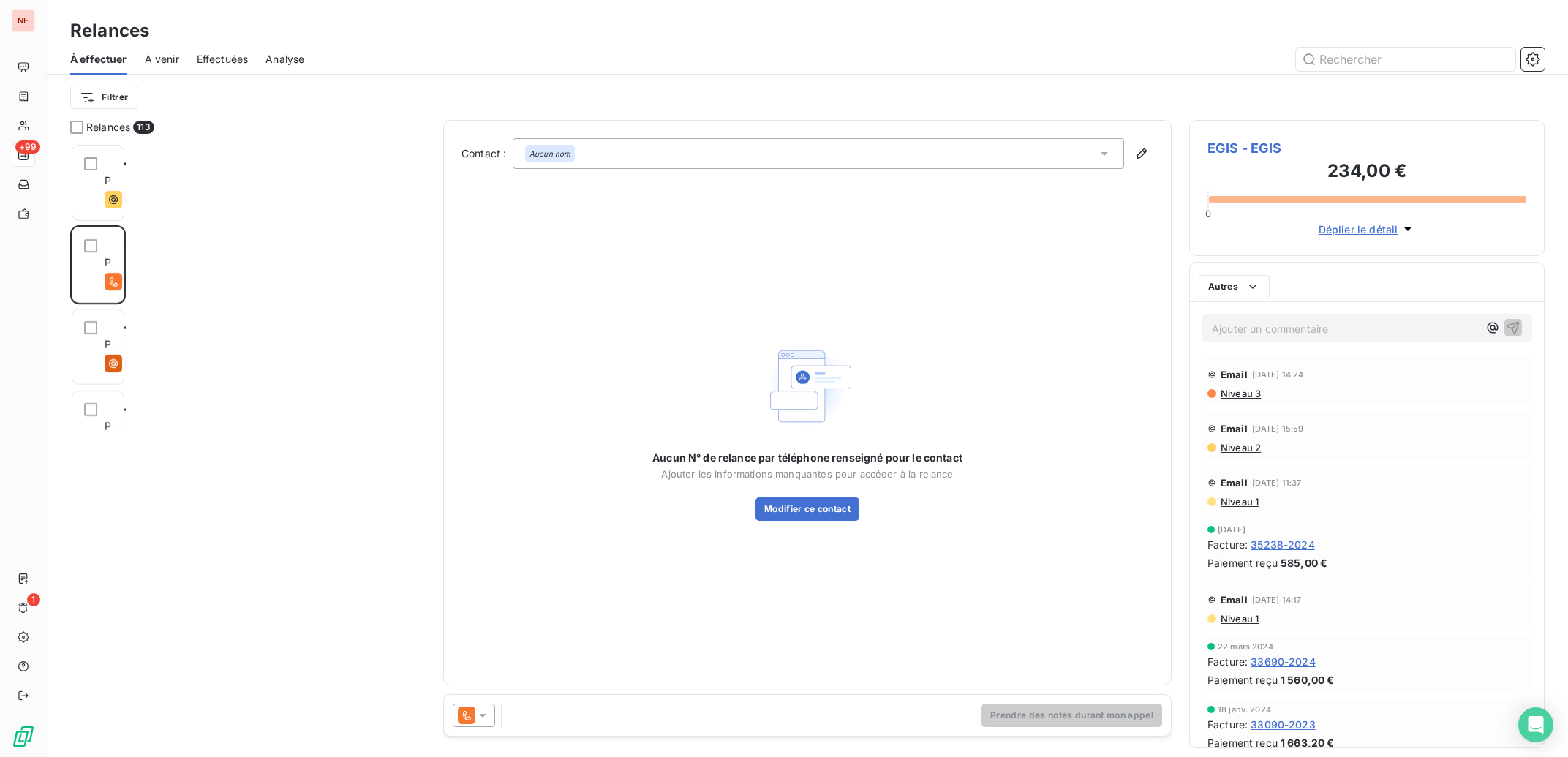
scroll to position [599, 341]
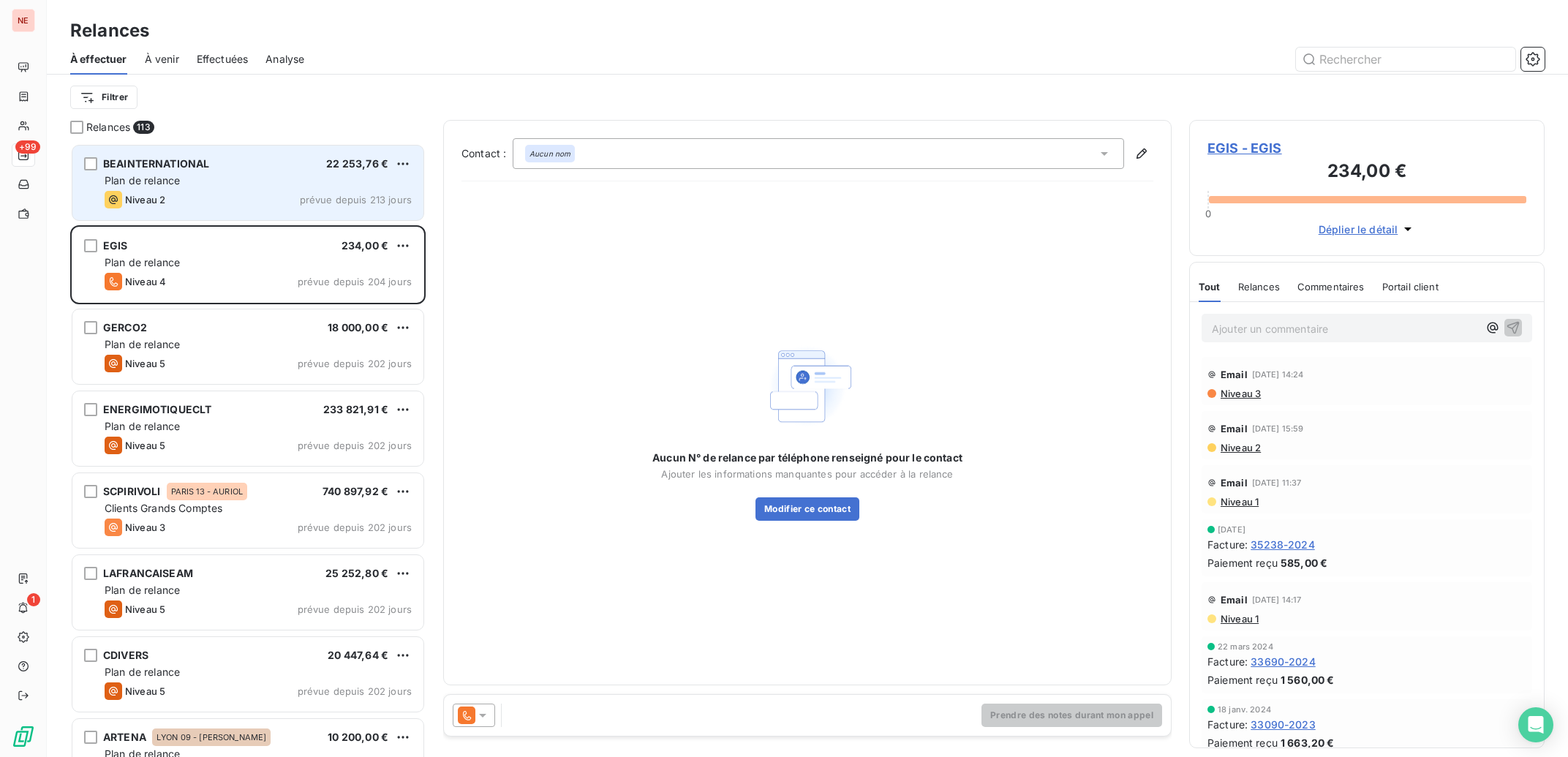
click at [205, 177] on div "Plan de relance" at bounding box center [258, 180] width 307 height 14
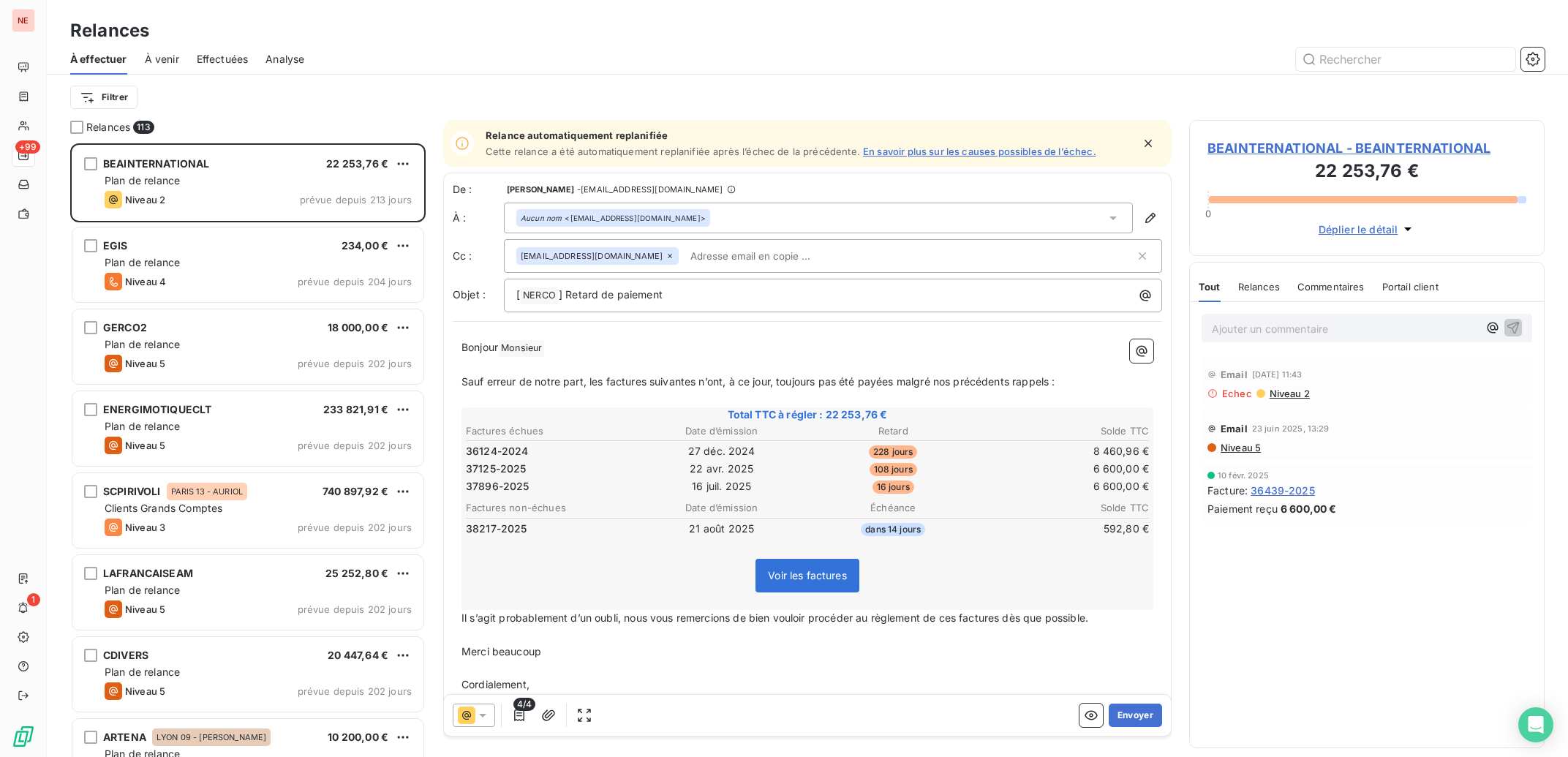
click at [1258, 140] on span "BEAINTERNATIONAL - BEAINTERNATIONAL" at bounding box center [1367, 148] width 319 height 20
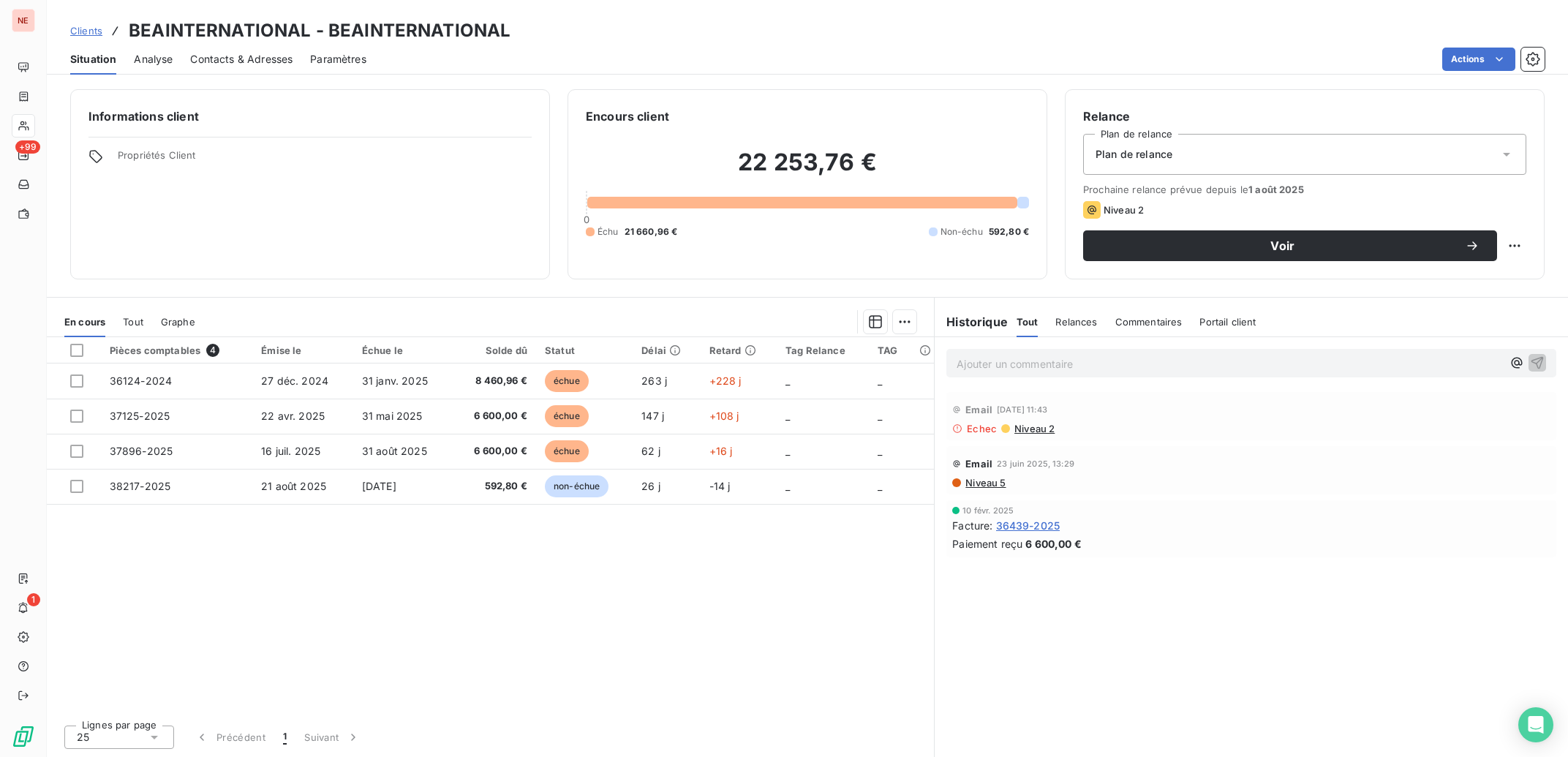
click at [241, 52] on span "Contacts & Adresses" at bounding box center [241, 59] width 102 height 14
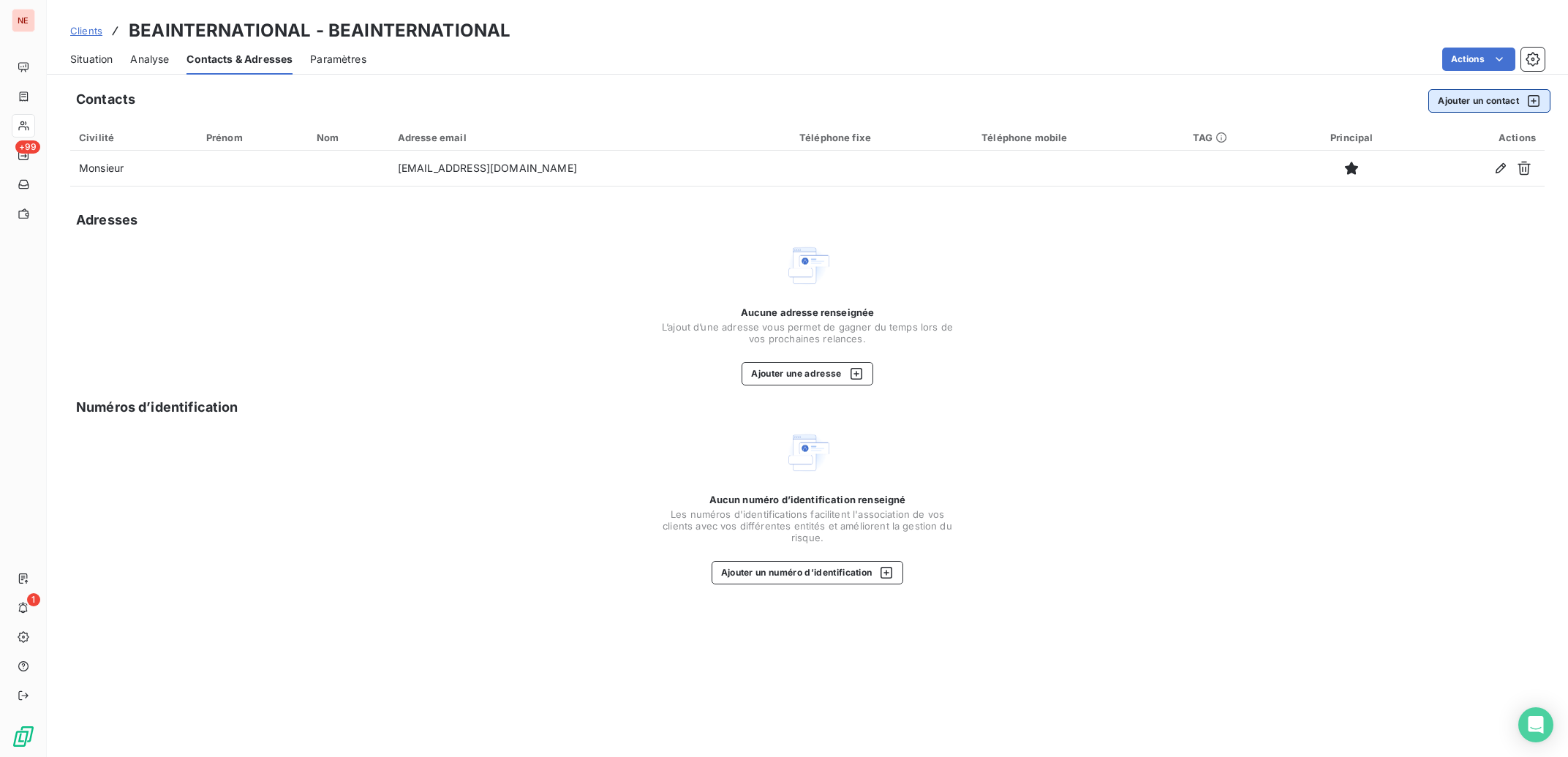
click at [1468, 99] on button "Ajouter un contact" at bounding box center [1488, 101] width 122 height 23
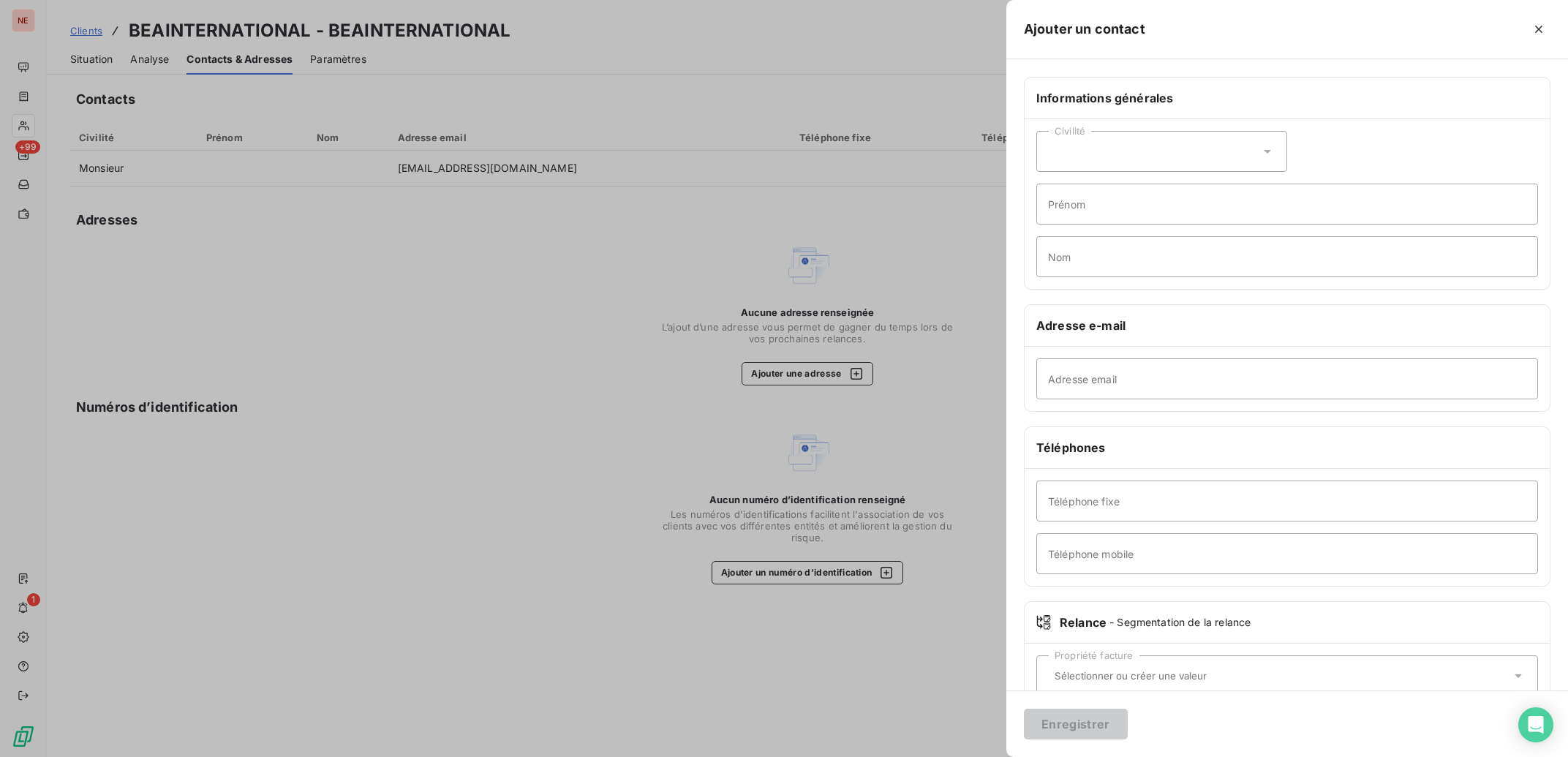
click at [1150, 145] on div "Civilité" at bounding box center [1161, 152] width 251 height 41
click at [1142, 220] on li "Monsieur" at bounding box center [1161, 214] width 251 height 27
click at [1134, 218] on input "Prénom" at bounding box center [1287, 204] width 501 height 41
type input "m"
type input "[PERSON_NAME]"
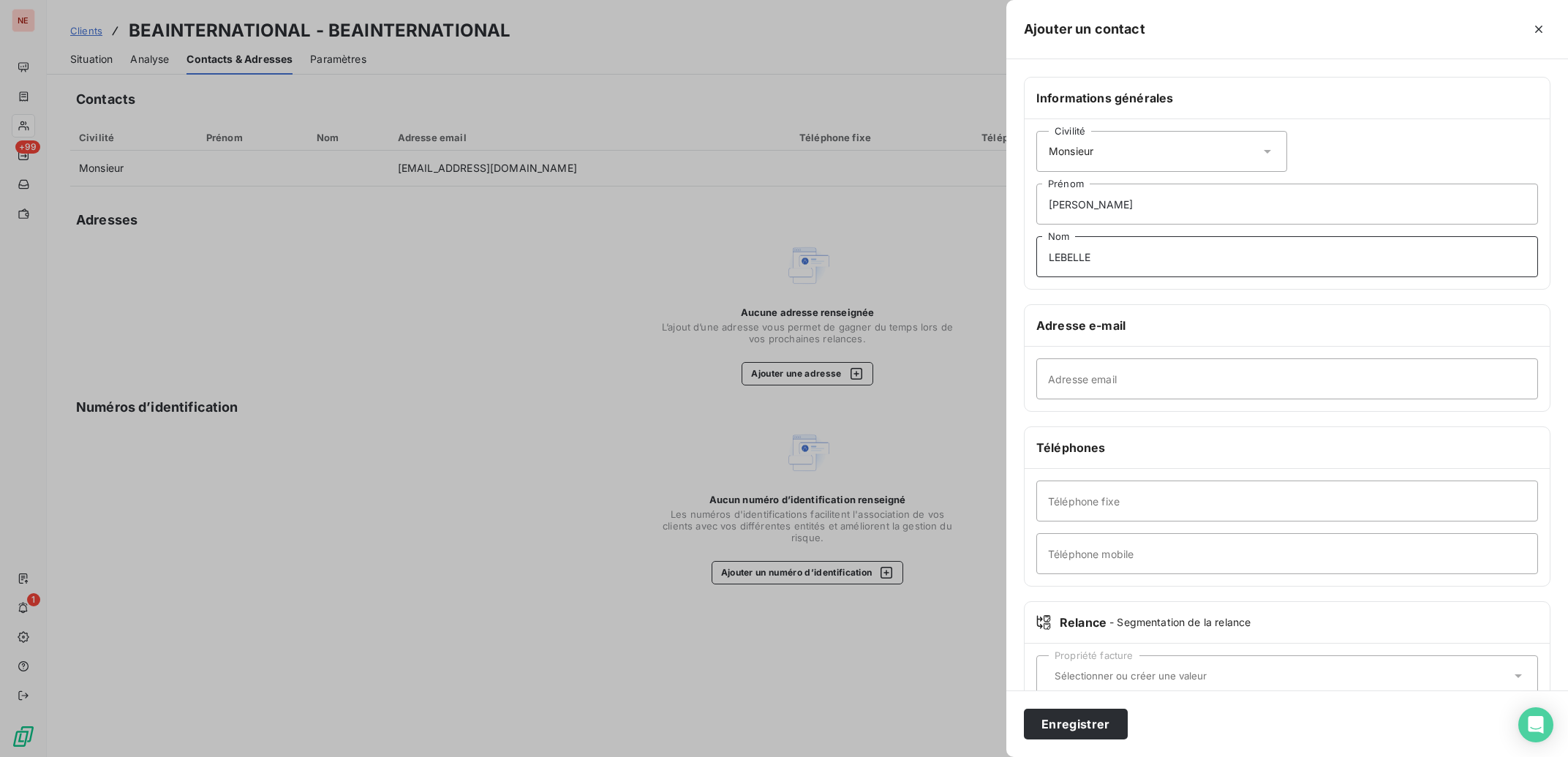
type input "LEBELLE"
type input "[EMAIL_ADDRESS][DOMAIN_NAME]"
click at [1108, 550] on input "Téléphone mobile" at bounding box center [1287, 554] width 501 height 41
type input "06 08 56 41 04"
click at [1042, 723] on button "Enregistrer" at bounding box center [1076, 724] width 104 height 31
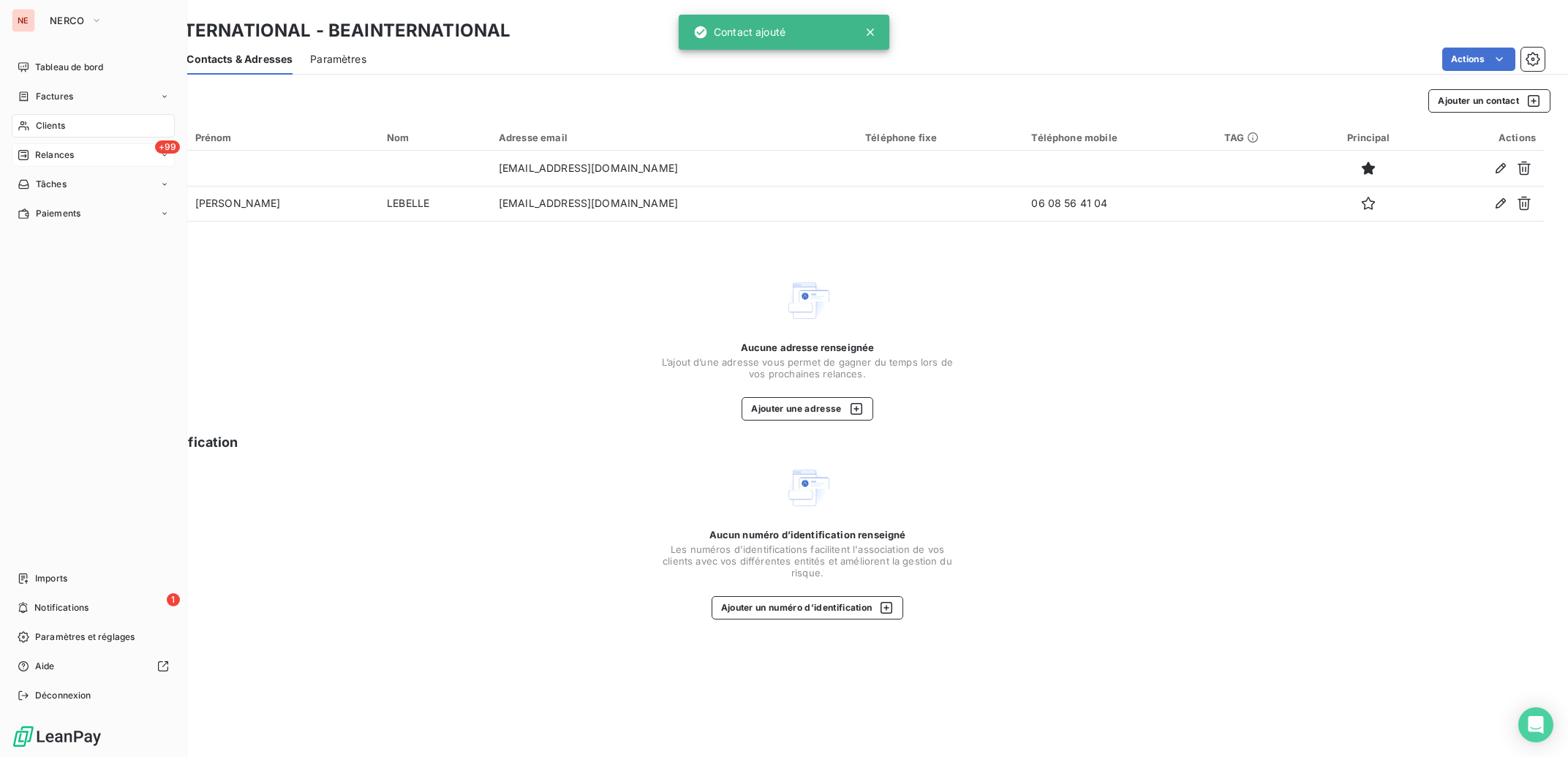
click at [37, 150] on span "Relances" at bounding box center [54, 155] width 39 height 13
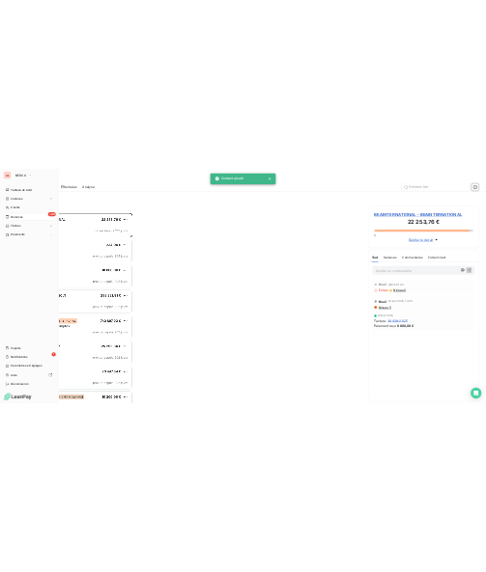
scroll to position [791, 450]
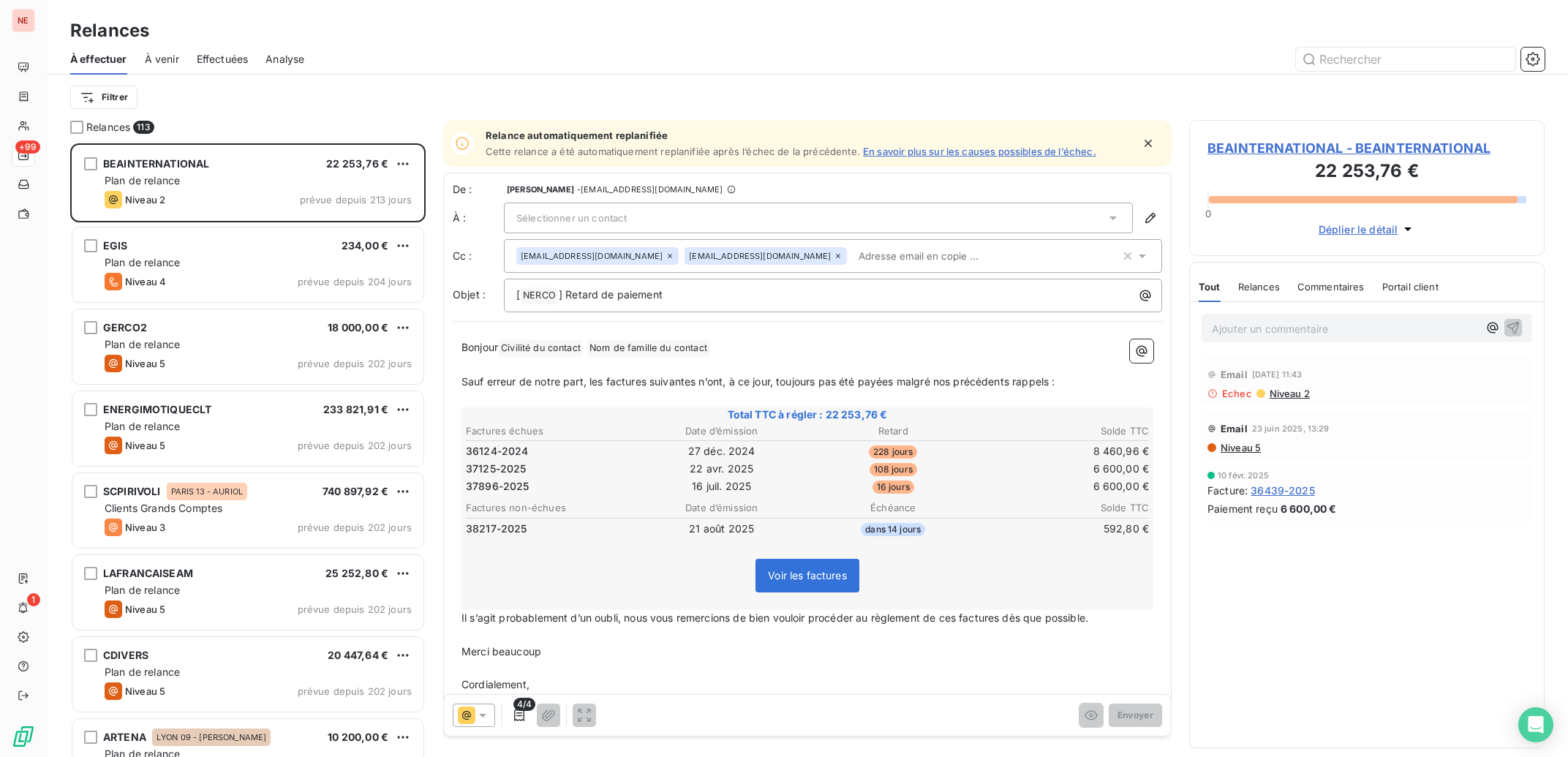
click at [992, 225] on div "Sélectionner un contact" at bounding box center [818, 217] width 629 height 31
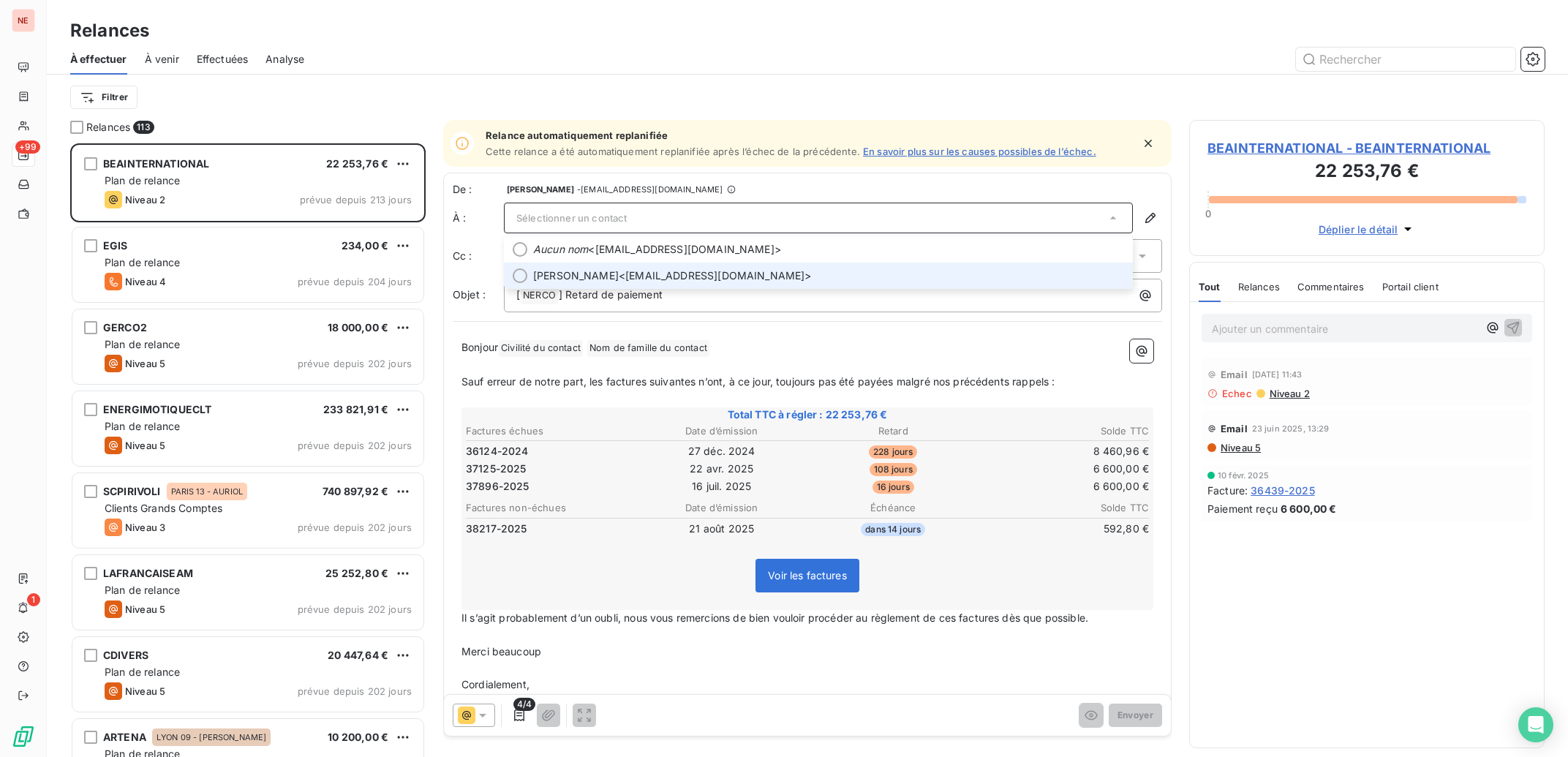
click at [644, 281] on span "[PERSON_NAME] <[EMAIL_ADDRESS][DOMAIN_NAME]>" at bounding box center [829, 275] width 591 height 14
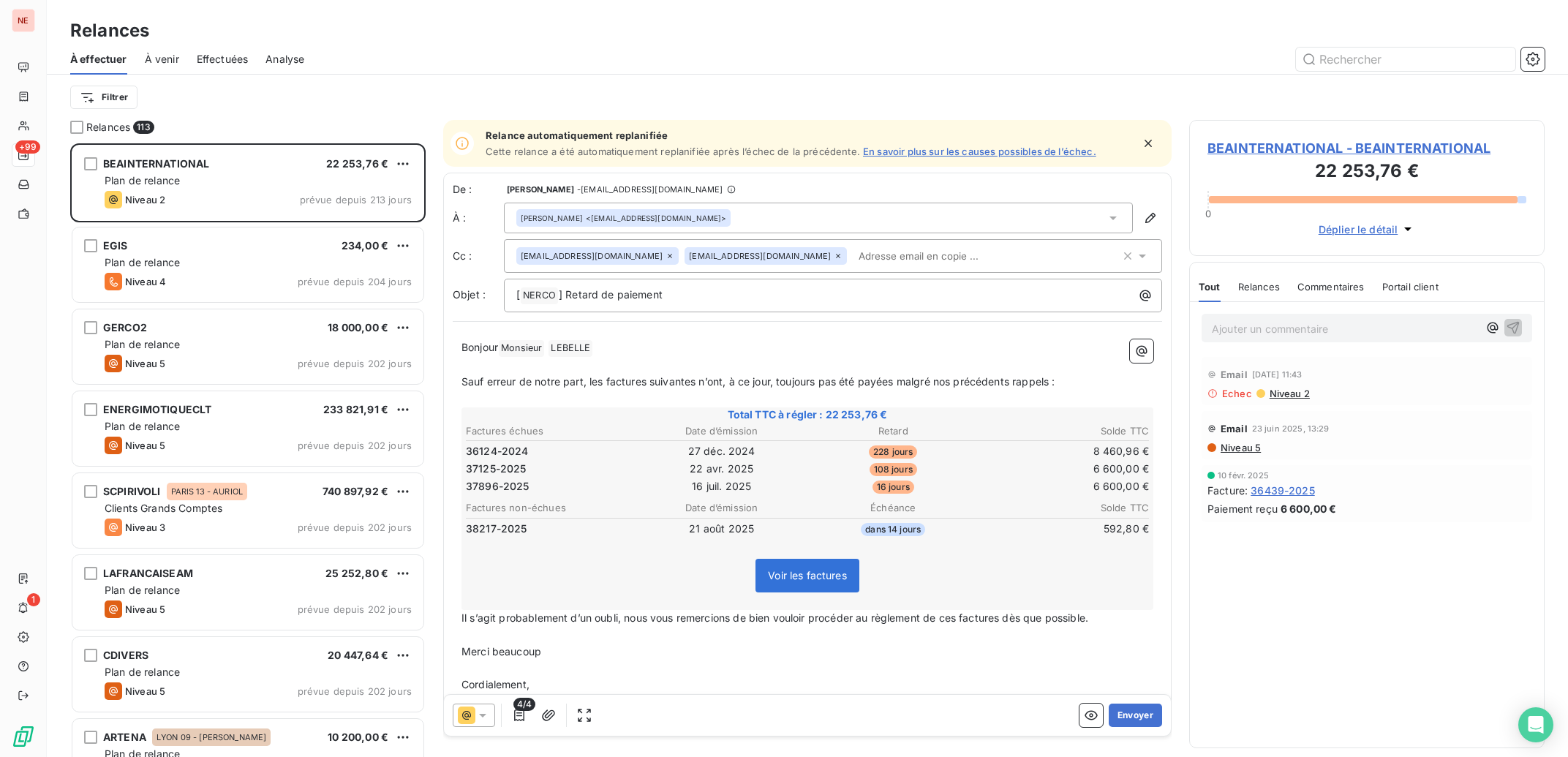
click at [629, 621] on span "Il s’agit probablement d’un oubli, nous vous remercions de bien vouloir procéde…" at bounding box center [774, 618] width 626 height 12
drag, startPoint x: 539, startPoint y: 656, endPoint x: 450, endPoint y: 656, distance: 89.0
click at [450, 656] on div "De : [PERSON_NAME] - [EMAIL_ADDRESS][DOMAIN_NAME] À : [PERSON_NAME] <[EMAIL_ADD…" at bounding box center [807, 449] width 729 height 554
click at [1124, 721] on button "Envoyer" at bounding box center [1135, 715] width 53 height 23
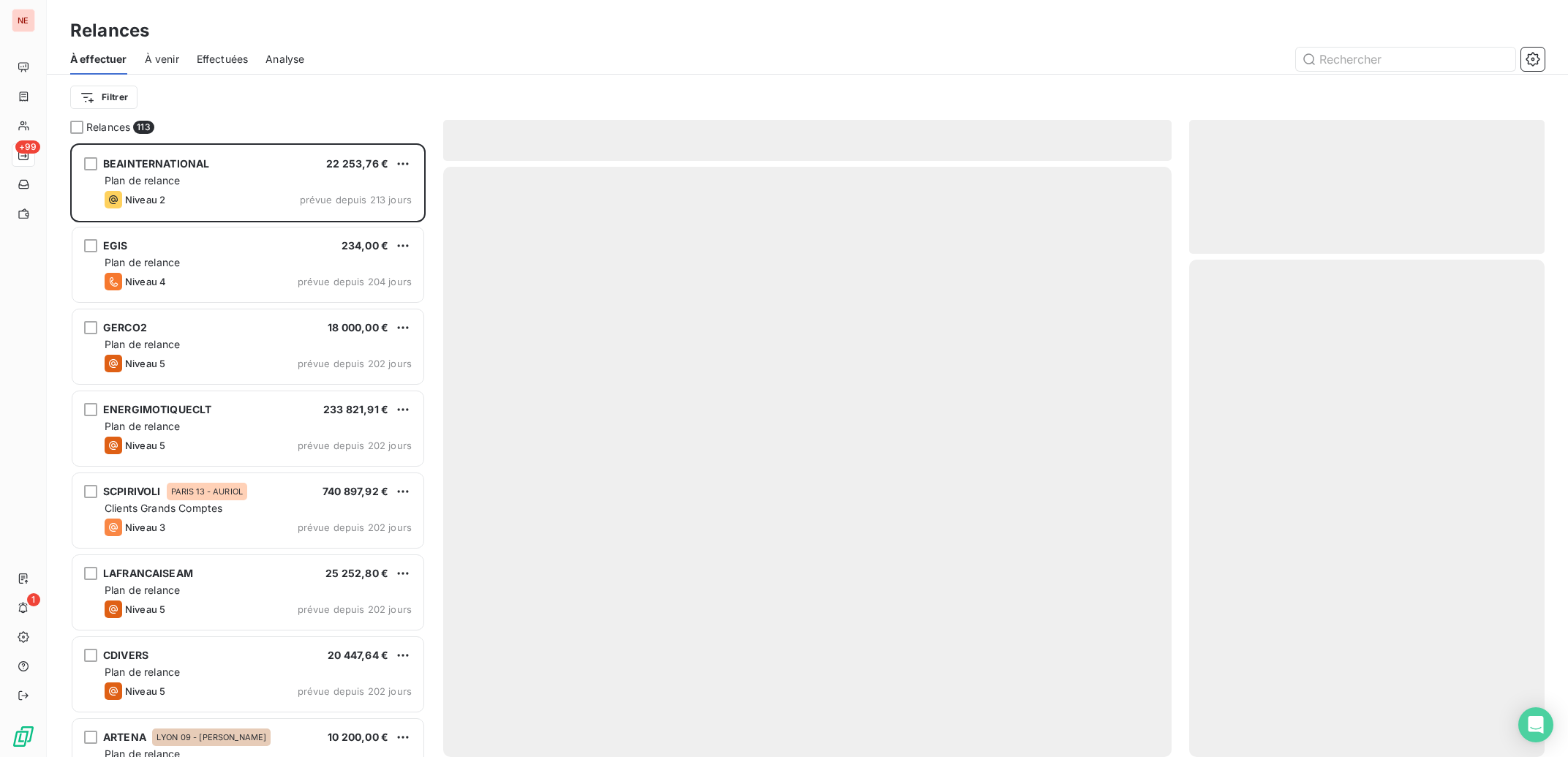
scroll to position [1, 1]
